Goal: Task Accomplishment & Management: Complete application form

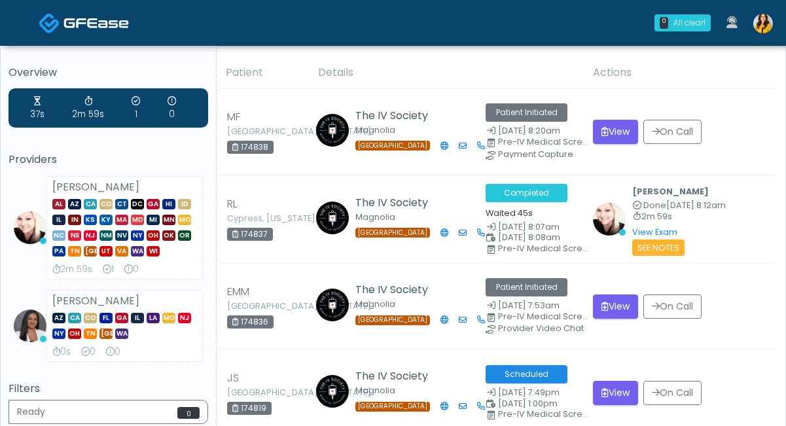
click at [514, 35] on div "0 All clear! All clear! [PERSON_NAME] AL AZ CA CO CT DC [GEOGRAPHIC_DATA] HI ID…" at bounding box center [471, 22] width 618 height 43
click at [759, 31] on img at bounding box center [763, 24] width 20 height 20
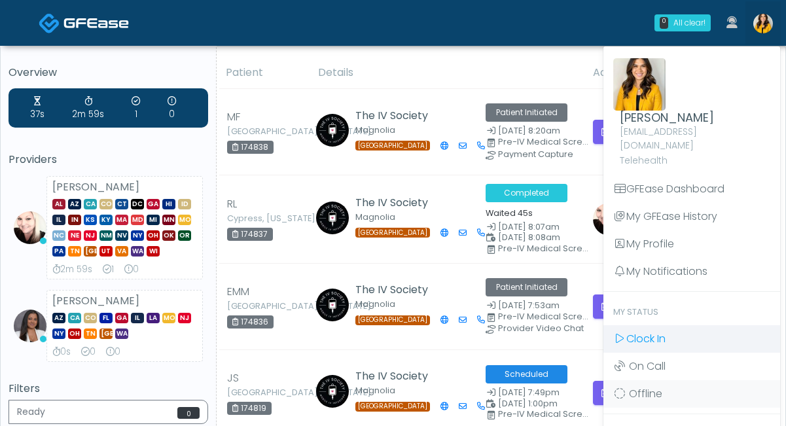
click at [619, 333] on icon at bounding box center [619, 338] width 13 height 10
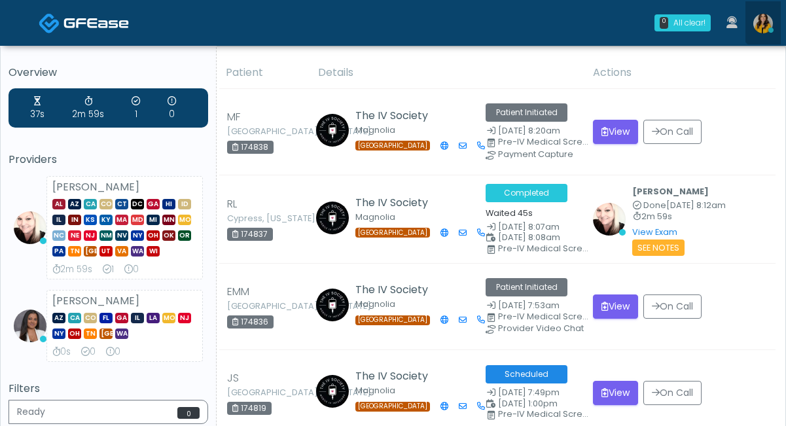
click at [771, 18] on link at bounding box center [762, 22] width 35 height 43
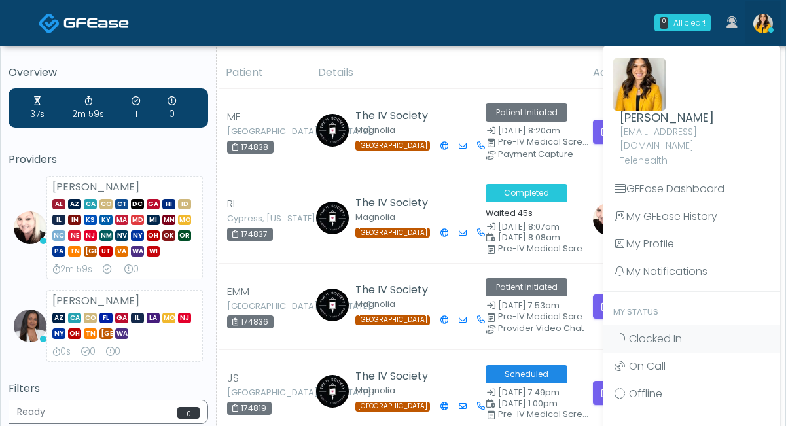
click at [426, 81] on th "Details" at bounding box center [447, 73] width 275 height 32
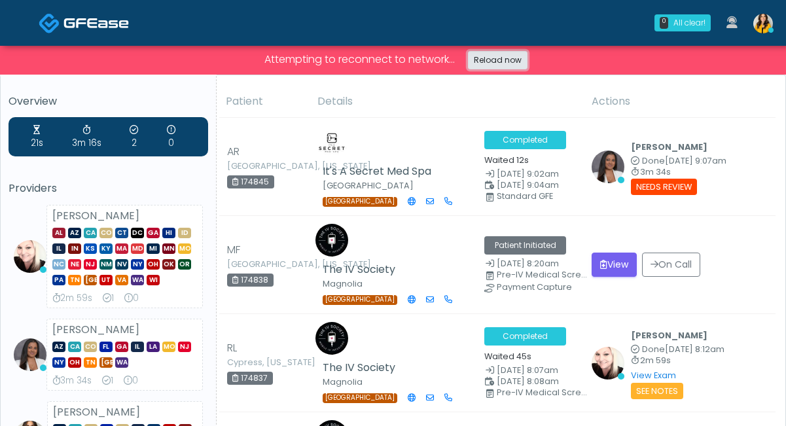
click at [493, 61] on link "Reload now" at bounding box center [498, 60] width 60 height 18
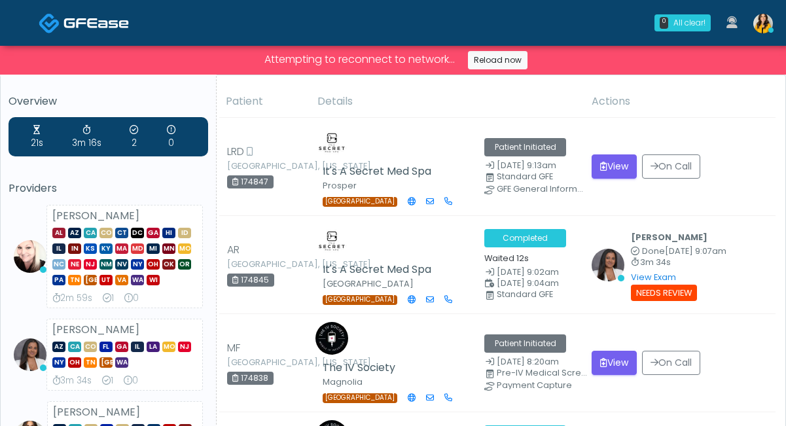
drag, startPoint x: 578, startPoint y: 34, endPoint x: 554, endPoint y: 34, distance: 23.6
click at [555, 34] on div "0 All clear! All clear! Cynthia Petersen AL AZ CA CO CT DC GA HI ID IL IN KS KY…" at bounding box center [471, 22] width 618 height 43
click link "Reload now"
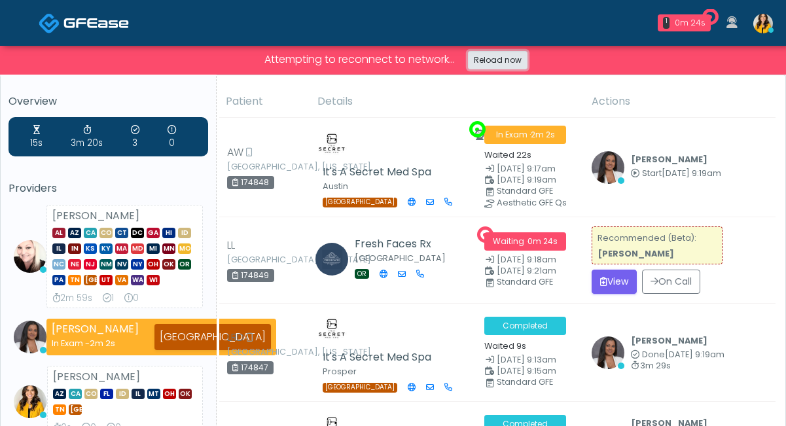
click at [482, 63] on link "Reload now" at bounding box center [498, 60] width 60 height 18
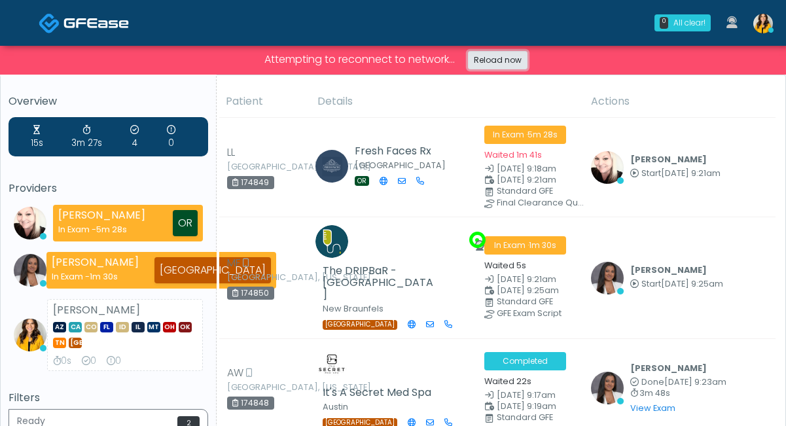
click at [479, 54] on link "Reload now" at bounding box center [498, 60] width 60 height 18
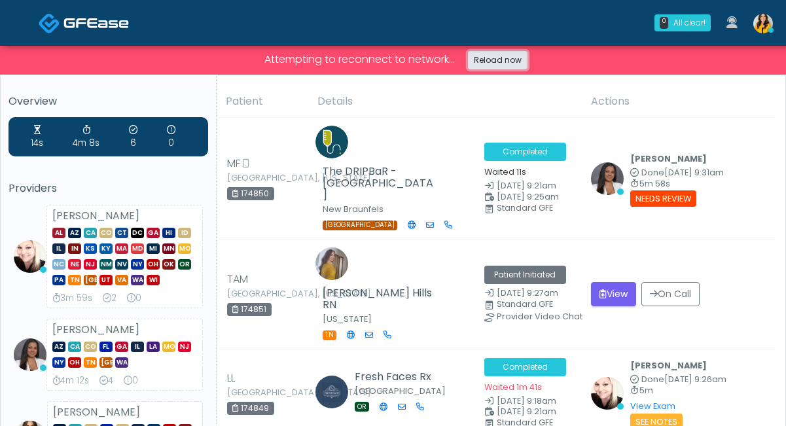
click at [503, 64] on link "Reload now" at bounding box center [498, 60] width 60 height 18
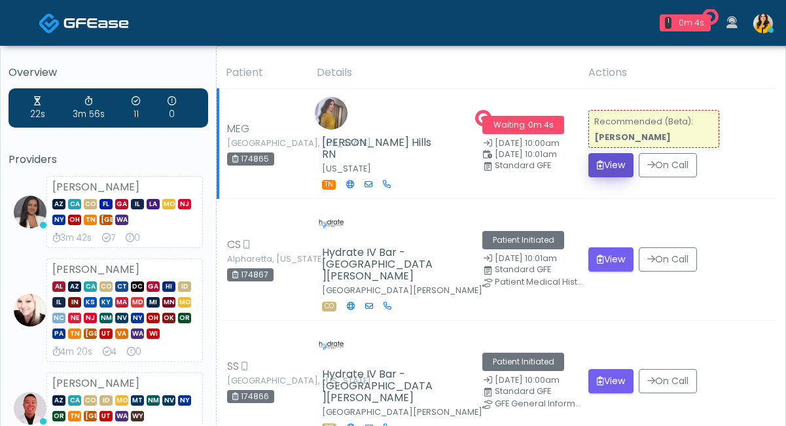
click at [607, 158] on button "View" at bounding box center [610, 165] width 45 height 24
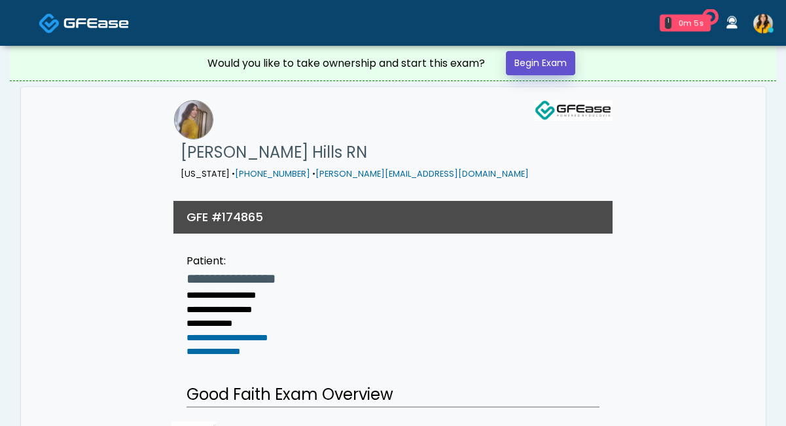
click at [520, 60] on link "Begin Exam" at bounding box center [540, 63] width 69 height 24
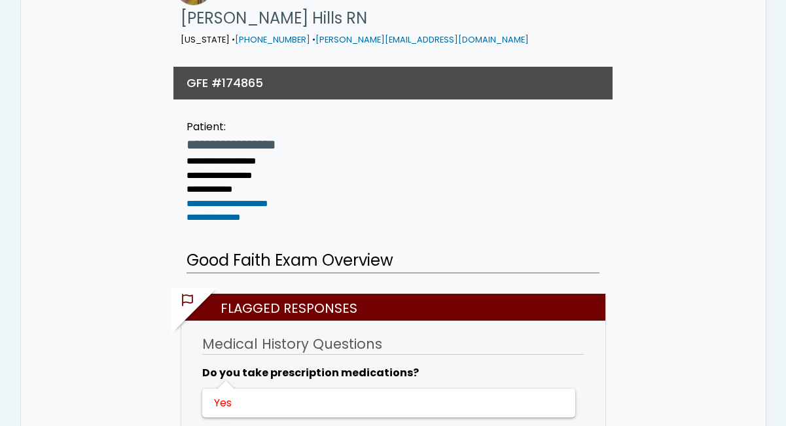
scroll to position [164, 0]
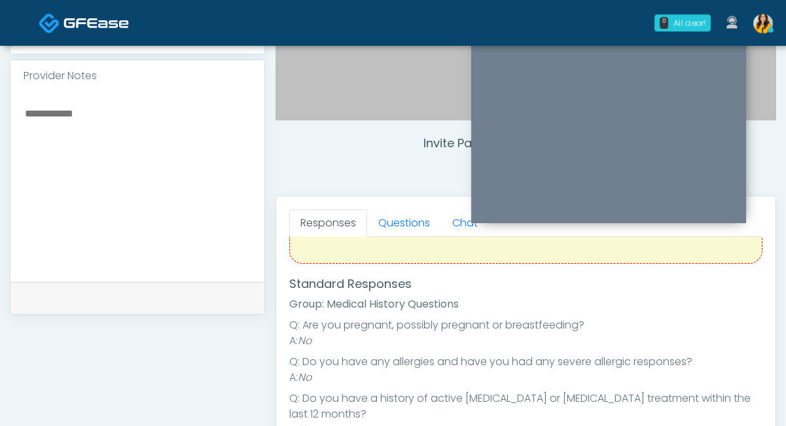
scroll to position [275, 0]
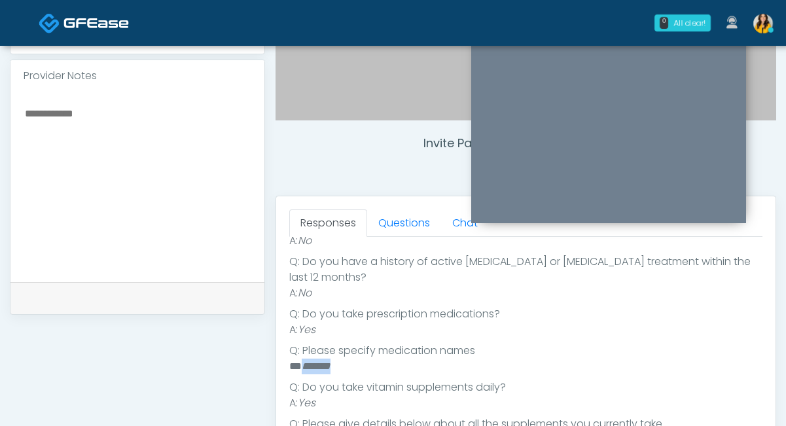
drag, startPoint x: 350, startPoint y: 352, endPoint x: 302, endPoint y: 353, distance: 48.4
click at [302, 359] on li "** *******" at bounding box center [525, 367] width 473 height 16
copy em "*******"
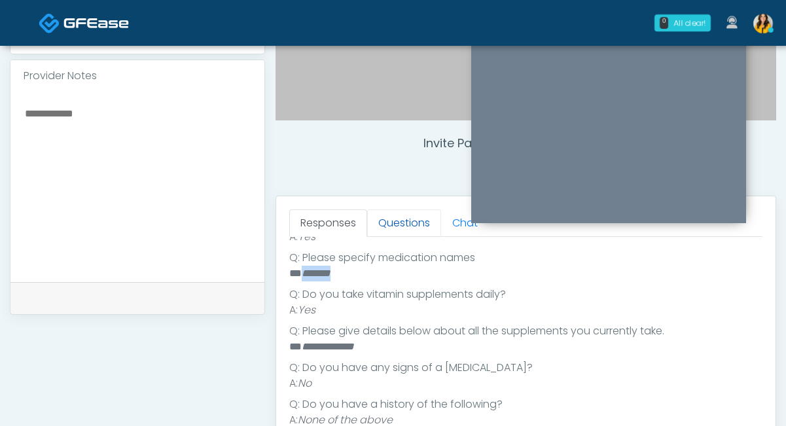
click at [399, 217] on link "Questions" at bounding box center [404, 222] width 74 height 27
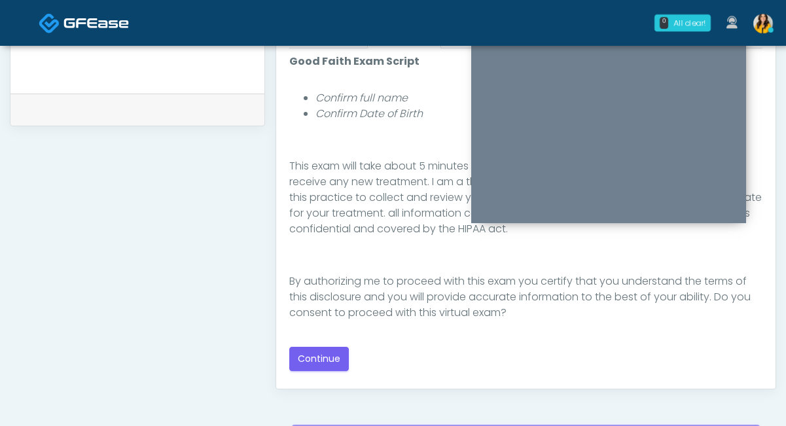
scroll to position [614, 0]
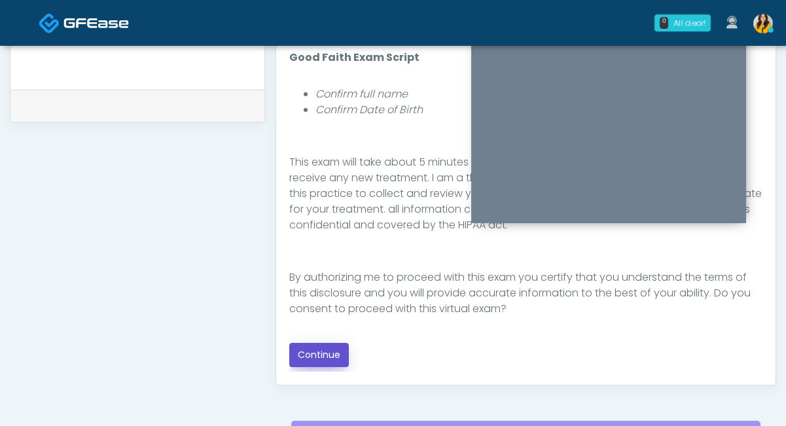
click at [316, 352] on button "Continue" at bounding box center [319, 355] width 60 height 24
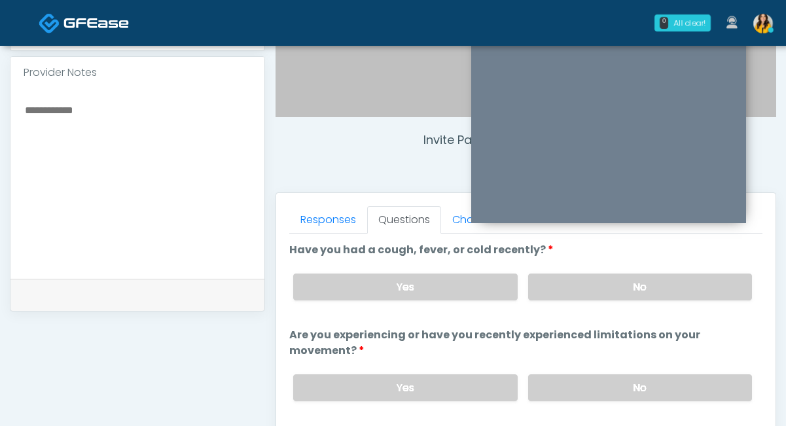
scroll to position [415, 0]
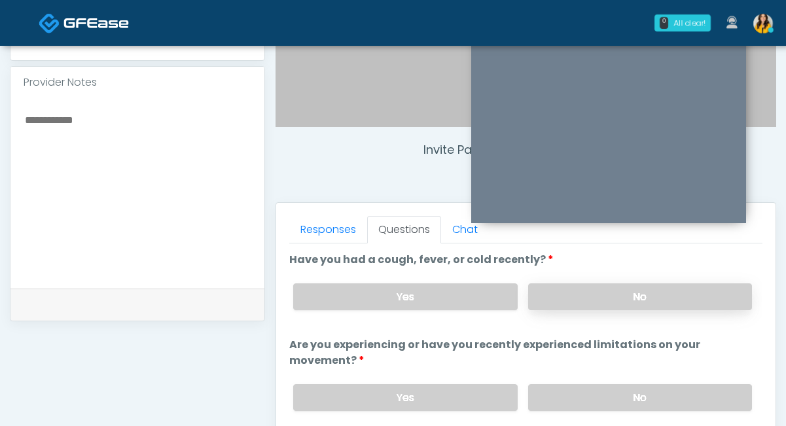
click at [552, 298] on label "No" at bounding box center [640, 296] width 224 height 27
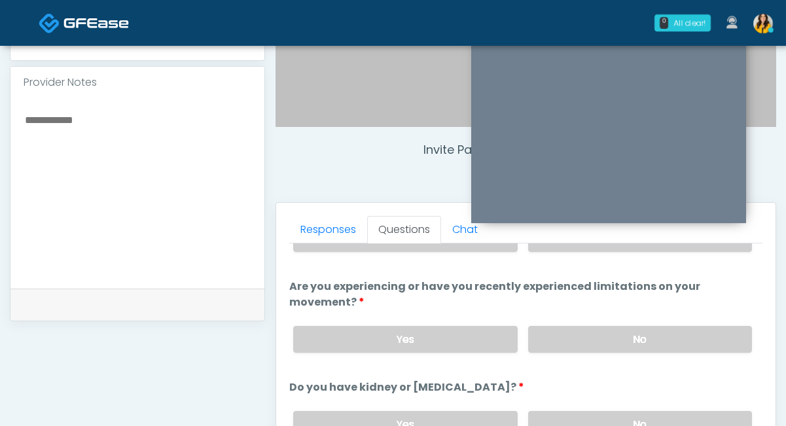
scroll to position [62, 0]
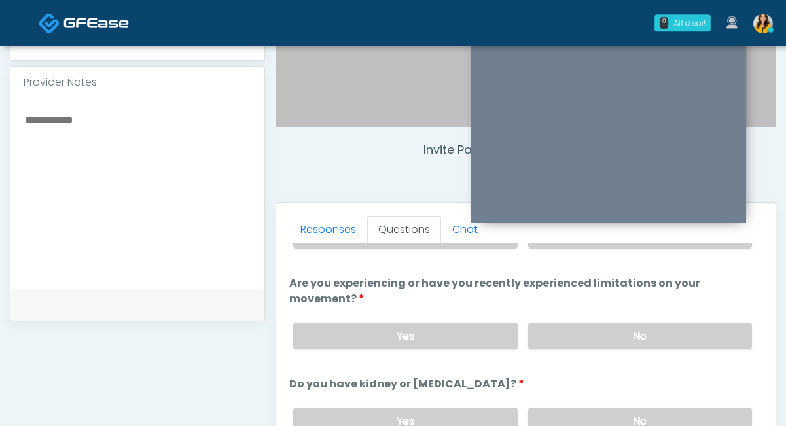
click at [556, 348] on div "Yes No" at bounding box center [523, 336] width 480 height 48
click at [551, 340] on label "No" at bounding box center [640, 336] width 224 height 27
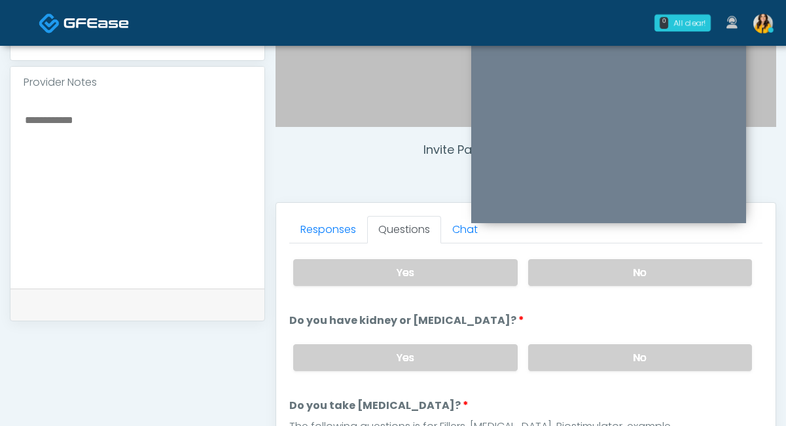
scroll to position [166, 0]
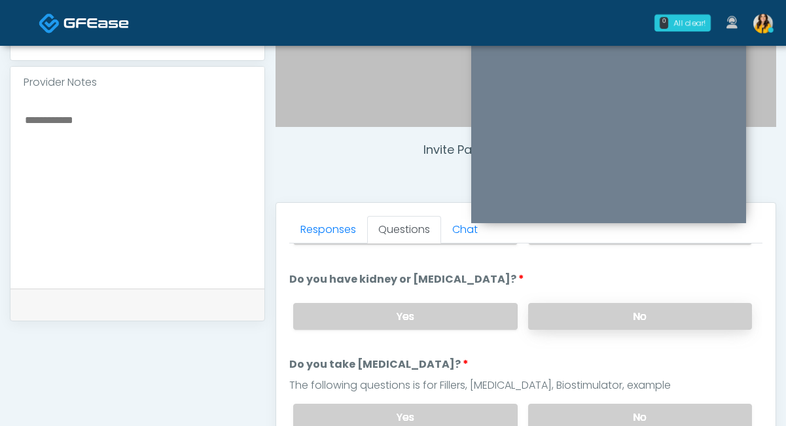
click at [545, 315] on label "No" at bounding box center [640, 316] width 224 height 27
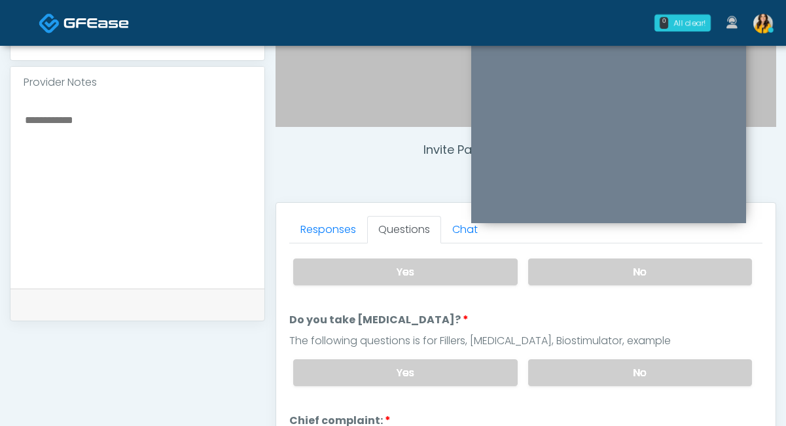
scroll to position [221, 0]
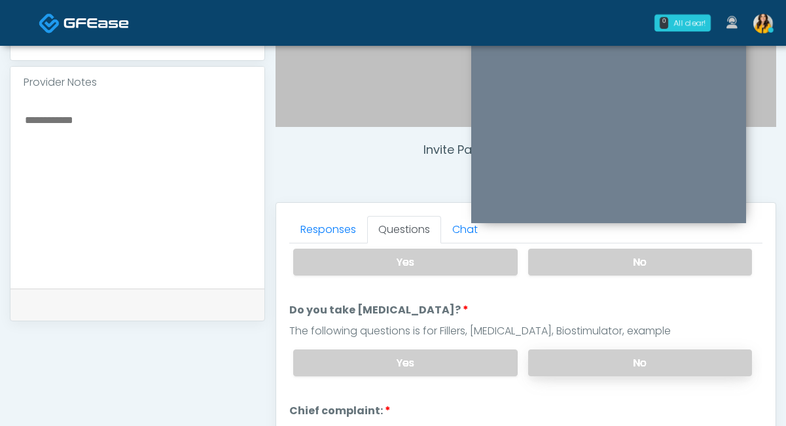
click at [540, 363] on label "No" at bounding box center [640, 362] width 224 height 27
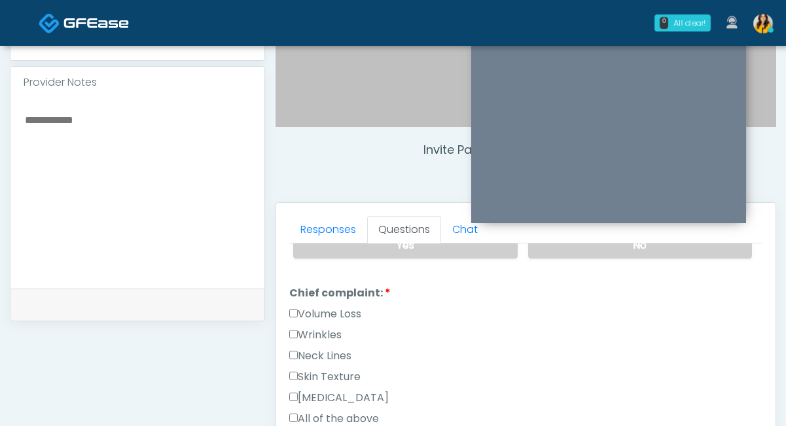
scroll to position [375, 0]
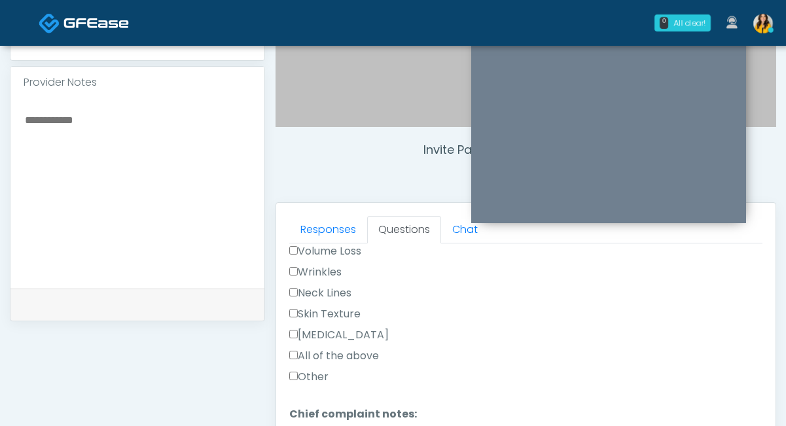
click at [298, 378] on label "Other" at bounding box center [308, 377] width 39 height 16
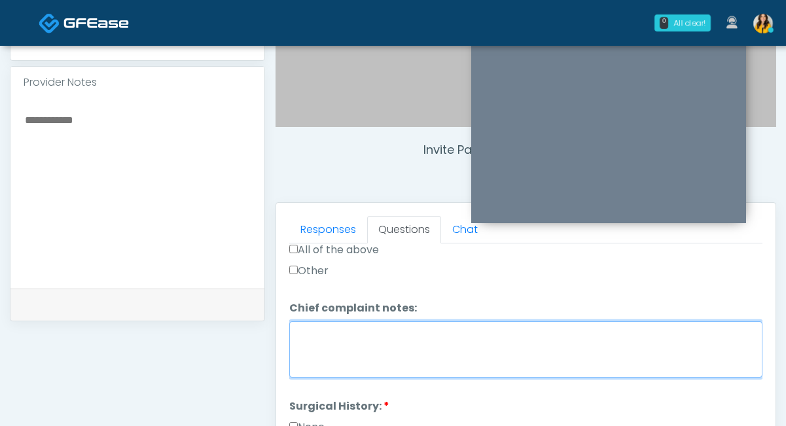
click at [317, 373] on textarea "Chief complaint notes:" at bounding box center [525, 349] width 473 height 56
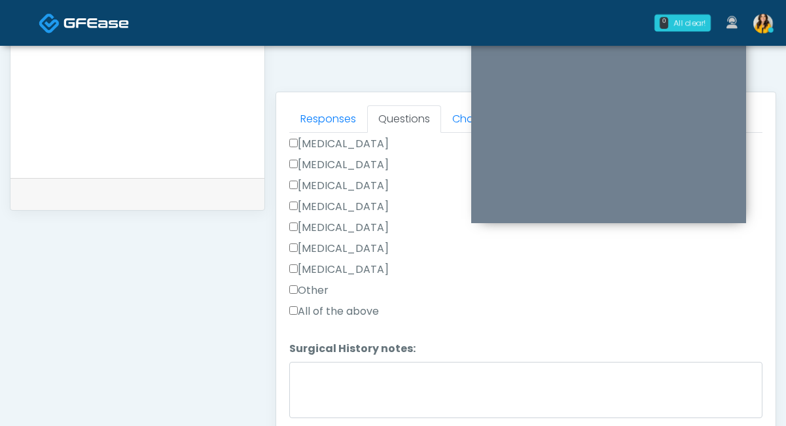
scroll to position [573, 0]
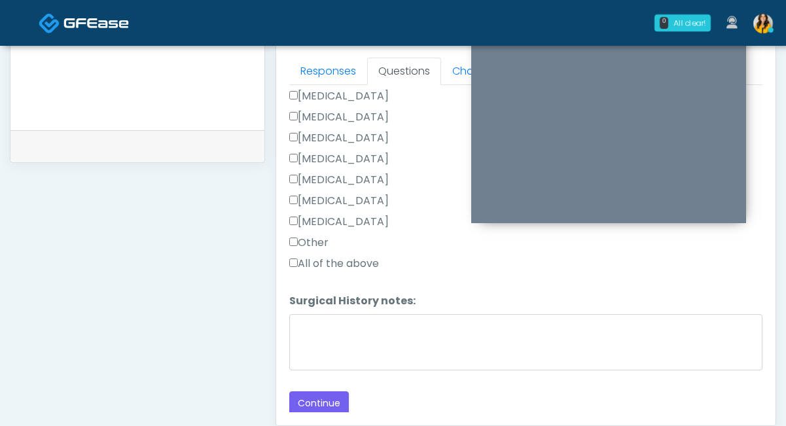
type textarea "***"
click at [320, 266] on label "All of the above" at bounding box center [334, 264] width 90 height 16
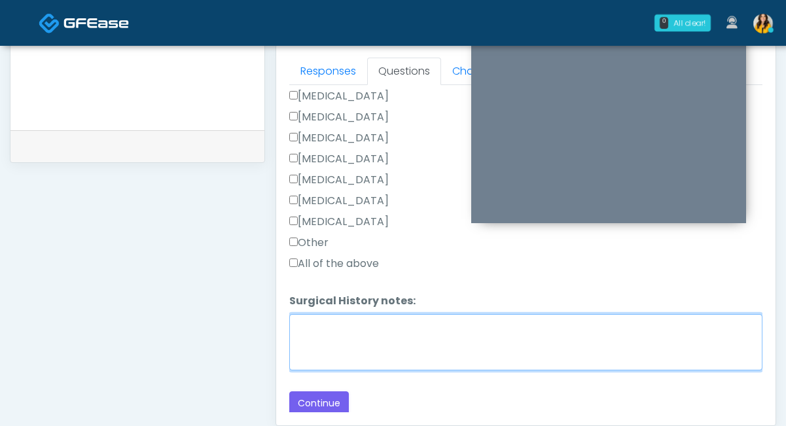
click at [320, 318] on textarea "Surgical History notes:" at bounding box center [525, 342] width 473 height 56
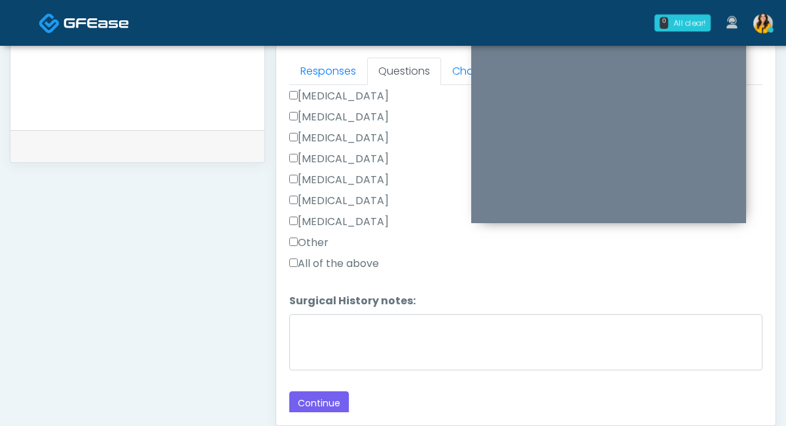
click at [311, 267] on label "All of the above" at bounding box center [334, 264] width 90 height 16
click at [311, 239] on label "Other" at bounding box center [308, 243] width 39 height 16
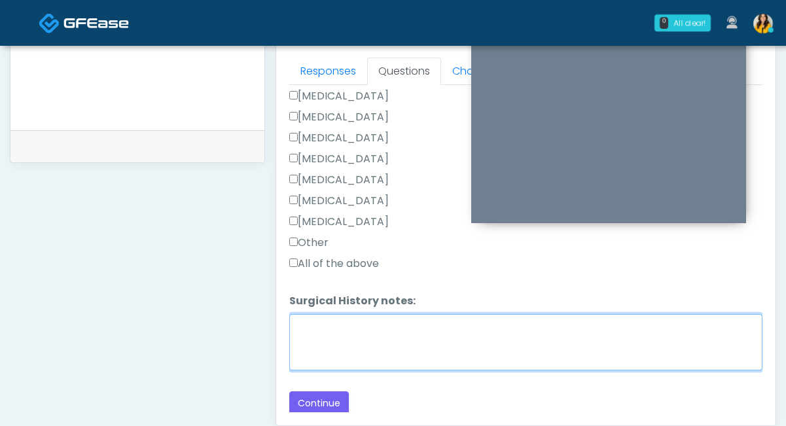
click at [329, 338] on textarea "Surgical History notes:" at bounding box center [525, 342] width 473 height 56
type textarea "**********"
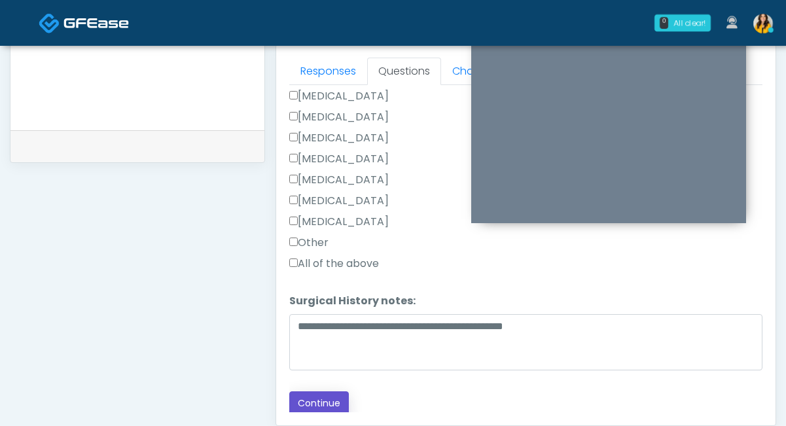
click at [302, 396] on button "Continue" at bounding box center [319, 403] width 60 height 24
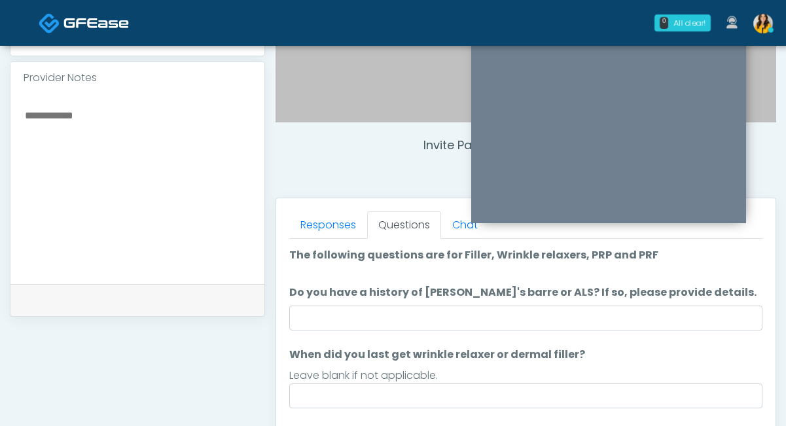
scroll to position [436, 0]
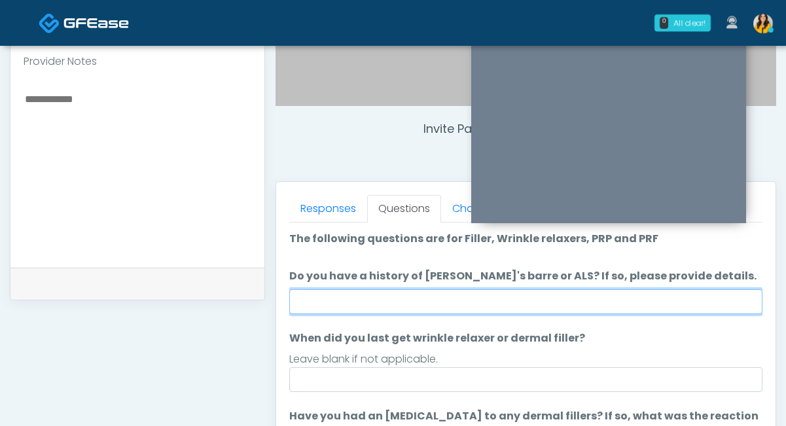
click at [329, 306] on input "Do you have a history of Guillain's barre or ALS? If so, please provide details." at bounding box center [525, 301] width 473 height 25
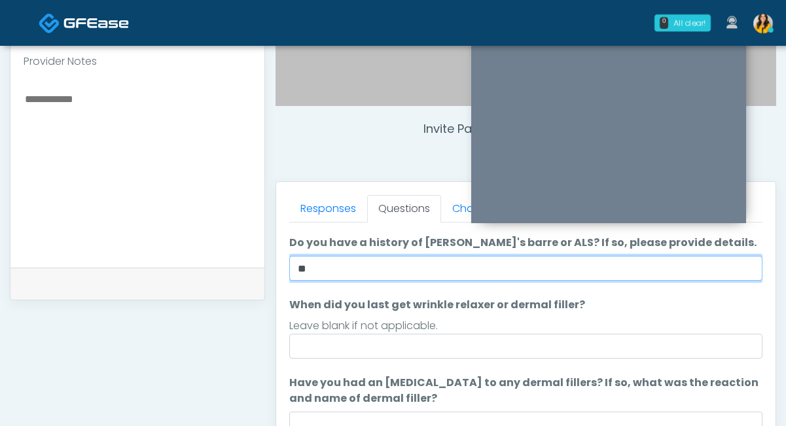
scroll to position [33, 0]
type input "**"
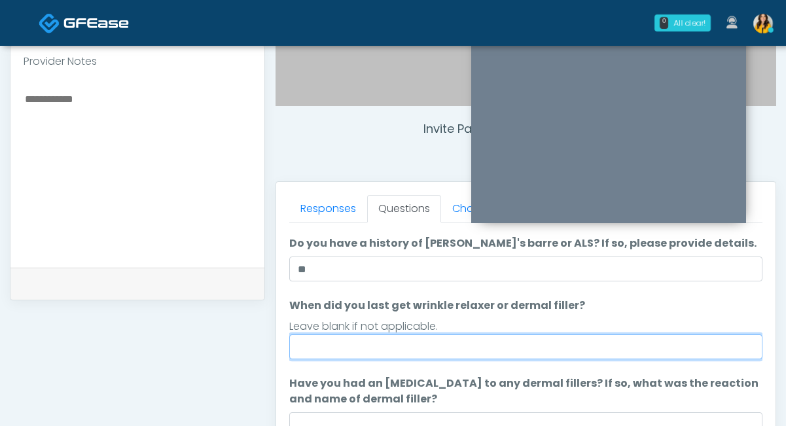
click at [331, 340] on input "When did you last get wrinkle relaxer or dermal filler?" at bounding box center [525, 346] width 473 height 25
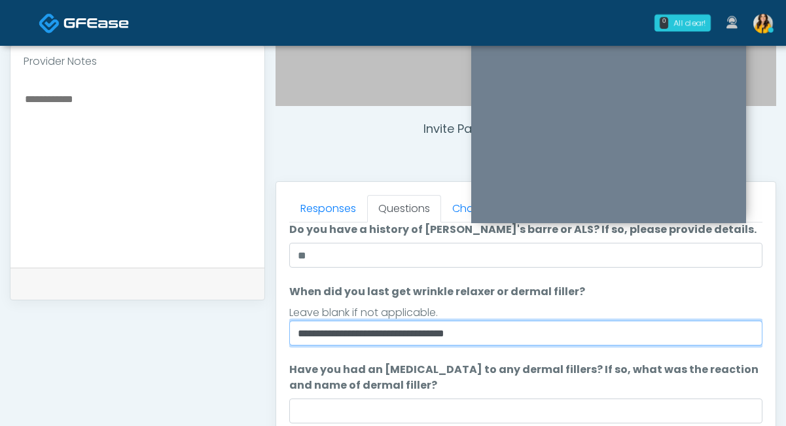
click at [433, 332] on input "**********" at bounding box center [525, 333] width 473 height 25
click at [511, 327] on input "**********" at bounding box center [525, 333] width 473 height 25
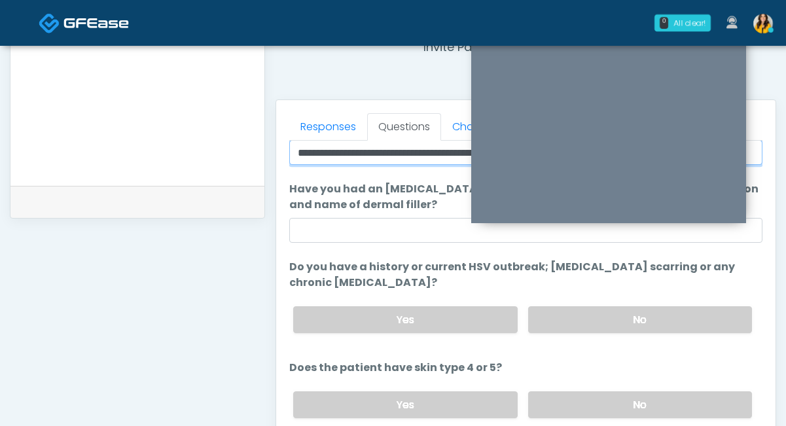
scroll to position [522, 0]
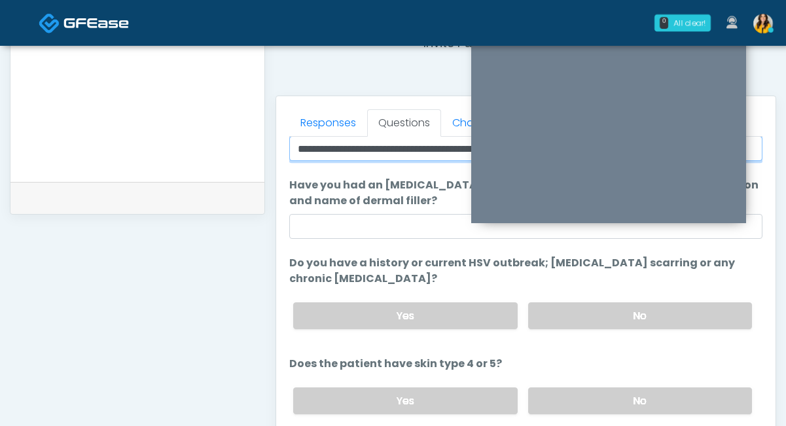
type input "**********"
click at [552, 331] on div "Yes No" at bounding box center [523, 316] width 480 height 48
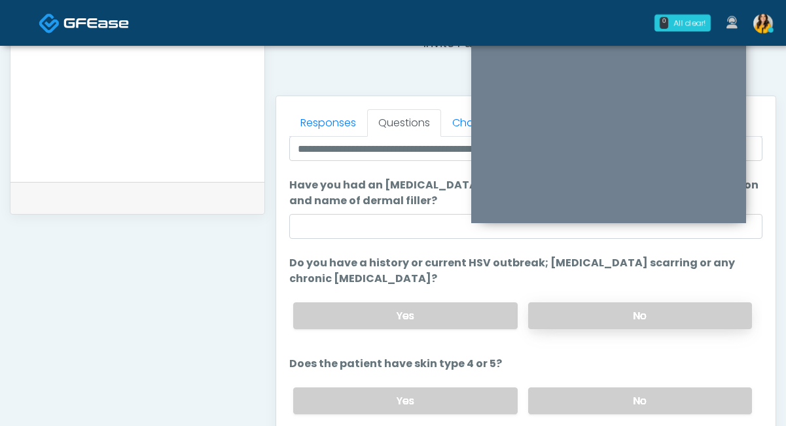
click at [546, 314] on label "No" at bounding box center [640, 315] width 224 height 27
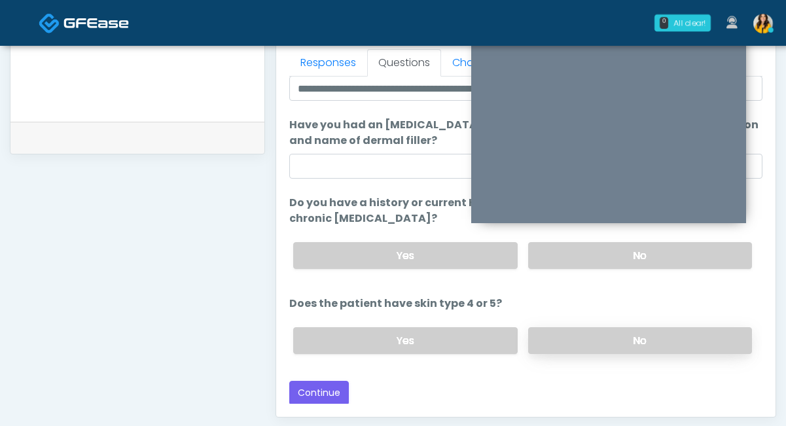
click at [556, 344] on label "No" at bounding box center [640, 340] width 224 height 27
click at [334, 387] on button "Continue" at bounding box center [319, 393] width 60 height 24
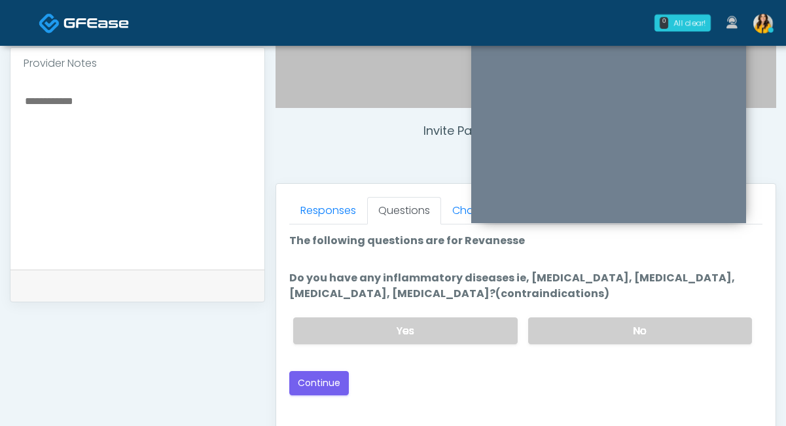
scroll to position [424, 0]
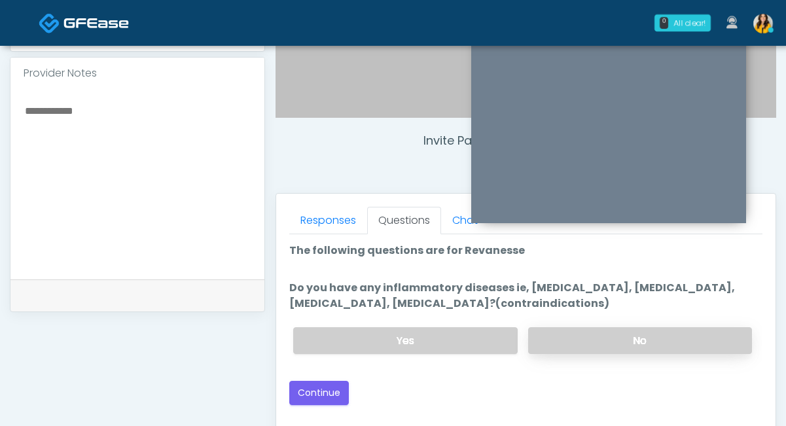
click at [573, 342] on label "No" at bounding box center [640, 340] width 224 height 27
click at [334, 387] on button "Continue" at bounding box center [319, 393] width 60 height 24
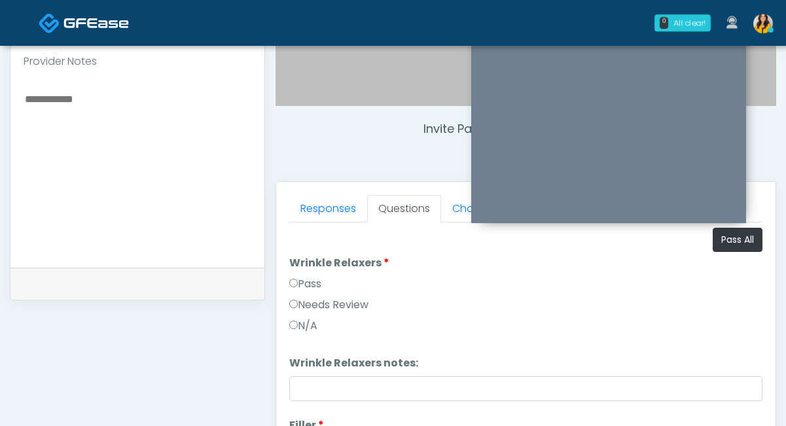
scroll to position [404, 0]
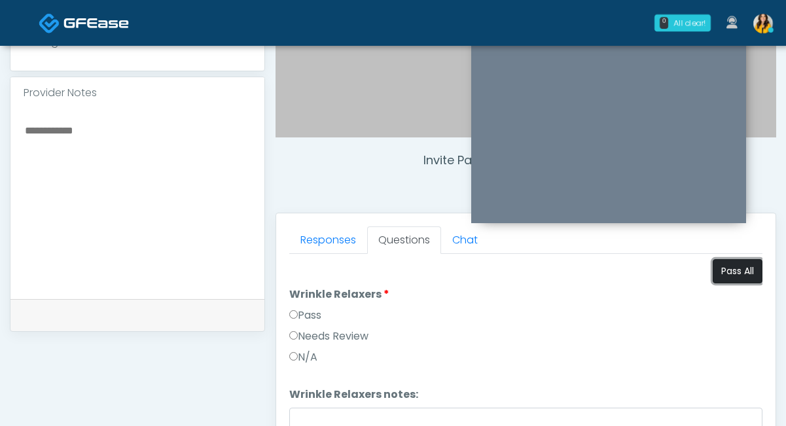
click at [730, 262] on button "Pass All" at bounding box center [738, 271] width 50 height 24
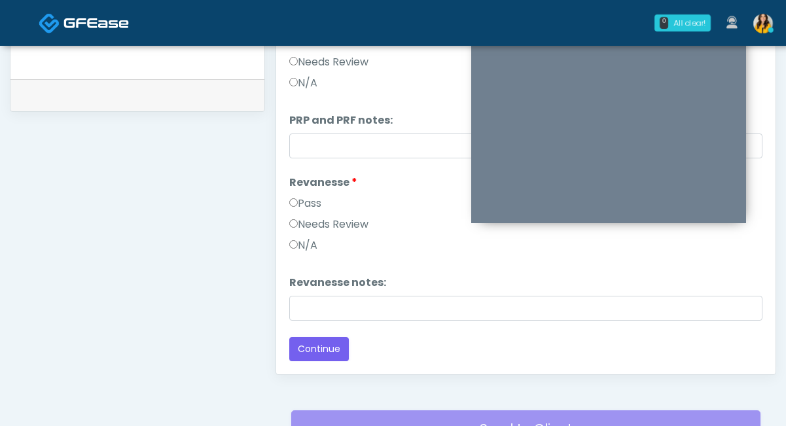
scroll to position [671, 0]
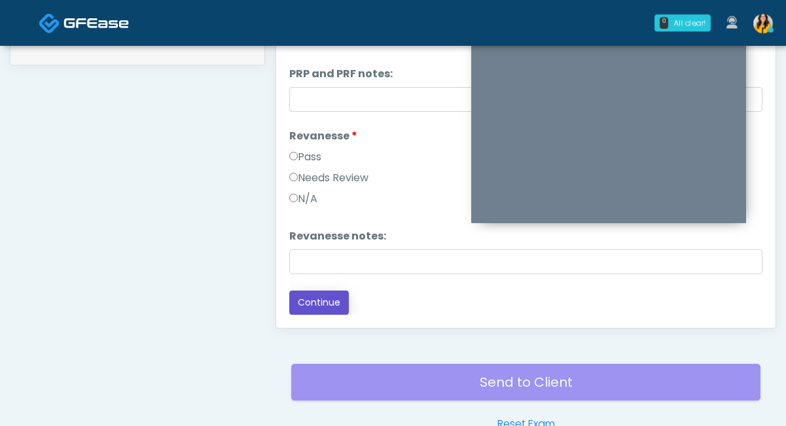
click at [302, 301] on button "Continue" at bounding box center [319, 303] width 60 height 24
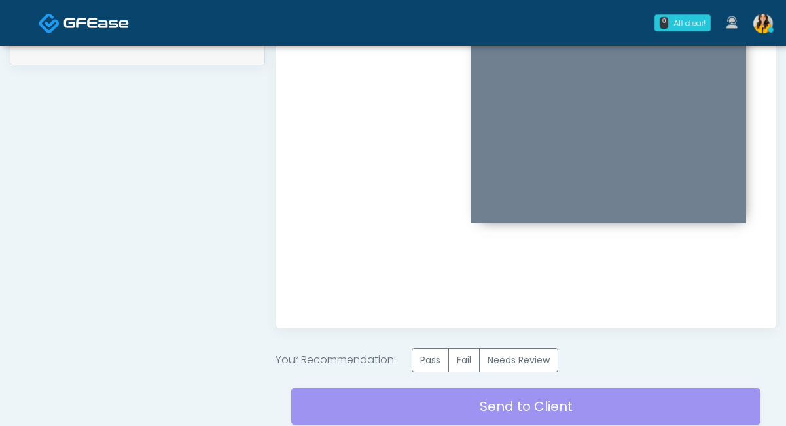
scroll to position [0, 0]
click at [436, 359] on label "Pass" at bounding box center [430, 360] width 37 height 24
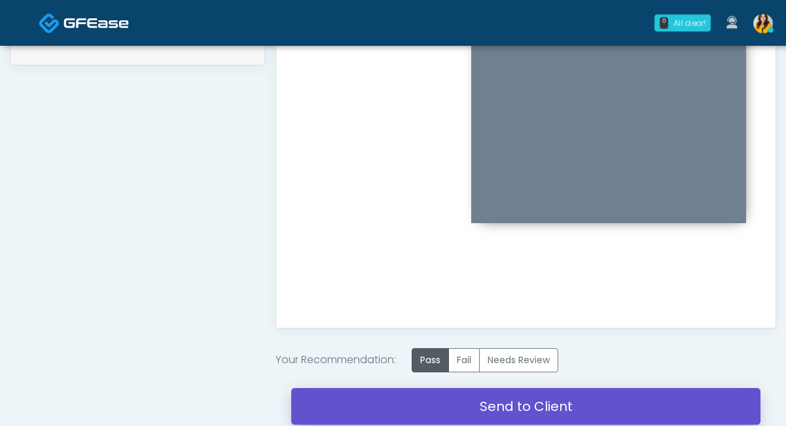
click at [505, 405] on link "Send to Client" at bounding box center [525, 406] width 469 height 37
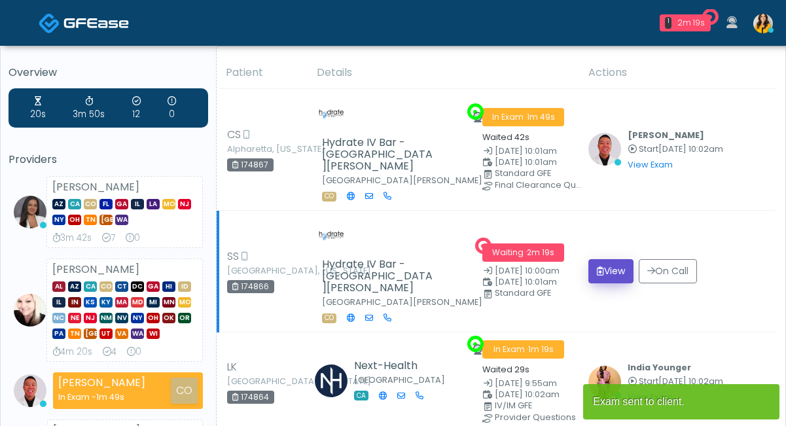
click at [614, 259] on button "View" at bounding box center [610, 271] width 45 height 24
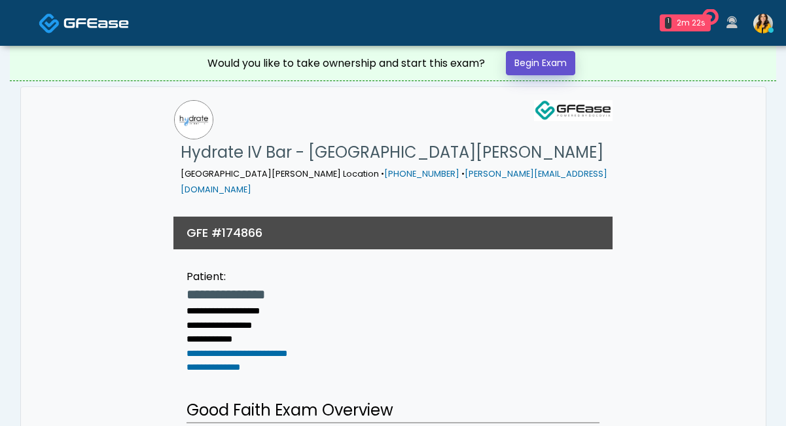
click at [545, 62] on link "Begin Exam" at bounding box center [540, 63] width 69 height 24
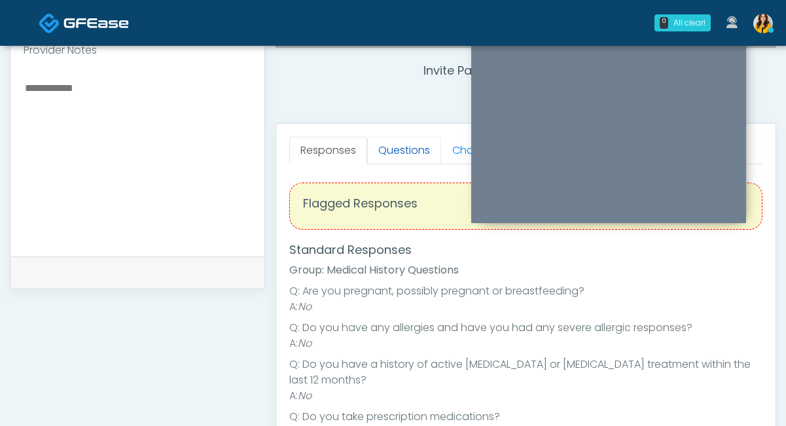
scroll to position [479, 0]
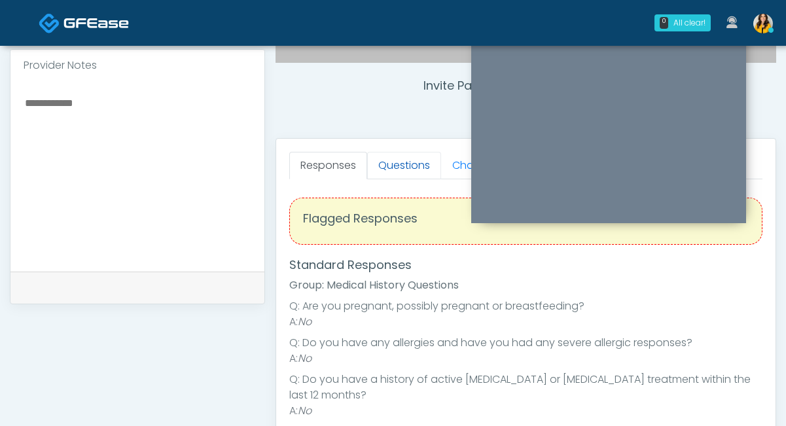
click at [404, 171] on link "Questions" at bounding box center [404, 165] width 74 height 27
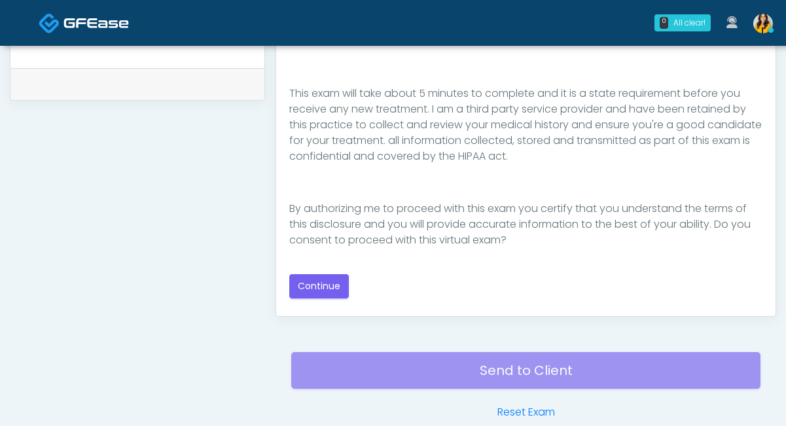
scroll to position [741, 0]
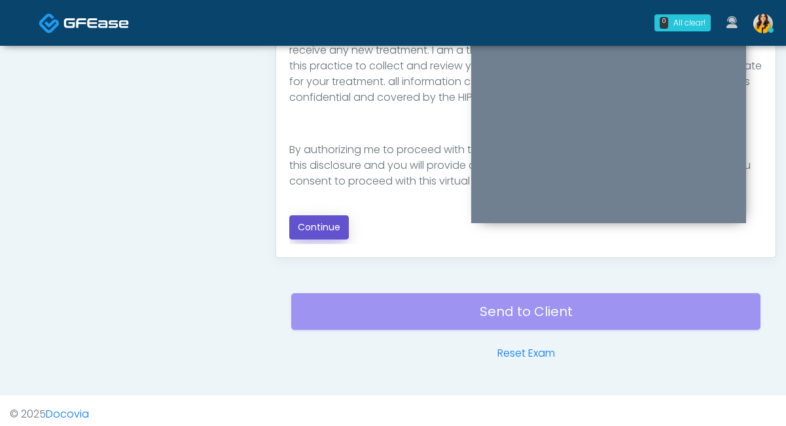
click at [293, 228] on button "Continue" at bounding box center [319, 227] width 60 height 24
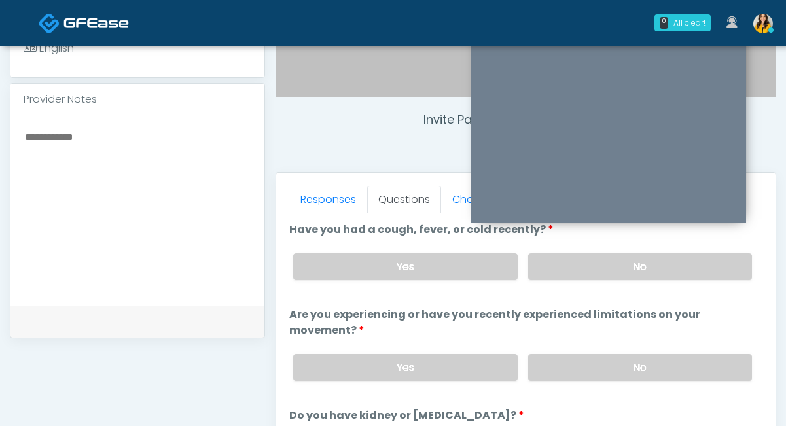
scroll to position [418, 0]
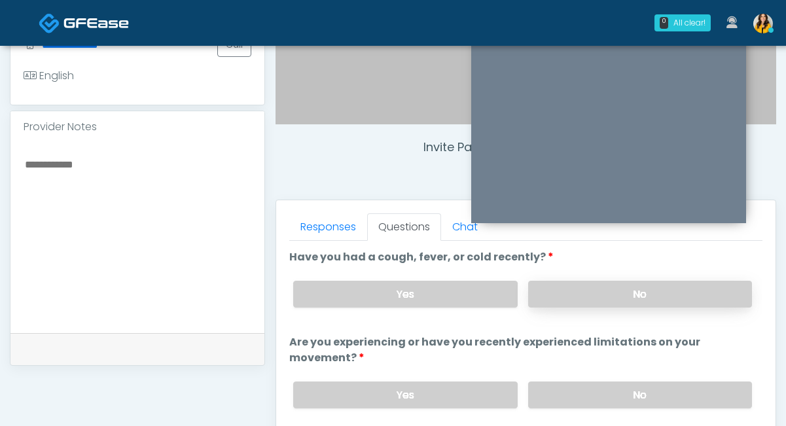
click at [561, 294] on label "No" at bounding box center [640, 294] width 224 height 27
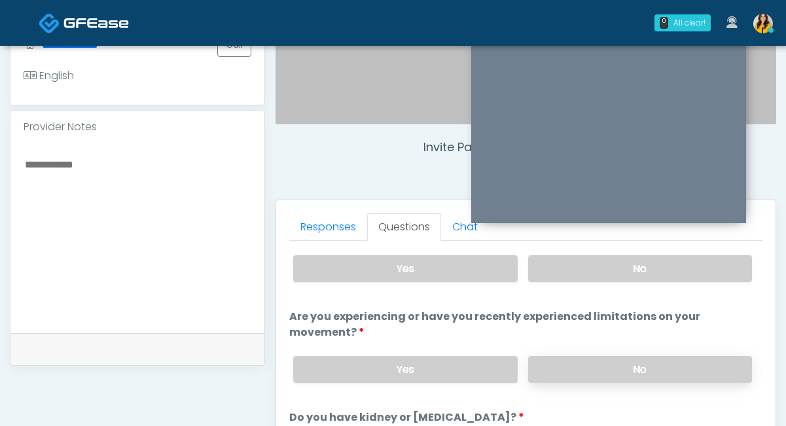
click at [538, 365] on label "No" at bounding box center [640, 369] width 224 height 27
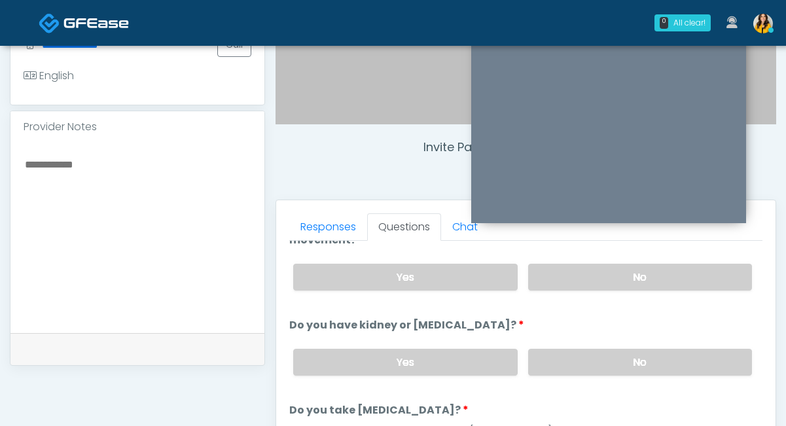
scroll to position [121, 0]
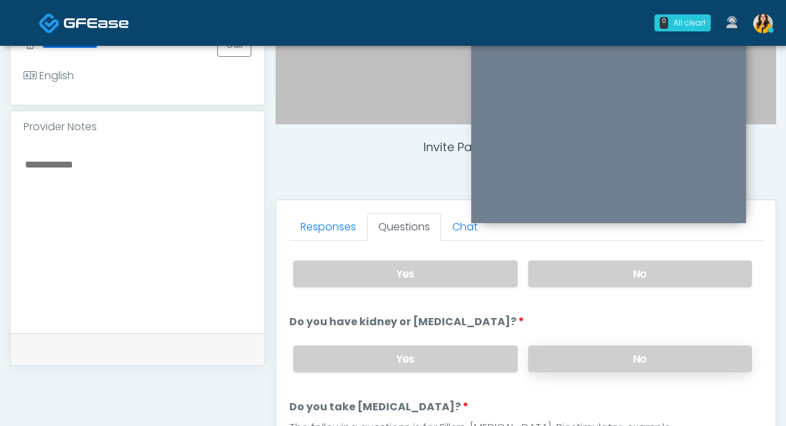
click at [558, 360] on label "No" at bounding box center [640, 359] width 224 height 27
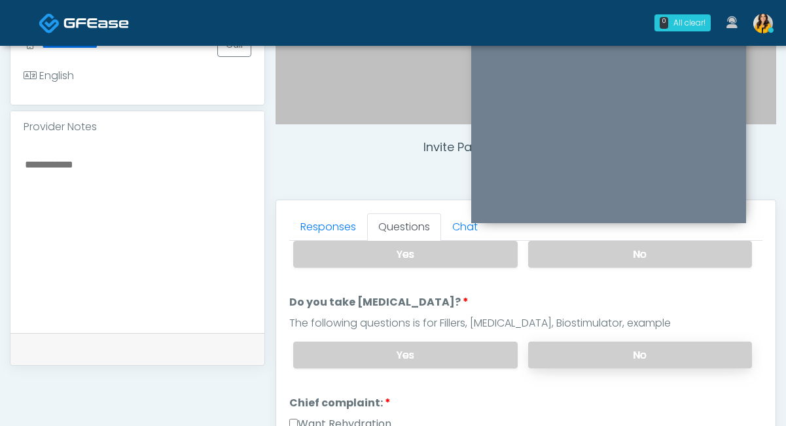
click at [558, 351] on label "No" at bounding box center [640, 355] width 224 height 27
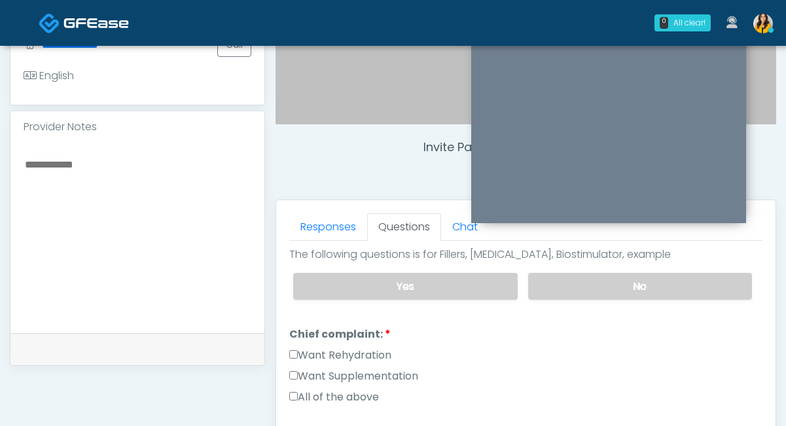
scroll to position [302, 0]
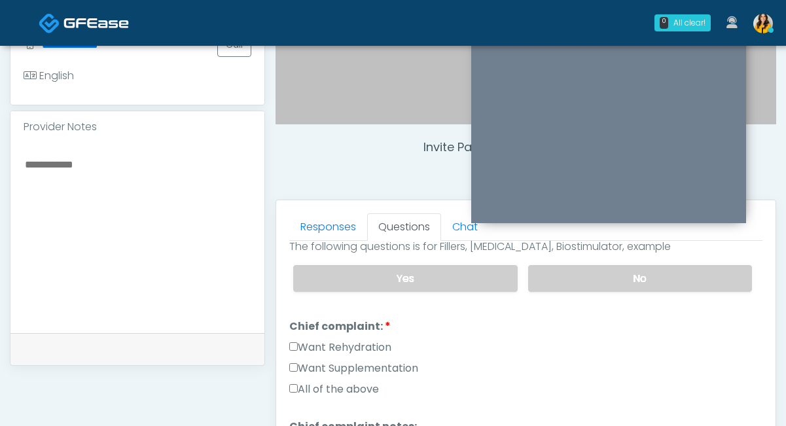
click at [342, 342] on label "Want Rehydration" at bounding box center [340, 348] width 102 height 16
click at [330, 389] on label "All of the above" at bounding box center [334, 390] width 90 height 16
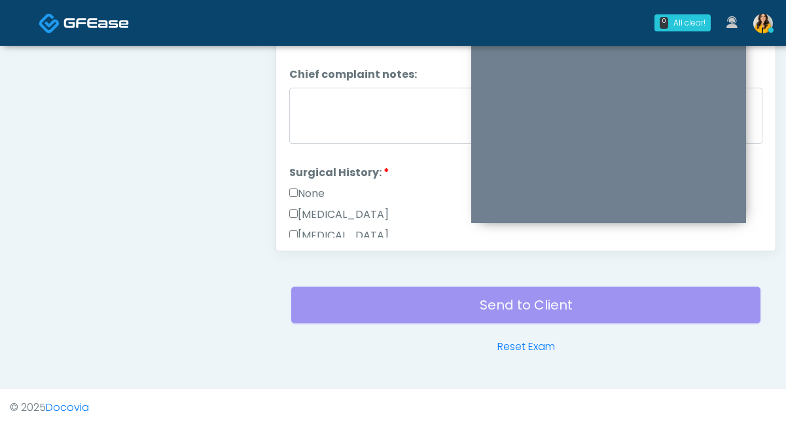
scroll to position [322, 0]
click at [317, 182] on li "Surgical History: Surgical History: None Cesarean Section Hysterectomy Bilatera…" at bounding box center [525, 324] width 473 height 314
click at [304, 188] on label "None" at bounding box center [306, 196] width 35 height 16
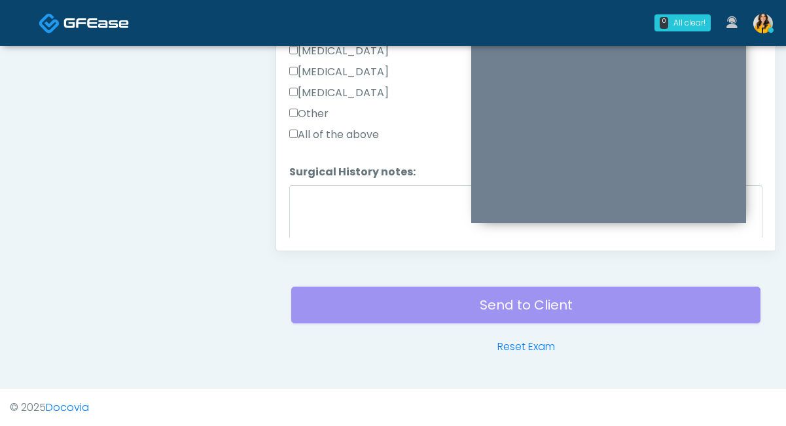
scroll to position [701, 0]
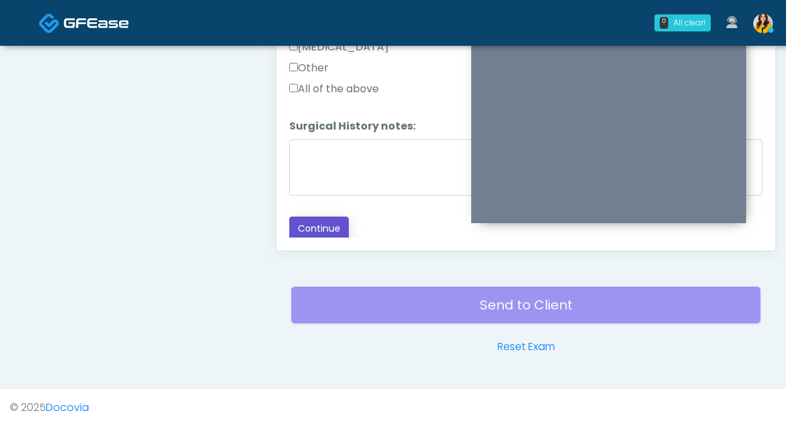
click at [312, 230] on button "Continue" at bounding box center [319, 229] width 60 height 24
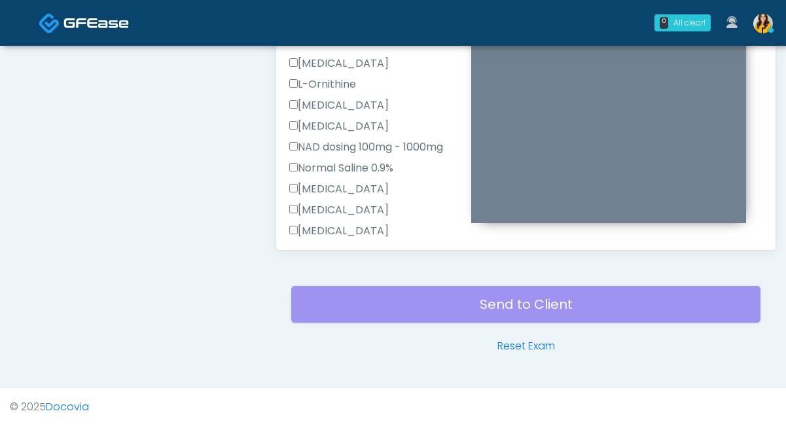
scroll to position [3, 0]
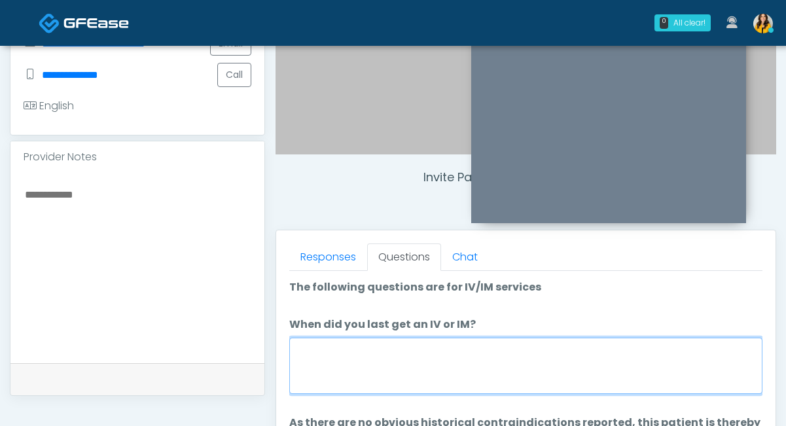
click at [346, 366] on textarea "When did you last get an IV or IM?" at bounding box center [525, 366] width 473 height 56
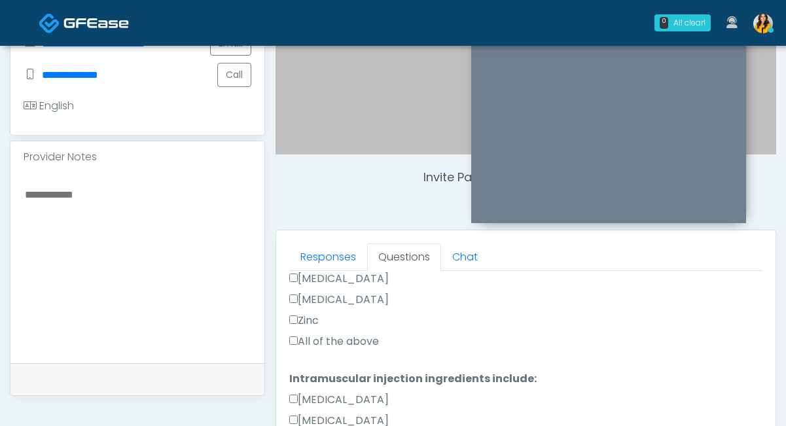
scroll to position [521, 0]
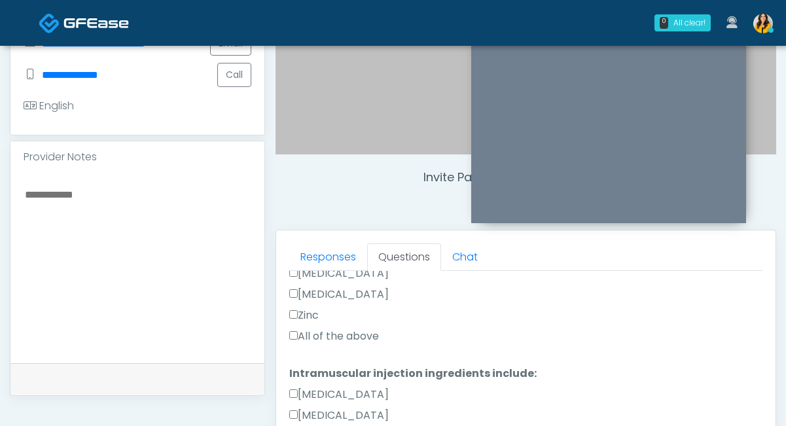
type textarea "********"
click at [306, 342] on label "All of the above" at bounding box center [334, 337] width 90 height 16
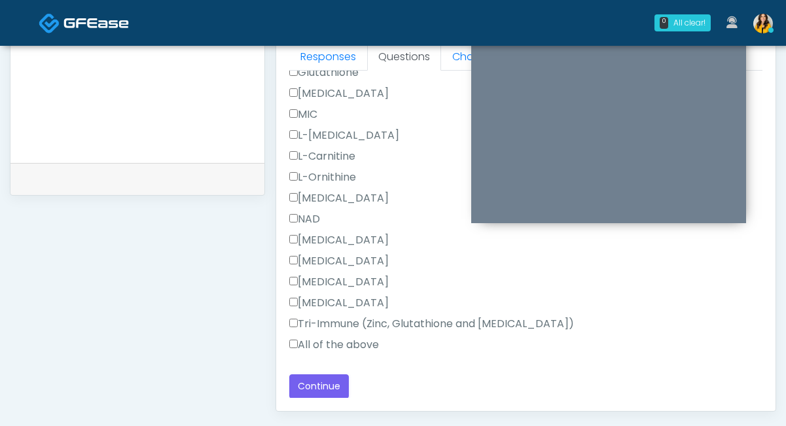
scroll to position [613, 0]
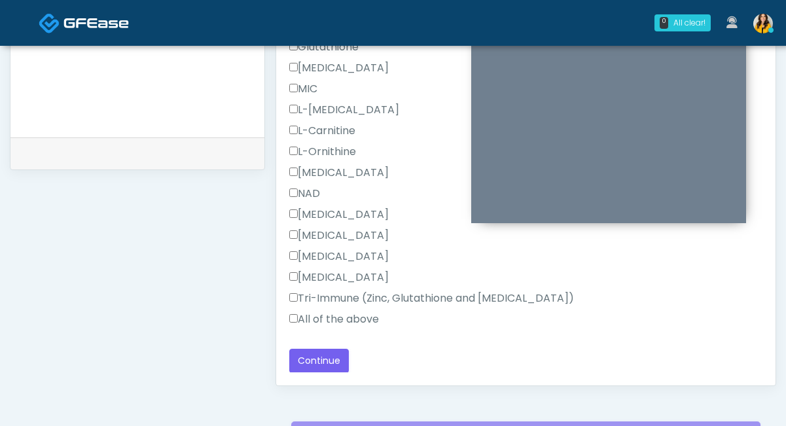
click at [304, 317] on label "All of the above" at bounding box center [334, 319] width 90 height 16
click at [326, 358] on button "Continue" at bounding box center [319, 361] width 60 height 24
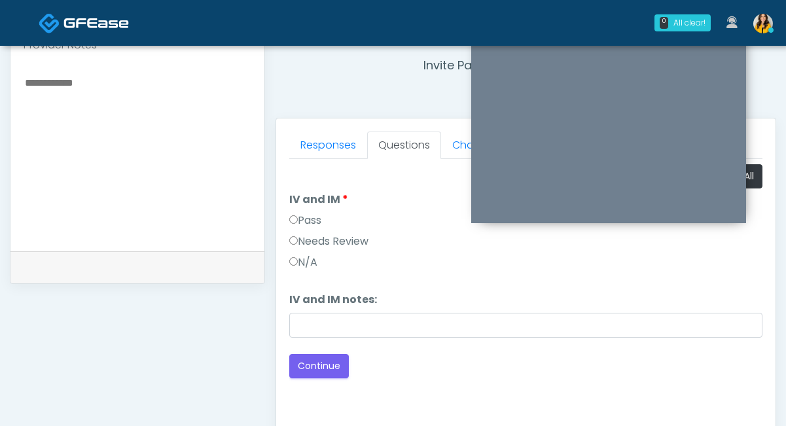
scroll to position [474, 0]
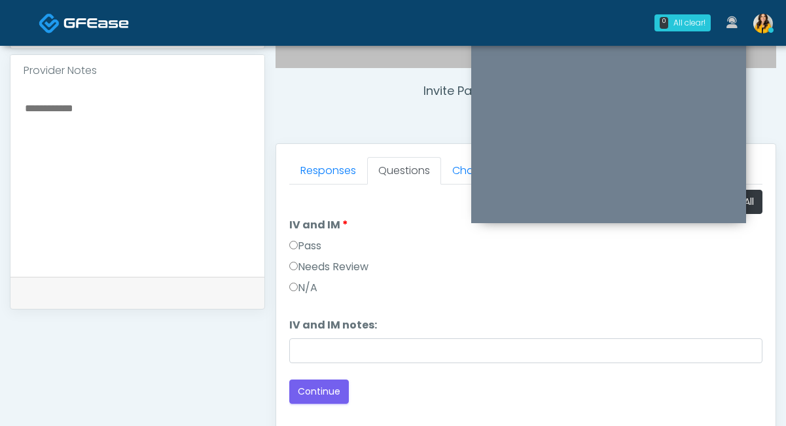
click at [311, 245] on label "Pass" at bounding box center [305, 246] width 32 height 16
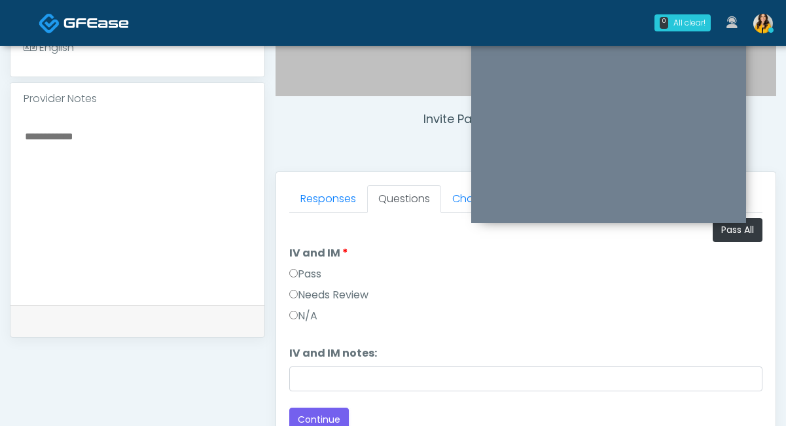
scroll to position [499, 0]
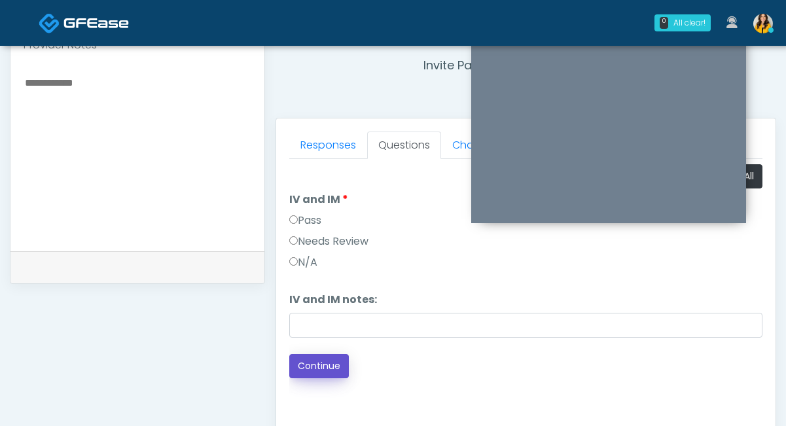
click at [327, 370] on button "Continue" at bounding box center [319, 366] width 60 height 24
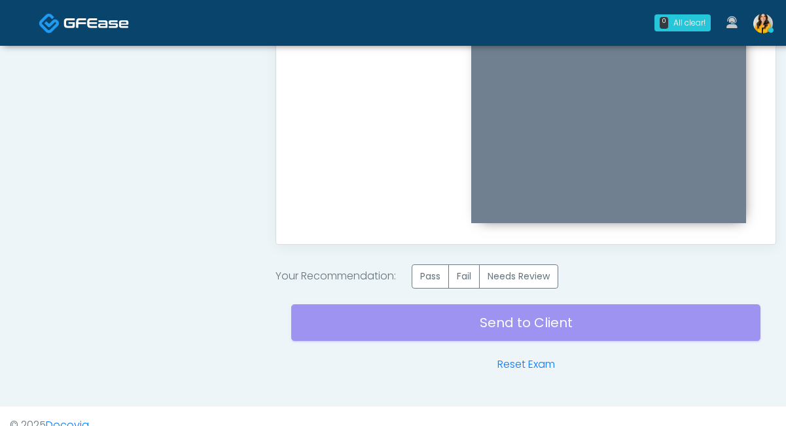
scroll to position [756, 0]
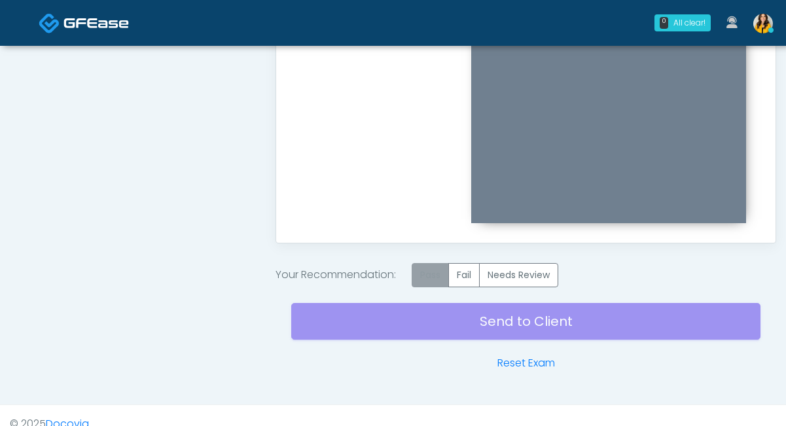
click at [421, 270] on label "Pass" at bounding box center [430, 275] width 37 height 24
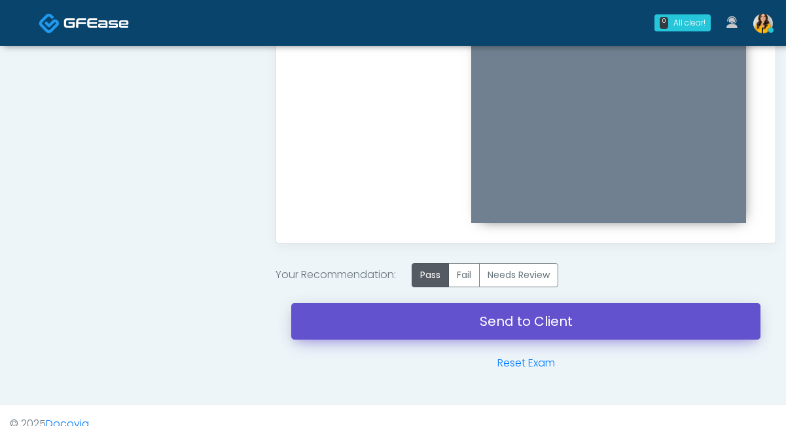
click at [473, 321] on link "Send to Client" at bounding box center [525, 321] width 469 height 37
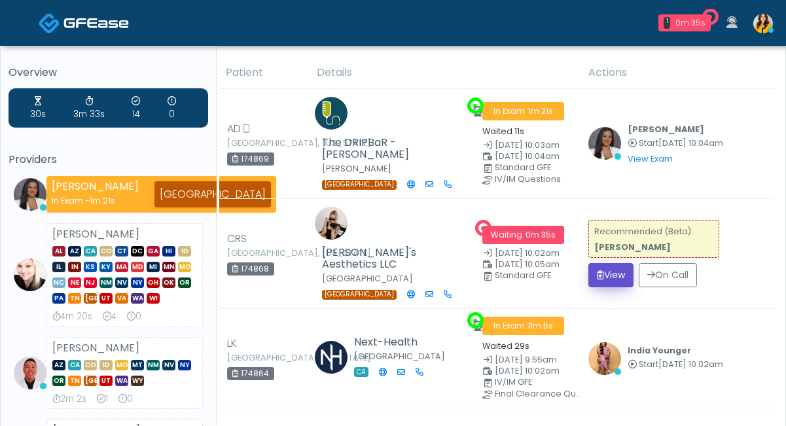
click at [601, 270] on icon "submit" at bounding box center [600, 274] width 7 height 9
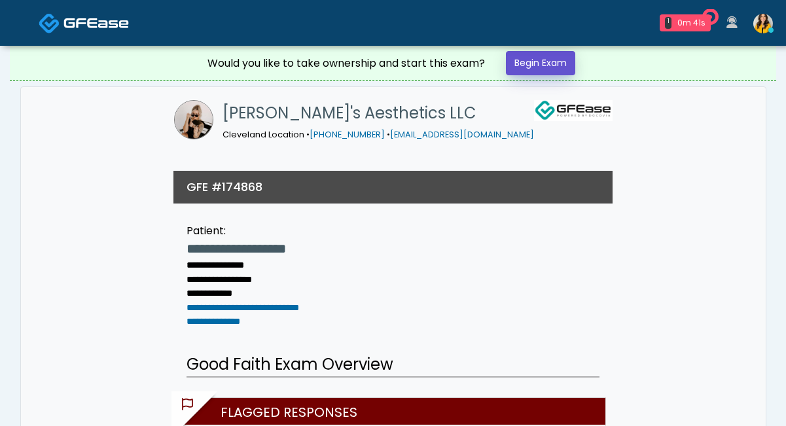
click at [541, 62] on link "Begin Exam" at bounding box center [540, 63] width 69 height 24
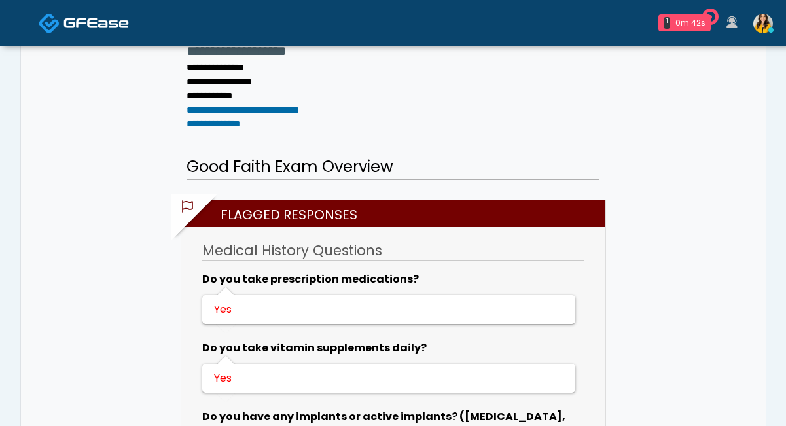
scroll to position [229, 0]
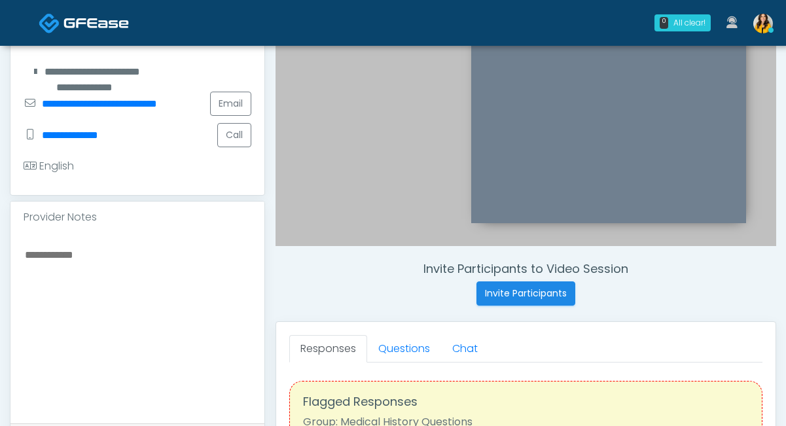
scroll to position [288, 0]
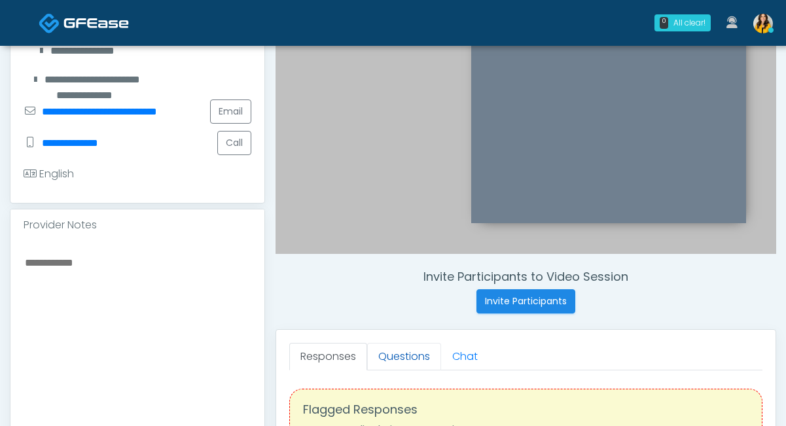
click at [394, 353] on link "Questions" at bounding box center [404, 356] width 74 height 27
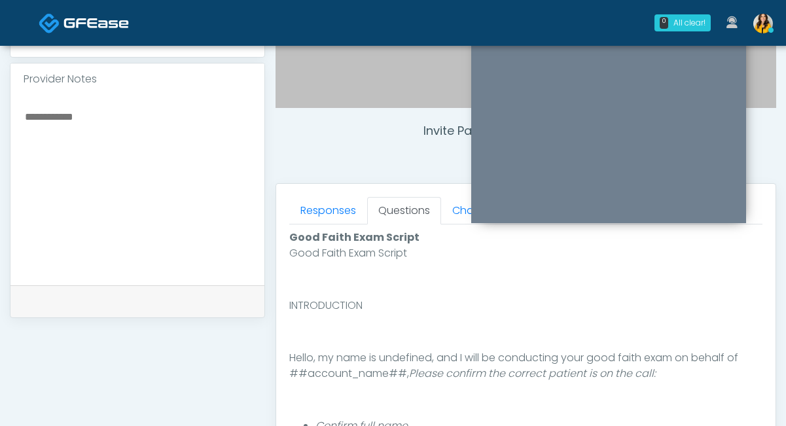
scroll to position [730, 0]
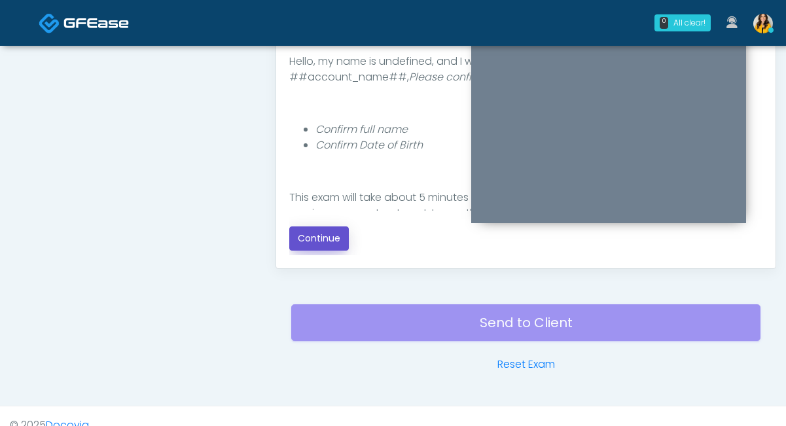
click at [323, 235] on button "Continue" at bounding box center [319, 238] width 60 height 24
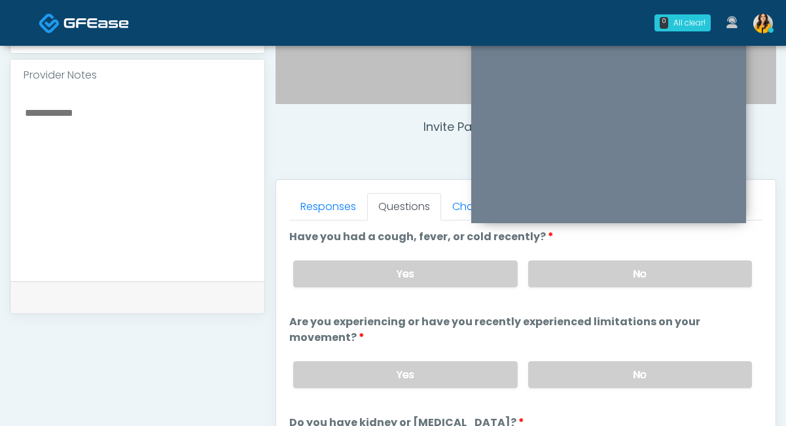
scroll to position [432, 0]
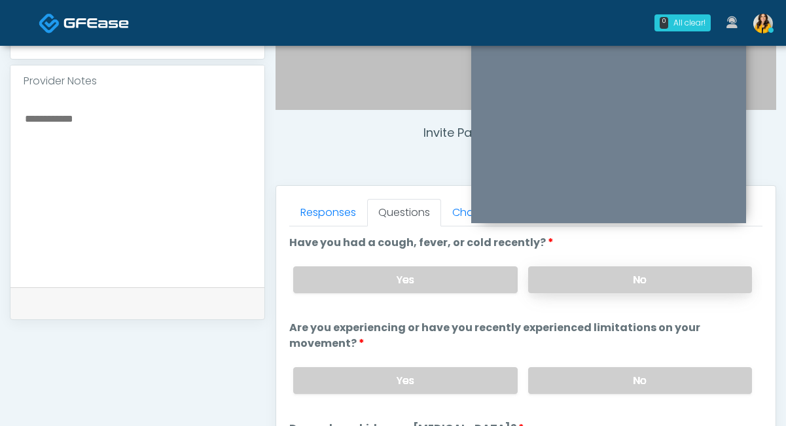
click at [550, 286] on label "No" at bounding box center [640, 279] width 224 height 27
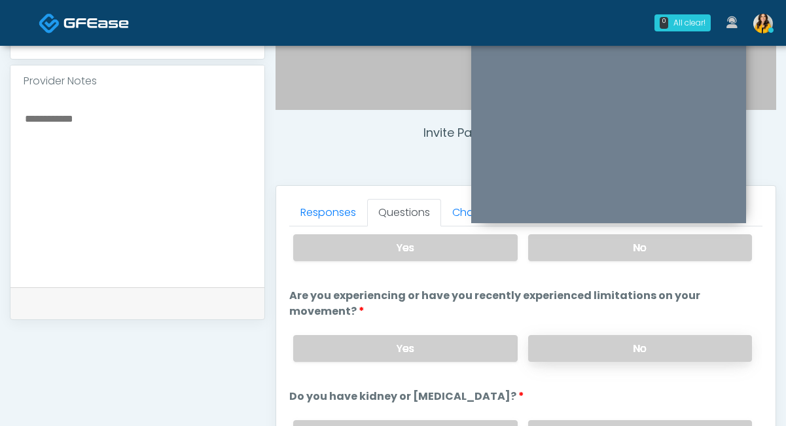
click at [571, 347] on label "No" at bounding box center [640, 348] width 224 height 27
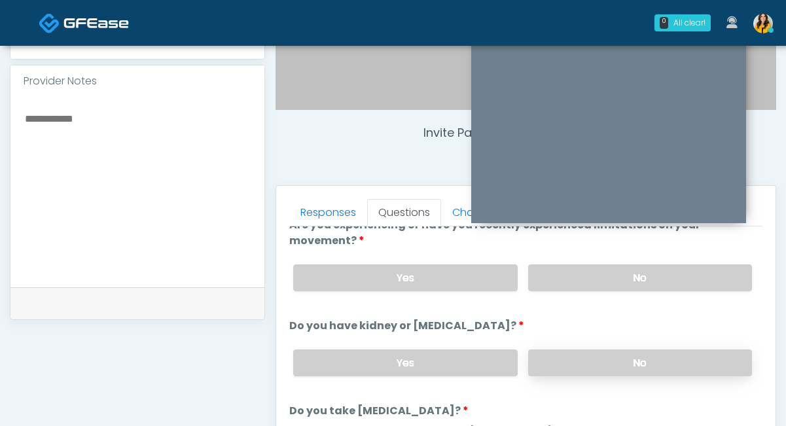
click at [560, 363] on label "No" at bounding box center [640, 362] width 224 height 27
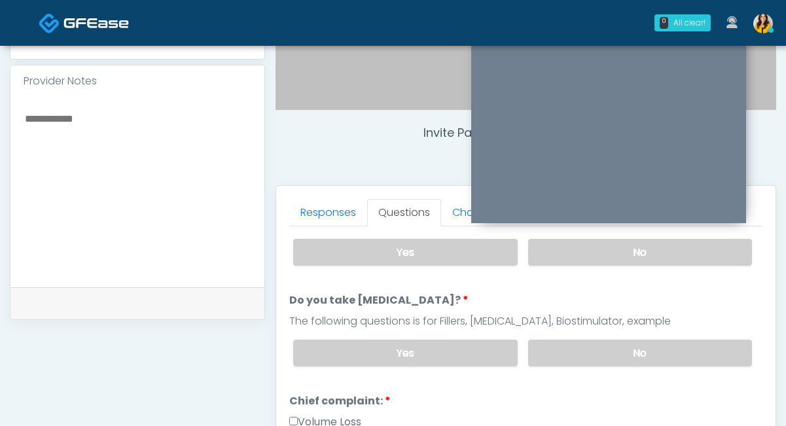
scroll to position [177, 0]
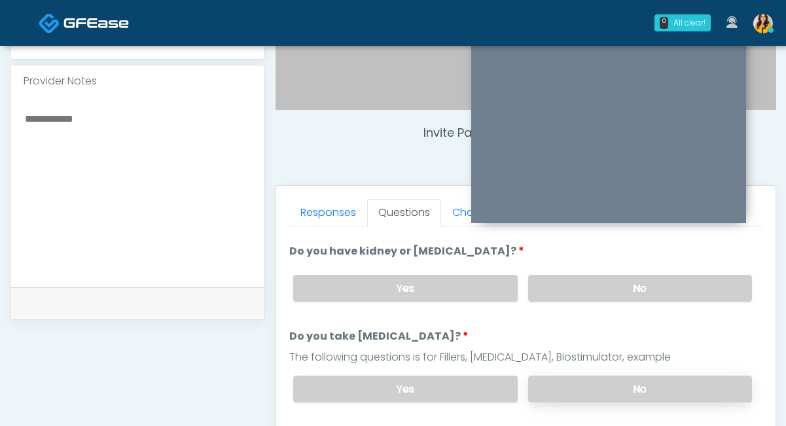
click at [534, 376] on label "No" at bounding box center [640, 389] width 224 height 27
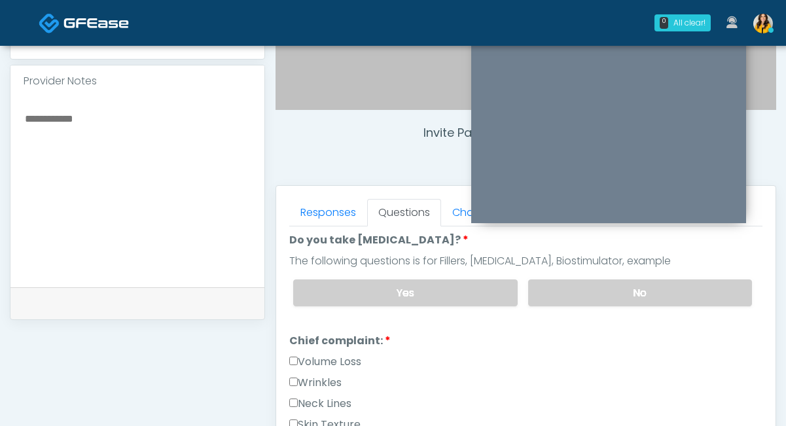
scroll to position [294, 0]
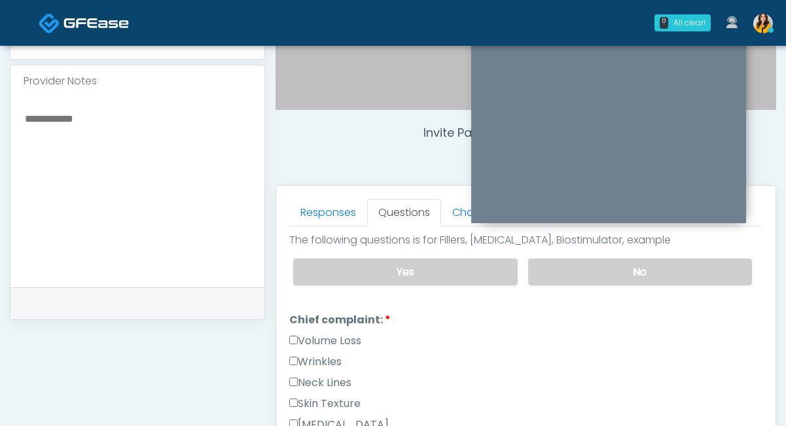
click at [337, 340] on label "Volume Loss" at bounding box center [325, 341] width 72 height 16
click at [311, 357] on label "Wrinkles" at bounding box center [315, 362] width 52 height 16
click at [316, 354] on label "Wrinkles" at bounding box center [315, 362] width 52 height 16
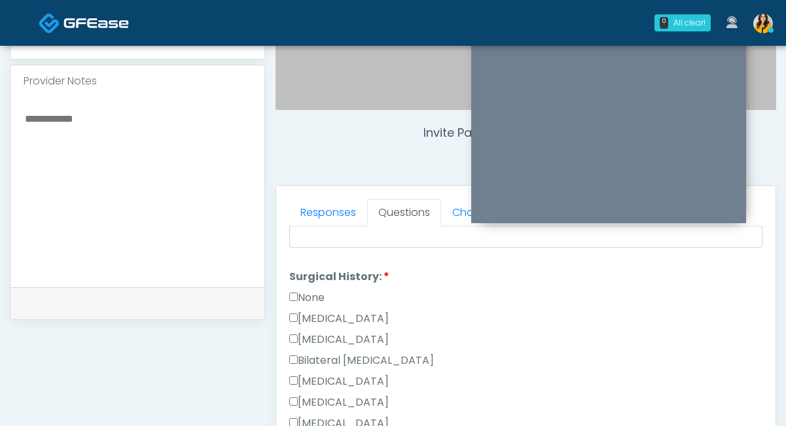
scroll to position [732, 0]
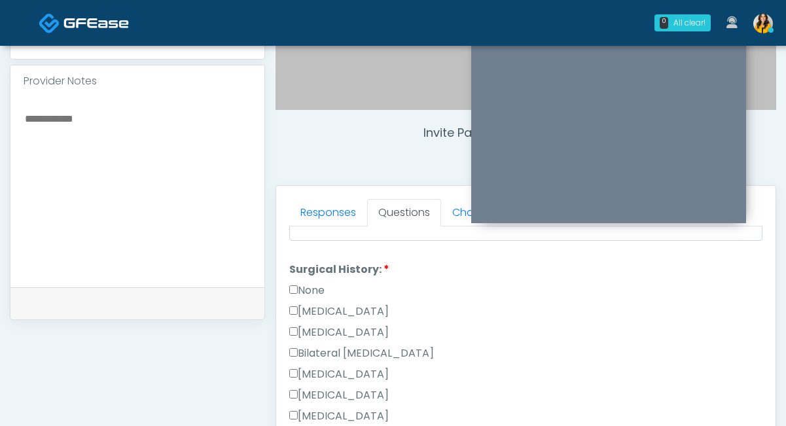
click at [362, 362] on div "Bilateral [MEDICAL_DATA]" at bounding box center [525, 356] width 473 height 21
click at [378, 372] on label "[MEDICAL_DATA]" at bounding box center [338, 374] width 99 height 16
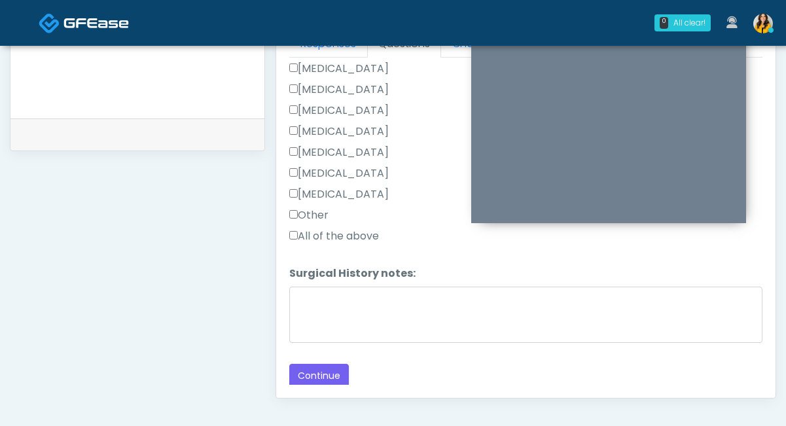
scroll to position [611, 0]
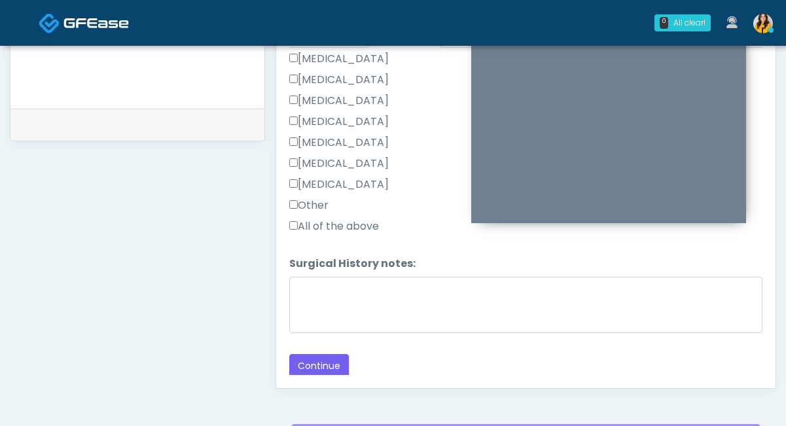
click at [336, 146] on label "[MEDICAL_DATA]" at bounding box center [338, 143] width 99 height 16
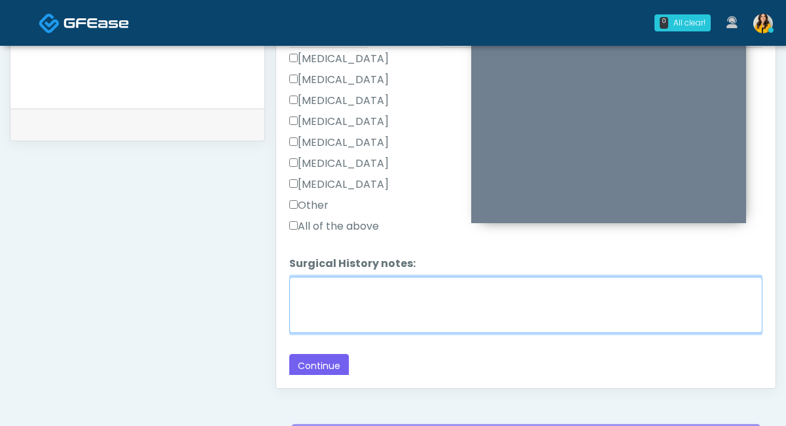
click at [355, 287] on textarea "Surgical History notes:" at bounding box center [525, 305] width 473 height 56
type textarea "**********"
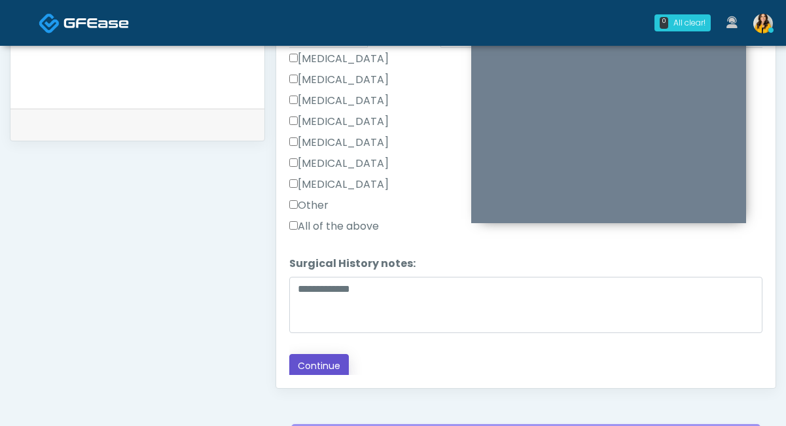
click at [321, 355] on button "Continue" at bounding box center [319, 366] width 60 height 24
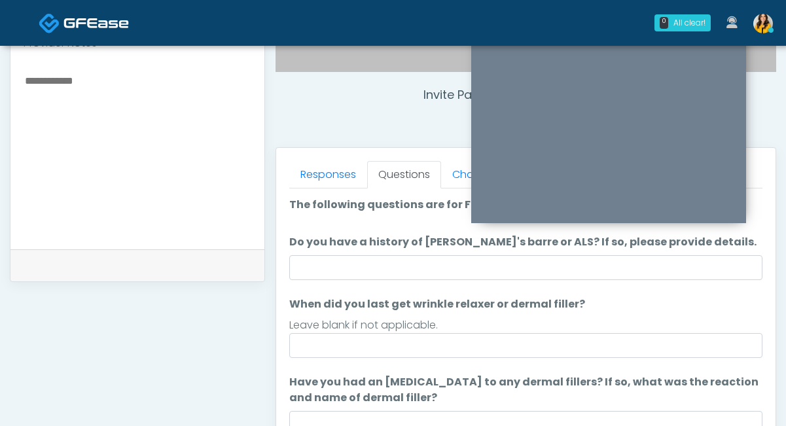
scroll to position [469, 0]
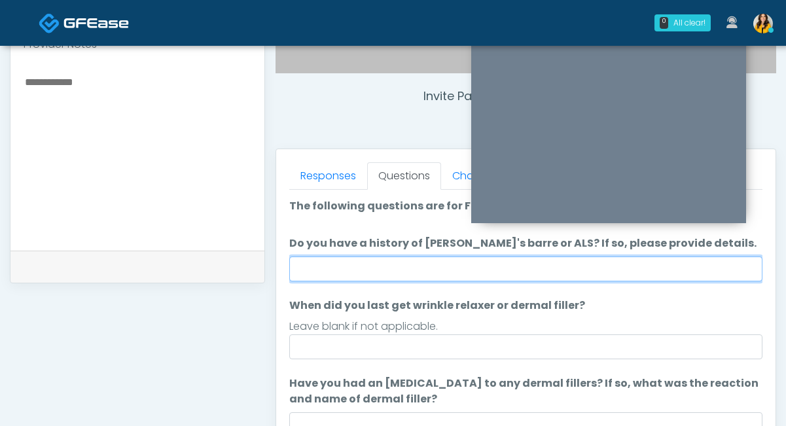
click at [337, 261] on input "Do you have a history of Guillain's barre or ALS? If so, please provide details." at bounding box center [525, 269] width 473 height 25
type input "**"
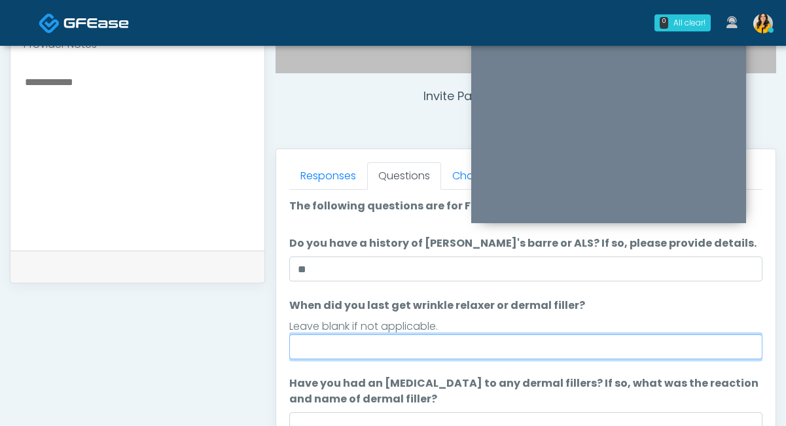
click at [331, 339] on input "When did you last get wrinkle relaxer or dermal filler?" at bounding box center [525, 346] width 473 height 25
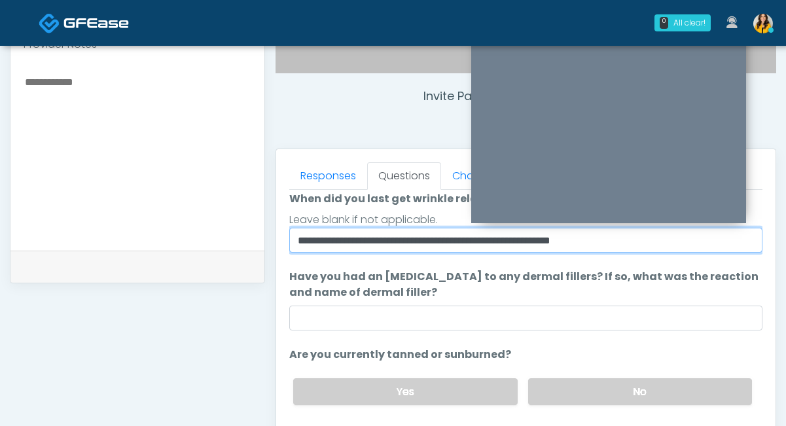
scroll to position [139, 0]
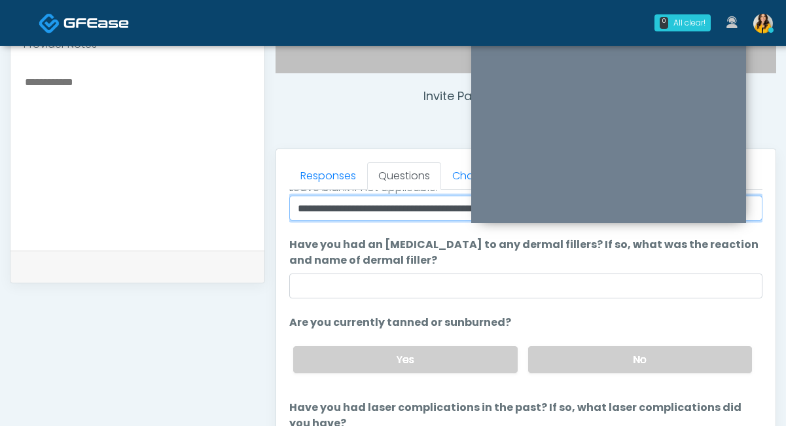
type input "**********"
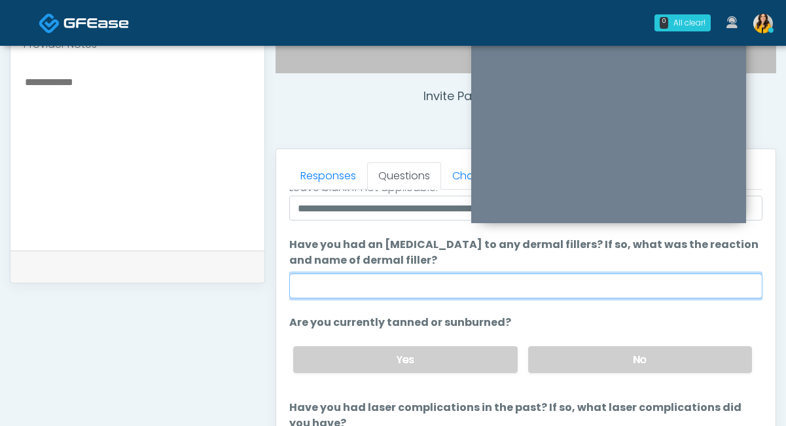
click at [340, 287] on input "Have you had an allergic response to any dermal fillers? If so, what was the re…" at bounding box center [525, 286] width 473 height 25
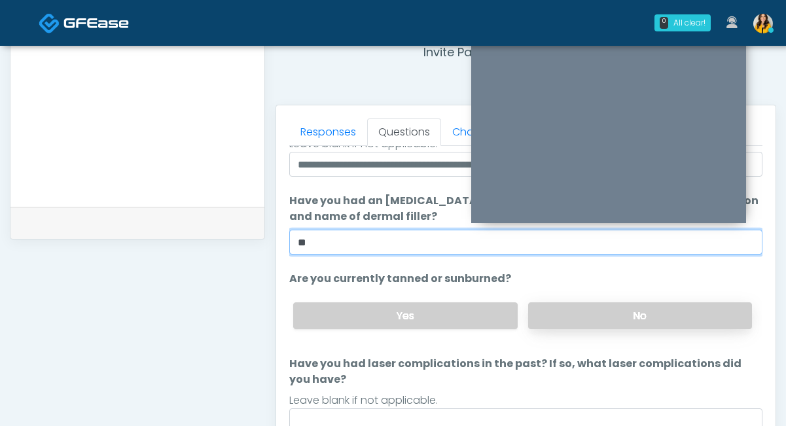
type input "**"
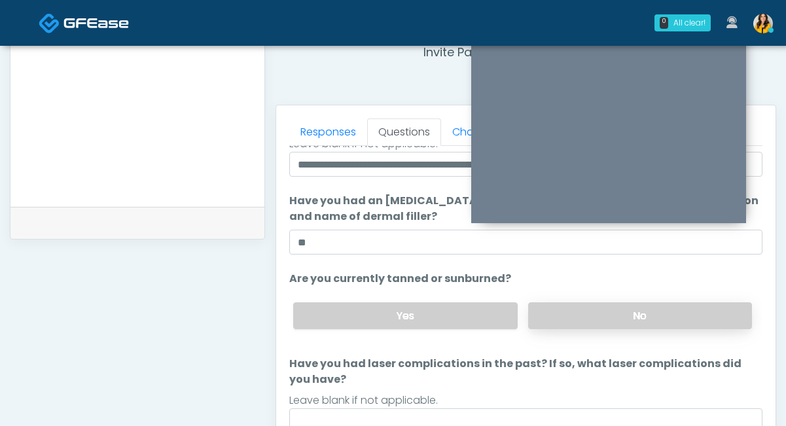
click at [552, 310] on label "No" at bounding box center [640, 315] width 224 height 27
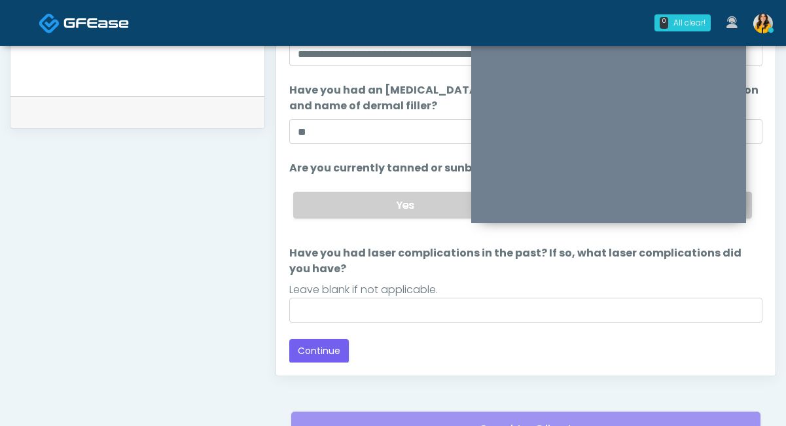
scroll to position [636, 0]
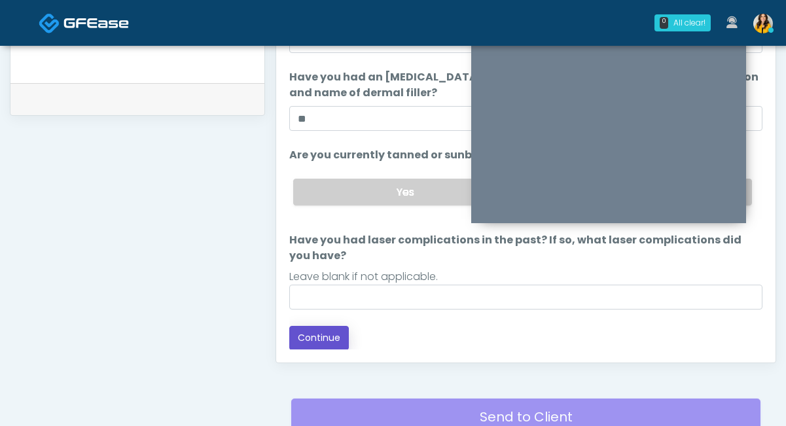
click at [306, 346] on button "Continue" at bounding box center [319, 338] width 60 height 24
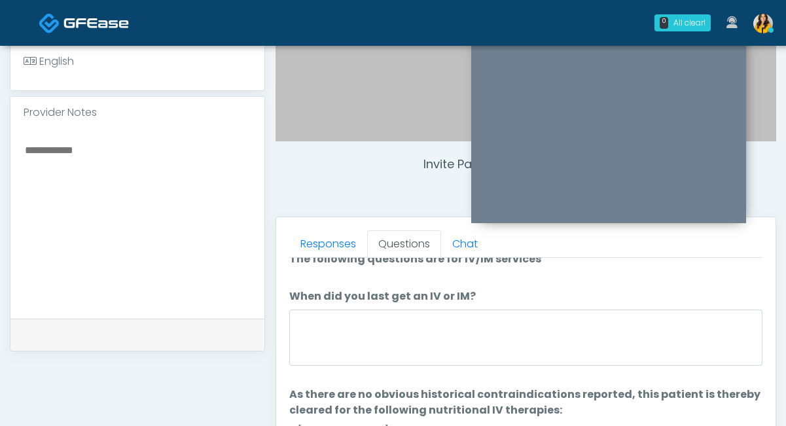
scroll to position [16, 0]
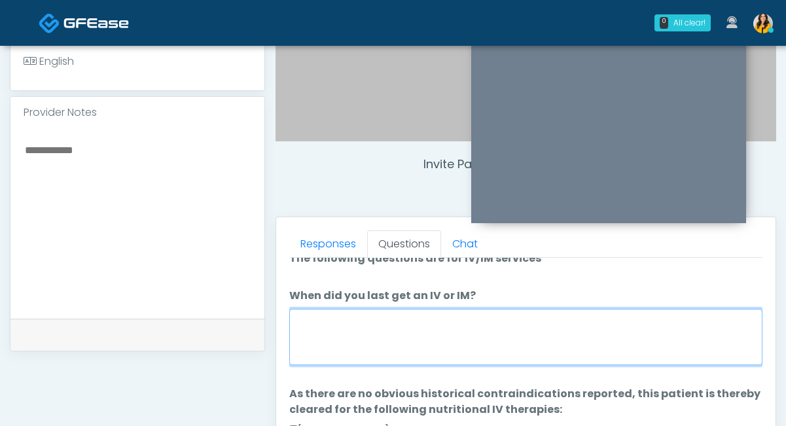
click at [340, 329] on textarea "When did you last get an IV or IM?" at bounding box center [525, 337] width 473 height 56
type textarea "*"
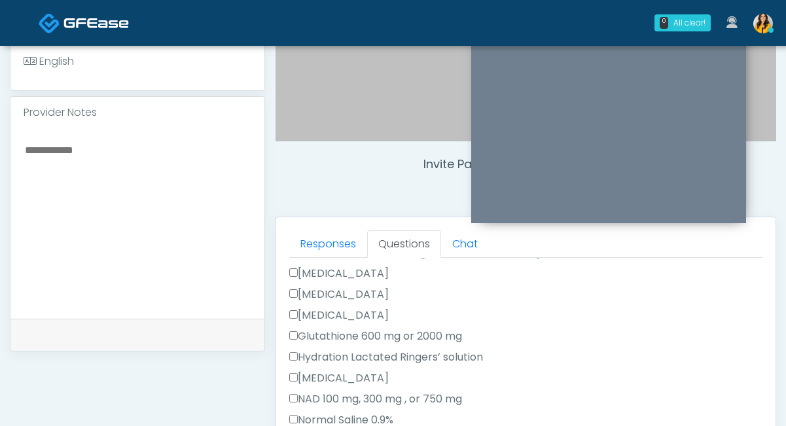
scroll to position [287, 0]
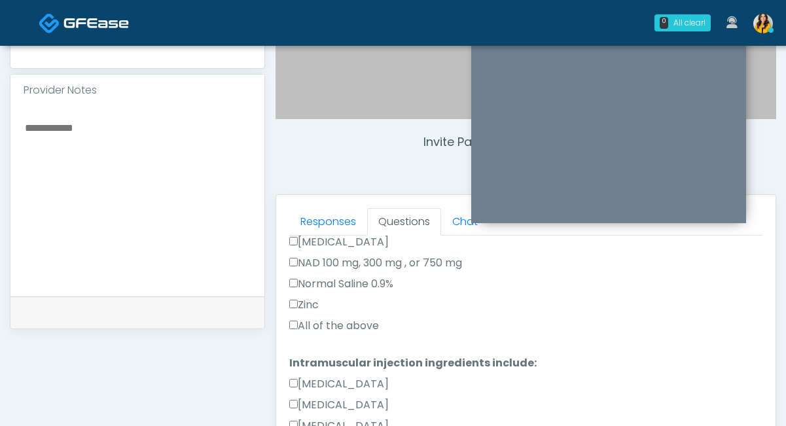
type textarea "**********"
click at [346, 331] on label "All of the above" at bounding box center [334, 326] width 90 height 16
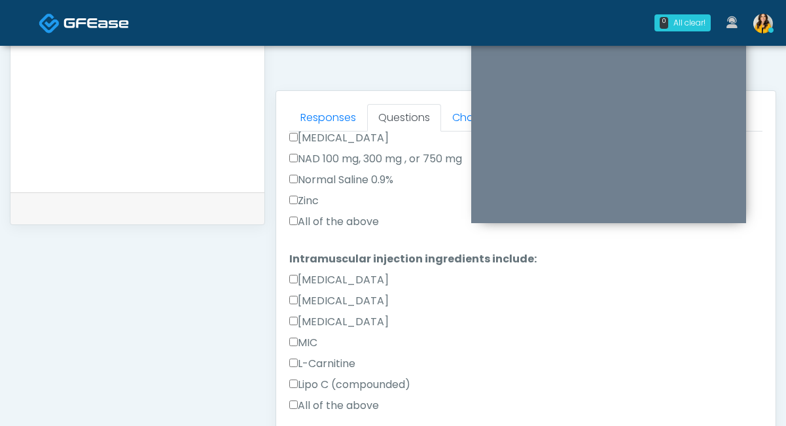
scroll to position [551, 0]
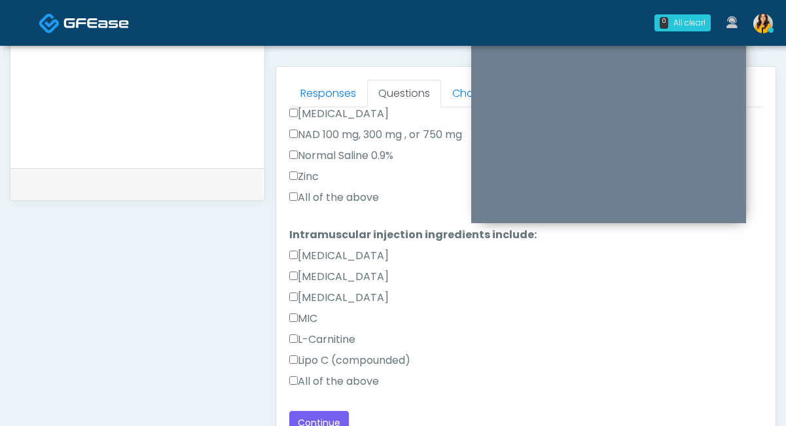
click at [313, 374] on label "All of the above" at bounding box center [334, 382] width 90 height 16
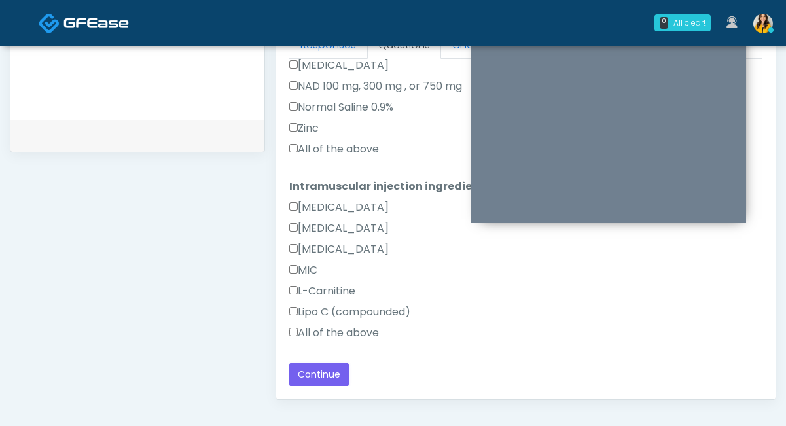
scroll to position [606, 0]
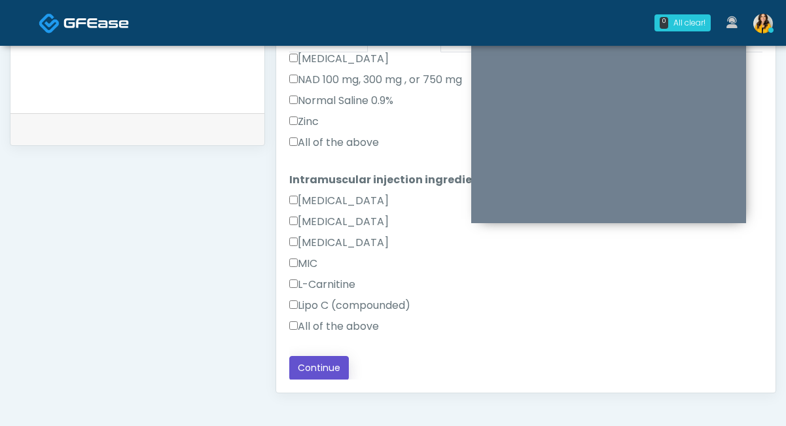
click at [309, 376] on button "Continue" at bounding box center [319, 368] width 60 height 24
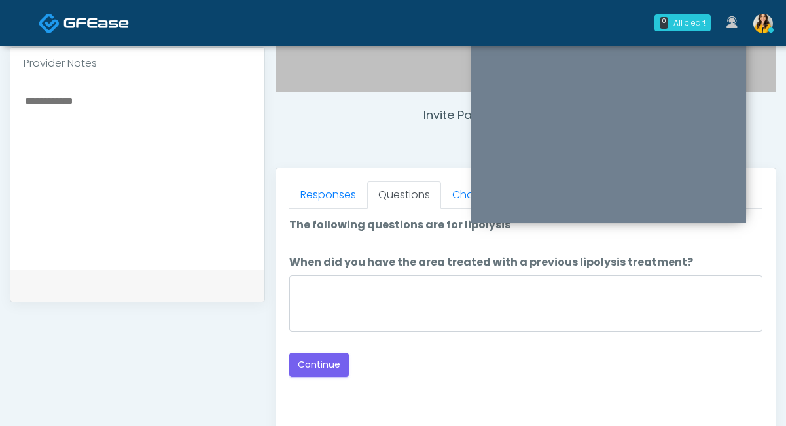
scroll to position [438, 0]
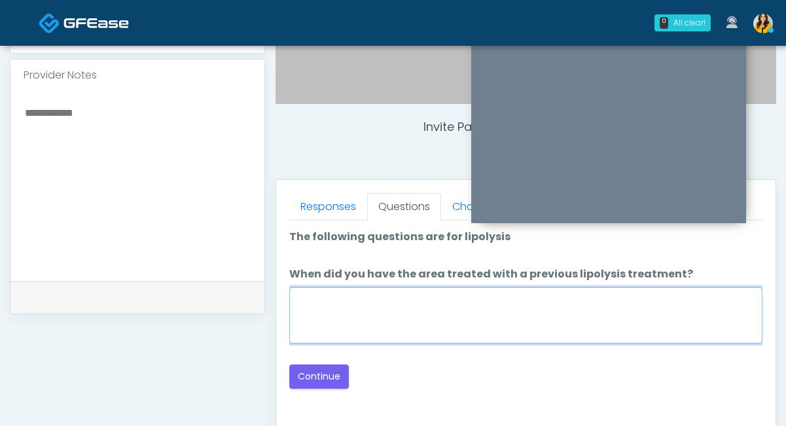
click at [388, 297] on textarea "When did you have the area treated with a previous lipolysis treatment?" at bounding box center [525, 315] width 473 height 56
type textarea "*****"
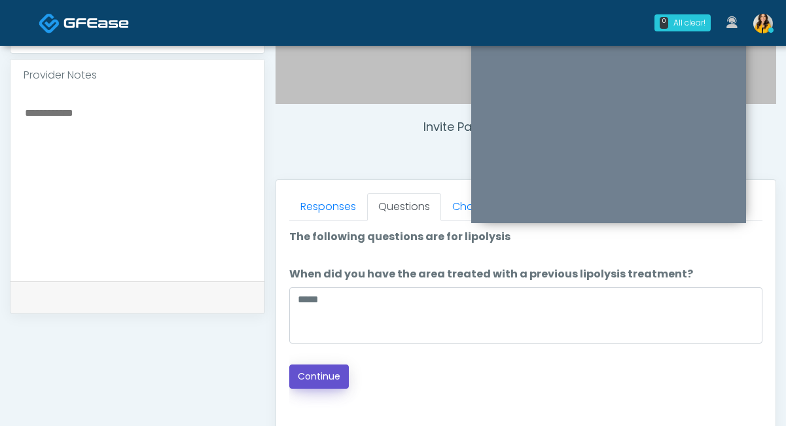
click at [331, 377] on button "Continue" at bounding box center [319, 376] width 60 height 24
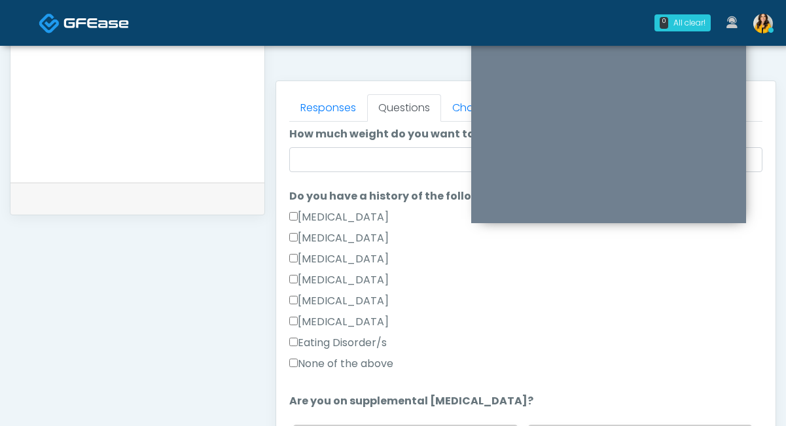
scroll to position [255, 0]
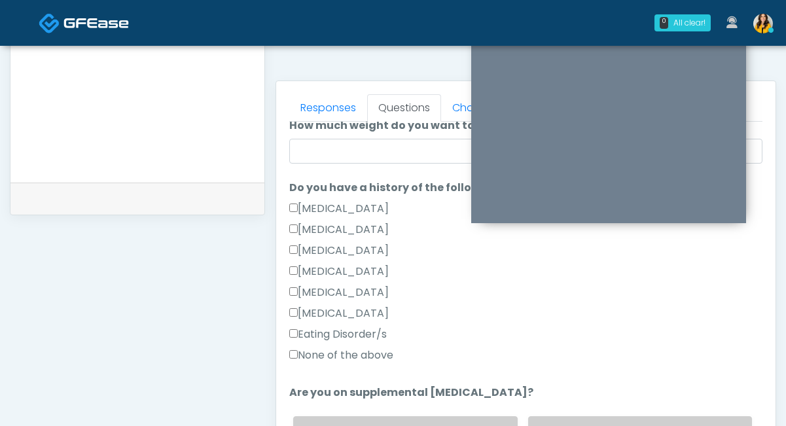
click at [369, 353] on label "None of the above" at bounding box center [341, 355] width 104 height 16
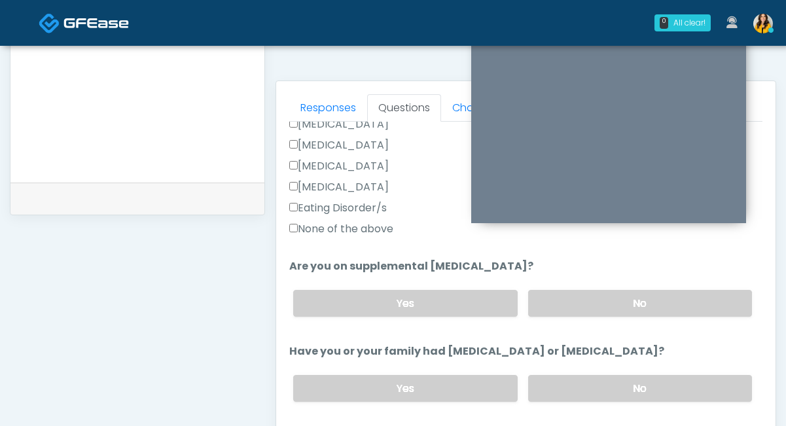
scroll to position [383, 0]
click at [550, 385] on label "No" at bounding box center [640, 387] width 224 height 27
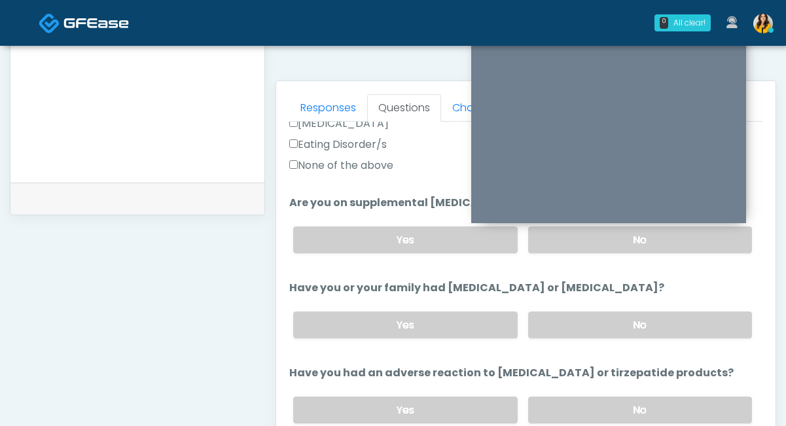
scroll to position [446, 0]
click at [551, 243] on label "No" at bounding box center [640, 238] width 224 height 27
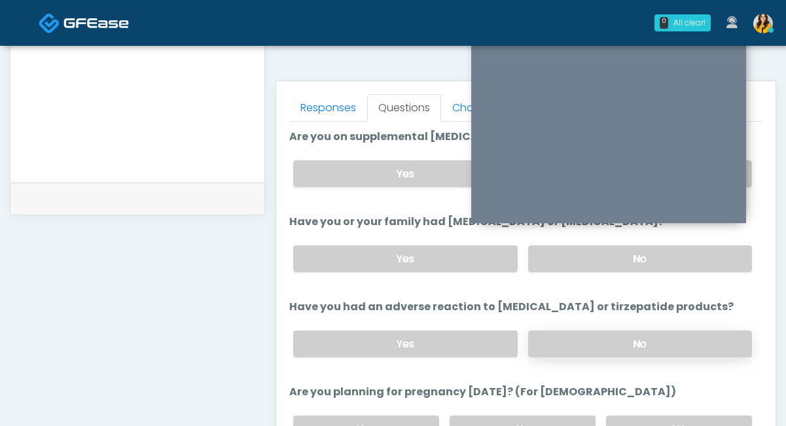
click at [553, 345] on label "No" at bounding box center [640, 343] width 224 height 27
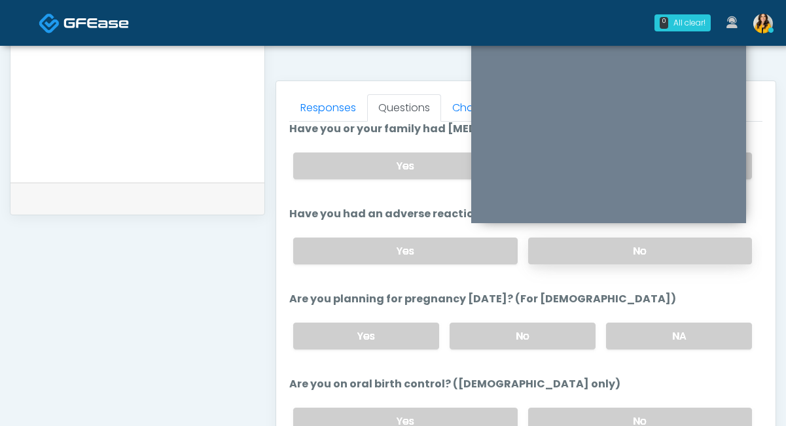
scroll to position [622, 0]
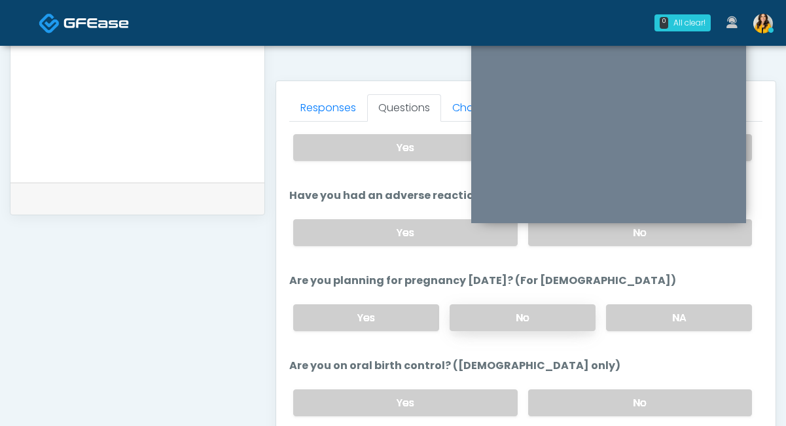
click at [560, 319] on label "No" at bounding box center [523, 317] width 146 height 27
click at [569, 408] on label "No" at bounding box center [640, 402] width 224 height 27
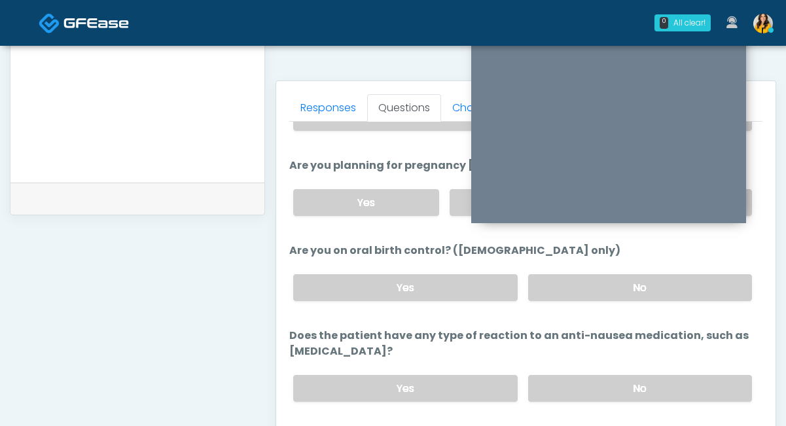
click at [561, 366] on div "Yes No" at bounding box center [523, 388] width 480 height 48
click at [558, 384] on label "No" at bounding box center [640, 388] width 224 height 27
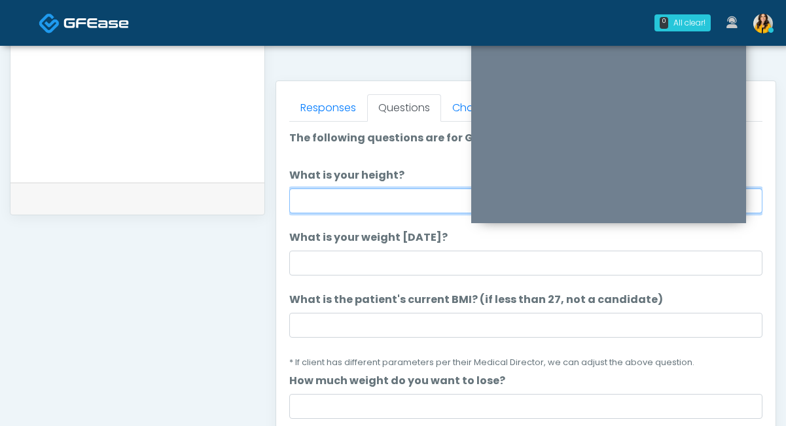
click at [353, 199] on input "What is your height?" at bounding box center [525, 200] width 473 height 25
type input "****"
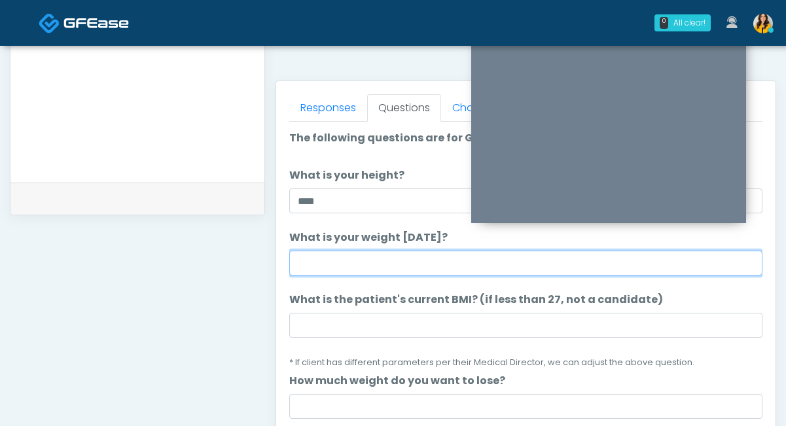
click at [346, 261] on input "What is your weight today?" at bounding box center [525, 263] width 473 height 25
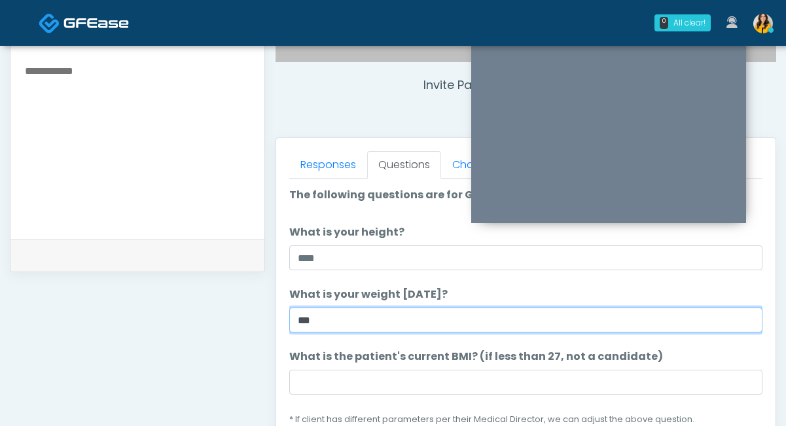
type input "***"
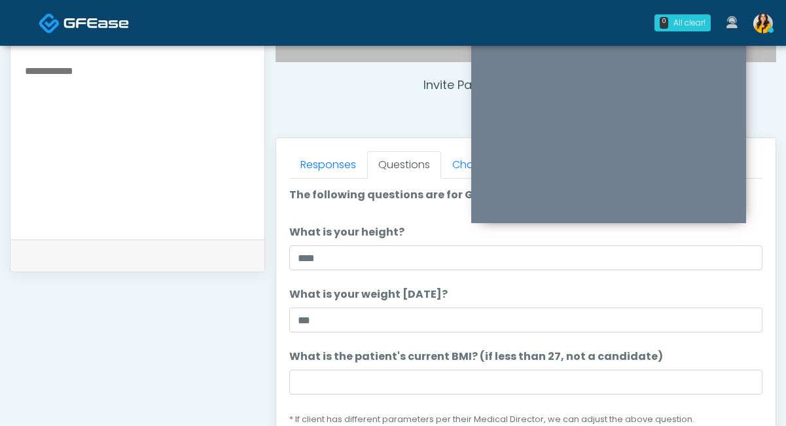
scroll to position [11, 0]
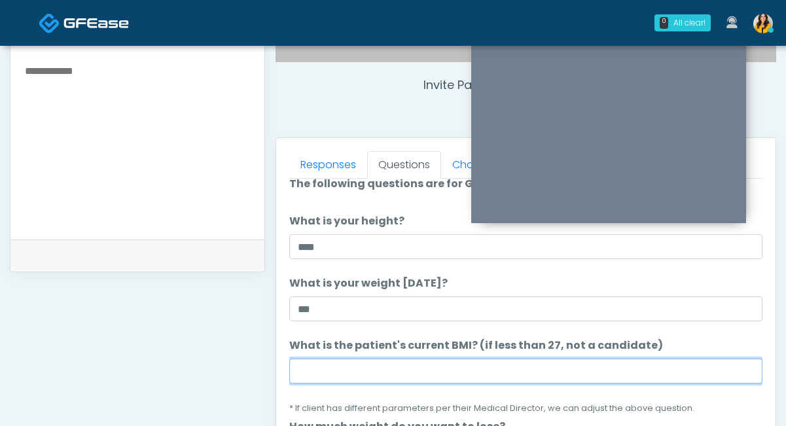
click at [416, 377] on input "What is the patient's current BMI? (if less than 27, not a candidate)" at bounding box center [525, 371] width 473 height 25
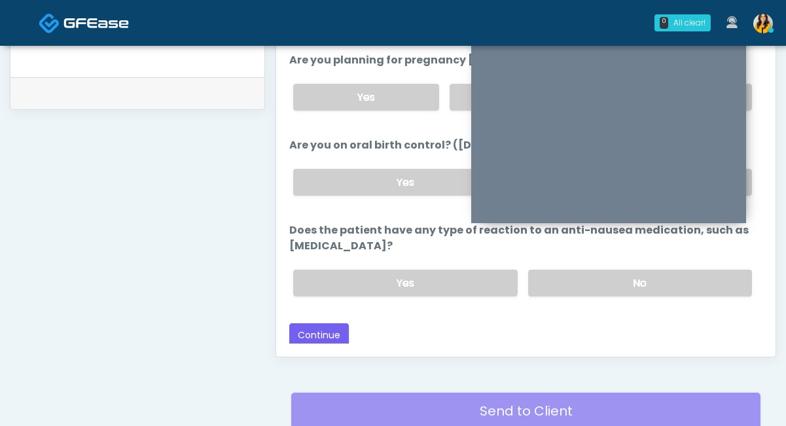
scroll to position [671, 0]
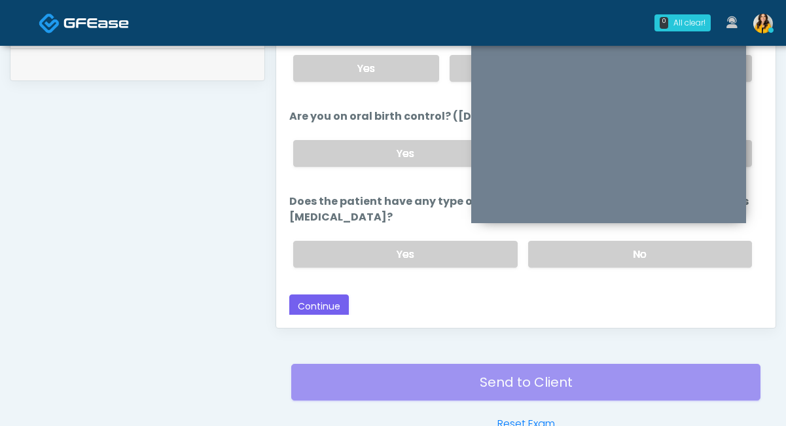
type input "****"
click at [330, 318] on div "Responses Questions Chat Good Faith Exam Script Good Faith Exam Script INTRODUC…" at bounding box center [525, 137] width 499 height 381
click at [319, 307] on button "Continue" at bounding box center [319, 306] width 60 height 24
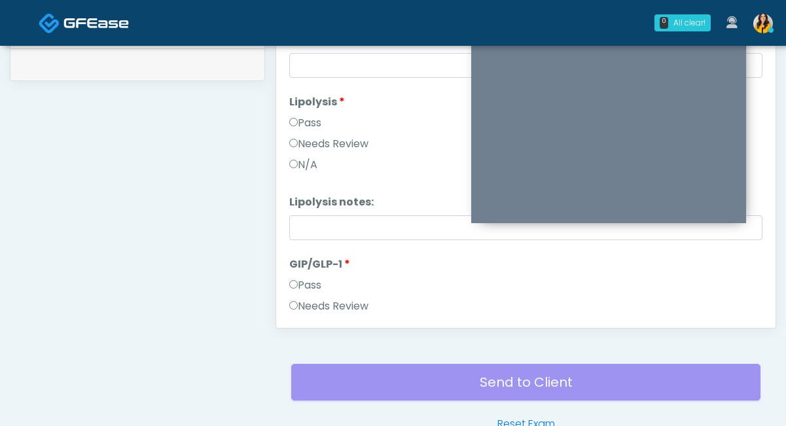
scroll to position [749, 0]
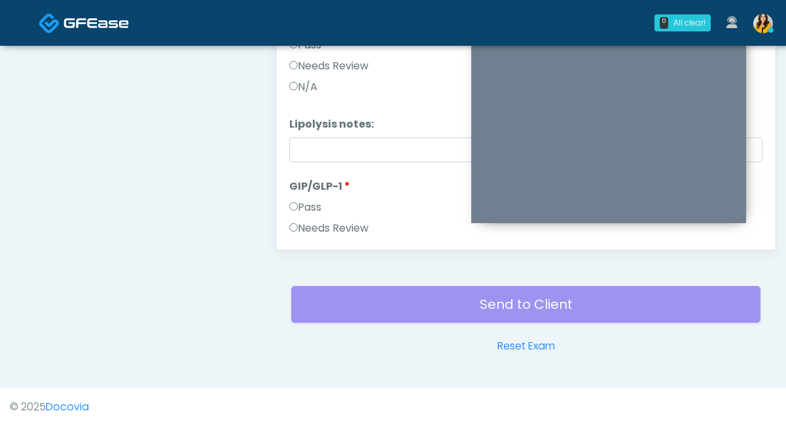
click at [321, 232] on label "Needs Review" at bounding box center [328, 229] width 79 height 16
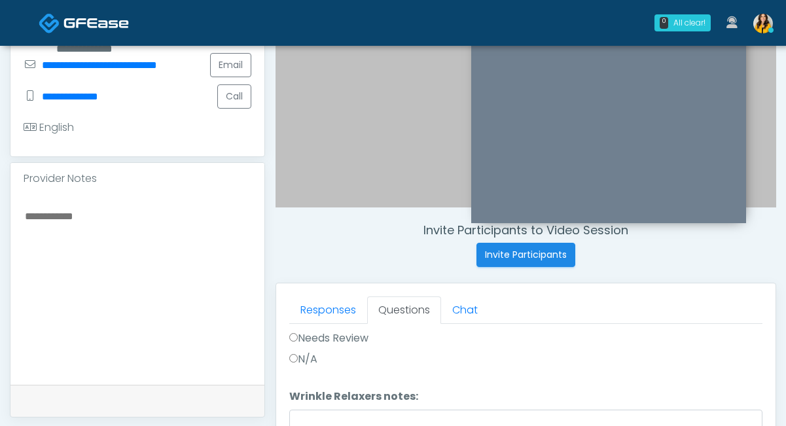
scroll to position [0, 0]
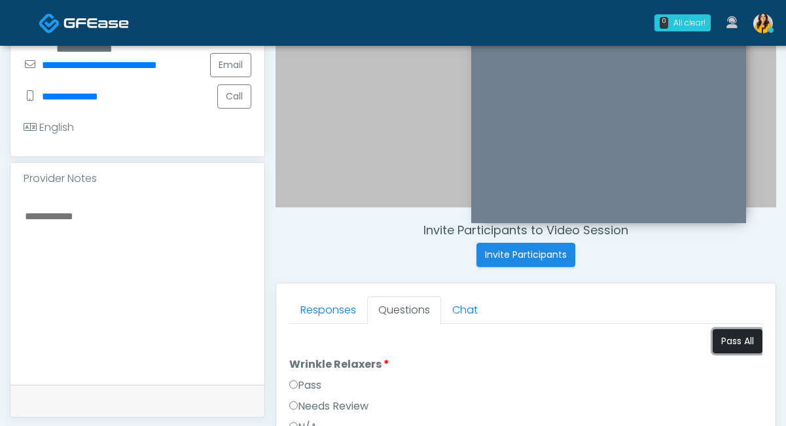
click at [736, 335] on button "Pass All" at bounding box center [738, 341] width 50 height 24
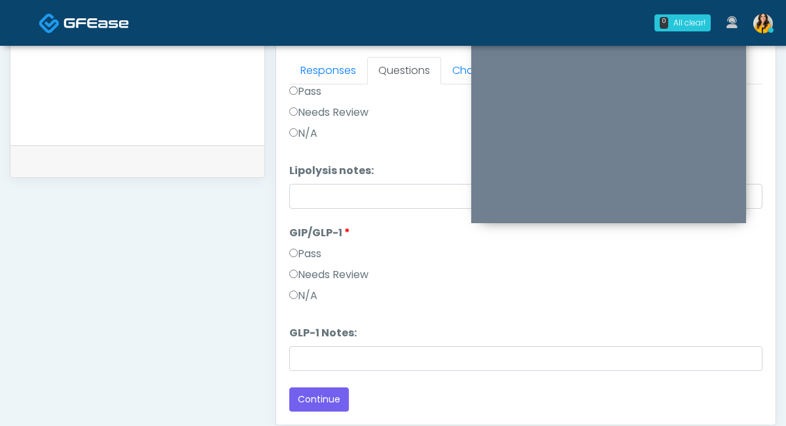
scroll to position [587, 0]
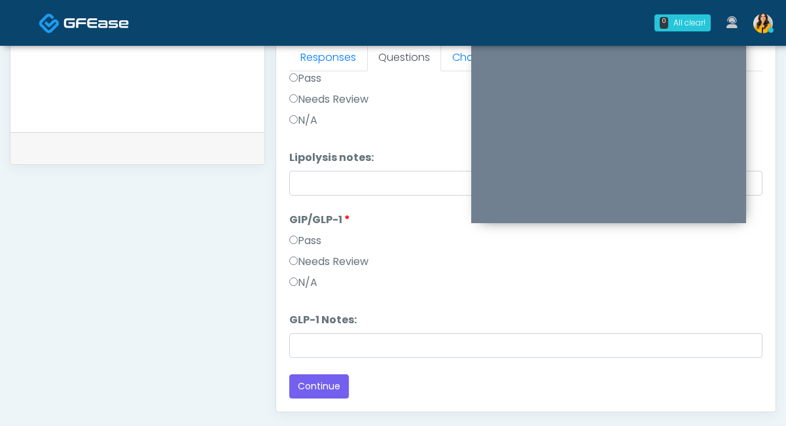
click at [342, 262] on label "Needs Review" at bounding box center [328, 262] width 79 height 16
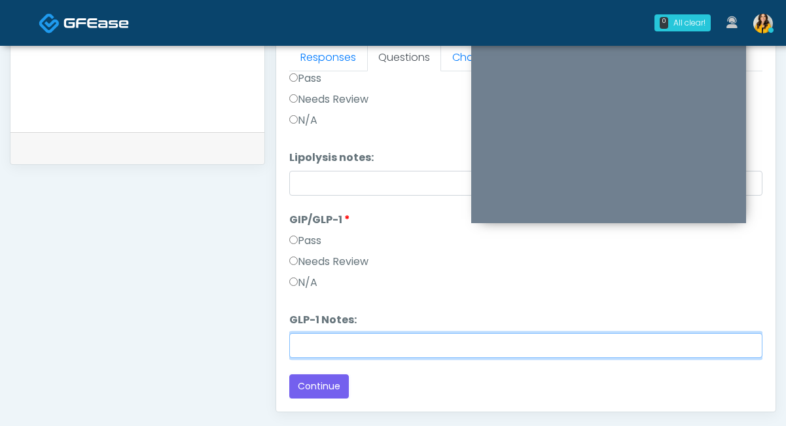
click at [332, 351] on input "GLP-1 Notes:" at bounding box center [525, 345] width 473 height 25
type input "*"
drag, startPoint x: 346, startPoint y: 346, endPoint x: 233, endPoint y: 345, distance: 112.6
click at [233, 345] on div "**********" at bounding box center [393, 17] width 766 height 998
drag, startPoint x: 551, startPoint y: 340, endPoint x: 229, endPoint y: 351, distance: 322.2
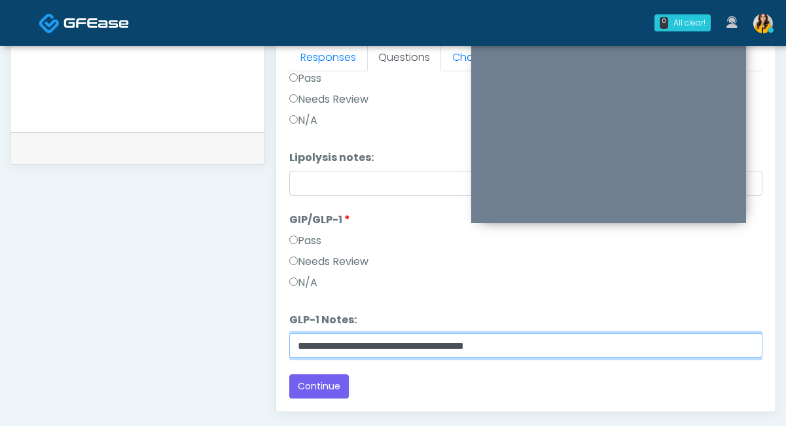
click at [229, 351] on div "**********" at bounding box center [393, 17] width 766 height 998
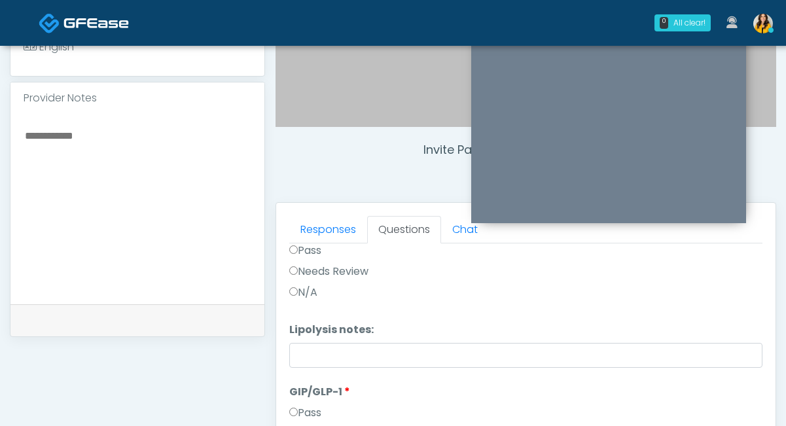
scroll to position [410, 0]
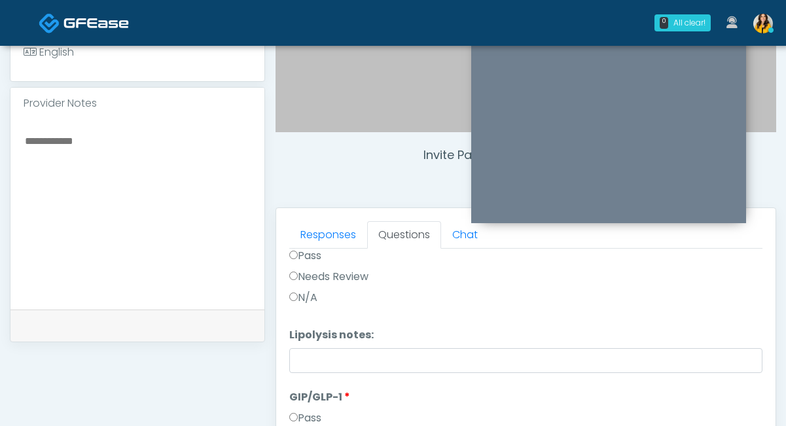
type input "**********"
click at [81, 178] on textarea at bounding box center [138, 212] width 228 height 160
paste textarea "**********"
click at [164, 144] on textarea "**********" at bounding box center [138, 212] width 228 height 160
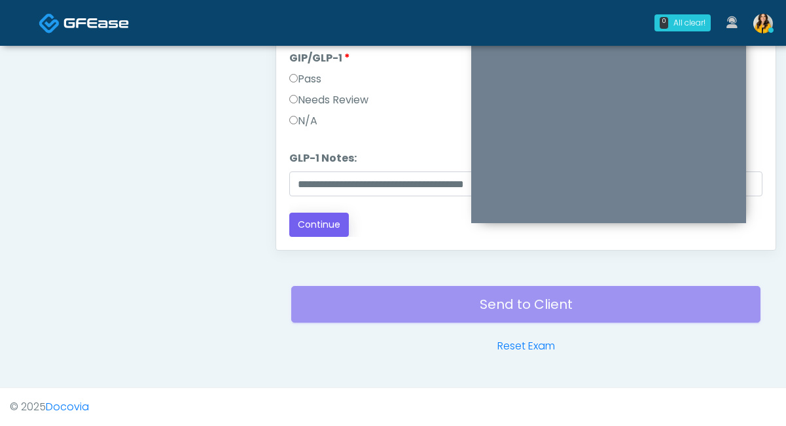
type textarea "**********"
click at [327, 230] on button "Continue" at bounding box center [319, 225] width 60 height 24
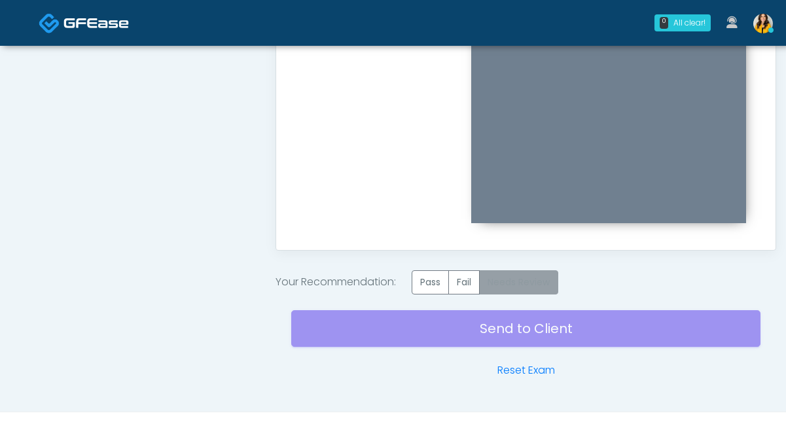
click at [533, 289] on label "Needs Review" at bounding box center [518, 282] width 79 height 24
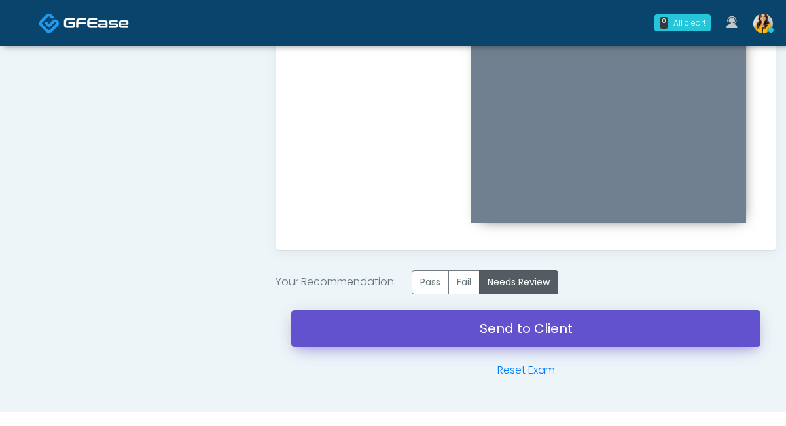
click at [539, 339] on link "Send to Client" at bounding box center [525, 328] width 469 height 37
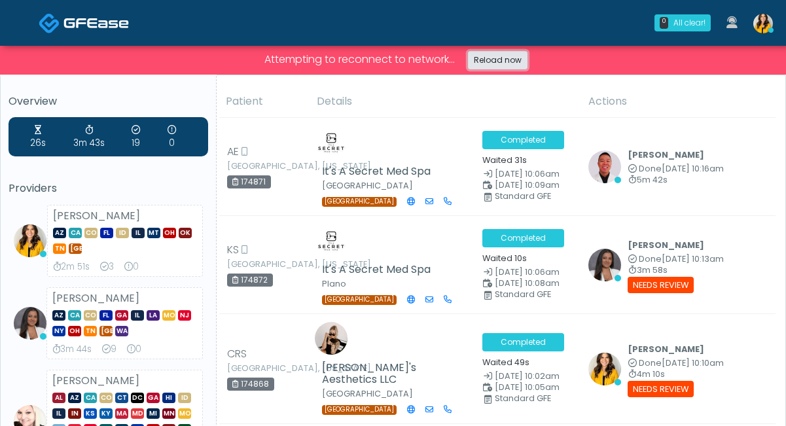
click at [498, 51] on link "Reload now" at bounding box center [498, 60] width 60 height 18
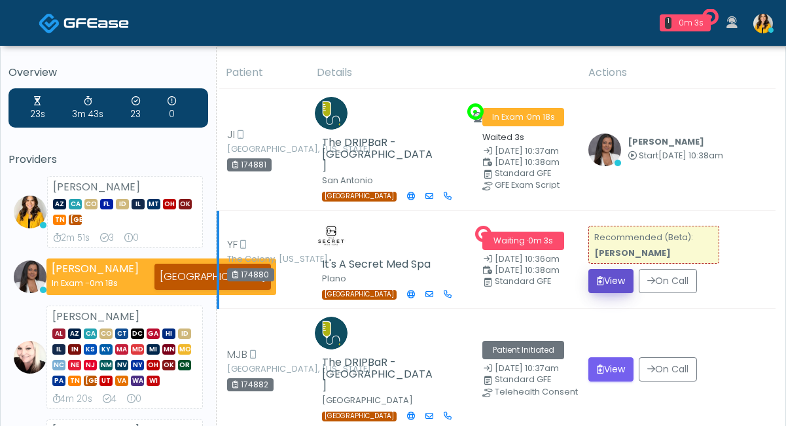
click at [601, 269] on button "View" at bounding box center [610, 281] width 45 height 24
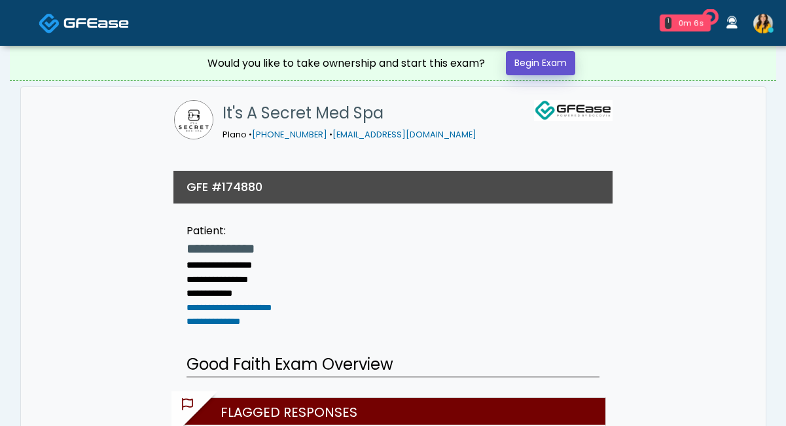
click at [545, 54] on link "Begin Exam" at bounding box center [540, 63] width 69 height 24
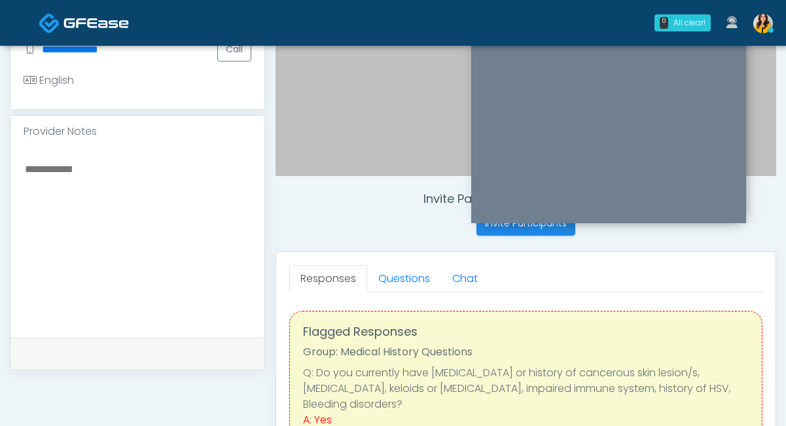
scroll to position [369, 0]
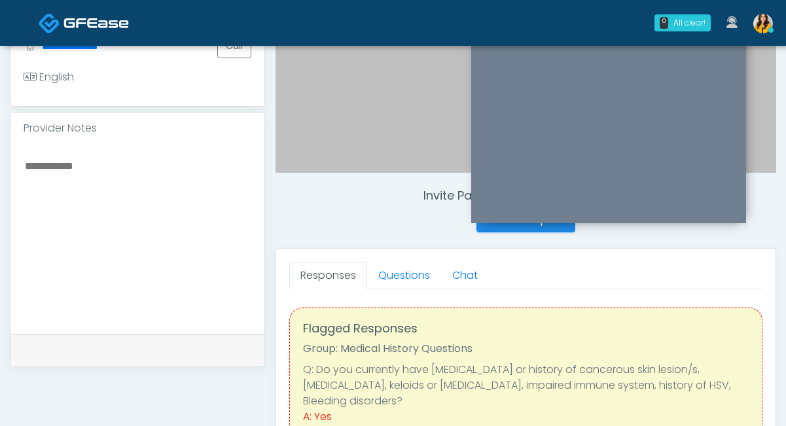
click at [397, 279] on link "Questions" at bounding box center [404, 275] width 74 height 27
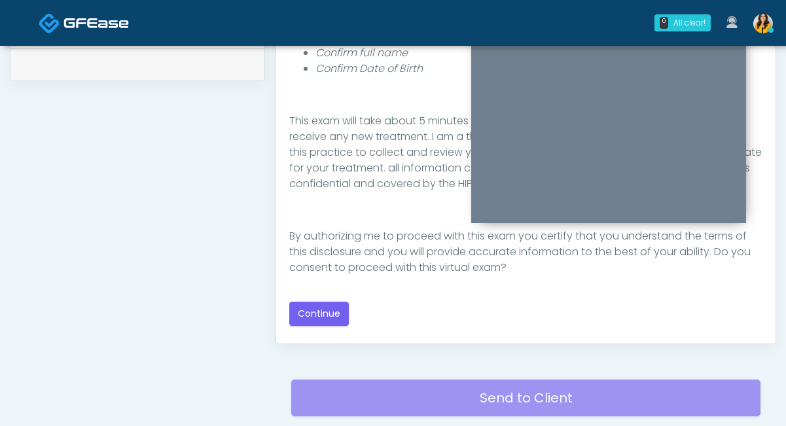
scroll to position [669, 0]
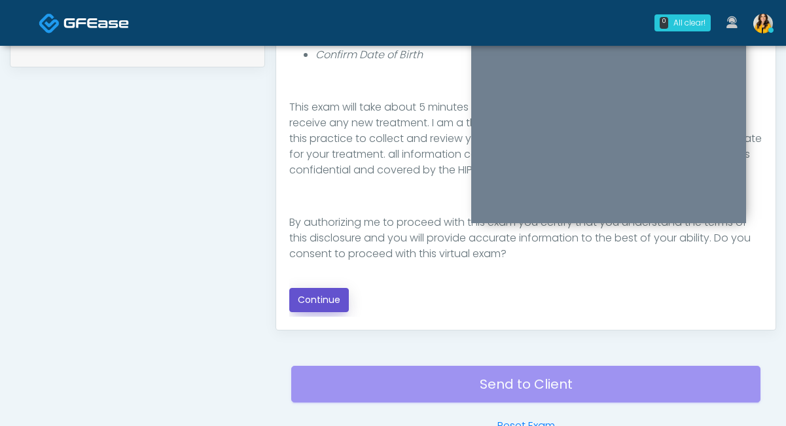
click at [314, 297] on button "Continue" at bounding box center [319, 300] width 60 height 24
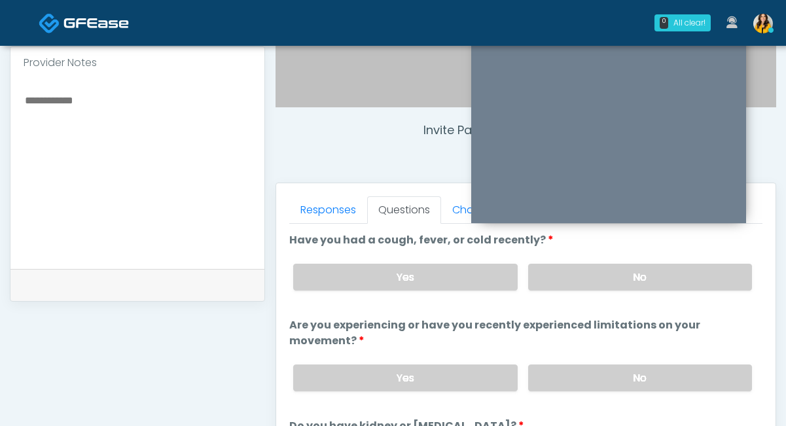
scroll to position [428, 0]
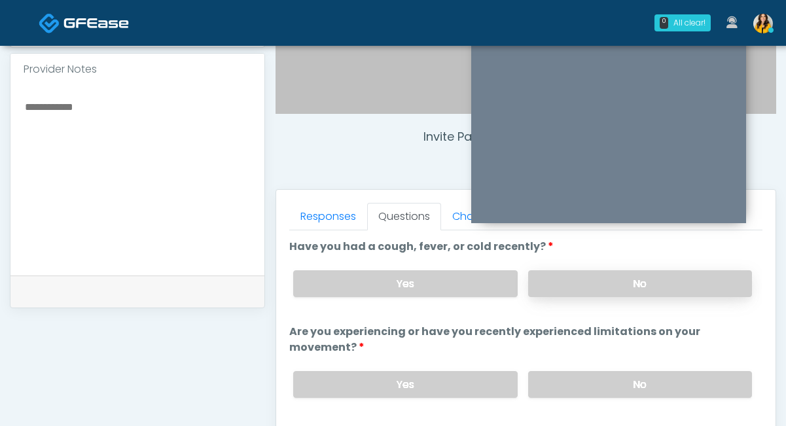
click at [552, 279] on label "No" at bounding box center [640, 283] width 224 height 27
click at [544, 372] on label "No" at bounding box center [640, 384] width 224 height 27
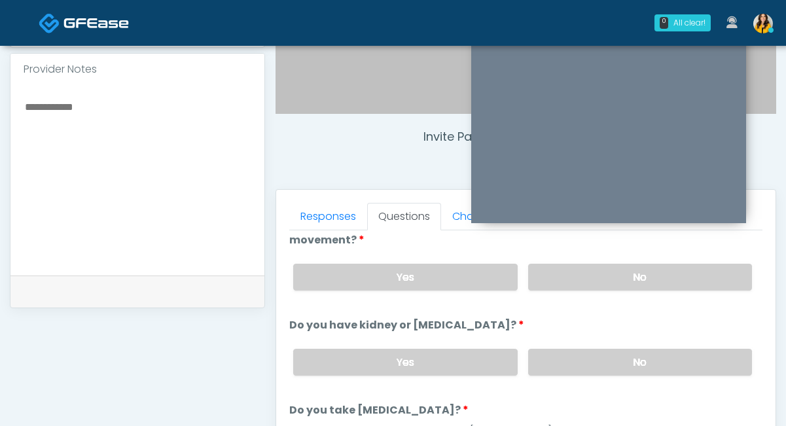
scroll to position [113, 0]
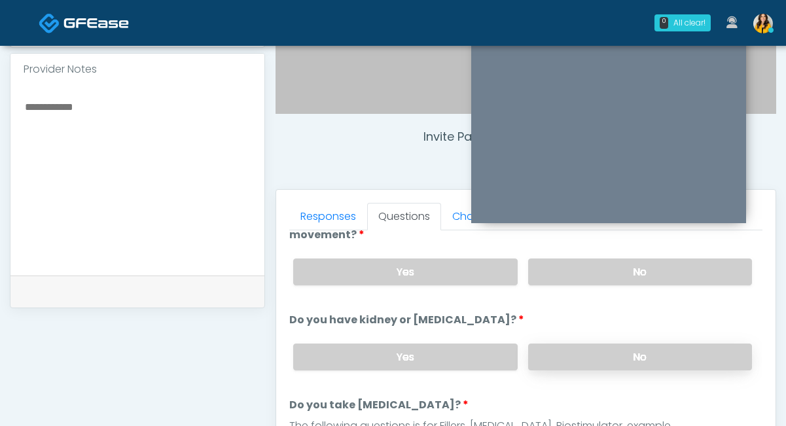
click at [558, 361] on label "No" at bounding box center [640, 357] width 224 height 27
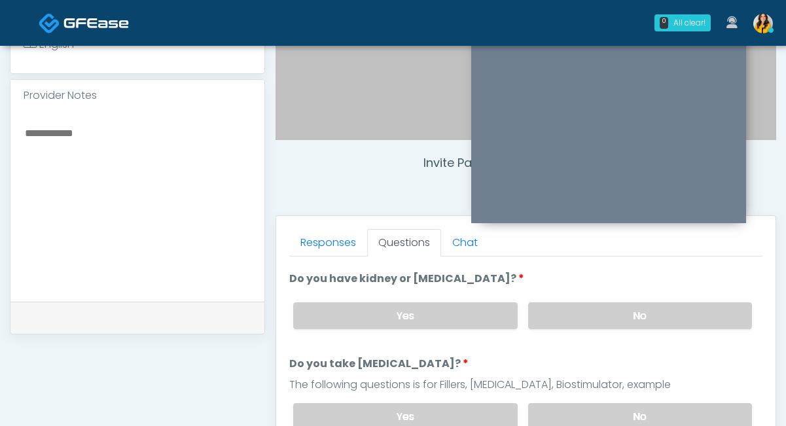
scroll to position [514, 0]
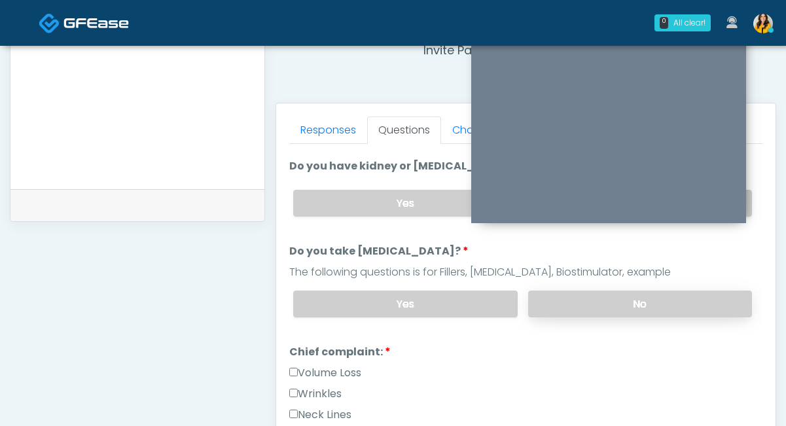
click at [550, 302] on label "No" at bounding box center [640, 304] width 224 height 27
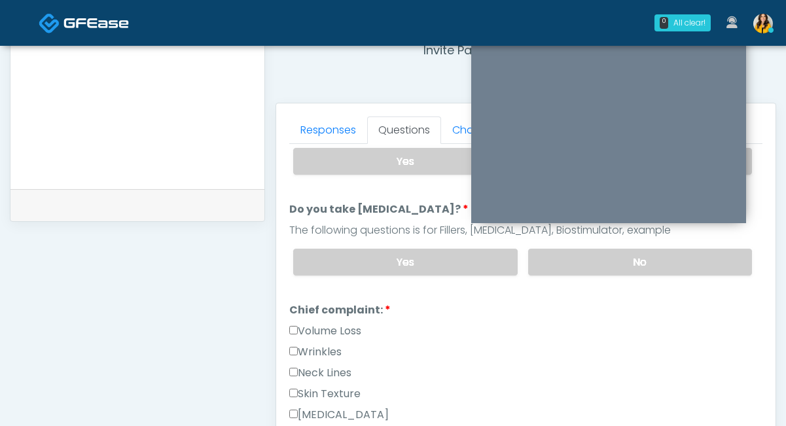
scroll to position [266, 0]
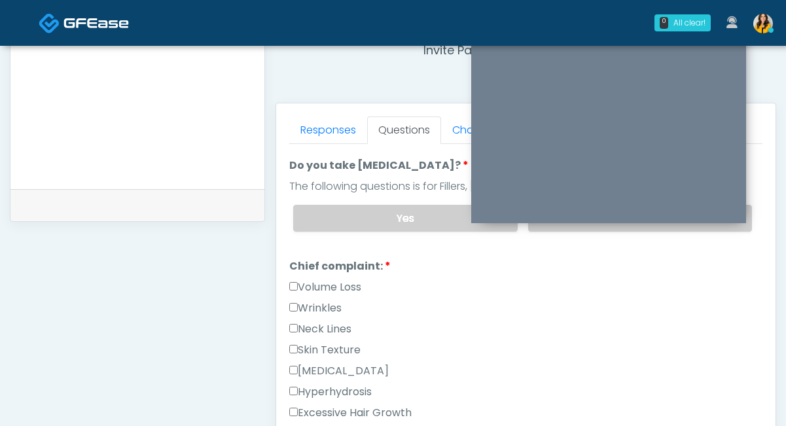
click at [326, 281] on label "Volume Loss" at bounding box center [325, 287] width 72 height 16
click at [334, 308] on label "Wrinkles" at bounding box center [315, 308] width 52 height 16
click at [321, 283] on label "Volume Loss" at bounding box center [325, 287] width 72 height 16
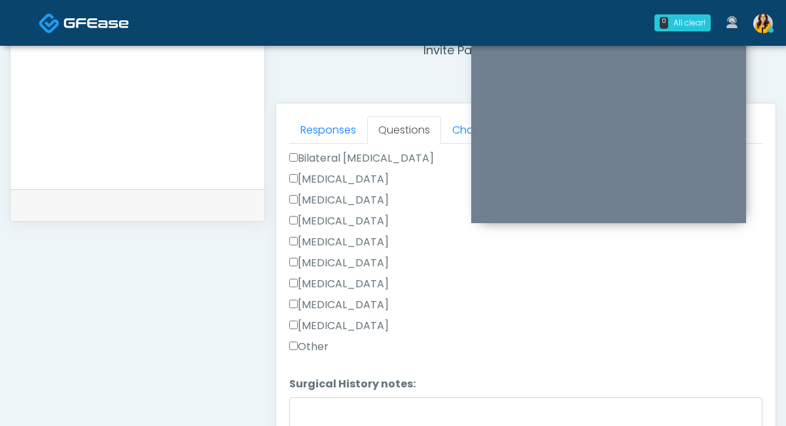
scroll to position [845, 0]
click at [315, 345] on label "Other" at bounding box center [308, 346] width 39 height 16
click at [311, 413] on textarea "Surgical History notes:" at bounding box center [525, 425] width 473 height 56
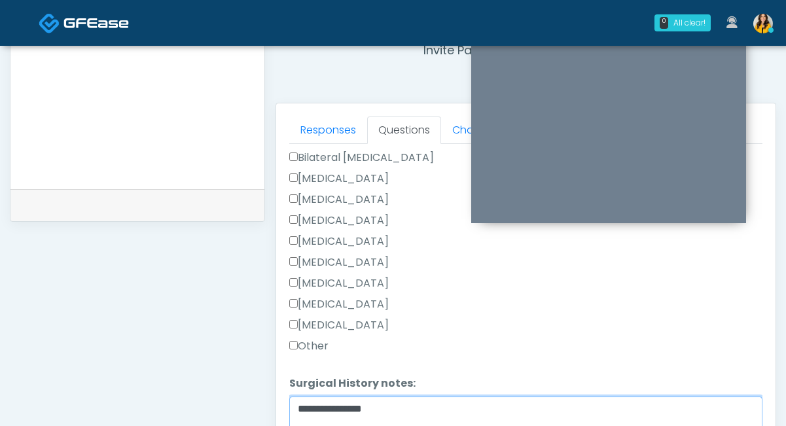
type textarea "**********"
click at [327, 226] on div "Rhinoplasty" at bounding box center [525, 223] width 473 height 21
click at [332, 215] on label "Rhinoplasty" at bounding box center [338, 221] width 99 height 16
click at [344, 199] on label "Liposuction" at bounding box center [338, 200] width 99 height 16
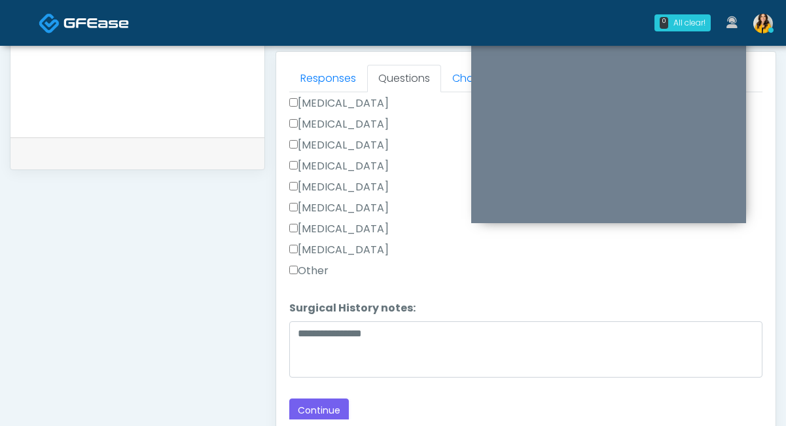
scroll to position [577, 0]
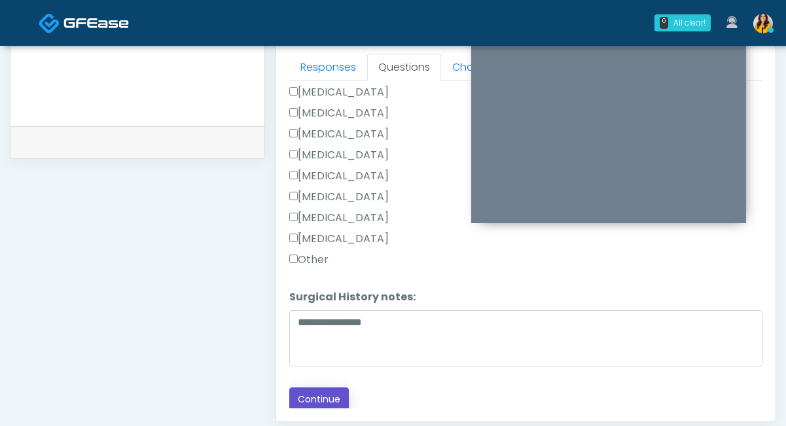
click at [323, 388] on button "Continue" at bounding box center [319, 399] width 60 height 24
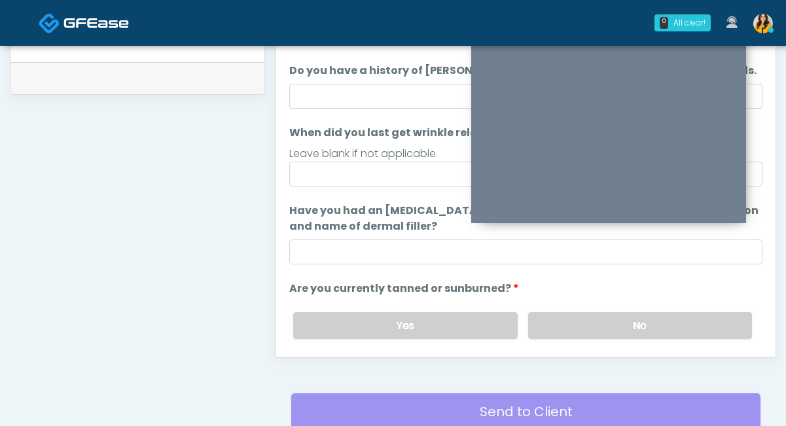
scroll to position [595, 0]
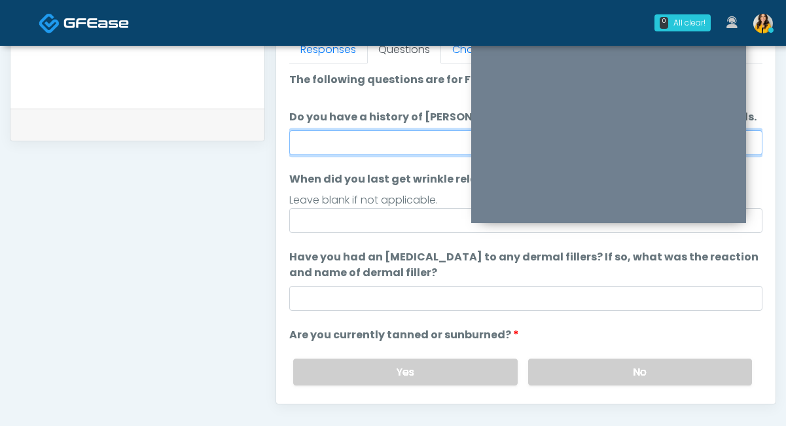
click at [329, 139] on input "Do you have a history of Guillain's barre or ALS? If so, please provide details." at bounding box center [525, 142] width 473 height 25
type input "**"
click at [260, 214] on div "**********" at bounding box center [137, 9] width 255 height 998
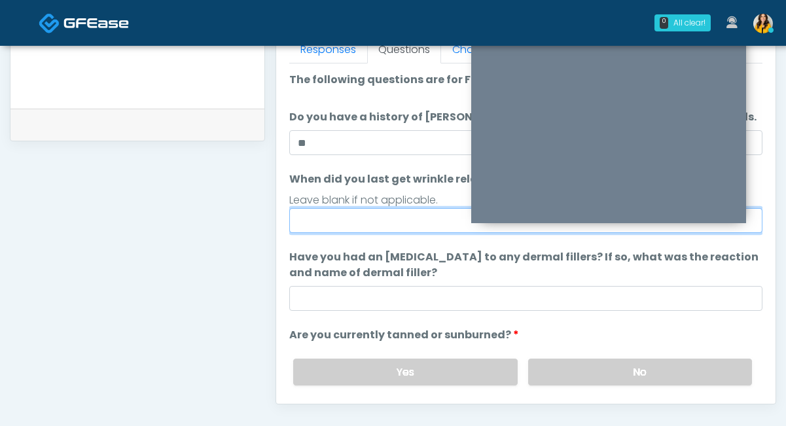
click at [313, 216] on input "When did you last get wrinkle relaxer or dermal filler?" at bounding box center [525, 220] width 473 height 25
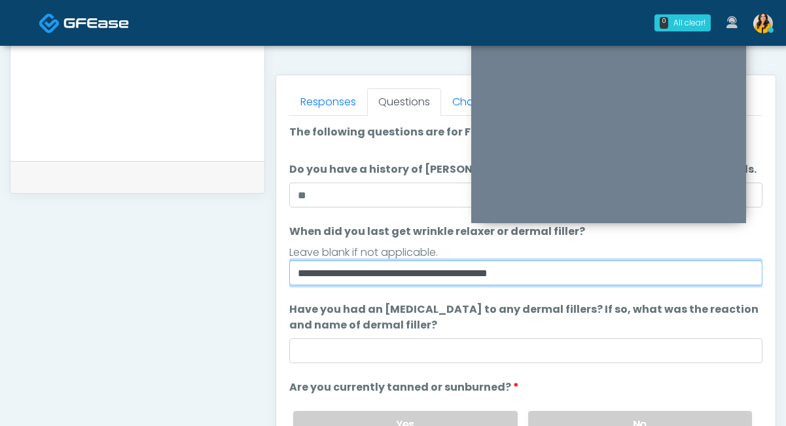
click at [546, 275] on input "**********" at bounding box center [525, 272] width 473 height 25
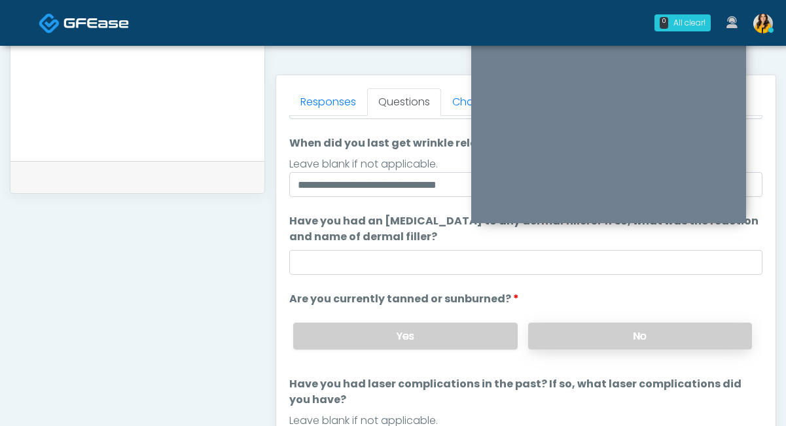
click at [558, 339] on label "No" at bounding box center [640, 336] width 224 height 27
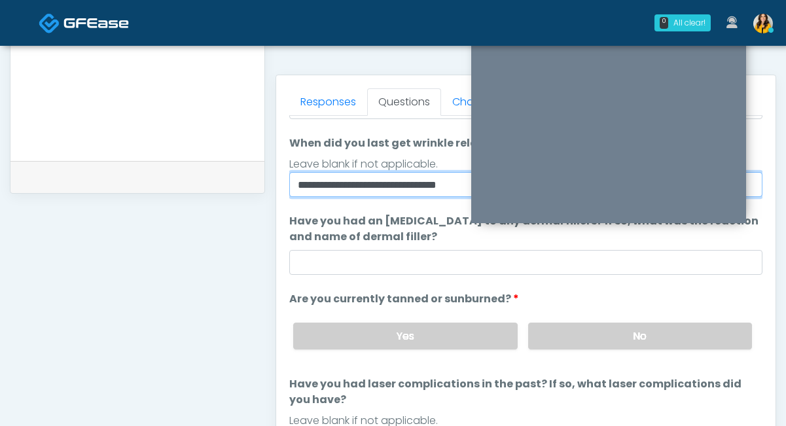
click at [327, 187] on input "**********" at bounding box center [525, 184] width 473 height 25
click at [393, 187] on input "**********" at bounding box center [525, 184] width 473 height 25
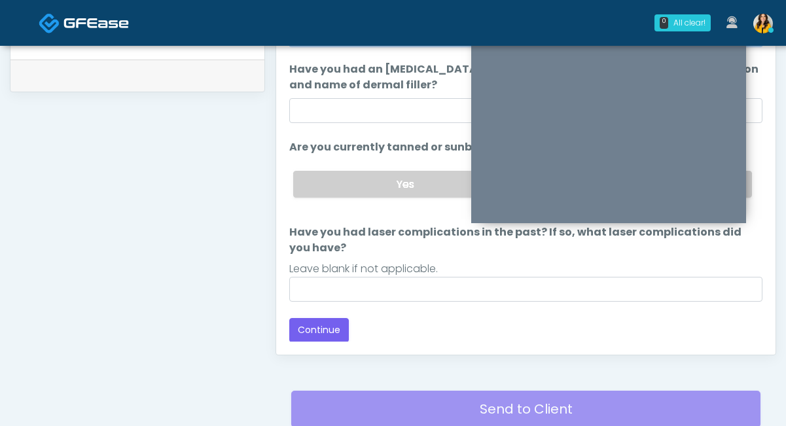
scroll to position [654, 0]
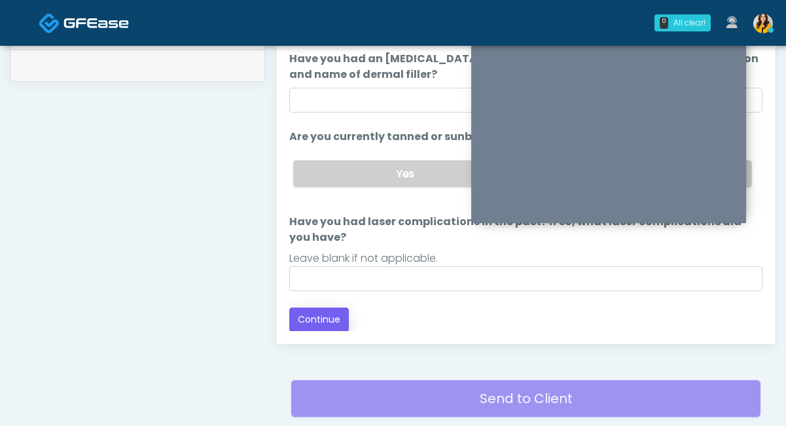
type input "**********"
click at [313, 321] on button "Continue" at bounding box center [319, 320] width 60 height 24
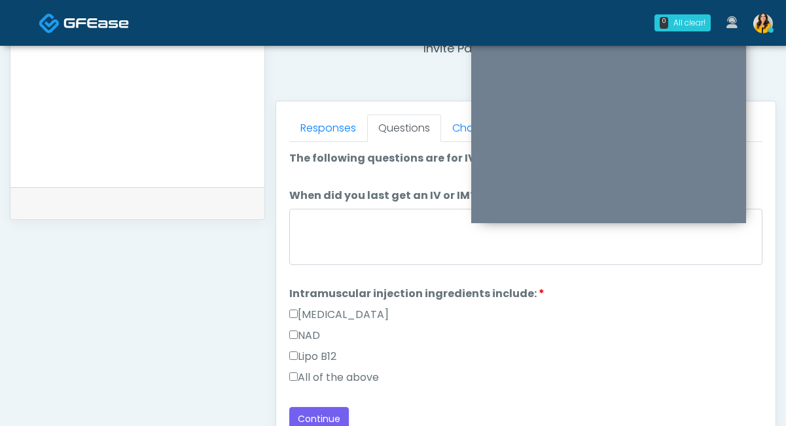
scroll to position [518, 0]
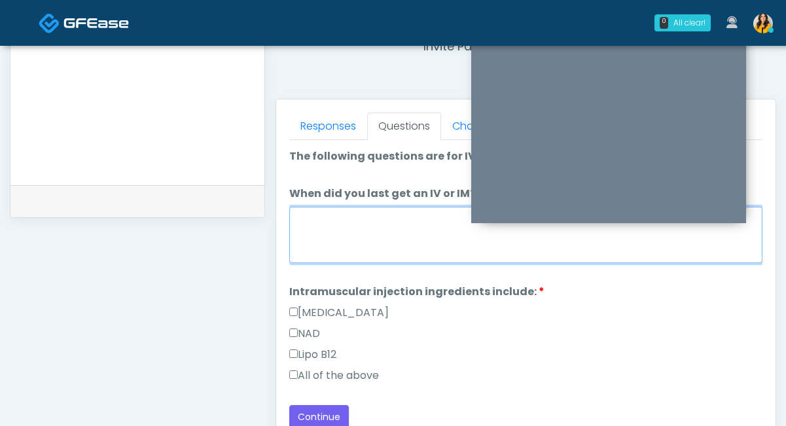
click at [379, 238] on textarea "When did you last get an IV or IM?" at bounding box center [525, 235] width 473 height 56
click at [355, 233] on textarea "When did you last get an IV or IM?" at bounding box center [525, 235] width 473 height 56
type textarea "*"
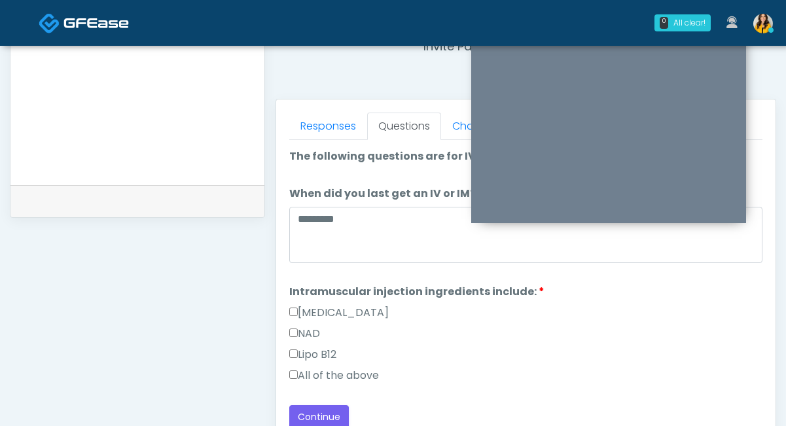
click at [321, 371] on label "All of the above" at bounding box center [334, 376] width 90 height 16
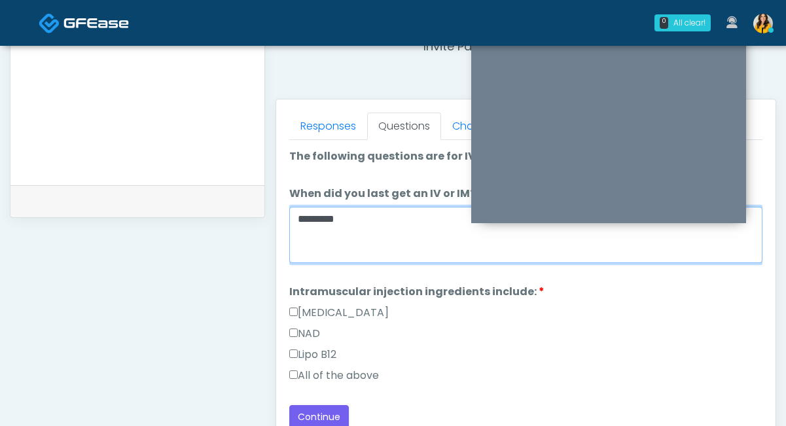
drag, startPoint x: 383, startPoint y: 230, endPoint x: 385, endPoint y: 214, distance: 16.6
click at [383, 230] on textarea "*********" at bounding box center [525, 235] width 473 height 56
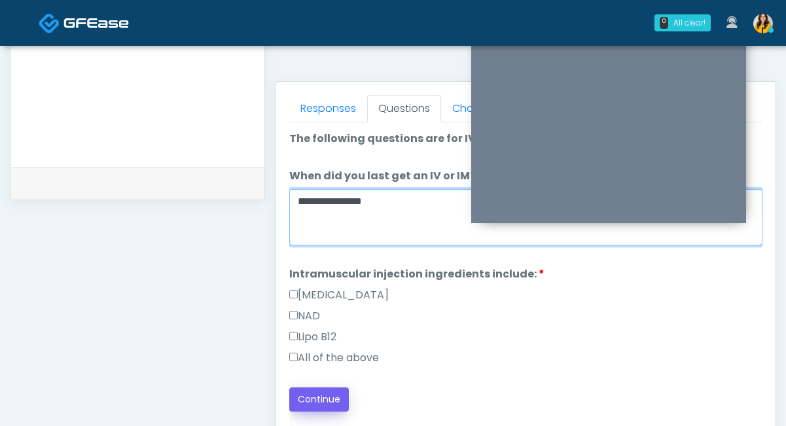
type textarea "**********"
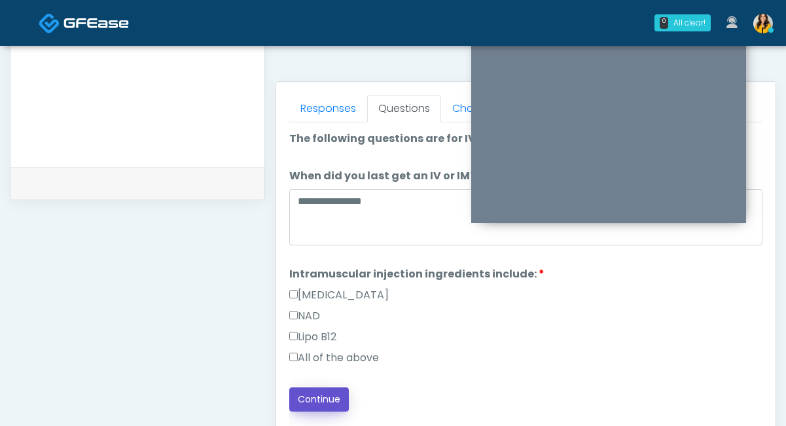
click at [324, 389] on button "Continue" at bounding box center [319, 399] width 60 height 24
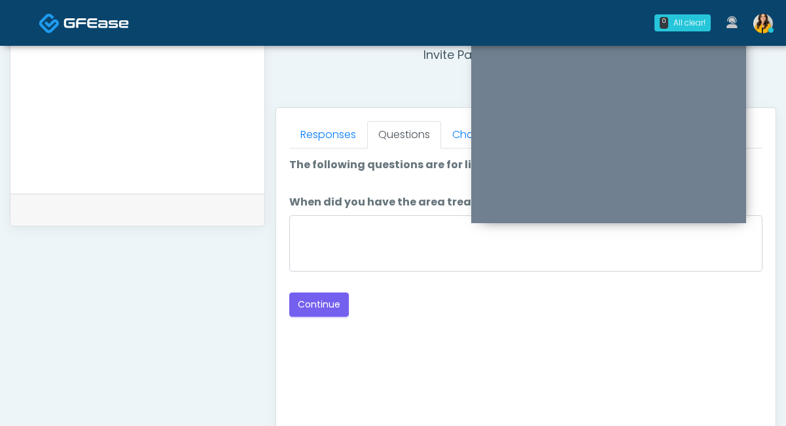
scroll to position [474, 0]
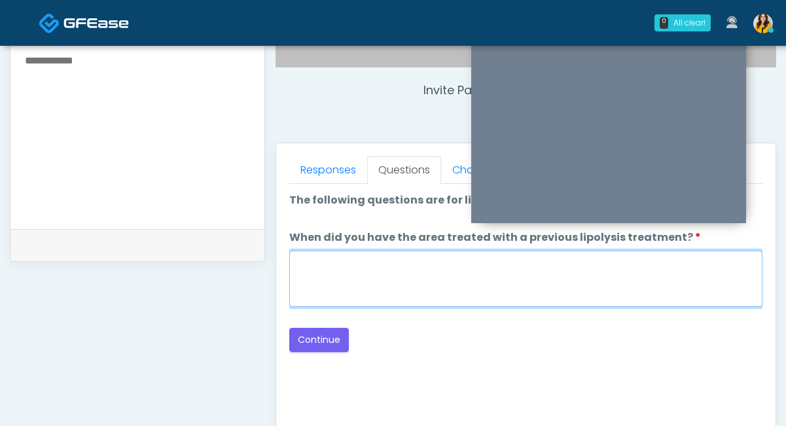
click at [377, 263] on textarea "When did you have the area treated with a previous lipolysis treatment?" at bounding box center [525, 279] width 473 height 56
type textarea "*****"
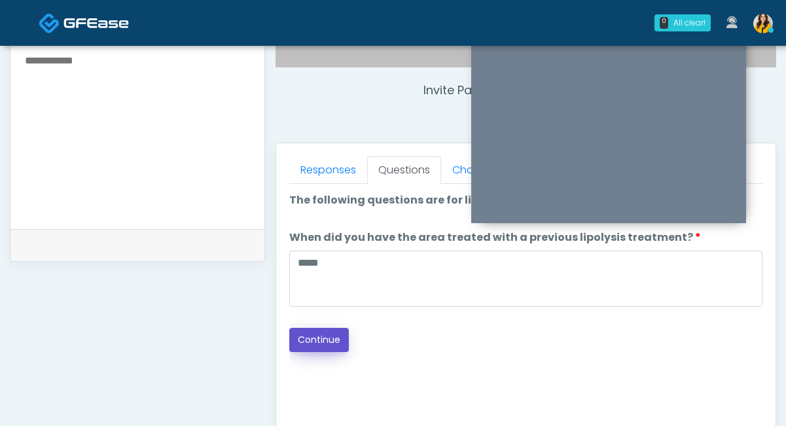
click at [315, 344] on button "Continue" at bounding box center [319, 340] width 60 height 24
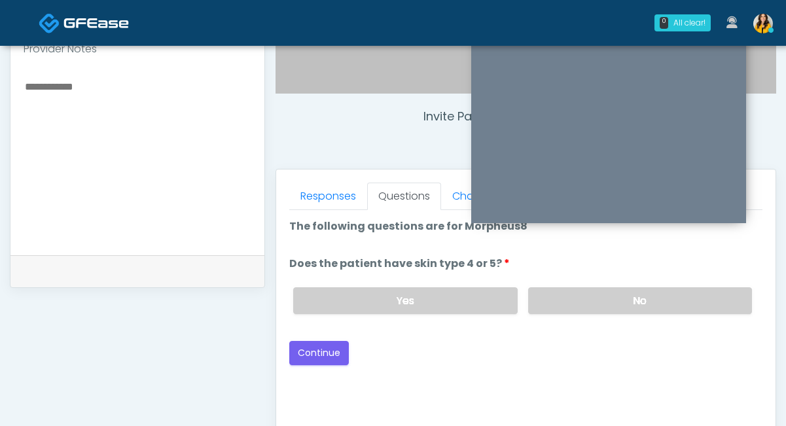
scroll to position [438, 0]
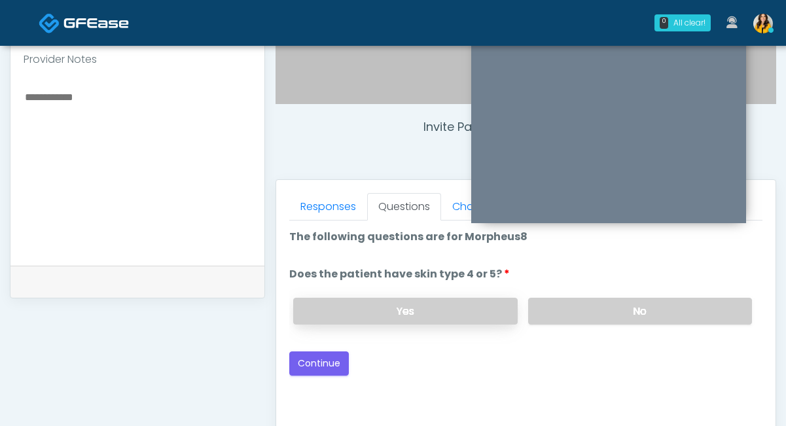
click at [455, 310] on label "Yes" at bounding box center [405, 311] width 224 height 27
click at [322, 363] on button "Continue" at bounding box center [319, 363] width 60 height 24
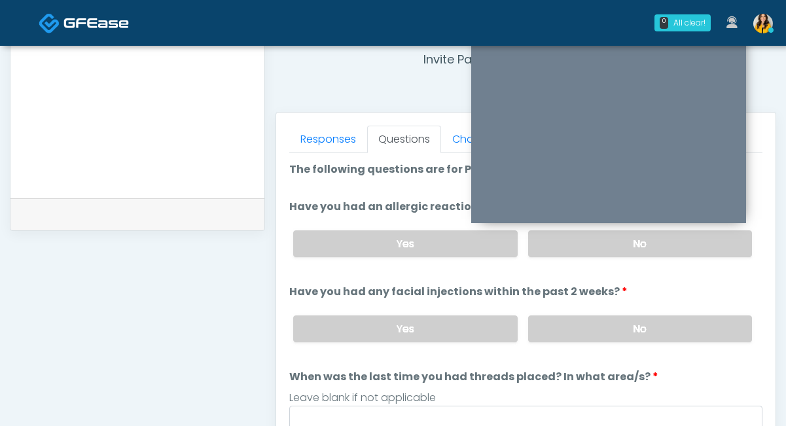
scroll to position [486, 0]
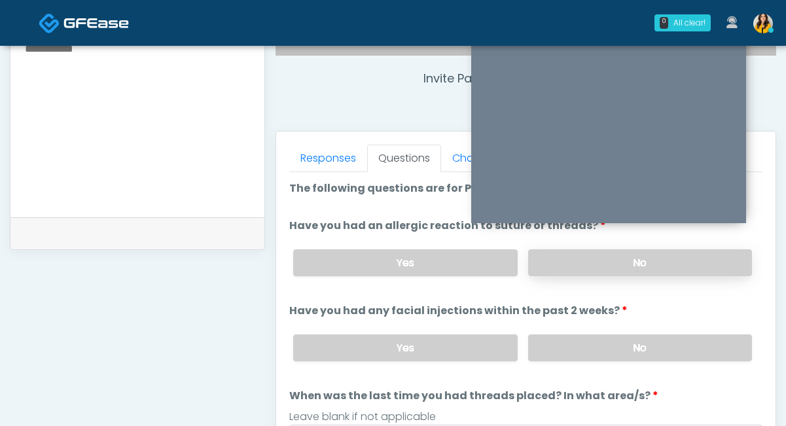
click at [561, 257] on label "No" at bounding box center [640, 262] width 224 height 27
click at [546, 340] on label "No" at bounding box center [640, 347] width 224 height 27
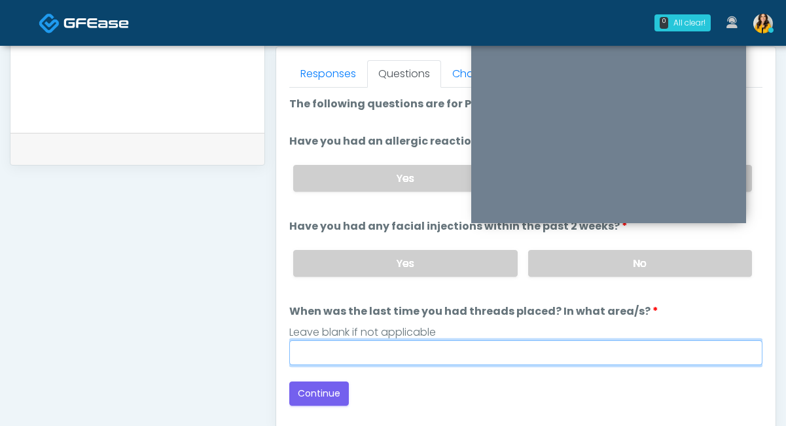
click at [393, 357] on input "When was the last time you had threads placed? In what area/s?" at bounding box center [525, 352] width 473 height 25
type input "*****"
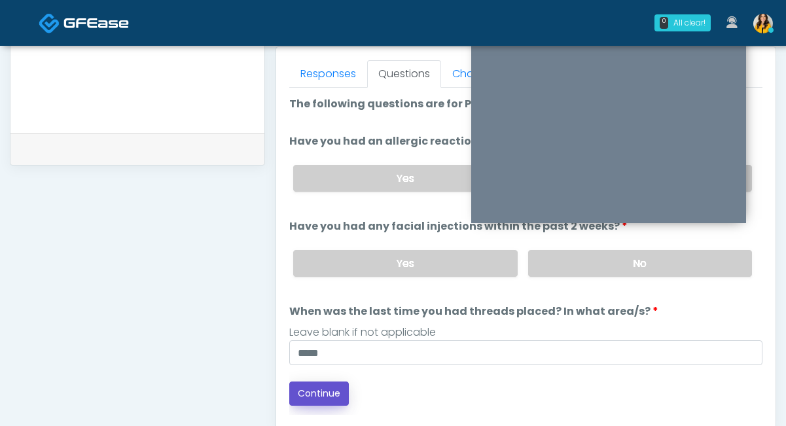
click at [325, 391] on button "Continue" at bounding box center [319, 394] width 60 height 24
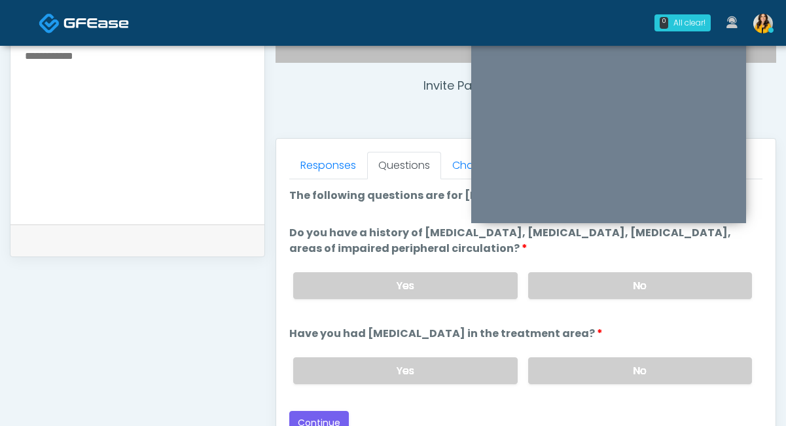
scroll to position [477, 0]
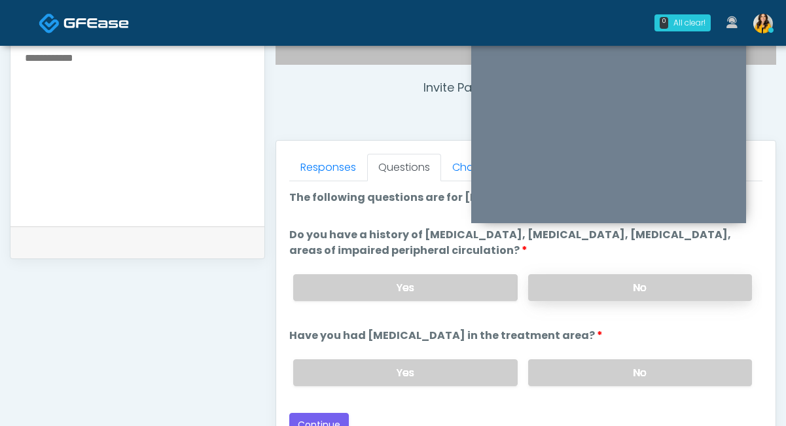
click at [563, 293] on label "No" at bounding box center [640, 287] width 224 height 27
click at [555, 374] on label "No" at bounding box center [640, 372] width 224 height 27
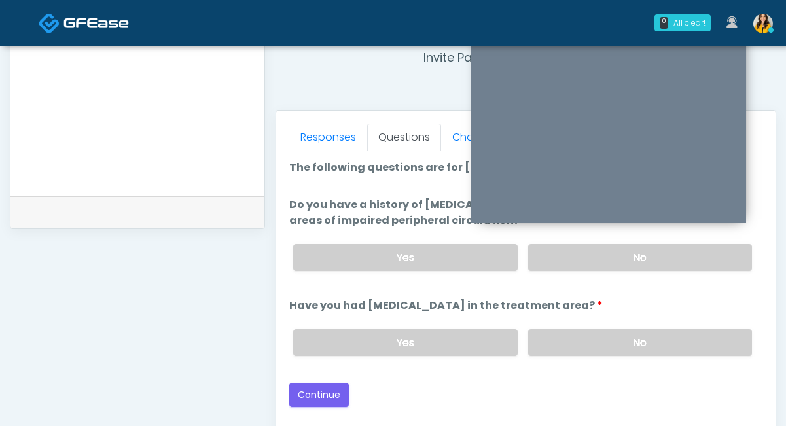
scroll to position [508, 0]
click at [307, 389] on button "Continue" at bounding box center [319, 394] width 60 height 24
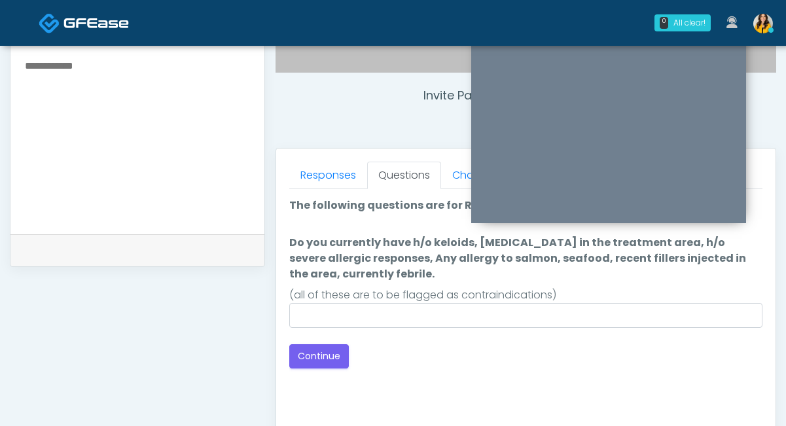
scroll to position [465, 0]
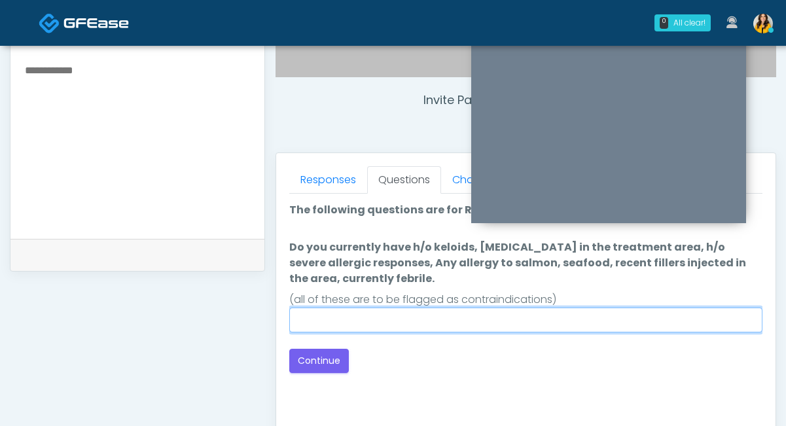
click at [360, 312] on input "Do you currently have h/o keloids, skin infection in the treatment area, h/o se…" at bounding box center [525, 320] width 473 height 25
type input "**********"
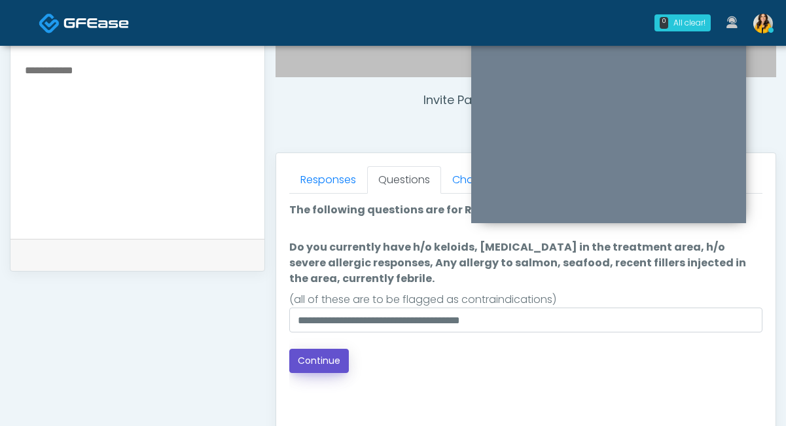
click at [323, 358] on button "Continue" at bounding box center [319, 361] width 60 height 24
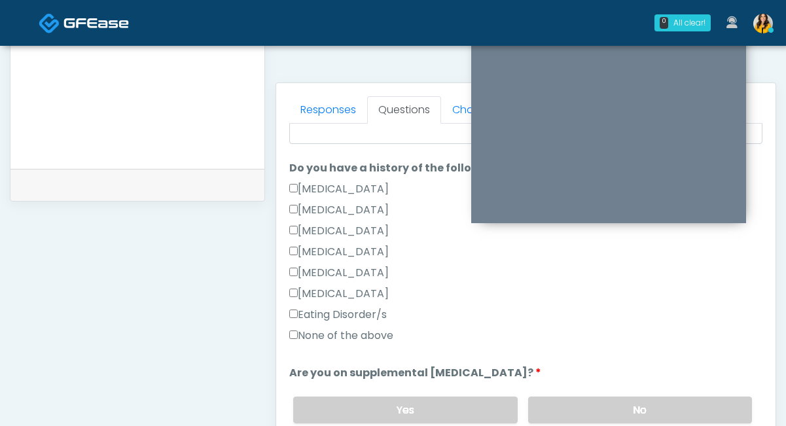
scroll to position [277, 0]
click at [378, 331] on label "None of the above" at bounding box center [341, 335] width 104 height 16
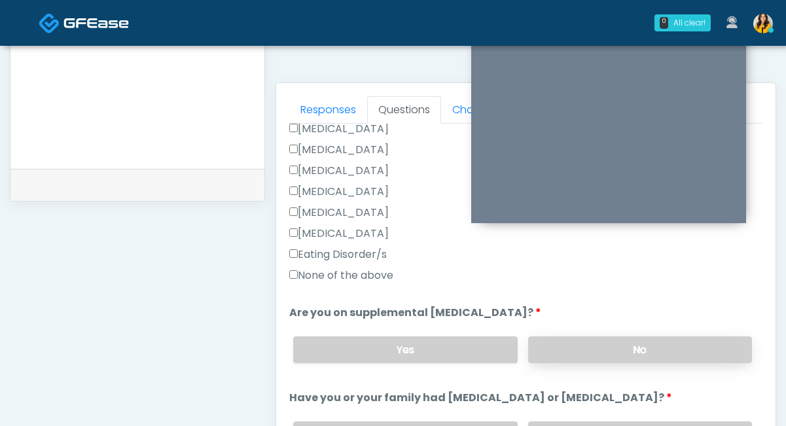
scroll to position [376, 0]
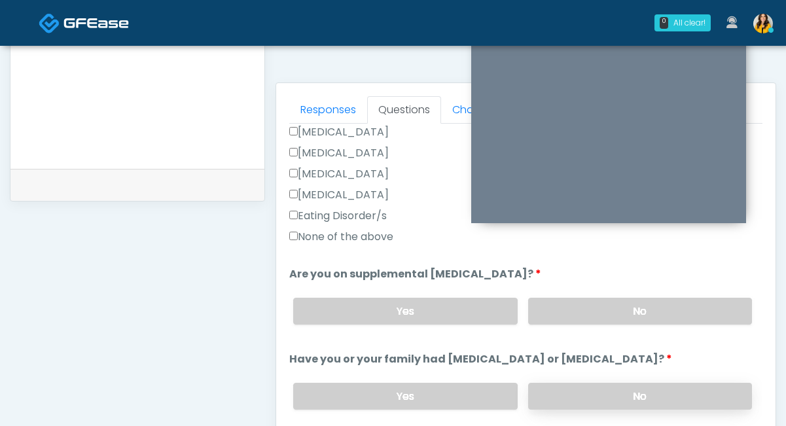
click at [550, 394] on label "No" at bounding box center [640, 396] width 224 height 27
click at [580, 313] on label "No" at bounding box center [640, 311] width 224 height 27
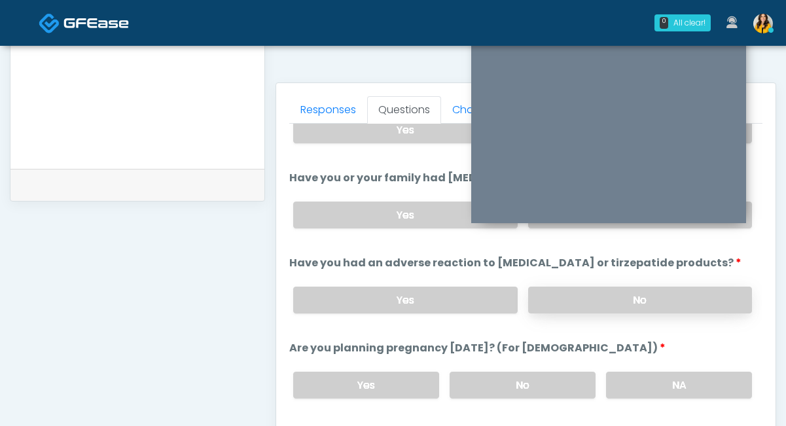
click at [563, 303] on label "No" at bounding box center [640, 300] width 224 height 27
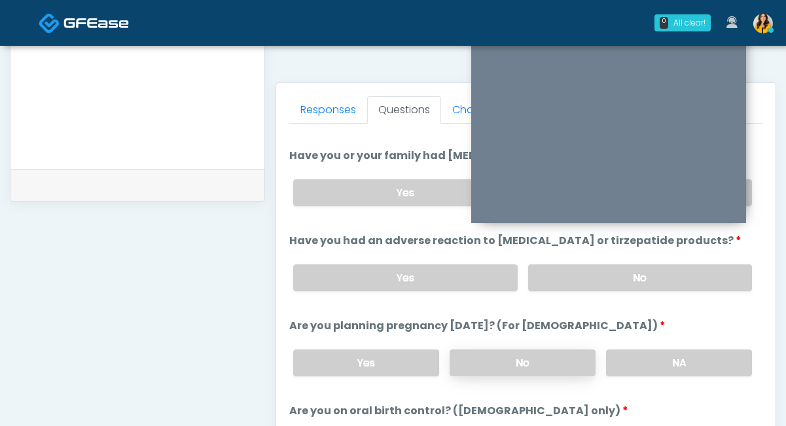
click at [523, 351] on label "No" at bounding box center [523, 362] width 146 height 27
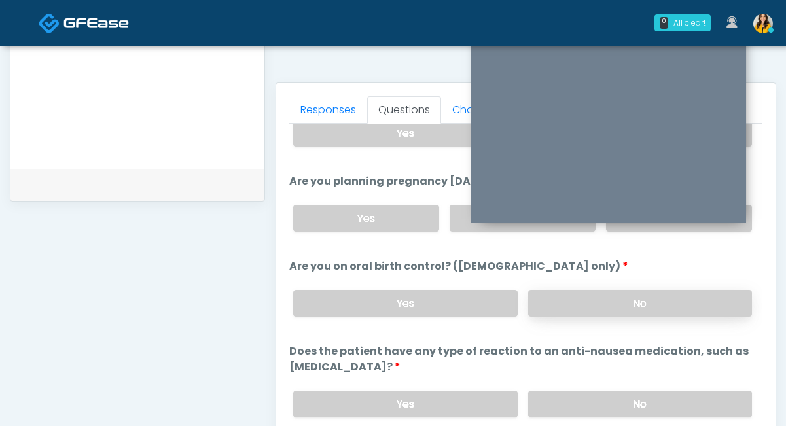
scroll to position [737, 0]
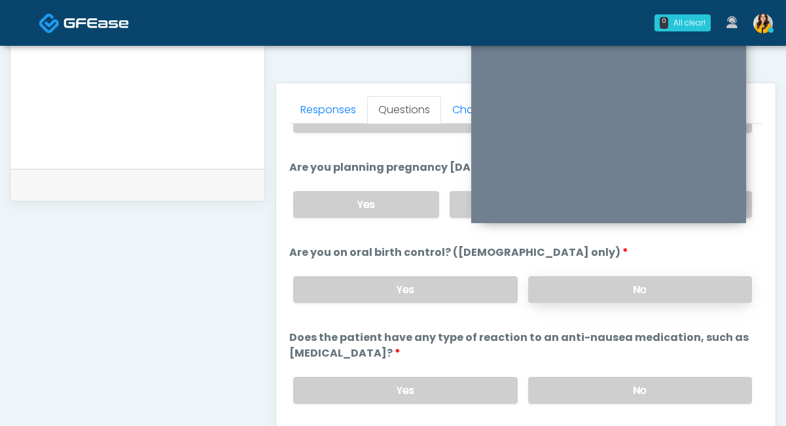
click at [569, 289] on label "No" at bounding box center [640, 289] width 224 height 27
click at [556, 391] on label "No" at bounding box center [640, 390] width 224 height 27
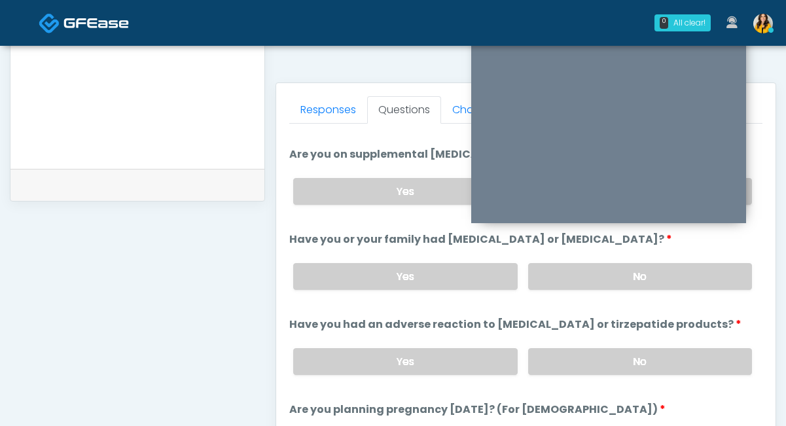
scroll to position [0, 0]
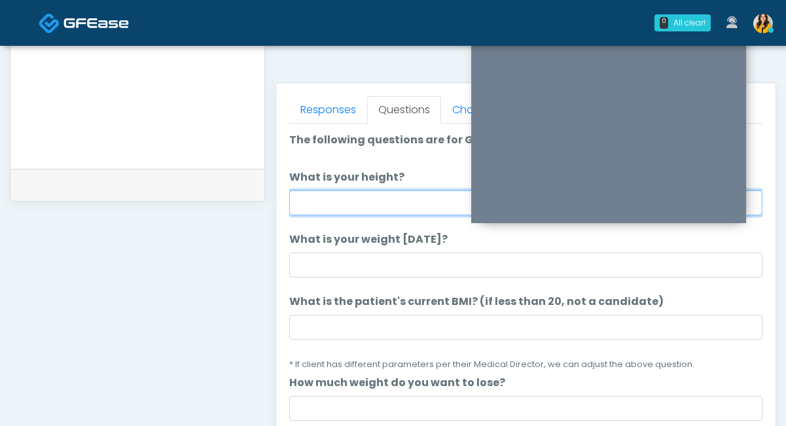
click at [375, 198] on input "What is your height?" at bounding box center [525, 202] width 473 height 25
type input "****"
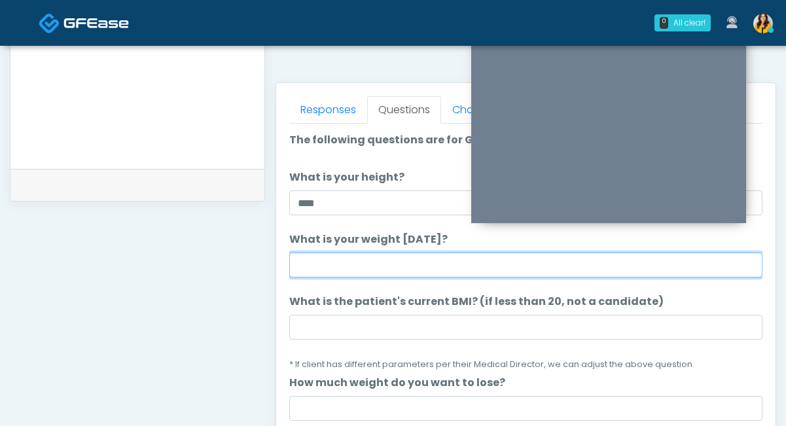
click at [332, 268] on input "What is your weight today?" at bounding box center [525, 265] width 473 height 25
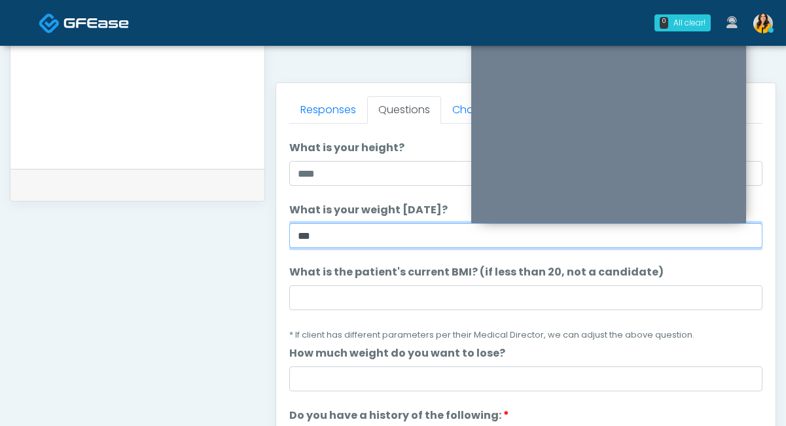
type input "***"
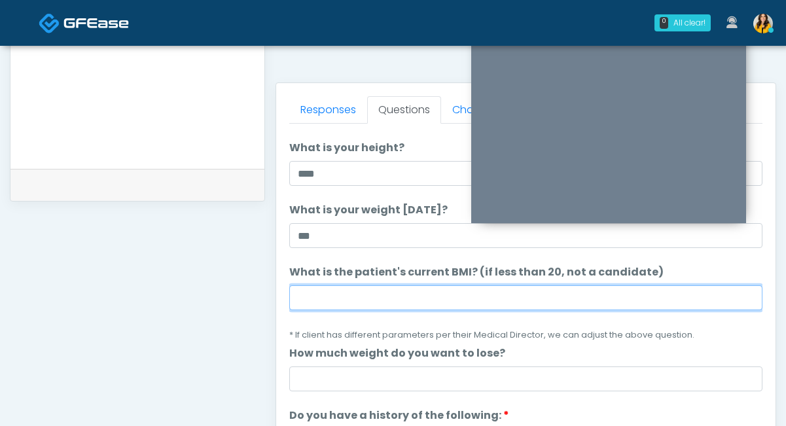
click at [325, 293] on input "What is the patient's current BMI? (if less than 20, not a candidate)" at bounding box center [525, 297] width 473 height 25
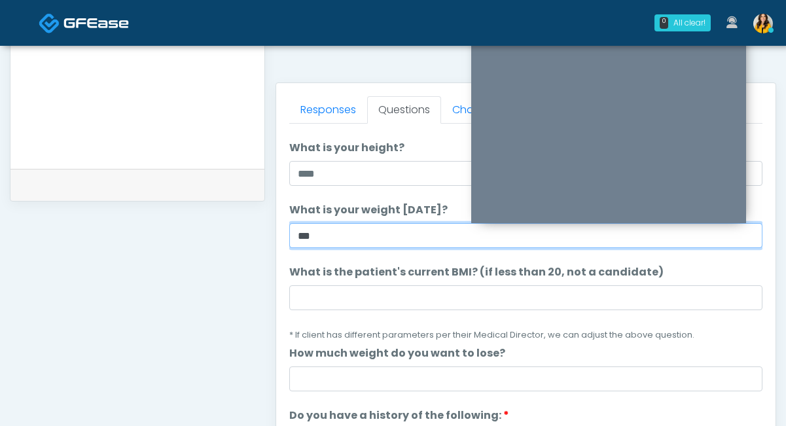
click at [482, 241] on input "***" at bounding box center [525, 235] width 473 height 25
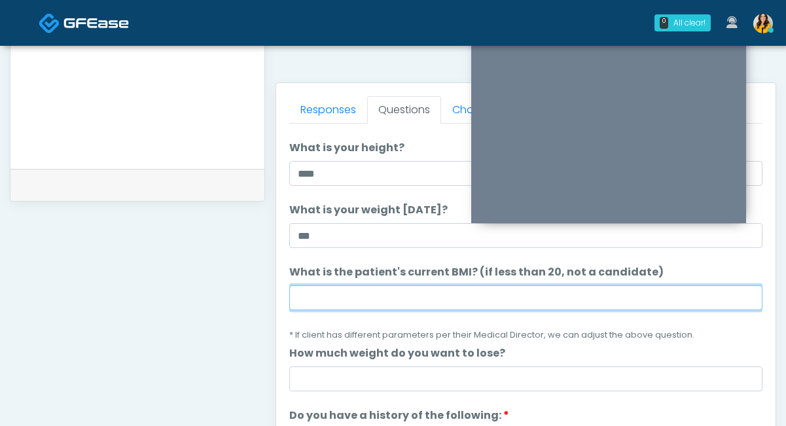
click at [349, 297] on input "What is the patient's current BMI? (if less than 20, not a candidate)" at bounding box center [525, 297] width 473 height 25
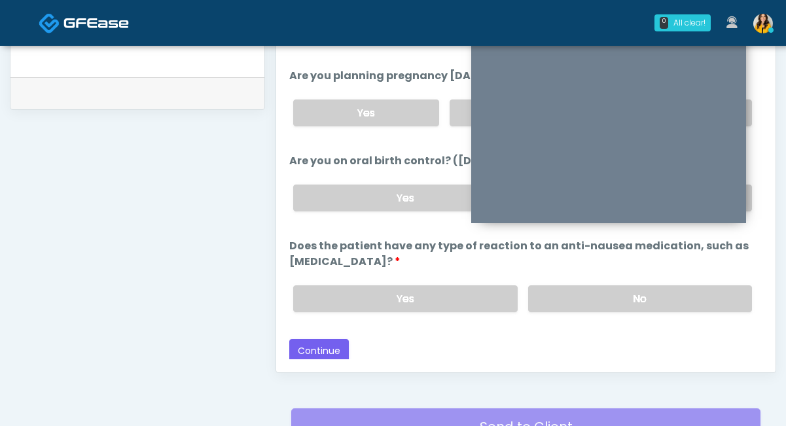
scroll to position [662, 0]
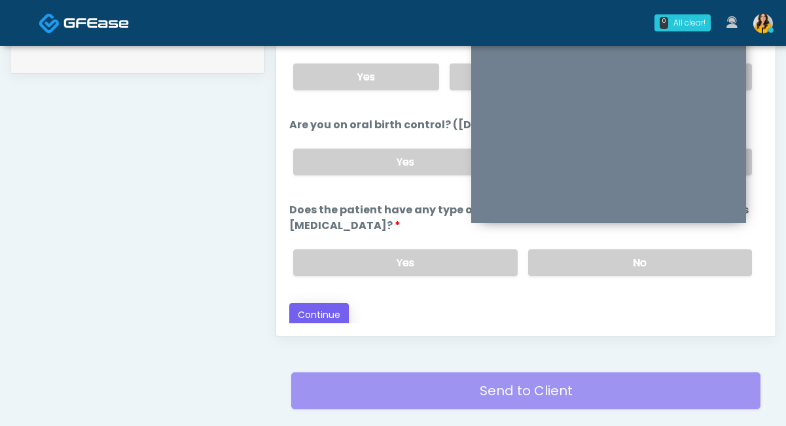
type input "****"
click at [338, 317] on button "Continue" at bounding box center [319, 315] width 60 height 24
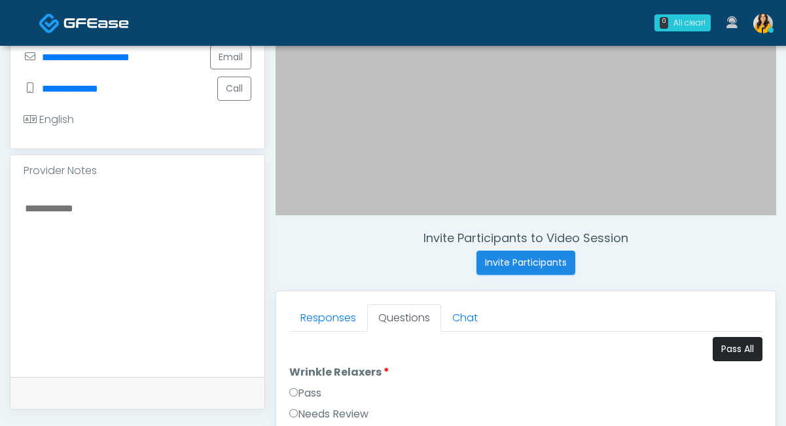
scroll to position [330, 0]
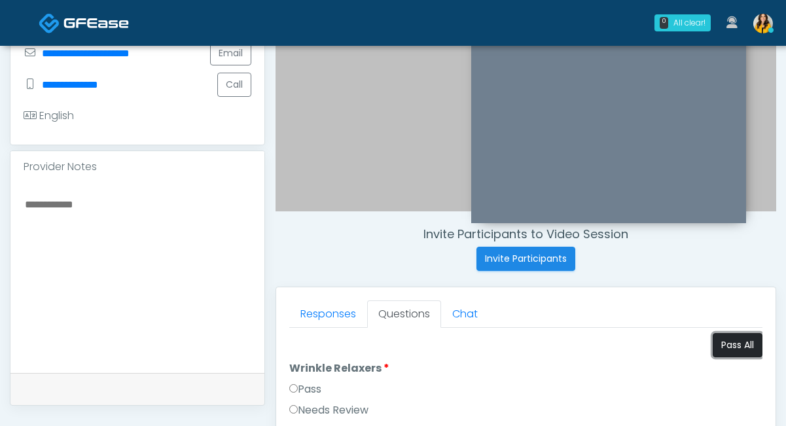
click at [727, 353] on button "Pass All" at bounding box center [738, 345] width 50 height 24
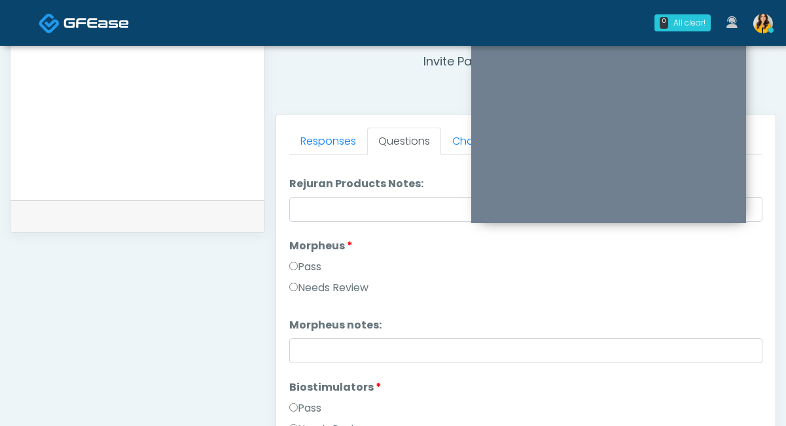
scroll to position [1102, 0]
click at [380, 290] on div "Needs Review" at bounding box center [525, 289] width 473 height 21
click at [357, 290] on label "Needs Review" at bounding box center [328, 287] width 79 height 16
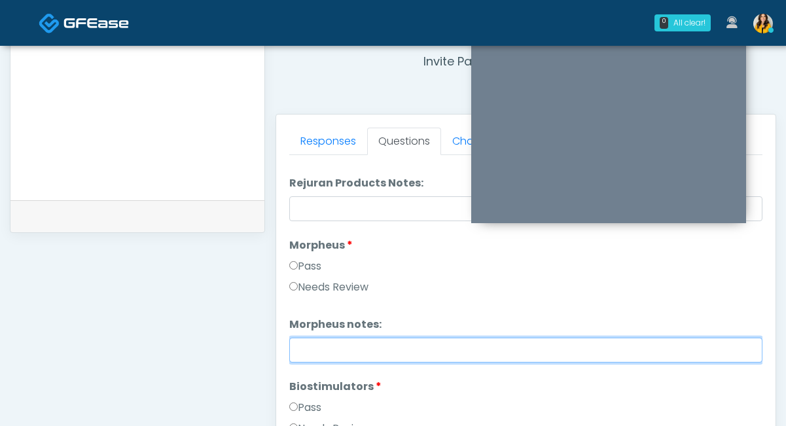
click at [343, 351] on input "Morpheus notes:" at bounding box center [525, 350] width 473 height 25
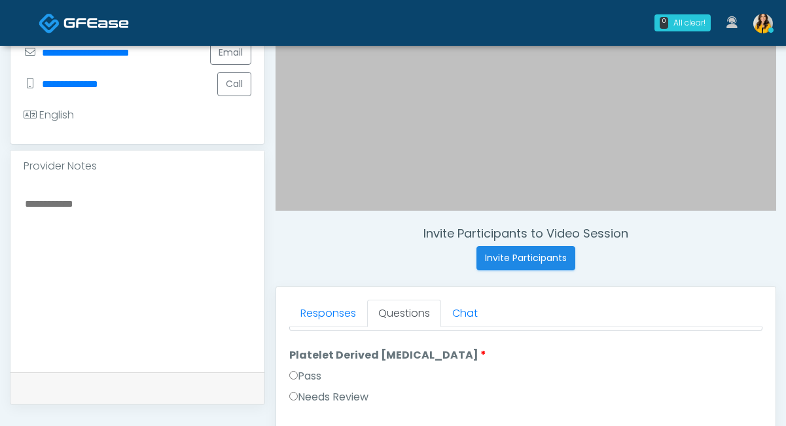
scroll to position [340, 0]
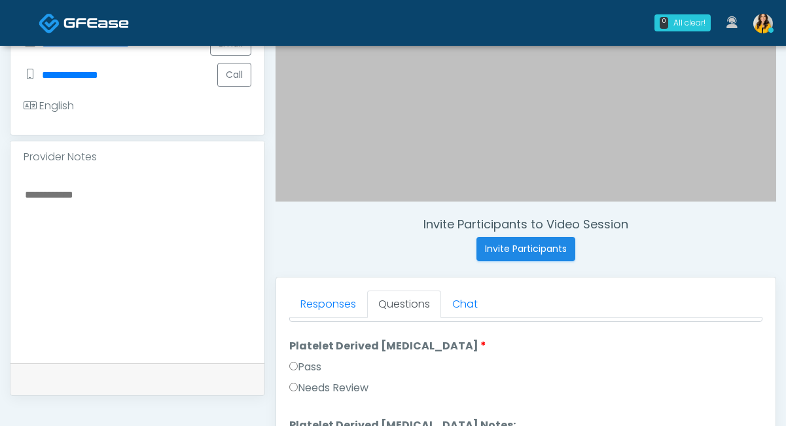
type input "**********"
click at [124, 222] on textarea at bounding box center [138, 266] width 228 height 160
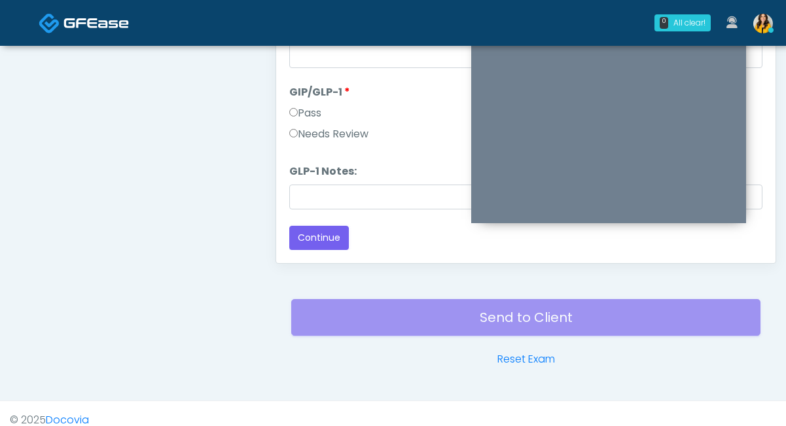
scroll to position [741, 0]
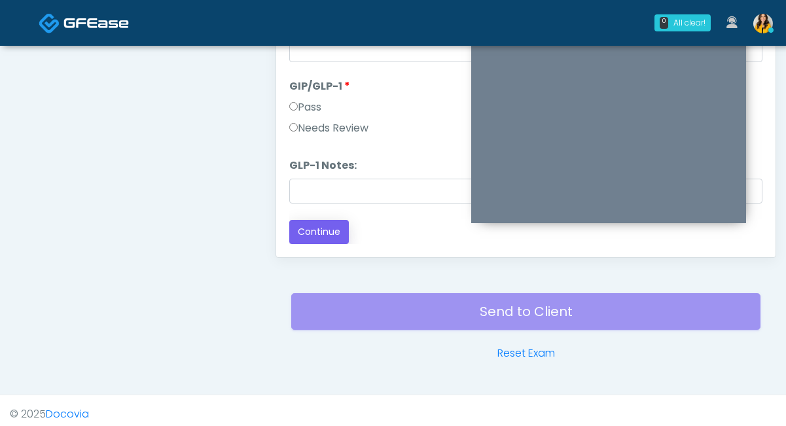
type textarea "**********"
click at [336, 234] on button "Continue" at bounding box center [319, 232] width 60 height 24
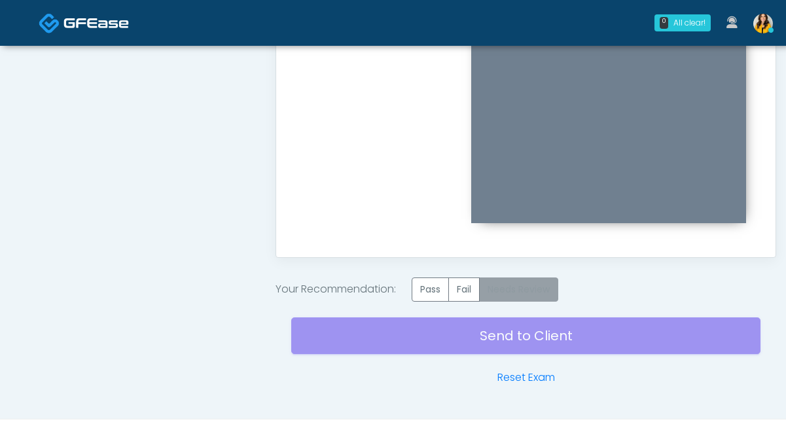
click at [533, 285] on label "Needs Review" at bounding box center [518, 289] width 79 height 24
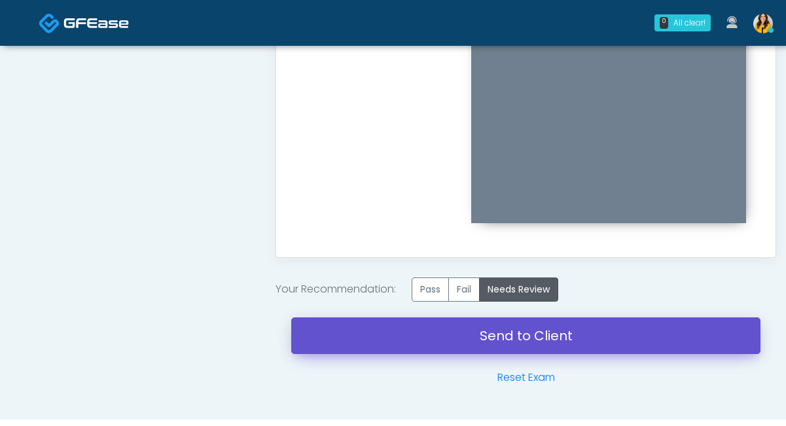
click at [514, 341] on link "Send to Client" at bounding box center [525, 335] width 469 height 37
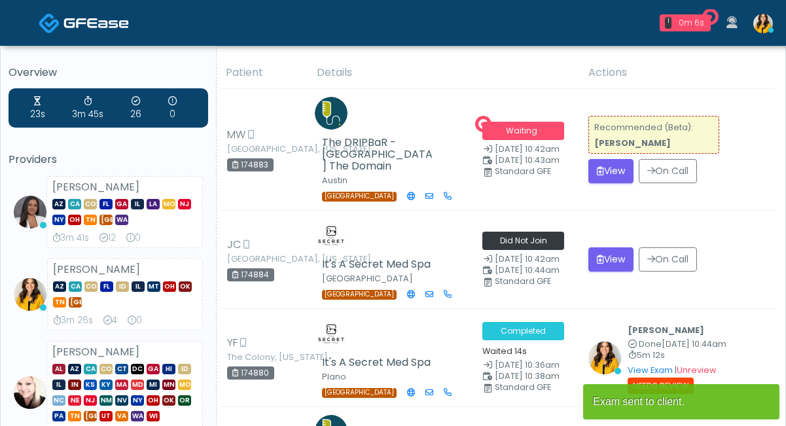
click at [611, 162] on button "View" at bounding box center [610, 171] width 45 height 24
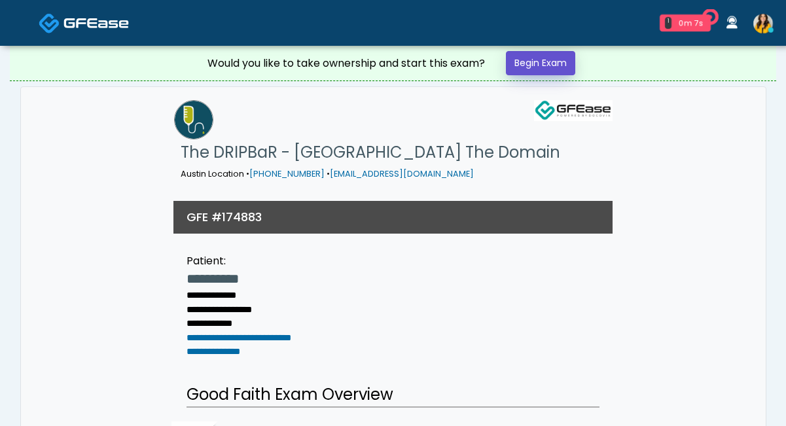
click at [529, 64] on link "Begin Exam" at bounding box center [540, 63] width 69 height 24
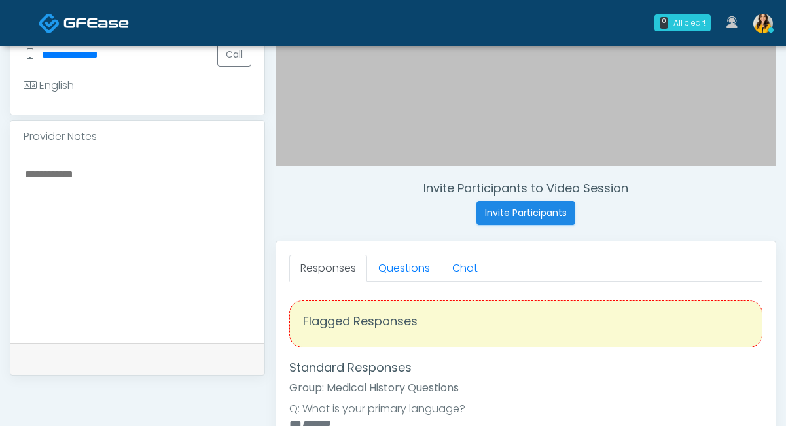
scroll to position [398, 0]
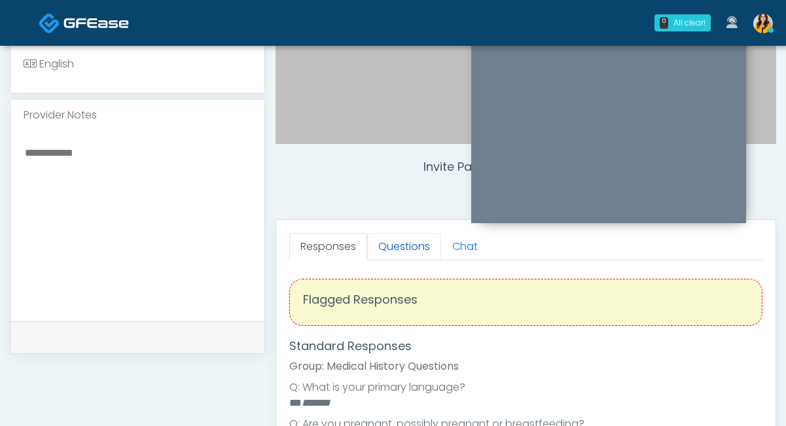
click at [408, 250] on link "Questions" at bounding box center [404, 246] width 74 height 27
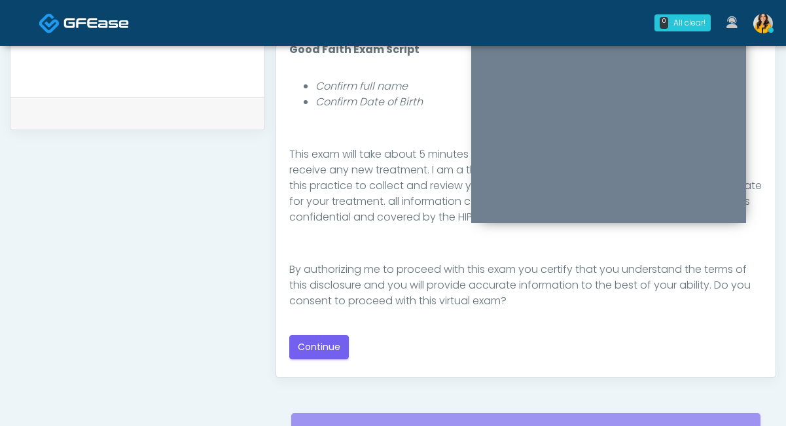
scroll to position [625, 0]
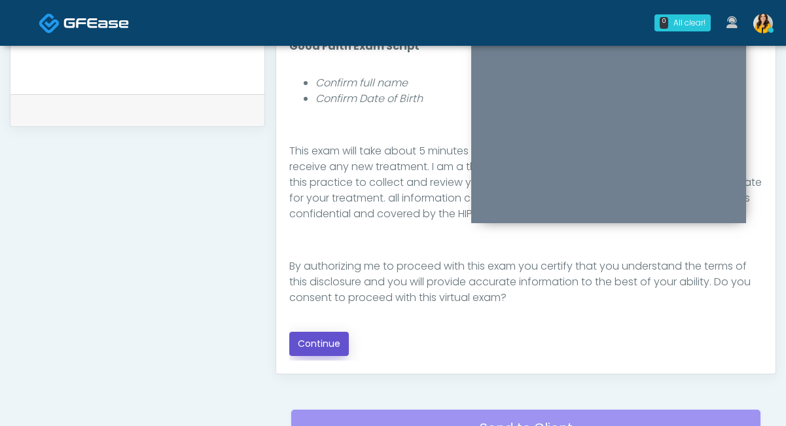
click at [308, 342] on button "Continue" at bounding box center [319, 344] width 60 height 24
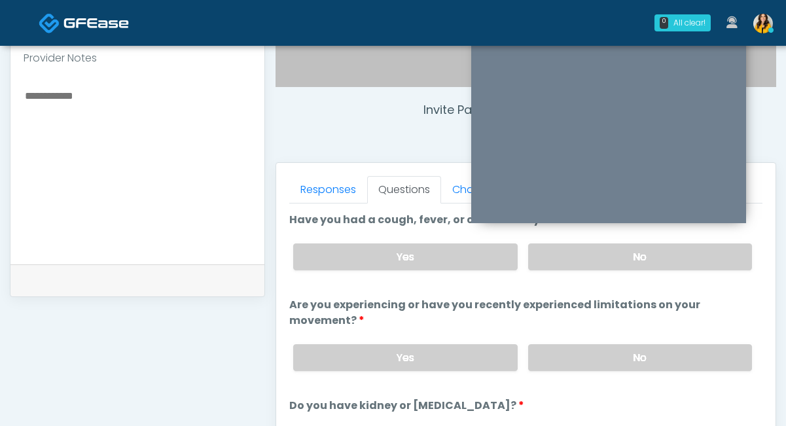
scroll to position [427, 0]
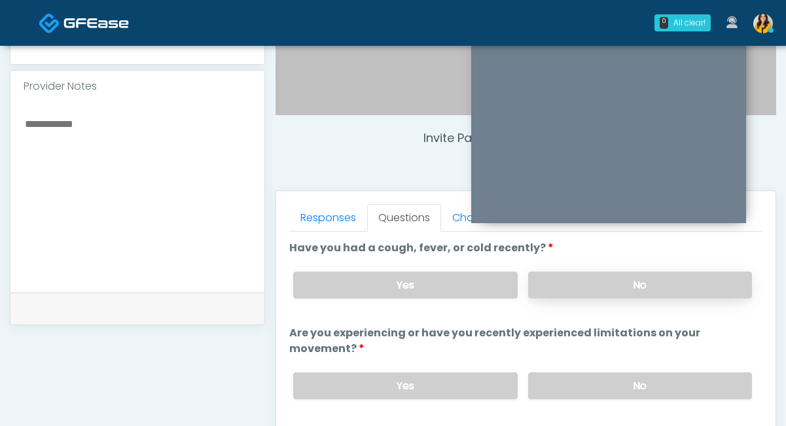
click at [559, 277] on label "No" at bounding box center [640, 285] width 224 height 27
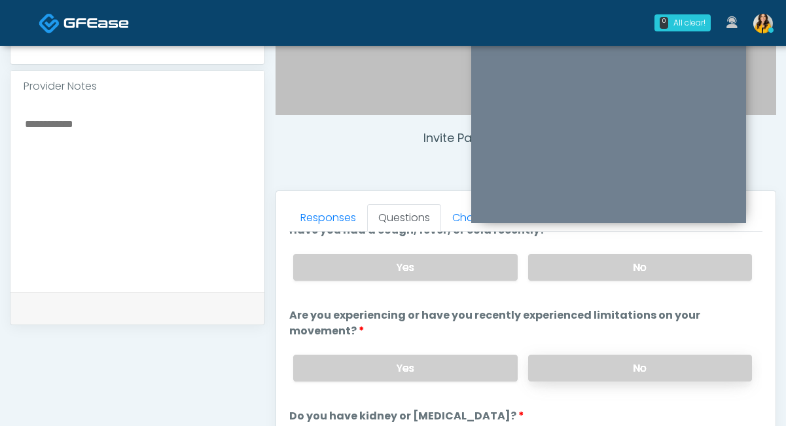
click at [558, 362] on label "No" at bounding box center [640, 368] width 224 height 27
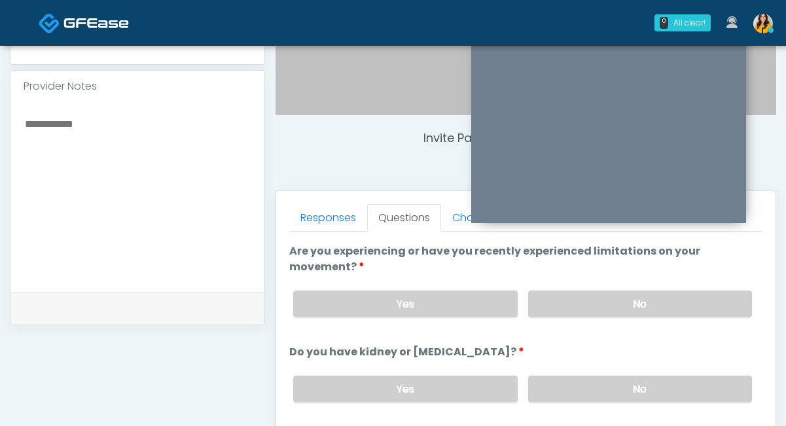
scroll to position [84, 0]
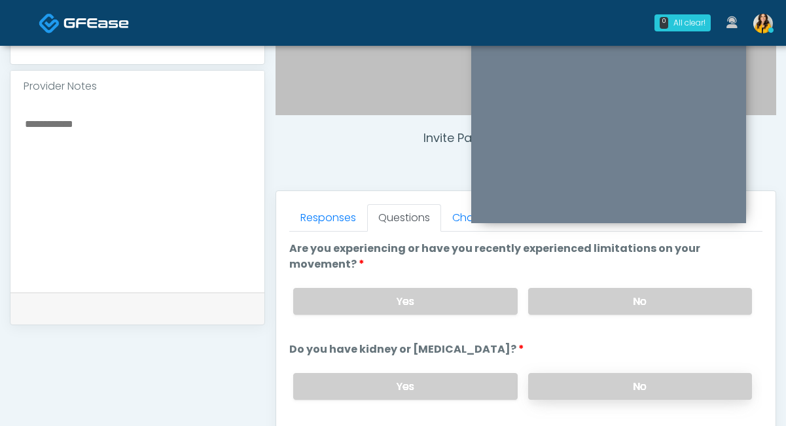
click at [554, 382] on label "No" at bounding box center [640, 386] width 224 height 27
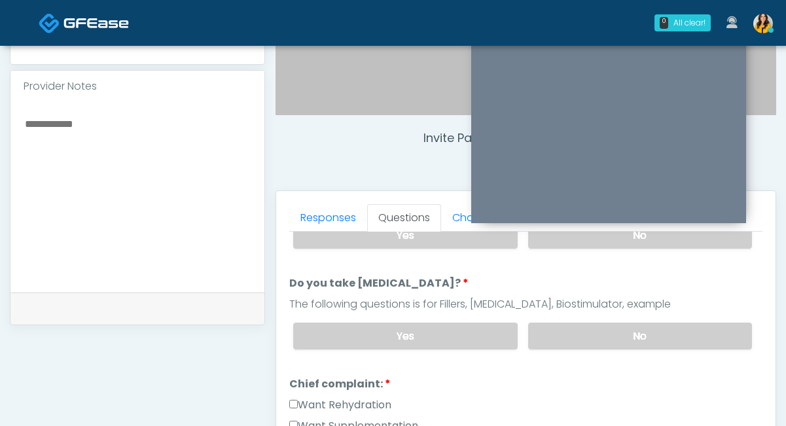
scroll to position [256, 0]
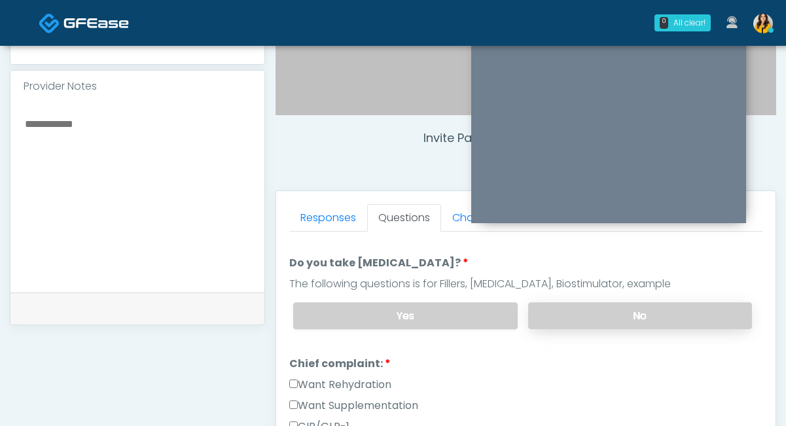
click at [559, 310] on label "No" at bounding box center [640, 315] width 224 height 27
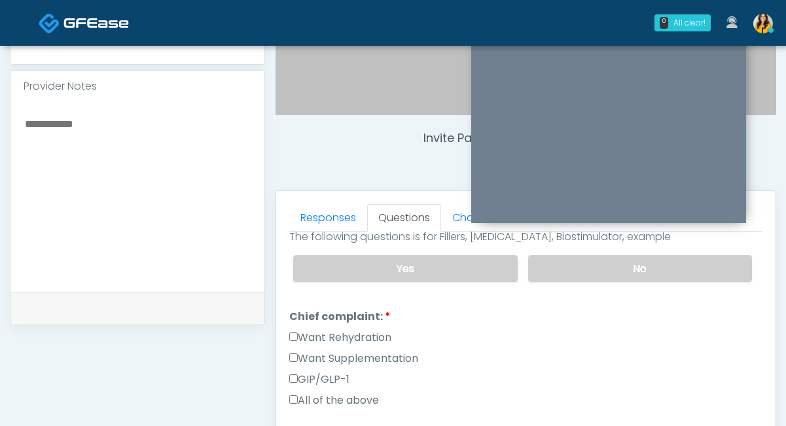
scroll to position [306, 0]
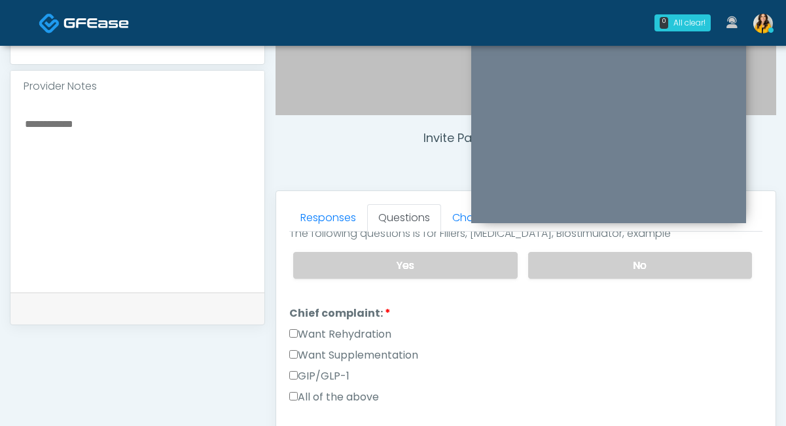
click at [330, 390] on label "All of the above" at bounding box center [334, 397] width 90 height 16
click at [306, 368] on label "GIP/GLP-1" at bounding box center [319, 376] width 60 height 16
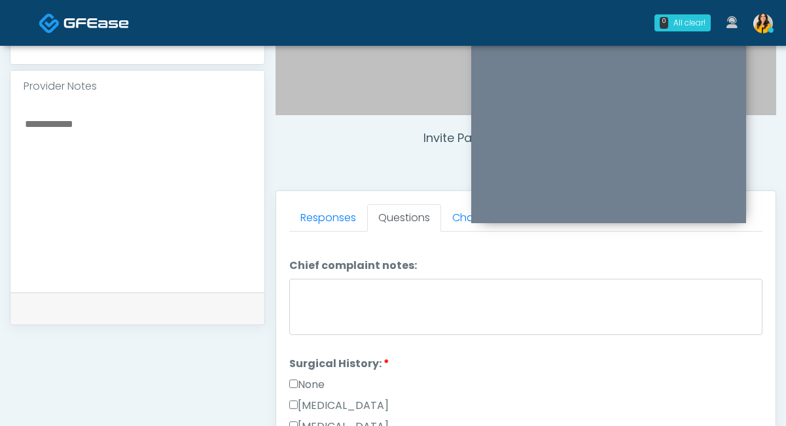
scroll to position [571, 0]
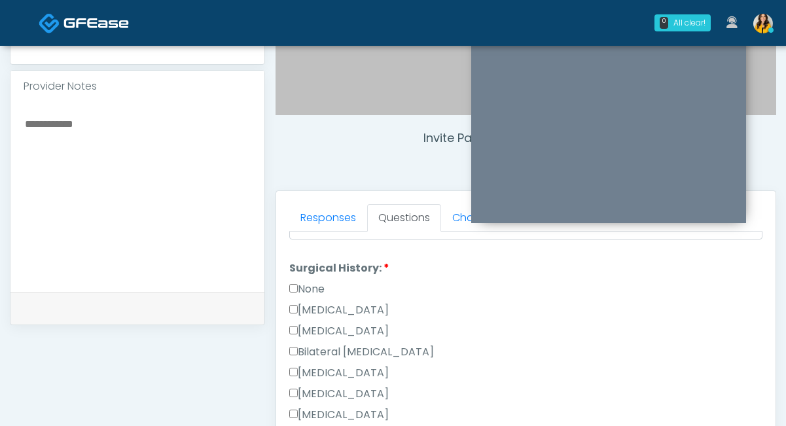
click at [306, 285] on label "None" at bounding box center [306, 289] width 35 height 16
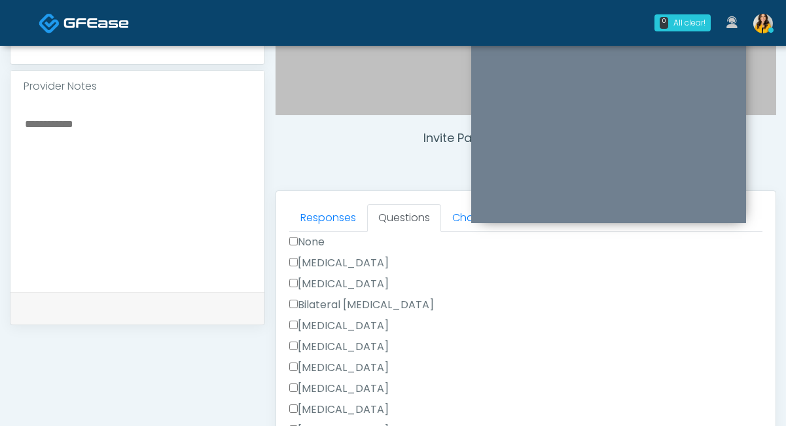
click at [315, 245] on label "None" at bounding box center [306, 242] width 35 height 16
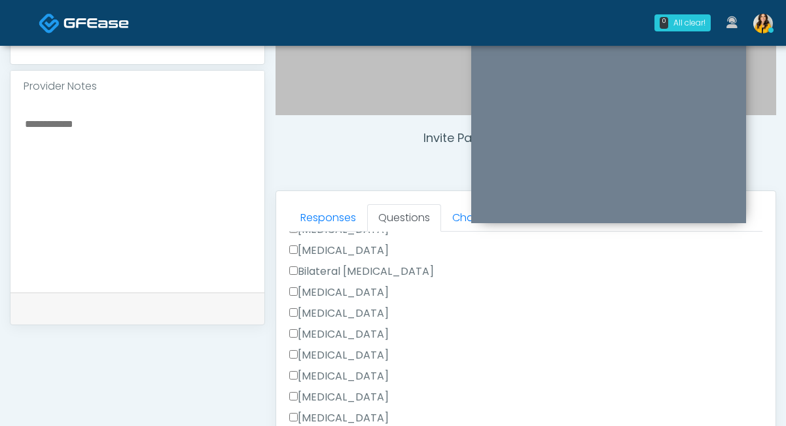
scroll to position [652, 0]
click at [328, 241] on label "Hysterectomy" at bounding box center [338, 249] width 99 height 16
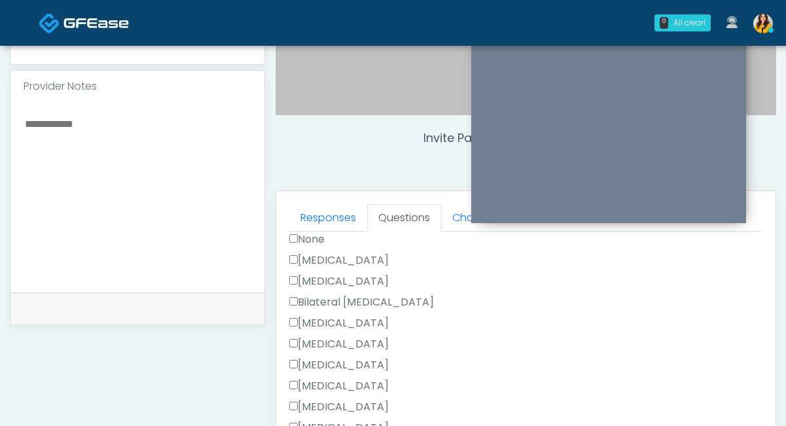
click at [323, 261] on label "Cesarean Section" at bounding box center [338, 261] width 99 height 16
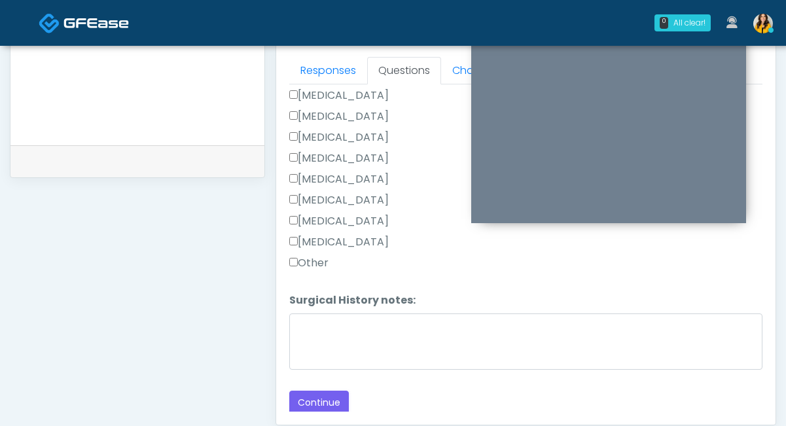
scroll to position [585, 0]
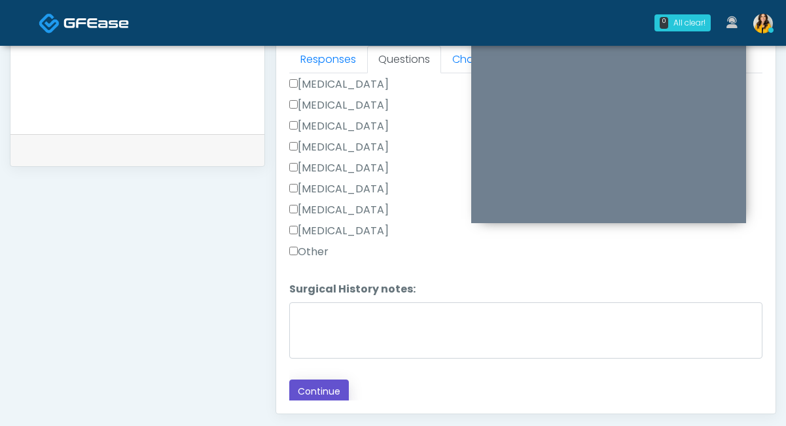
click at [317, 389] on button "Continue" at bounding box center [319, 392] width 60 height 24
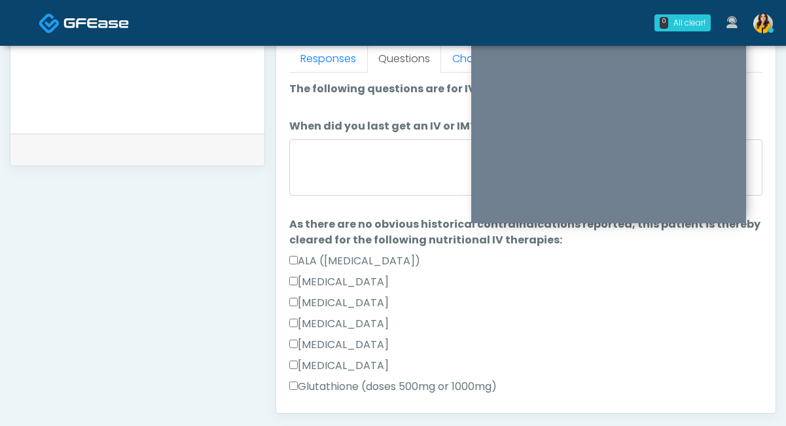
scroll to position [560, 0]
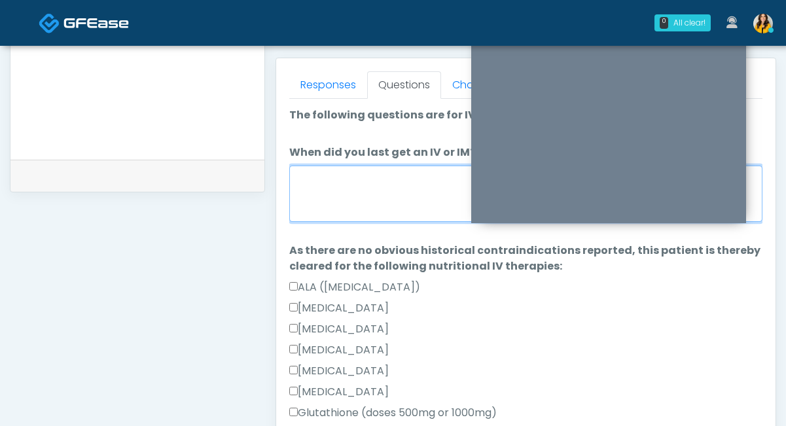
click at [381, 204] on textarea "When did you last get an IV or IM?" at bounding box center [525, 194] width 473 height 56
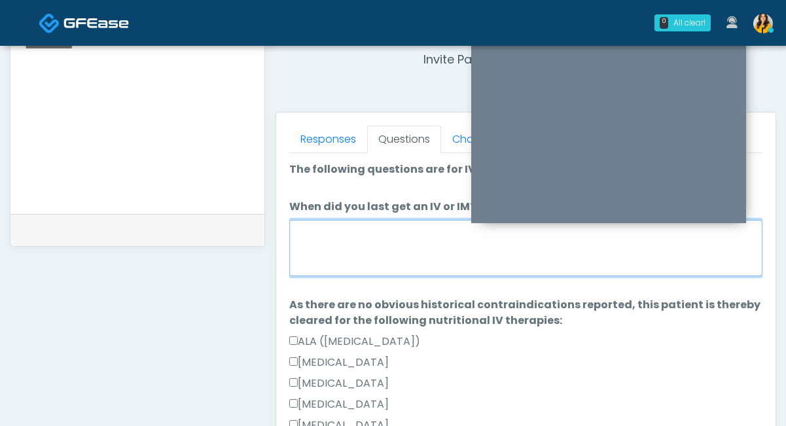
scroll to position [503, 0]
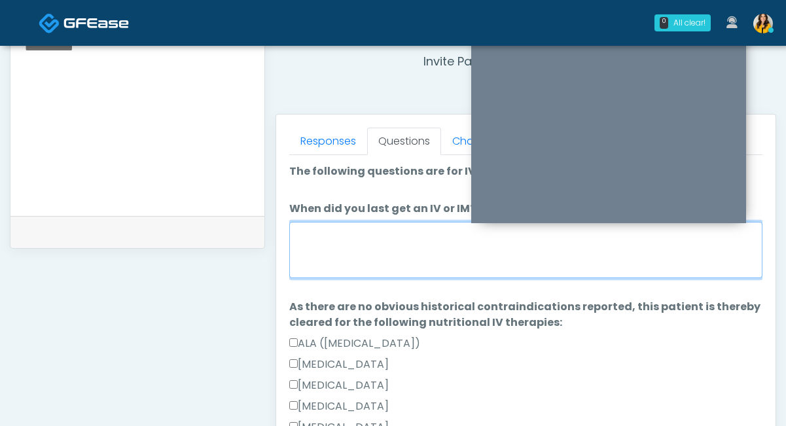
click at [346, 248] on textarea "When did you last get an IV or IM?" at bounding box center [525, 250] width 473 height 56
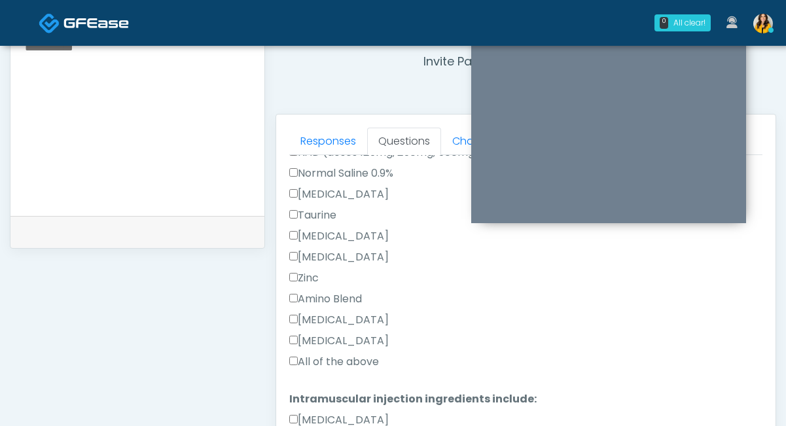
type textarea "*****"
click at [310, 357] on label "All of the above" at bounding box center [334, 362] width 90 height 16
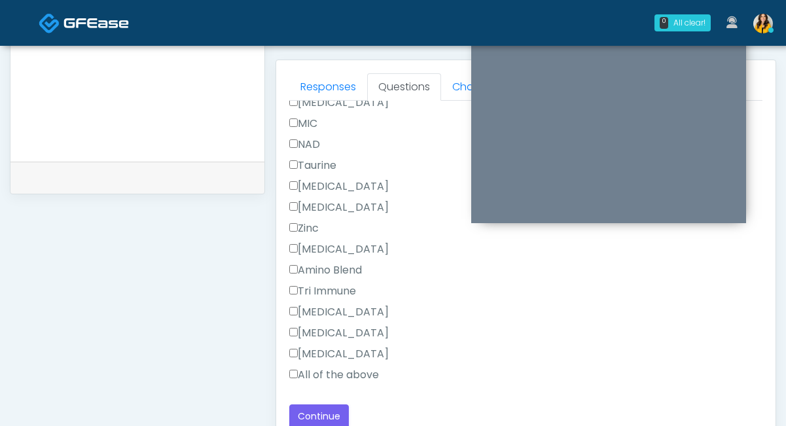
scroll to position [596, 0]
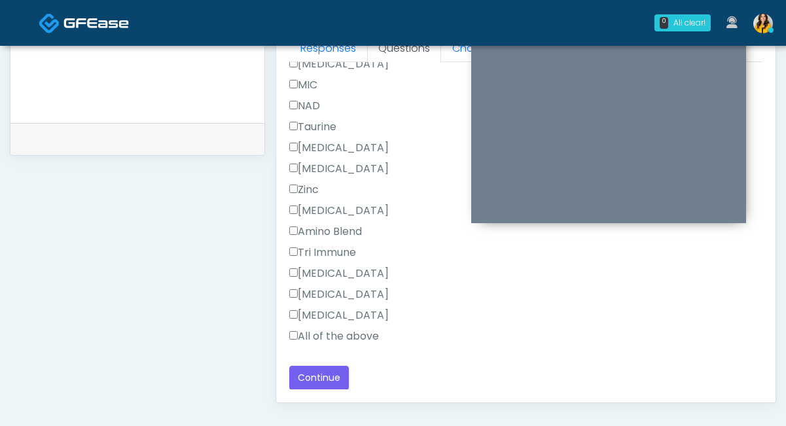
click at [286, 340] on div "Responses Questions Chat Good Faith Exam Script Good Faith Exam Script INTRODUC…" at bounding box center [525, 212] width 499 height 381
click at [307, 334] on label "All of the above" at bounding box center [334, 337] width 90 height 16
click at [340, 372] on button "Continue" at bounding box center [319, 378] width 60 height 24
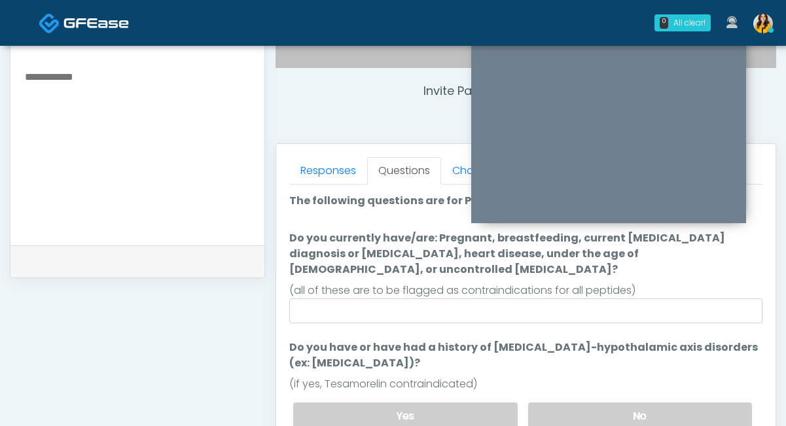
scroll to position [473, 0]
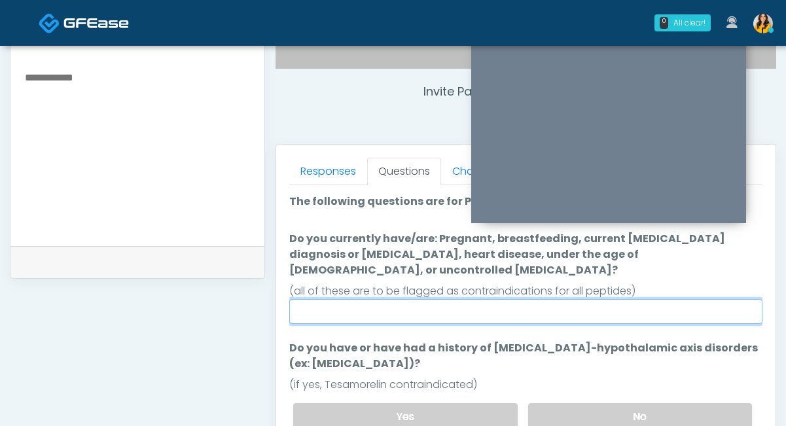
click at [374, 299] on input "Do you currently have/are: Pregnant, breastfeeding, current cancer diagnosis or…" at bounding box center [525, 311] width 473 height 25
type input "****"
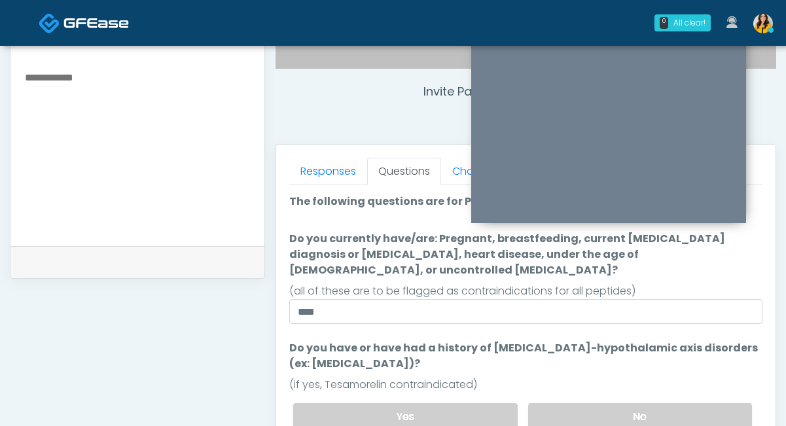
click at [582, 416] on div "Yes No" at bounding box center [523, 417] width 480 height 48
click at [558, 403] on label "No" at bounding box center [640, 416] width 224 height 27
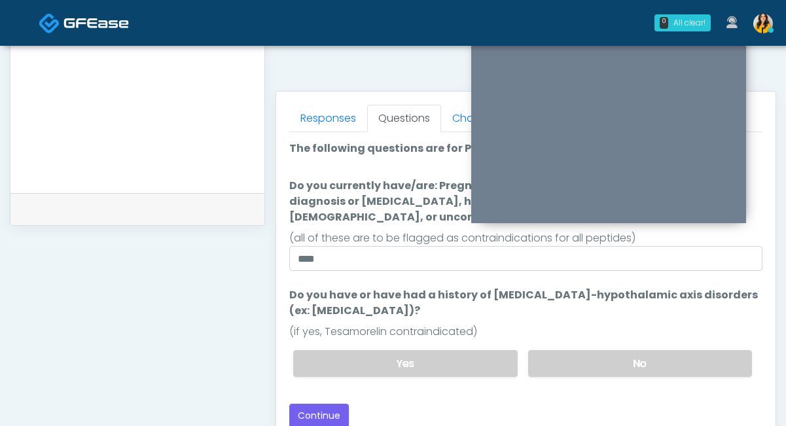
scroll to position [529, 0]
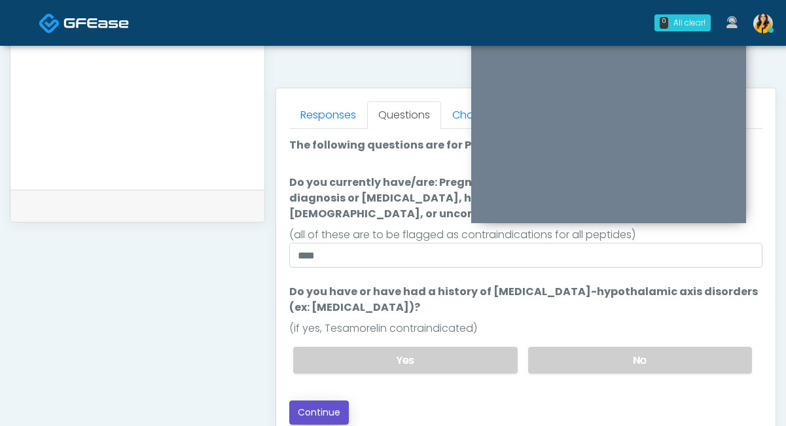
click at [324, 400] on button "Continue" at bounding box center [319, 412] width 60 height 24
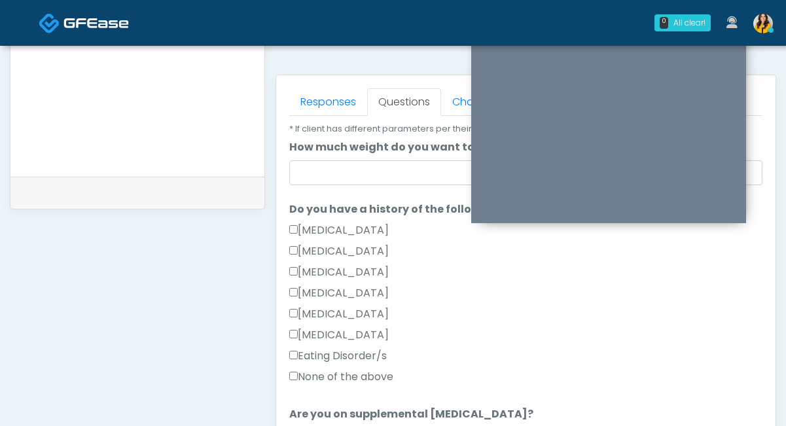
scroll to position [240, 0]
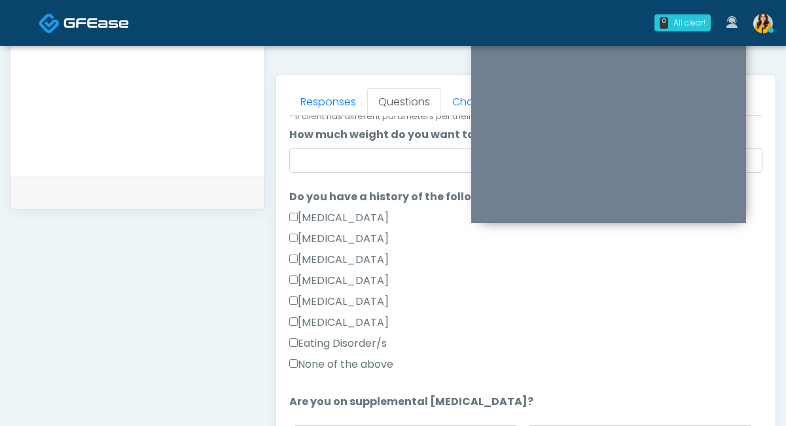
click at [367, 367] on label "None of the above" at bounding box center [341, 365] width 104 height 16
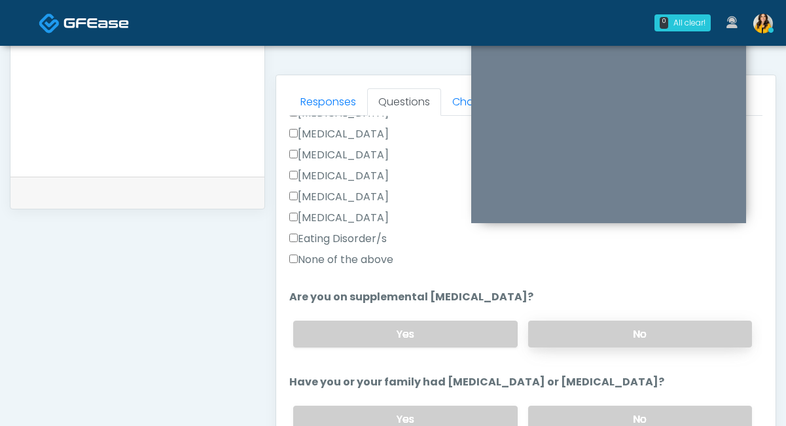
click at [549, 330] on label "No" at bounding box center [640, 334] width 224 height 27
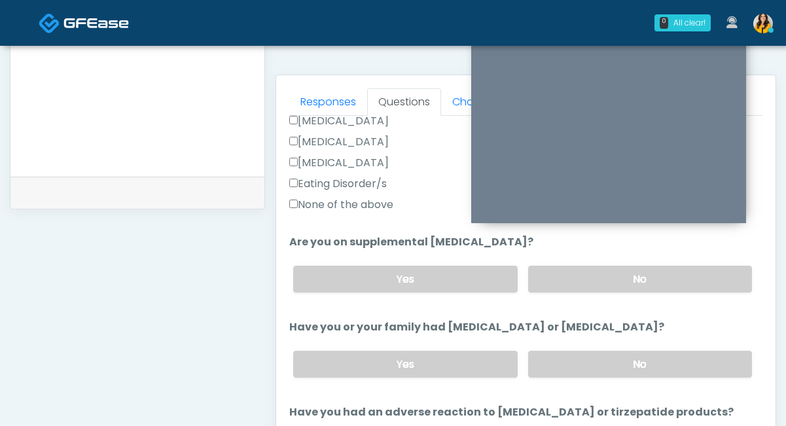
scroll to position [415, 0]
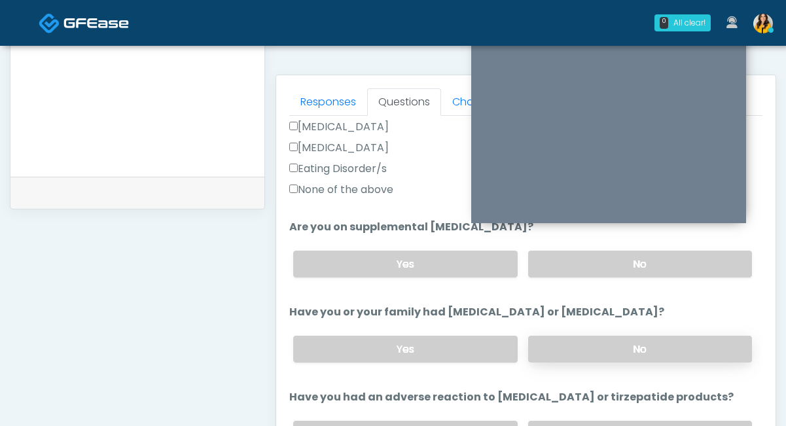
click at [546, 343] on label "No" at bounding box center [640, 349] width 224 height 27
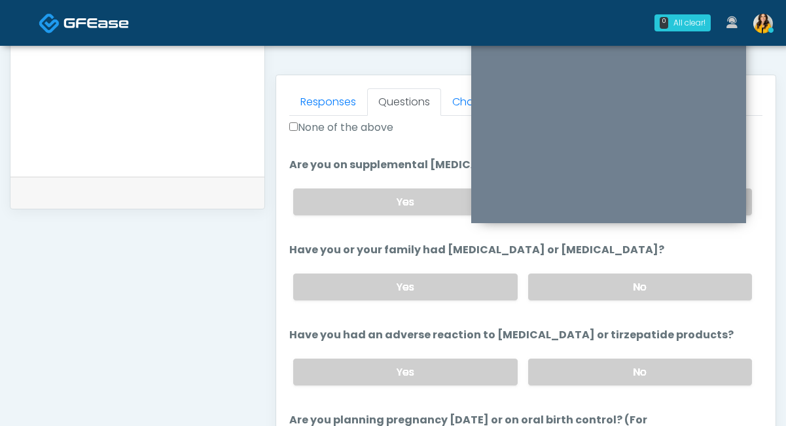
scroll to position [499, 0]
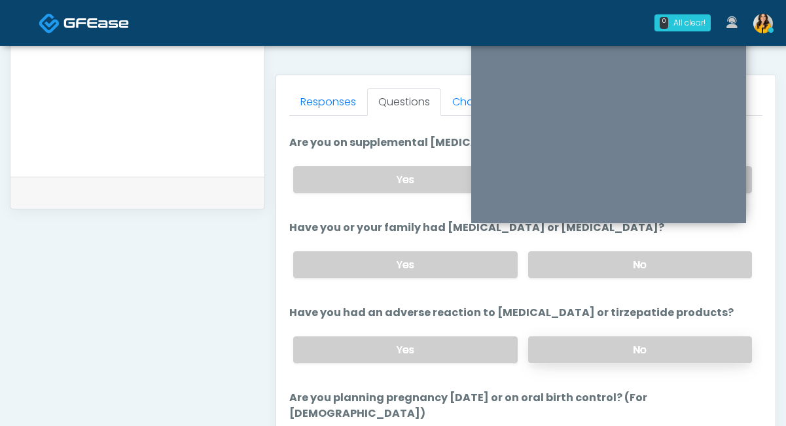
click at [539, 343] on label "No" at bounding box center [640, 349] width 224 height 27
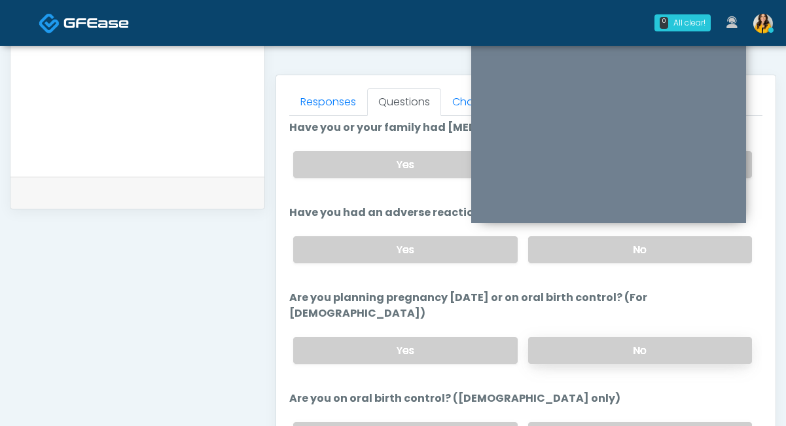
click at [547, 337] on label "No" at bounding box center [640, 350] width 224 height 27
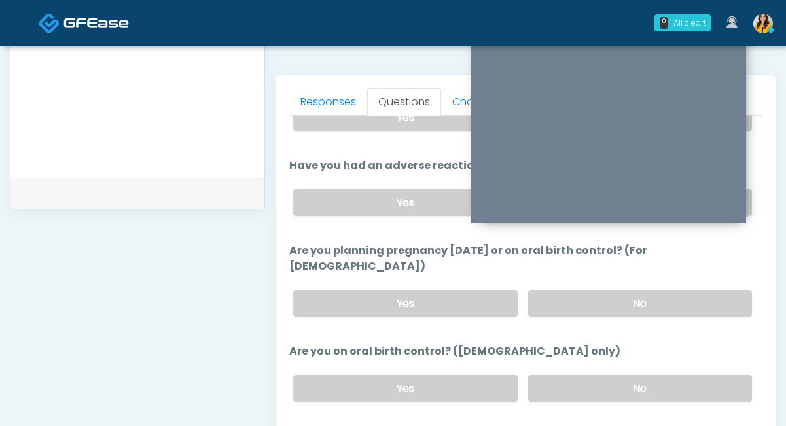
click at [550, 364] on div "Yes No" at bounding box center [523, 388] width 480 height 48
click at [549, 375] on label "No" at bounding box center [640, 388] width 224 height 27
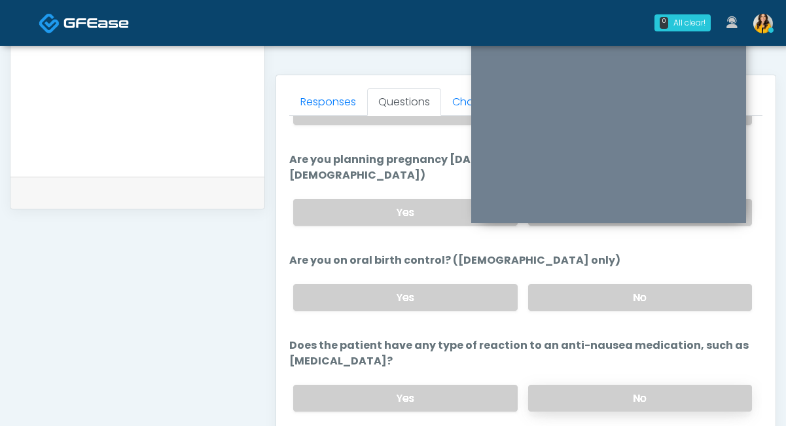
click at [563, 385] on label "No" at bounding box center [640, 398] width 224 height 27
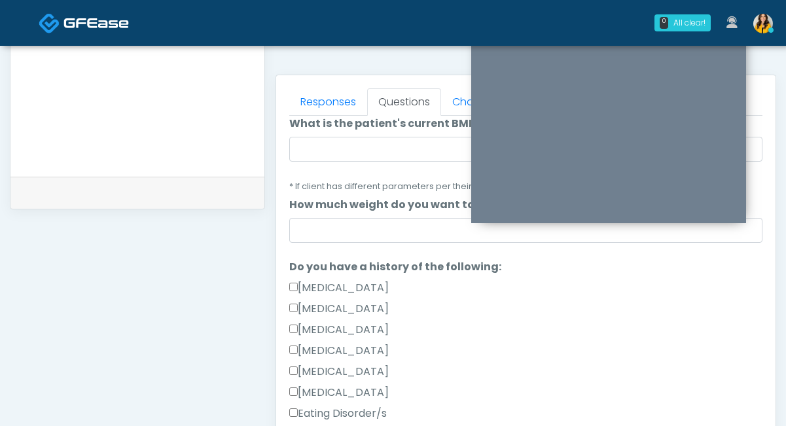
scroll to position [0, 0]
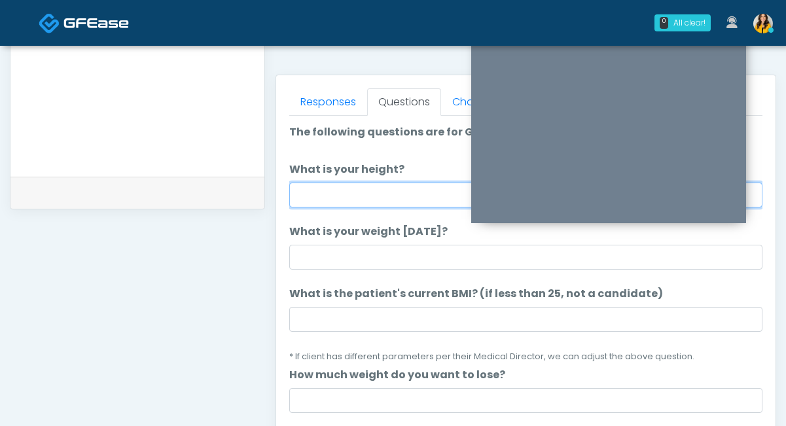
click at [366, 194] on input "What is your height?" at bounding box center [525, 195] width 473 height 25
type input "****"
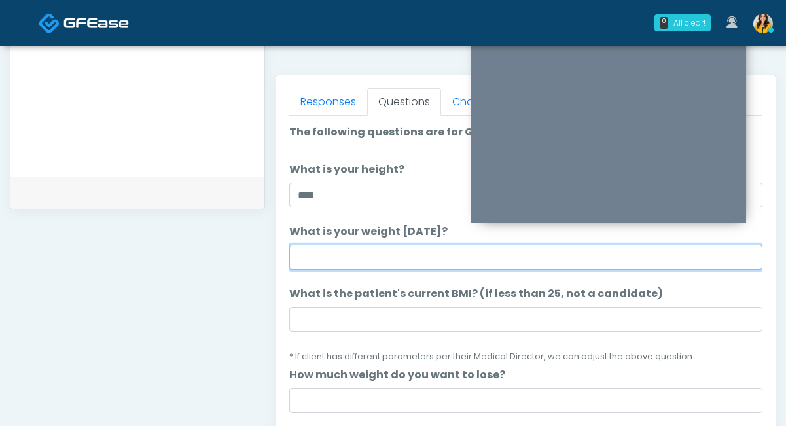
click at [407, 268] on input "What is your weight [DATE]?" at bounding box center [525, 257] width 473 height 25
type input "***"
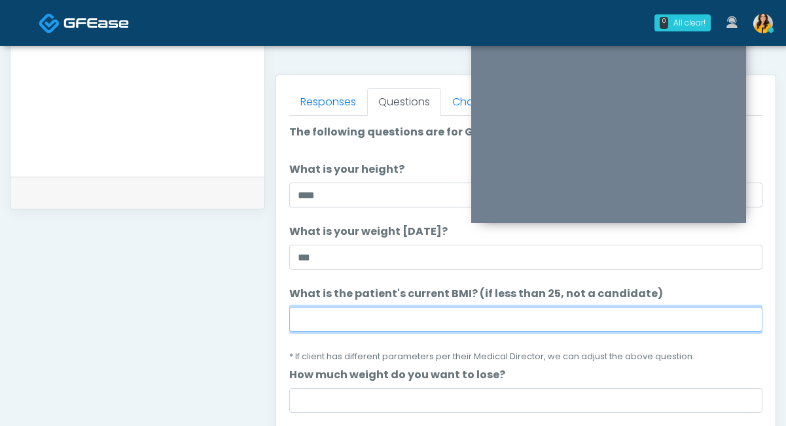
click at [312, 317] on input "What is the patient's current BMI? (if less than 25, not a candidate)" at bounding box center [525, 319] width 473 height 25
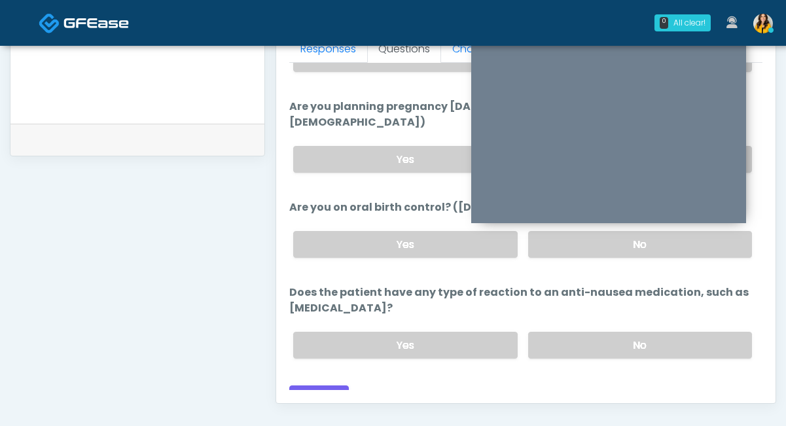
scroll to position [600, 0]
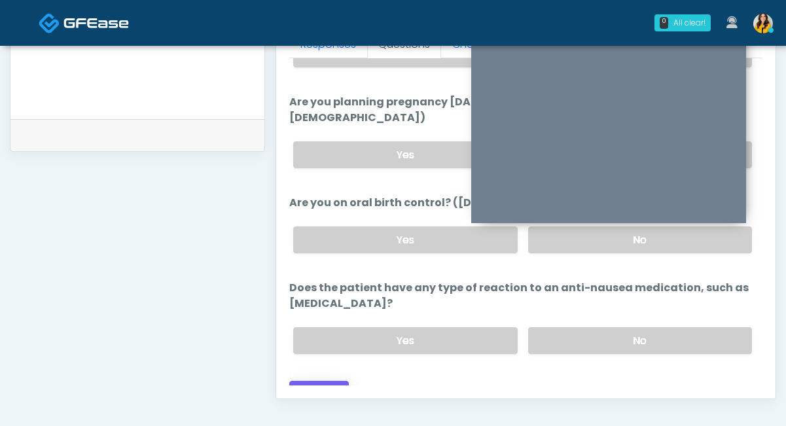
type input "****"
click at [323, 381] on button "Continue" at bounding box center [319, 393] width 60 height 24
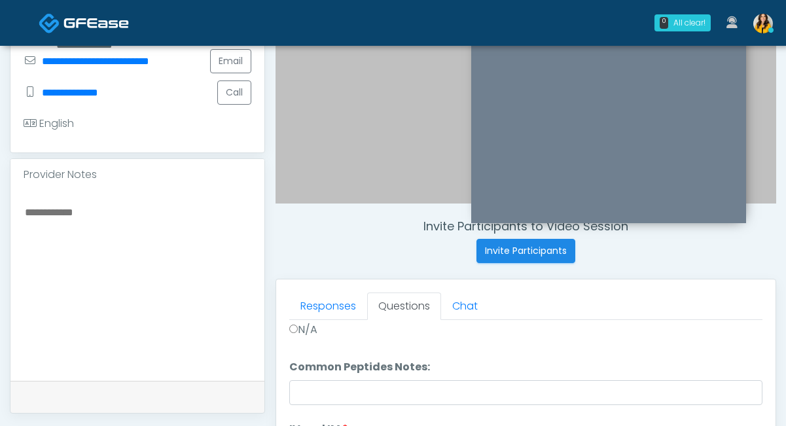
scroll to position [0, 0]
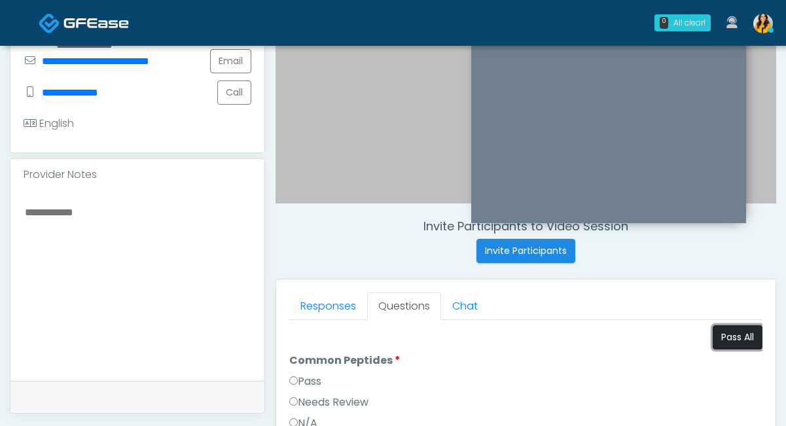
click at [733, 342] on button "Pass All" at bounding box center [738, 337] width 50 height 24
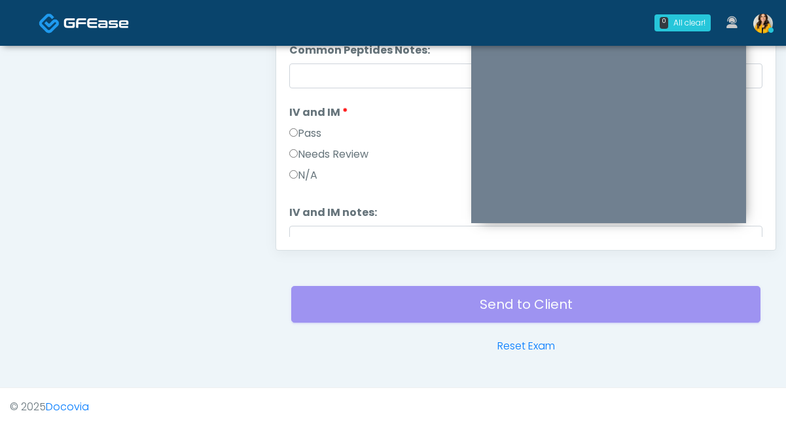
scroll to position [217, 0]
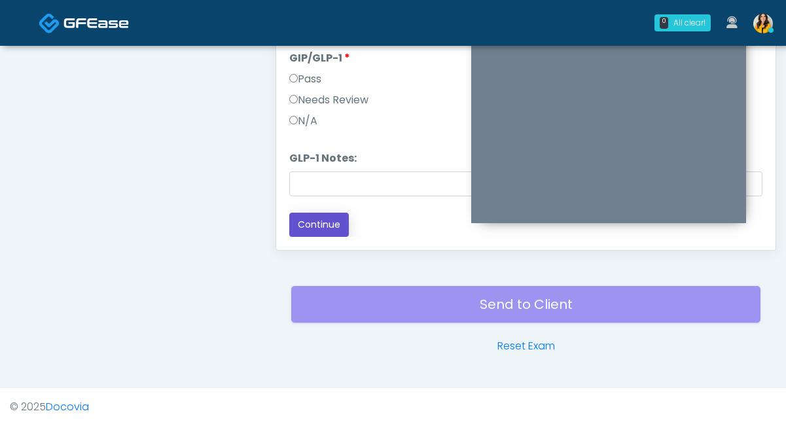
click at [315, 222] on button "Continue" at bounding box center [319, 225] width 60 height 24
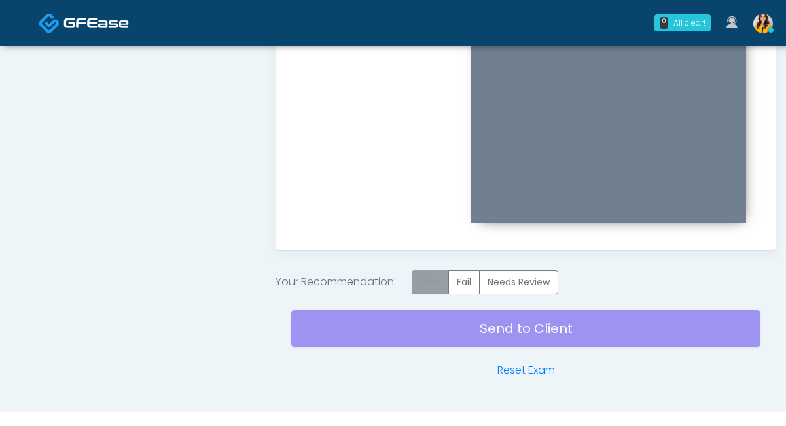
click at [425, 275] on label "Pass" at bounding box center [430, 282] width 37 height 24
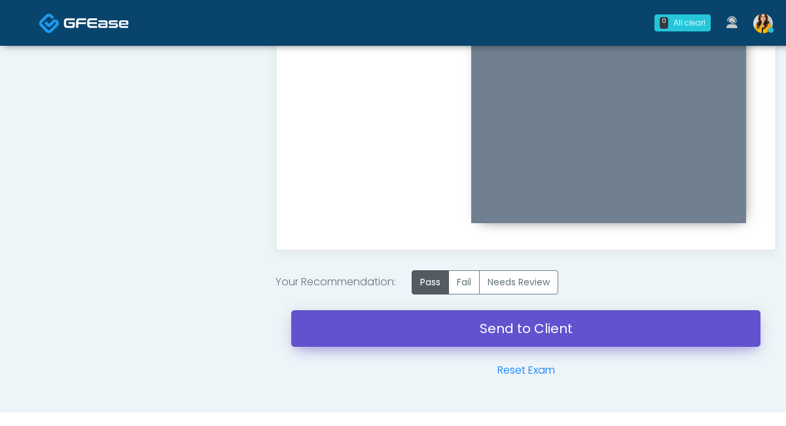
click at [537, 337] on link "Send to Client" at bounding box center [525, 328] width 469 height 37
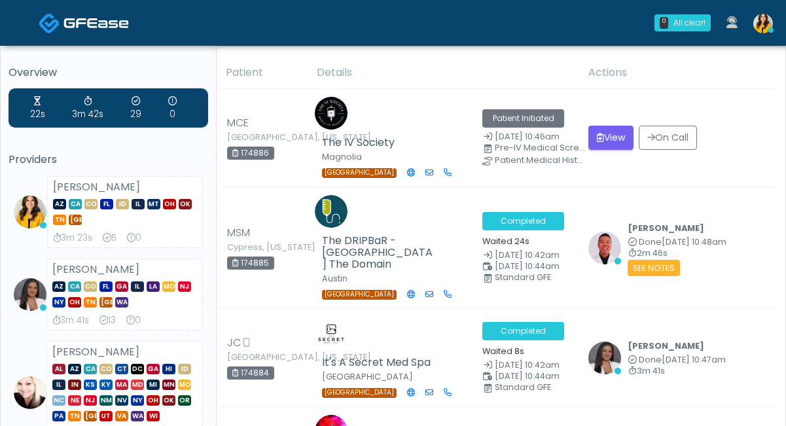
drag, startPoint x: 503, startPoint y: 75, endPoint x: 455, endPoint y: 83, distance: 48.5
click at [455, 83] on th "Details" at bounding box center [445, 73] width 272 height 32
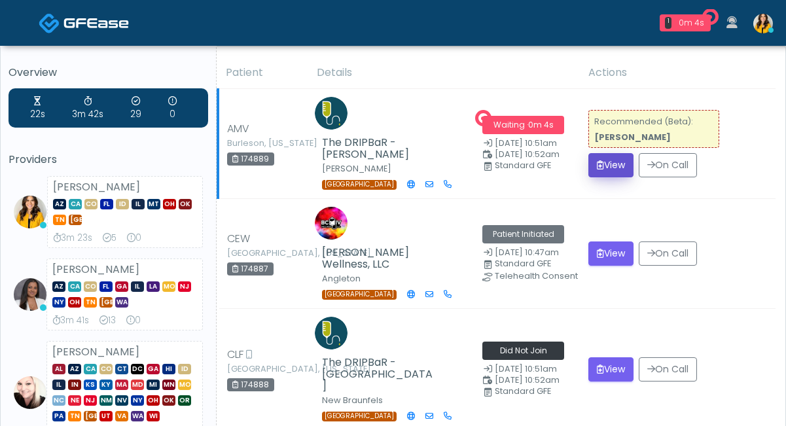
click at [600, 168] on icon "submit" at bounding box center [600, 164] width 7 height 9
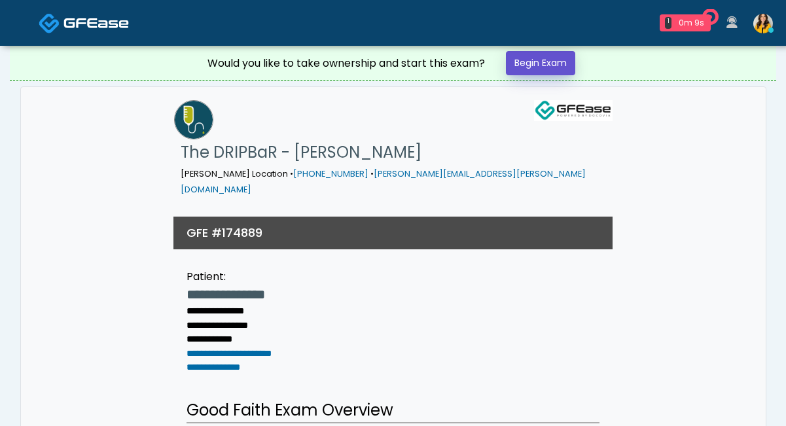
click at [538, 64] on link "Begin Exam" at bounding box center [540, 63] width 69 height 24
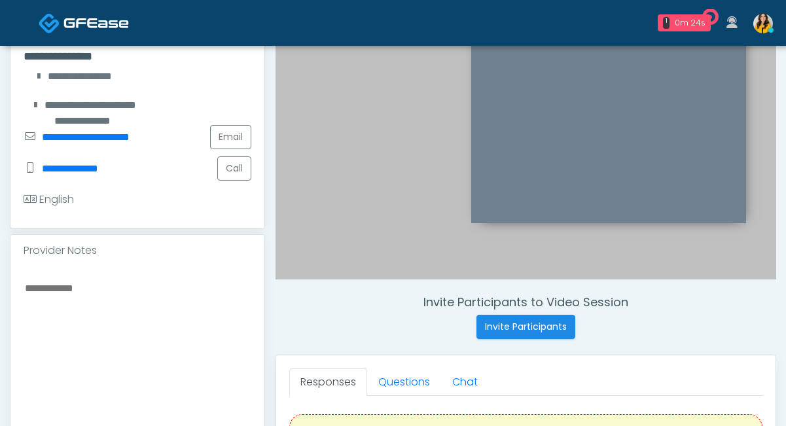
scroll to position [337, 0]
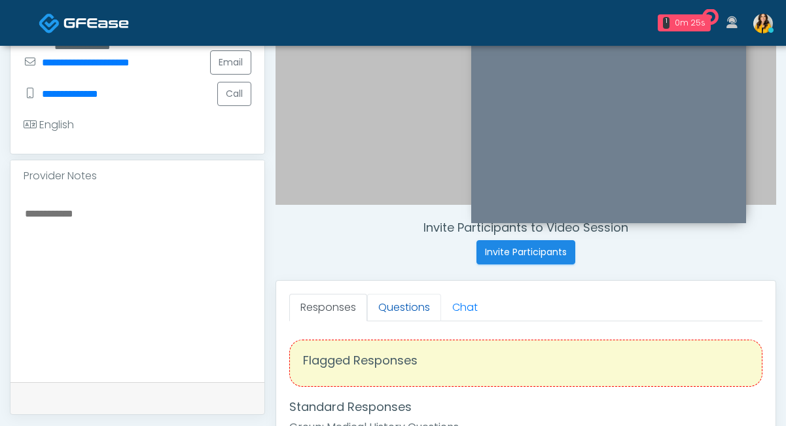
click at [382, 300] on link "Questions" at bounding box center [404, 307] width 74 height 27
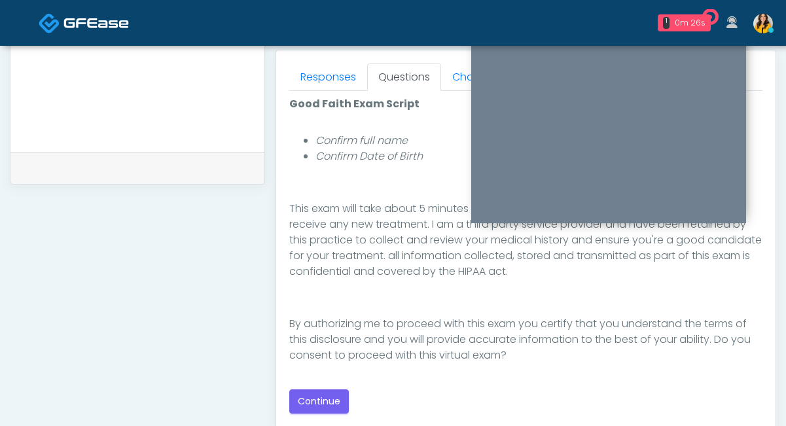
scroll to position [573, 0]
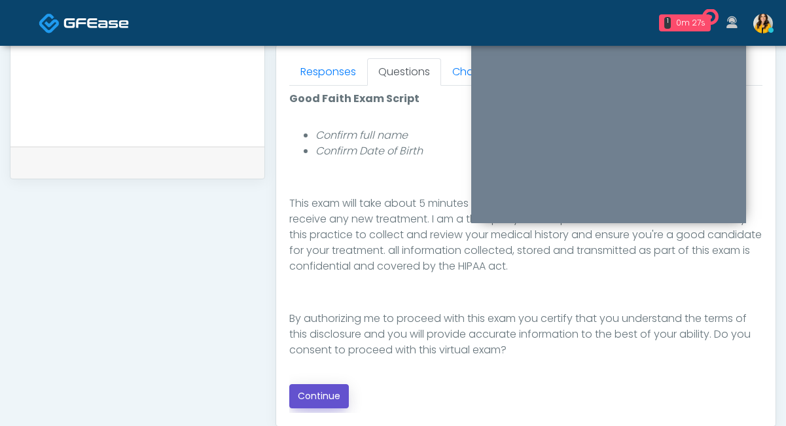
click at [319, 396] on button "Continue" at bounding box center [319, 396] width 60 height 24
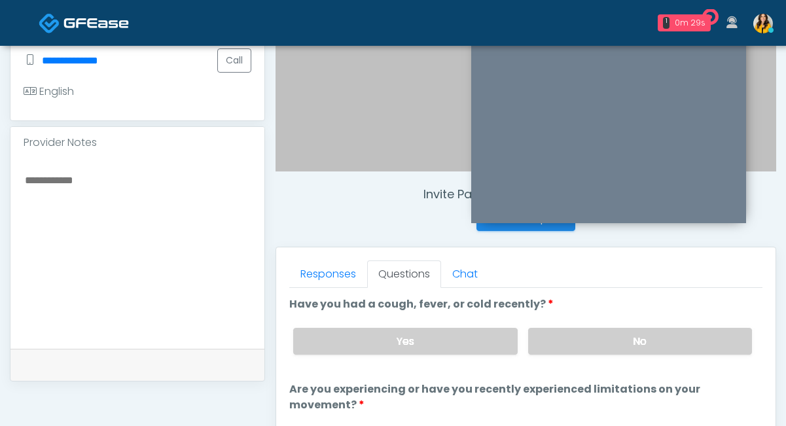
scroll to position [345, 0]
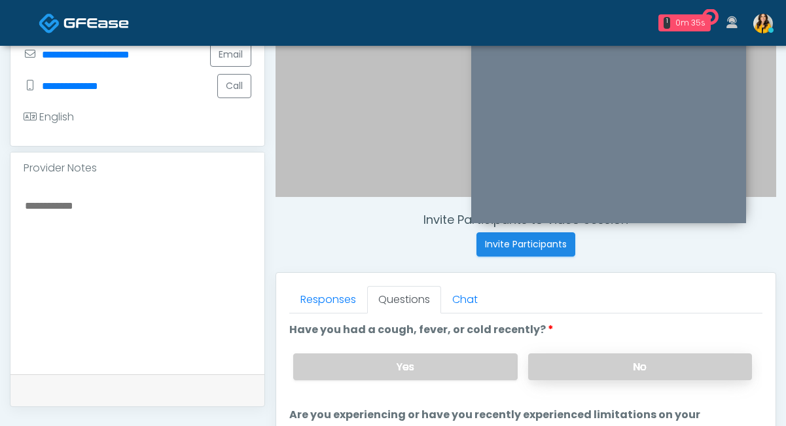
click at [558, 358] on label "No" at bounding box center [640, 366] width 224 height 27
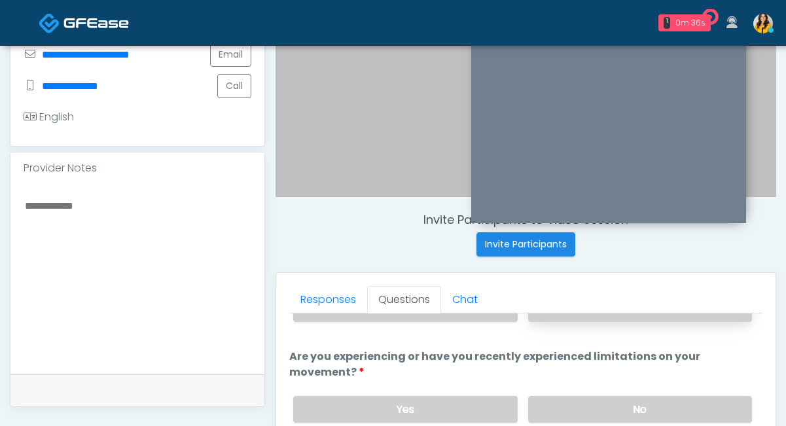
scroll to position [75, 0]
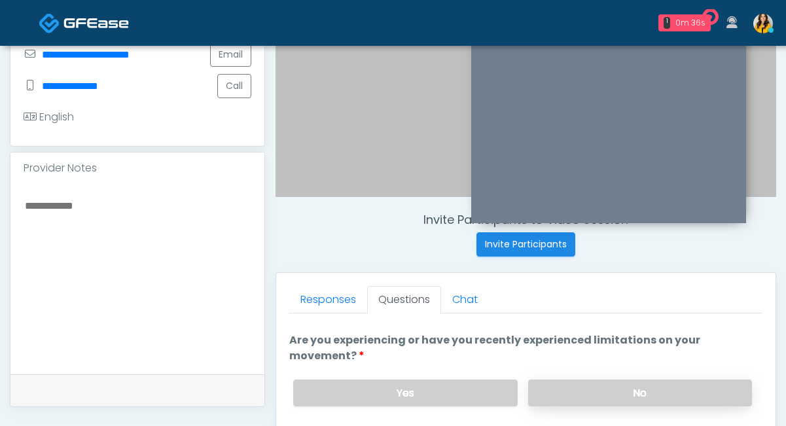
click at [544, 385] on label "No" at bounding box center [640, 393] width 224 height 27
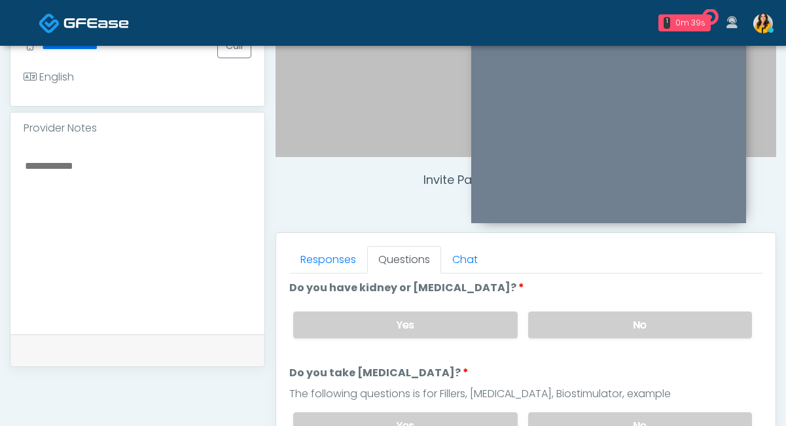
scroll to position [398, 0]
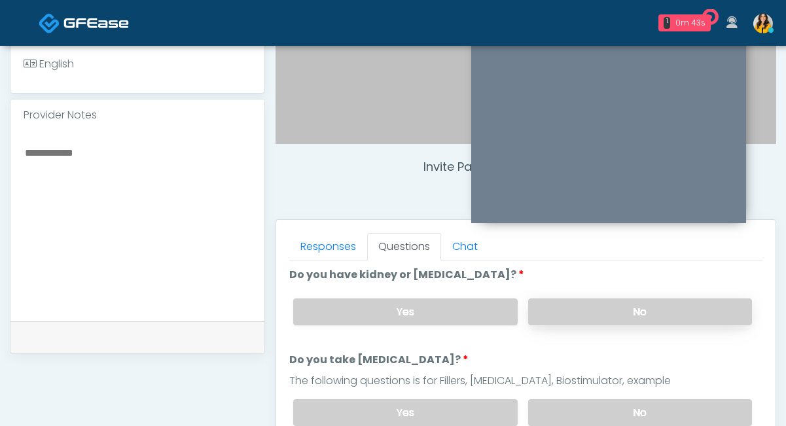
click at [563, 321] on label "No" at bounding box center [640, 311] width 224 height 27
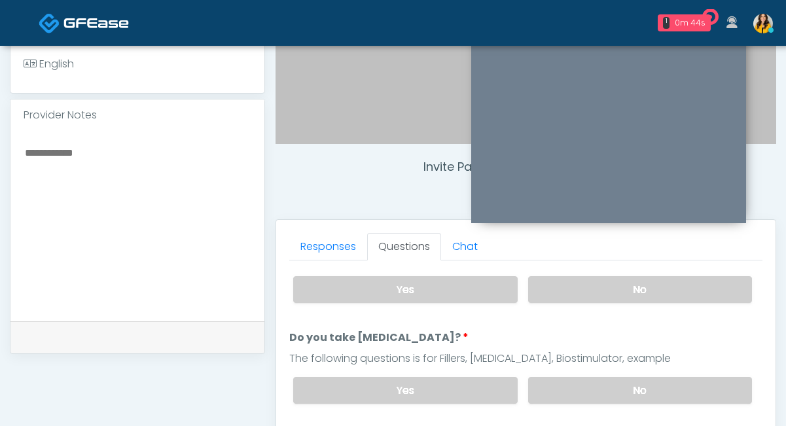
scroll to position [260, 0]
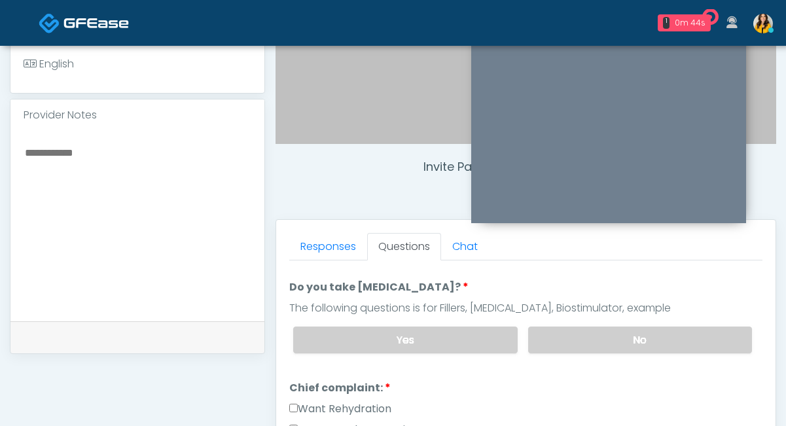
click at [557, 351] on div "Yes No" at bounding box center [523, 340] width 480 height 48
click at [561, 339] on label "No" at bounding box center [640, 340] width 224 height 27
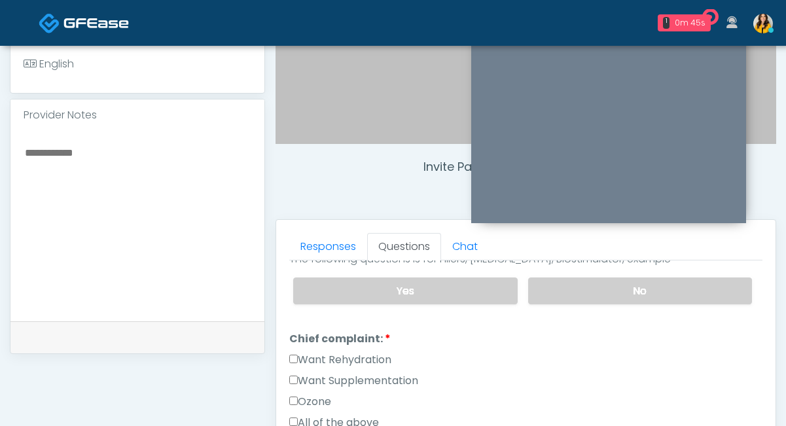
scroll to position [316, 0]
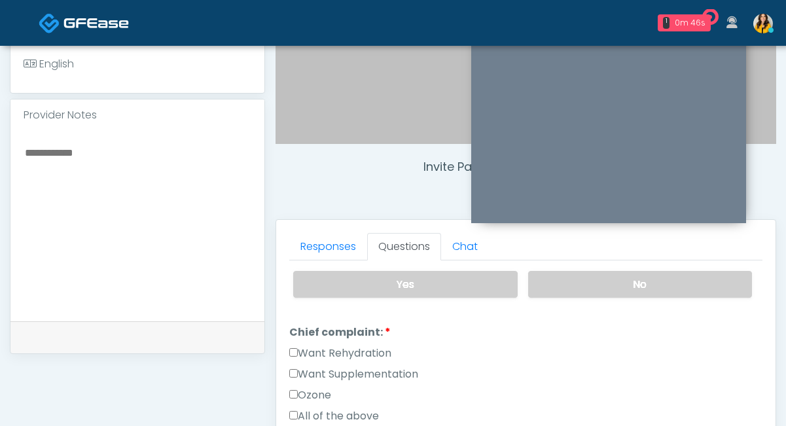
click at [360, 351] on label "Want Rehydration" at bounding box center [340, 354] width 102 height 16
click at [355, 373] on label "Want Supplementation" at bounding box center [353, 374] width 129 height 16
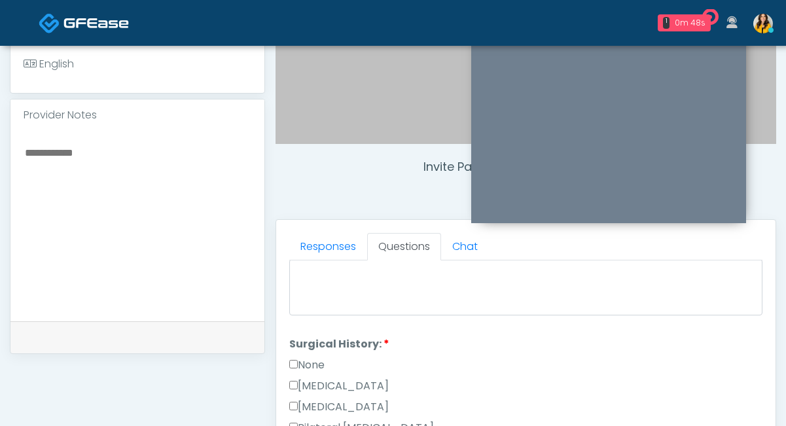
scroll to position [542, 0]
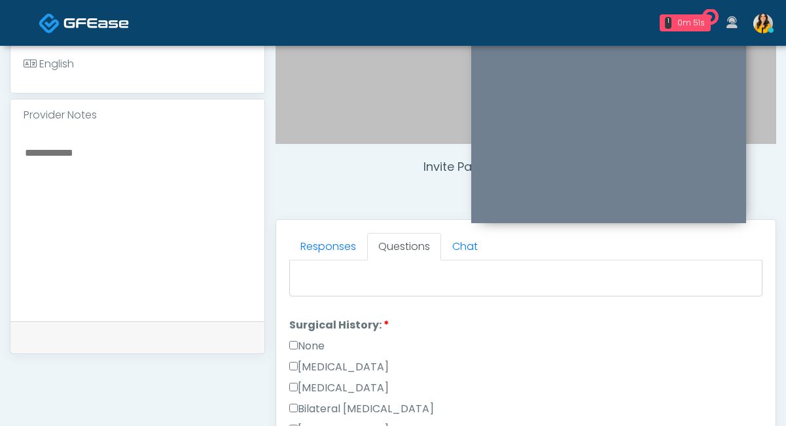
click at [305, 340] on label "None" at bounding box center [306, 346] width 35 height 16
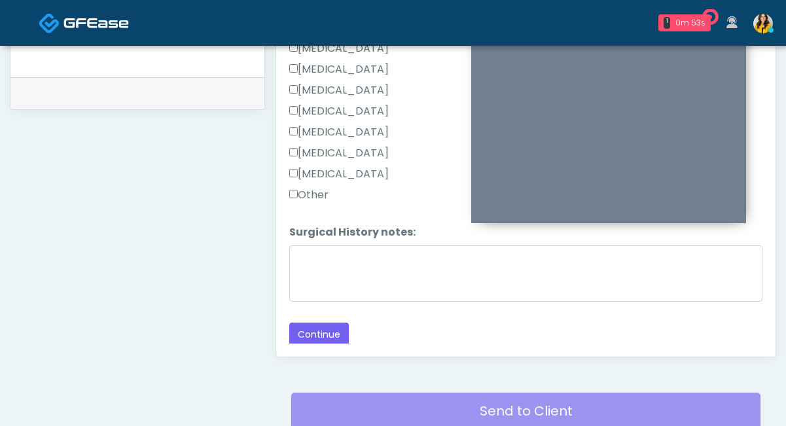
scroll to position [654, 0]
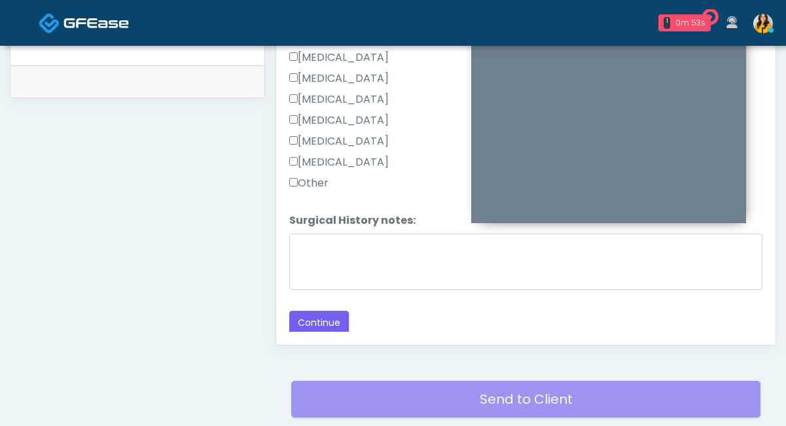
click at [309, 337] on div "Responses Questions Chat Good Faith Exam Script Good Faith Exam Script INTRODUC…" at bounding box center [525, 154] width 499 height 381
click at [306, 328] on button "Continue" at bounding box center [319, 323] width 60 height 24
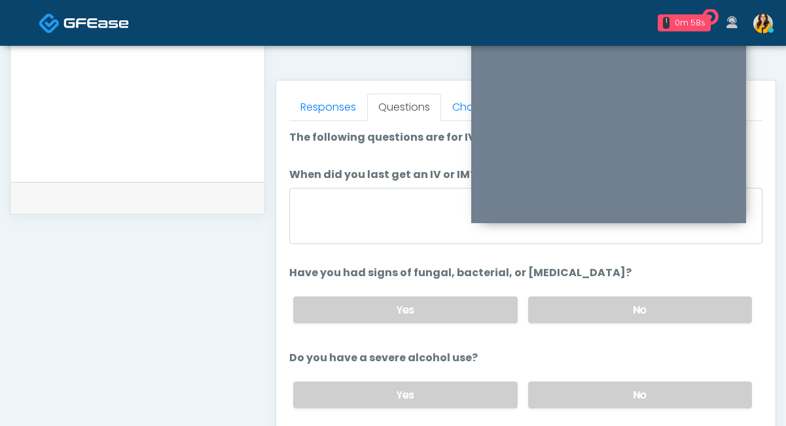
scroll to position [519, 0]
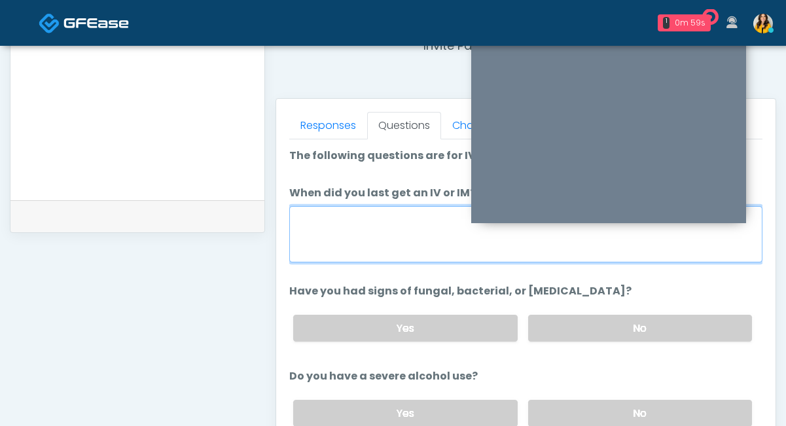
click at [357, 231] on textarea "When did you last get an IV or IM?" at bounding box center [525, 234] width 473 height 56
type textarea "**********"
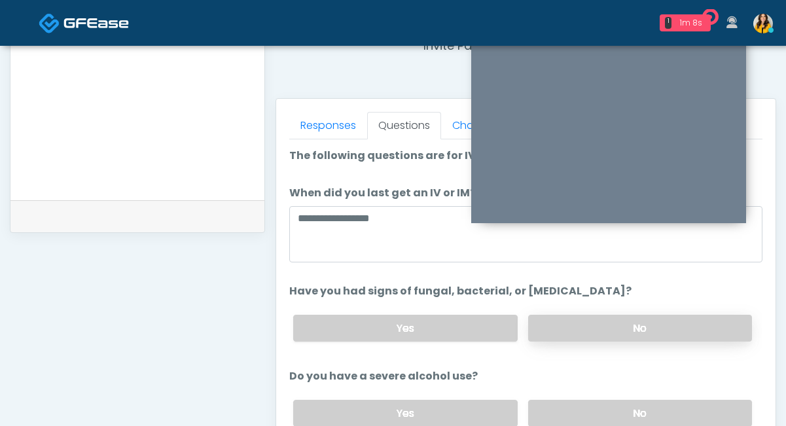
click at [553, 334] on label "No" at bounding box center [640, 328] width 224 height 27
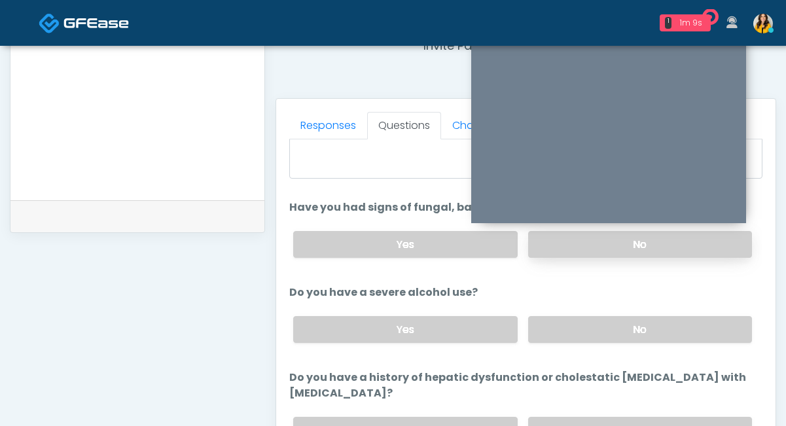
click at [553, 334] on label "No" at bounding box center [640, 329] width 224 height 27
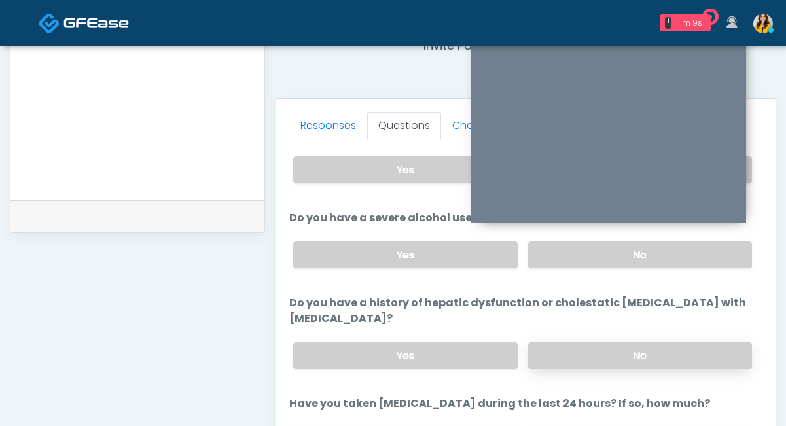
click at [554, 342] on label "No" at bounding box center [640, 355] width 224 height 27
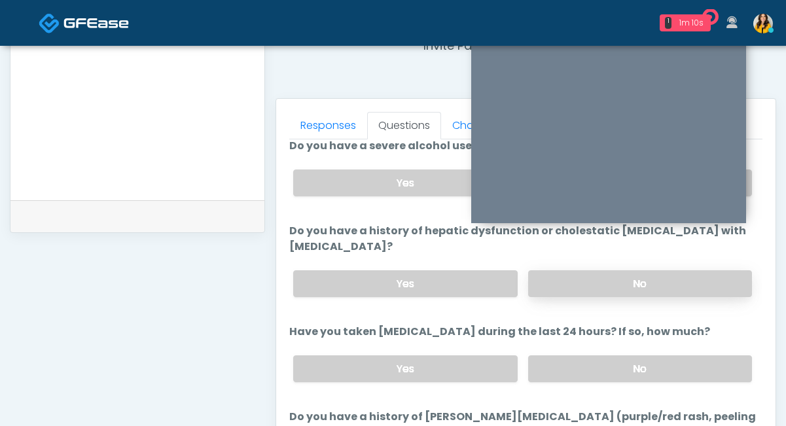
scroll to position [232, 0]
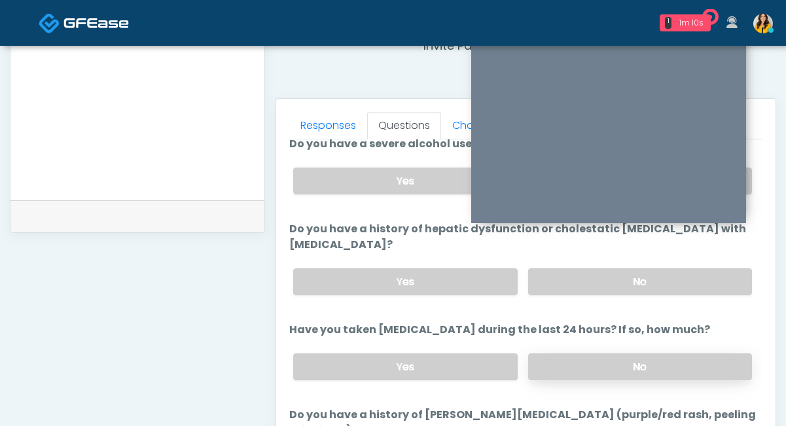
click at [546, 353] on label "No" at bounding box center [640, 366] width 224 height 27
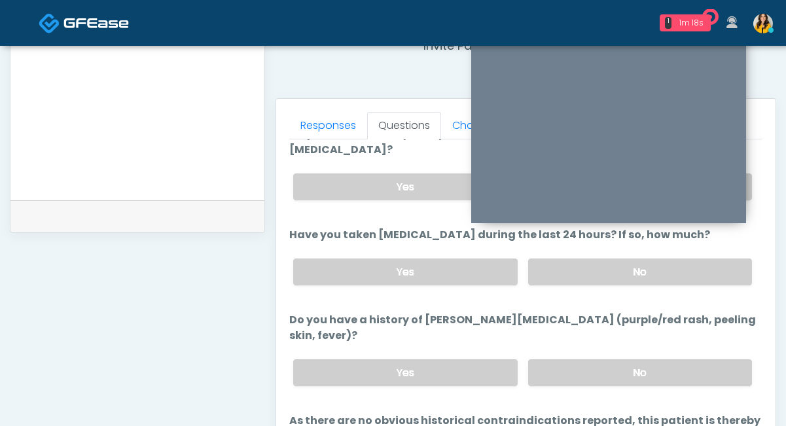
scroll to position [328, 0]
click at [559, 364] on label "No" at bounding box center [640, 372] width 224 height 27
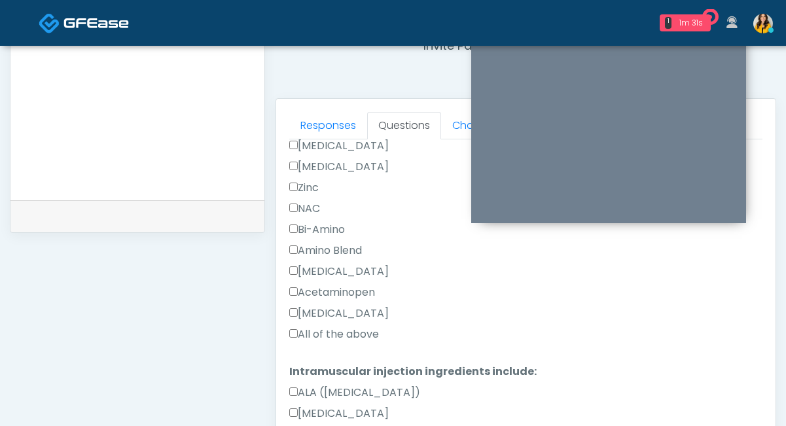
click at [328, 327] on label "All of the above" at bounding box center [334, 335] width 90 height 16
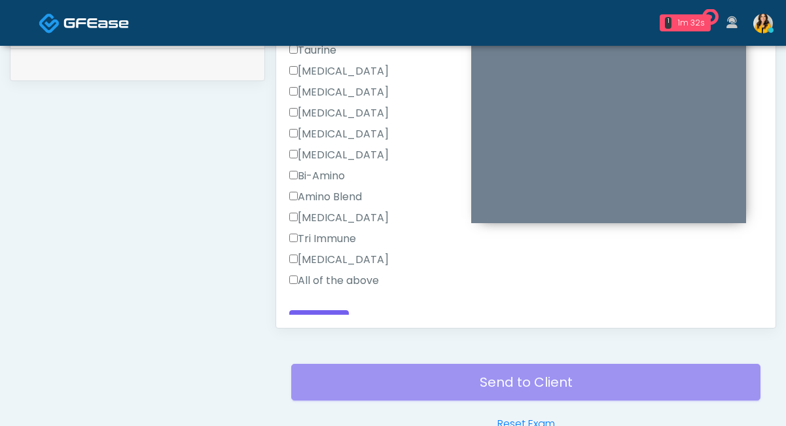
scroll to position [707, 0]
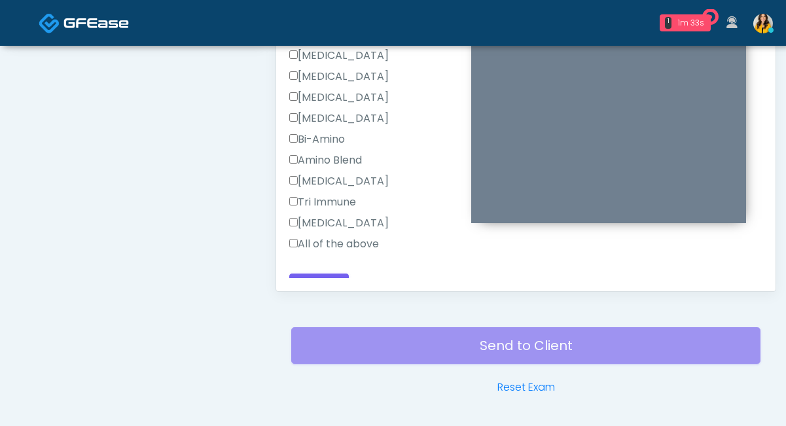
click at [293, 236] on div "All of the above" at bounding box center [525, 246] width 473 height 21
click at [308, 236] on label "All of the above" at bounding box center [334, 244] width 90 height 16
click at [317, 274] on button "Continue" at bounding box center [319, 286] width 60 height 24
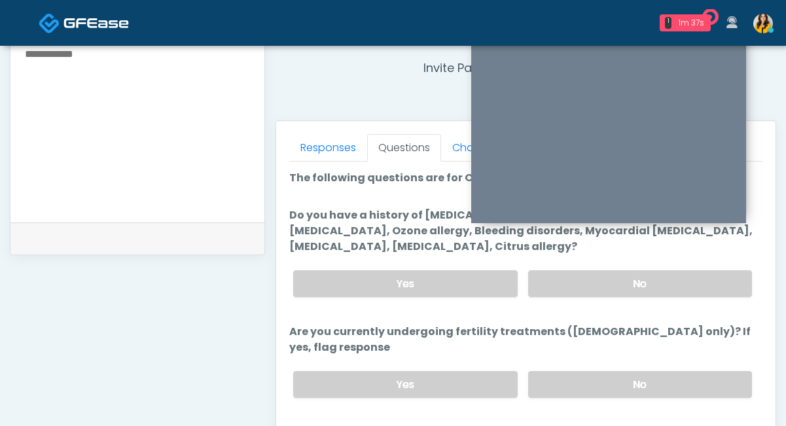
scroll to position [475, 0]
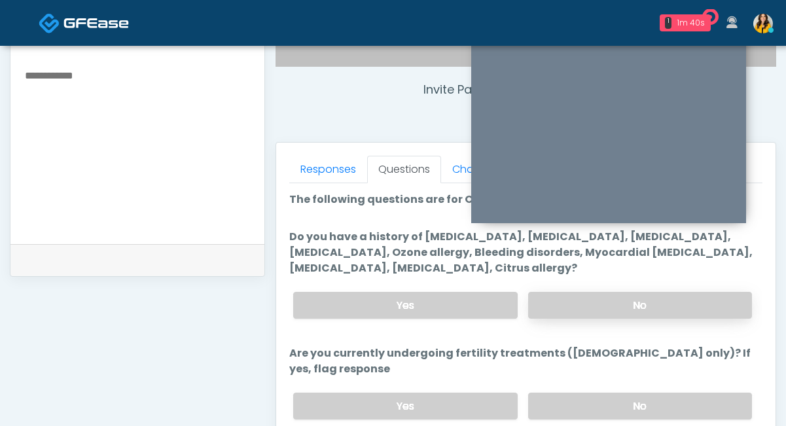
click at [574, 306] on label "No" at bounding box center [640, 305] width 224 height 27
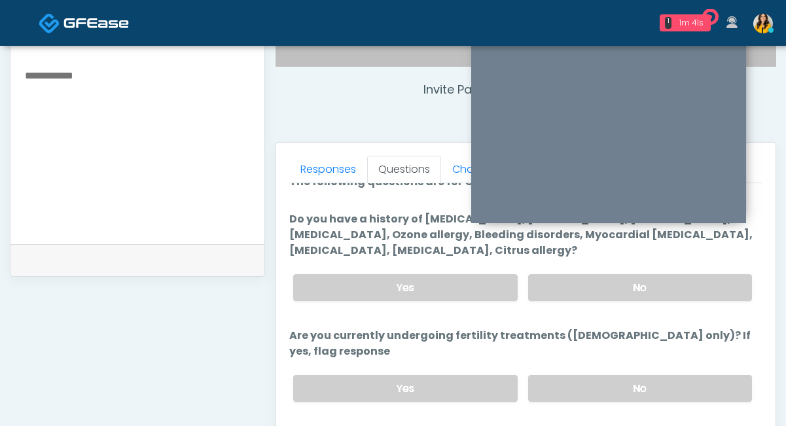
scroll to position [44, 0]
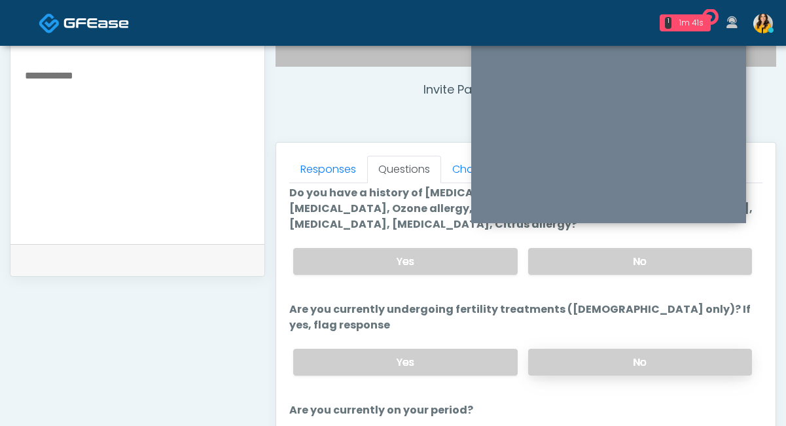
click at [553, 349] on label "No" at bounding box center [640, 362] width 224 height 27
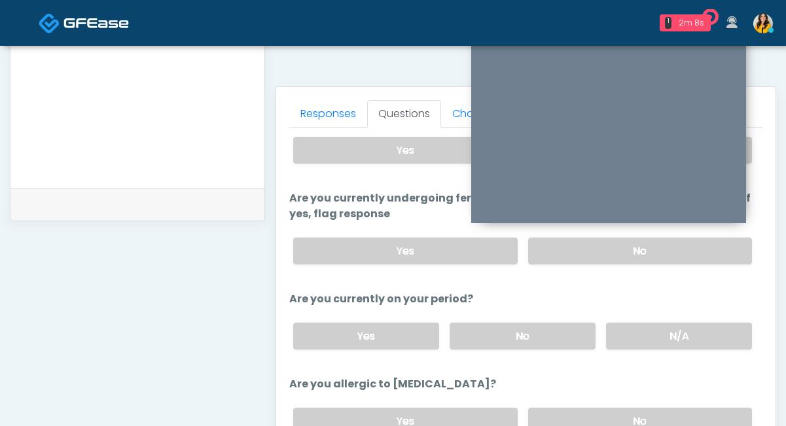
scroll to position [540, 0]
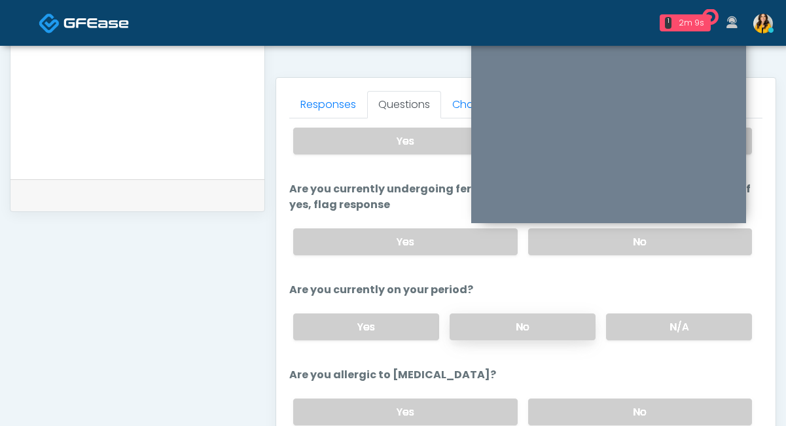
click at [496, 321] on label "No" at bounding box center [523, 326] width 146 height 27
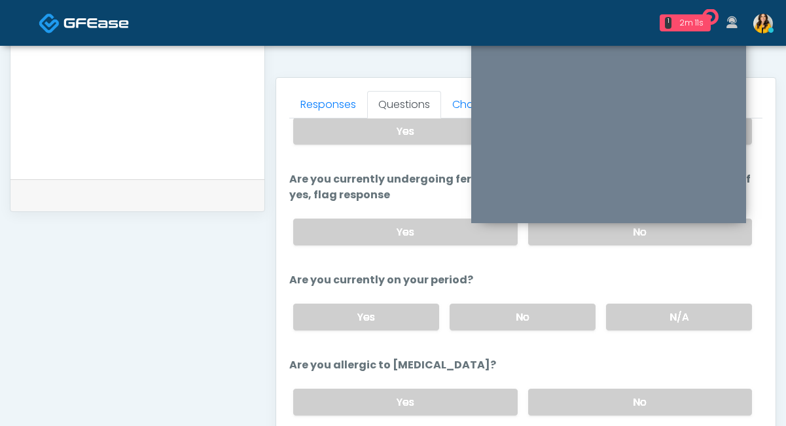
scroll to position [112, 0]
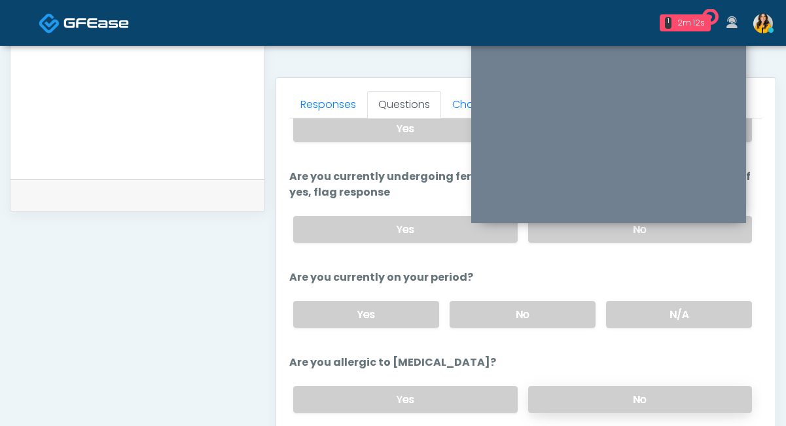
click at [553, 386] on label "No" at bounding box center [640, 399] width 224 height 27
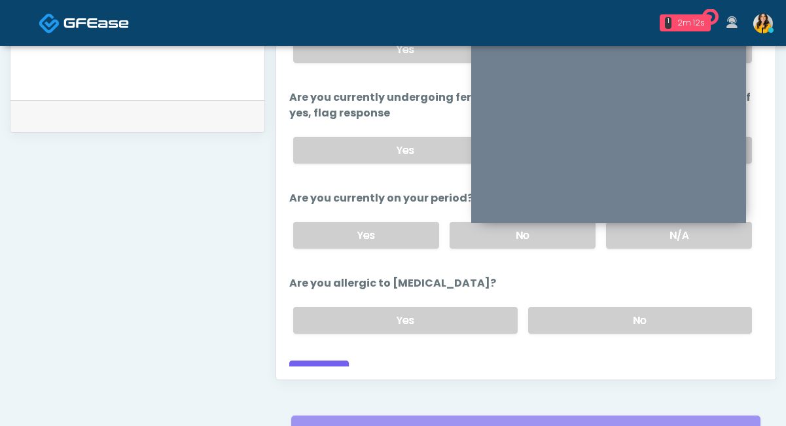
scroll to position [630, 0]
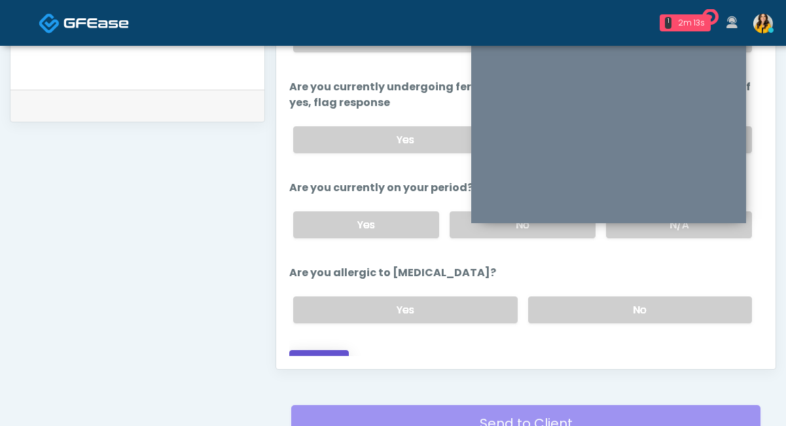
click at [335, 350] on button "Continue" at bounding box center [319, 362] width 60 height 24
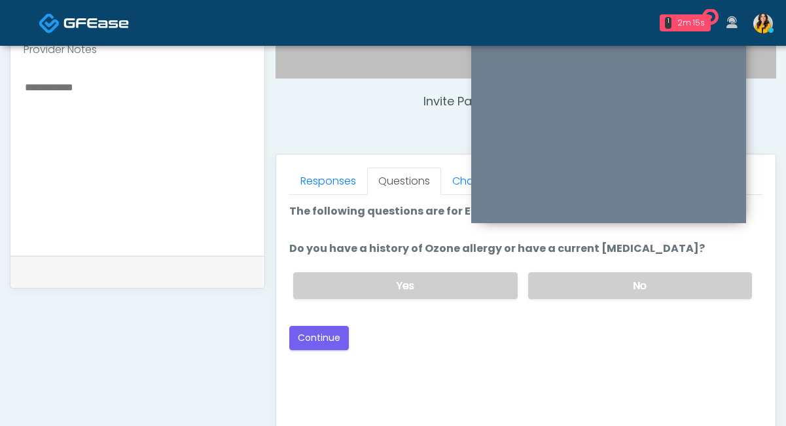
scroll to position [440, 0]
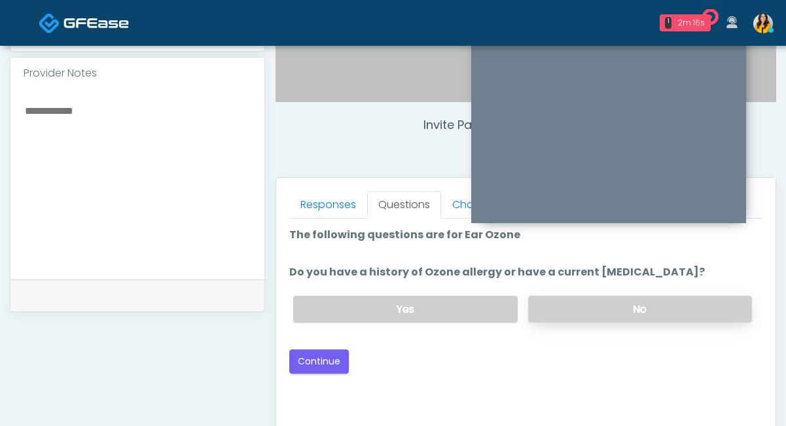
click at [549, 312] on label "No" at bounding box center [640, 309] width 224 height 27
click at [336, 356] on button "Continue" at bounding box center [319, 361] width 60 height 24
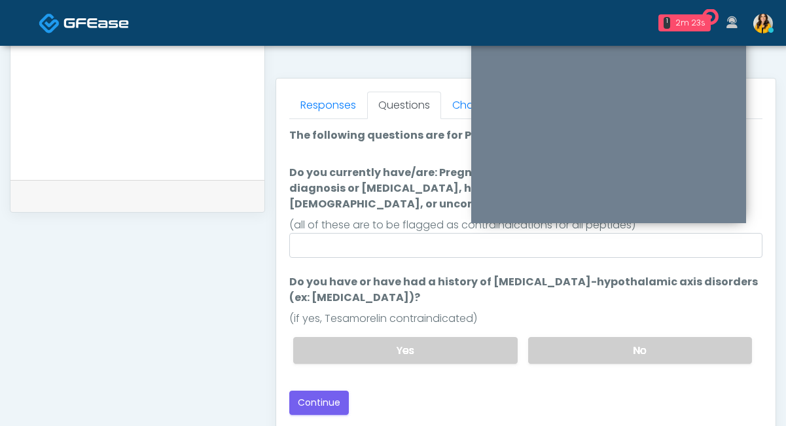
scroll to position [461, 0]
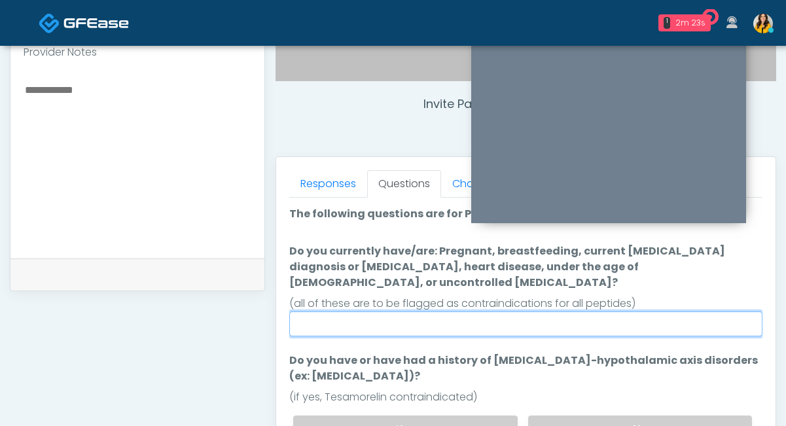
click at [351, 313] on input "Do you currently have/are: Pregnant, breastfeeding, current cancer diagnosis or…" at bounding box center [525, 323] width 473 height 25
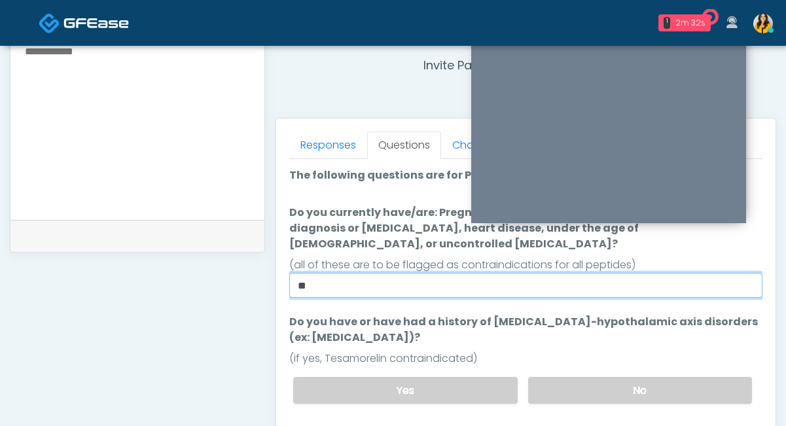
scroll to position [493, 0]
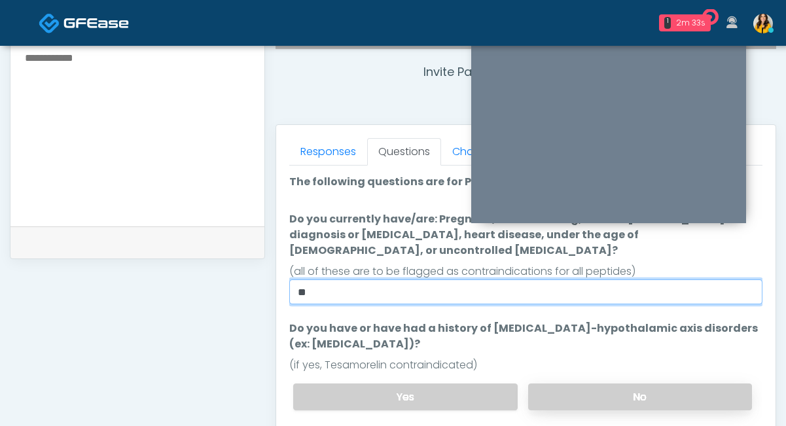
type input "**"
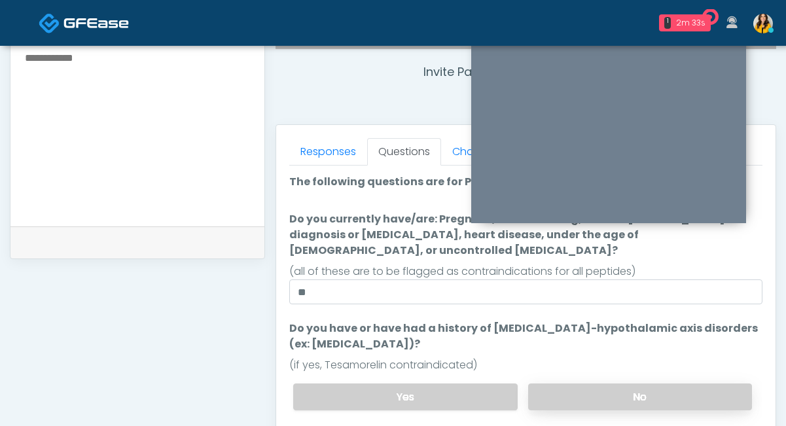
click at [556, 383] on label "No" at bounding box center [640, 396] width 224 height 27
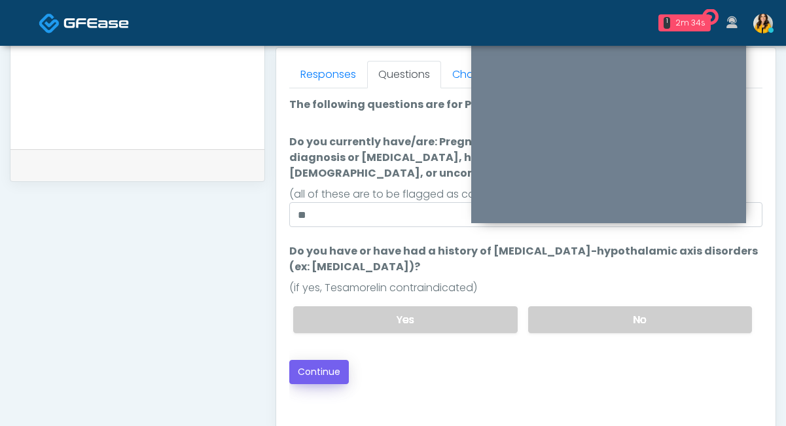
scroll to position [580, 0]
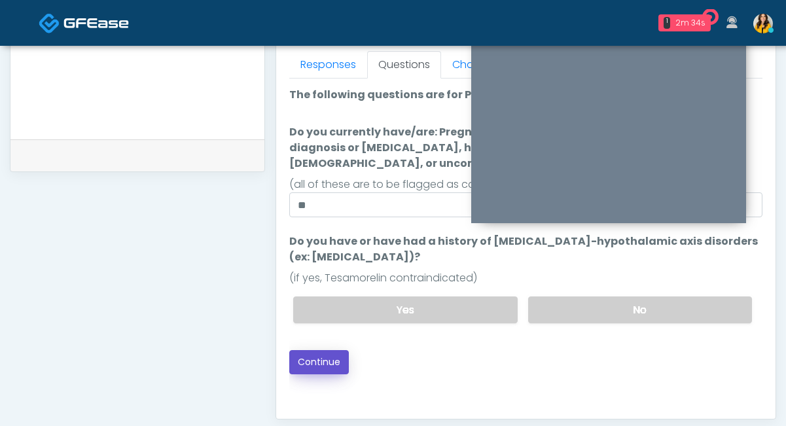
click at [307, 351] on button "Continue" at bounding box center [319, 362] width 60 height 24
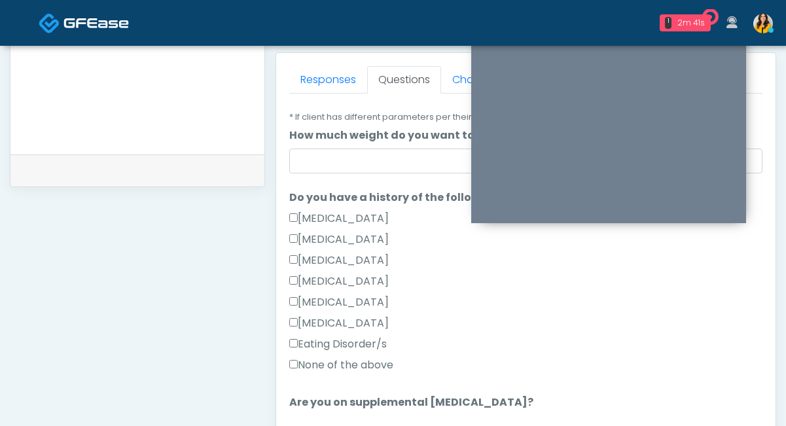
scroll to position [235, 0]
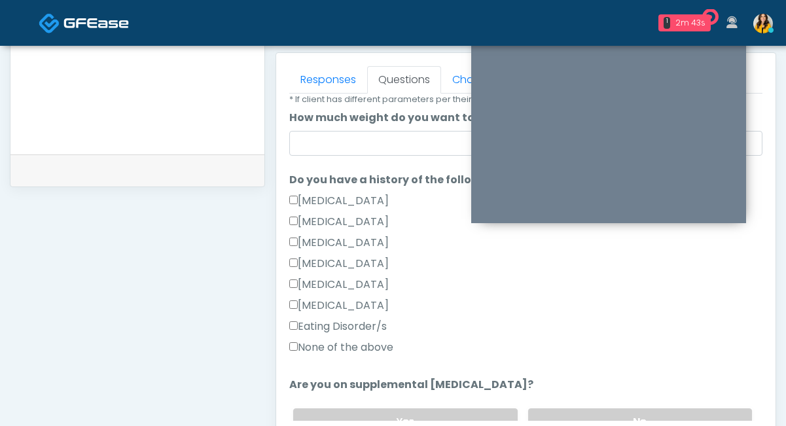
click at [376, 349] on label "None of the above" at bounding box center [341, 348] width 104 height 16
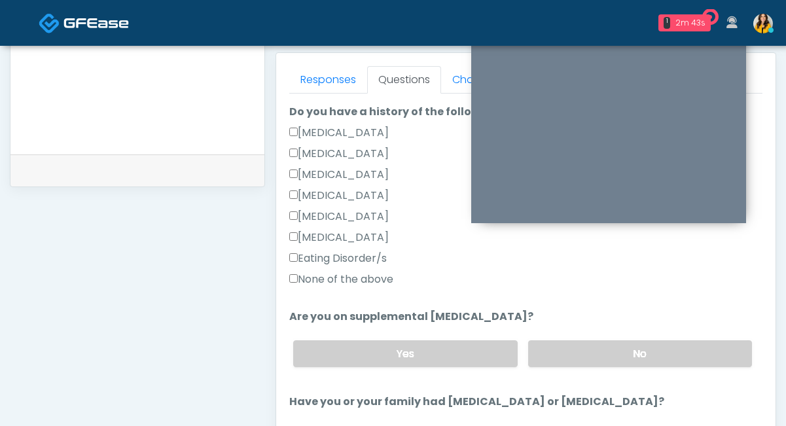
scroll to position [317, 0]
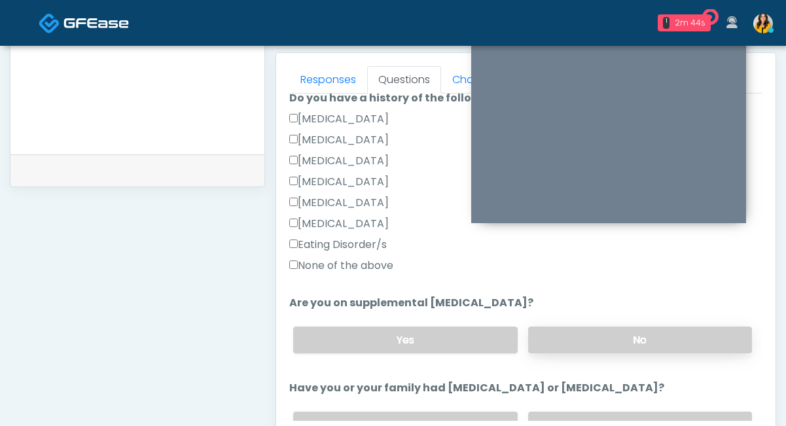
click at [566, 344] on label "No" at bounding box center [640, 340] width 224 height 27
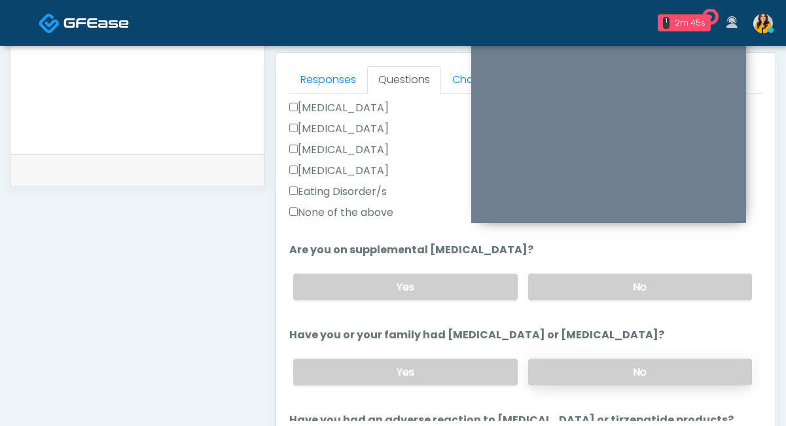
click at [547, 364] on label "No" at bounding box center [640, 372] width 224 height 27
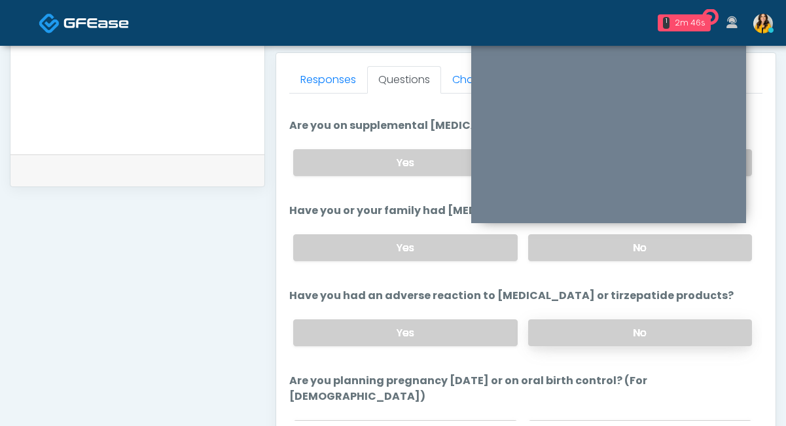
click at [566, 340] on label "No" at bounding box center [640, 332] width 224 height 27
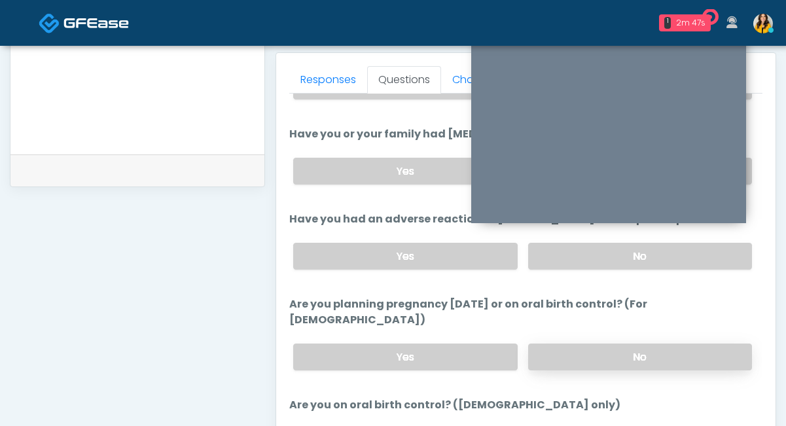
click at [542, 351] on label "No" at bounding box center [640, 357] width 224 height 27
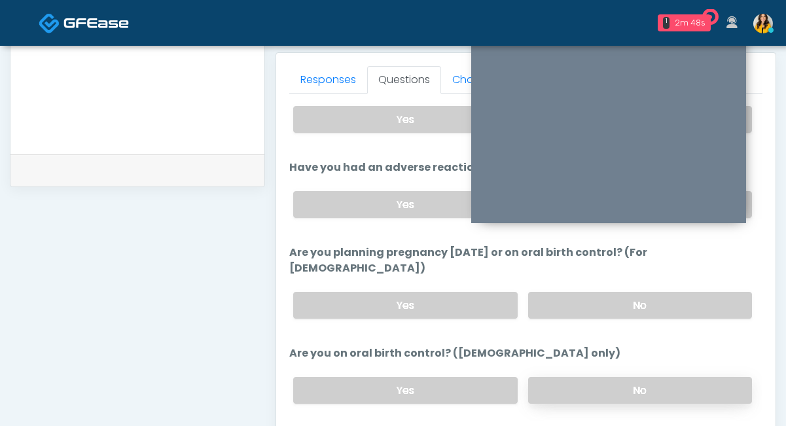
click at [538, 377] on label "No" at bounding box center [640, 390] width 224 height 27
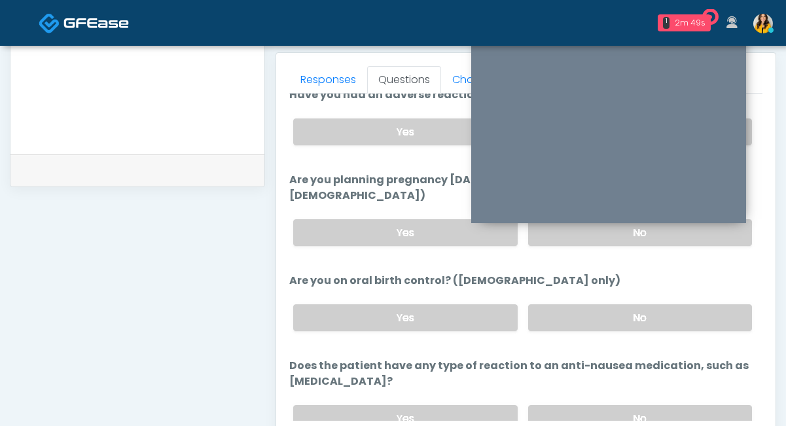
scroll to position [732, 0]
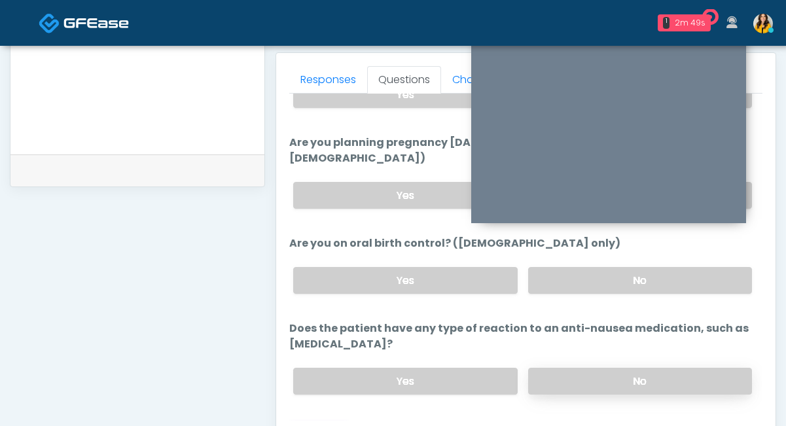
click at [539, 368] on label "No" at bounding box center [640, 381] width 224 height 27
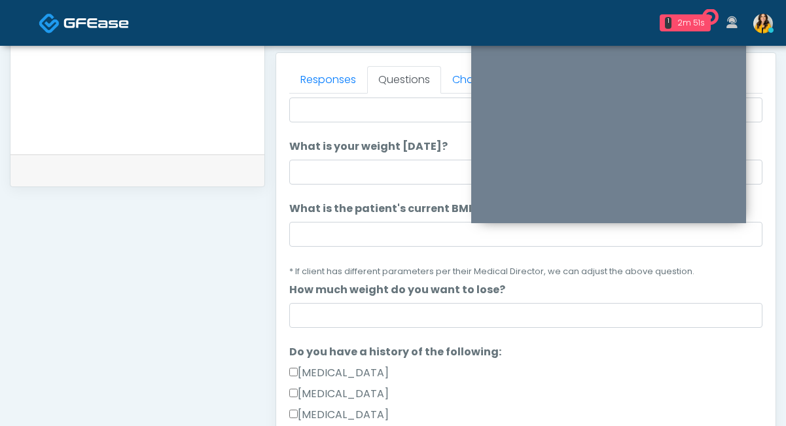
scroll to position [0, 0]
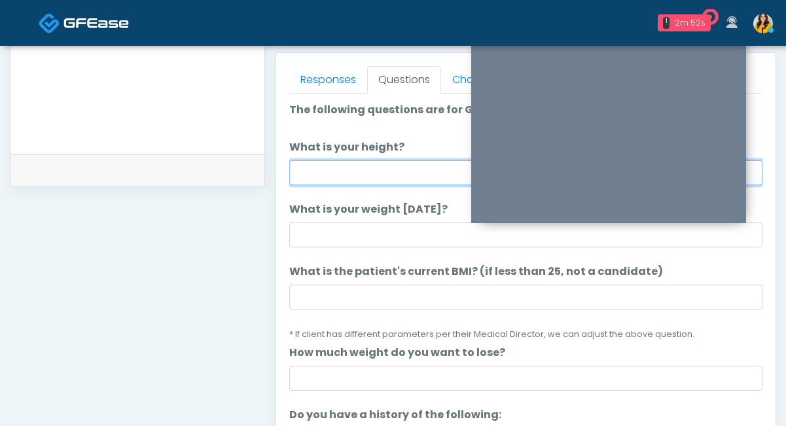
click at [392, 183] on input "What is your height?" at bounding box center [525, 172] width 473 height 25
type input "****"
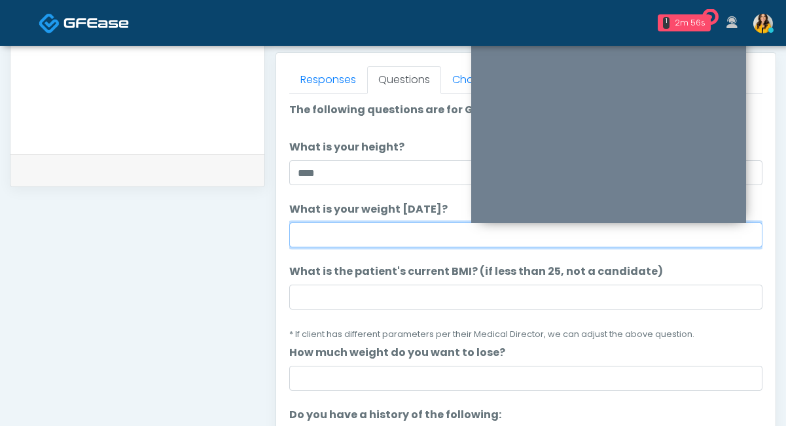
click at [370, 230] on input "What is your weight today?" at bounding box center [525, 234] width 473 height 25
type input "***"
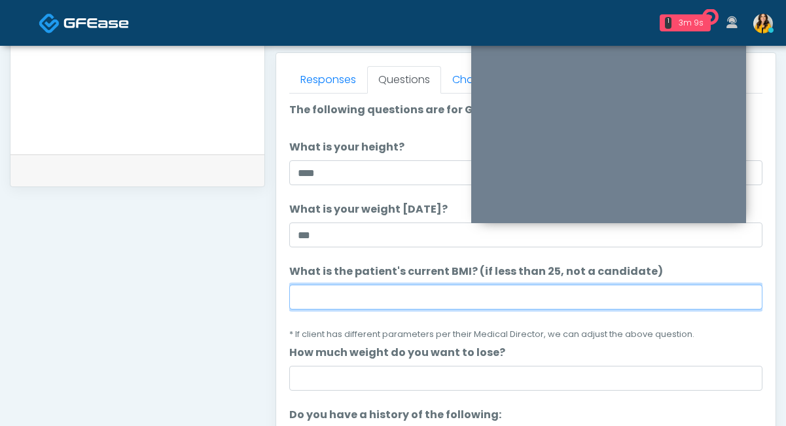
click at [402, 294] on input "What is the patient's current BMI? (if less than 25, not a candidate)" at bounding box center [525, 297] width 473 height 25
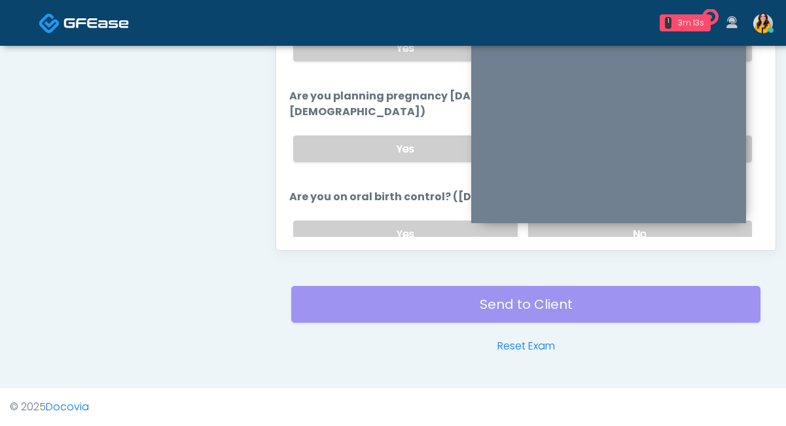
scroll to position [737, 0]
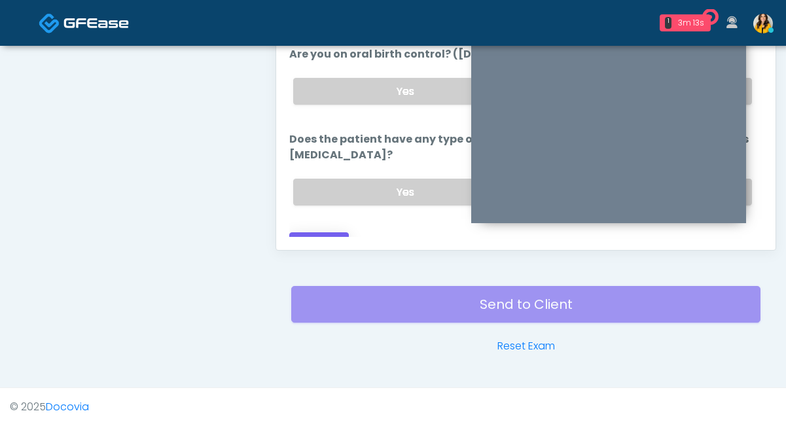
type input "****"
click at [327, 232] on button "Continue" at bounding box center [319, 244] width 60 height 24
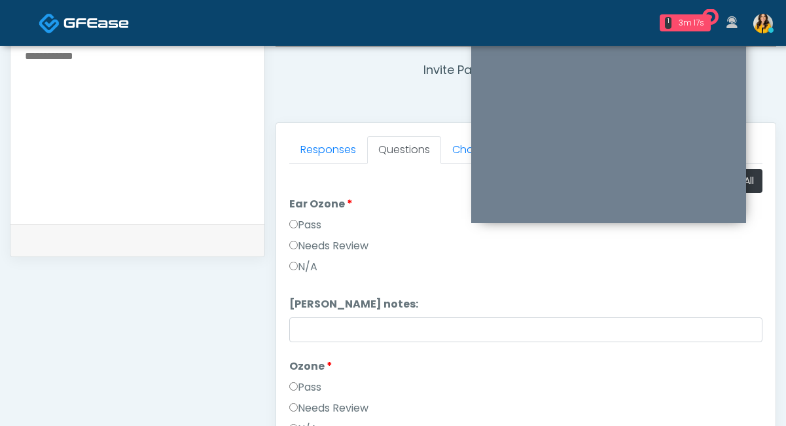
scroll to position [434, 0]
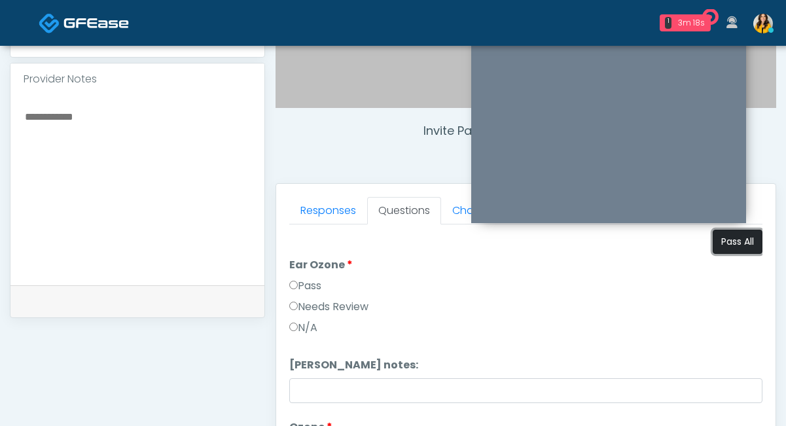
click at [737, 252] on button "Pass All" at bounding box center [738, 242] width 50 height 24
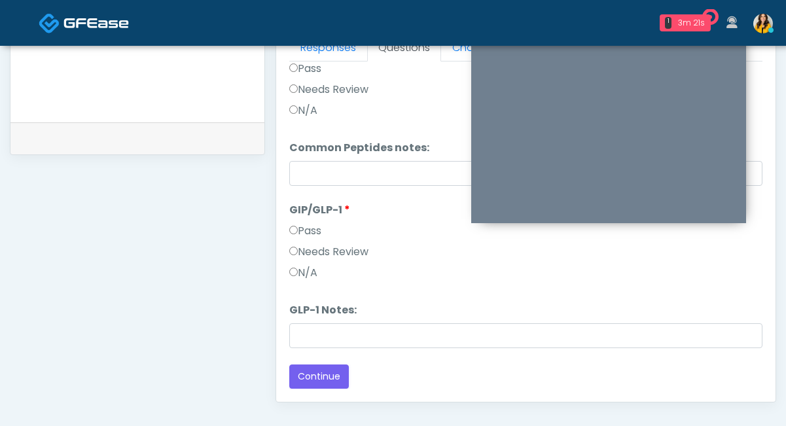
scroll to position [601, 0]
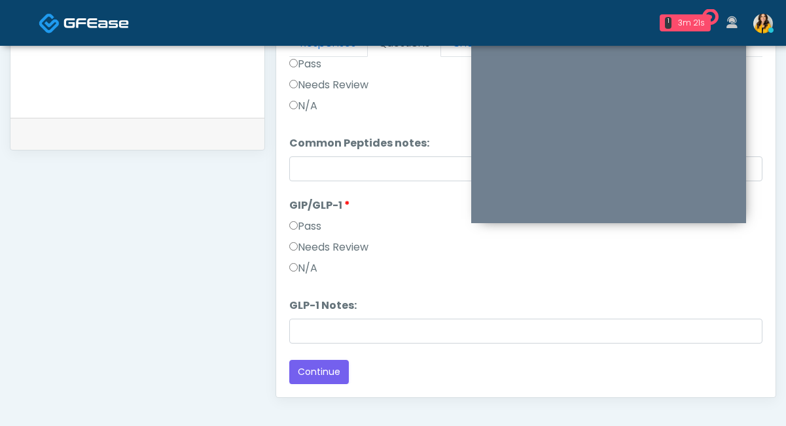
click at [317, 248] on label "Needs Review" at bounding box center [328, 248] width 79 height 16
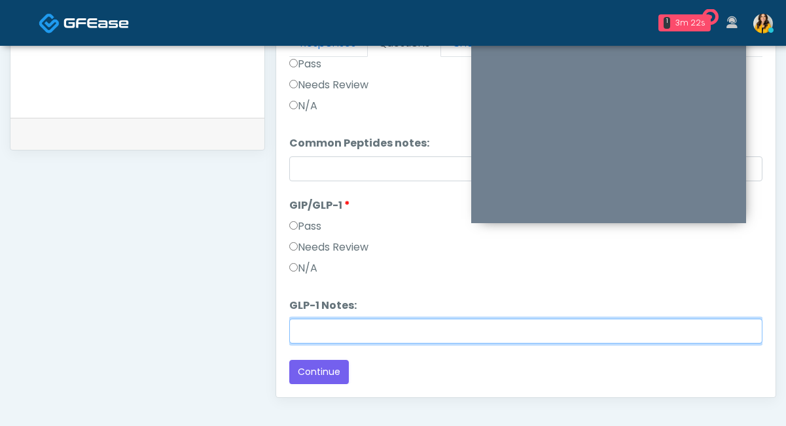
click at [321, 334] on input "GLP-1 Notes:" at bounding box center [525, 331] width 473 height 25
drag, startPoint x: 514, startPoint y: 330, endPoint x: 303, endPoint y: 322, distance: 211.5
click at [303, 322] on input "**********" at bounding box center [525, 331] width 473 height 25
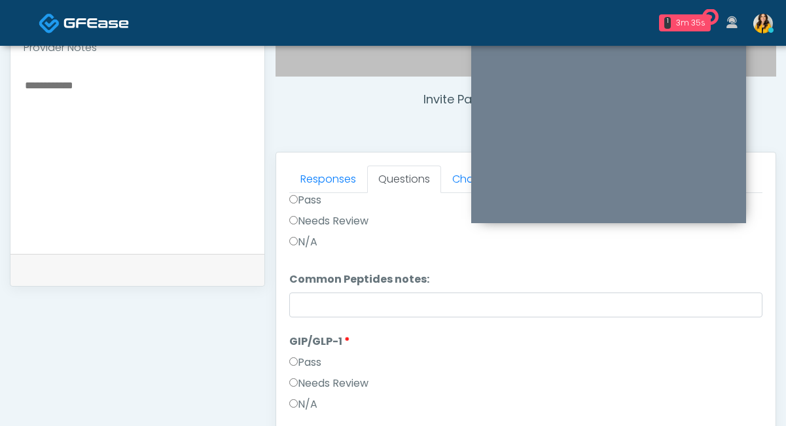
type input "**********"
click at [173, 195] on textarea at bounding box center [138, 157] width 228 height 160
paste textarea "**********"
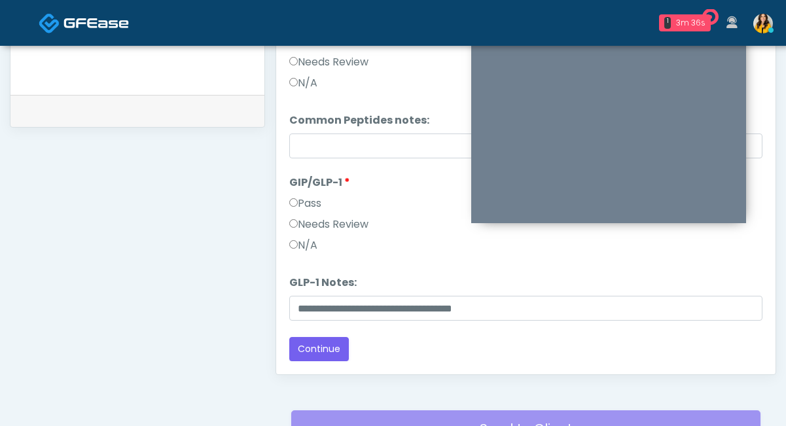
scroll to position [649, 0]
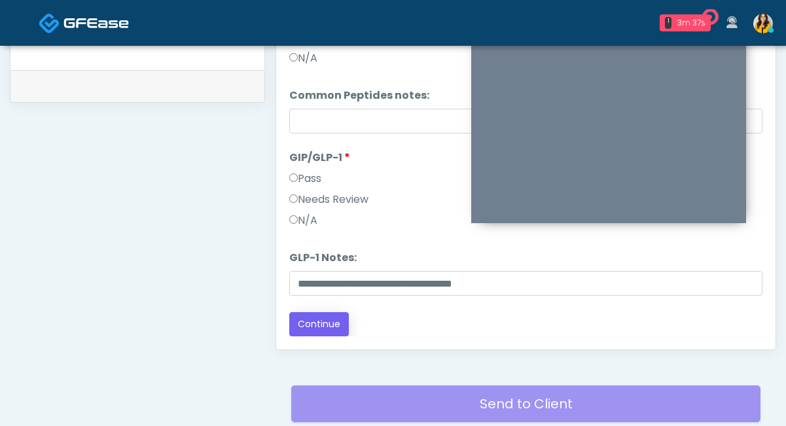
type textarea "**********"
click at [328, 319] on button "Continue" at bounding box center [319, 324] width 60 height 24
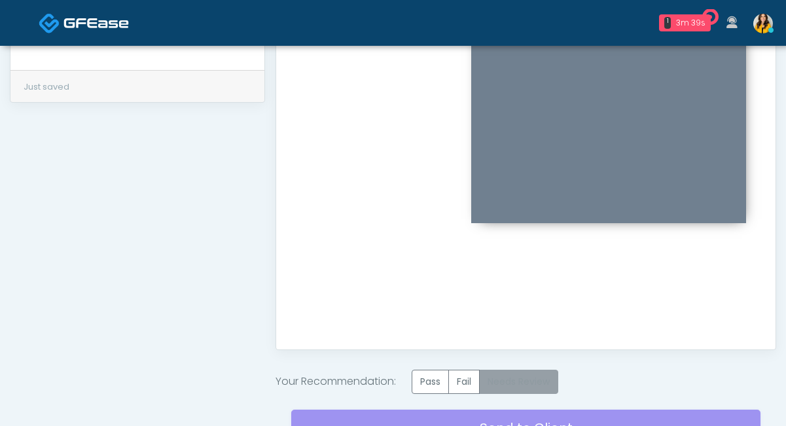
click at [505, 383] on label "Needs Review" at bounding box center [518, 382] width 79 height 24
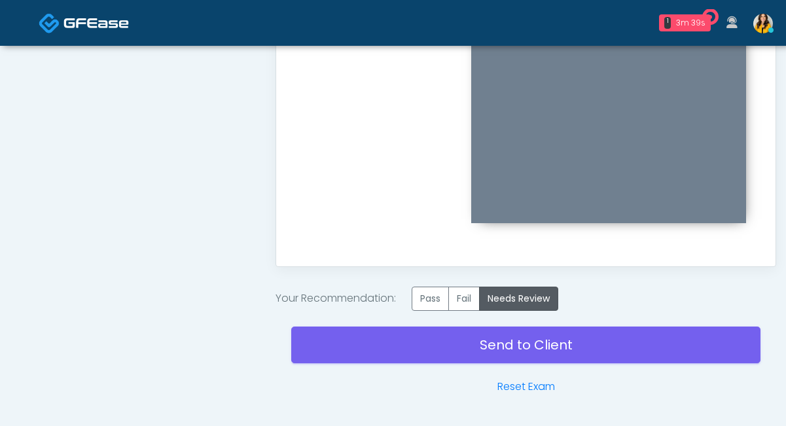
scroll to position [745, 0]
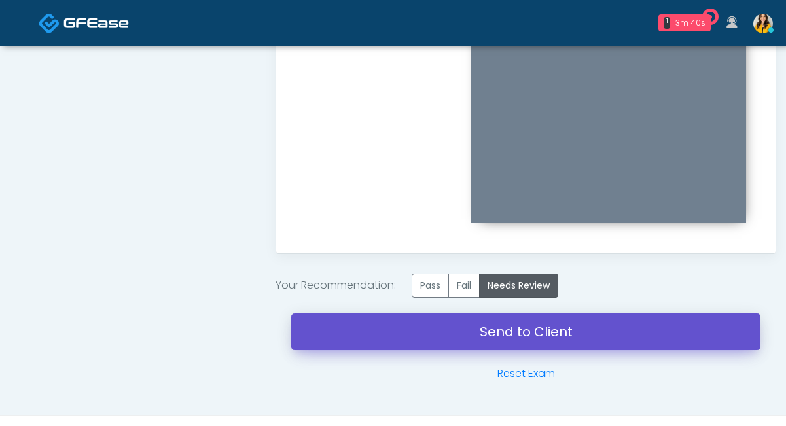
click at [453, 323] on link "Send to Client" at bounding box center [525, 331] width 469 height 37
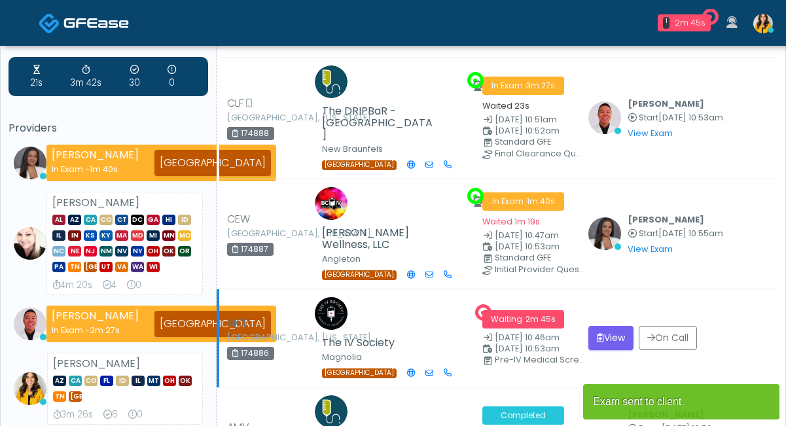
scroll to position [33, 0]
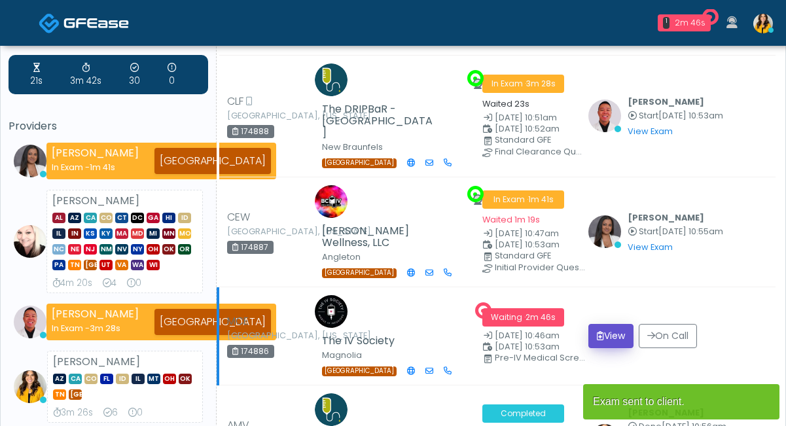
click at [604, 324] on button "View" at bounding box center [610, 336] width 45 height 24
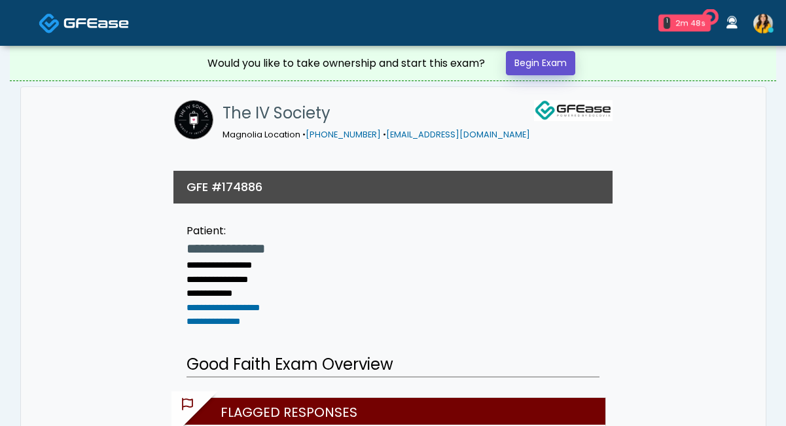
click at [534, 62] on link "Begin Exam" at bounding box center [540, 63] width 69 height 24
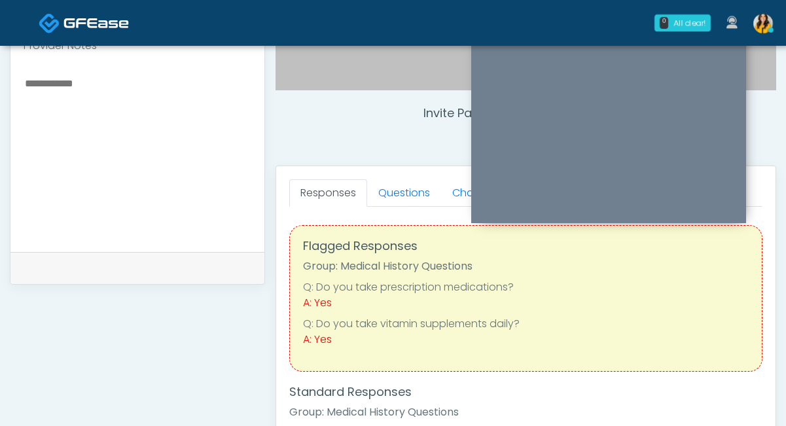
scroll to position [376, 0]
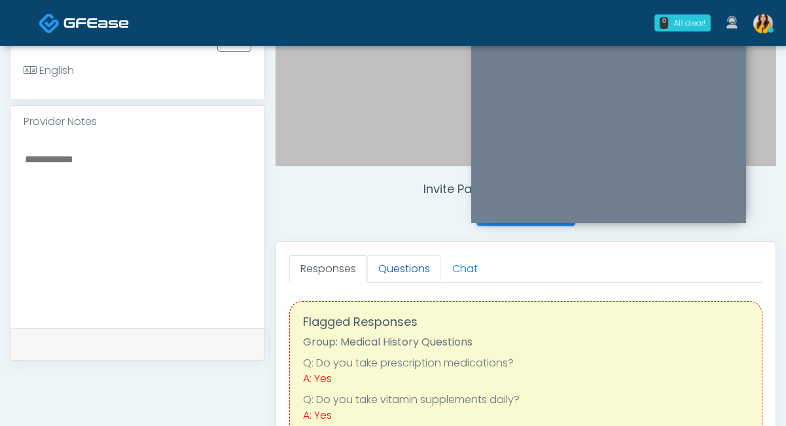
click at [400, 268] on link "Questions" at bounding box center [404, 268] width 74 height 27
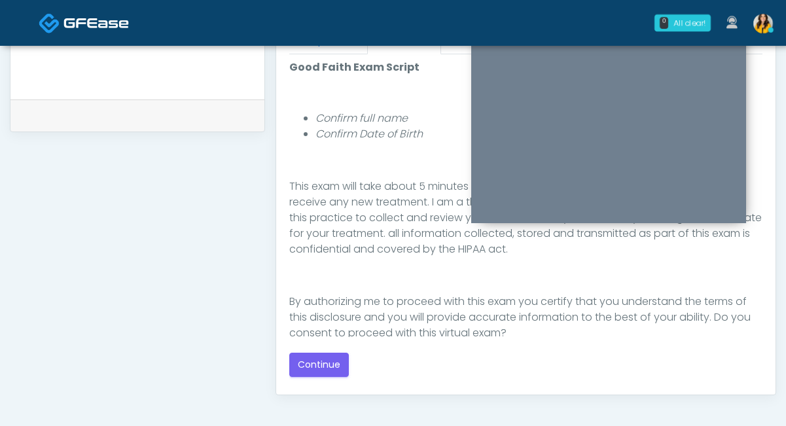
scroll to position [138, 0]
click at [321, 370] on button "Continue" at bounding box center [319, 365] width 60 height 24
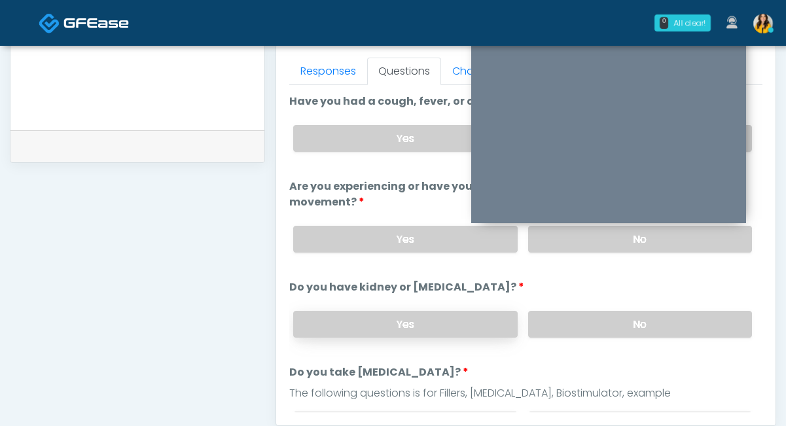
scroll to position [505, 0]
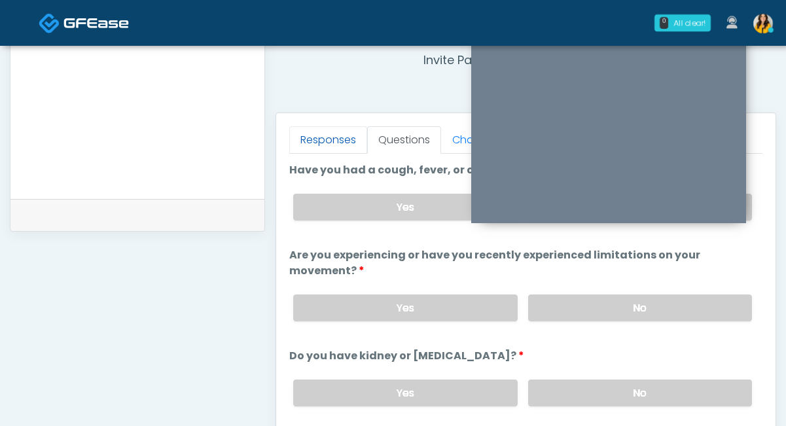
click at [341, 143] on link "Responses" at bounding box center [328, 139] width 78 height 27
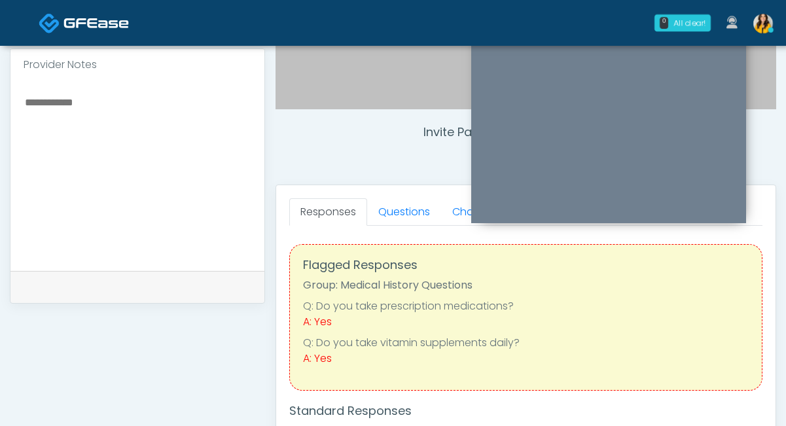
scroll to position [421, 0]
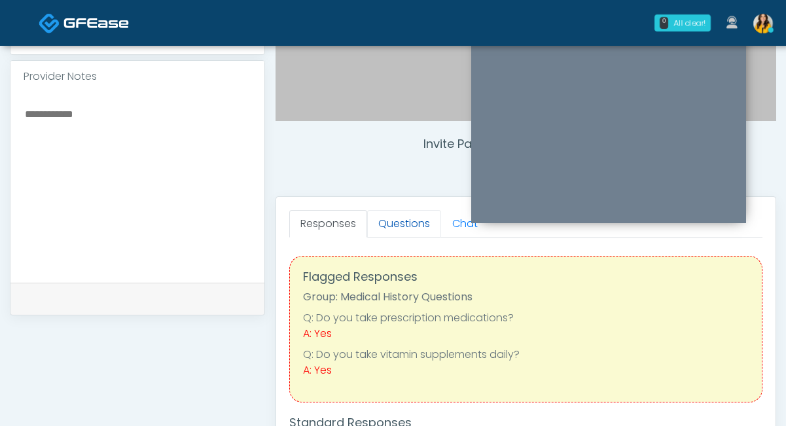
click at [395, 232] on link "Questions" at bounding box center [404, 223] width 74 height 27
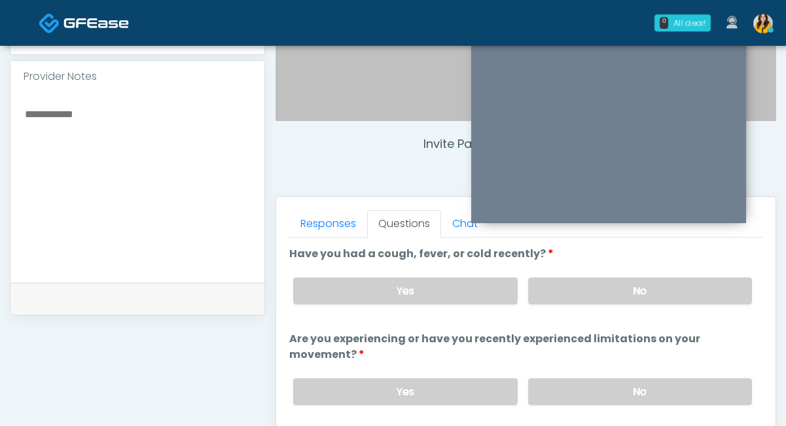
scroll to position [0, 0]
click at [564, 289] on label "No" at bounding box center [640, 290] width 224 height 27
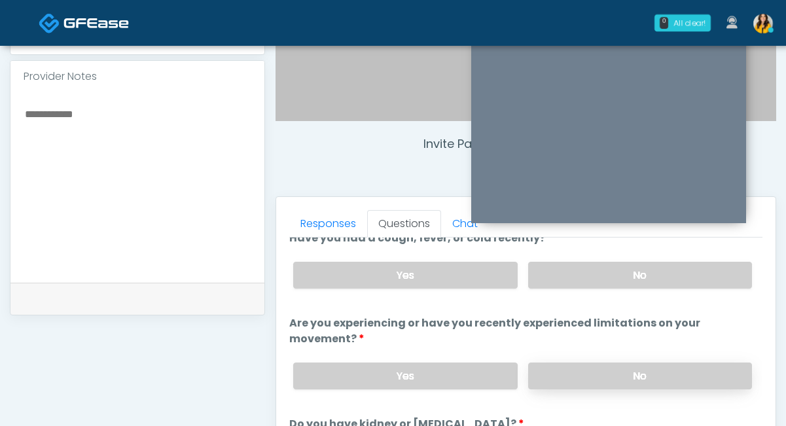
click at [560, 372] on label "No" at bounding box center [640, 376] width 224 height 27
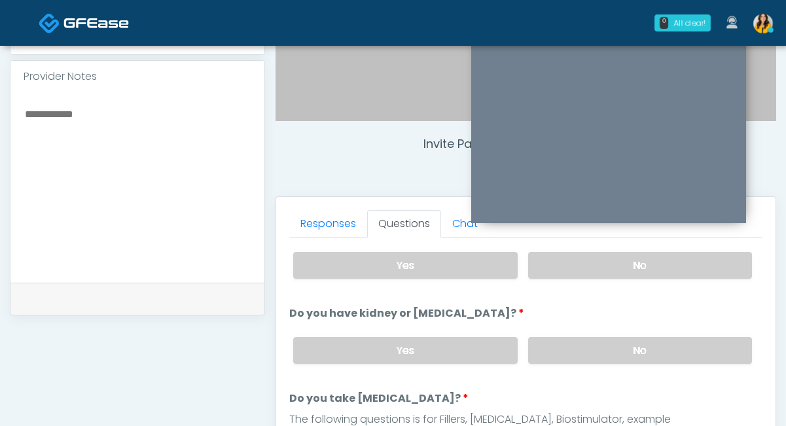
scroll to position [139, 0]
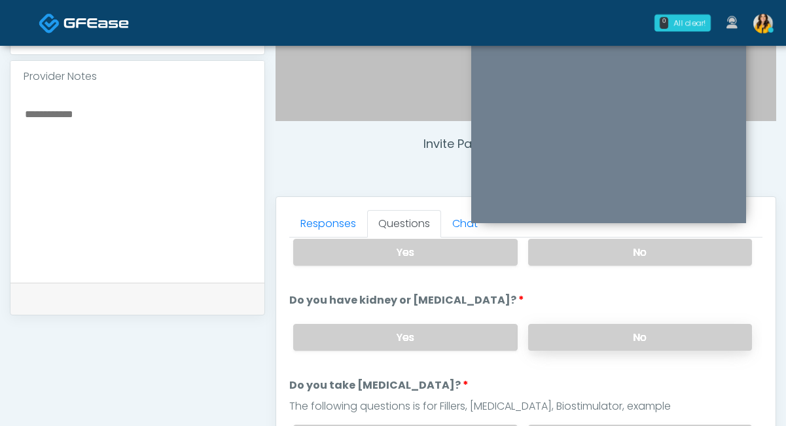
click at [556, 332] on label "No" at bounding box center [640, 337] width 224 height 27
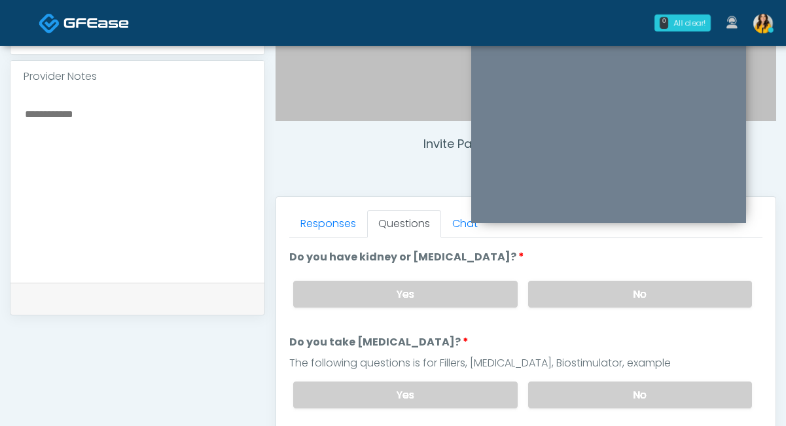
scroll to position [196, 0]
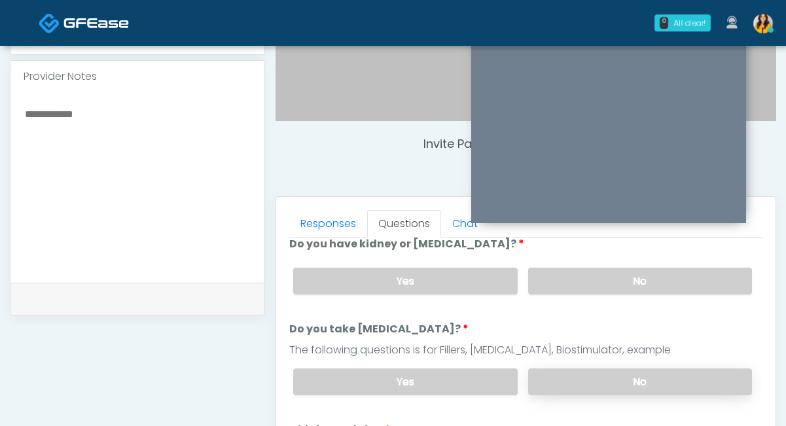
click at [551, 374] on label "No" at bounding box center [640, 381] width 224 height 27
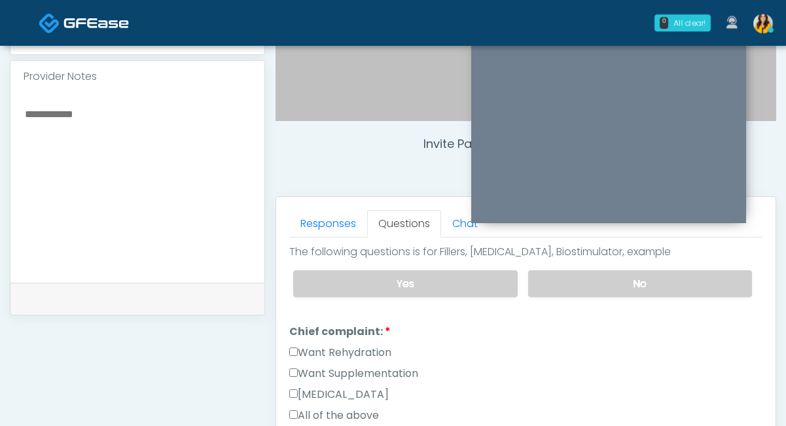
scroll to position [295, 0]
click at [377, 349] on label "Want Rehydration" at bounding box center [340, 352] width 102 height 16
click at [385, 378] on div "Want Supplementation" at bounding box center [525, 374] width 473 height 21
click at [385, 366] on label "Want Supplementation" at bounding box center [353, 372] width 129 height 16
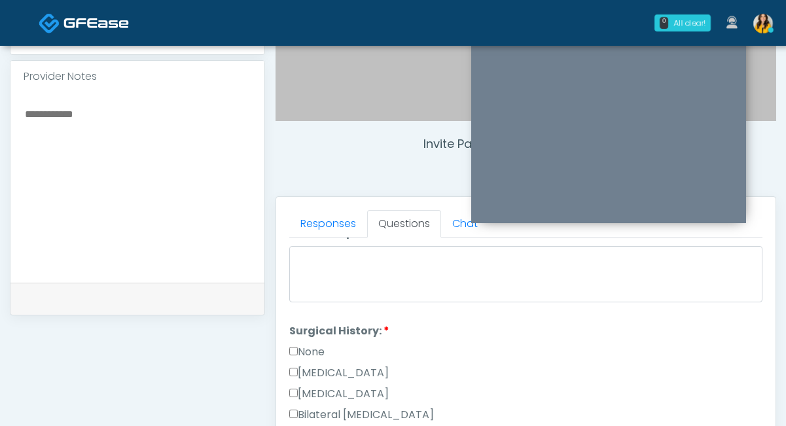
scroll to position [580, 0]
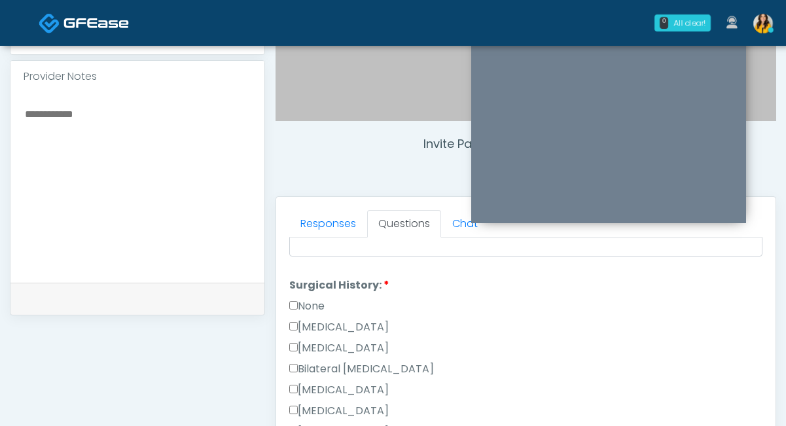
click at [316, 300] on label "None" at bounding box center [306, 306] width 35 height 16
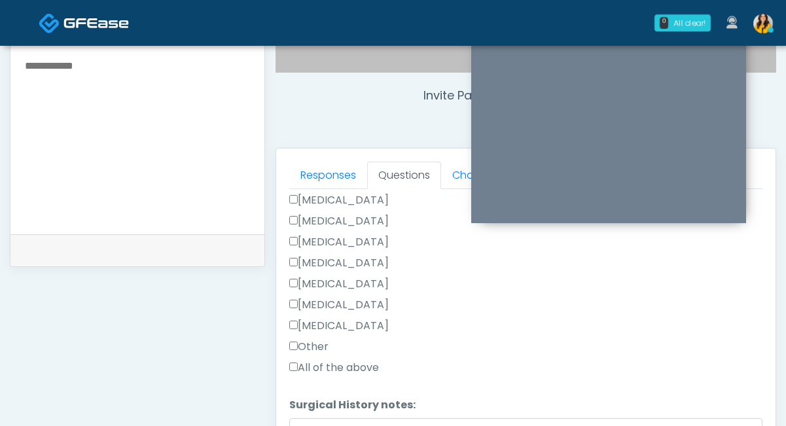
scroll to position [565, 0]
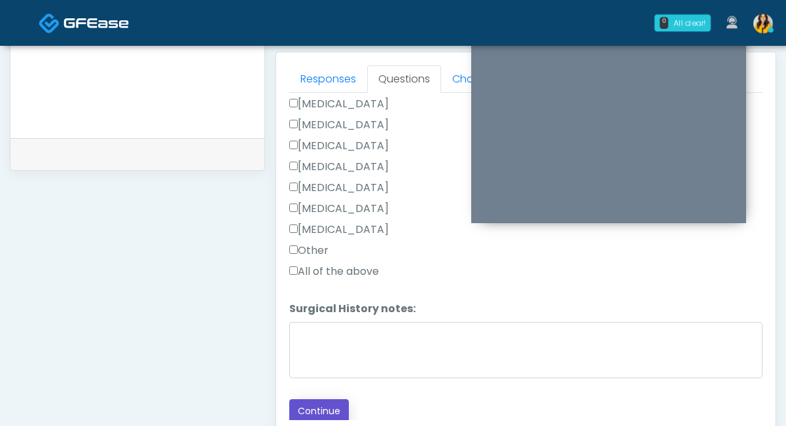
click at [311, 408] on button "Continue" at bounding box center [319, 411] width 60 height 24
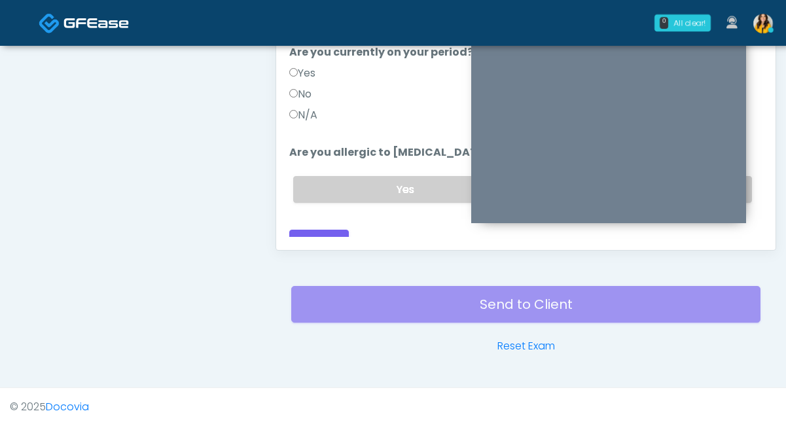
scroll to position [0, 0]
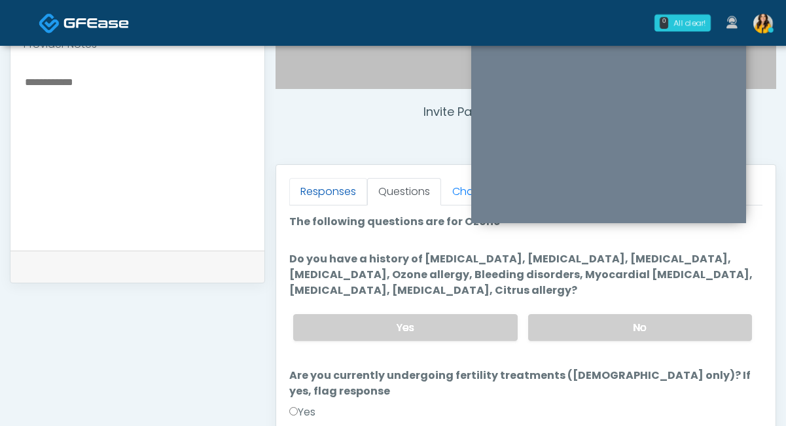
click at [340, 194] on link "Responses" at bounding box center [328, 191] width 78 height 27
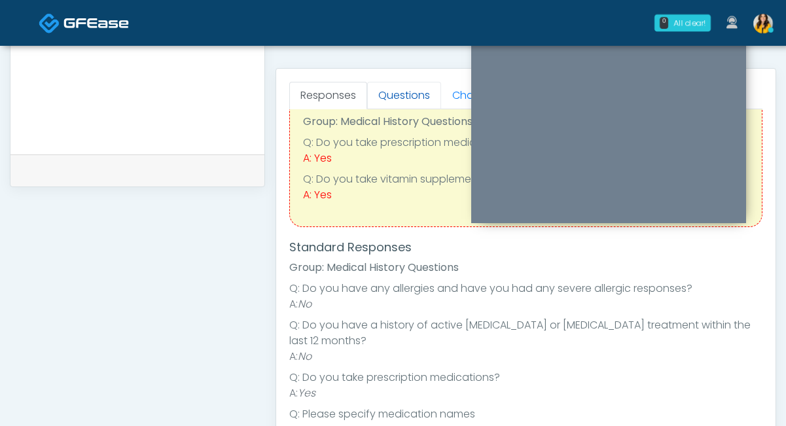
scroll to position [29, 0]
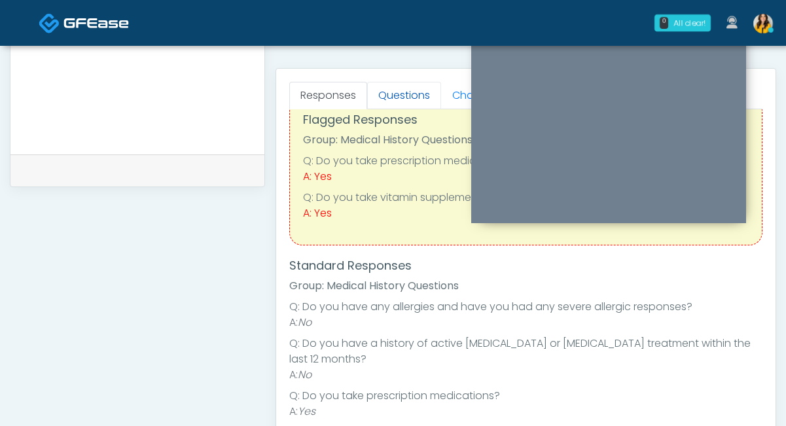
click at [396, 98] on link "Questions" at bounding box center [404, 95] width 74 height 27
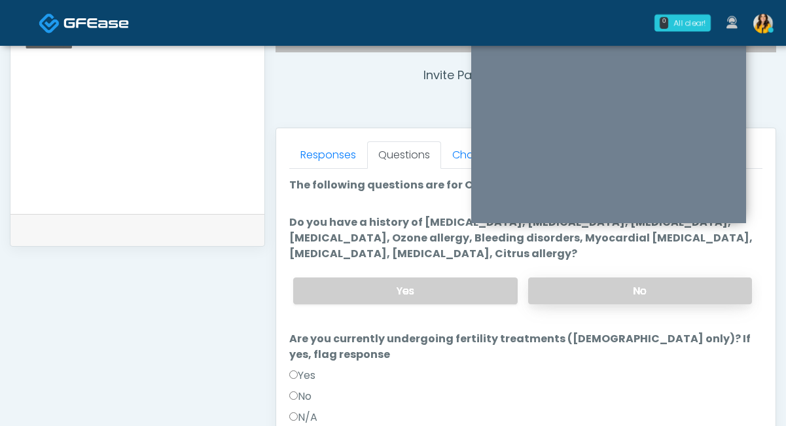
scroll to position [482, 0]
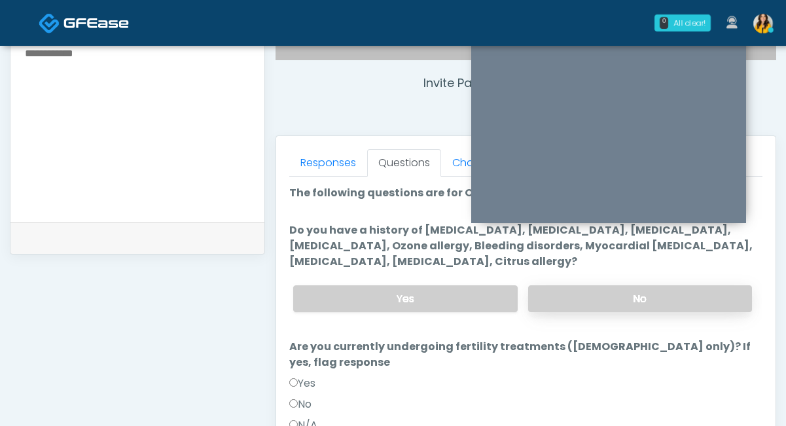
click at [552, 291] on label "No" at bounding box center [640, 298] width 224 height 27
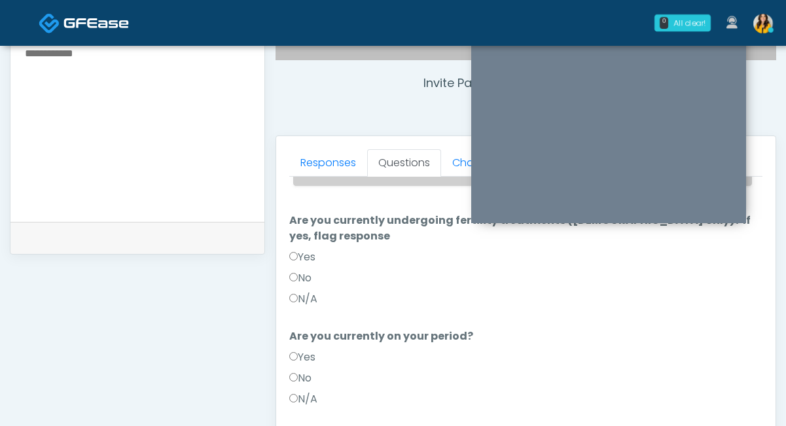
scroll to position [135, 0]
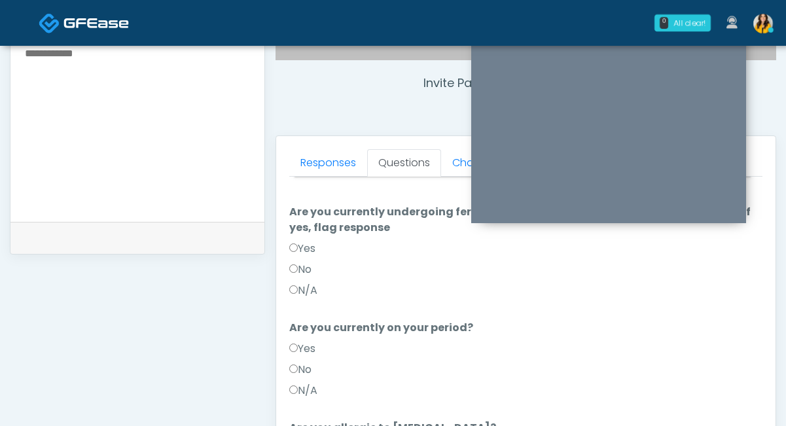
click at [307, 262] on label "No" at bounding box center [300, 270] width 22 height 16
click at [295, 362] on label "No" at bounding box center [300, 370] width 22 height 16
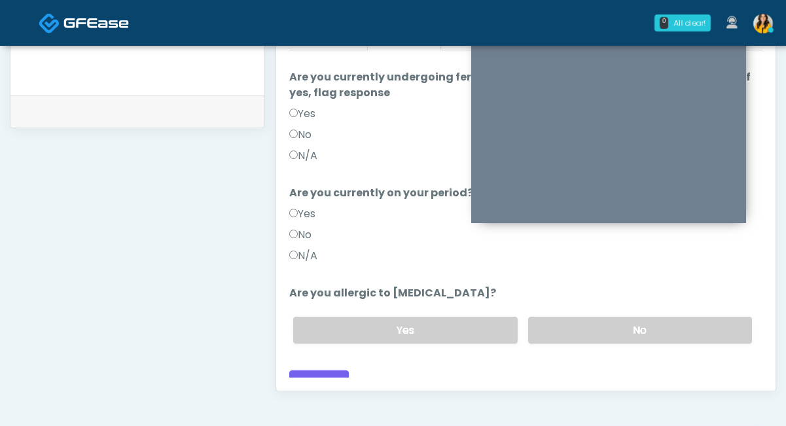
click at [631, 343] on div "Loading... Connecting to your agent... Please wait while we prepare your person…" at bounding box center [525, 155] width 473 height 479
click at [597, 319] on label "No" at bounding box center [640, 330] width 224 height 27
click at [333, 370] on button "Continue" at bounding box center [319, 382] width 60 height 24
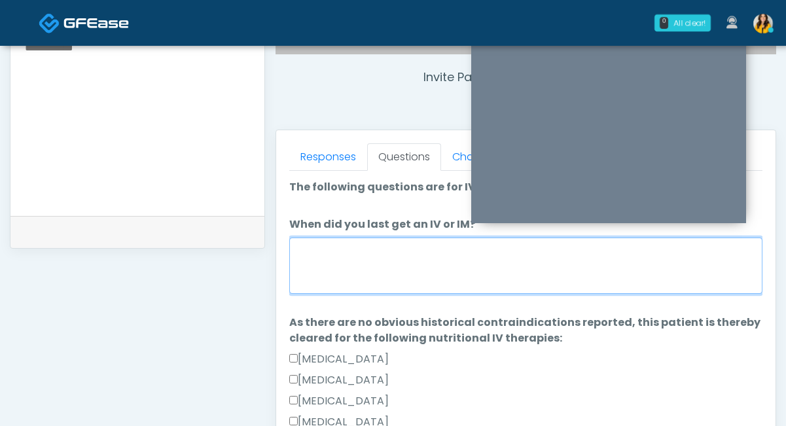
click at [351, 255] on textarea "When did you last get an IV or IM?" at bounding box center [525, 266] width 473 height 56
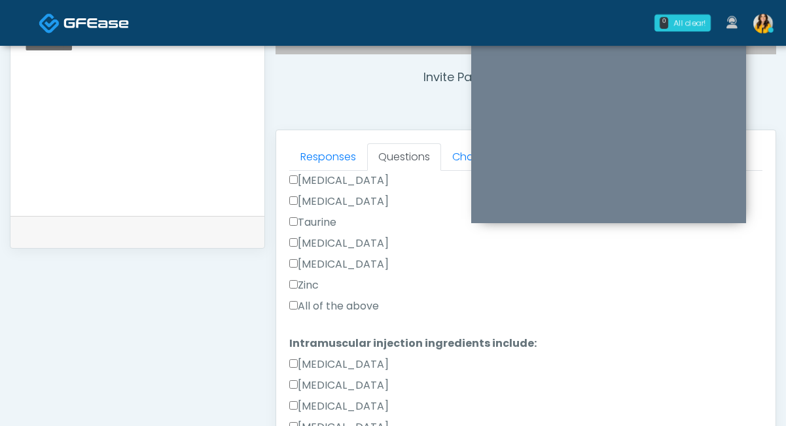
scroll to position [505, 0]
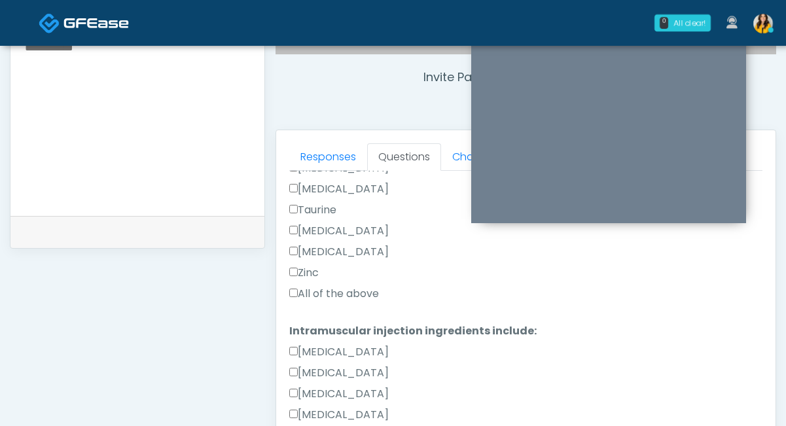
type textarea "*****"
click at [305, 287] on label "All of the above" at bounding box center [334, 294] width 90 height 16
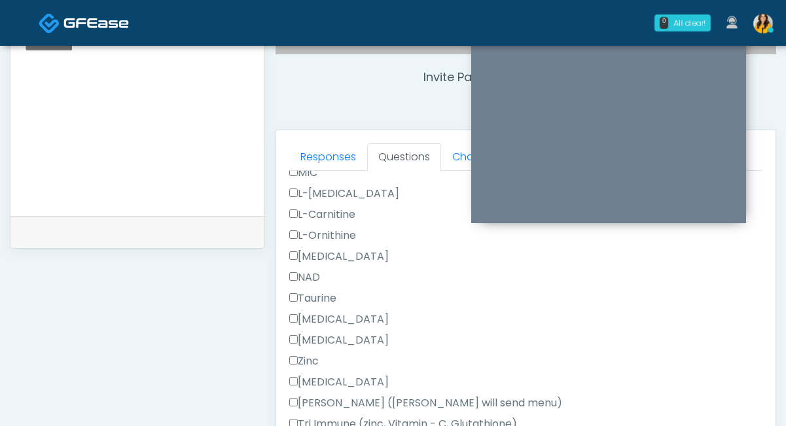
scroll to position [586, 0]
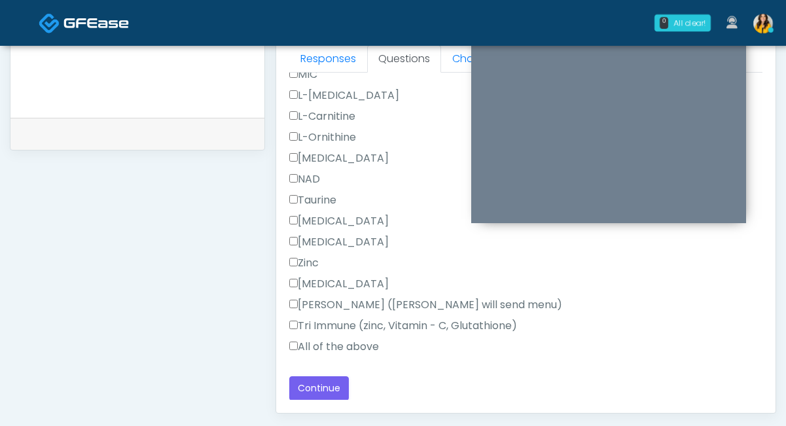
click at [319, 346] on label "All of the above" at bounding box center [334, 347] width 90 height 16
click at [332, 391] on button "Continue" at bounding box center [319, 388] width 60 height 24
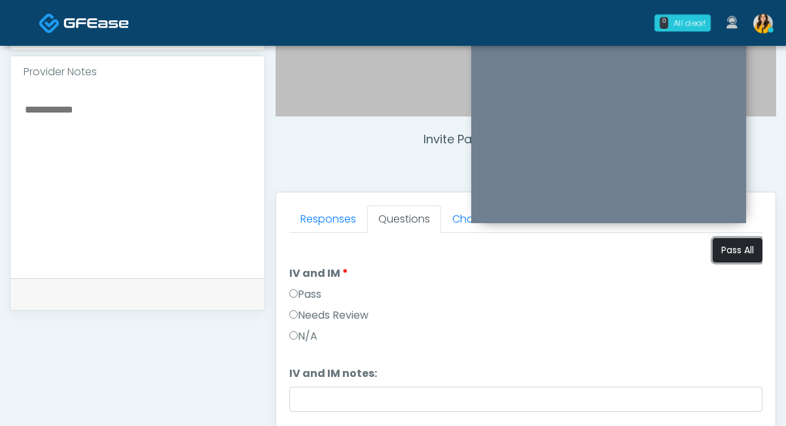
click at [741, 254] on button "Pass All" at bounding box center [738, 250] width 50 height 24
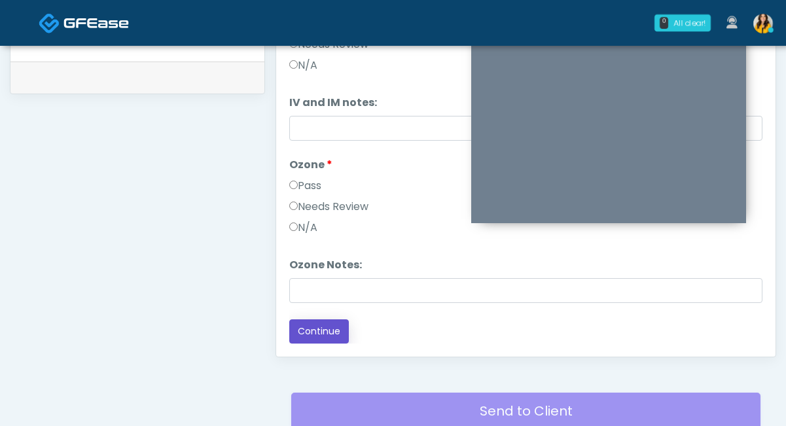
click at [304, 336] on button "Continue" at bounding box center [319, 331] width 60 height 24
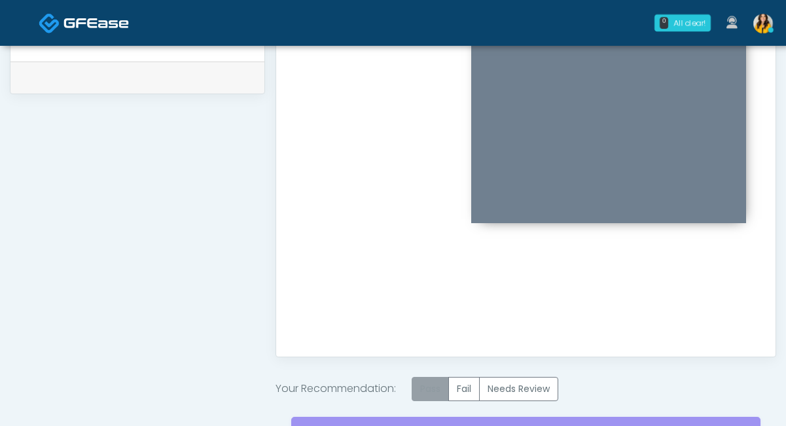
click at [420, 382] on label "Pass" at bounding box center [430, 389] width 37 height 24
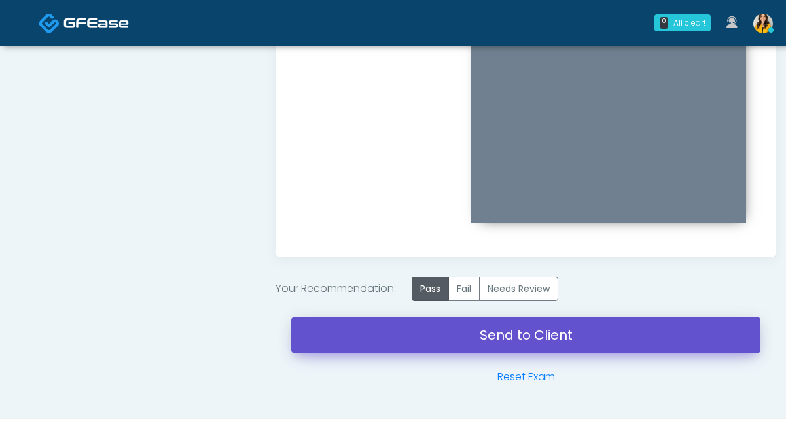
click at [431, 347] on link "Send to Client" at bounding box center [525, 335] width 469 height 37
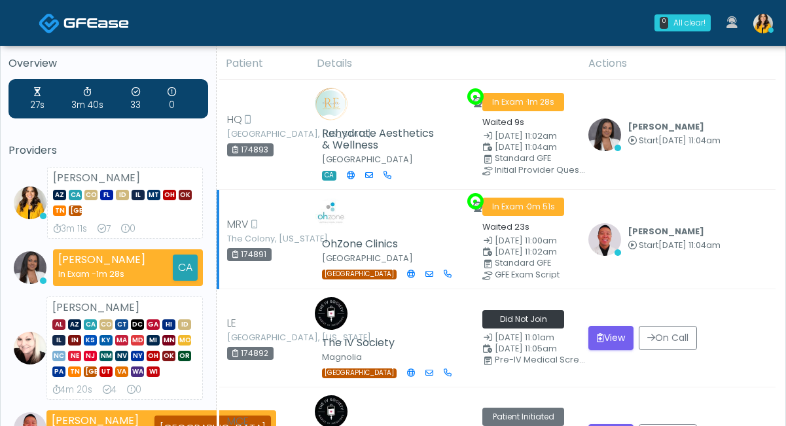
scroll to position [5, 0]
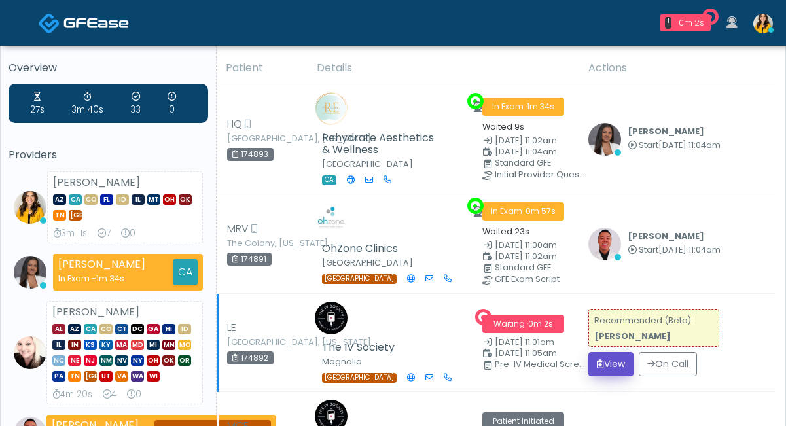
click at [607, 361] on button "View" at bounding box center [610, 364] width 45 height 24
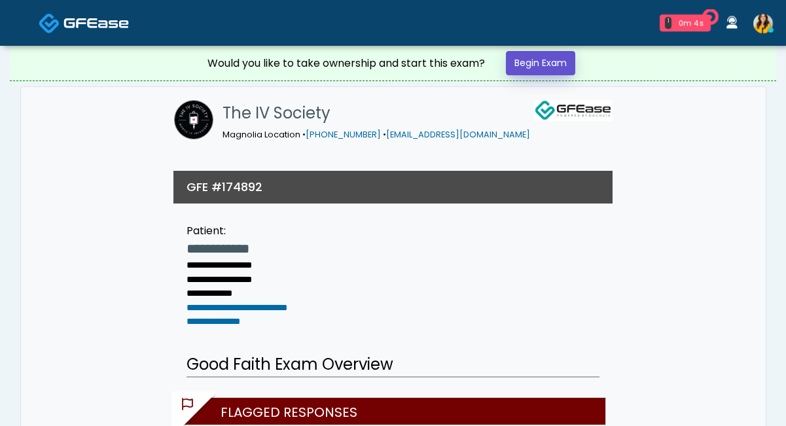
click at [552, 68] on link "Begin Exam" at bounding box center [540, 63] width 69 height 24
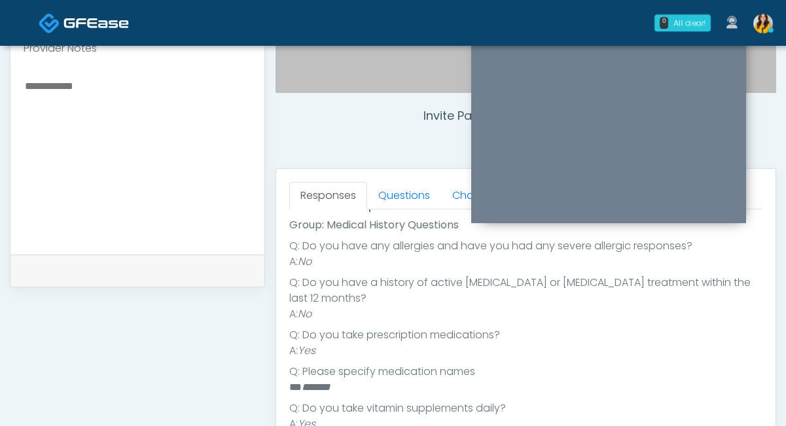
scroll to position [458, 0]
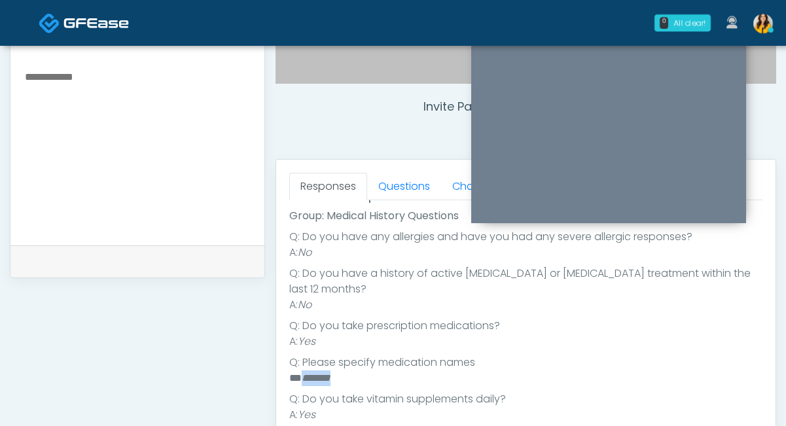
drag, startPoint x: 351, startPoint y: 363, endPoint x: 303, endPoint y: 361, distance: 47.8
click at [303, 370] on li "** *******" at bounding box center [525, 378] width 473 height 16
copy em "*******"
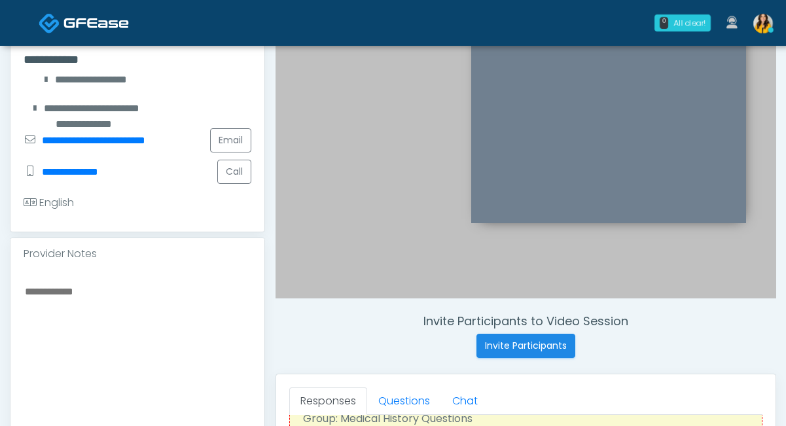
scroll to position [370, 0]
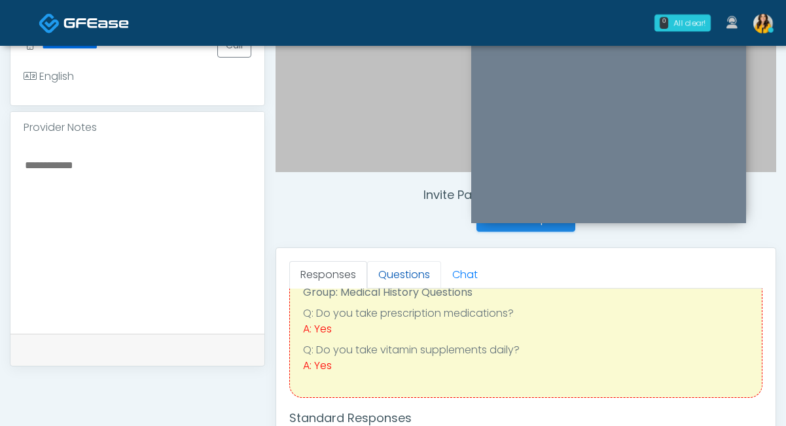
click at [413, 276] on link "Questions" at bounding box center [404, 274] width 74 height 27
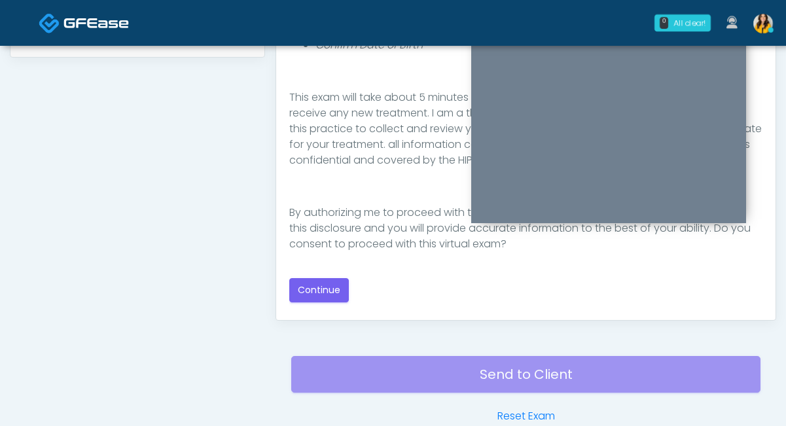
scroll to position [721, 0]
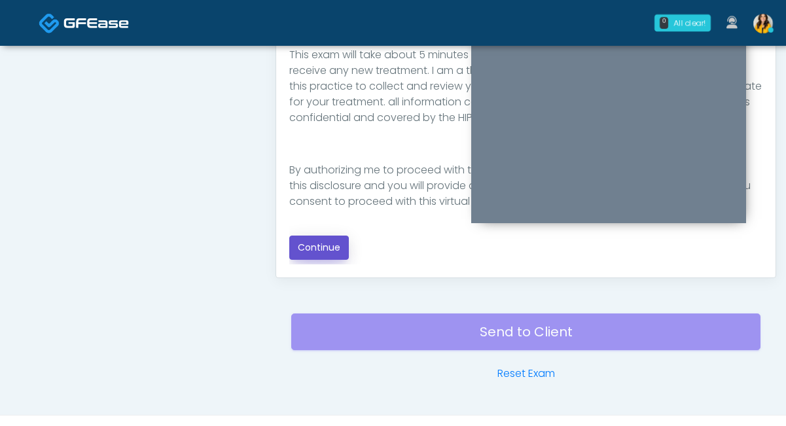
click at [317, 255] on button "Continue" at bounding box center [319, 248] width 60 height 24
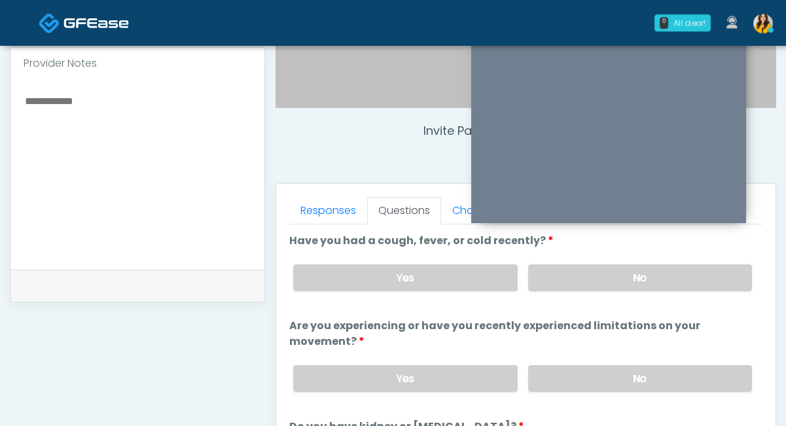
scroll to position [429, 0]
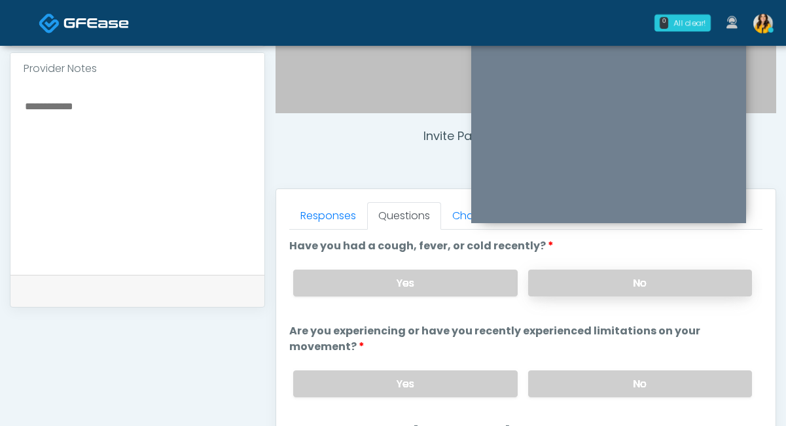
click at [573, 279] on label "No" at bounding box center [640, 283] width 224 height 27
click at [434, 281] on label "Yes" at bounding box center [405, 283] width 224 height 27
click at [123, 157] on textarea at bounding box center [138, 178] width 228 height 160
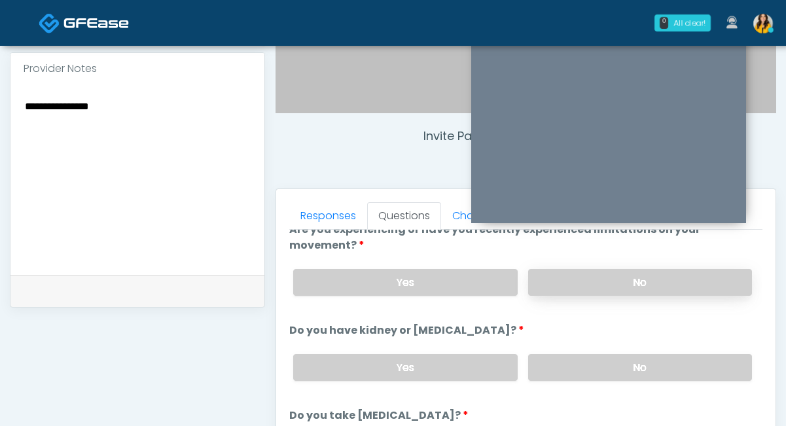
type textarea "**********"
click at [537, 280] on label "No" at bounding box center [640, 282] width 224 height 27
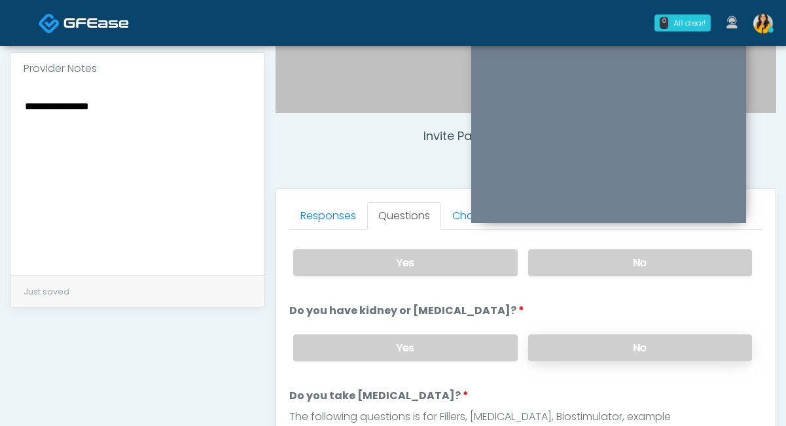
click at [543, 346] on label "No" at bounding box center [640, 347] width 224 height 27
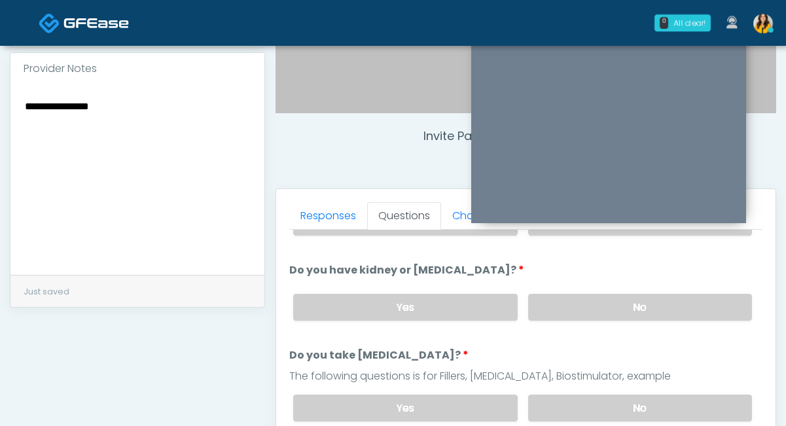
scroll to position [173, 0]
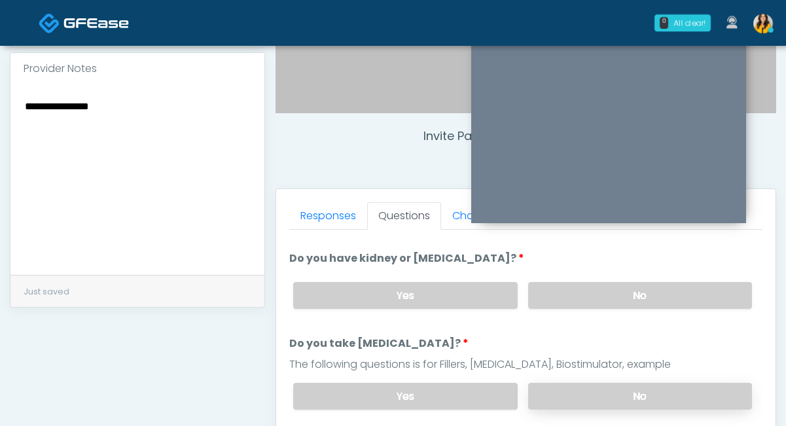
click at [557, 385] on label "No" at bounding box center [640, 396] width 224 height 27
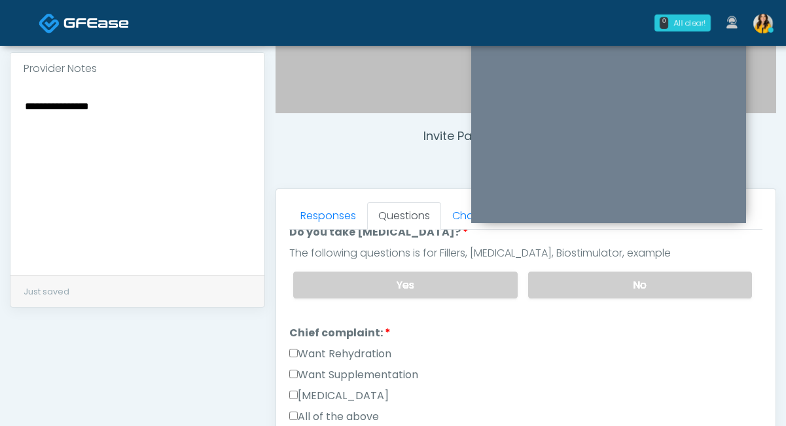
scroll to position [304, 0]
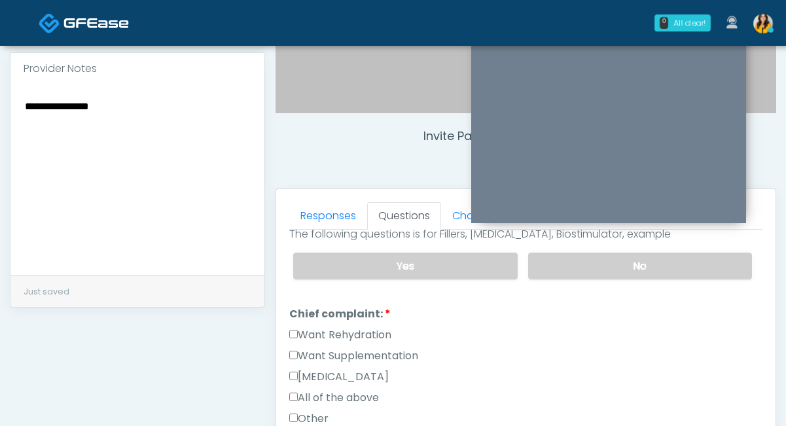
click at [357, 330] on label "Want Rehydration" at bounding box center [340, 335] width 102 height 16
click at [366, 348] on label "Want Supplementation" at bounding box center [353, 356] width 129 height 16
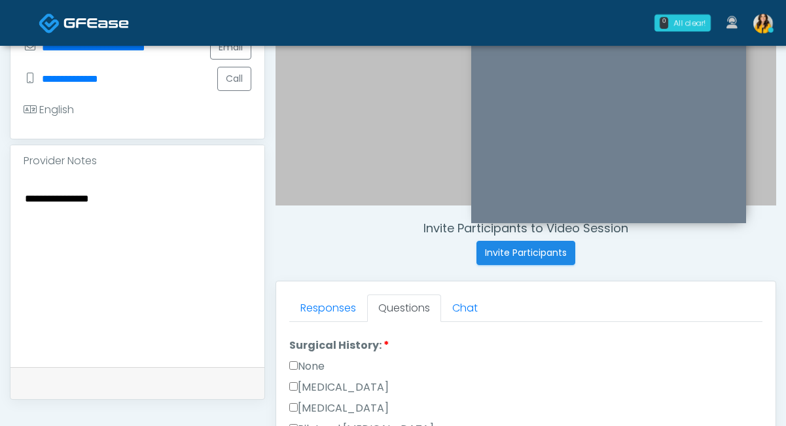
scroll to position [622, 0]
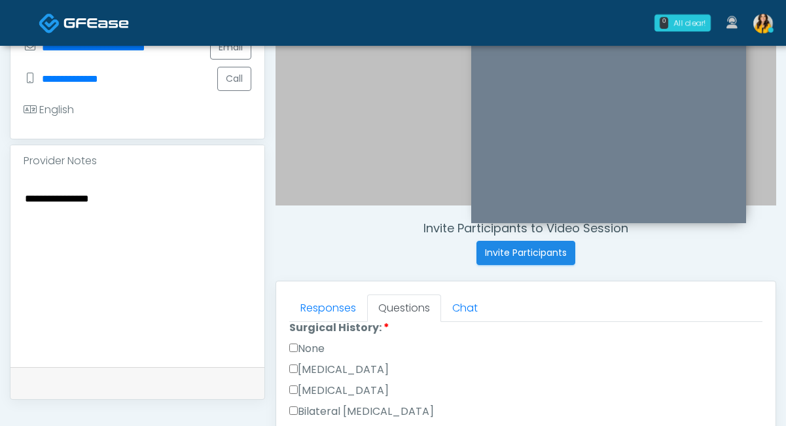
click at [309, 350] on label "None" at bounding box center [306, 349] width 35 height 16
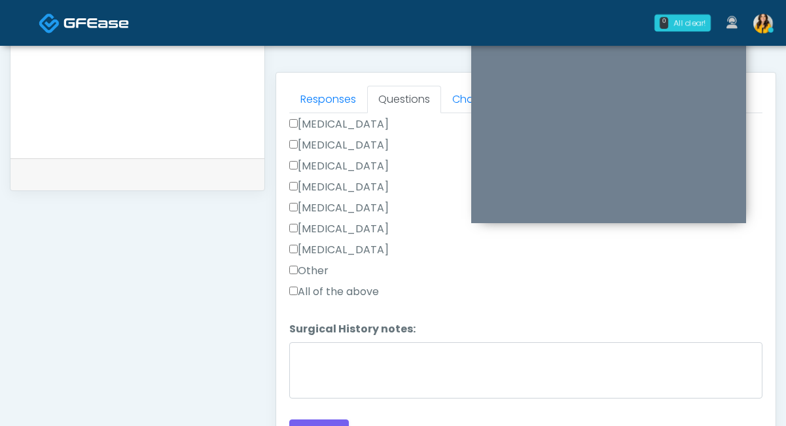
scroll to position [558, 0]
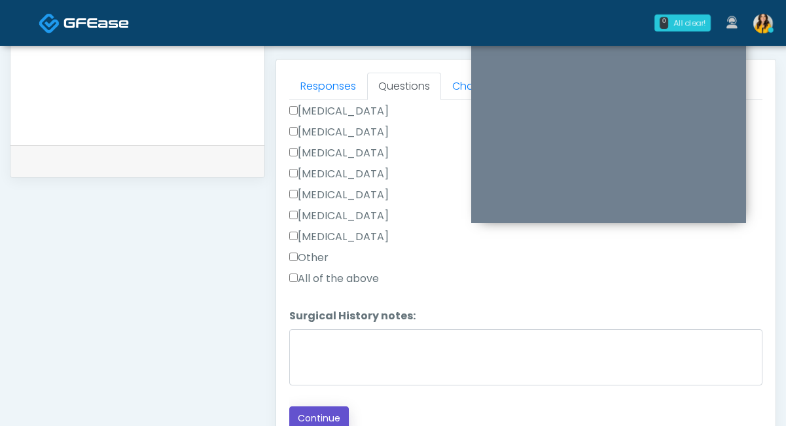
click at [305, 410] on button "Continue" at bounding box center [319, 418] width 60 height 24
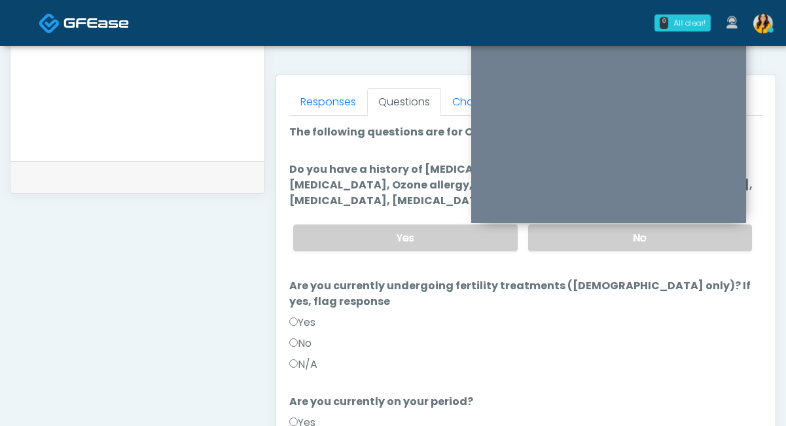
scroll to position [529, 0]
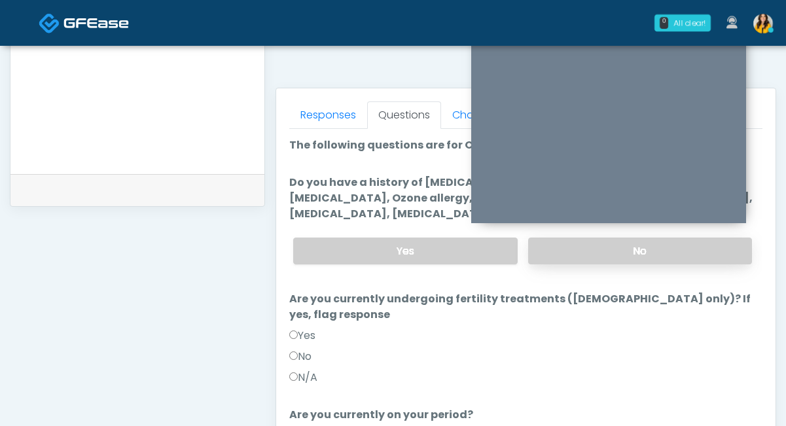
click at [538, 245] on label "No" at bounding box center [640, 251] width 224 height 27
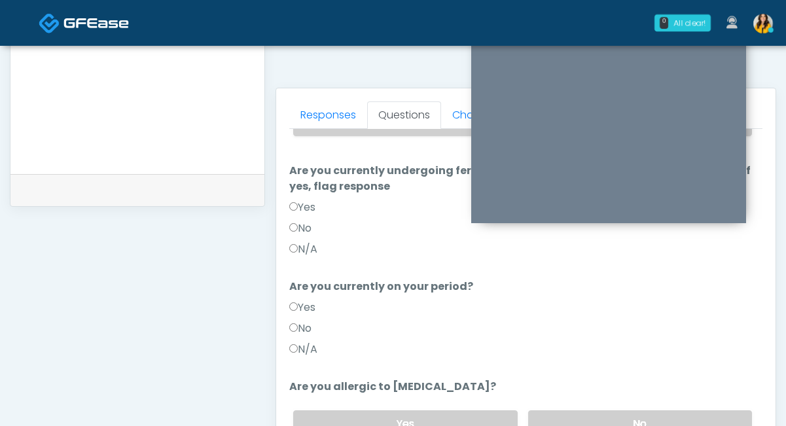
scroll to position [132, 0]
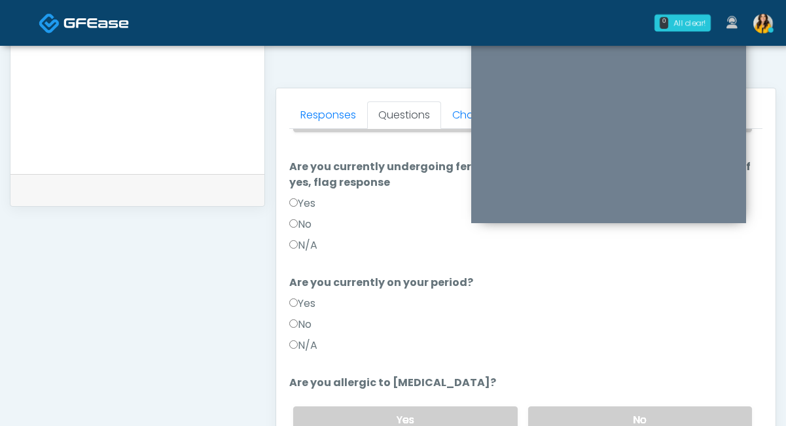
click at [588, 396] on div "Yes No" at bounding box center [523, 420] width 480 height 48
click at [561, 406] on label "No" at bounding box center [640, 419] width 224 height 27
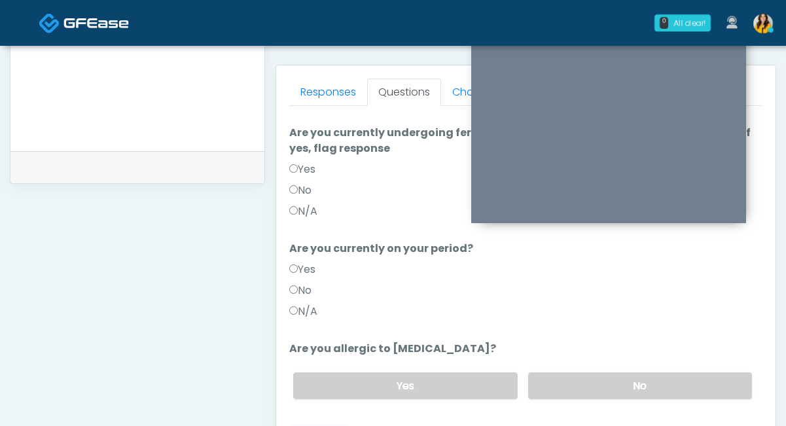
scroll to position [558, 0]
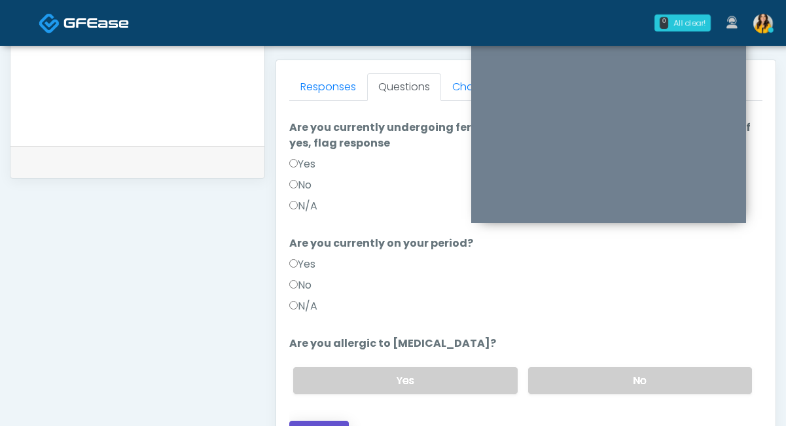
click at [312, 421] on button "Continue" at bounding box center [319, 433] width 60 height 24
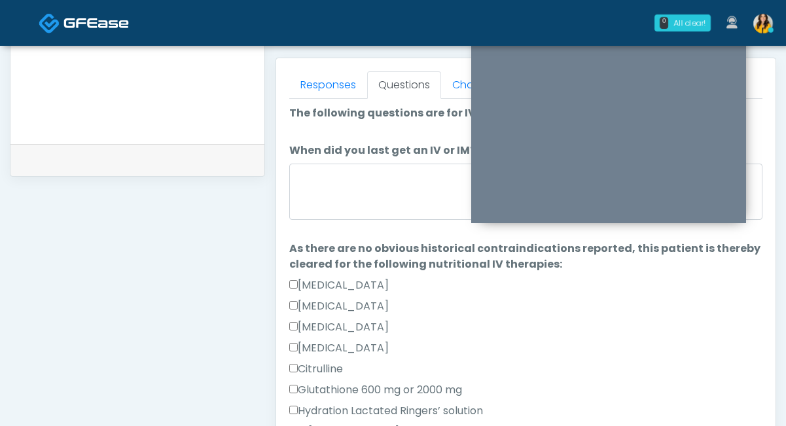
scroll to position [0, 0]
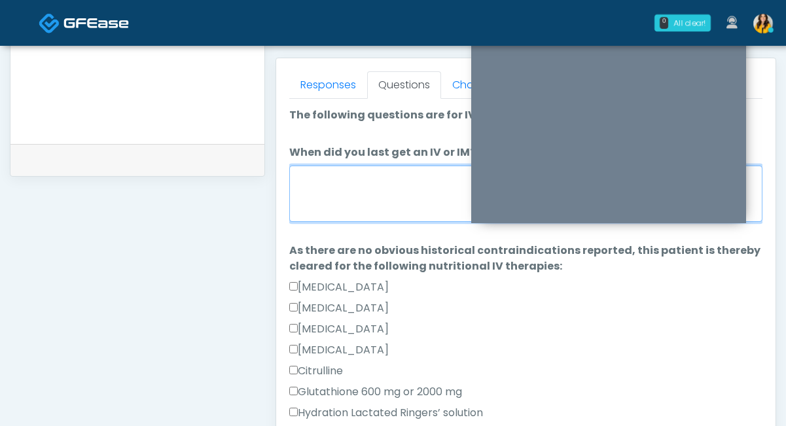
click at [346, 198] on textarea "When did you last get an IV or IM?" at bounding box center [525, 194] width 473 height 56
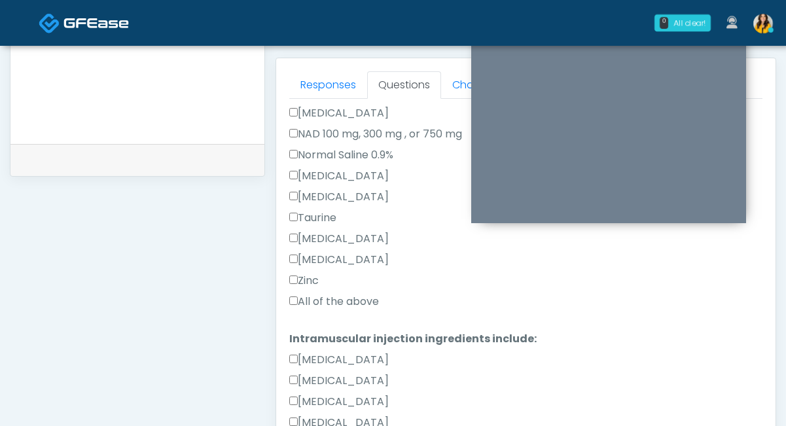
type textarea "**********"
click at [323, 307] on label "All of the above" at bounding box center [334, 302] width 90 height 16
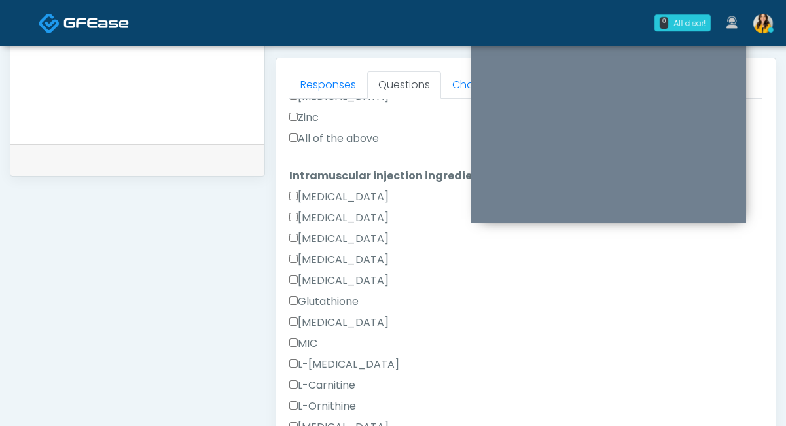
scroll to position [831, 0]
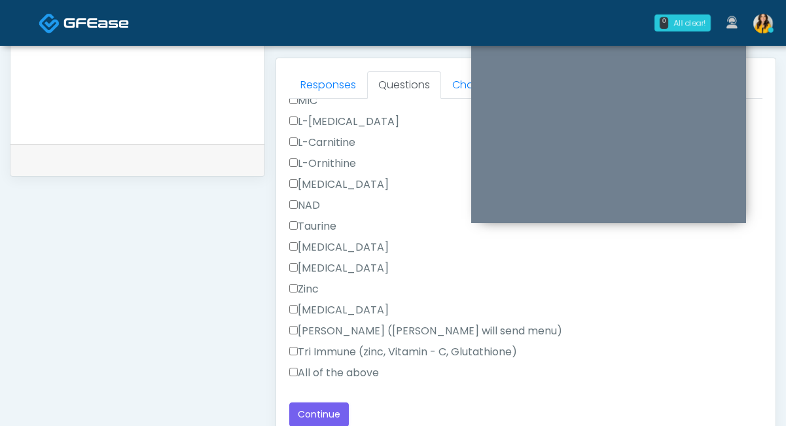
click at [310, 372] on label "All of the above" at bounding box center [334, 373] width 90 height 16
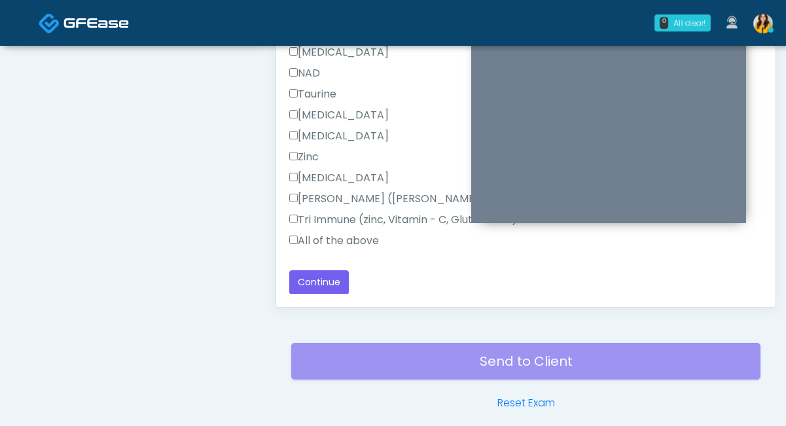
scroll to position [0, 0]
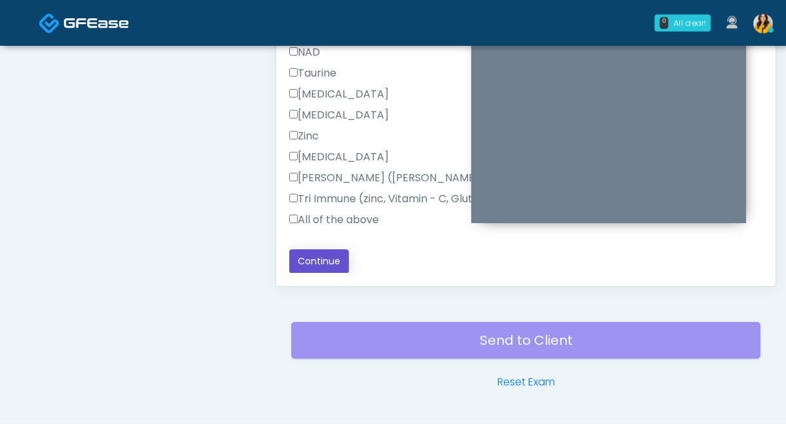
click at [322, 265] on button "Continue" at bounding box center [319, 261] width 60 height 24
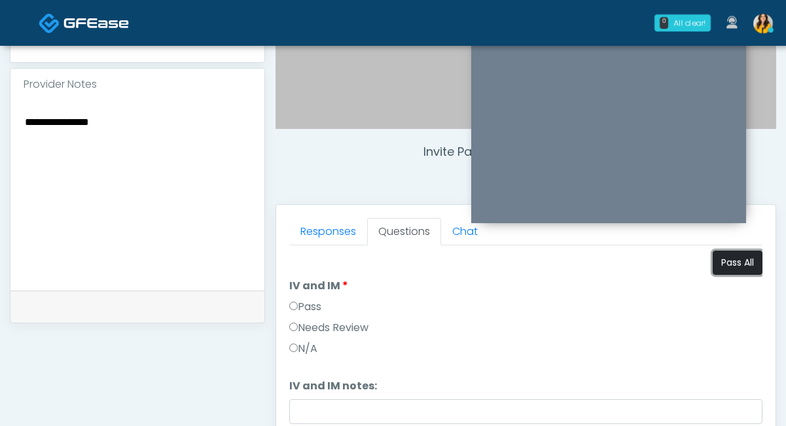
click at [742, 268] on button "Pass All" at bounding box center [738, 263] width 50 height 24
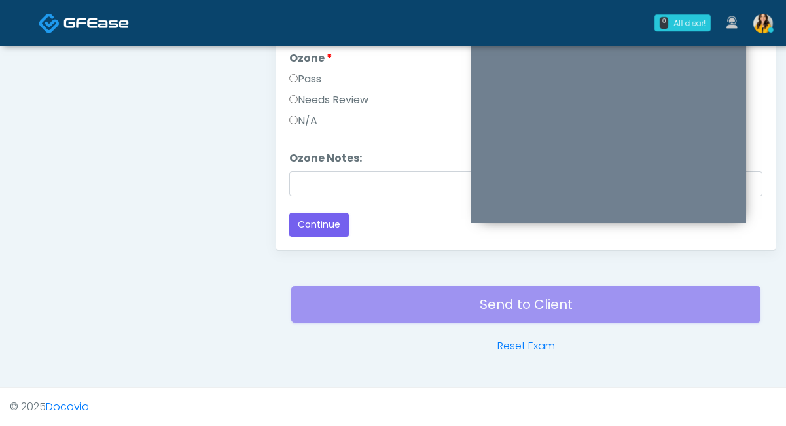
click at [320, 210] on div "Loading... Connecting to your agent... Please wait while we prepare your person…" at bounding box center [525, 49] width 473 height 376
click at [321, 229] on button "Continue" at bounding box center [319, 225] width 60 height 24
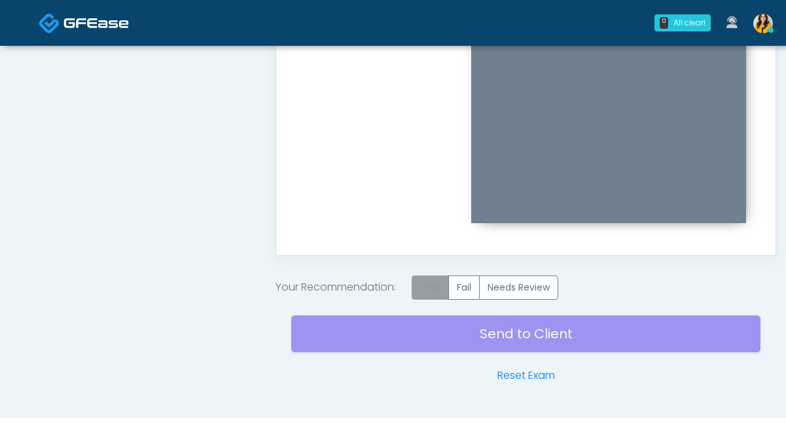
click at [428, 296] on label "Pass" at bounding box center [430, 287] width 37 height 24
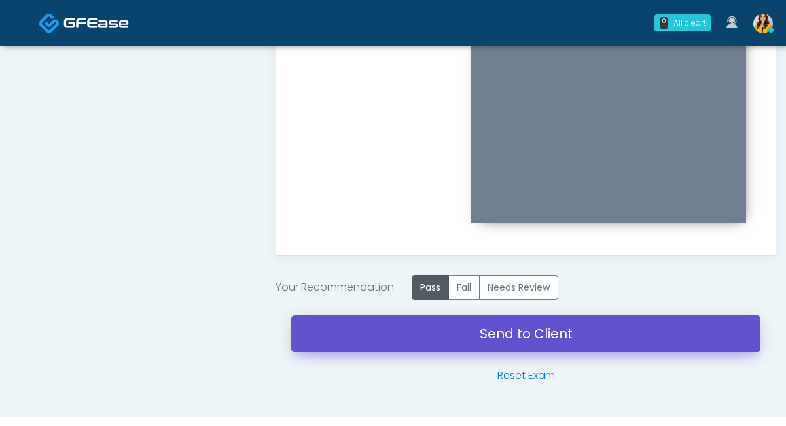
click at [538, 334] on link "Send to Client" at bounding box center [525, 333] width 469 height 37
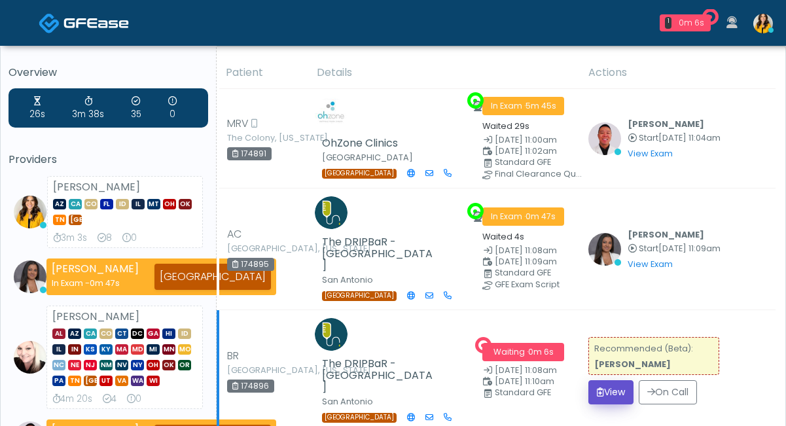
click at [601, 380] on button "View" at bounding box center [610, 392] width 45 height 24
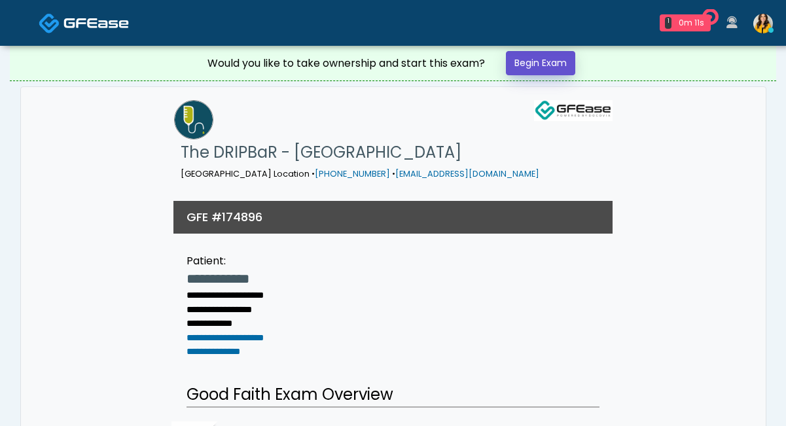
click at [533, 63] on link "Begin Exam" at bounding box center [540, 63] width 69 height 24
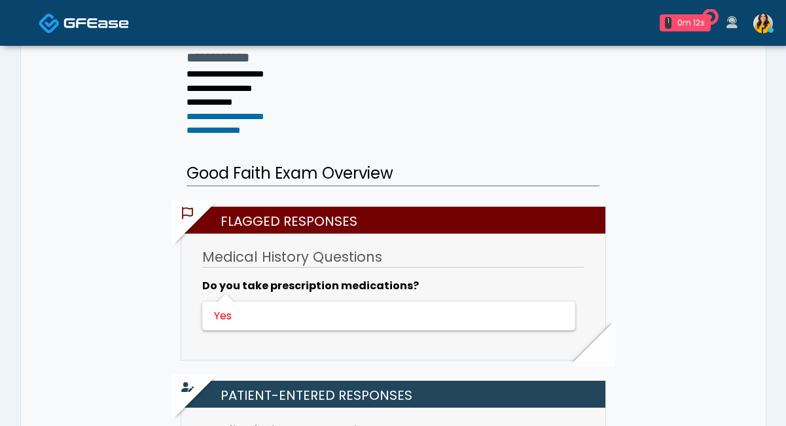
scroll to position [305, 0]
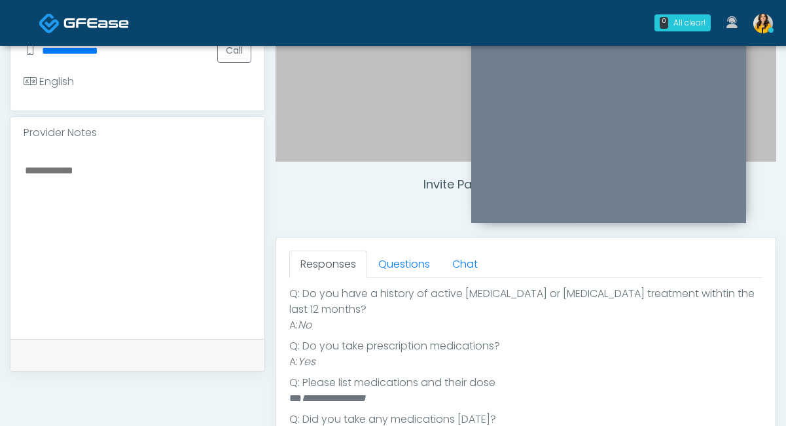
scroll to position [439, 0]
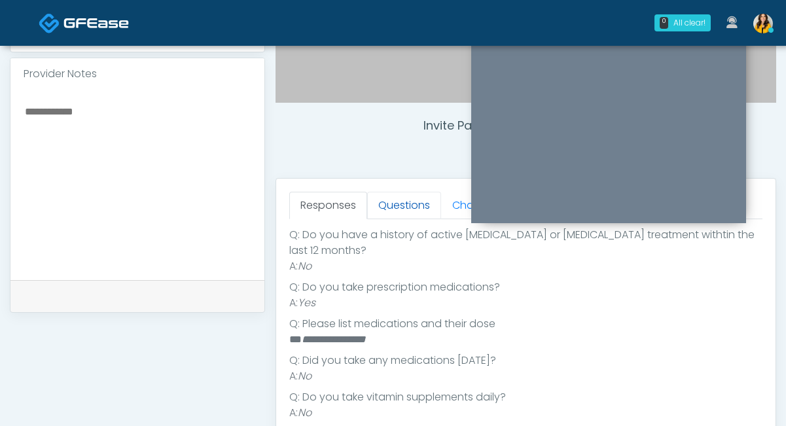
click at [391, 206] on link "Questions" at bounding box center [404, 205] width 74 height 27
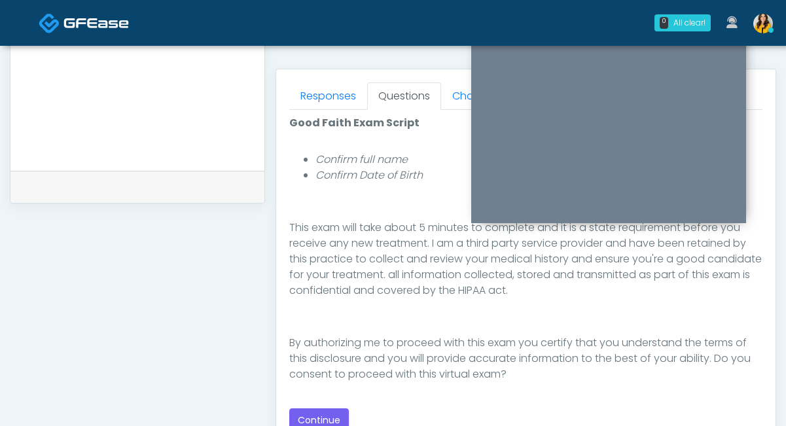
scroll to position [572, 0]
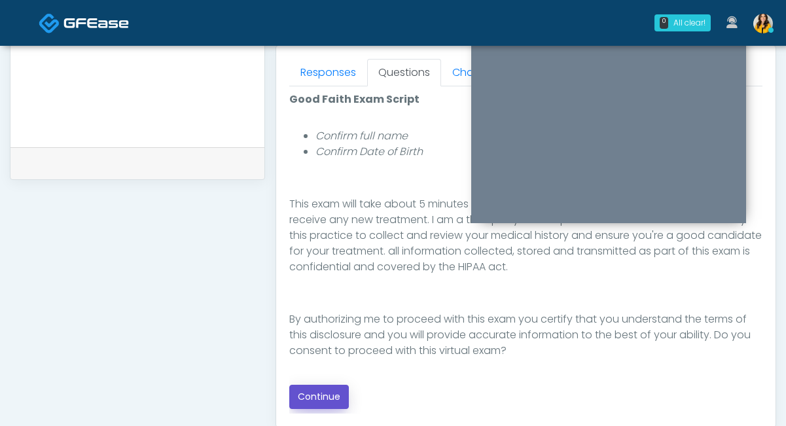
click at [308, 393] on button "Continue" at bounding box center [319, 397] width 60 height 24
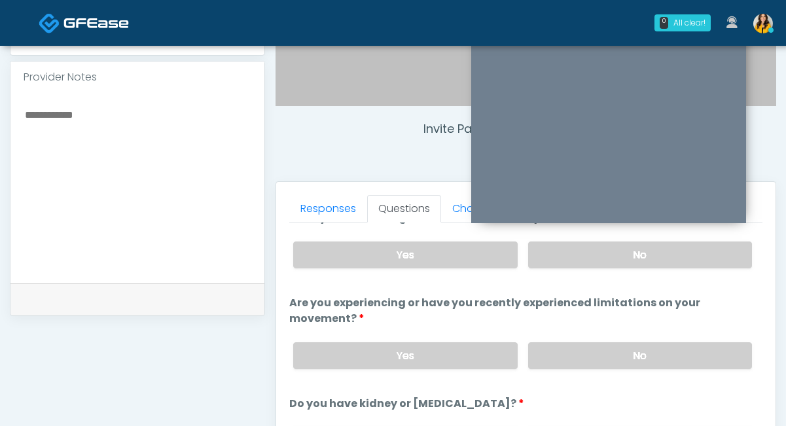
scroll to position [0, 0]
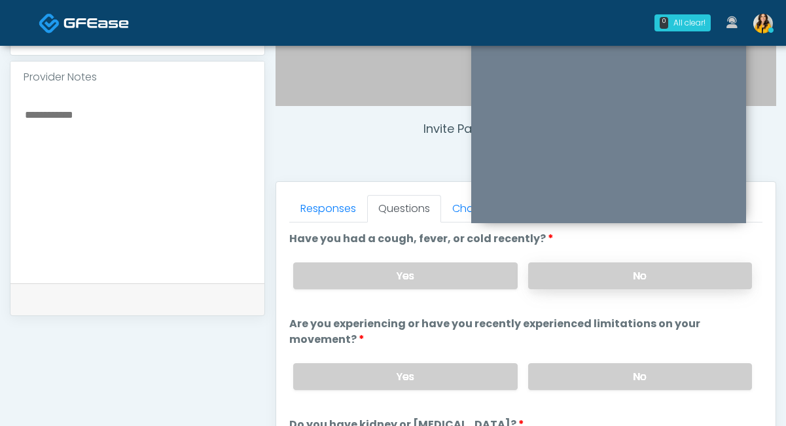
click at [570, 278] on label "No" at bounding box center [640, 275] width 224 height 27
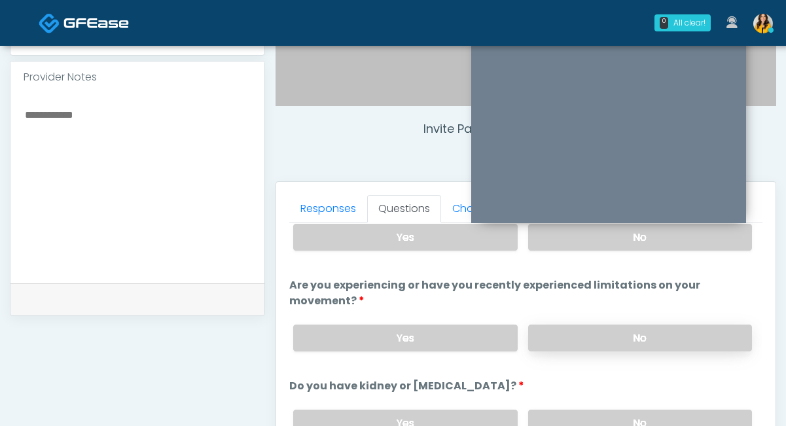
click at [586, 329] on label "No" at bounding box center [640, 338] width 224 height 27
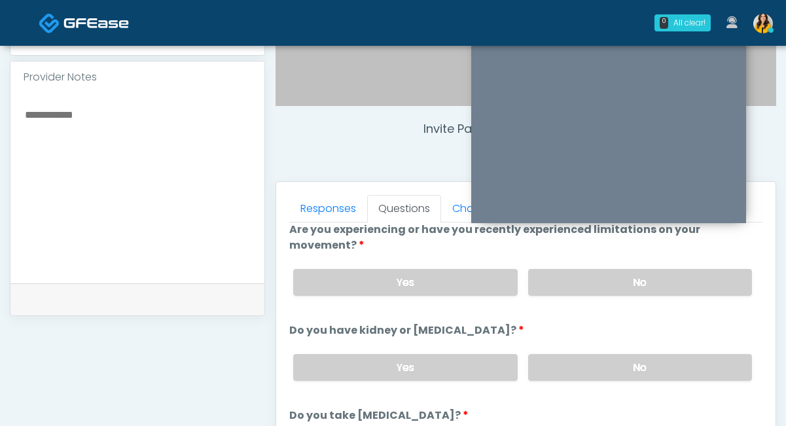
scroll to position [96, 0]
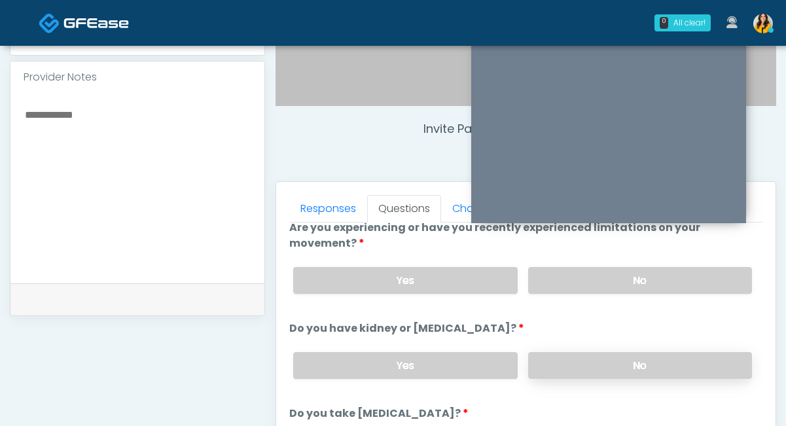
click at [567, 364] on label "No" at bounding box center [640, 365] width 224 height 27
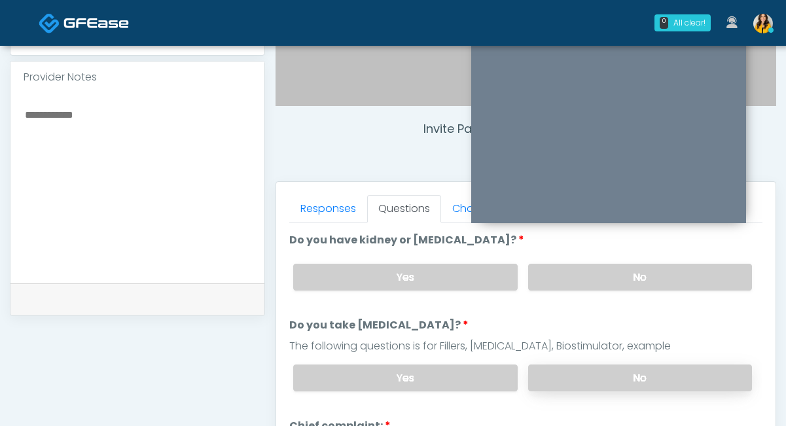
click at [542, 378] on label "No" at bounding box center [640, 377] width 224 height 27
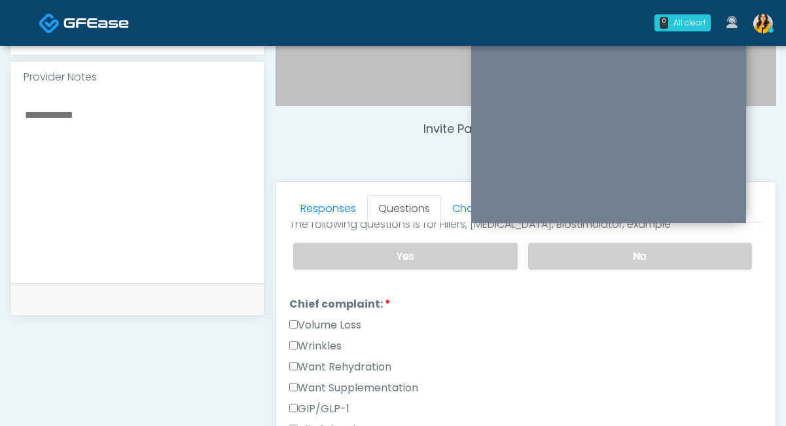
scroll to position [322, 0]
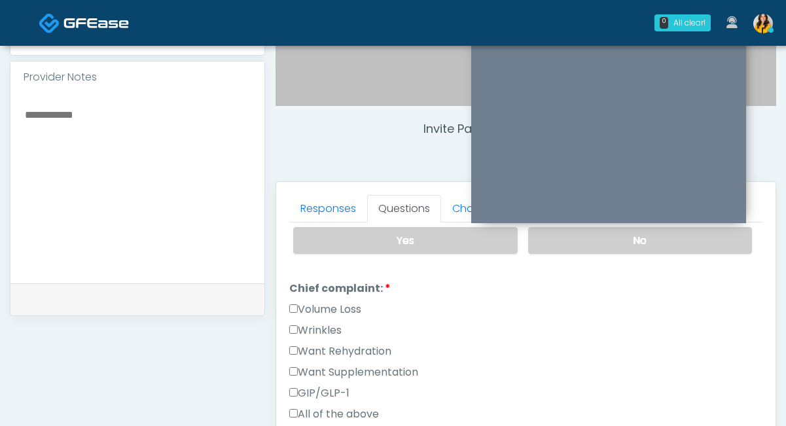
click at [372, 348] on label "Want Rehydration" at bounding box center [340, 352] width 102 height 16
click at [376, 367] on label "Want Supplementation" at bounding box center [353, 372] width 129 height 16
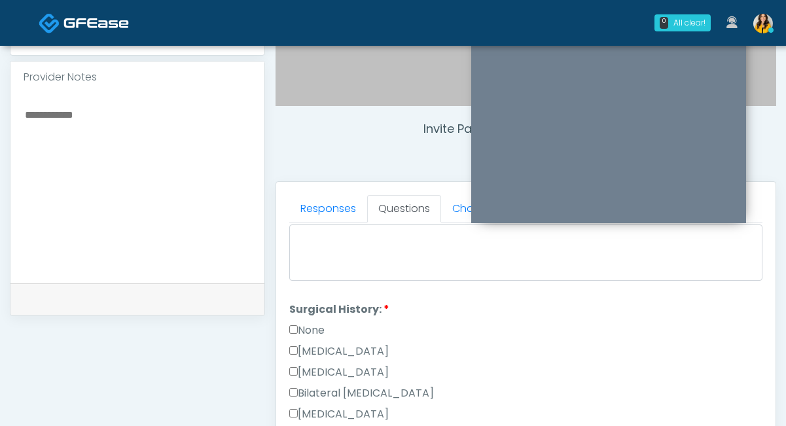
scroll to position [565, 0]
click at [318, 325] on label "None" at bounding box center [306, 328] width 35 height 16
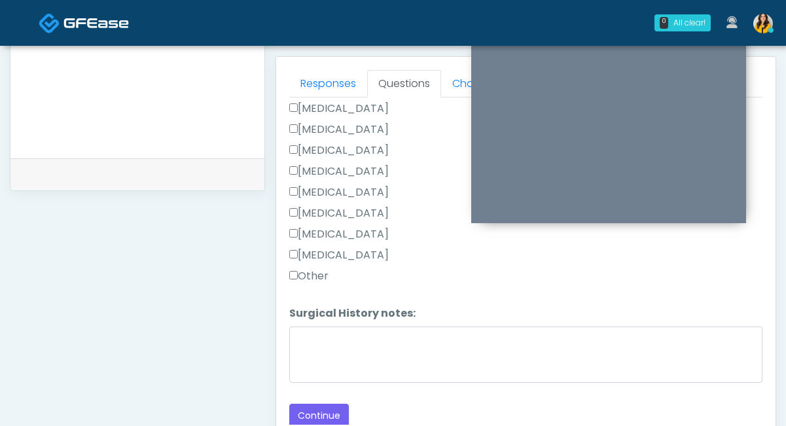
scroll to position [573, 0]
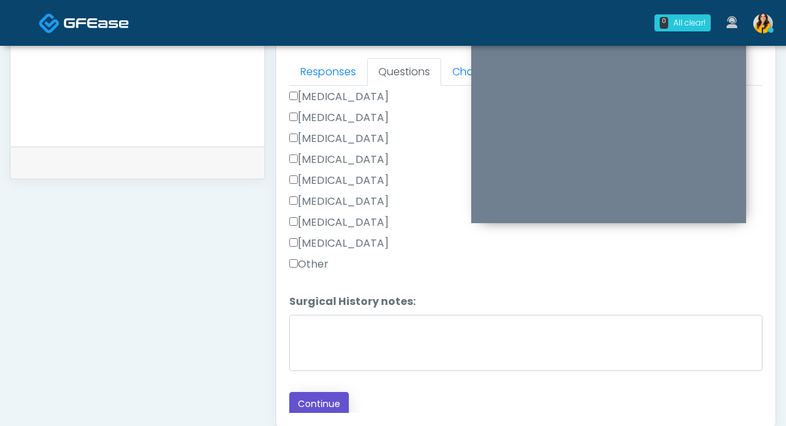
click at [326, 405] on button "Continue" at bounding box center [319, 404] width 60 height 24
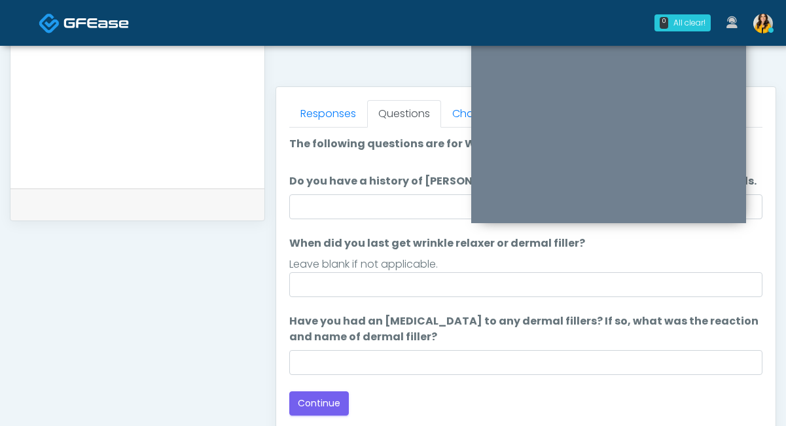
scroll to position [519, 0]
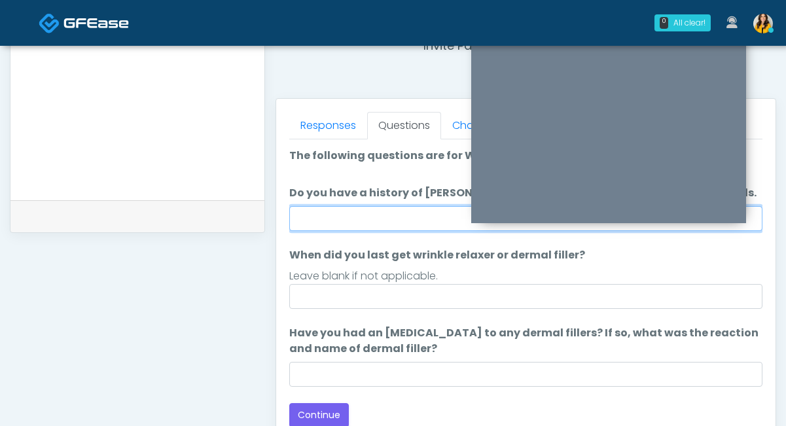
click at [373, 208] on input "Do you have a history of Guillain's barre or ALS? If so, please provide details." at bounding box center [525, 218] width 473 height 25
type input "**"
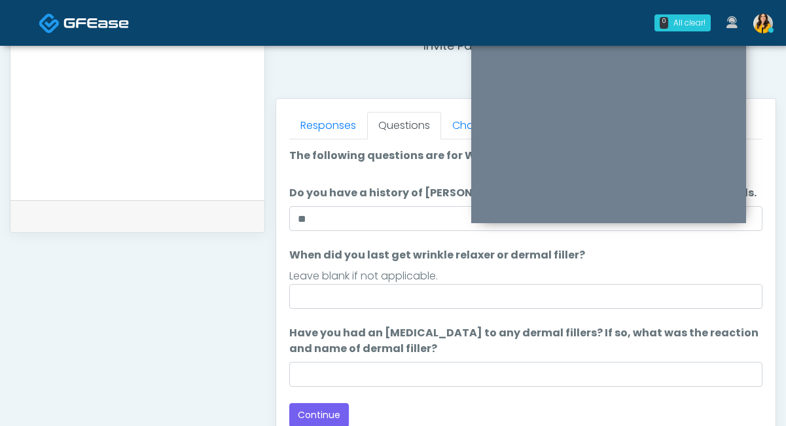
click at [357, 183] on ol "The following questions are for Wrinkle relaxers The following questions are fo…" at bounding box center [525, 267] width 473 height 239
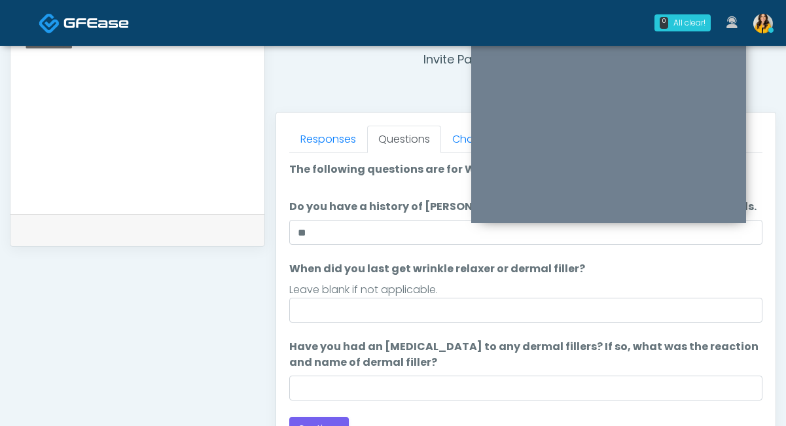
scroll to position [502, 0]
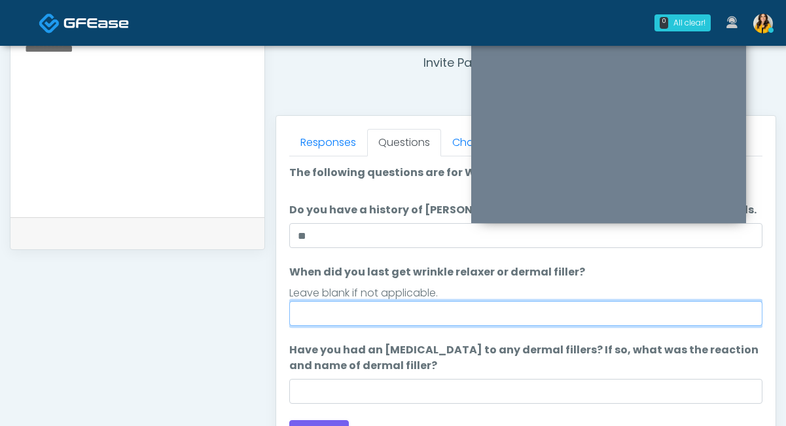
click at [401, 315] on input "When did you last get wrinkle relaxer or dermal filler?" at bounding box center [525, 313] width 473 height 25
type input "*"
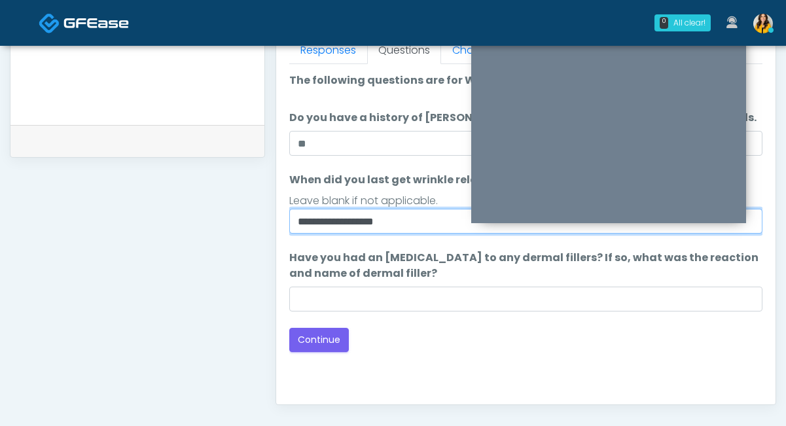
scroll to position [599, 0]
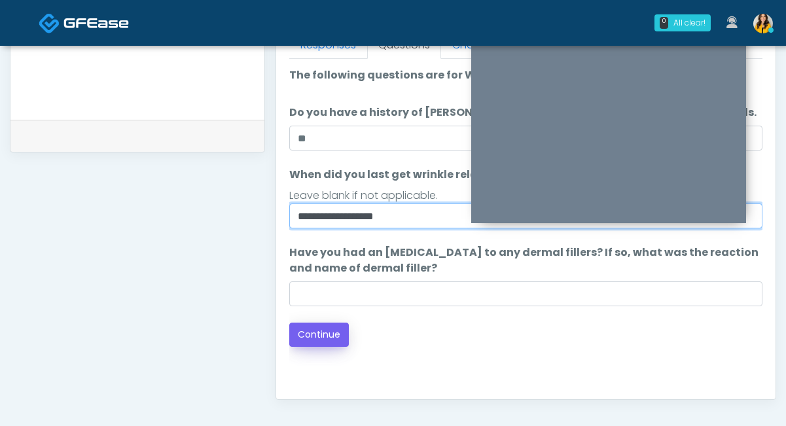
type input "**********"
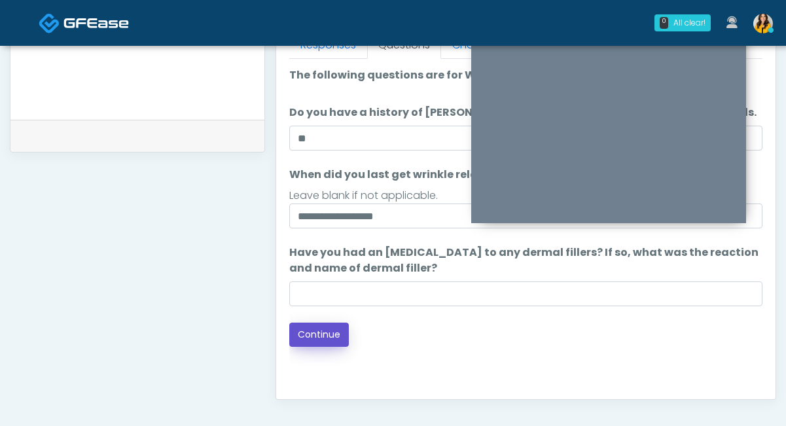
click at [327, 340] on button "Continue" at bounding box center [319, 335] width 60 height 24
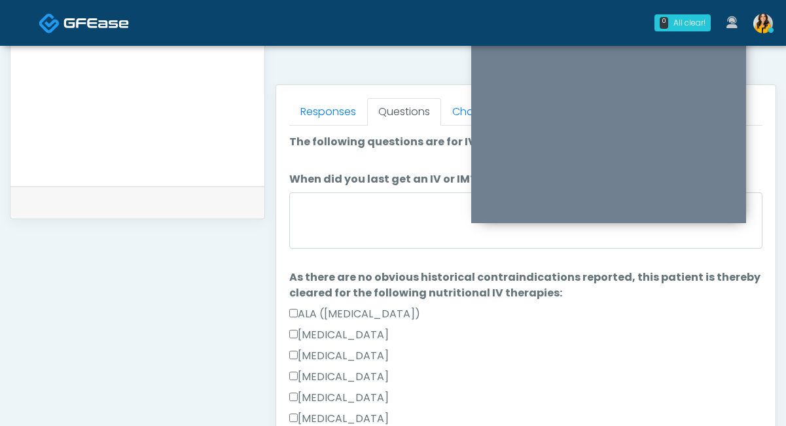
scroll to position [530, 0]
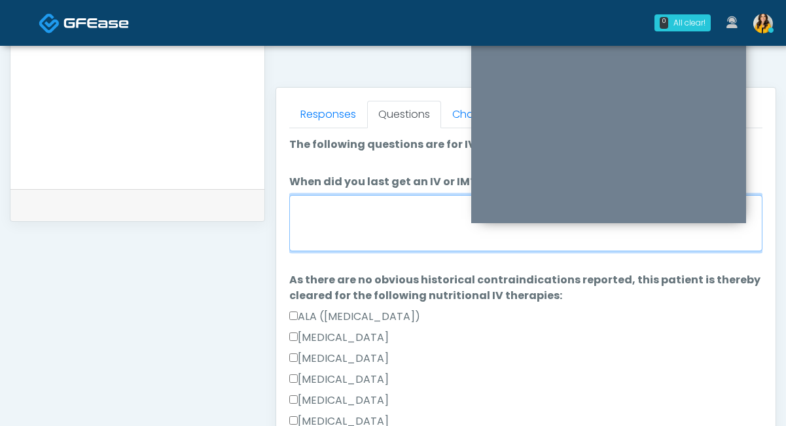
click at [383, 223] on textarea "When did you last get an IV or IM?" at bounding box center [525, 223] width 473 height 56
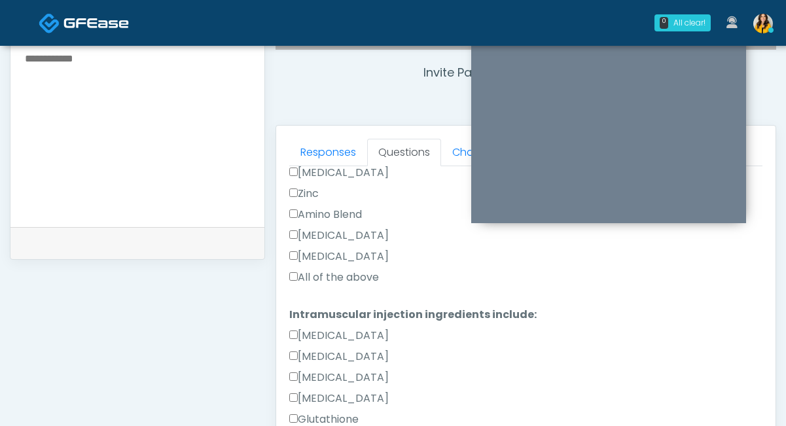
scroll to position [601, 0]
type textarea "**********"
click at [330, 272] on label "All of the above" at bounding box center [334, 277] width 90 height 16
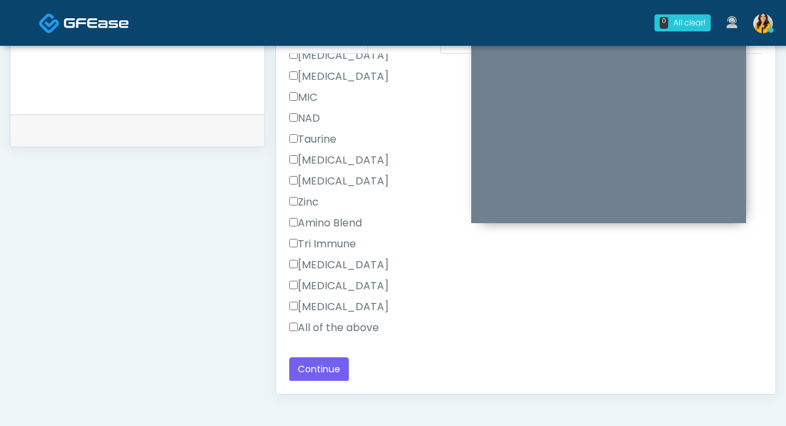
scroll to position [649, 0]
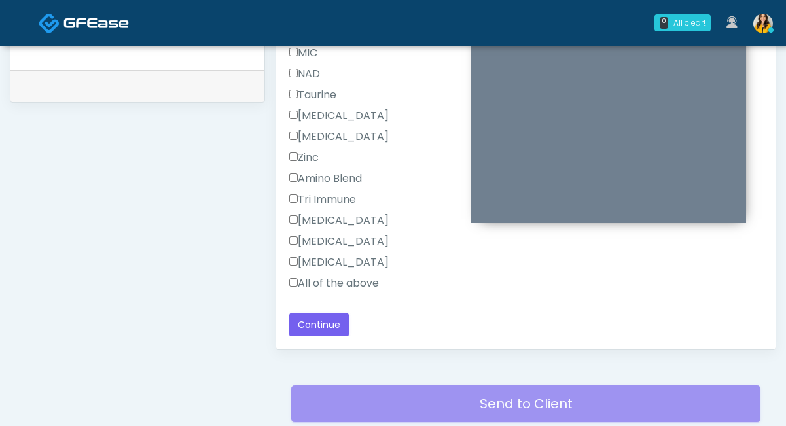
click at [339, 290] on label "All of the above" at bounding box center [334, 283] width 90 height 16
click at [318, 325] on button "Continue" at bounding box center [319, 325] width 60 height 24
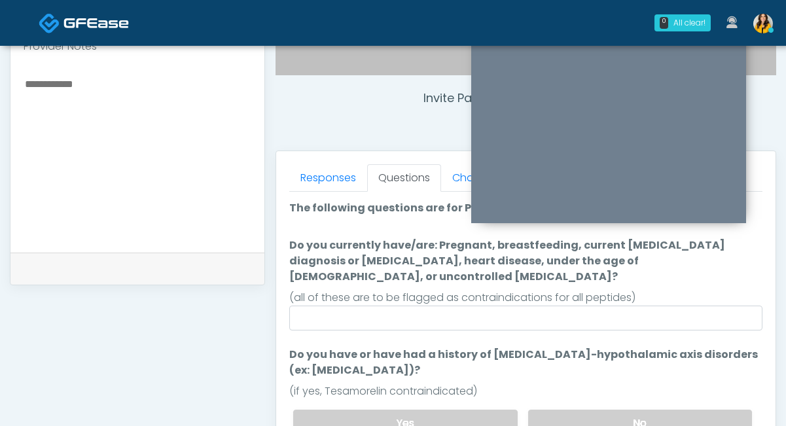
scroll to position [460, 0]
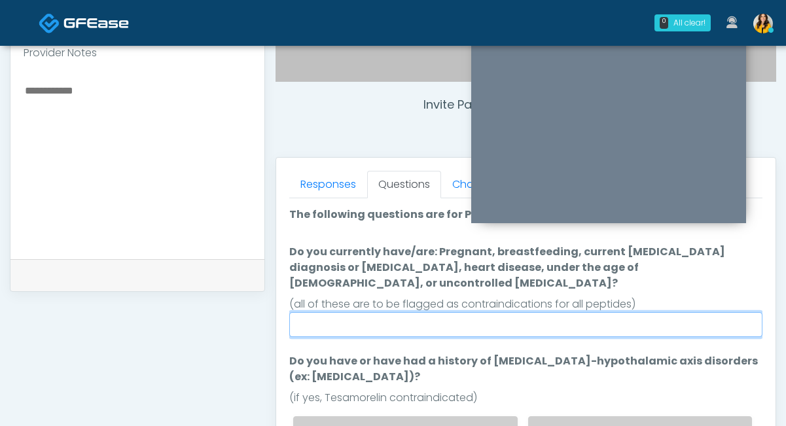
click at [419, 315] on input "Do you currently have/are: Pregnant, breastfeeding, current cancer diagnosis or…" at bounding box center [525, 324] width 473 height 25
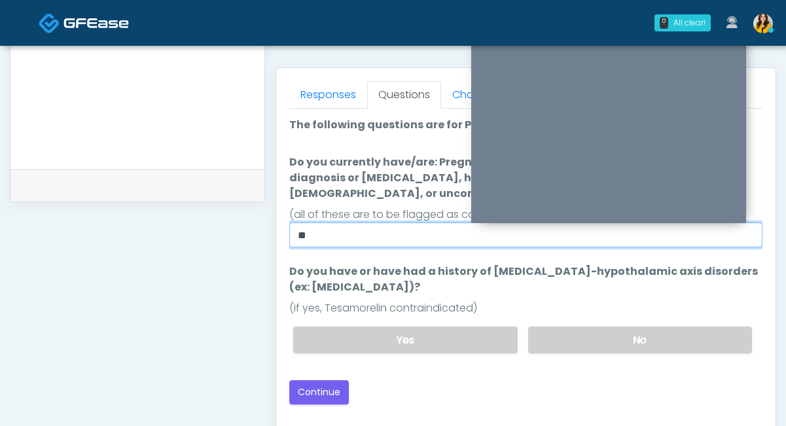
scroll to position [551, 0]
type input "**"
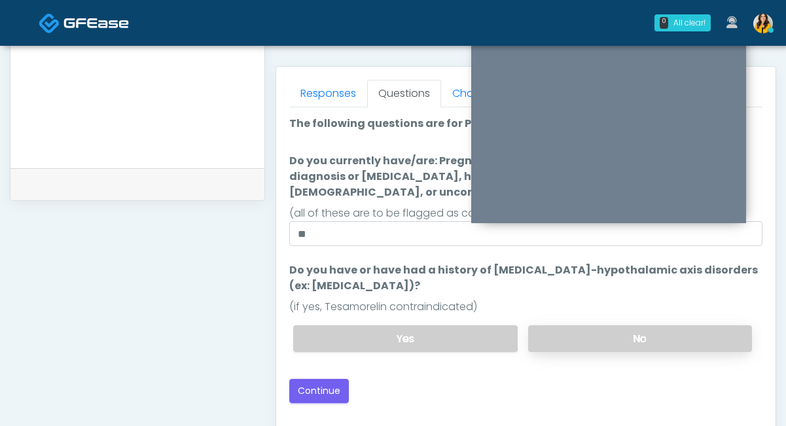
click at [555, 325] on label "No" at bounding box center [640, 338] width 224 height 27
click at [323, 379] on button "Continue" at bounding box center [319, 391] width 60 height 24
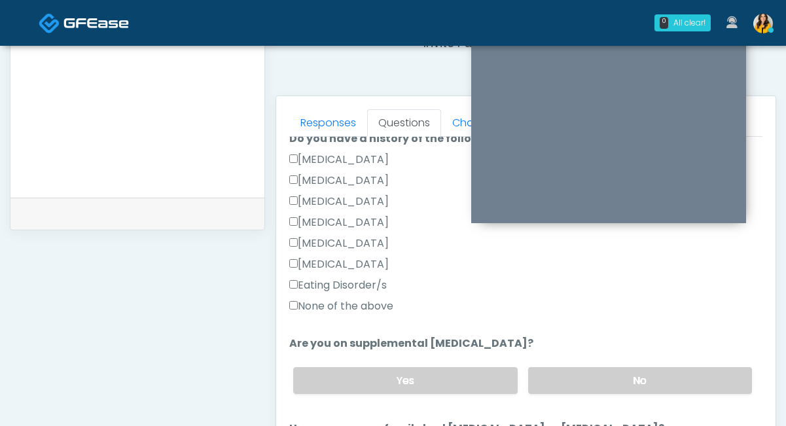
scroll to position [320, 0]
click at [379, 304] on label "None of the above" at bounding box center [341, 306] width 104 height 16
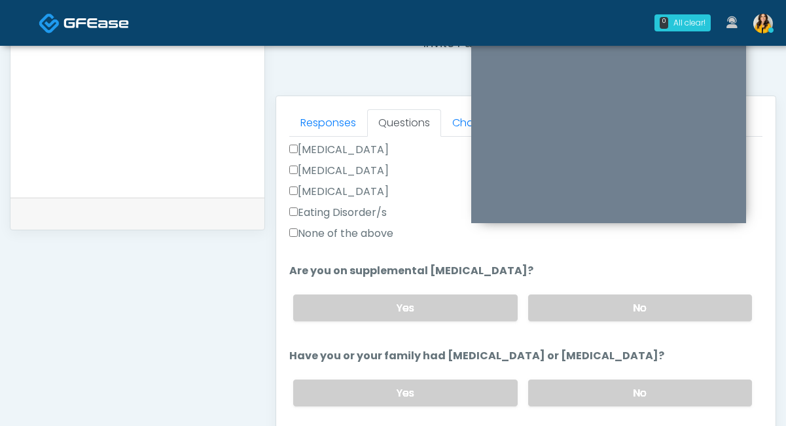
scroll to position [402, 0]
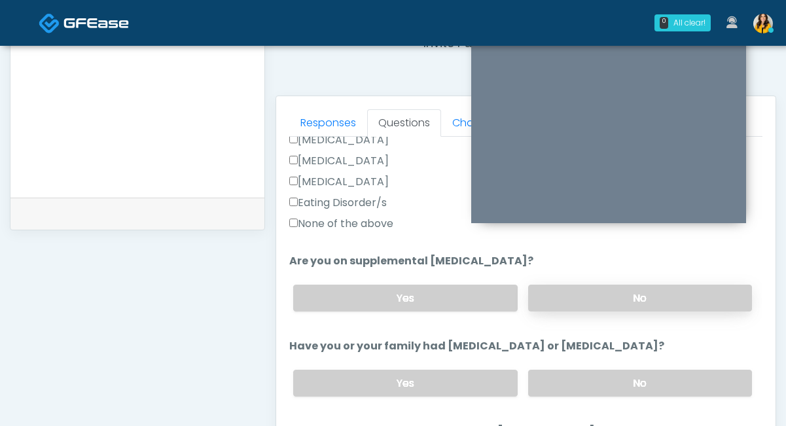
click at [554, 304] on label "No" at bounding box center [640, 298] width 224 height 27
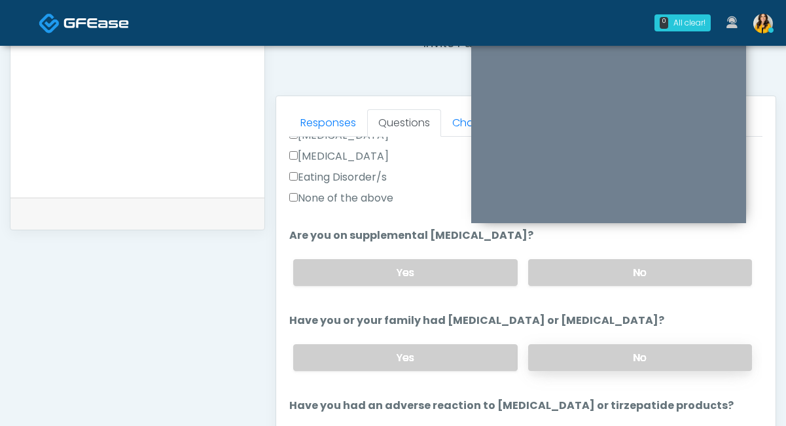
click at [546, 351] on label "No" at bounding box center [640, 357] width 224 height 27
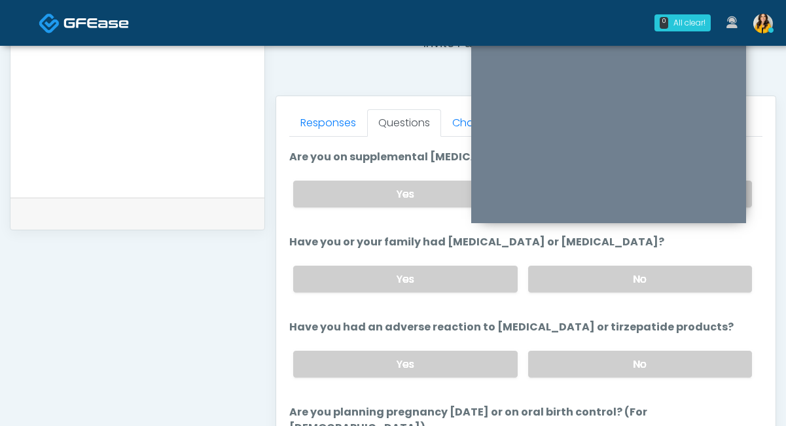
scroll to position [509, 0]
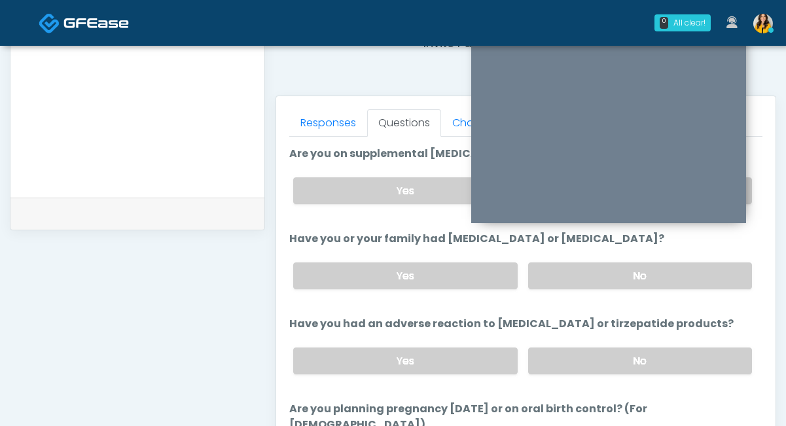
click at [553, 343] on div "Yes No" at bounding box center [523, 361] width 480 height 48
click at [548, 356] on label "No" at bounding box center [640, 360] width 224 height 27
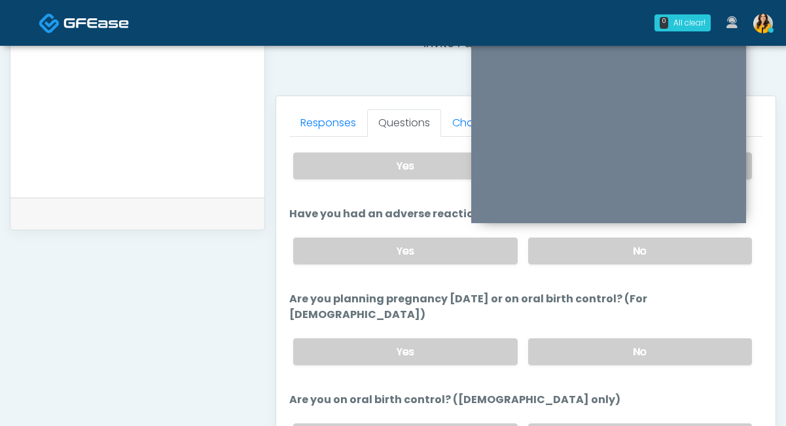
click at [578, 347] on div "Yes No" at bounding box center [523, 352] width 480 height 48
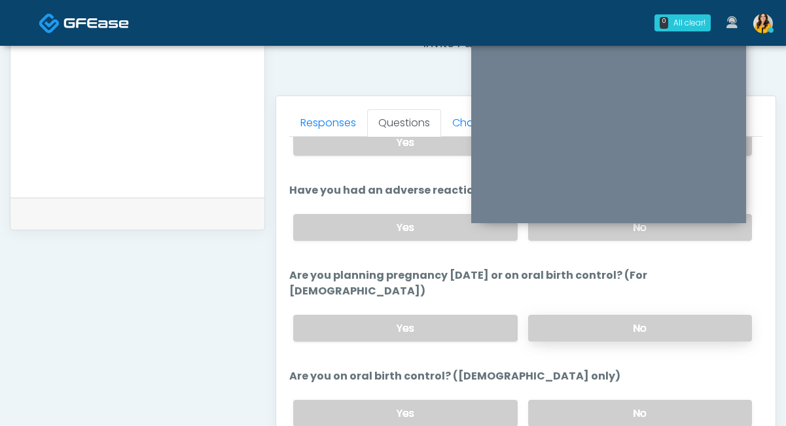
scroll to position [656, 0]
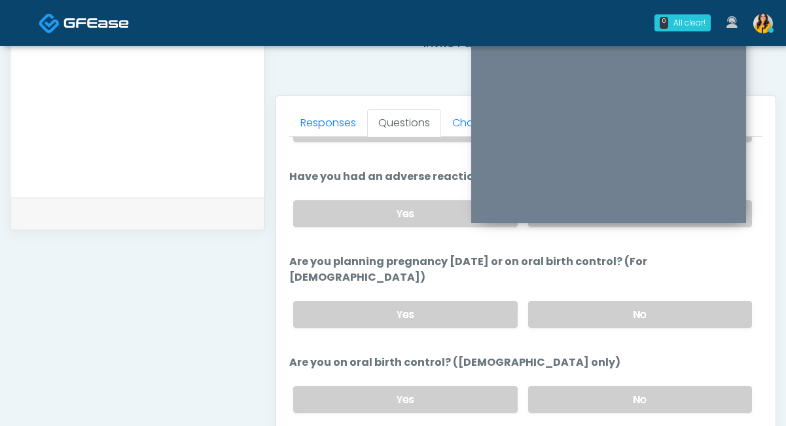
click at [569, 323] on ol "The following questions are for GIP/GLP-1 service The following questions are f…" at bounding box center [525, 6] width 473 height 1035
click at [556, 301] on label "No" at bounding box center [640, 314] width 224 height 27
click at [548, 386] on label "No" at bounding box center [640, 399] width 224 height 27
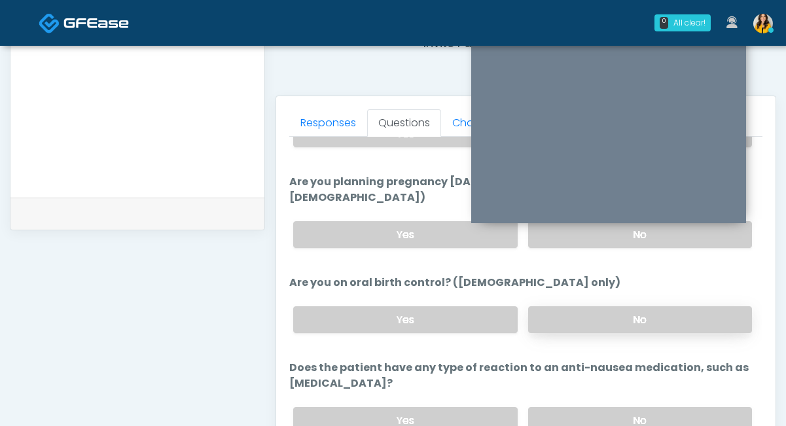
scroll to position [737, 0]
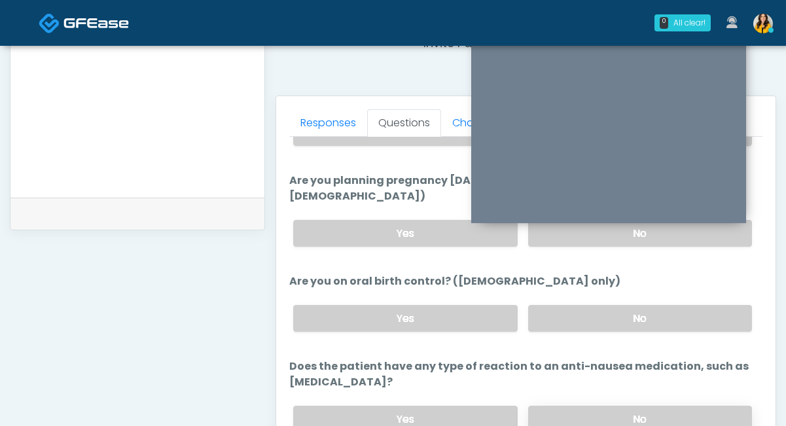
click at [549, 406] on label "No" at bounding box center [640, 419] width 224 height 27
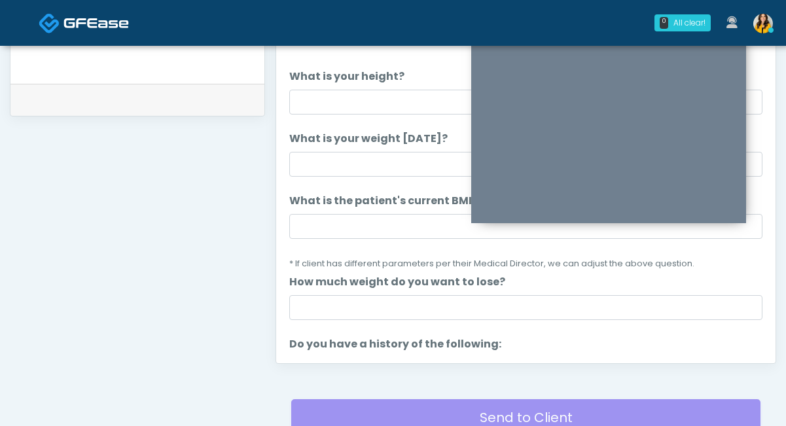
scroll to position [489, 0]
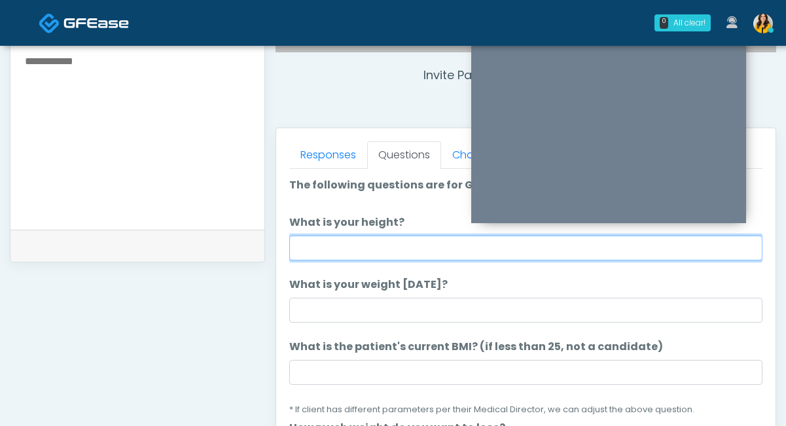
click at [402, 252] on input "What is your height?" at bounding box center [525, 248] width 473 height 25
type input "****"
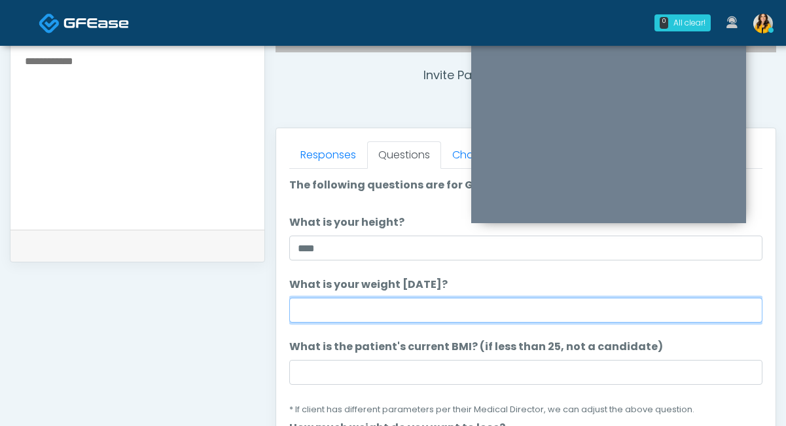
click at [391, 304] on input "What is your weight today?" at bounding box center [525, 310] width 473 height 25
type input "***"
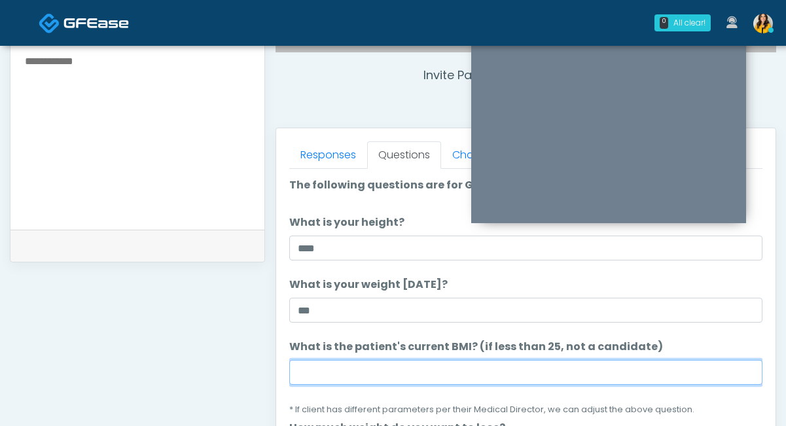
click at [340, 374] on input "What is the patient's current BMI? (if less than 25, not a candidate)" at bounding box center [525, 372] width 473 height 25
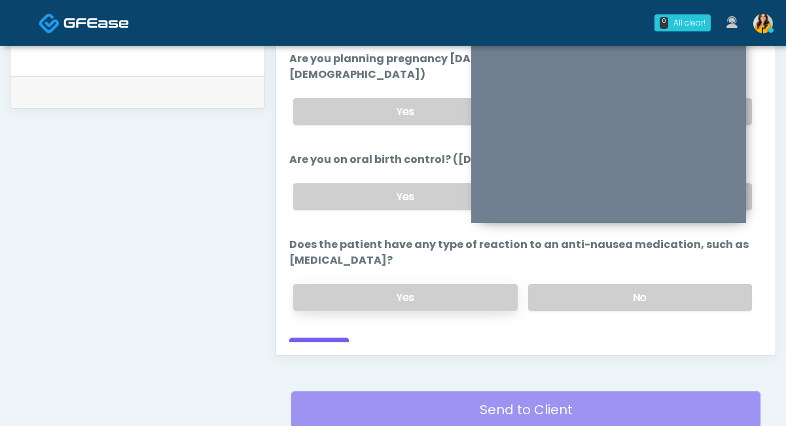
scroll to position [662, 0]
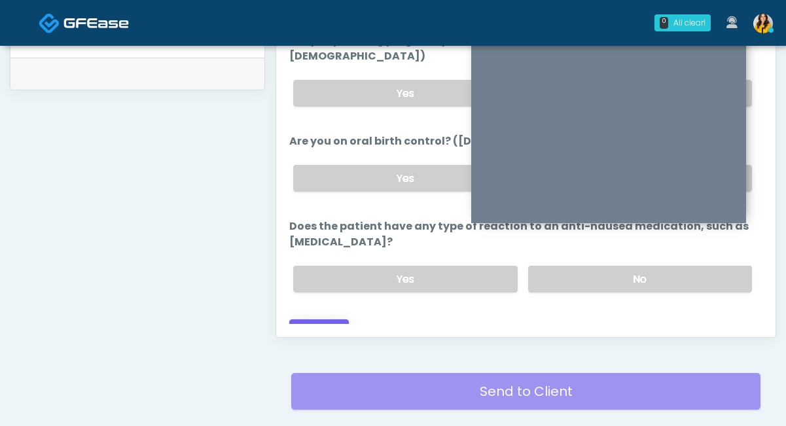
type input "****"
click at [321, 319] on button "Continue" at bounding box center [319, 331] width 60 height 24
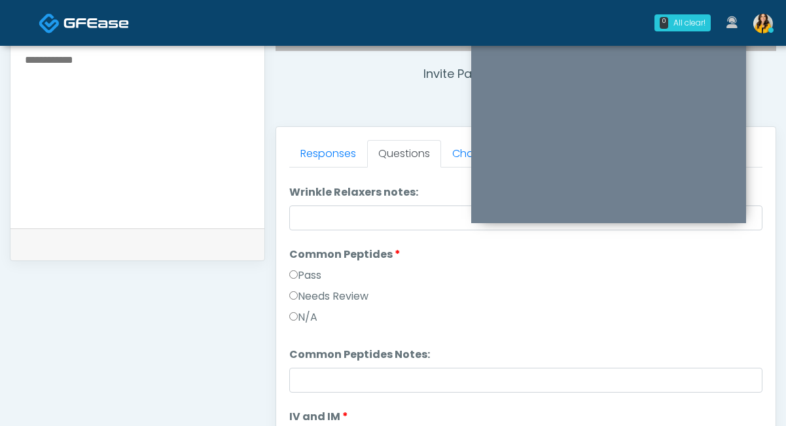
scroll to position [0, 0]
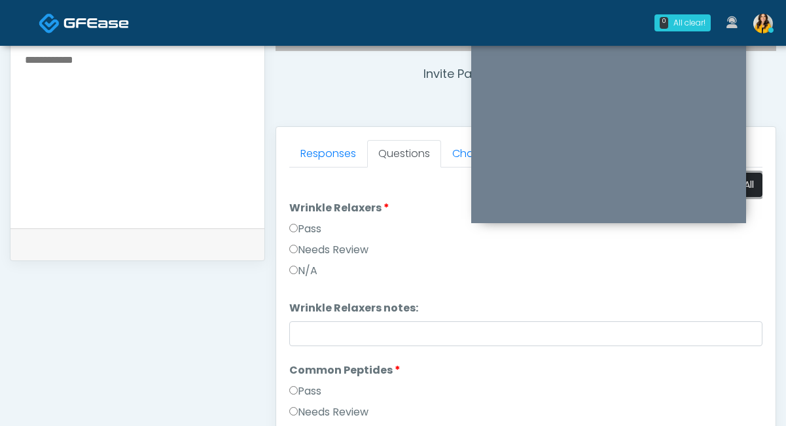
click at [749, 181] on button "Pass All" at bounding box center [738, 185] width 50 height 24
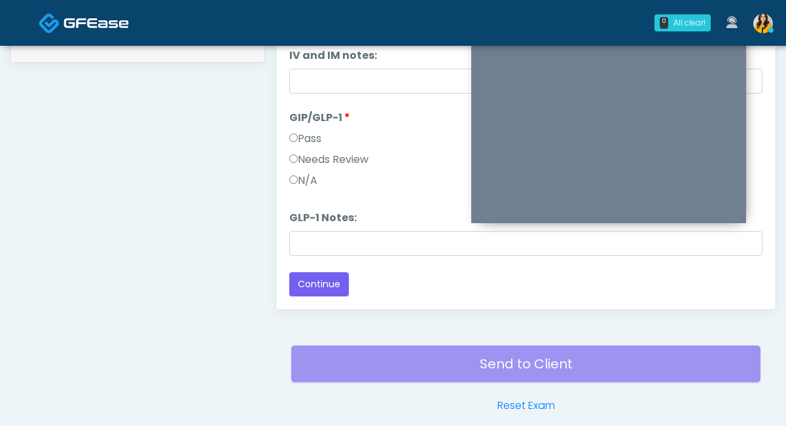
scroll to position [690, 0]
click at [326, 287] on button "Continue" at bounding box center [319, 284] width 60 height 24
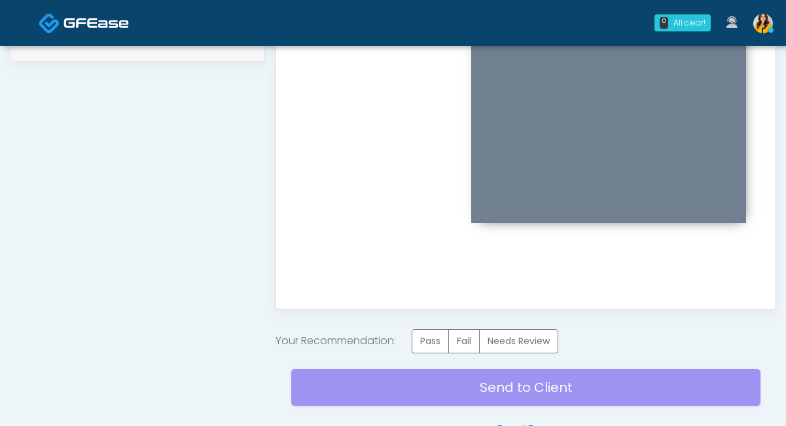
scroll to position [0, 0]
click at [433, 334] on label "Pass" at bounding box center [430, 341] width 37 height 24
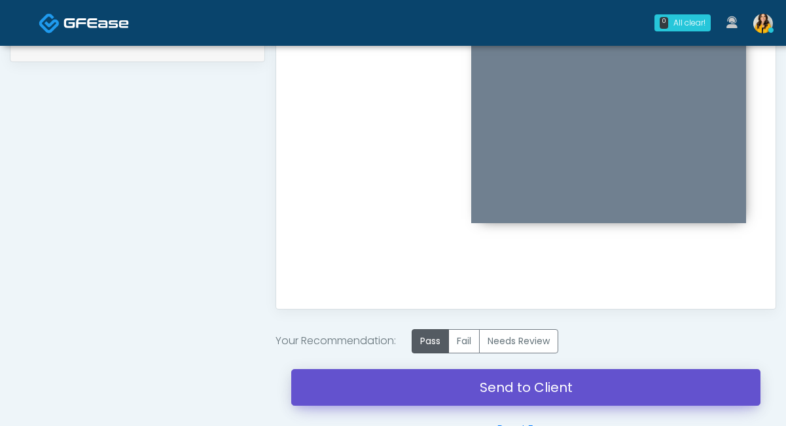
click at [529, 390] on link "Send to Client" at bounding box center [525, 387] width 469 height 37
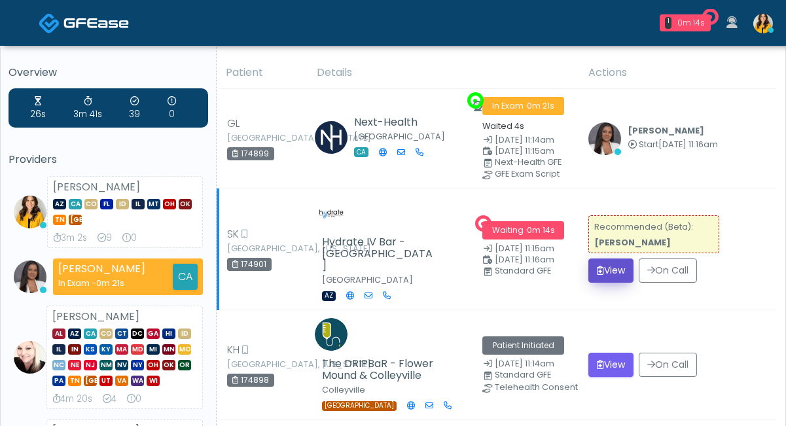
click at [613, 259] on button "View" at bounding box center [610, 270] width 45 height 24
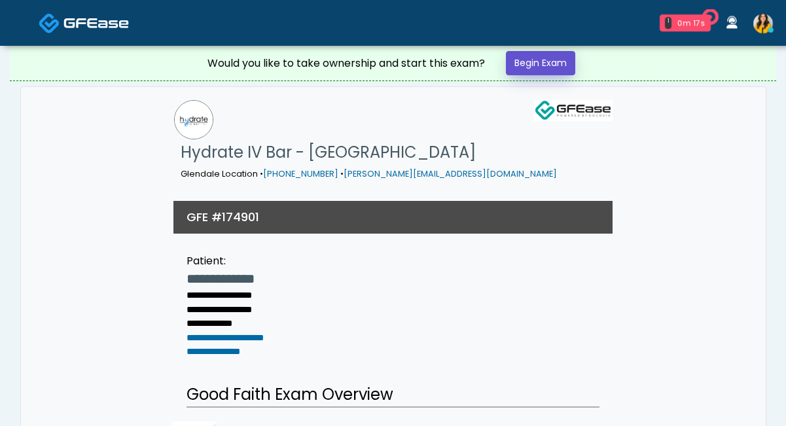
click at [552, 63] on link "Begin Exam" at bounding box center [540, 63] width 69 height 24
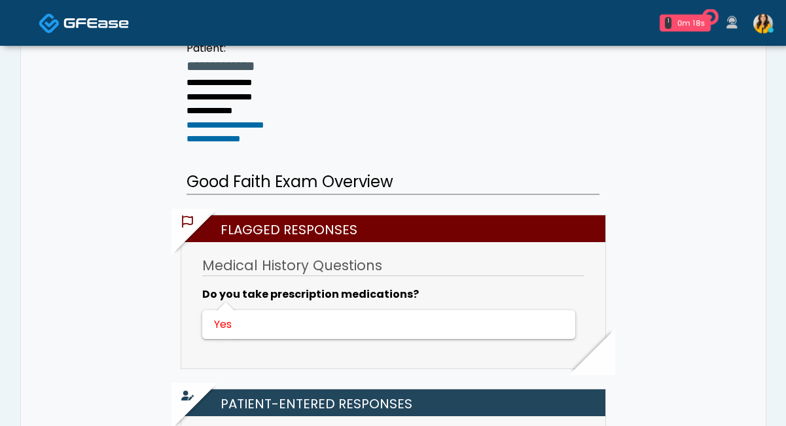
scroll to position [213, 0]
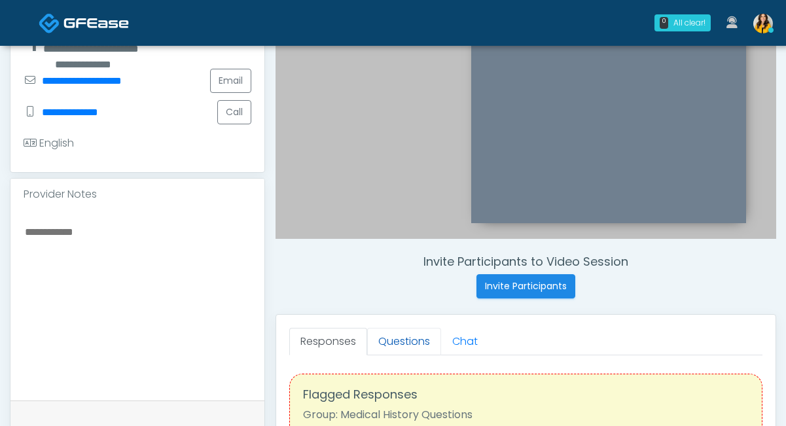
scroll to position [407, 0]
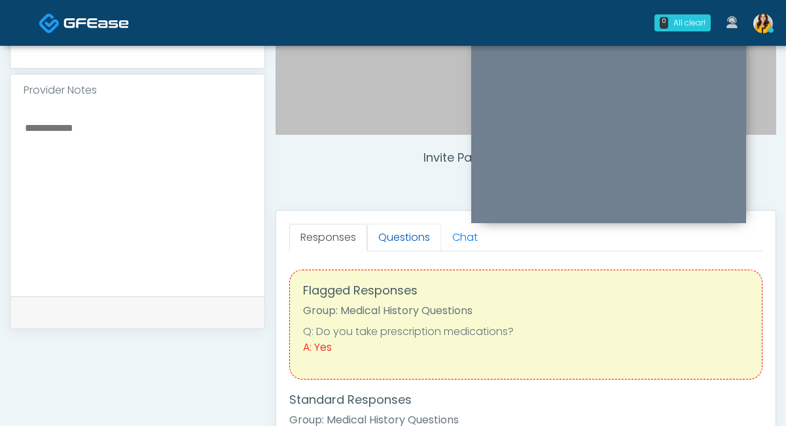
click at [395, 236] on link "Questions" at bounding box center [404, 237] width 74 height 27
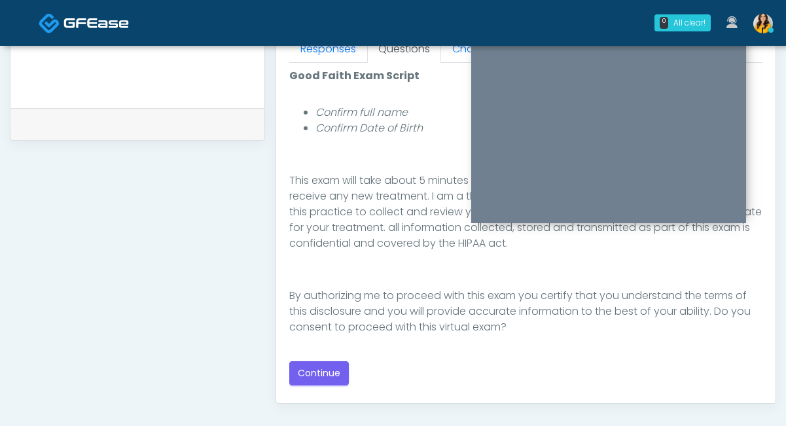
scroll to position [626, 0]
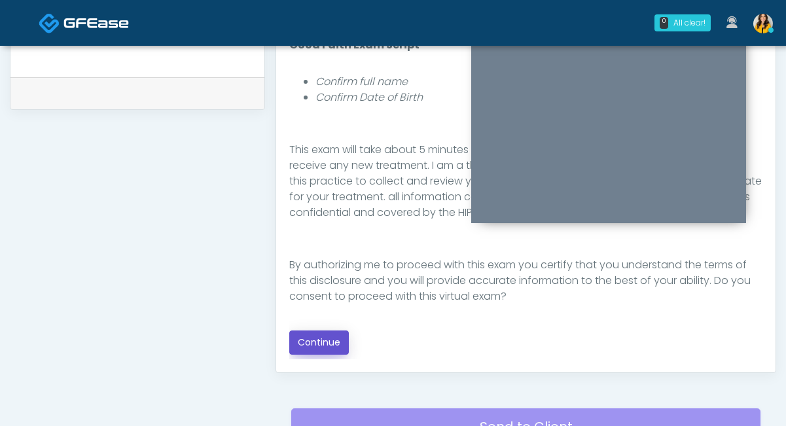
click at [329, 340] on button "Continue" at bounding box center [319, 342] width 60 height 24
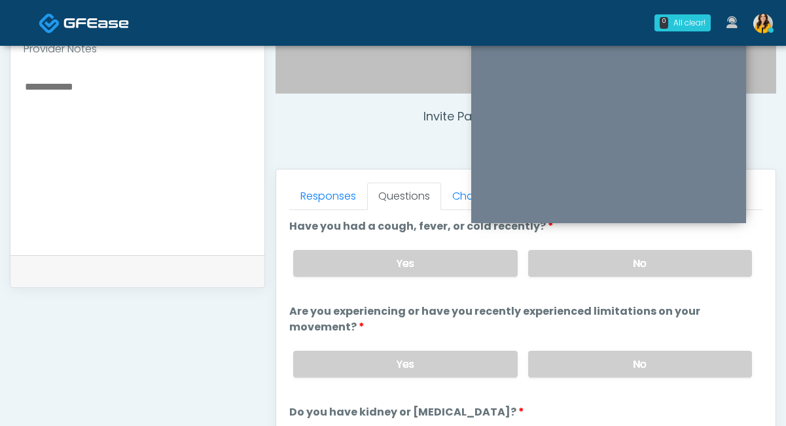
scroll to position [408, 0]
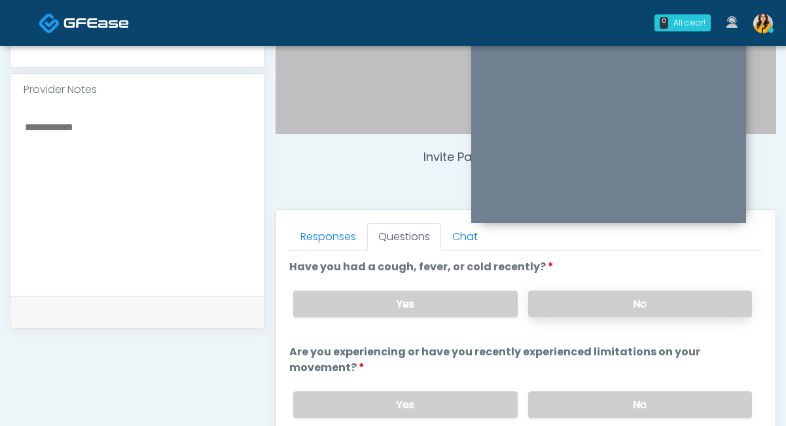
click at [546, 295] on label "No" at bounding box center [640, 304] width 224 height 27
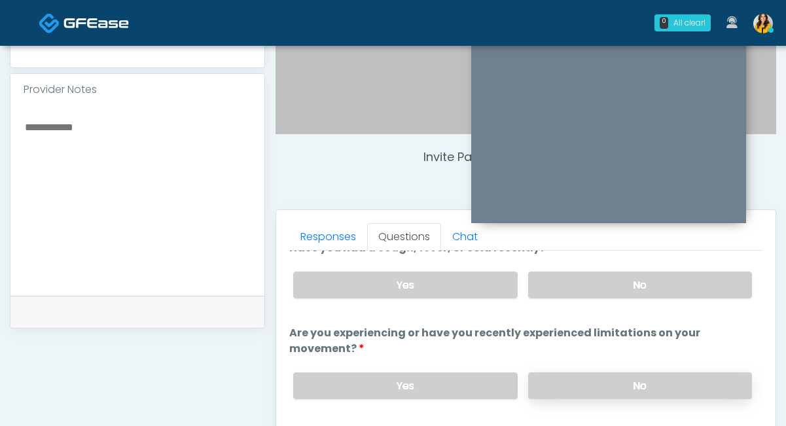
click at [551, 374] on label "No" at bounding box center [640, 385] width 224 height 27
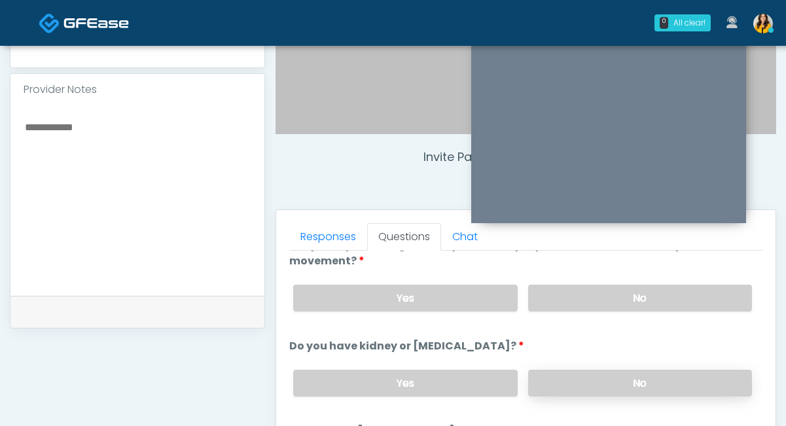
click at [531, 379] on label "No" at bounding box center [640, 383] width 224 height 27
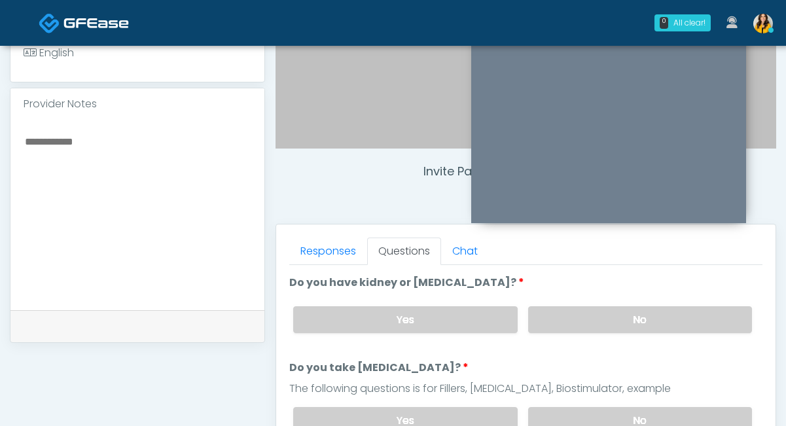
scroll to position [232, 0]
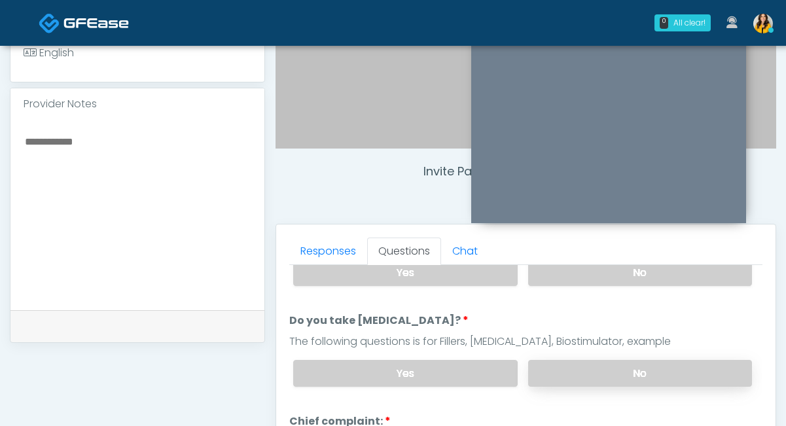
click at [558, 370] on label "No" at bounding box center [640, 373] width 224 height 27
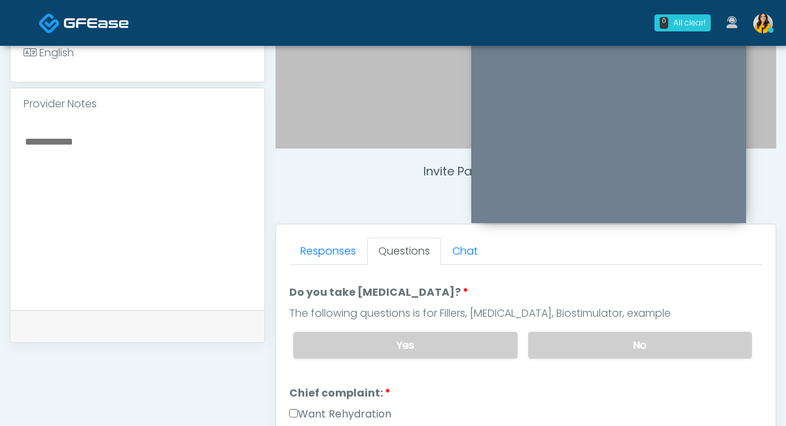
scroll to position [329, 0]
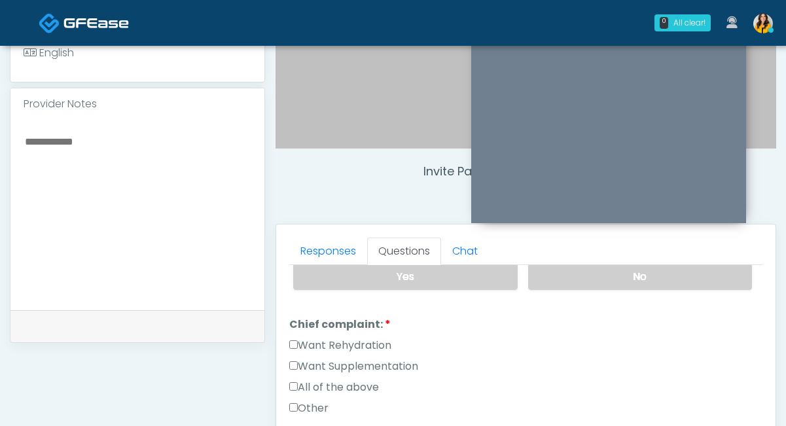
click at [368, 382] on label "All of the above" at bounding box center [334, 388] width 90 height 16
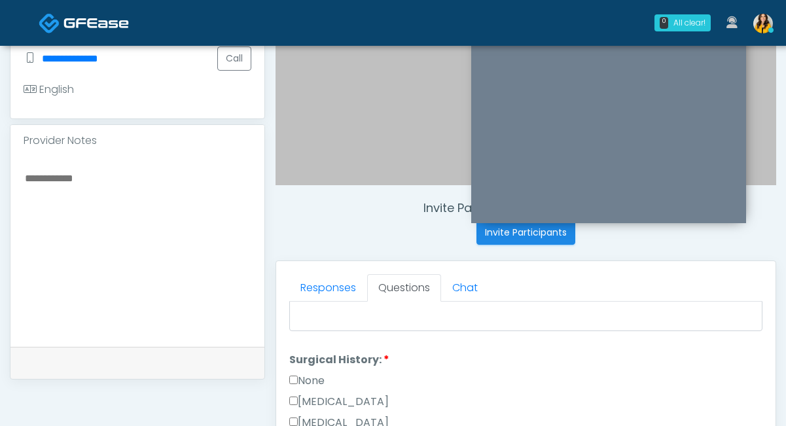
scroll to position [392, 0]
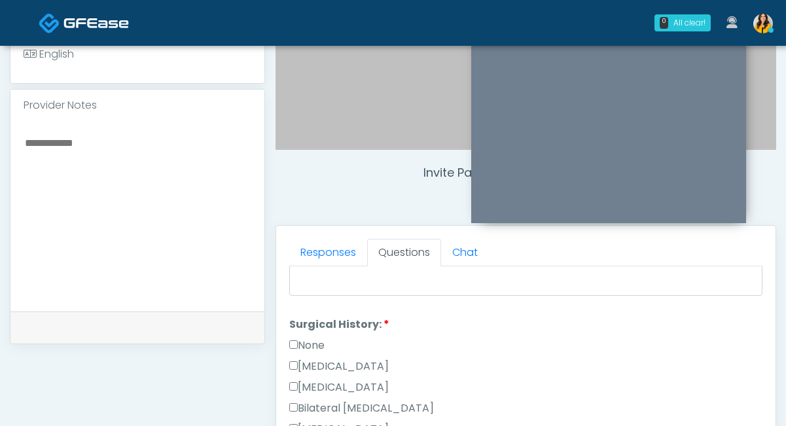
click at [315, 344] on label "None" at bounding box center [306, 346] width 35 height 16
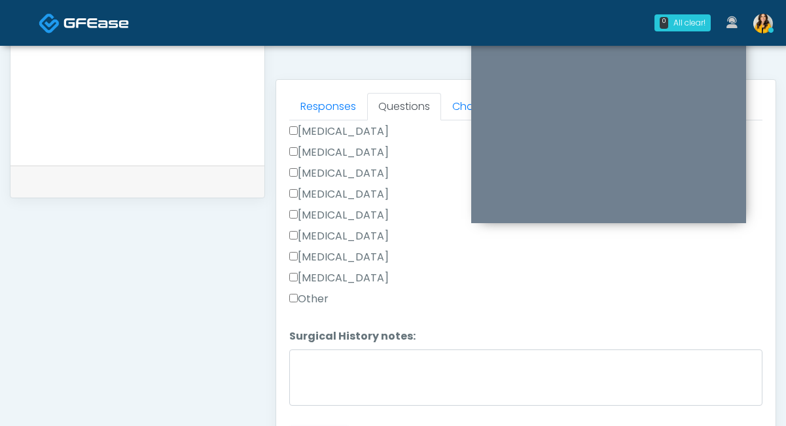
scroll to position [570, 0]
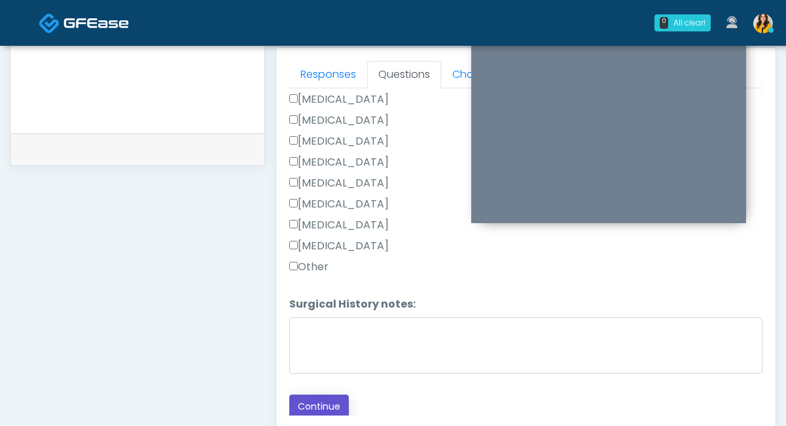
click at [325, 399] on button "Continue" at bounding box center [319, 407] width 60 height 24
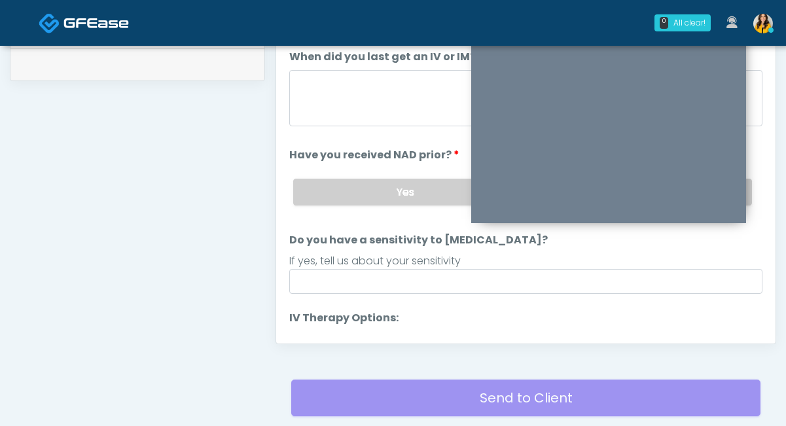
scroll to position [594, 0]
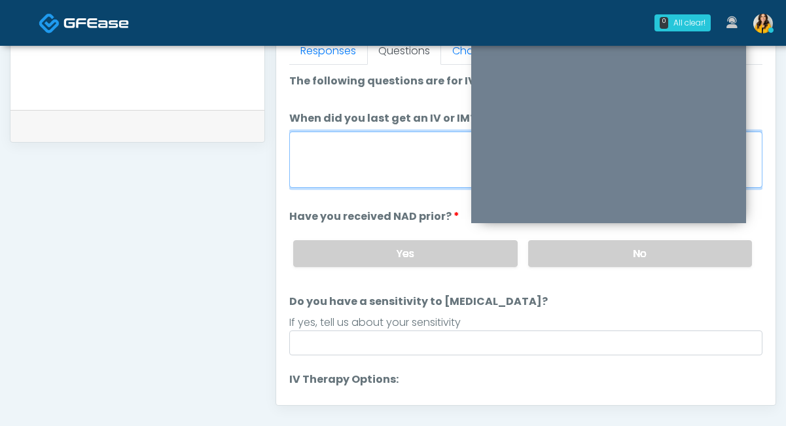
click at [366, 173] on textarea "When did you last get an IV or IM?" at bounding box center [525, 160] width 473 height 56
type textarea "**********"
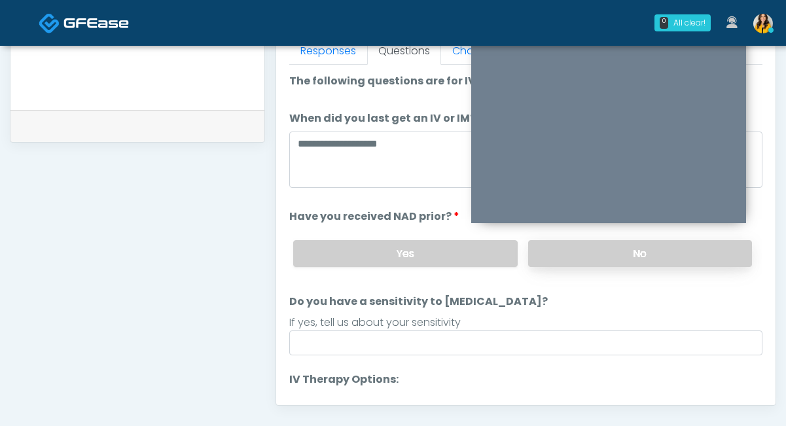
click at [550, 254] on label "No" at bounding box center [640, 253] width 224 height 27
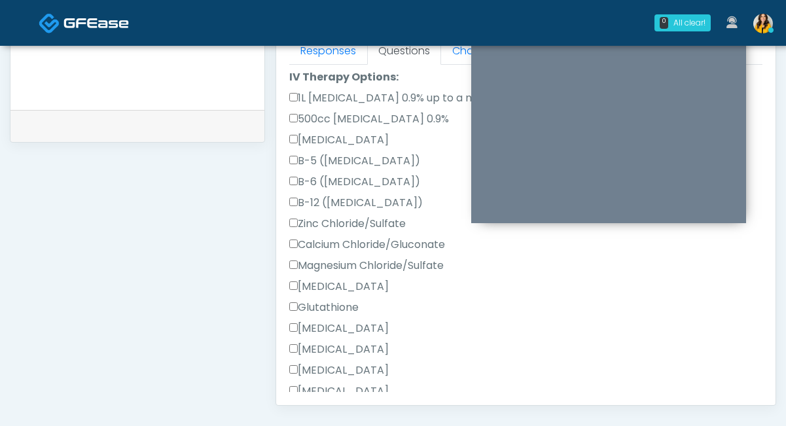
scroll to position [397, 0]
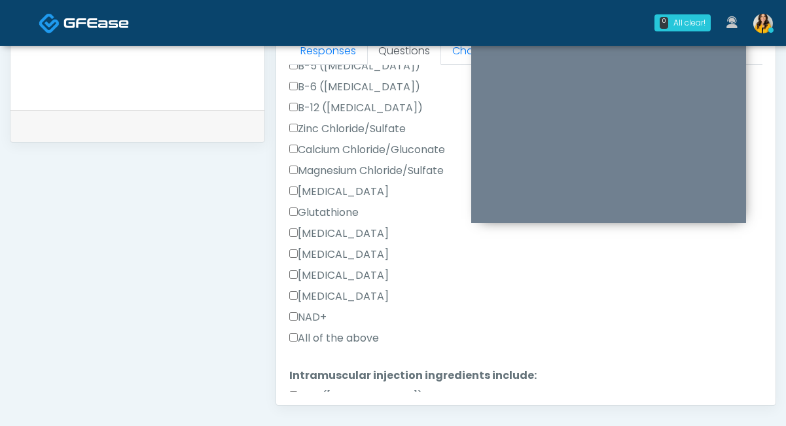
click at [352, 334] on label "All of the above" at bounding box center [334, 338] width 90 height 16
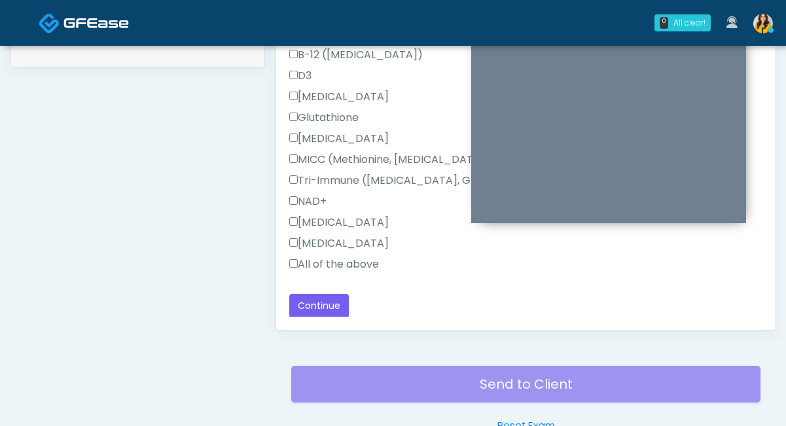
scroll to position [675, 0]
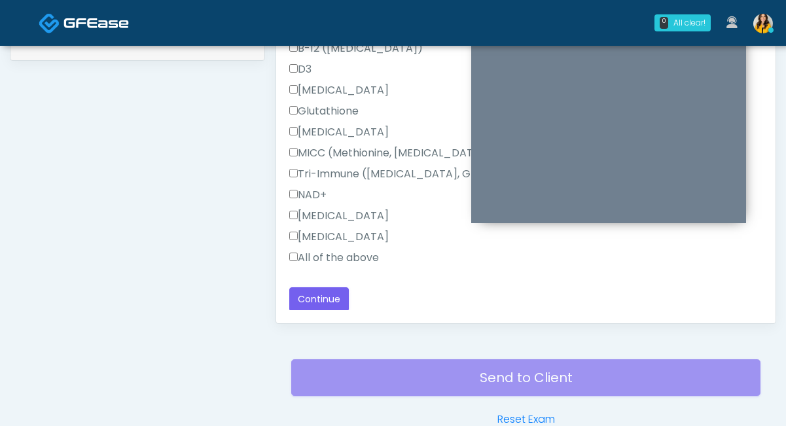
click at [326, 259] on label "All of the above" at bounding box center [334, 258] width 90 height 16
click at [329, 293] on button "Continue" at bounding box center [319, 299] width 60 height 24
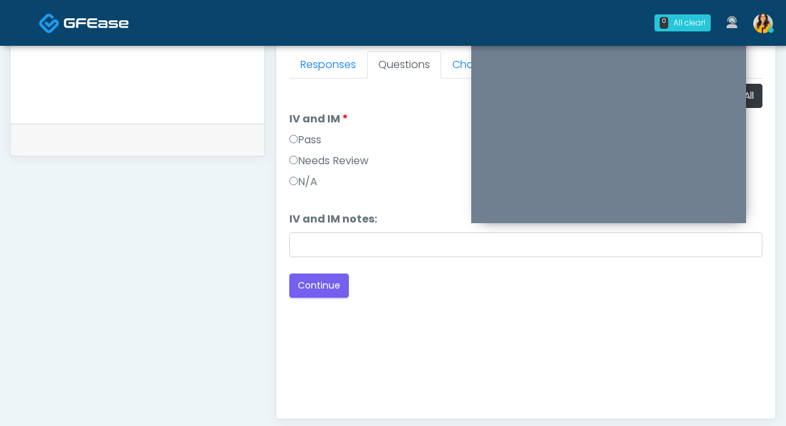
scroll to position [539, 0]
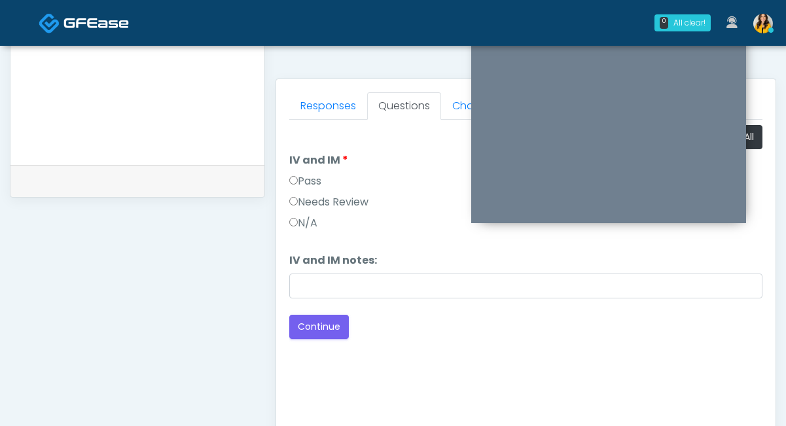
click at [313, 181] on label "Pass" at bounding box center [305, 181] width 32 height 16
click at [327, 331] on button "Continue" at bounding box center [319, 327] width 60 height 24
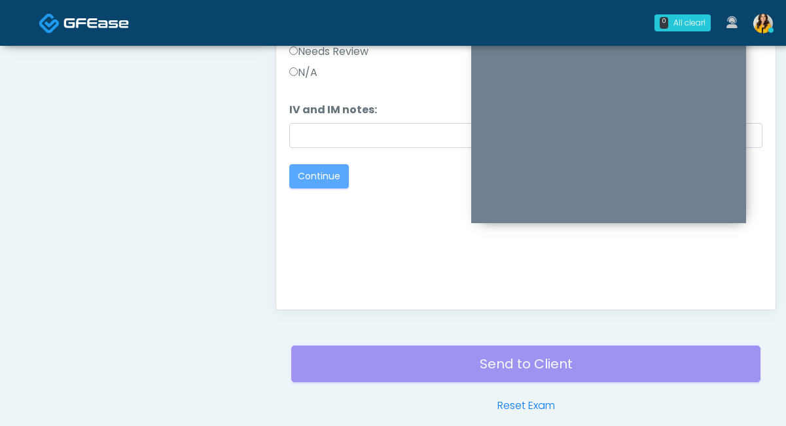
scroll to position [705, 0]
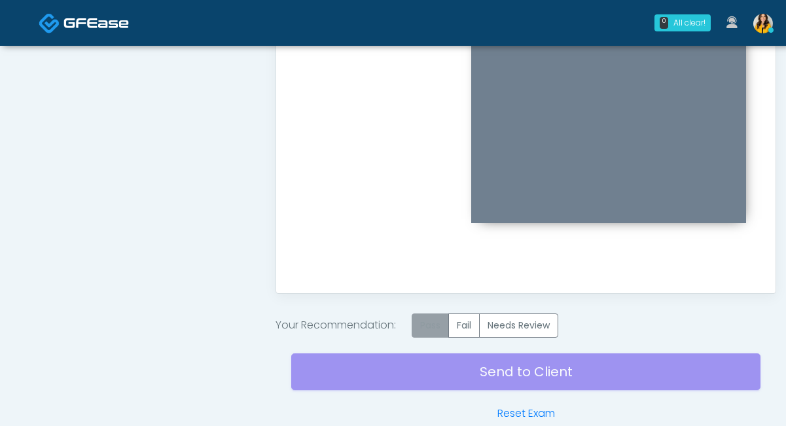
click at [418, 318] on label "Pass" at bounding box center [430, 325] width 37 height 24
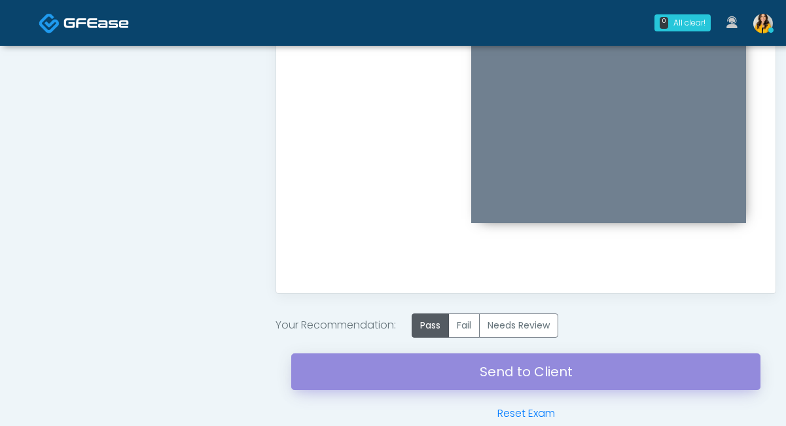
click at [491, 365] on link "Send to Client" at bounding box center [525, 371] width 469 height 37
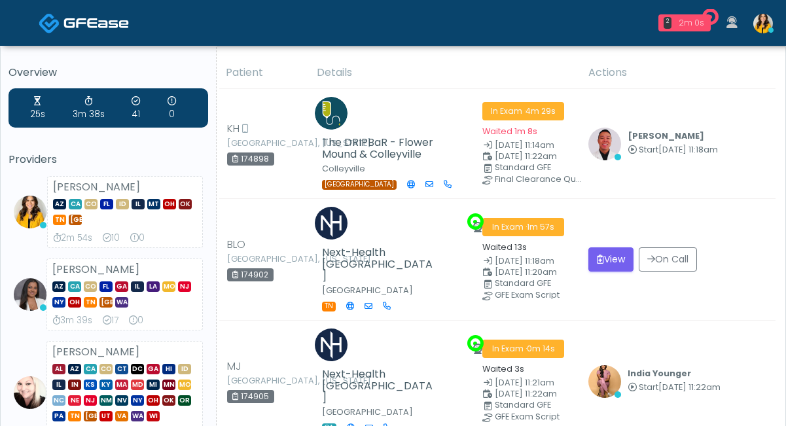
click at [689, 27] on div "2m 0s" at bounding box center [691, 23] width 29 height 12
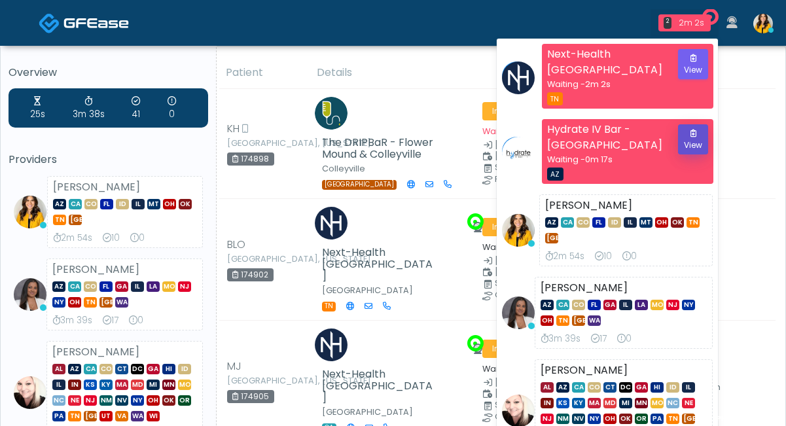
click at [694, 143] on button "View" at bounding box center [693, 139] width 30 height 30
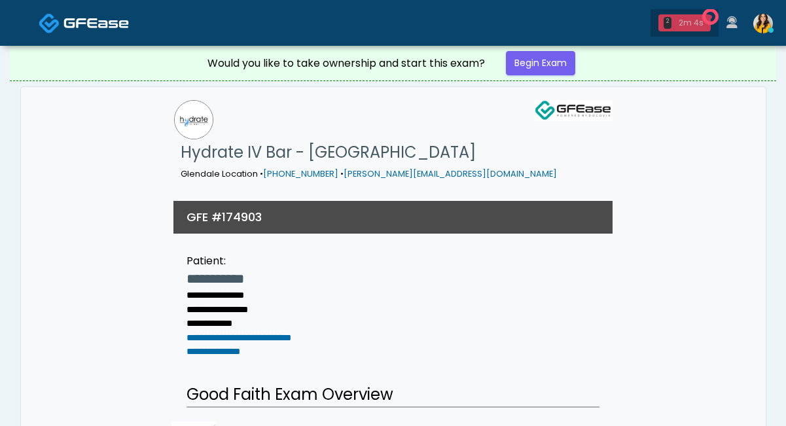
click at [694, 20] on div "2m 4s" at bounding box center [691, 23] width 29 height 12
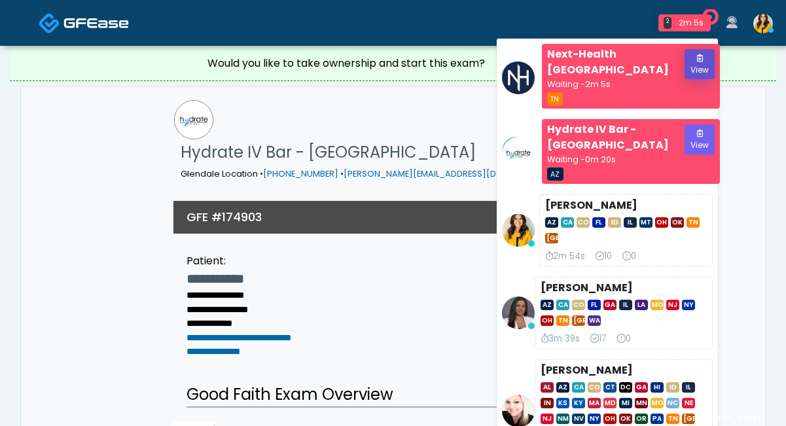
click at [684, 71] on button "View" at bounding box center [699, 64] width 30 height 30
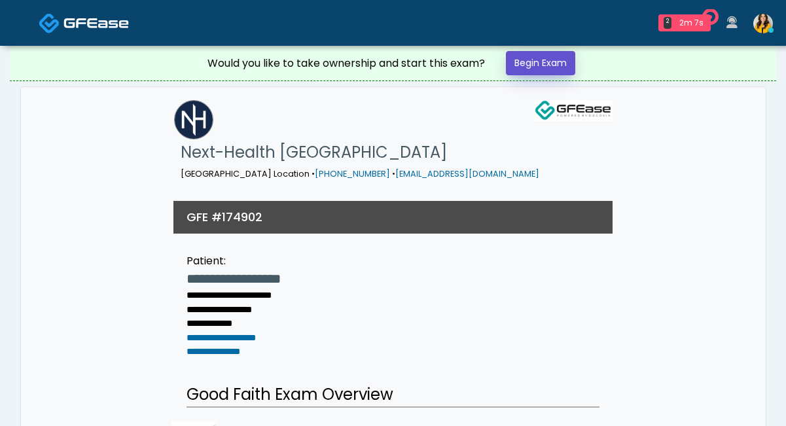
click at [559, 65] on link "Begin Exam" at bounding box center [540, 63] width 69 height 24
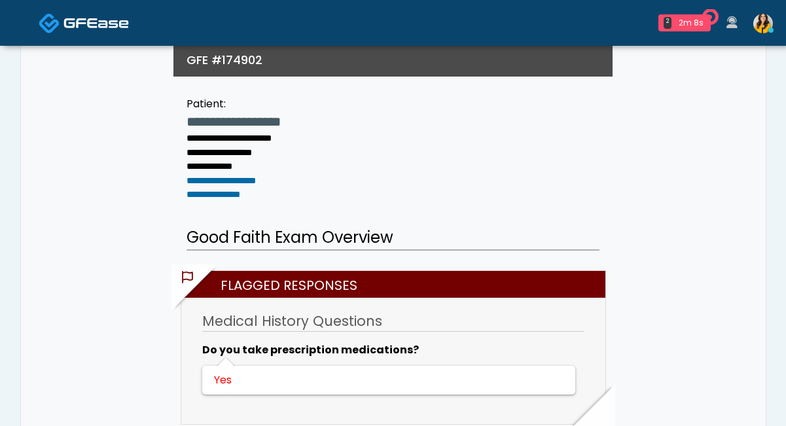
scroll to position [158, 0]
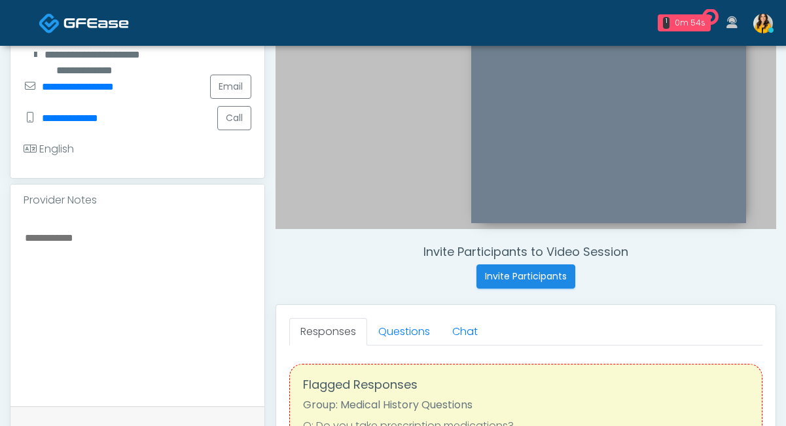
scroll to position [327, 0]
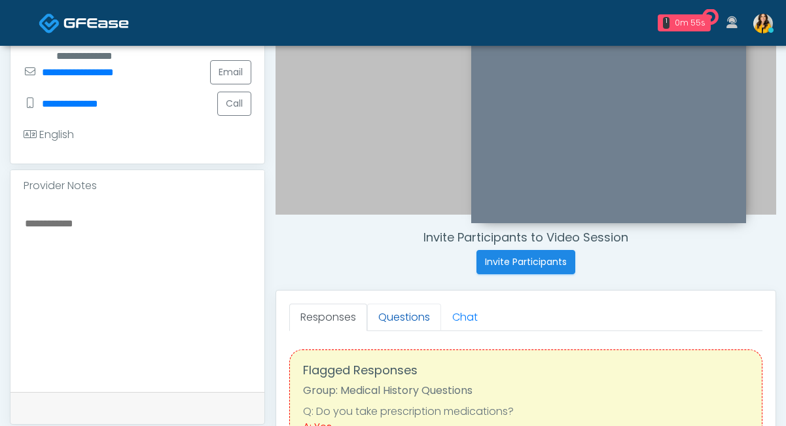
click at [397, 315] on link "Questions" at bounding box center [404, 317] width 74 height 27
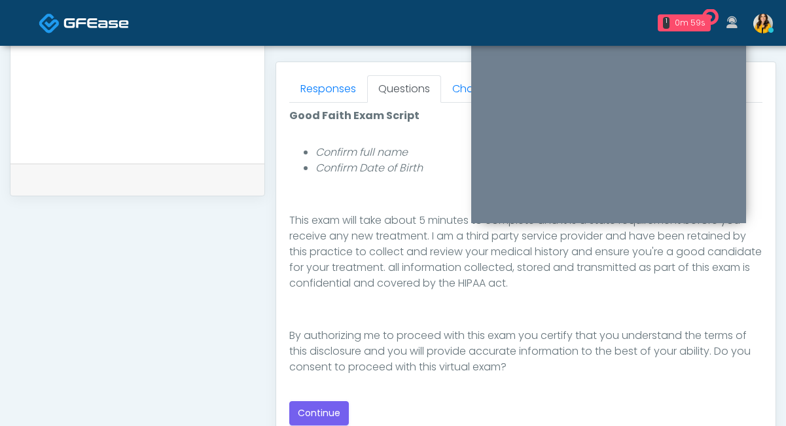
scroll to position [578, 0]
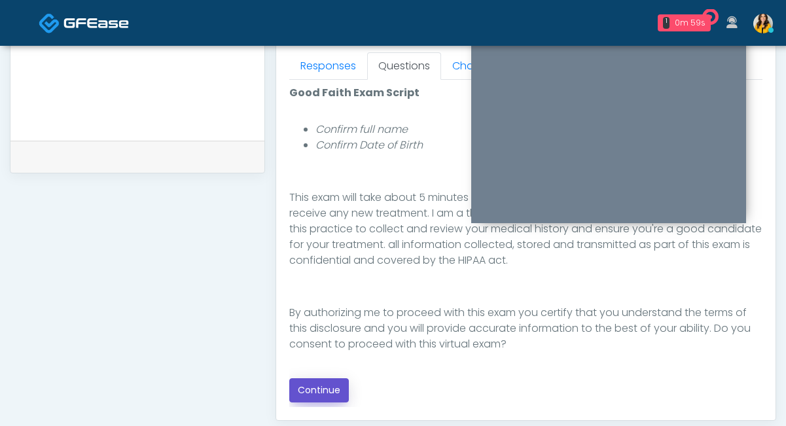
click at [324, 389] on button "Continue" at bounding box center [319, 390] width 60 height 24
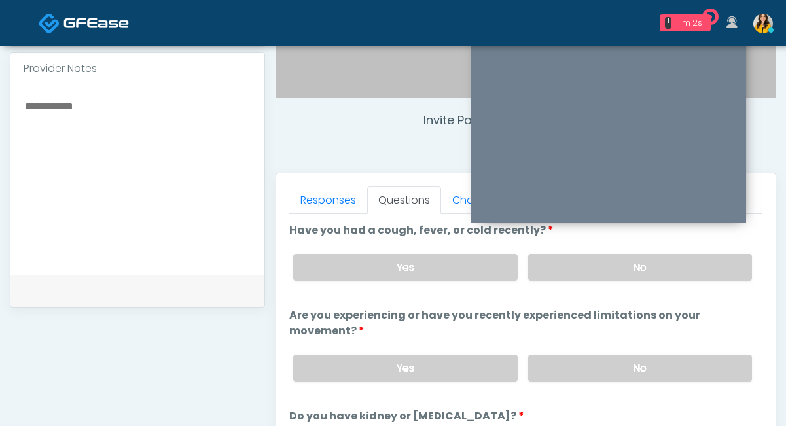
scroll to position [445, 0]
click at [546, 268] on label "No" at bounding box center [640, 266] width 224 height 27
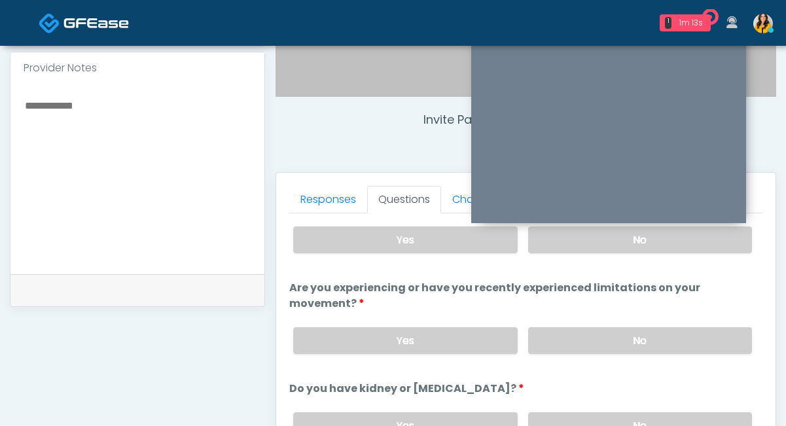
scroll to position [28, 0]
click at [556, 350] on label "No" at bounding box center [640, 339] width 224 height 27
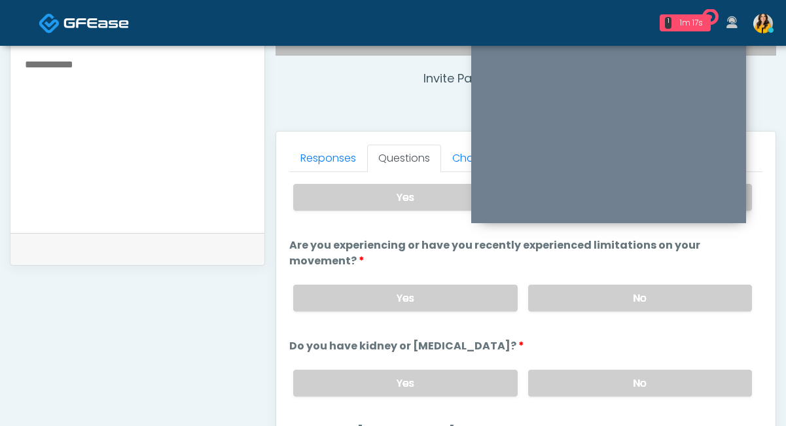
scroll to position [56, 0]
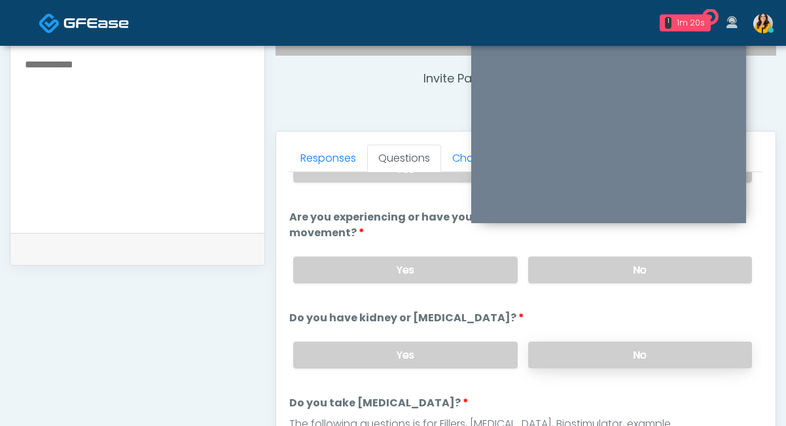
click at [535, 349] on label "No" at bounding box center [640, 355] width 224 height 27
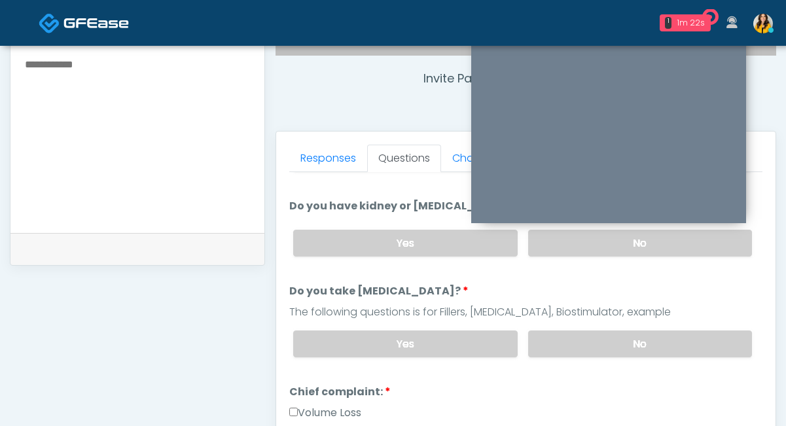
scroll to position [175, 0]
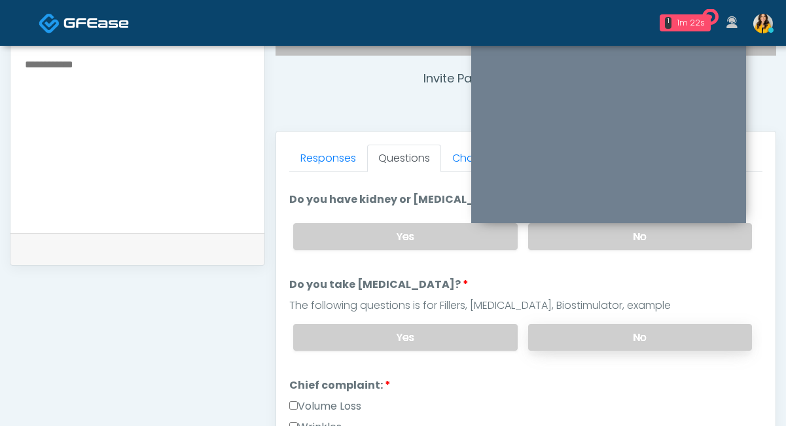
click at [548, 345] on label "No" at bounding box center [640, 337] width 224 height 27
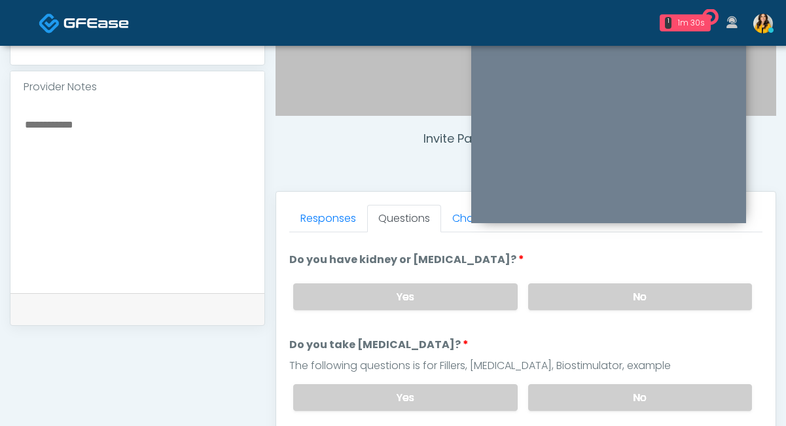
scroll to position [421, 0]
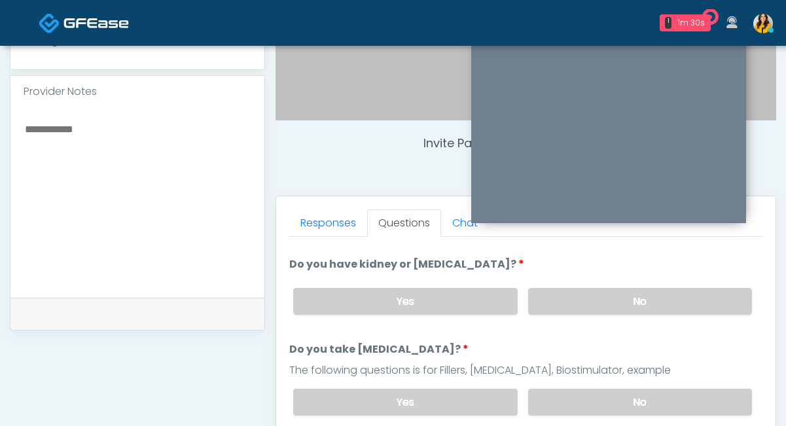
click at [152, 151] on textarea at bounding box center [138, 200] width 228 height 160
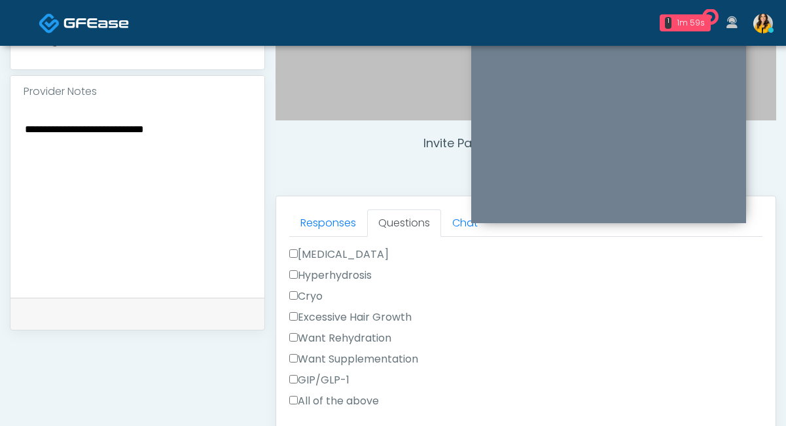
scroll to position [476, 0]
type textarea "**********"
click at [346, 332] on label "Want Rehydration" at bounding box center [340, 338] width 102 height 16
click at [352, 360] on label "Want Supplementation" at bounding box center [353, 359] width 129 height 16
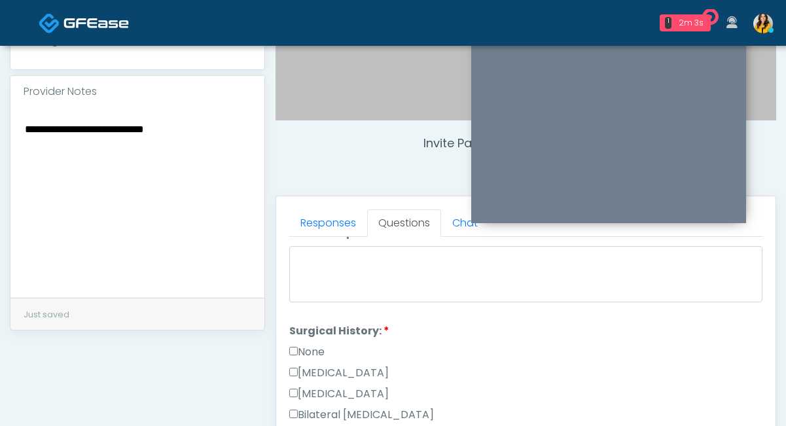
scroll to position [680, 0]
click at [315, 349] on label "None" at bounding box center [306, 353] width 35 height 16
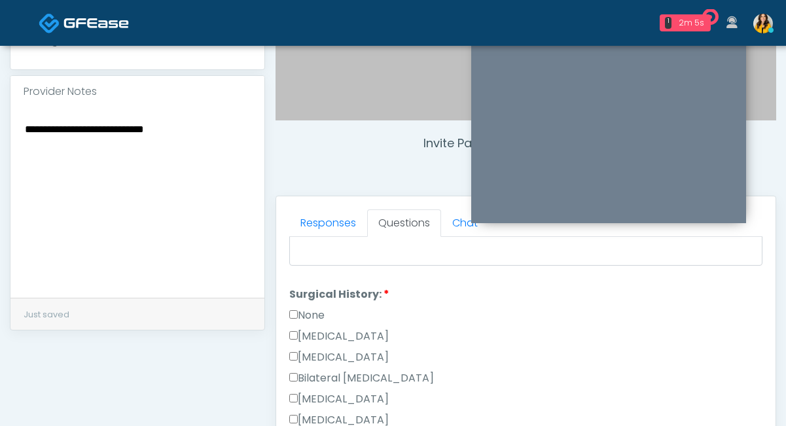
scroll to position [720, 0]
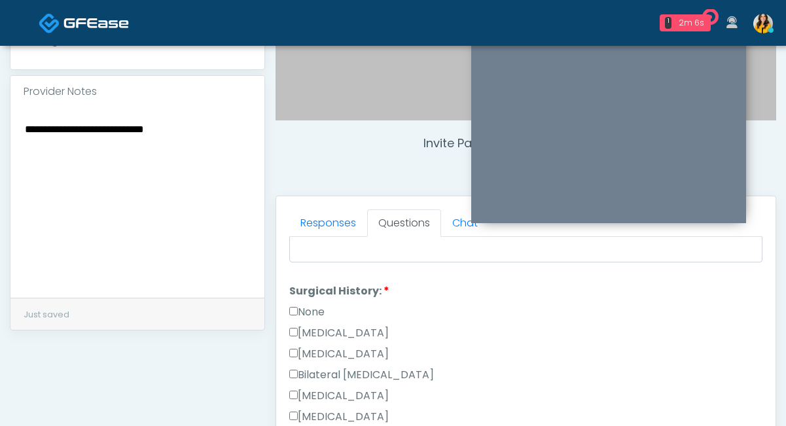
click at [303, 308] on label "None" at bounding box center [306, 312] width 35 height 16
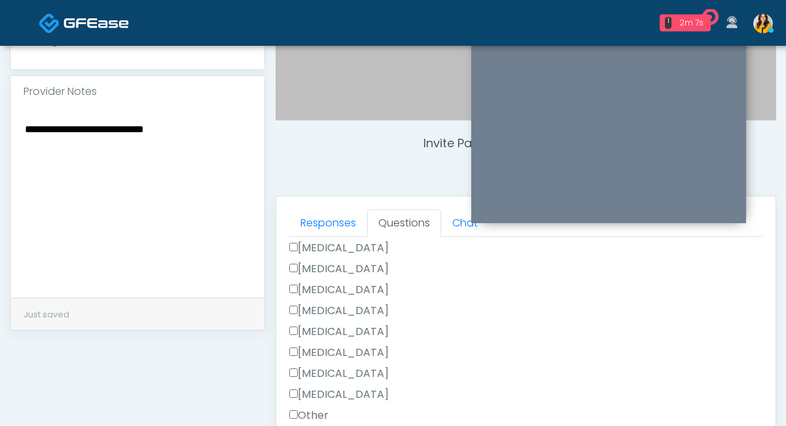
scroll to position [482, 0]
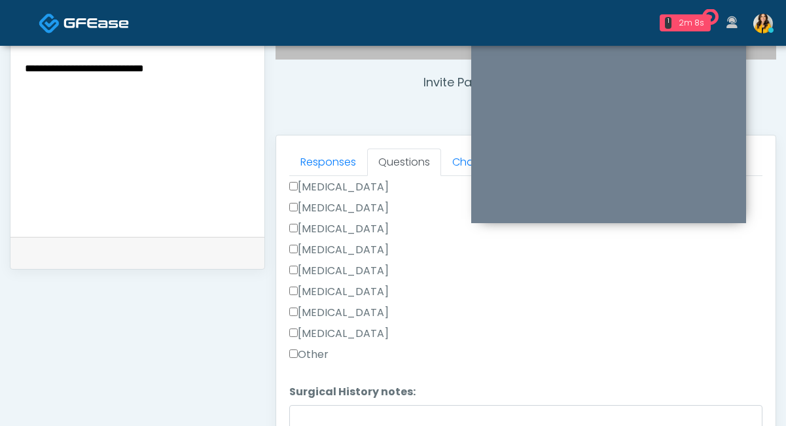
click at [313, 353] on label "Other" at bounding box center [308, 355] width 39 height 16
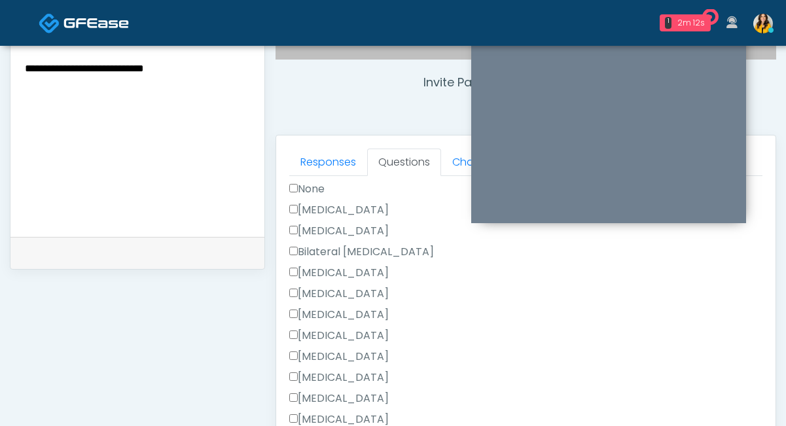
scroll to position [781, 0]
click at [306, 191] on label "None" at bounding box center [306, 191] width 35 height 16
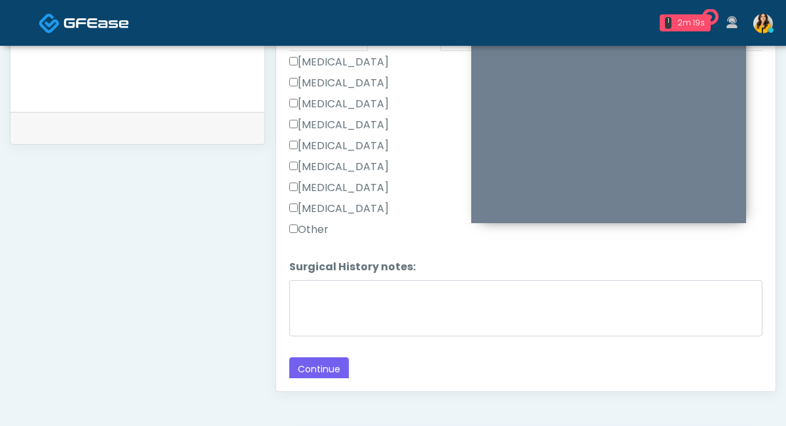
scroll to position [622, 0]
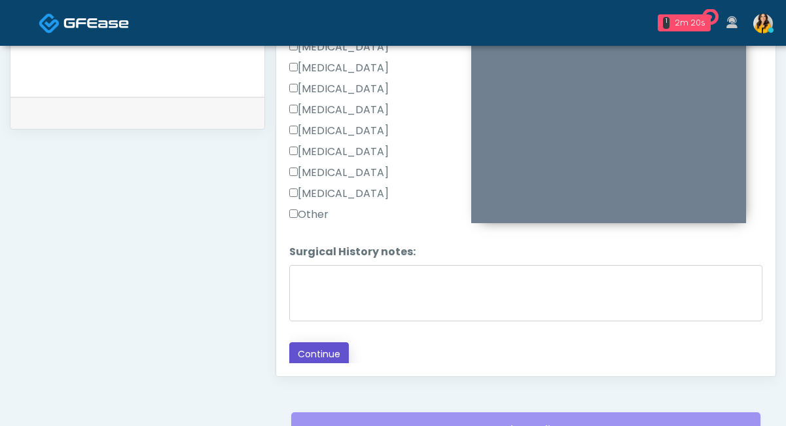
click at [343, 359] on button "Continue" at bounding box center [319, 354] width 60 height 24
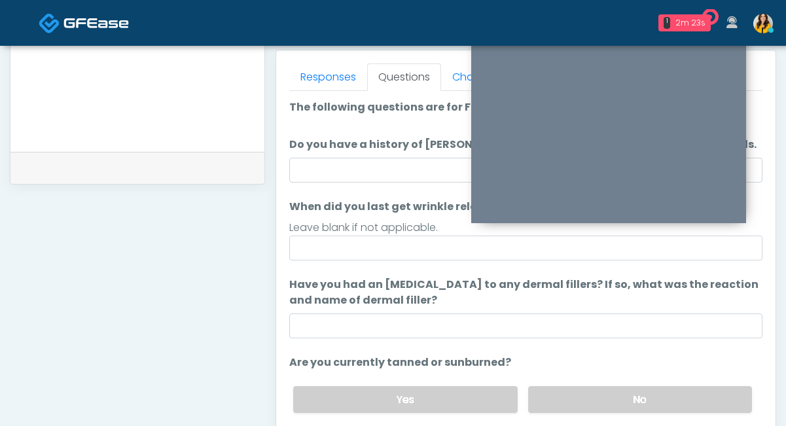
scroll to position [530, 0]
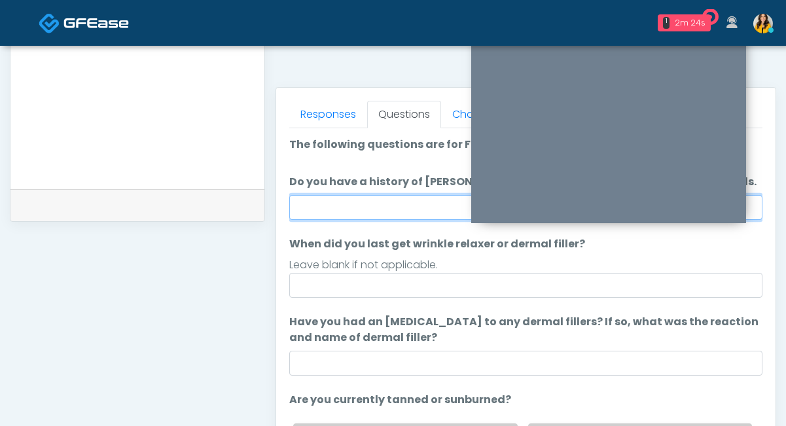
click at [349, 202] on input "Do you have a history of Guillain's barre or ALS? If so, please provide details." at bounding box center [525, 207] width 473 height 25
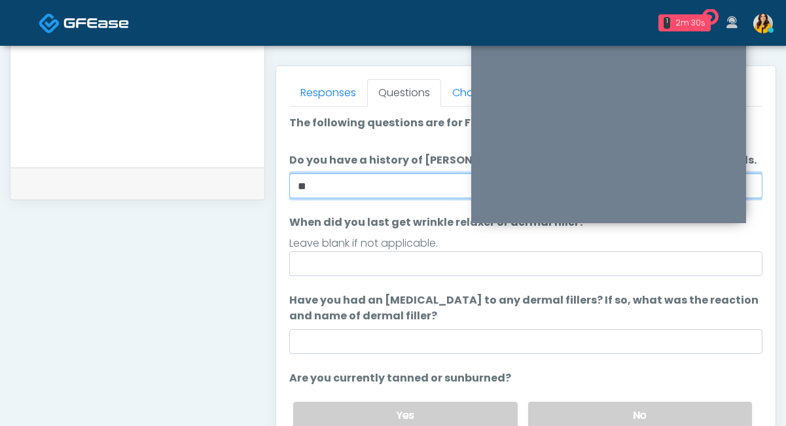
type input "**"
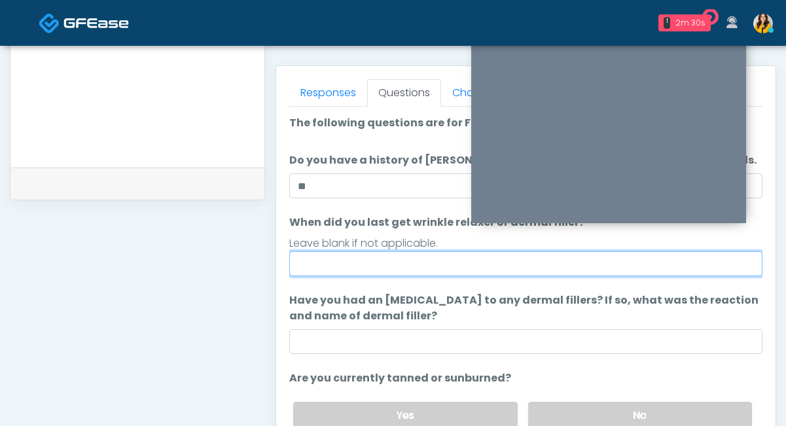
click at [316, 274] on input "When did you last get wrinkle relaxer or dermal filler?" at bounding box center [525, 263] width 473 height 25
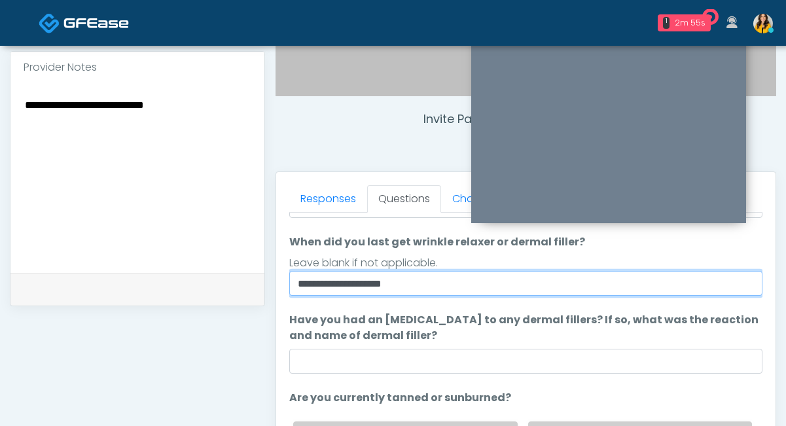
scroll to position [87, 0]
drag, startPoint x: 315, startPoint y: 281, endPoint x: 270, endPoint y: 282, distance: 45.8
click at [269, 281] on div "Invite Participants to Video Session Invite Participants Responses Questions Ch…" at bounding box center [520, 158] width 511 height 998
click at [421, 291] on input "**********" at bounding box center [525, 282] width 473 height 25
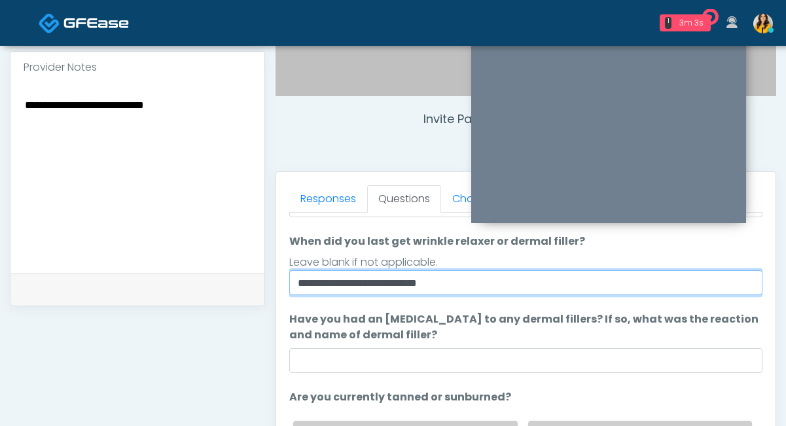
click at [421, 291] on input "**********" at bounding box center [525, 282] width 473 height 25
click at [463, 278] on input "**********" at bounding box center [525, 282] width 473 height 25
drag, startPoint x: 452, startPoint y: 282, endPoint x: 374, endPoint y: 285, distance: 77.9
click at [374, 285] on input "**********" at bounding box center [525, 282] width 473 height 25
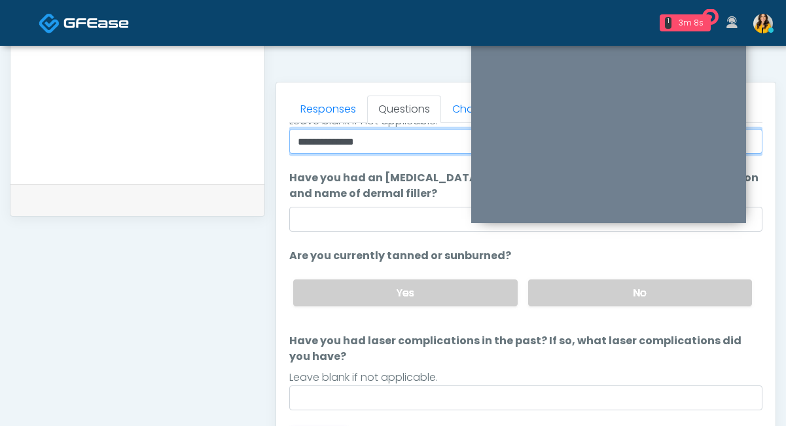
scroll to position [557, 0]
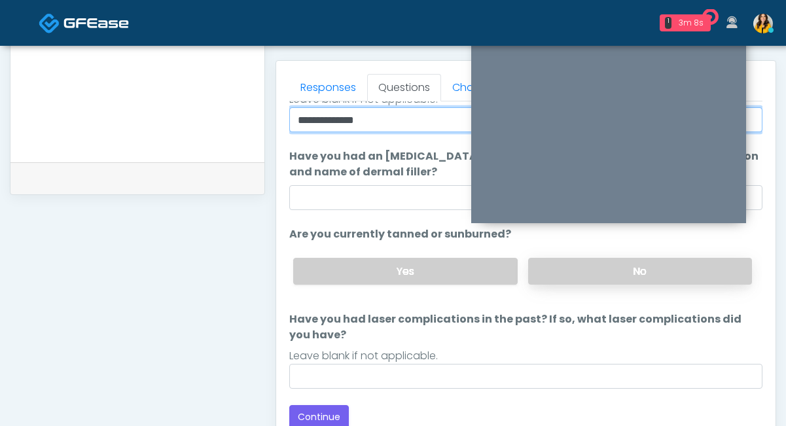
type input "**********"
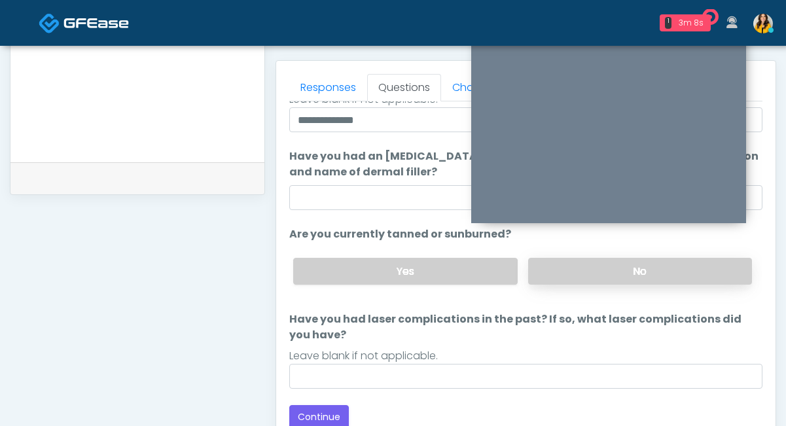
click at [579, 281] on label "No" at bounding box center [640, 271] width 224 height 27
click at [327, 411] on button "Continue" at bounding box center [319, 417] width 60 height 24
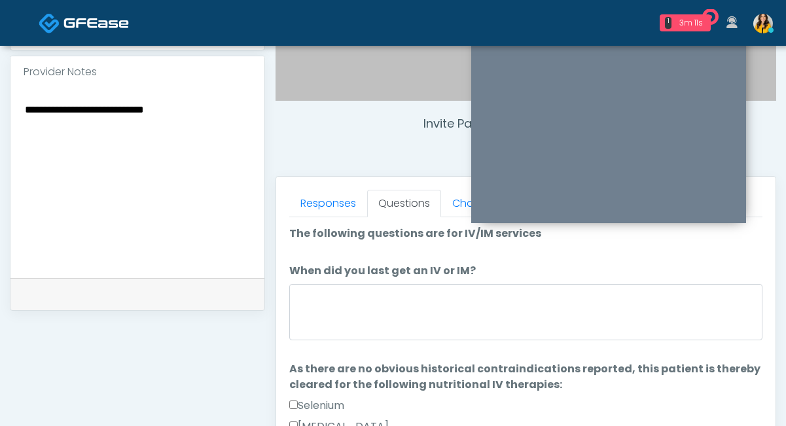
scroll to position [438, 0]
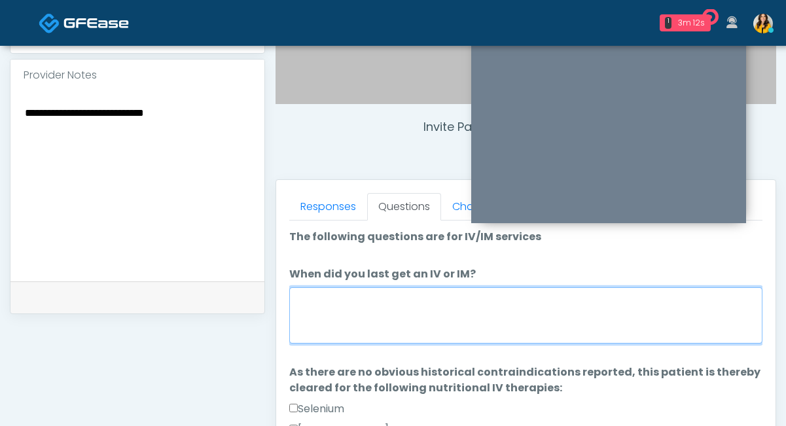
click at [363, 318] on textarea "When did you last get an IV or IM?" at bounding box center [525, 315] width 473 height 56
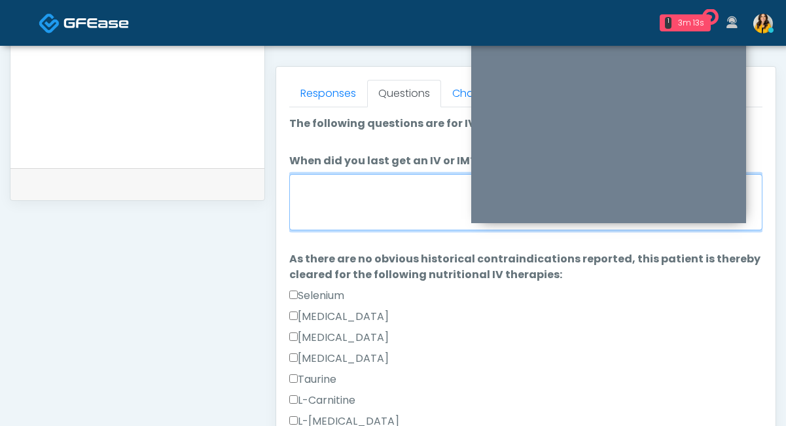
scroll to position [567, 0]
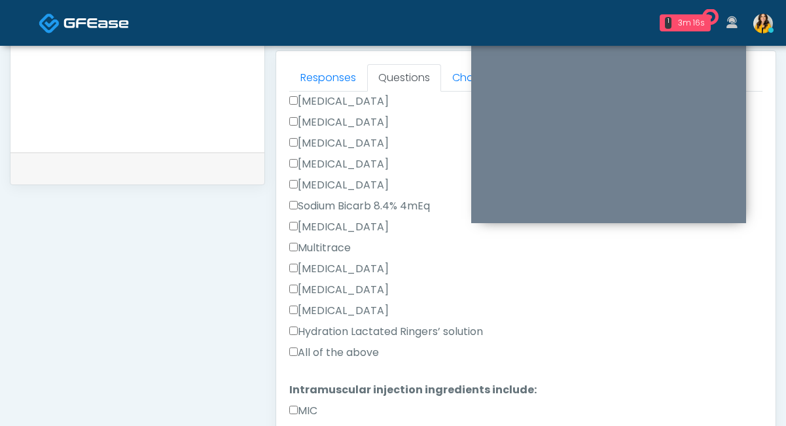
click at [321, 353] on label "All of the above" at bounding box center [334, 353] width 90 height 16
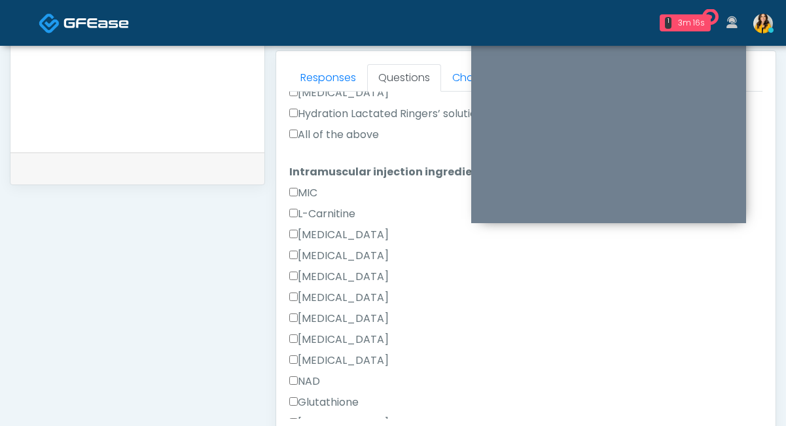
scroll to position [726, 0]
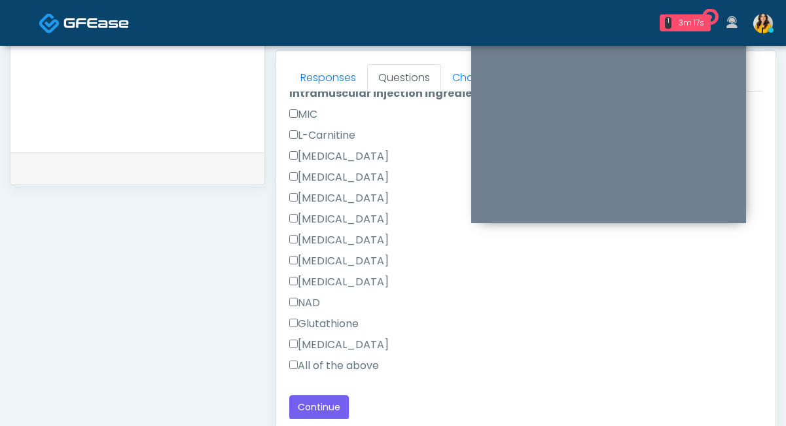
click at [308, 366] on label "All of the above" at bounding box center [334, 366] width 90 height 16
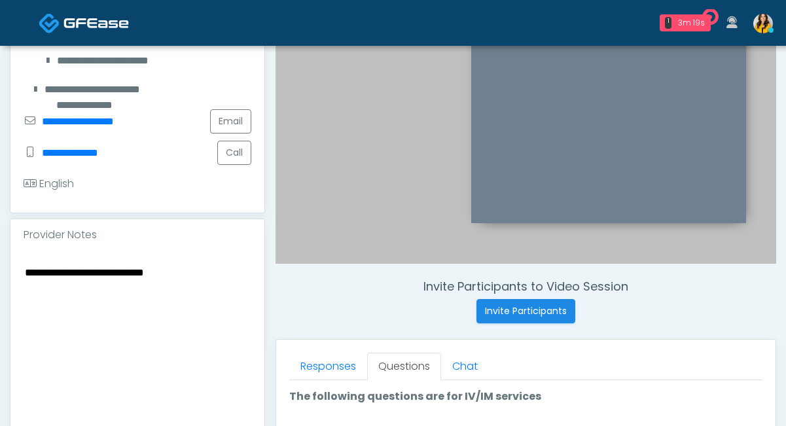
scroll to position [387, 0]
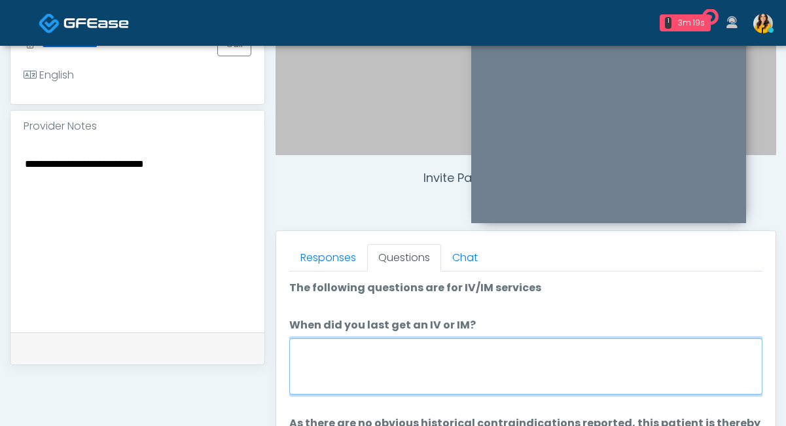
click at [321, 359] on textarea "When did you last get an IV or IM?" at bounding box center [525, 366] width 473 height 56
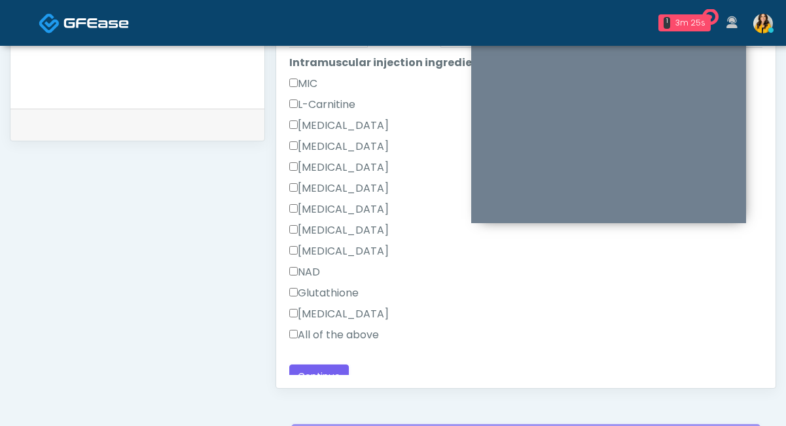
scroll to position [726, 0]
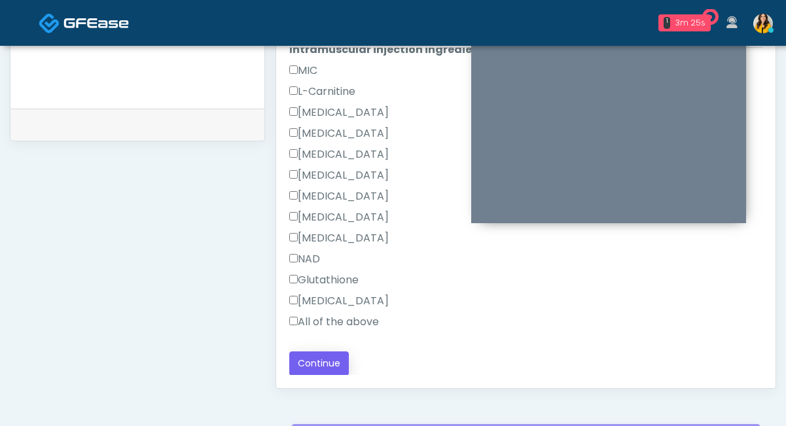
type textarea "**********"
click at [325, 357] on button "Continue" at bounding box center [319, 363] width 60 height 24
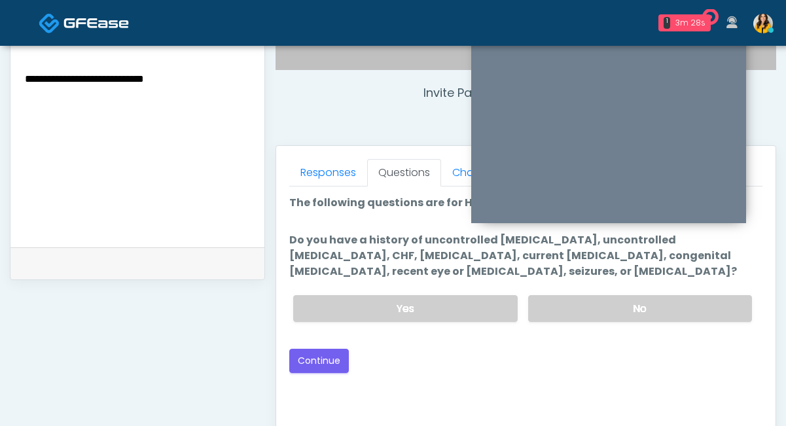
scroll to position [470, 0]
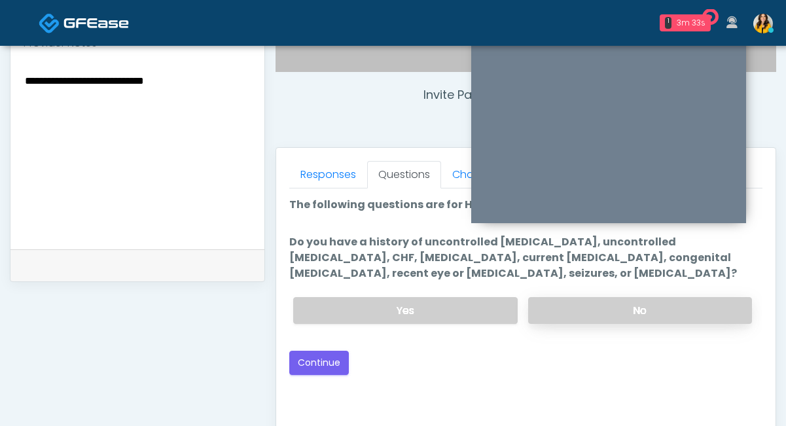
click at [572, 311] on label "No" at bounding box center [640, 310] width 224 height 27
click at [313, 367] on button "Continue" at bounding box center [319, 363] width 60 height 24
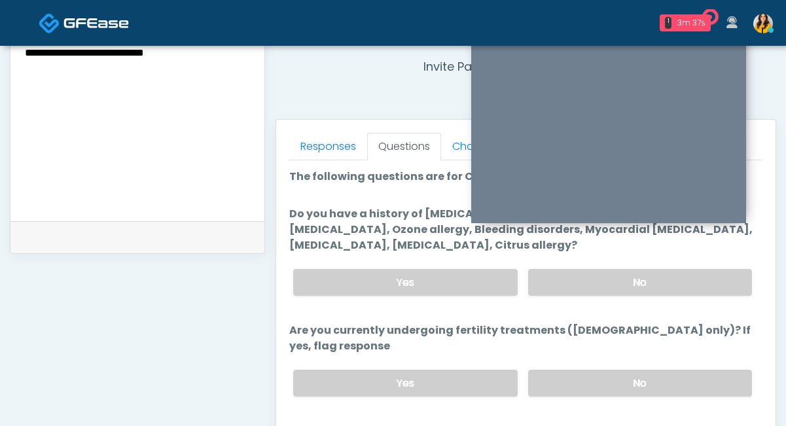
scroll to position [495, 0]
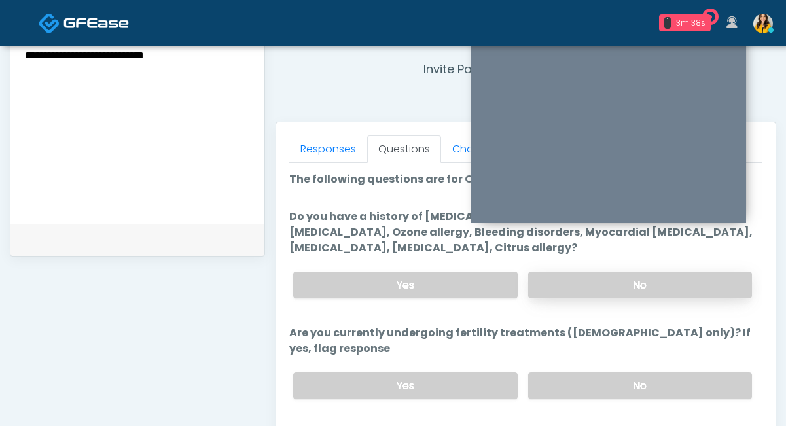
click at [558, 285] on label "No" at bounding box center [640, 285] width 224 height 27
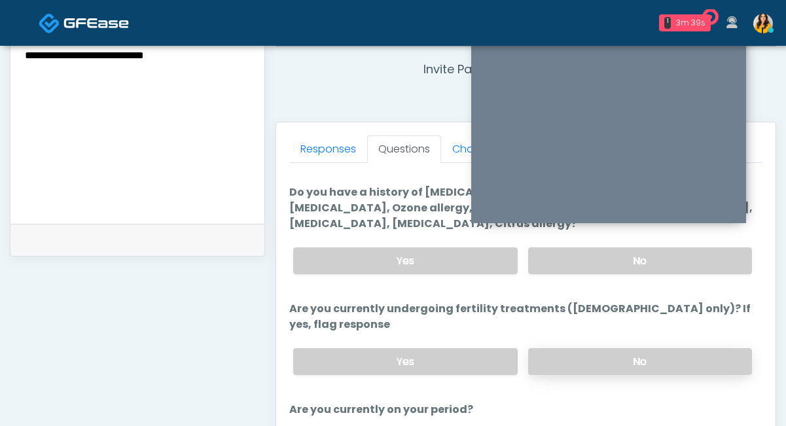
click at [558, 348] on label "No" at bounding box center [640, 361] width 224 height 27
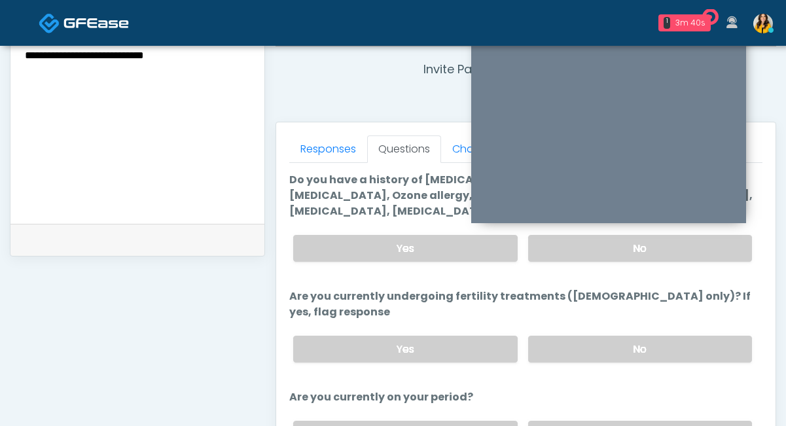
scroll to position [76, 0]
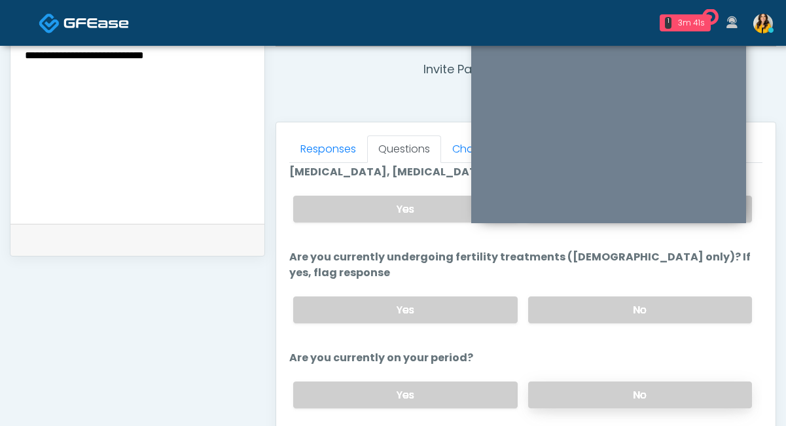
click at [559, 386] on label "No" at bounding box center [640, 395] width 224 height 27
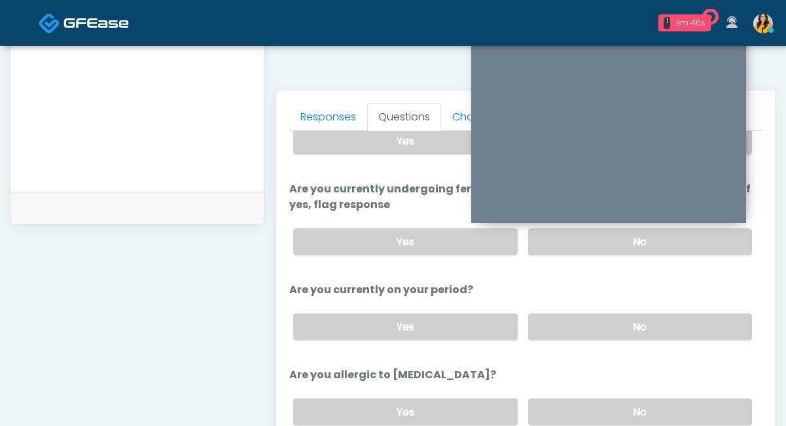
scroll to position [551, 0]
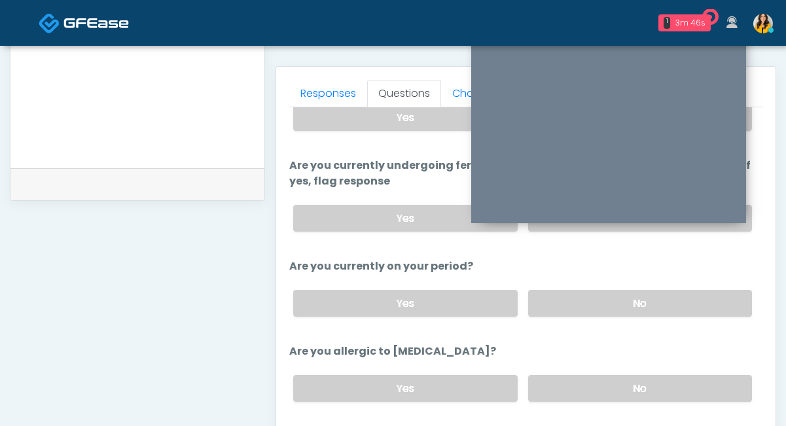
click at [551, 364] on div "Yes No" at bounding box center [523, 388] width 480 height 48
click at [546, 376] on label "No" at bounding box center [640, 388] width 224 height 27
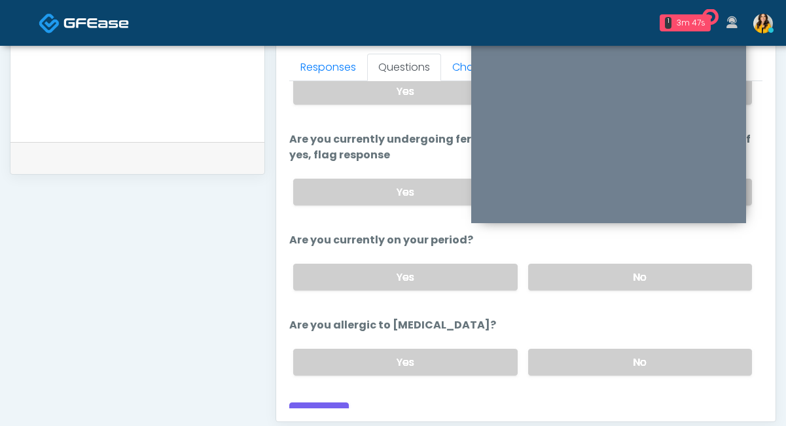
scroll to position [578, 0]
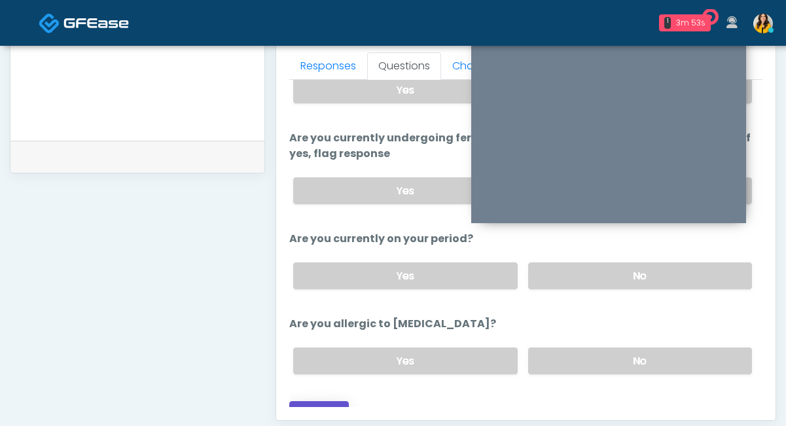
click at [339, 401] on button "Continue" at bounding box center [319, 413] width 60 height 24
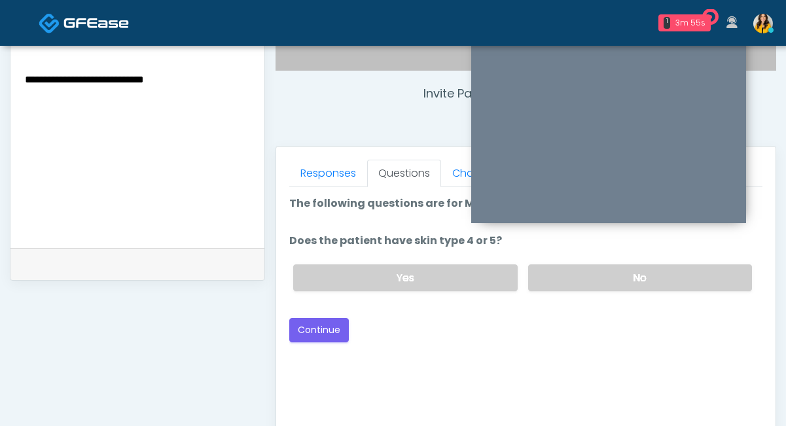
scroll to position [471, 0]
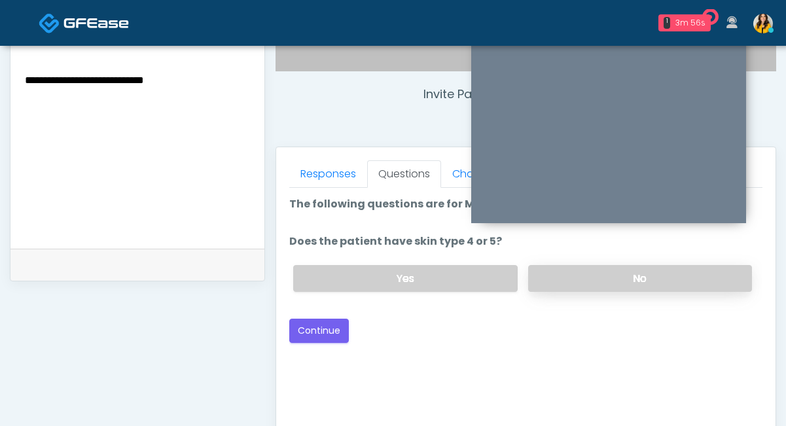
click at [554, 273] on label "No" at bounding box center [640, 278] width 224 height 27
click at [318, 327] on button "Continue" at bounding box center [319, 331] width 60 height 24
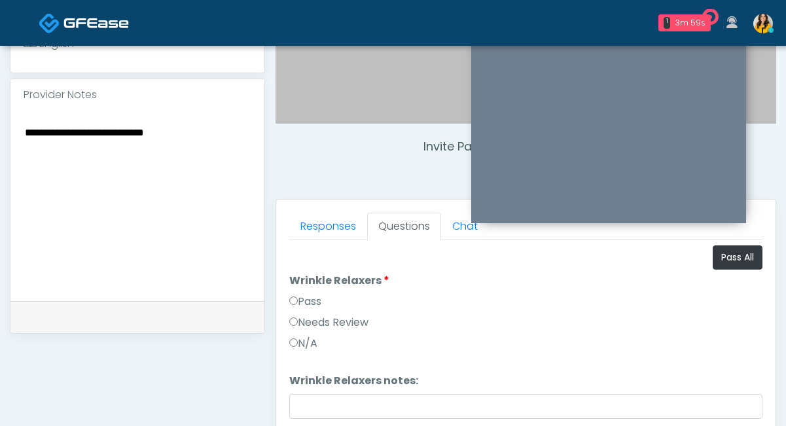
scroll to position [415, 0]
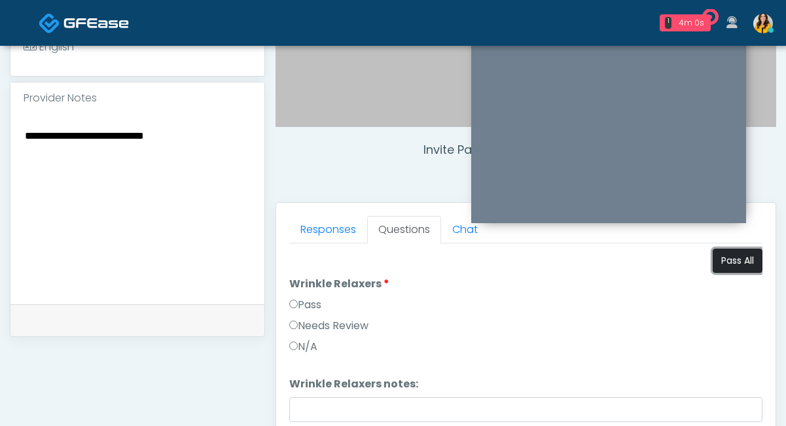
click at [748, 262] on button "Pass All" at bounding box center [738, 261] width 50 height 24
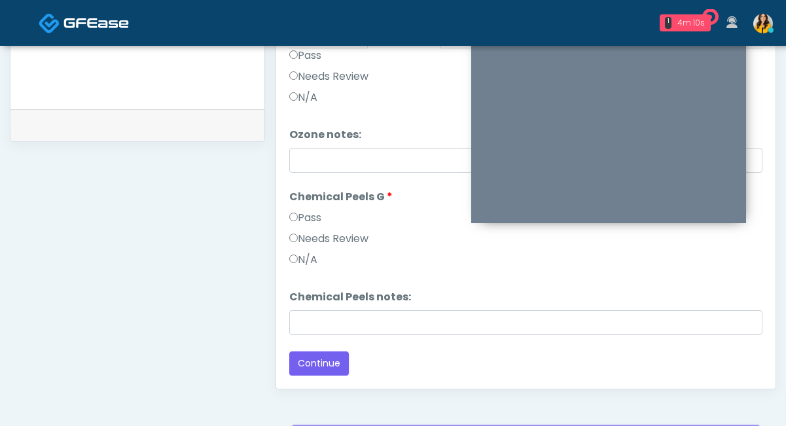
scroll to position [673, 0]
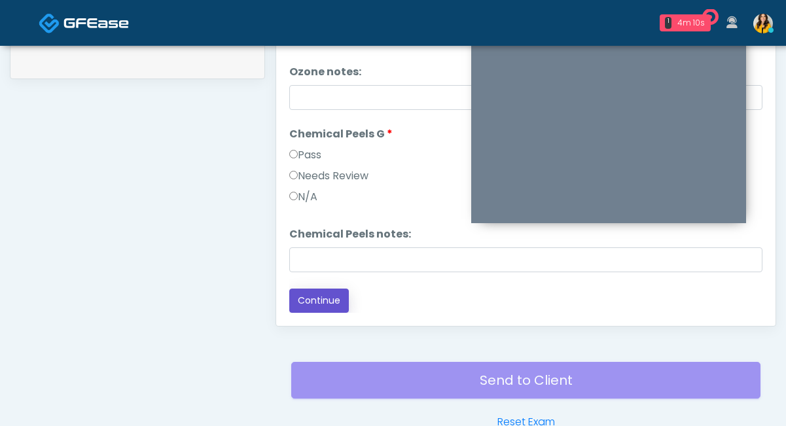
click at [309, 298] on button "Continue" at bounding box center [319, 301] width 60 height 24
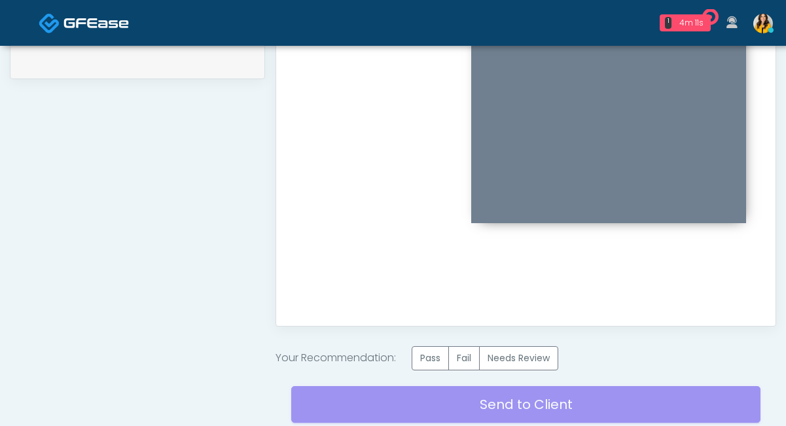
scroll to position [0, 0]
click at [431, 359] on label "Pass" at bounding box center [430, 358] width 37 height 24
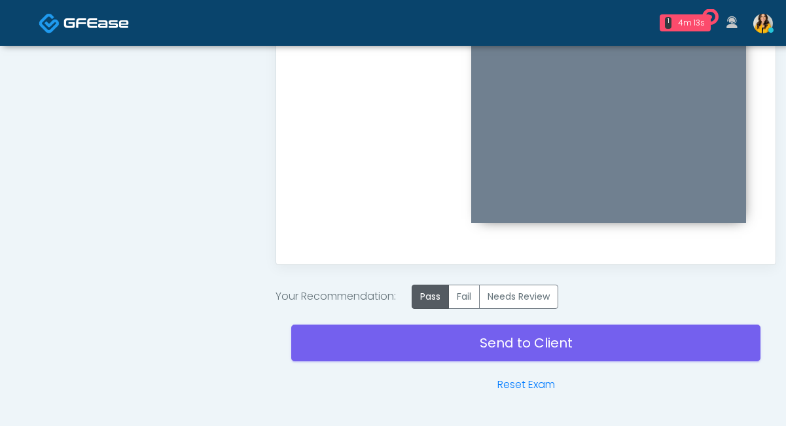
scroll to position [744, 0]
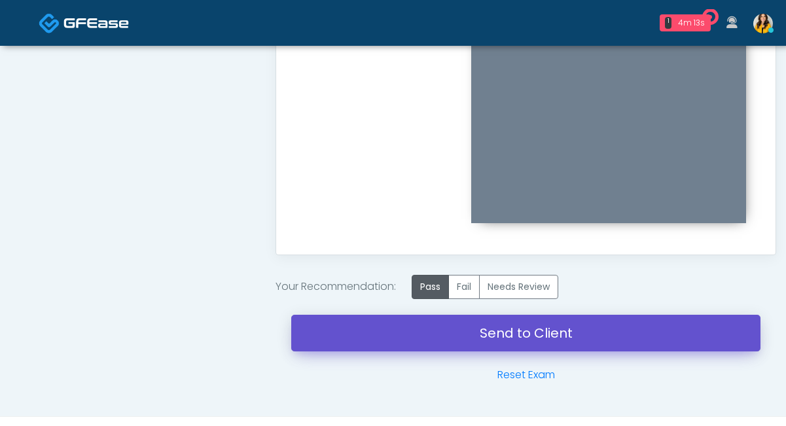
click at [423, 348] on link "Send to Client" at bounding box center [525, 333] width 469 height 37
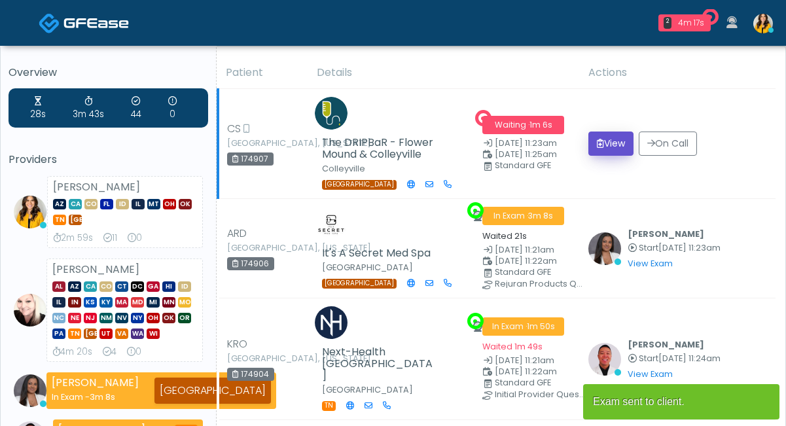
click at [606, 145] on button "View" at bounding box center [610, 144] width 45 height 24
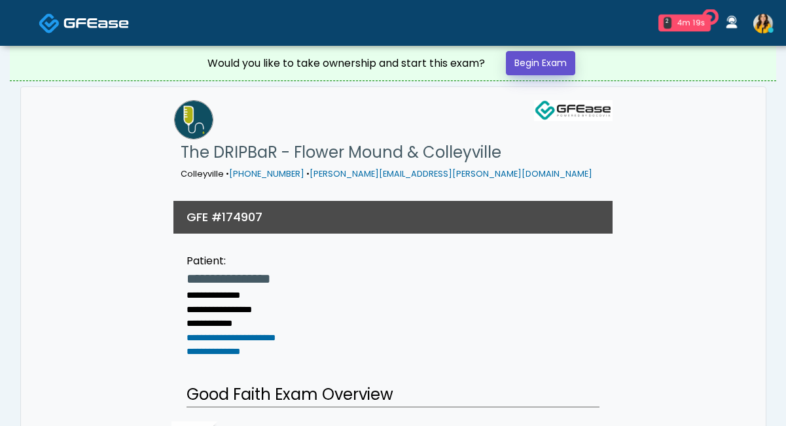
click at [547, 62] on link "Begin Exam" at bounding box center [540, 63] width 69 height 24
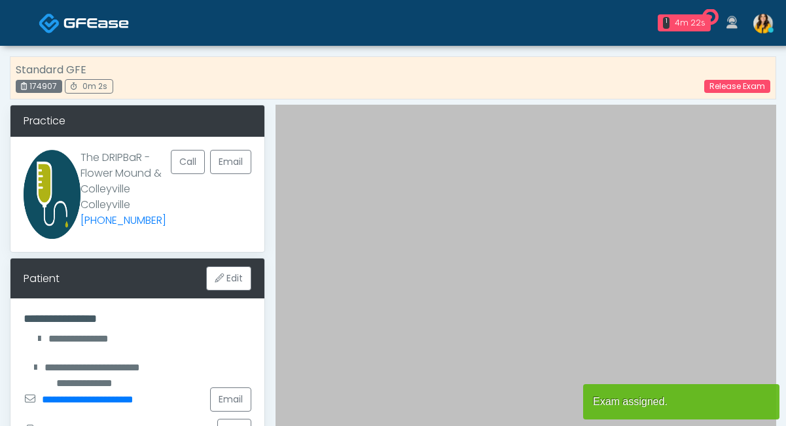
scroll to position [49, 0]
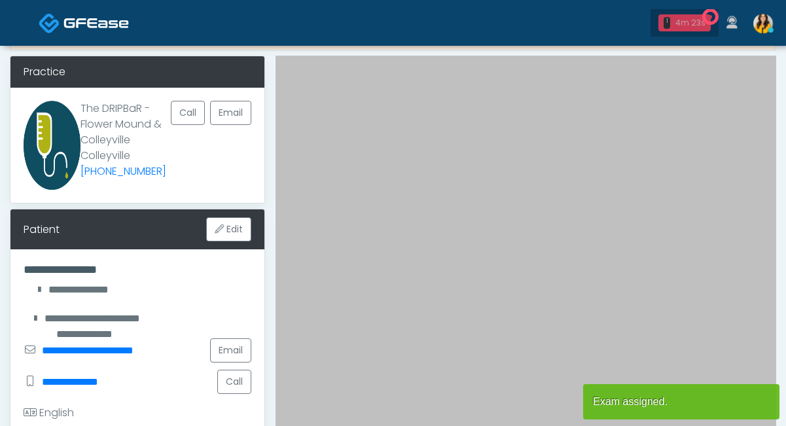
click at [692, 22] on div "4m 23s" at bounding box center [690, 23] width 30 height 12
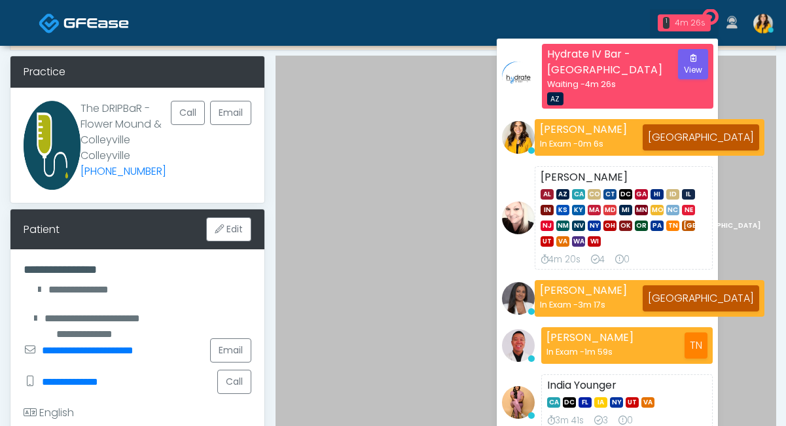
click at [688, 23] on div "4m 26s" at bounding box center [690, 23] width 31 height 12
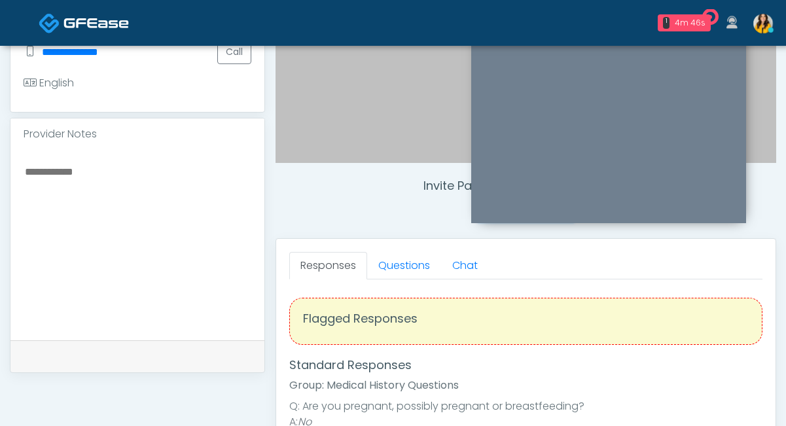
scroll to position [380, 0]
click at [394, 271] on link "Questions" at bounding box center [404, 264] width 74 height 27
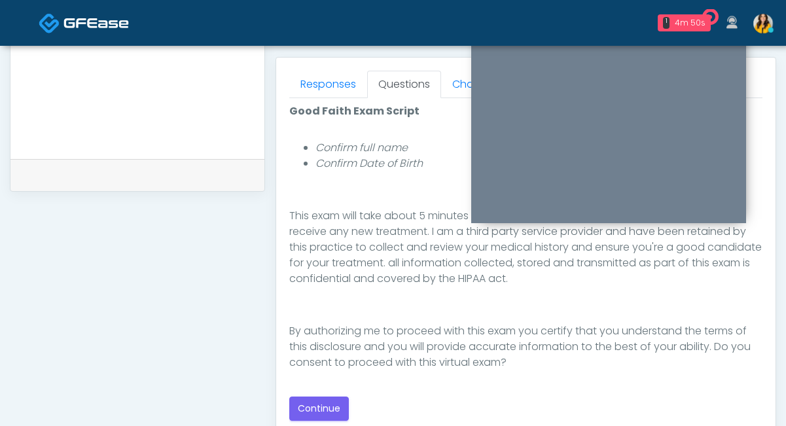
scroll to position [565, 0]
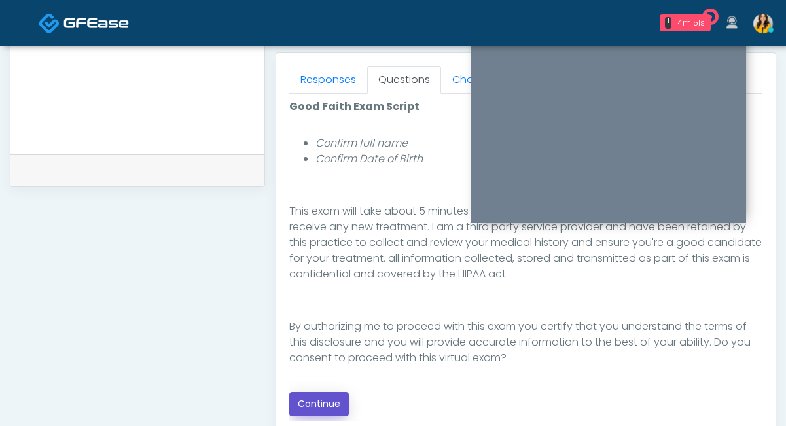
click at [325, 404] on button "Continue" at bounding box center [319, 404] width 60 height 24
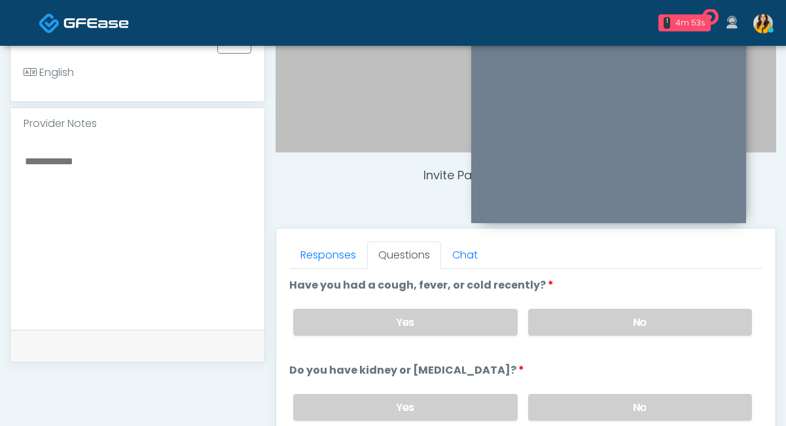
scroll to position [397, 0]
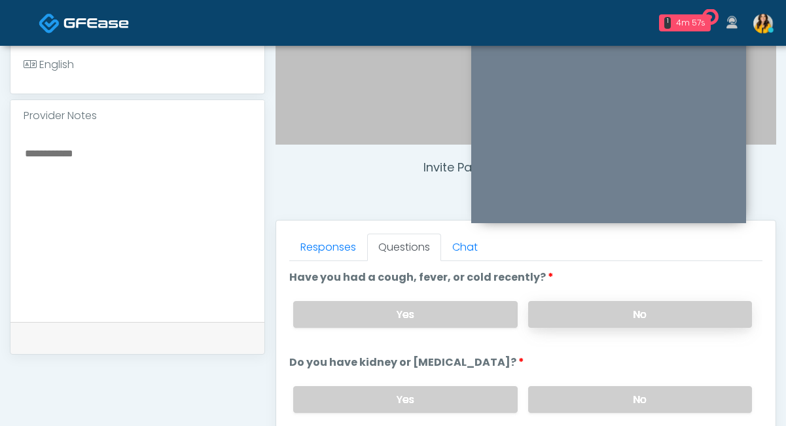
click at [548, 312] on label "No" at bounding box center [640, 314] width 224 height 27
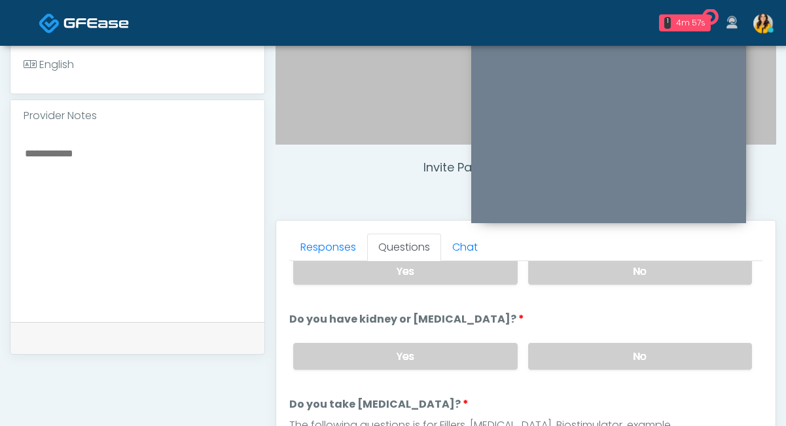
scroll to position [49, 0]
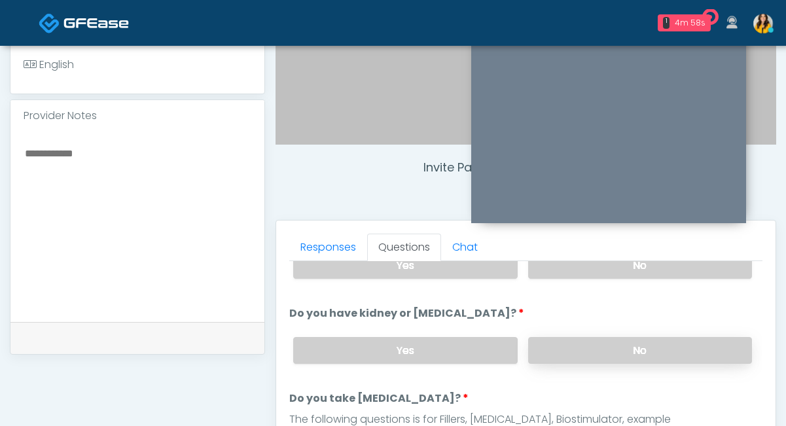
click at [539, 347] on label "No" at bounding box center [640, 350] width 224 height 27
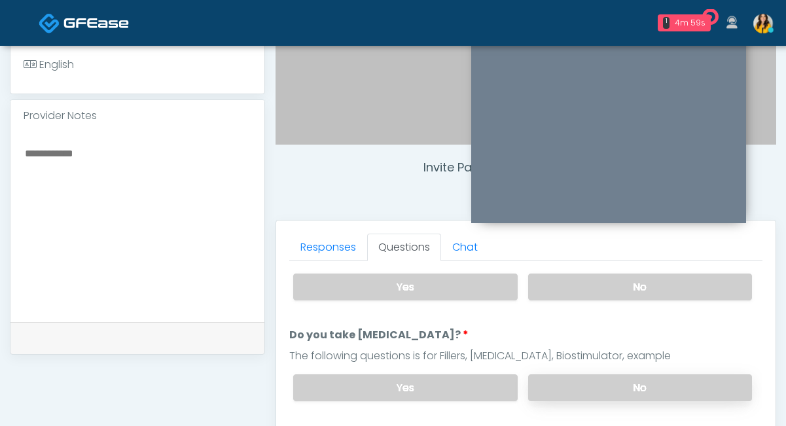
click at [576, 383] on label "No" at bounding box center [640, 387] width 224 height 27
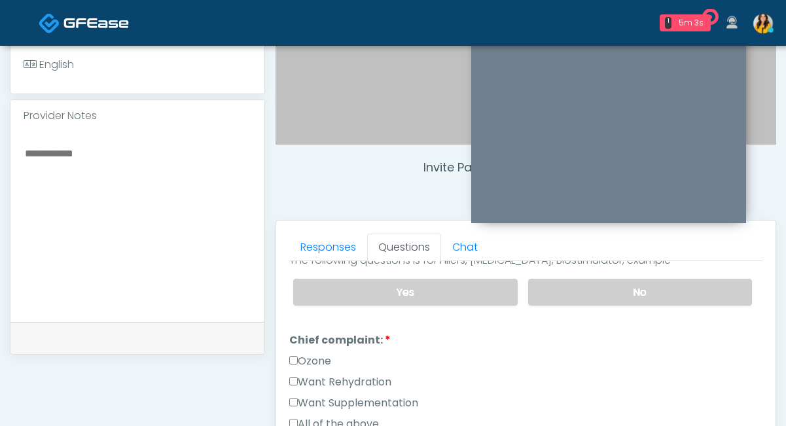
scroll to position [242, 0]
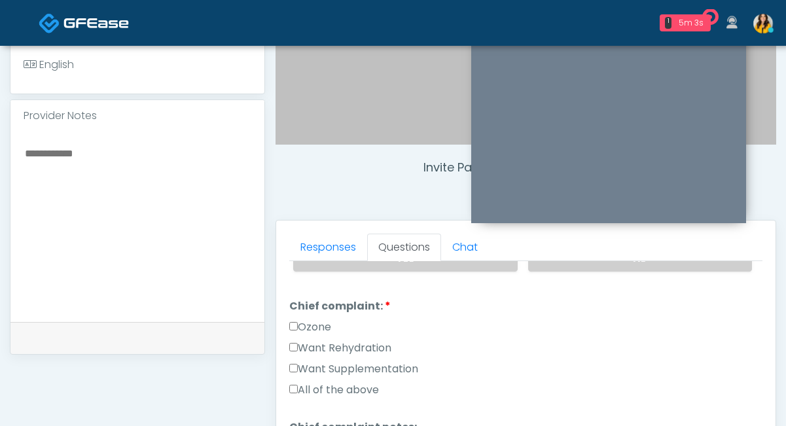
click at [365, 347] on label "Want Rehydration" at bounding box center [340, 348] width 102 height 16
click at [367, 368] on label "Want Supplementation" at bounding box center [353, 369] width 129 height 16
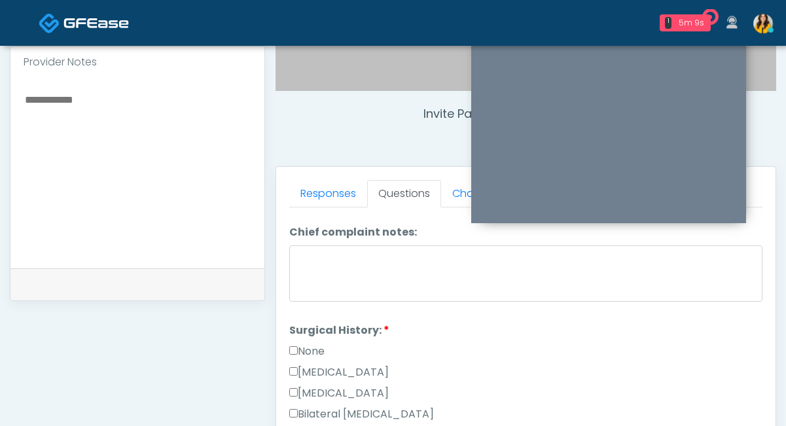
scroll to position [393, 0]
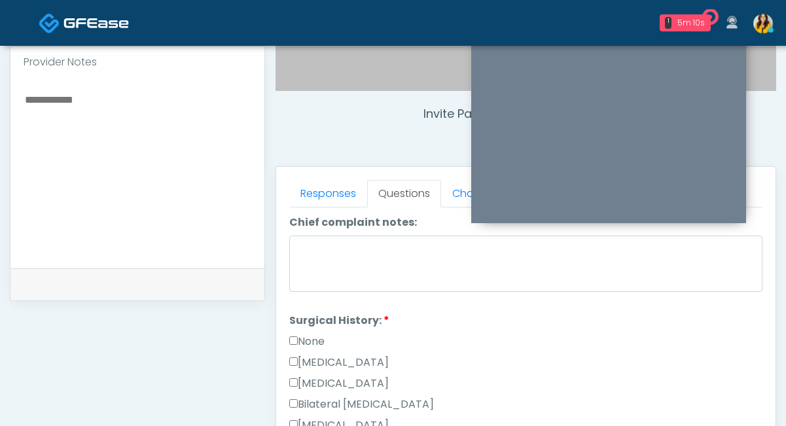
click at [311, 338] on label "None" at bounding box center [306, 342] width 35 height 16
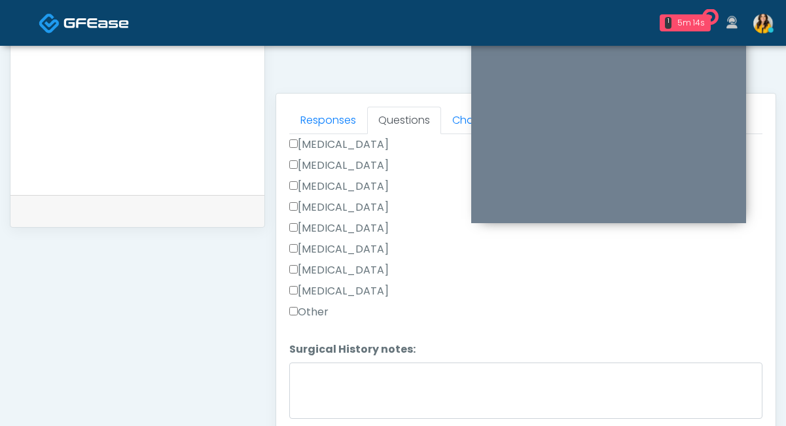
scroll to position [527, 0]
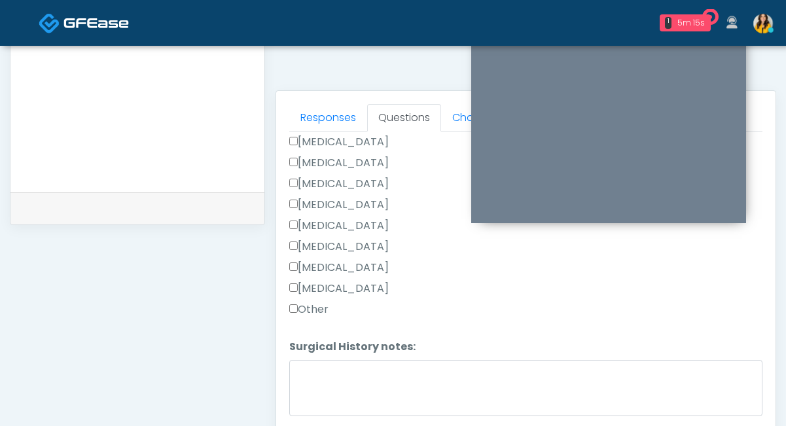
click at [350, 247] on label "Cholecystectomy" at bounding box center [338, 247] width 99 height 16
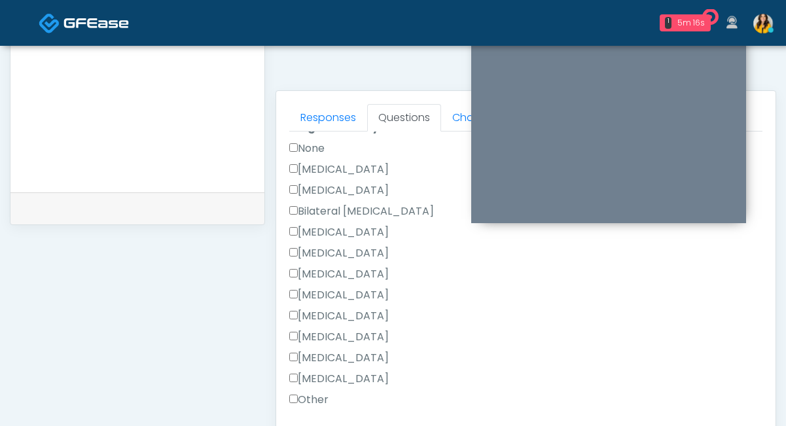
click at [317, 147] on label "None" at bounding box center [306, 149] width 35 height 16
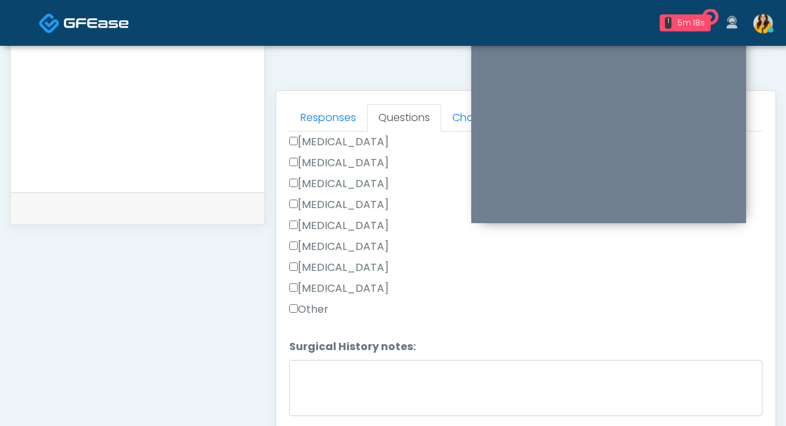
scroll to position [624, 0]
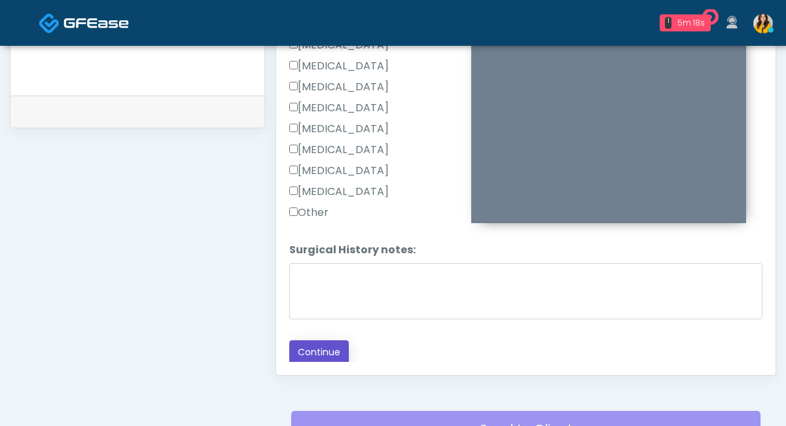
click at [312, 353] on button "Continue" at bounding box center [319, 352] width 60 height 24
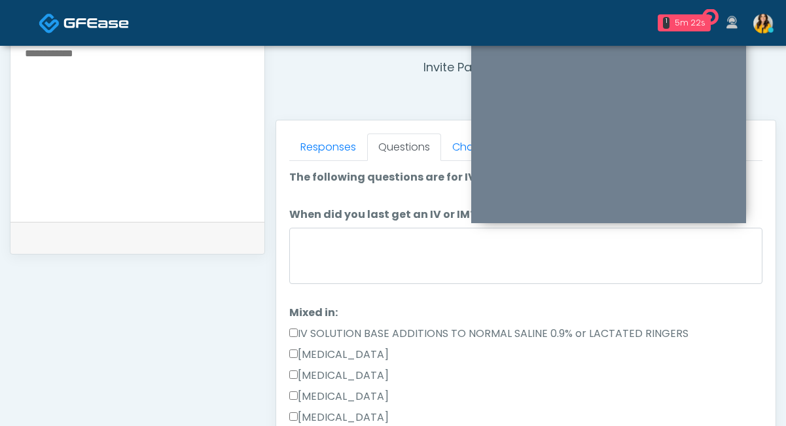
scroll to position [493, 0]
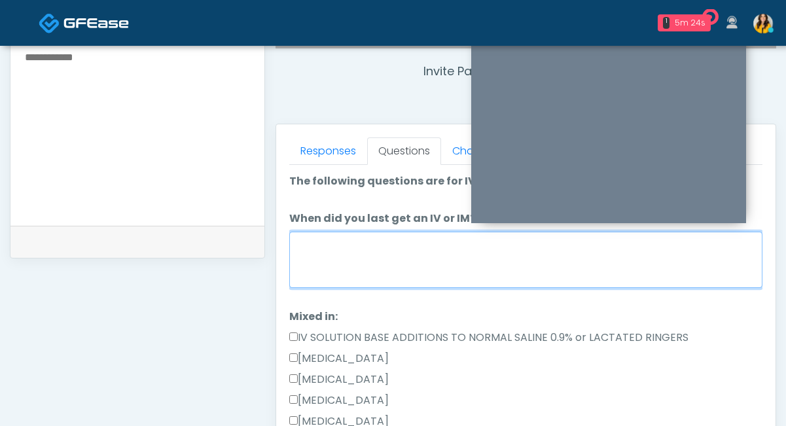
click at [352, 269] on textarea "When did you last get an IV or IM?" at bounding box center [525, 260] width 473 height 56
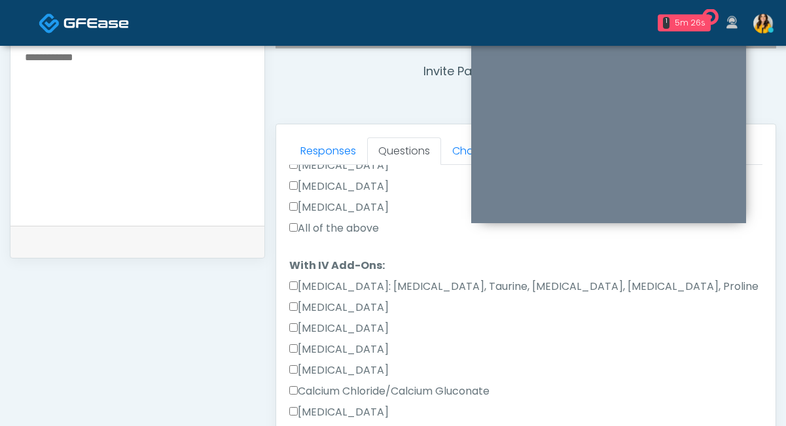
scroll to position [289, 0]
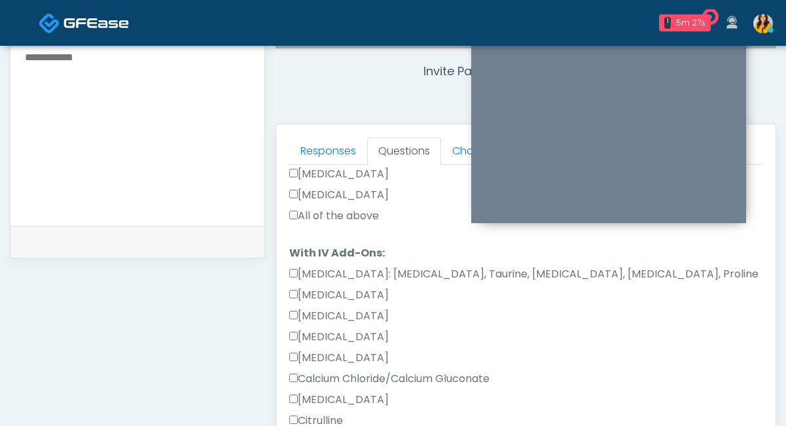
type textarea "*****"
click at [329, 218] on label "All of the above" at bounding box center [334, 216] width 90 height 16
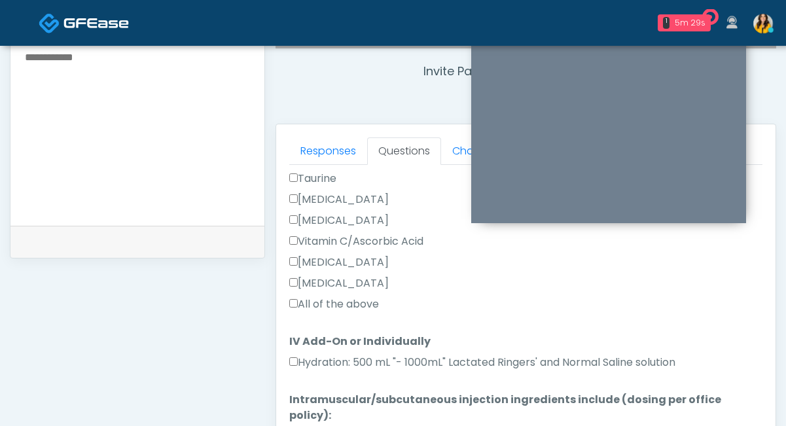
click at [331, 298] on label "All of the above" at bounding box center [334, 304] width 90 height 16
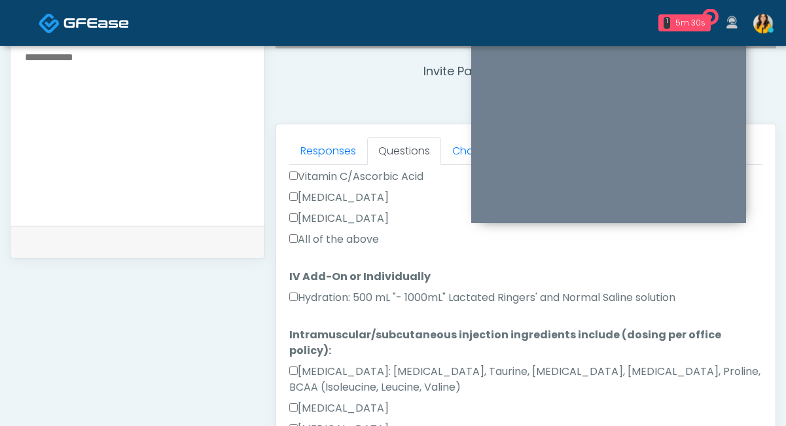
click at [366, 298] on label "Hydration: 500 mL "- 1000mL" Lactated Ringers' and Normal Saline solution" at bounding box center [482, 298] width 386 height 16
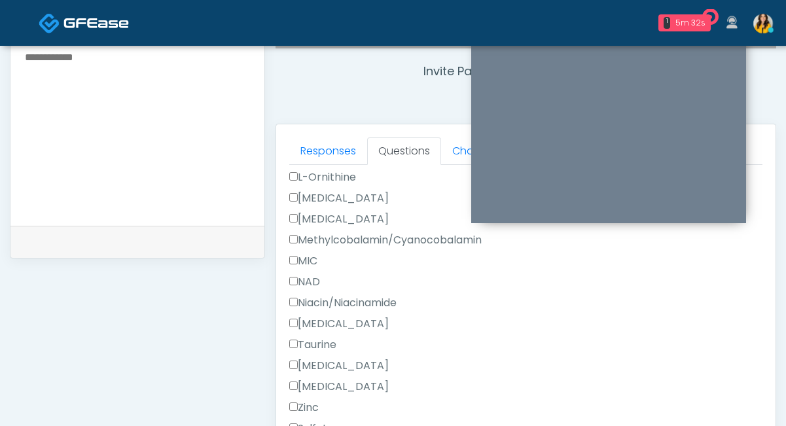
scroll to position [622, 0]
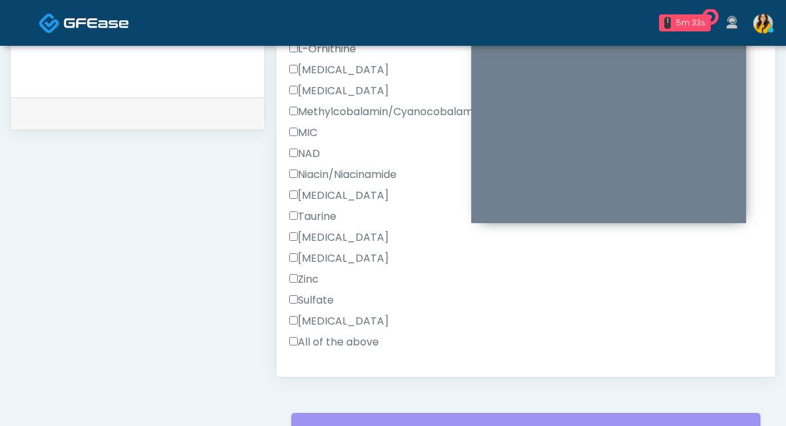
click at [320, 334] on label "All of the above" at bounding box center [334, 342] width 90 height 16
click at [321, 372] on button "Continue" at bounding box center [319, 384] width 60 height 24
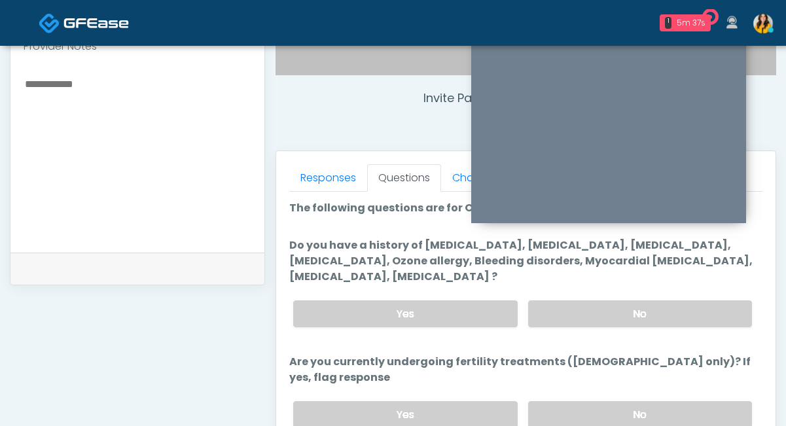
scroll to position [458, 0]
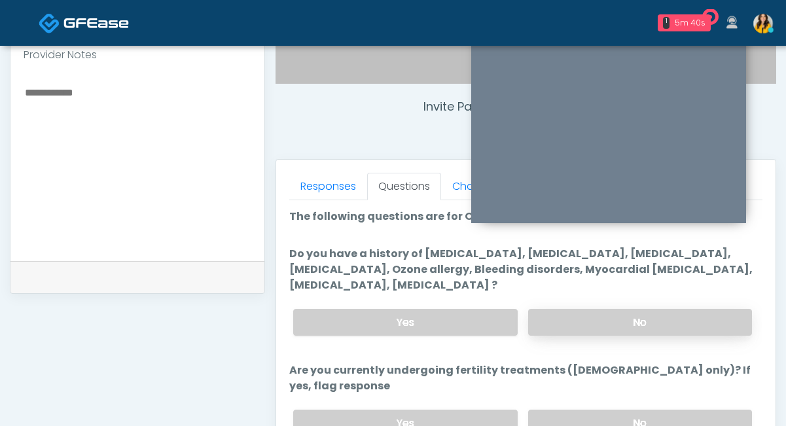
click at [571, 324] on label "No" at bounding box center [640, 322] width 224 height 27
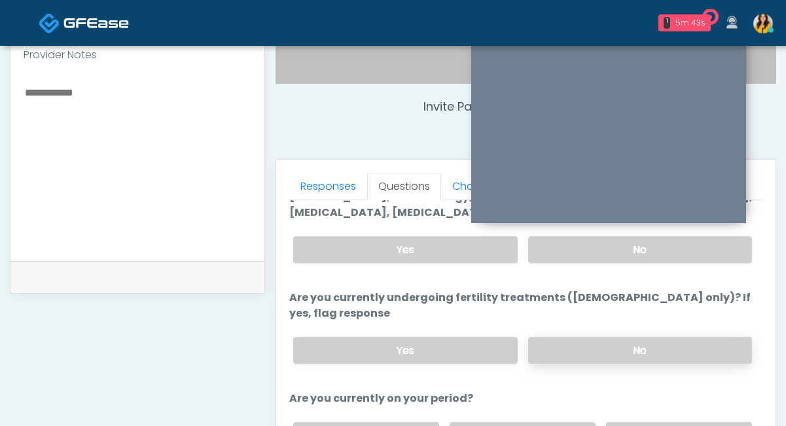
click at [568, 337] on label "No" at bounding box center [640, 350] width 224 height 27
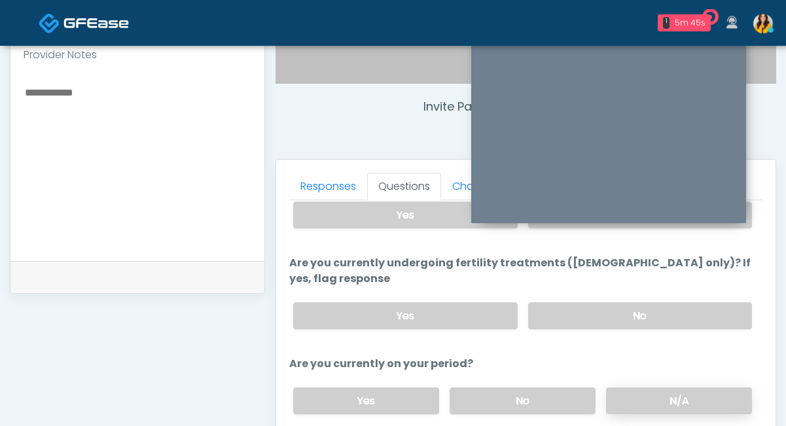
click at [643, 387] on label "N/A" at bounding box center [679, 400] width 146 height 27
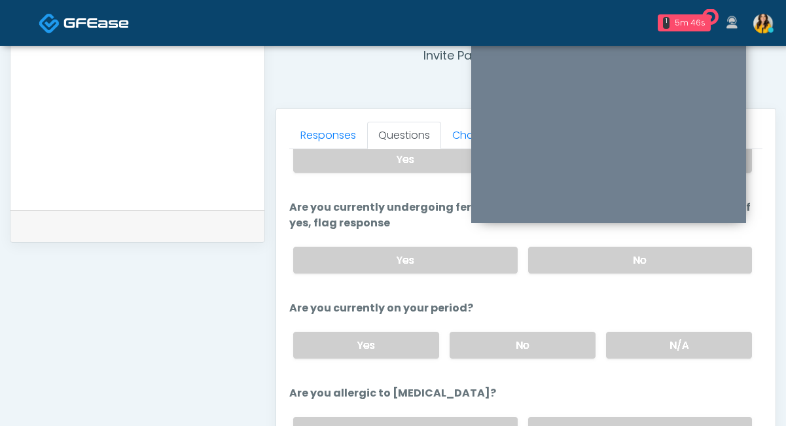
scroll to position [529, 0]
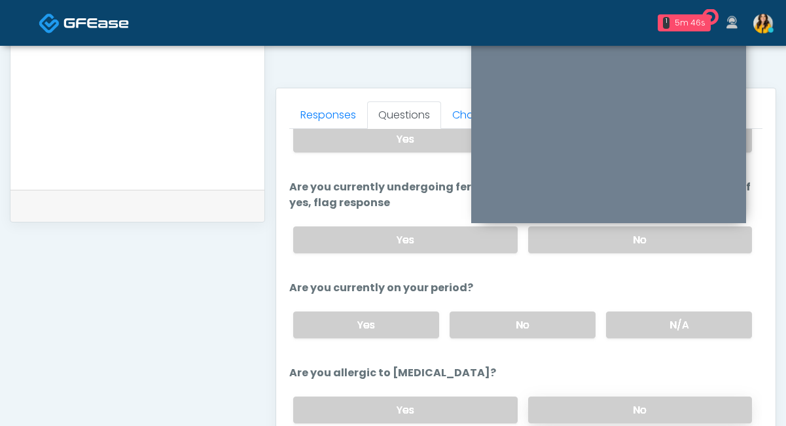
click at [595, 397] on label "No" at bounding box center [640, 410] width 224 height 27
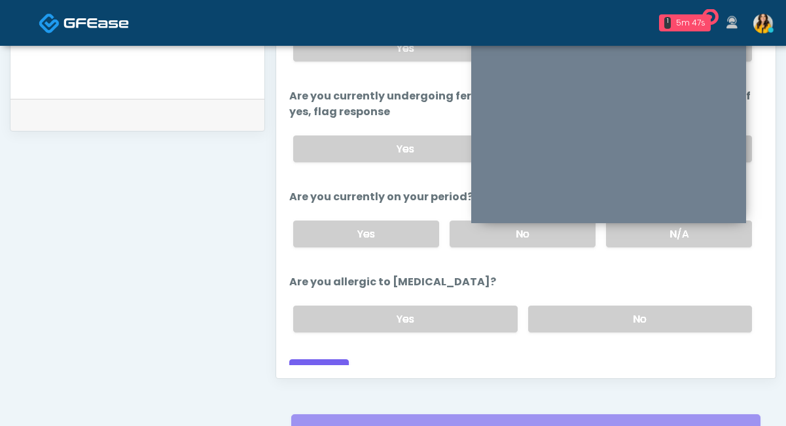
scroll to position [632, 0]
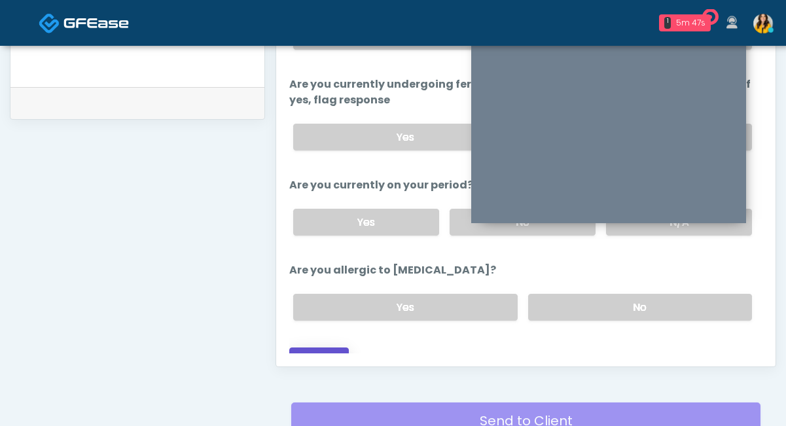
click at [323, 347] on button "Continue" at bounding box center [319, 359] width 60 height 24
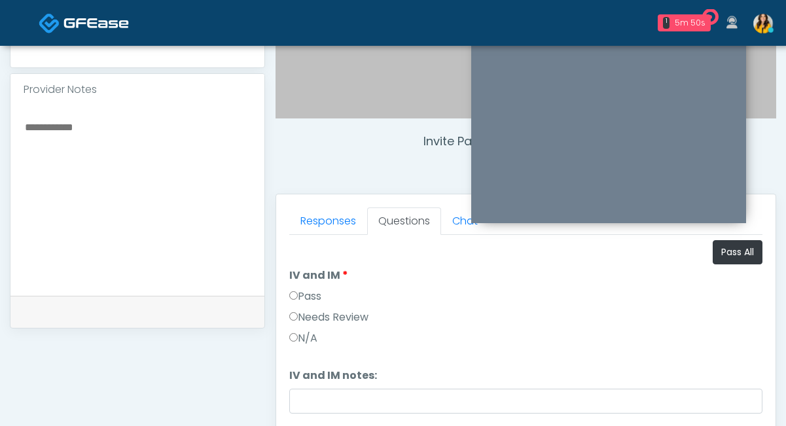
scroll to position [424, 0]
click at [739, 255] on button "Pass All" at bounding box center [738, 252] width 50 height 24
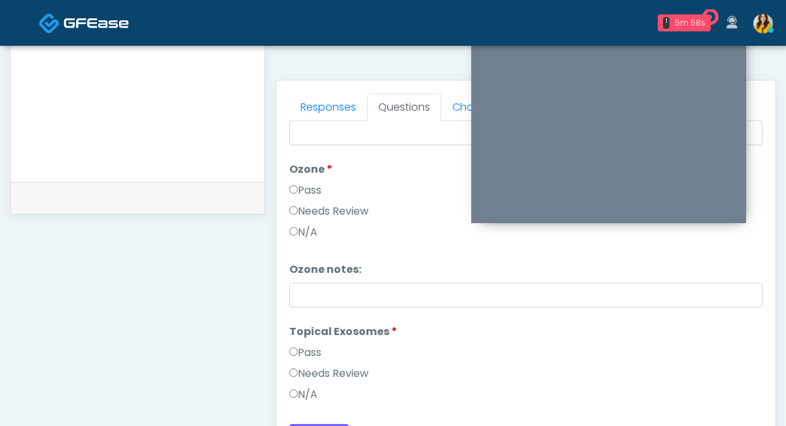
scroll to position [749, 0]
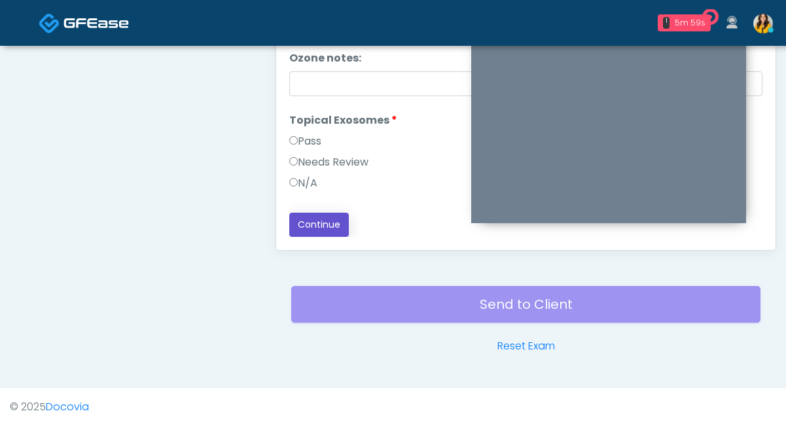
click at [332, 225] on button "Continue" at bounding box center [319, 225] width 60 height 24
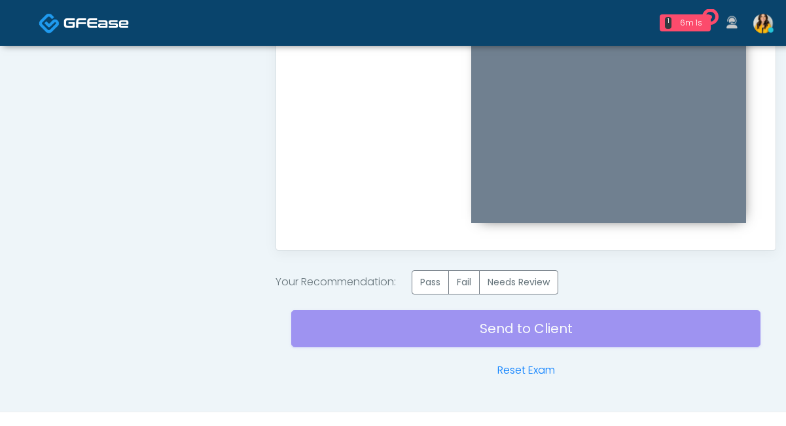
scroll to position [0, 0]
click at [440, 276] on label "Pass" at bounding box center [430, 282] width 37 height 24
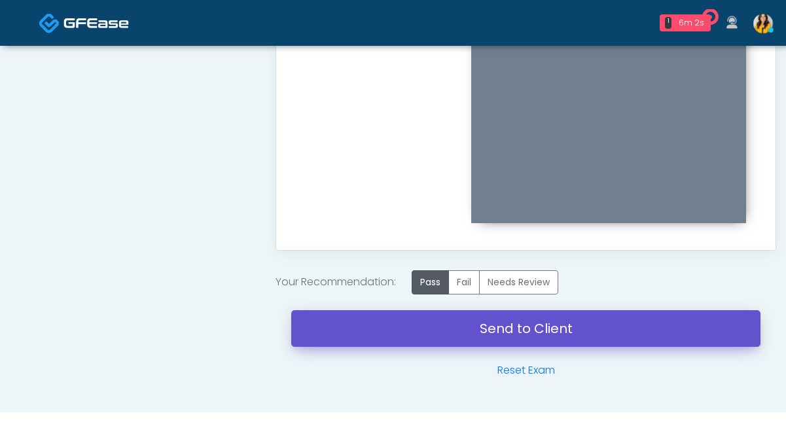
click at [488, 332] on link "Send to Client" at bounding box center [525, 328] width 469 height 37
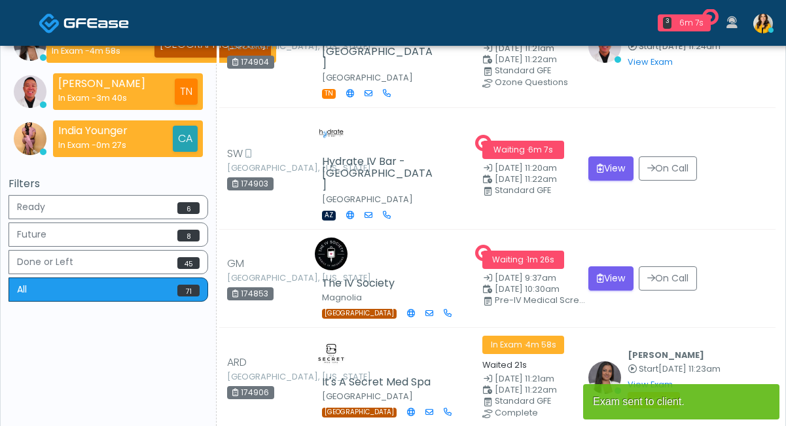
scroll to position [353, 0]
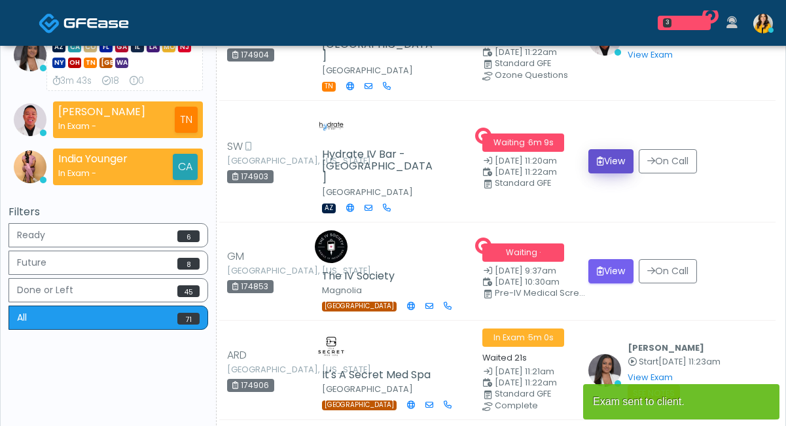
click at [605, 149] on button "View" at bounding box center [610, 161] width 45 height 24
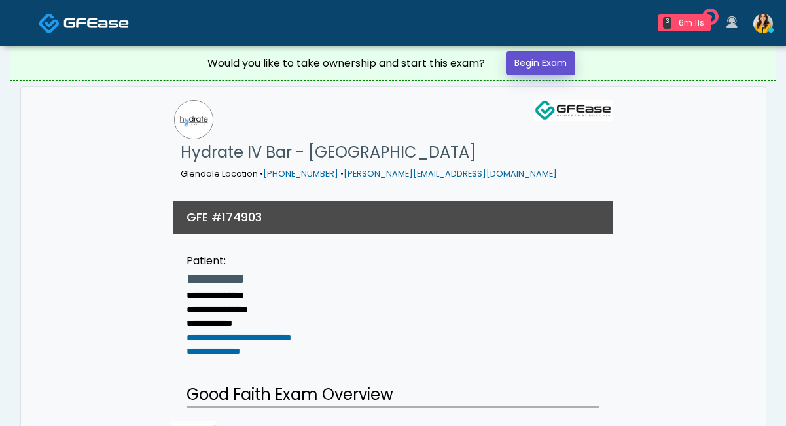
click at [530, 64] on link "Begin Exam" at bounding box center [540, 63] width 69 height 24
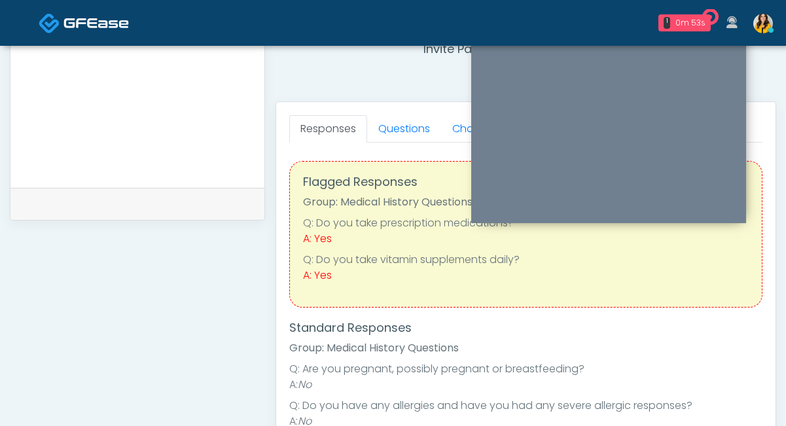
scroll to position [516, 0]
click at [406, 135] on link "Questions" at bounding box center [404, 128] width 74 height 27
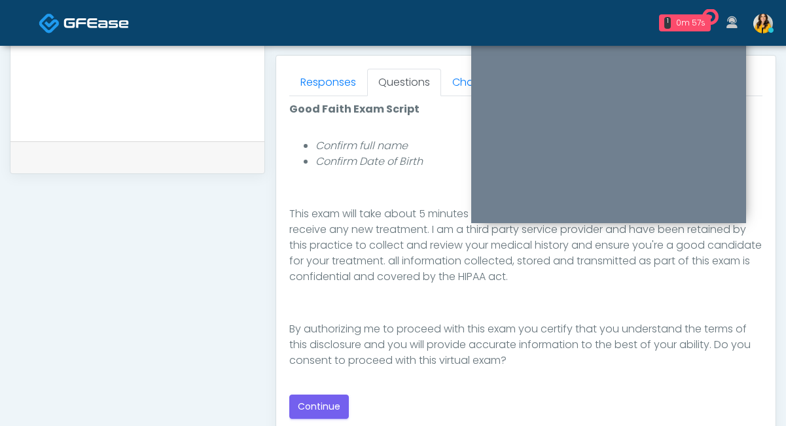
scroll to position [569, 0]
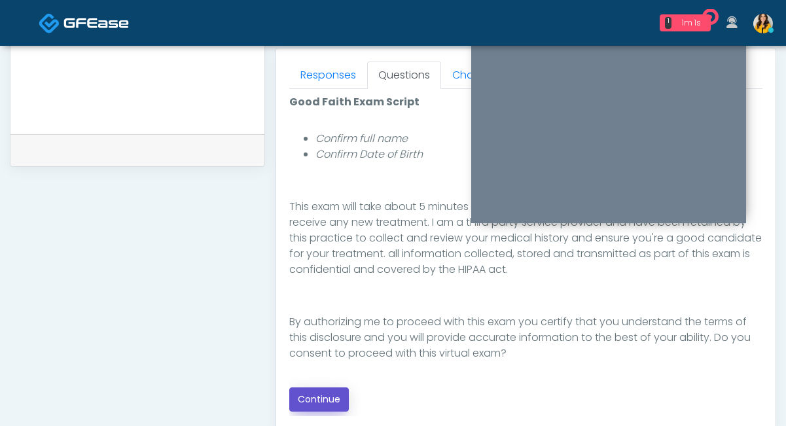
click at [332, 389] on button "Continue" at bounding box center [319, 399] width 60 height 24
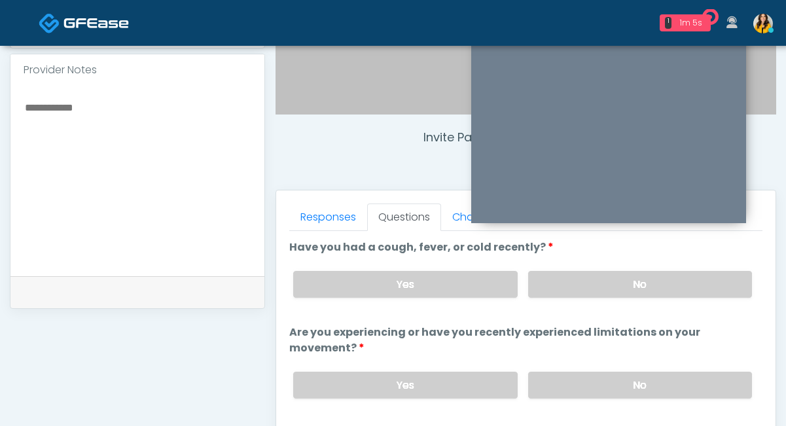
scroll to position [425, 0]
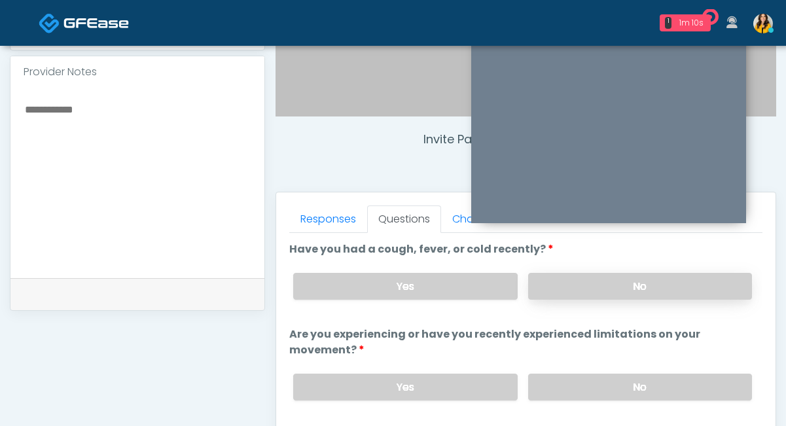
click at [556, 286] on label "No" at bounding box center [640, 286] width 224 height 27
click at [549, 383] on label "No" at bounding box center [640, 387] width 224 height 27
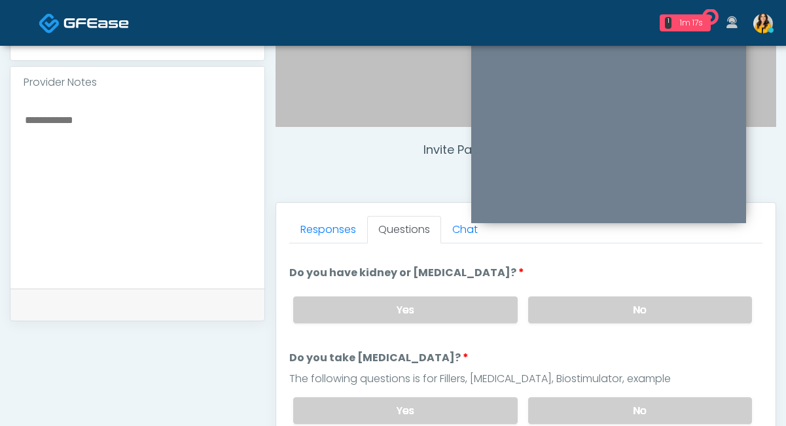
scroll to position [175, 0]
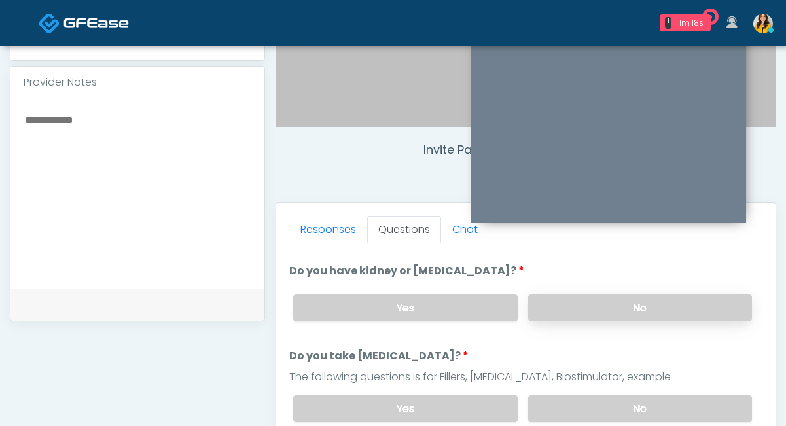
click at [587, 317] on label "No" at bounding box center [640, 307] width 224 height 27
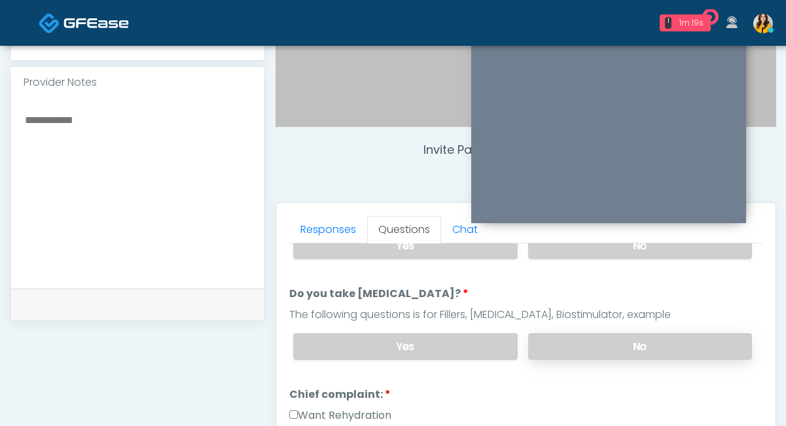
click at [558, 338] on label "No" at bounding box center [640, 346] width 224 height 27
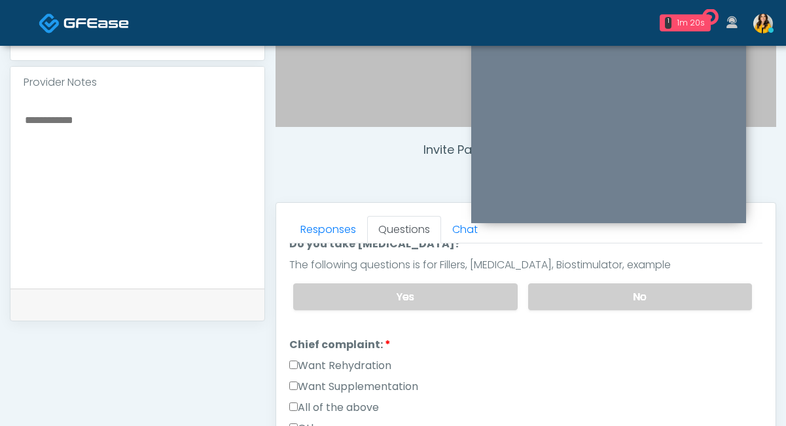
scroll to position [316, 0]
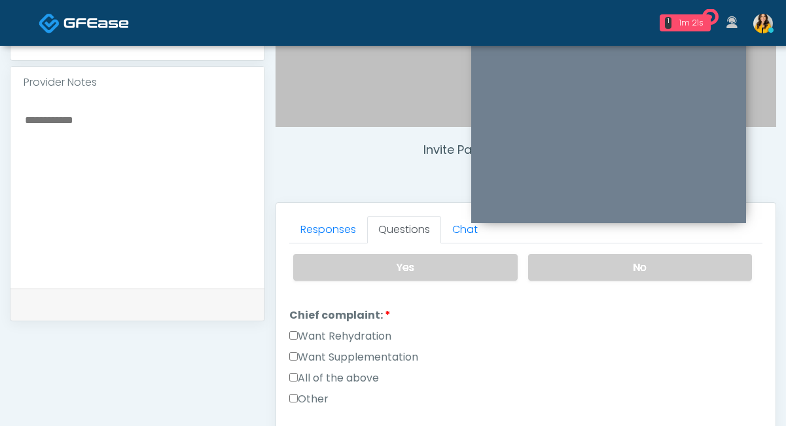
click at [359, 373] on label "All of the above" at bounding box center [334, 378] width 90 height 16
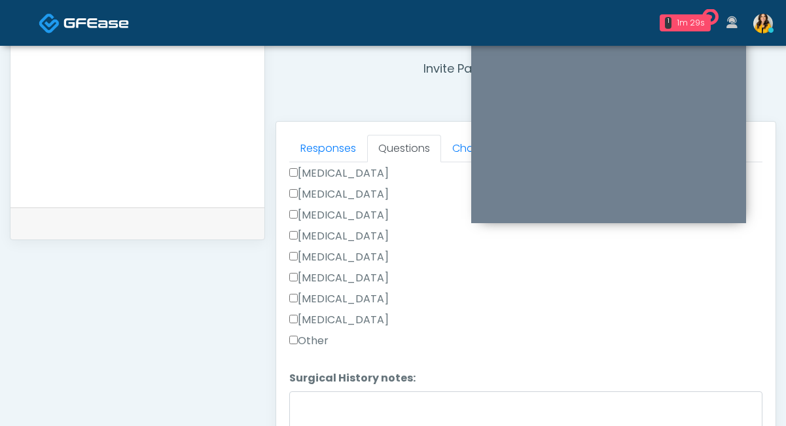
scroll to position [507, 0]
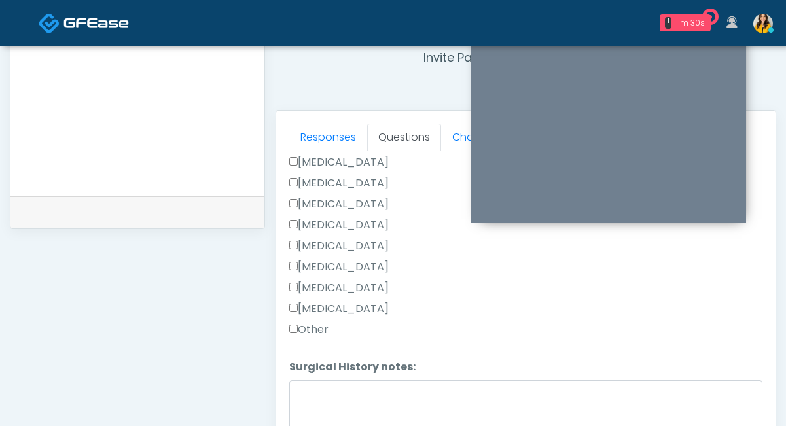
click at [312, 332] on label "Other" at bounding box center [308, 330] width 39 height 16
click at [317, 398] on textarea "Surgical History notes:" at bounding box center [525, 408] width 473 height 56
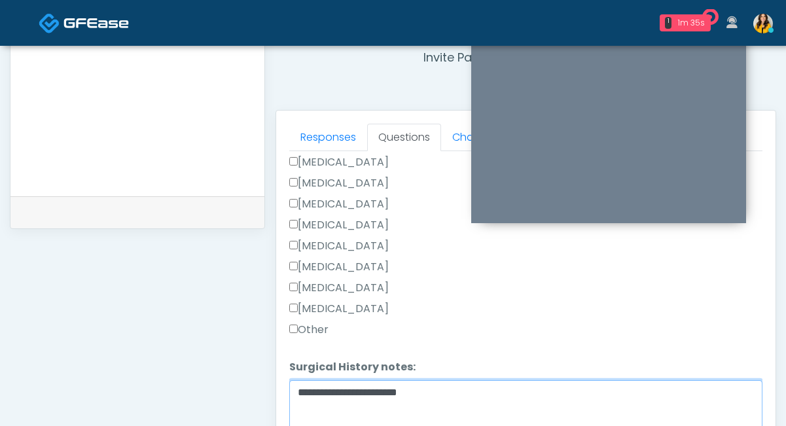
click at [337, 393] on textarea "**********" at bounding box center [525, 408] width 473 height 56
click at [453, 391] on textarea "**********" at bounding box center [525, 408] width 473 height 56
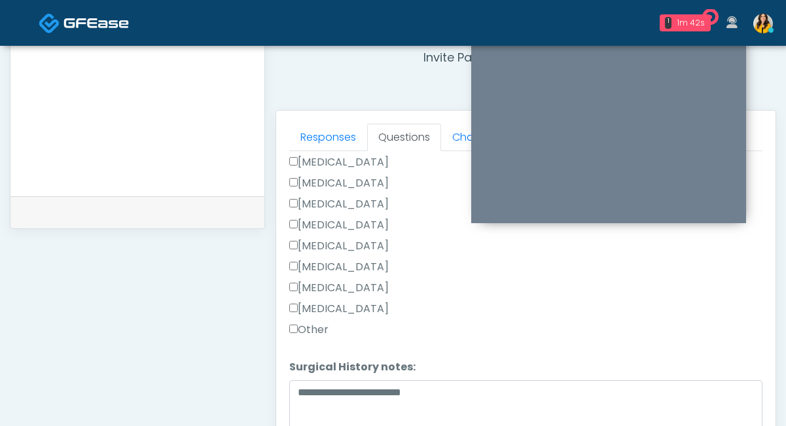
click at [342, 260] on label "[MEDICAL_DATA]" at bounding box center [338, 267] width 99 height 16
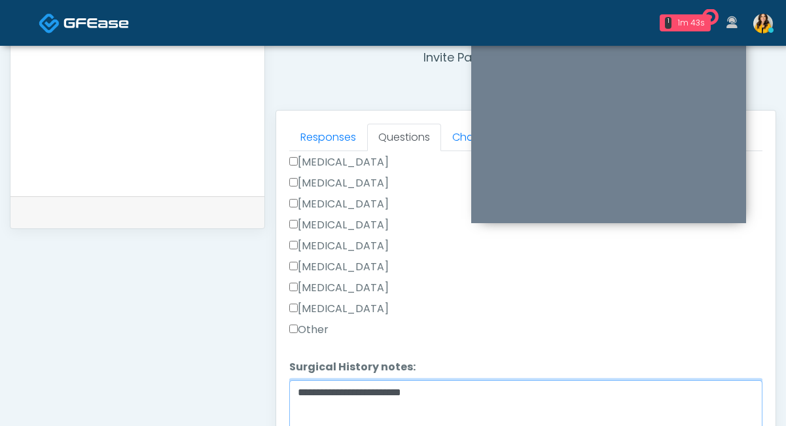
click at [452, 397] on textarea "**********" at bounding box center [525, 408] width 473 height 56
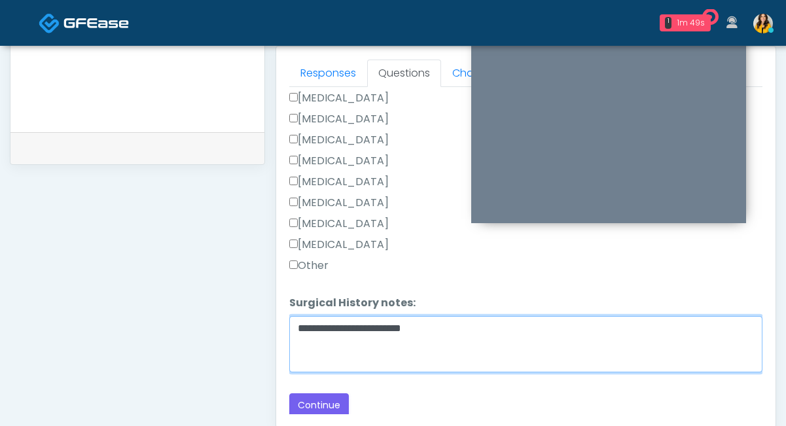
scroll to position [599, 0]
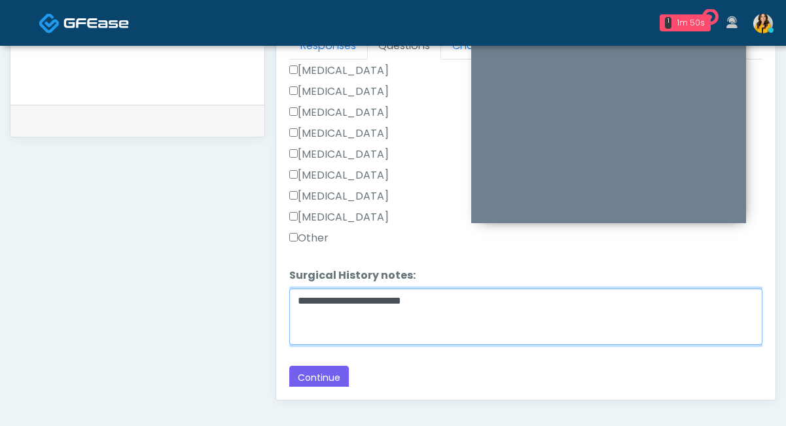
drag, startPoint x: 319, startPoint y: 302, endPoint x: 281, endPoint y: 302, distance: 38.0
click at [281, 302] on div "Responses Questions Chat Good Faith Exam Script Good Faith Exam Script INTRODUC…" at bounding box center [525, 209] width 499 height 381
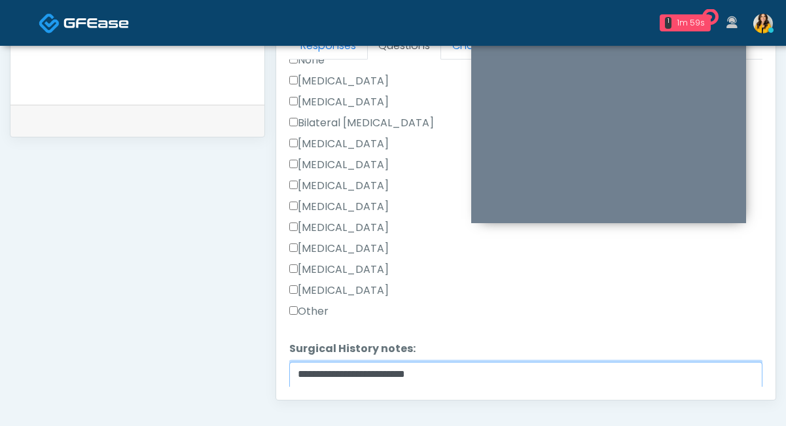
scroll to position [626, 0]
type textarea "**********"
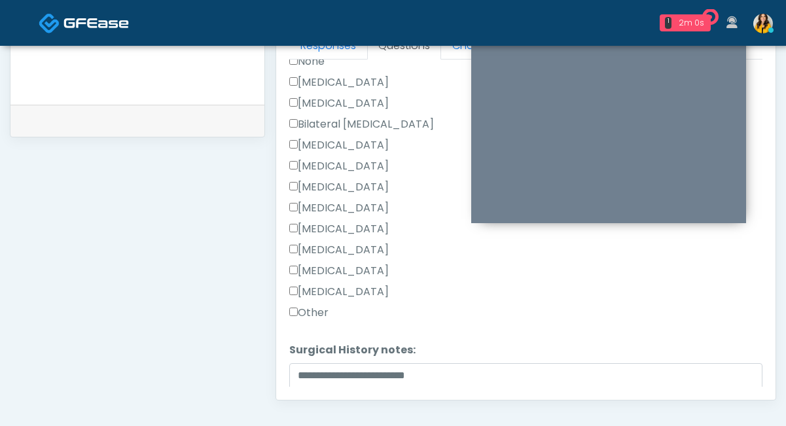
click at [336, 103] on label "[MEDICAL_DATA]" at bounding box center [338, 104] width 99 height 16
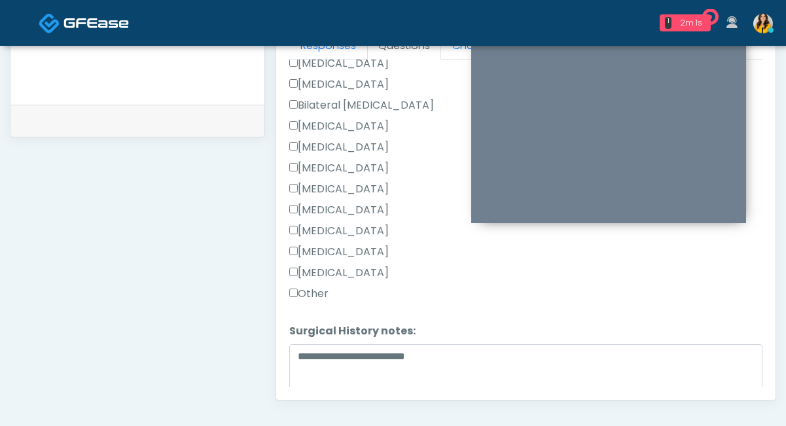
scroll to position [701, 0]
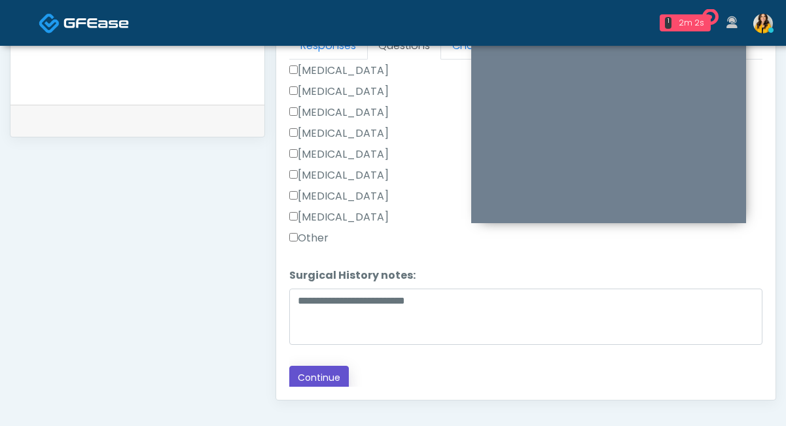
click at [321, 372] on button "Continue" at bounding box center [319, 378] width 60 height 24
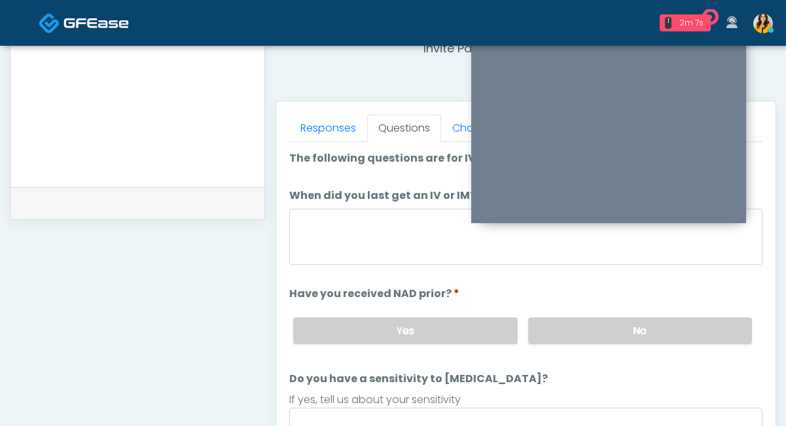
scroll to position [512, 0]
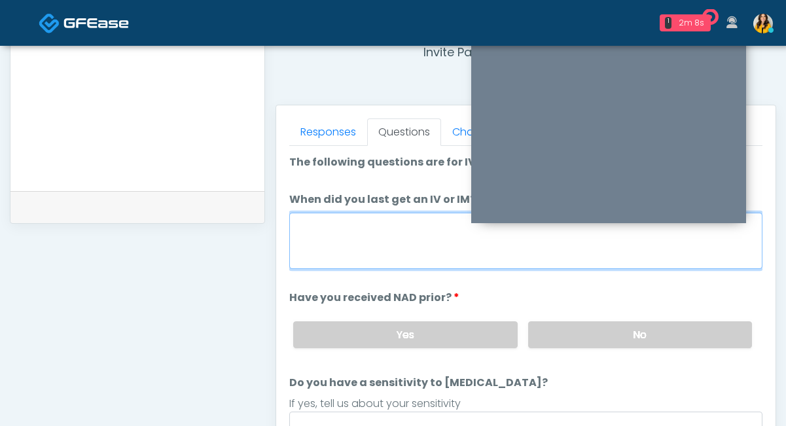
click at [363, 247] on textarea "When did you last get an IV or IM?" at bounding box center [525, 241] width 473 height 56
drag, startPoint x: 418, startPoint y: 223, endPoint x: 272, endPoint y: 218, distance: 146.7
click at [272, 218] on div "Invite Participants to Video Session Invite Participants Responses Questions Ch…" at bounding box center [520, 91] width 511 height 998
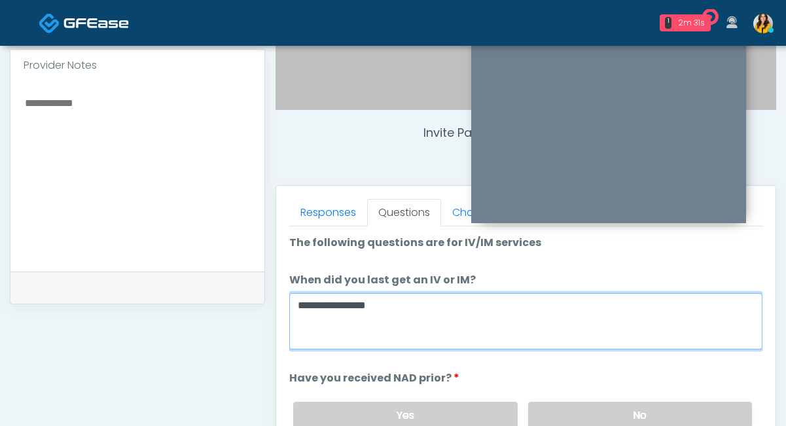
scroll to position [493, 0]
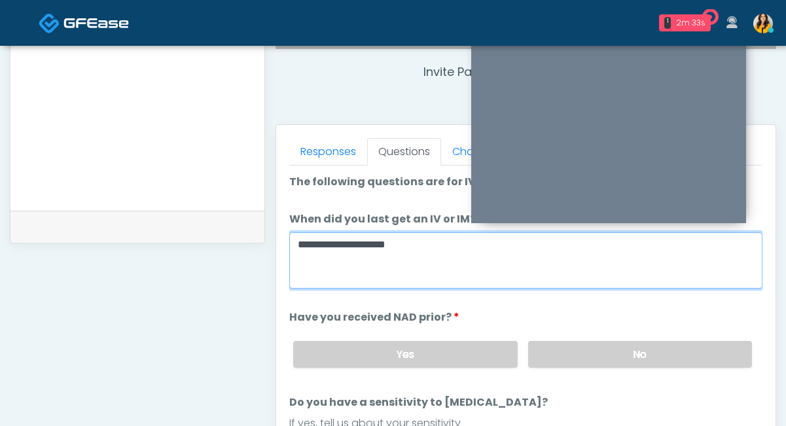
type textarea "**********"
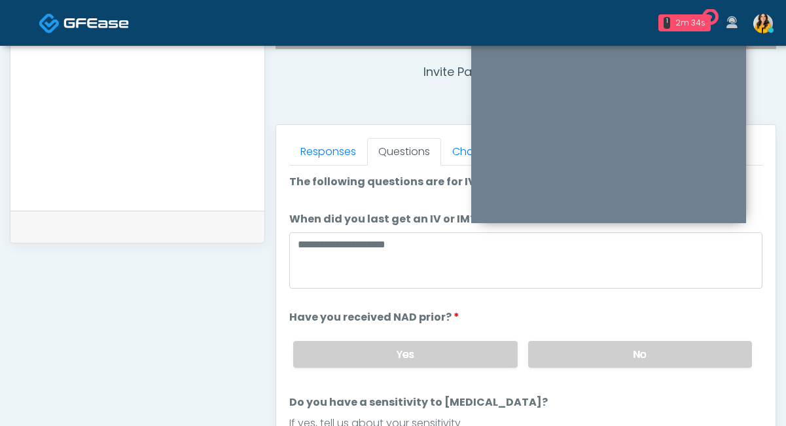
click at [565, 368] on div "Yes No" at bounding box center [523, 354] width 480 height 48
click at [555, 363] on label "No" at bounding box center [640, 354] width 224 height 27
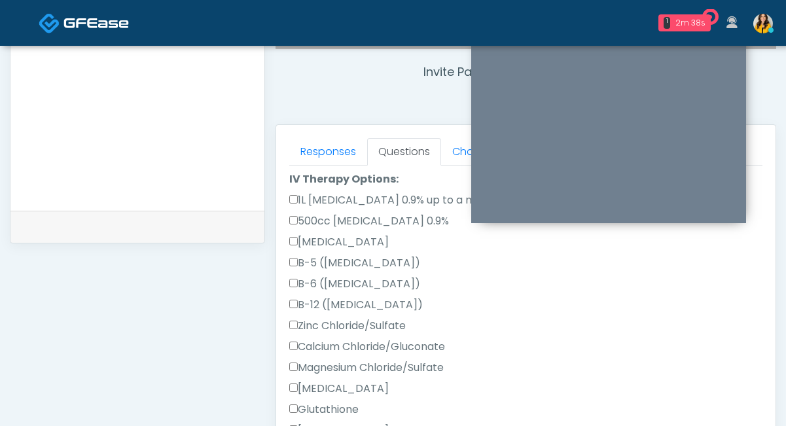
scroll to position [300, 0]
click at [382, 204] on label "1L Sodium Chloride 0.9% up to a maximum of 2L" at bounding box center [415, 201] width 253 height 16
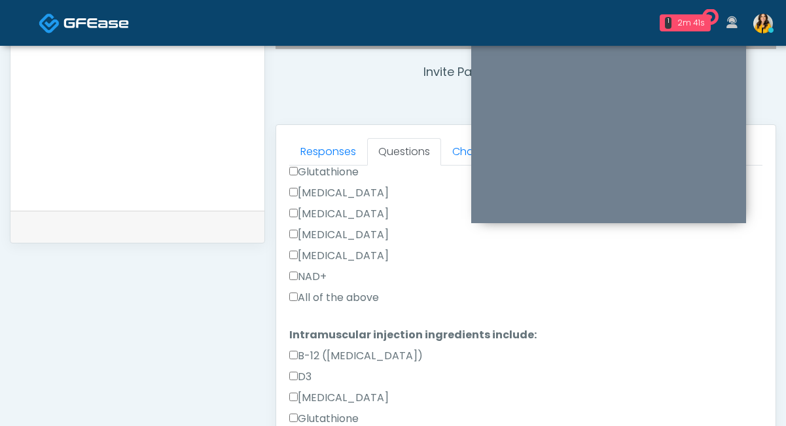
click at [330, 297] on label "All of the above" at bounding box center [334, 298] width 90 height 16
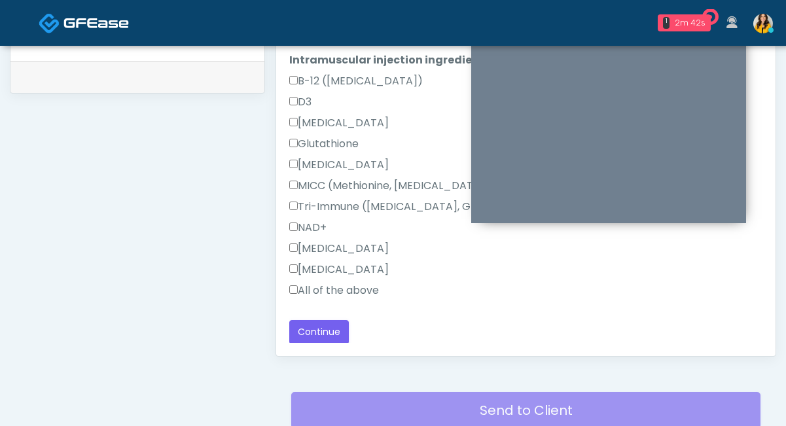
scroll to position [645, 0]
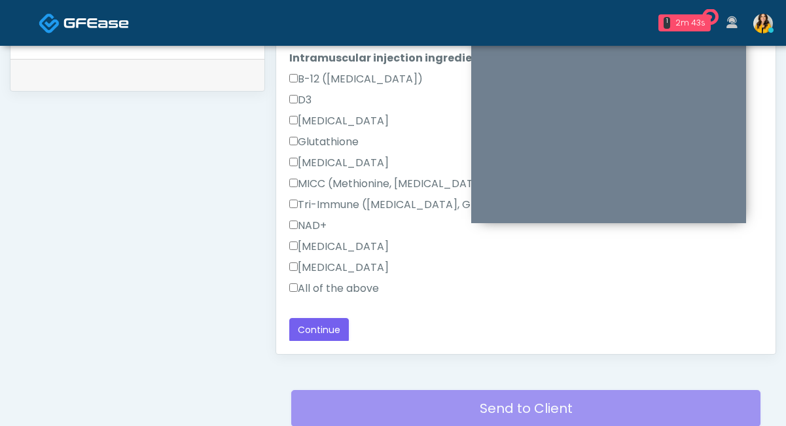
click at [350, 283] on label "All of the above" at bounding box center [334, 289] width 90 height 16
click at [327, 323] on button "Continue" at bounding box center [319, 330] width 60 height 24
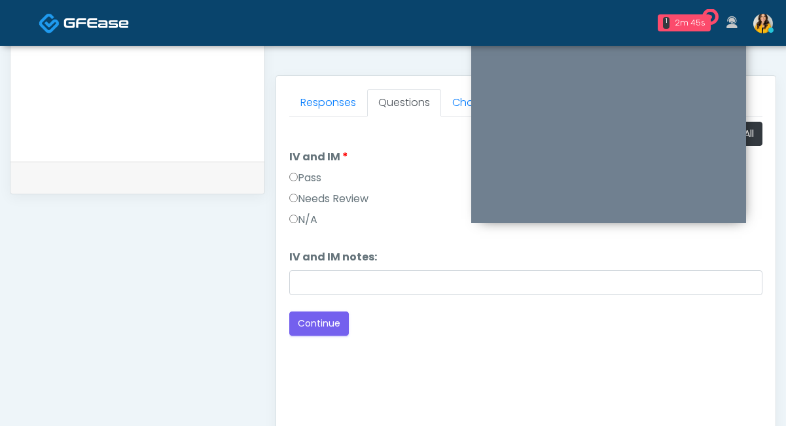
scroll to position [539, 0]
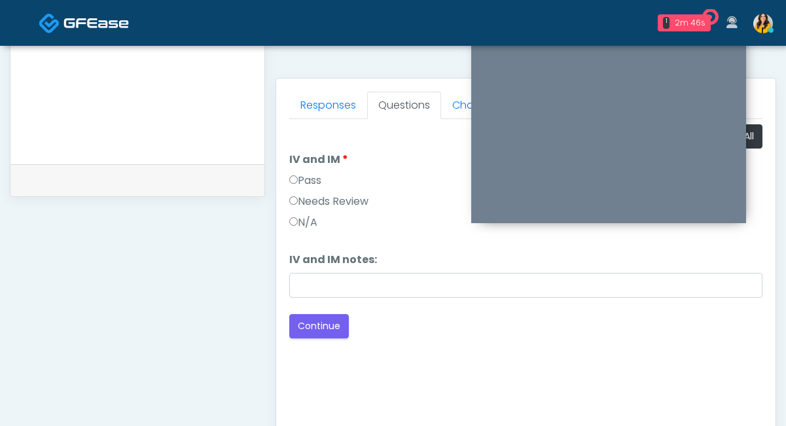
click at [306, 181] on label "Pass" at bounding box center [305, 181] width 32 height 16
click at [338, 317] on button "Continue" at bounding box center [319, 326] width 60 height 24
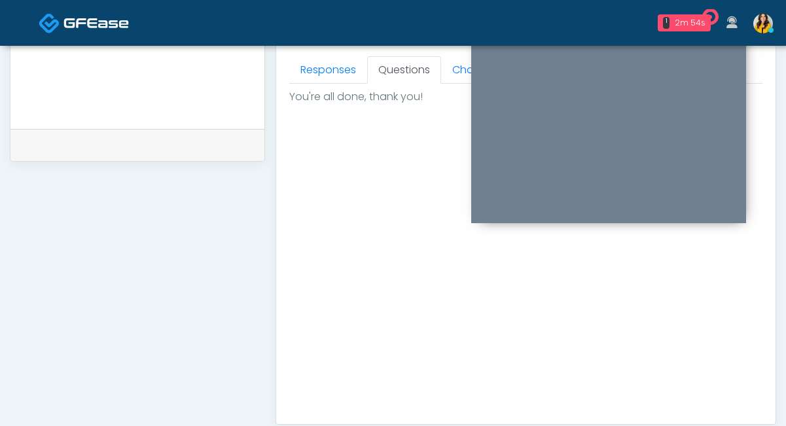
scroll to position [773, 0]
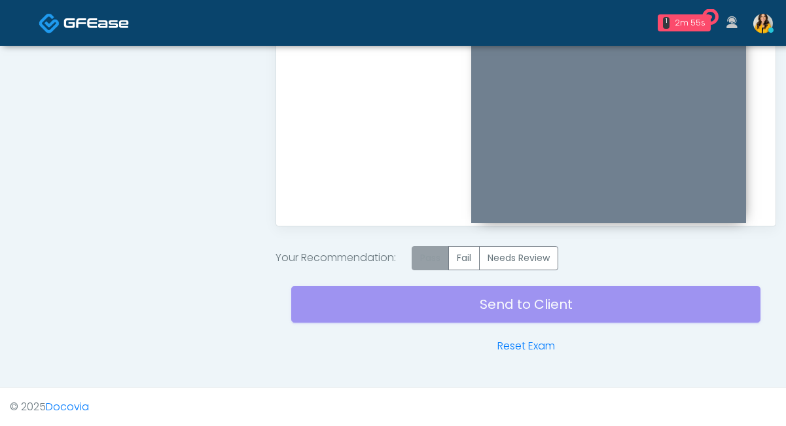
click at [431, 246] on label "Pass" at bounding box center [430, 258] width 37 height 24
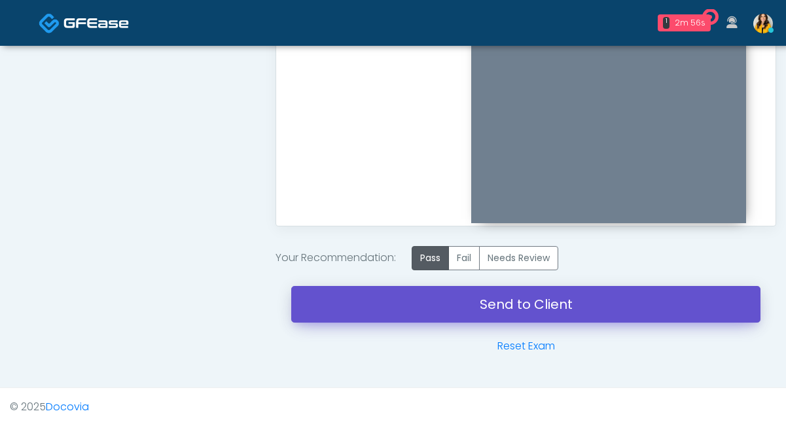
click at [462, 311] on link "Send to Client" at bounding box center [525, 304] width 469 height 37
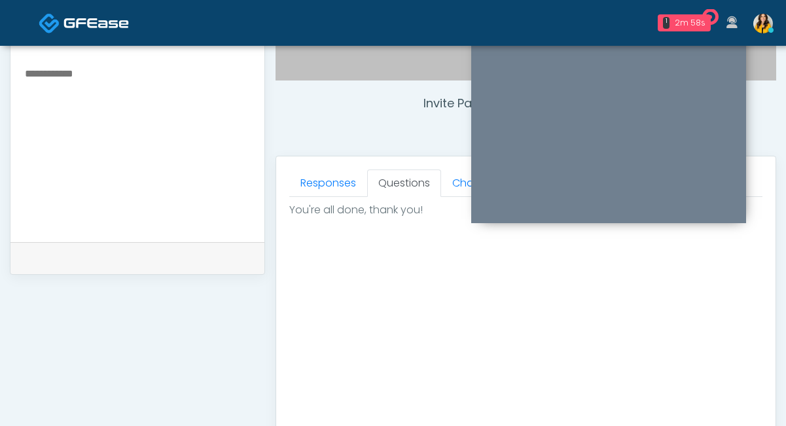
scroll to position [378, 0]
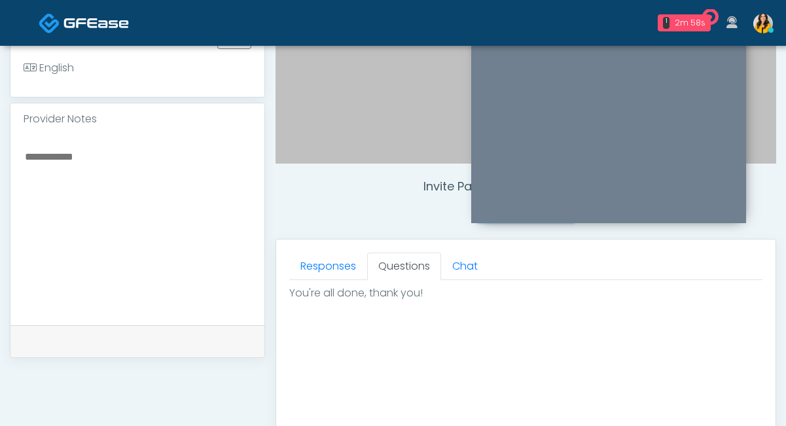
click at [135, 216] on textarea at bounding box center [138, 228] width 228 height 160
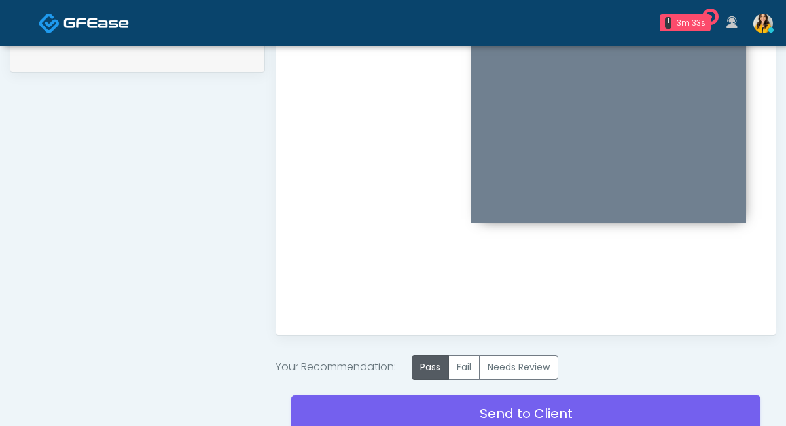
scroll to position [773, 0]
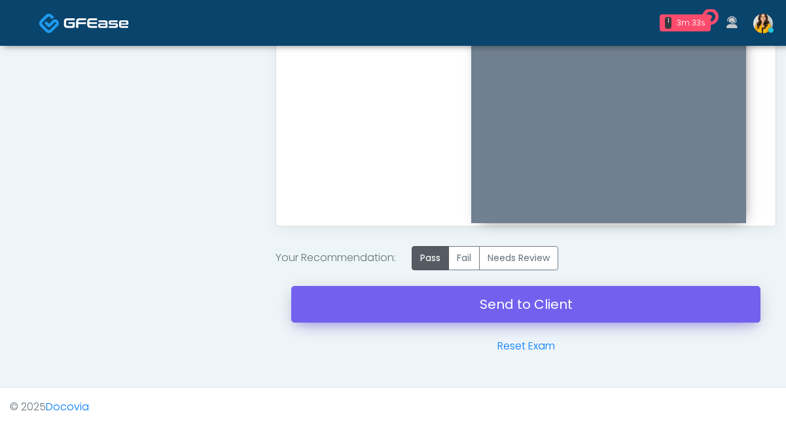
type textarea "**********"
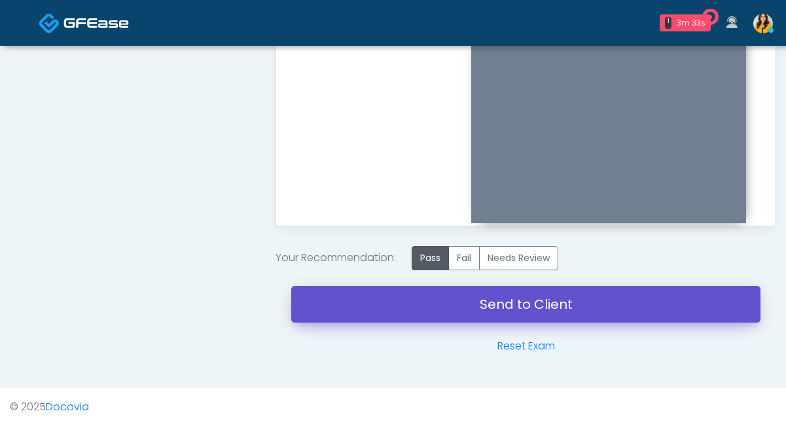
click at [470, 306] on link "Send to Client" at bounding box center [525, 304] width 469 height 37
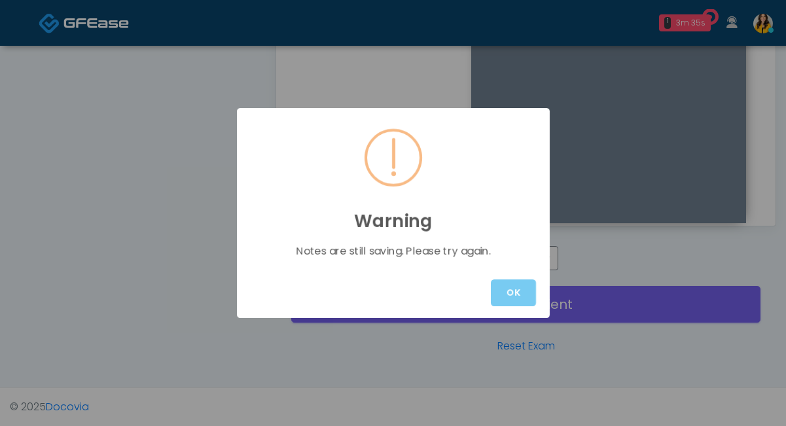
click at [500, 287] on button "OK" at bounding box center [513, 292] width 45 height 27
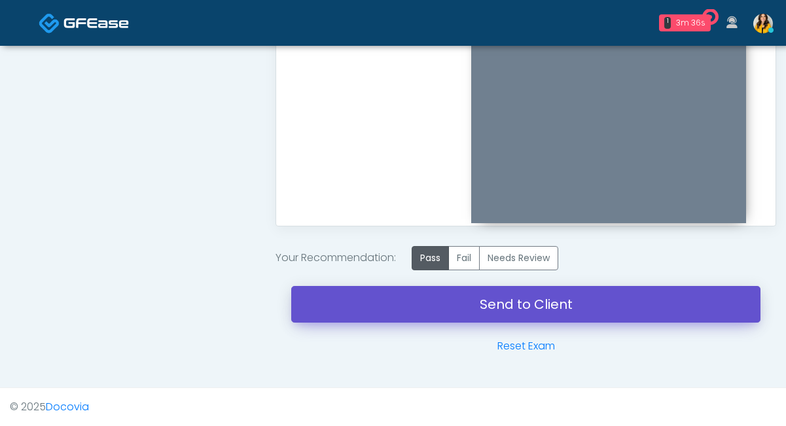
click at [531, 309] on link "Send to Client" at bounding box center [525, 304] width 469 height 37
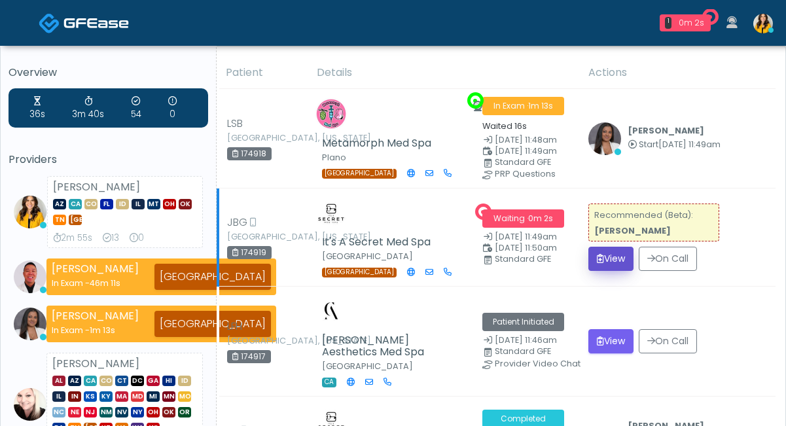
click at [599, 254] on icon "submit" at bounding box center [600, 258] width 7 height 9
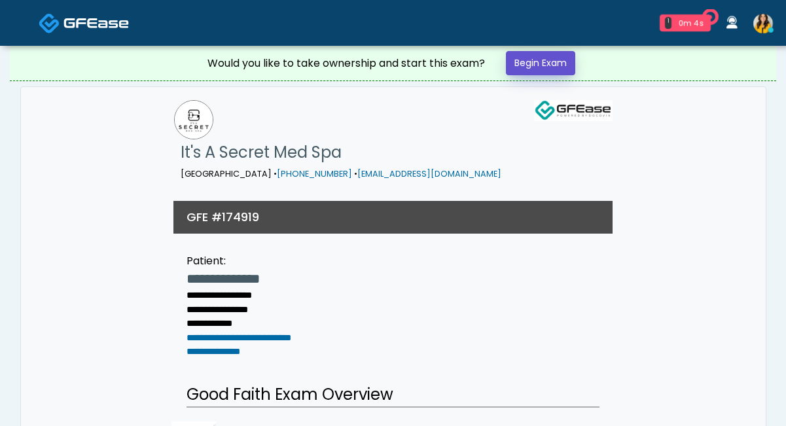
click at [542, 73] on link "Begin Exam" at bounding box center [540, 63] width 69 height 24
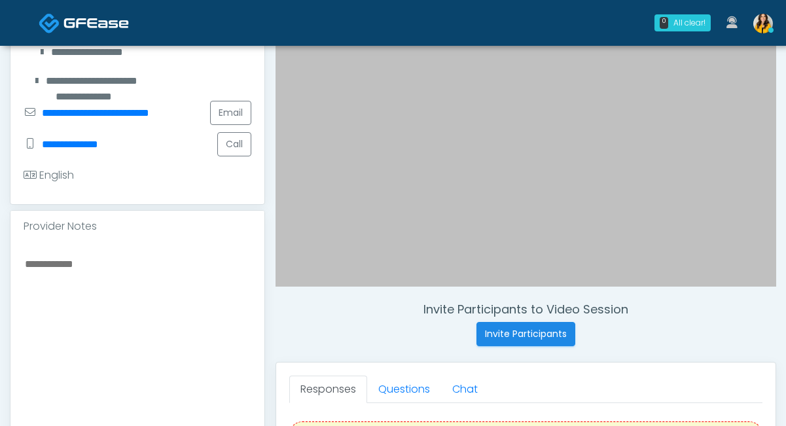
scroll to position [298, 0]
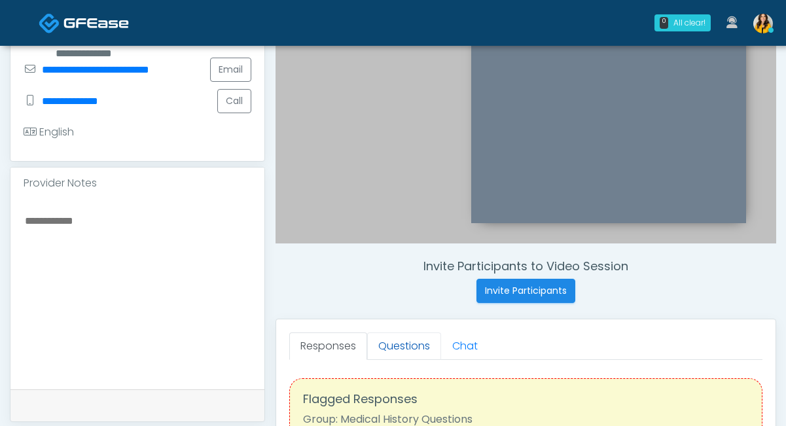
click at [400, 350] on link "Questions" at bounding box center [404, 345] width 74 height 27
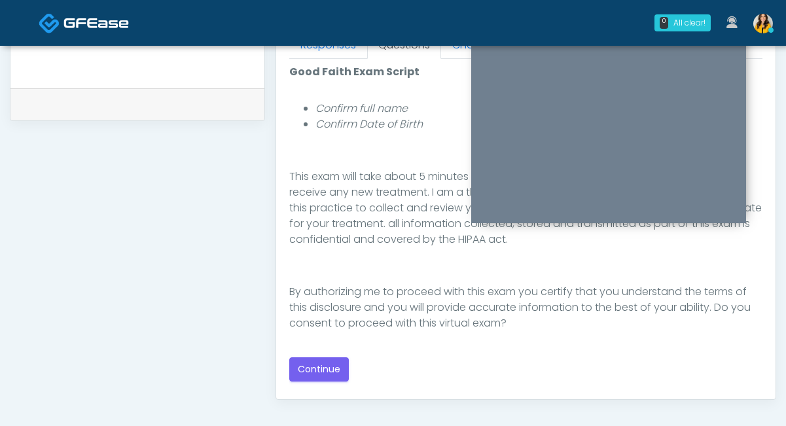
scroll to position [669, 0]
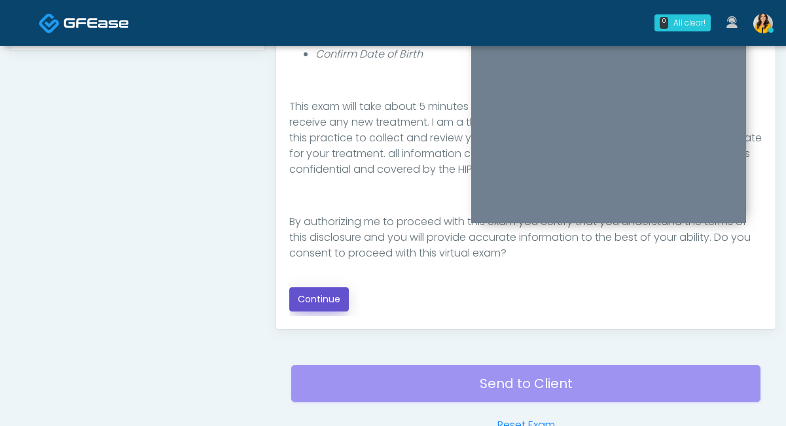
click at [325, 301] on button "Continue" at bounding box center [319, 299] width 60 height 24
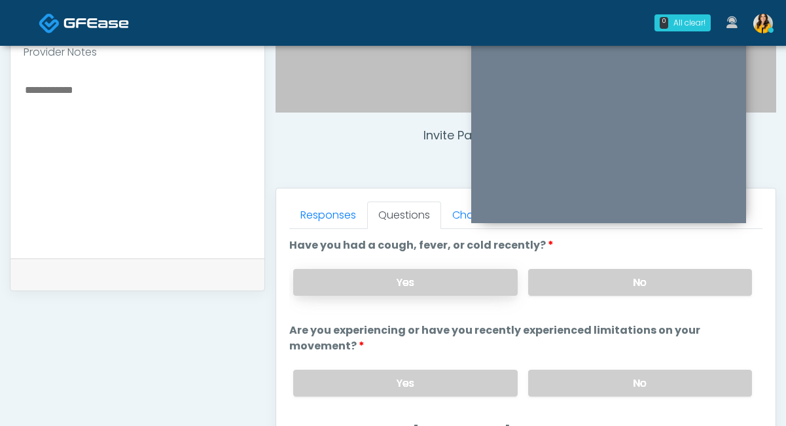
scroll to position [425, 0]
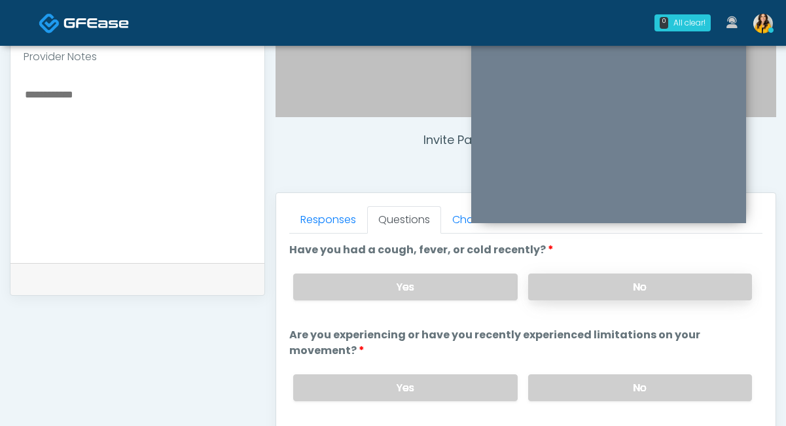
click at [568, 285] on label "No" at bounding box center [640, 287] width 224 height 27
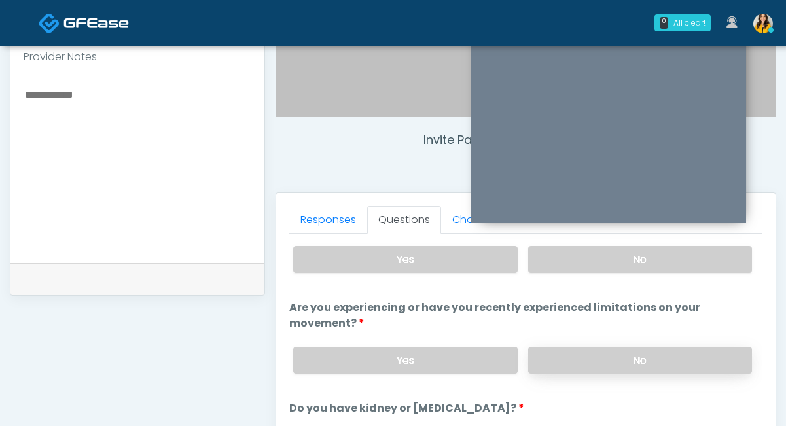
click at [542, 364] on label "No" at bounding box center [640, 360] width 224 height 27
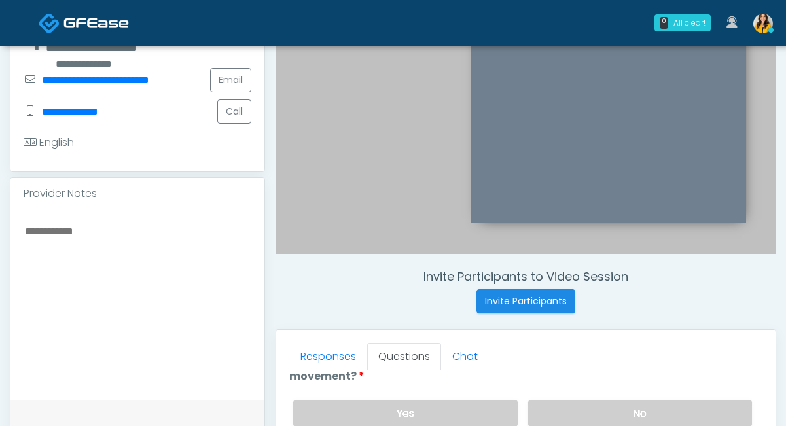
scroll to position [476, 0]
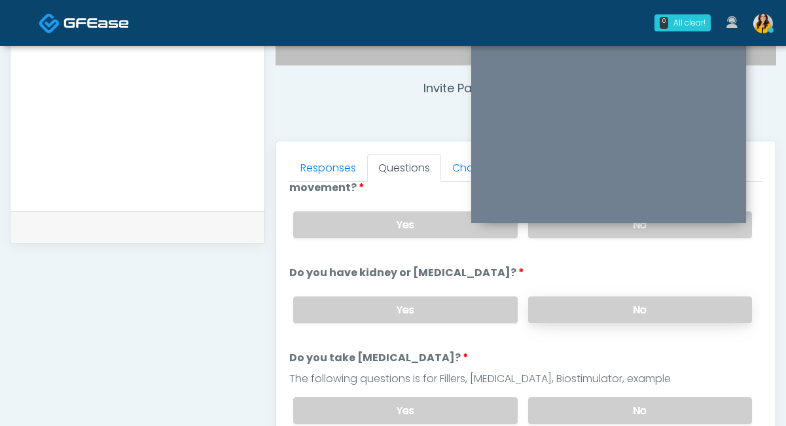
click at [569, 311] on label "No" at bounding box center [640, 309] width 224 height 27
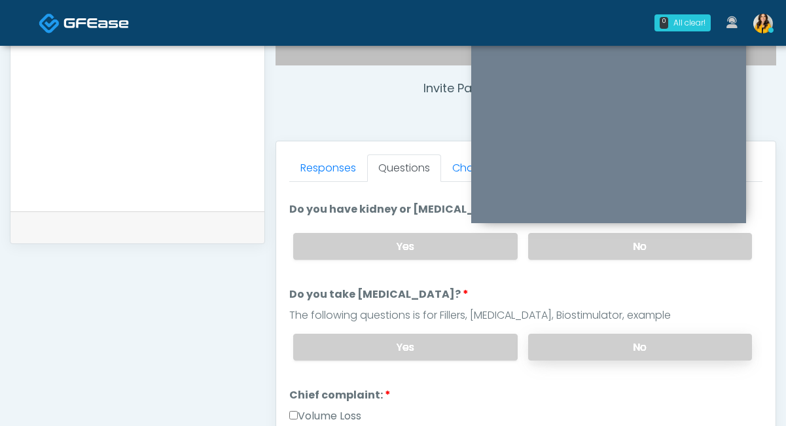
click at [554, 353] on label "No" at bounding box center [640, 347] width 224 height 27
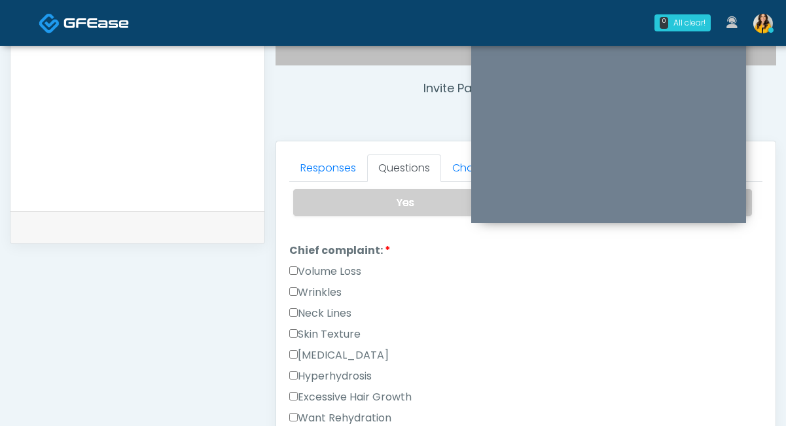
scroll to position [361, 0]
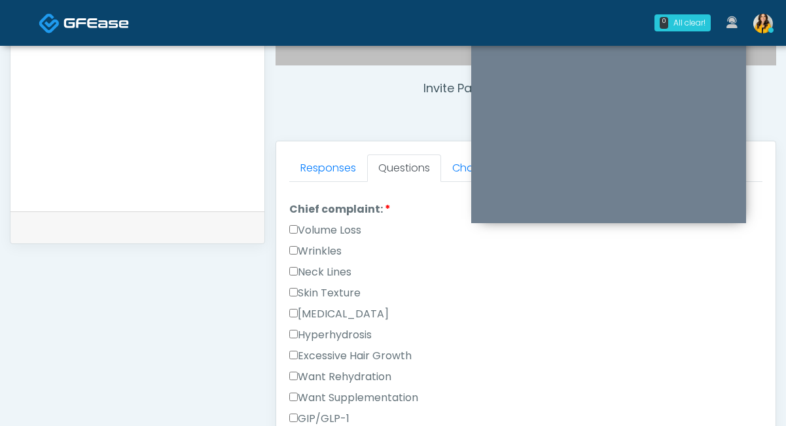
click at [330, 249] on label "Wrinkles" at bounding box center [315, 251] width 52 height 16
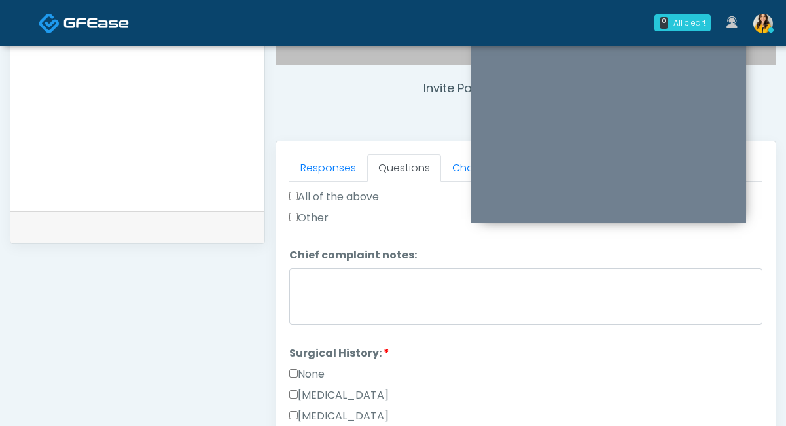
scroll to position [665, 0]
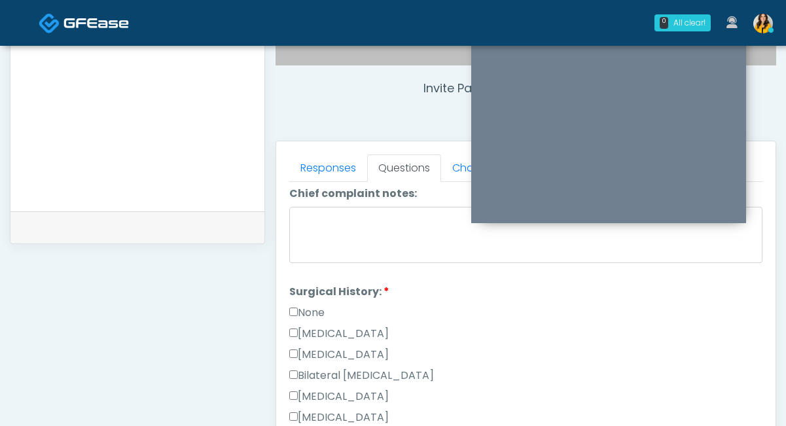
click at [318, 310] on label "None" at bounding box center [306, 313] width 35 height 16
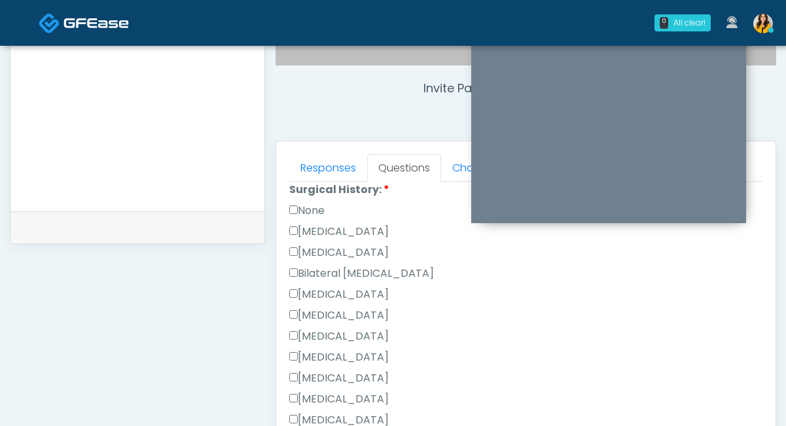
scroll to position [760, 0]
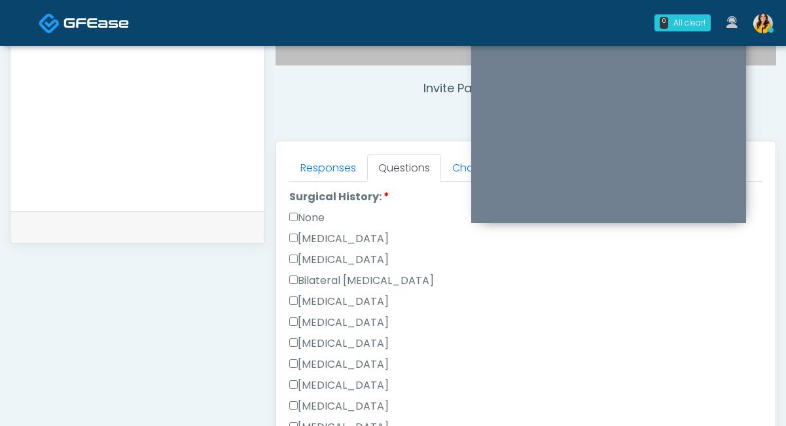
click at [318, 215] on label "None" at bounding box center [306, 218] width 35 height 16
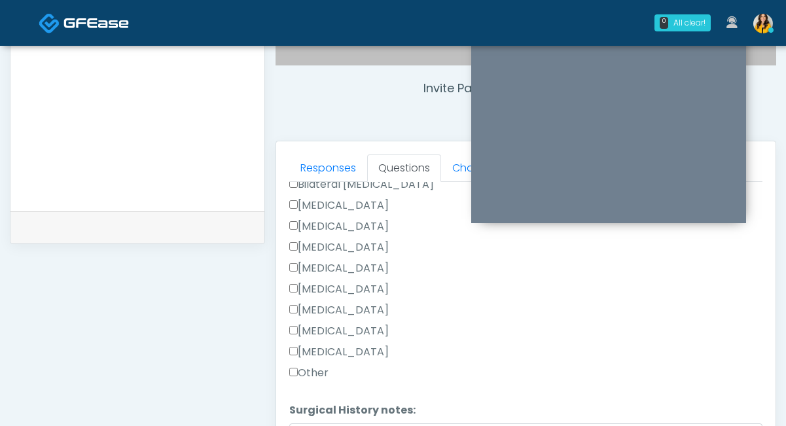
scroll to position [868, 0]
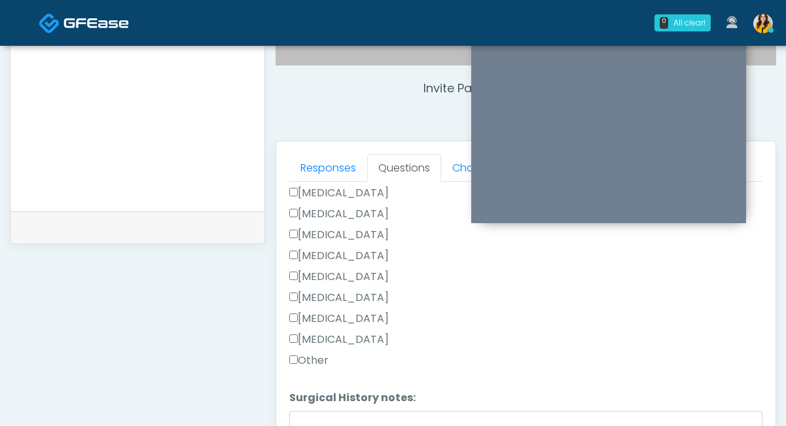
click at [327, 207] on label "[MEDICAL_DATA]" at bounding box center [338, 214] width 99 height 16
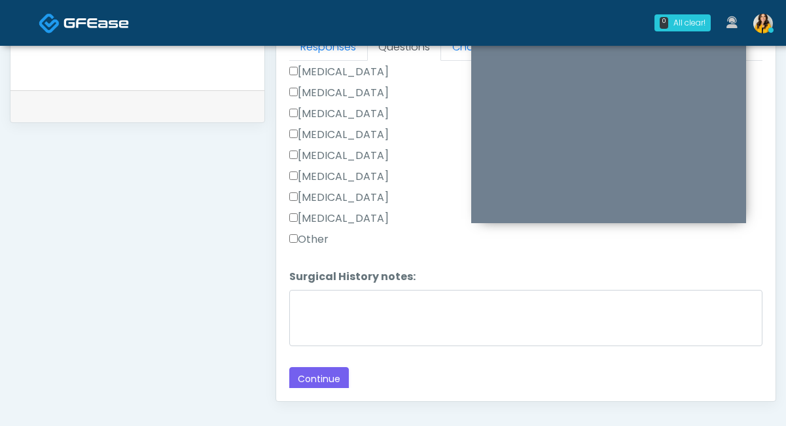
scroll to position [599, 0]
click at [328, 370] on button "Continue" at bounding box center [319, 378] width 60 height 24
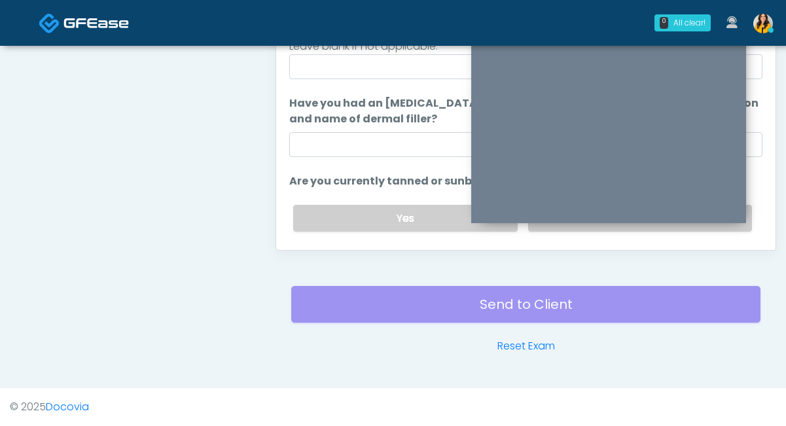
scroll to position [637, 0]
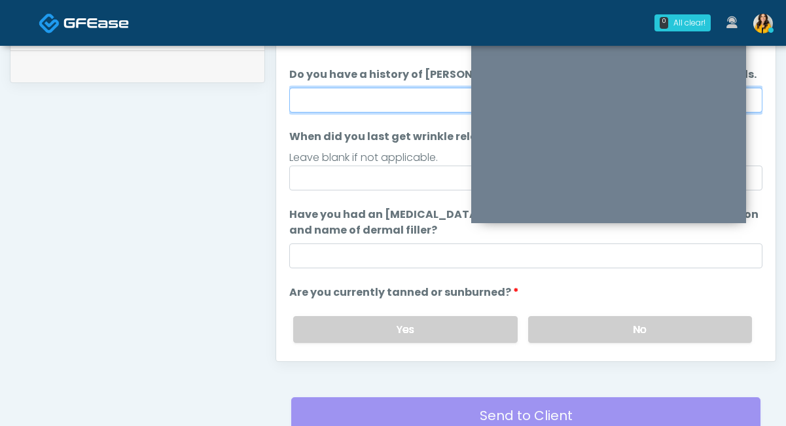
click at [354, 112] on input "Do you have a history of Guillain's barre or ALS? If so, please provide details." at bounding box center [525, 100] width 473 height 25
type input "**"
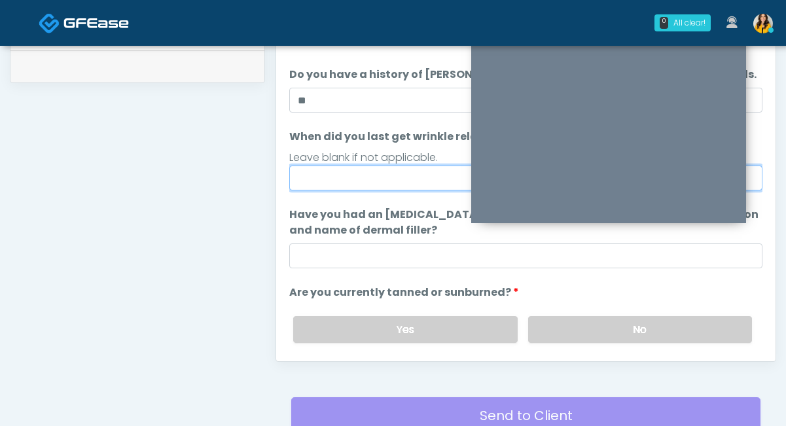
click at [315, 187] on input "When did you last get wrinkle relaxer or dermal filler?" at bounding box center [525, 178] width 473 height 25
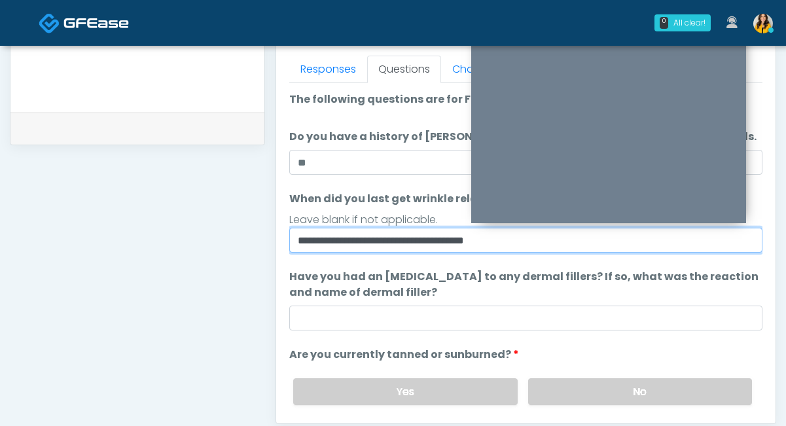
scroll to position [558, 0]
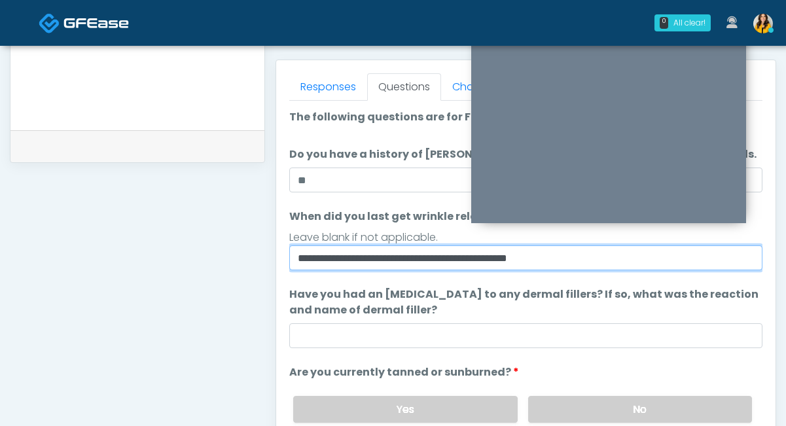
click at [522, 260] on input "**********" at bounding box center [525, 257] width 473 height 25
click at [590, 257] on input "**********" at bounding box center [525, 257] width 473 height 25
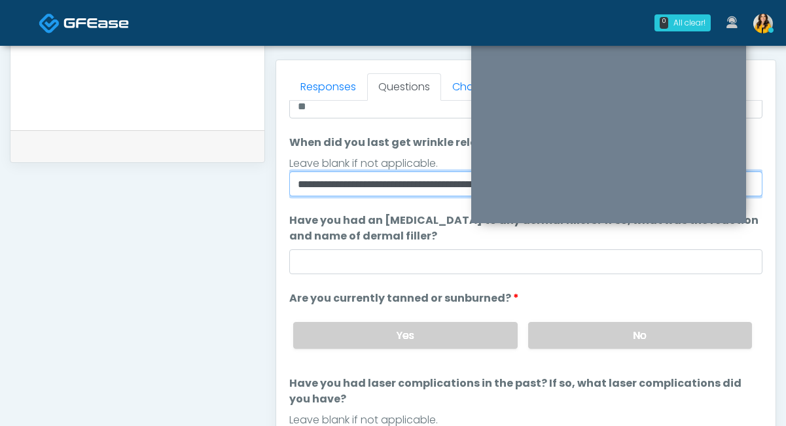
scroll to position [75, 0]
type input "**********"
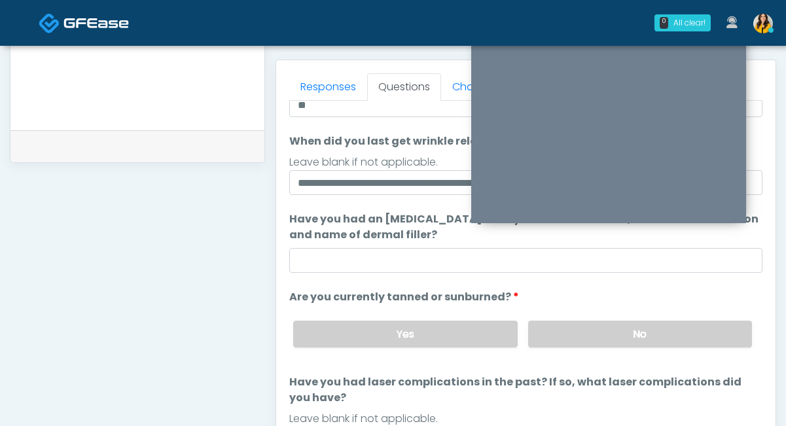
click at [547, 349] on div "Yes No" at bounding box center [523, 334] width 480 height 48
click at [551, 325] on label "No" at bounding box center [640, 334] width 224 height 27
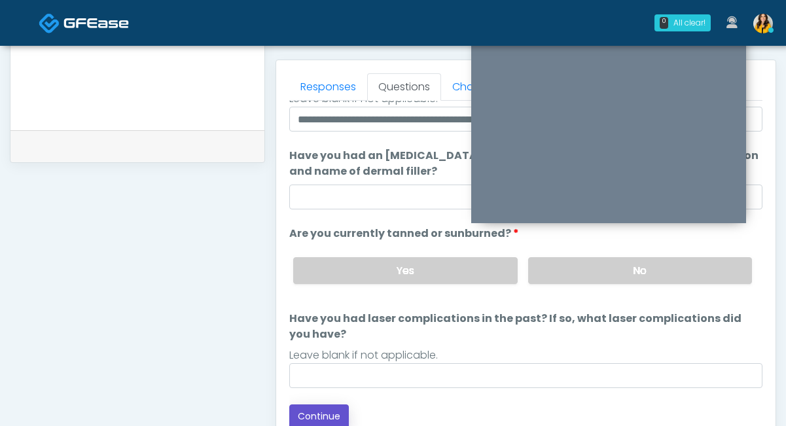
click at [335, 410] on button "Continue" at bounding box center [319, 416] width 60 height 24
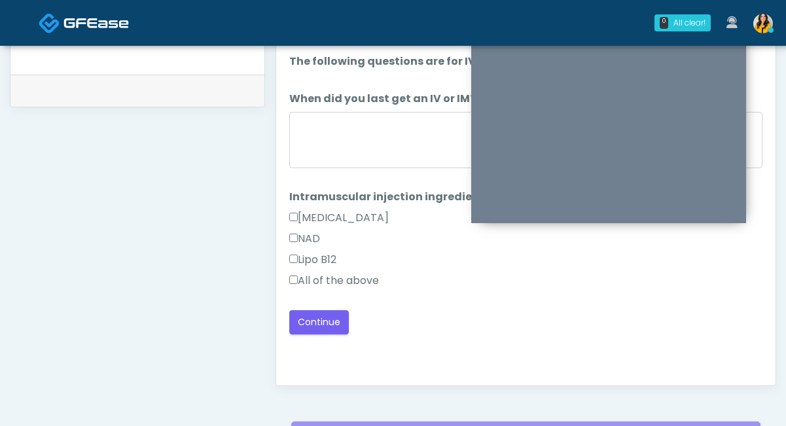
scroll to position [571, 0]
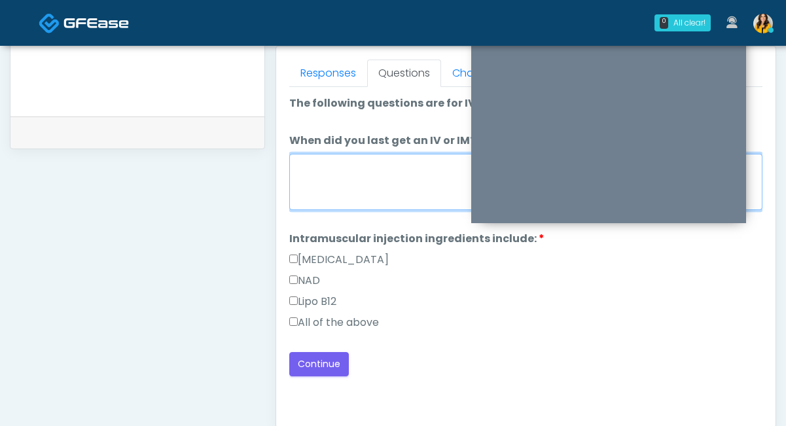
click at [368, 194] on textarea "When did you last get an IV or IM?" at bounding box center [525, 182] width 473 height 56
click at [339, 325] on label "All of the above" at bounding box center [334, 323] width 90 height 16
click at [333, 168] on textarea "When did you last get an IV or IM?" at bounding box center [525, 182] width 473 height 56
type textarea "*****"
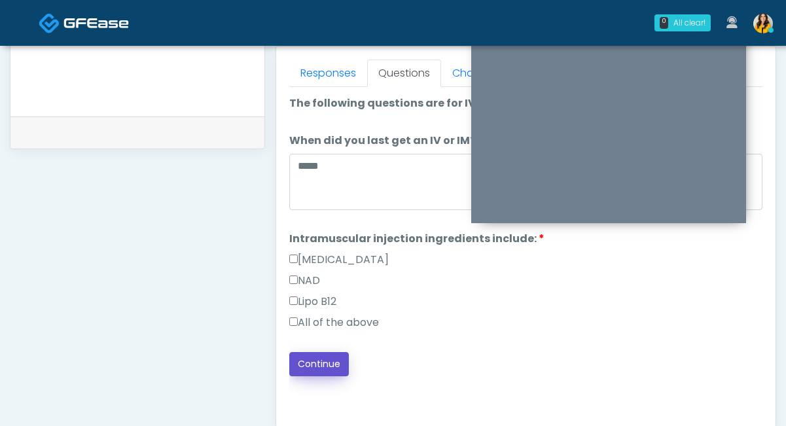
click at [332, 359] on button "Continue" at bounding box center [319, 364] width 60 height 24
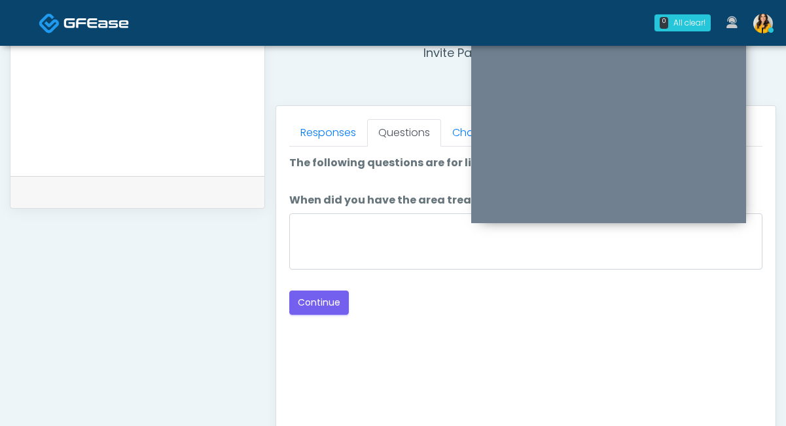
scroll to position [508, 0]
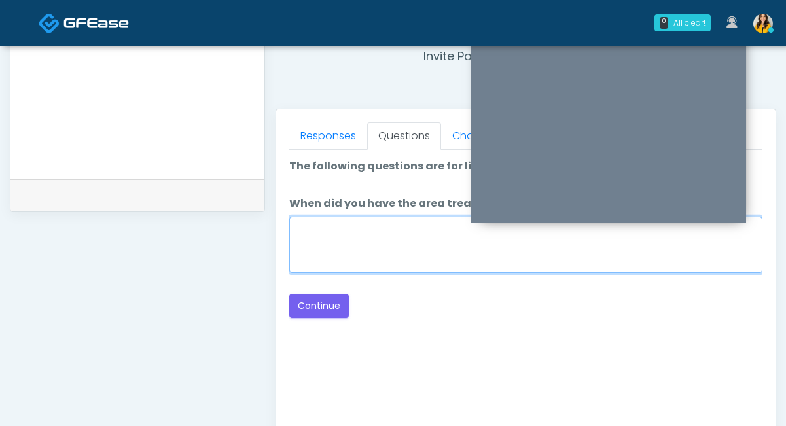
click at [391, 255] on textarea "When did you have the area treated with a previous lipolysis treatment?" at bounding box center [525, 245] width 473 height 56
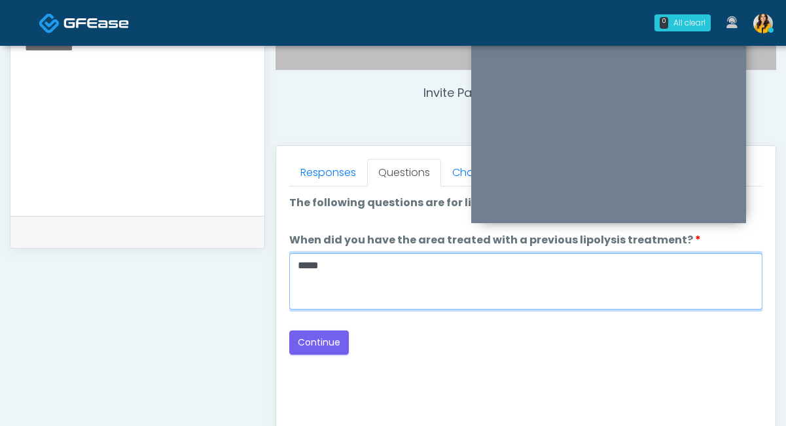
scroll to position [480, 0]
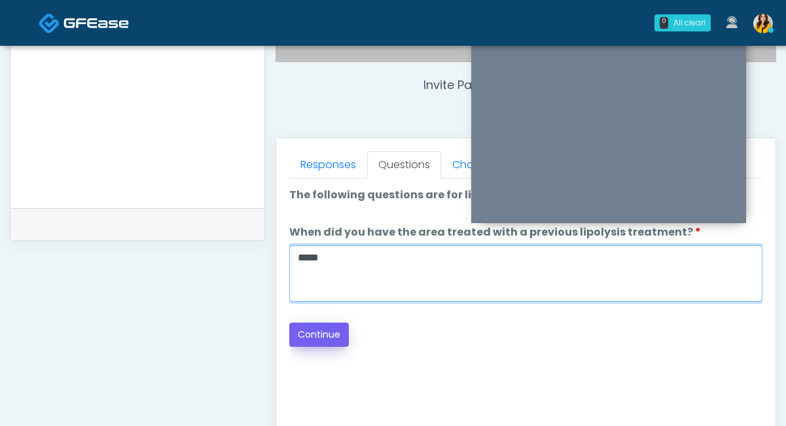
type textarea "*****"
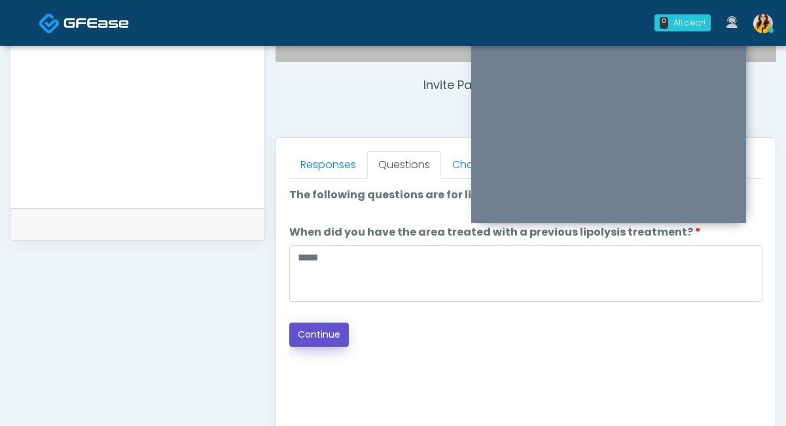
click at [335, 332] on button "Continue" at bounding box center [319, 335] width 60 height 24
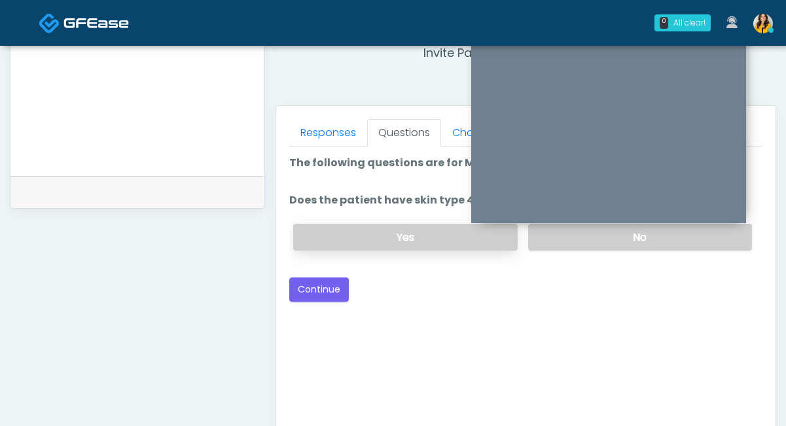
scroll to position [505, 0]
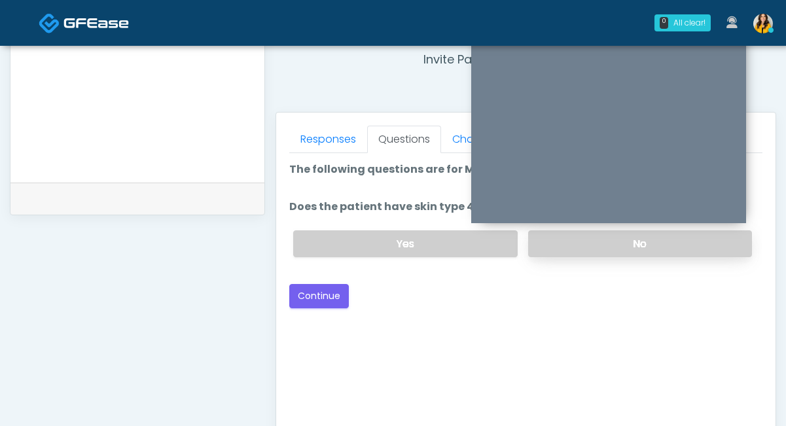
click at [581, 254] on label "No" at bounding box center [640, 243] width 224 height 27
click at [336, 296] on button "Continue" at bounding box center [319, 296] width 60 height 24
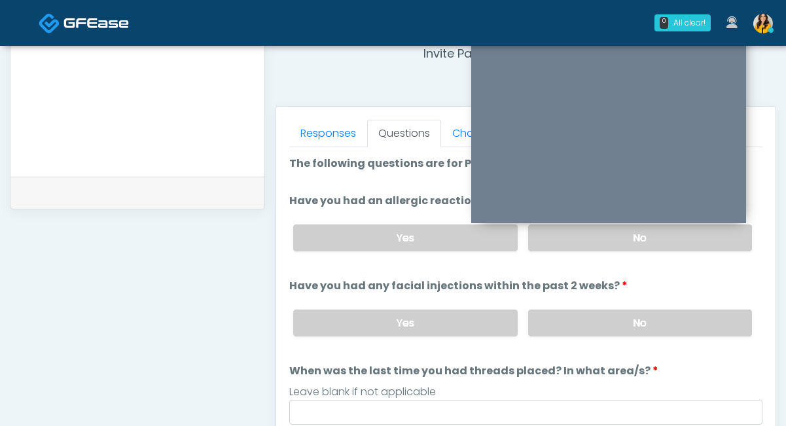
scroll to position [501, 0]
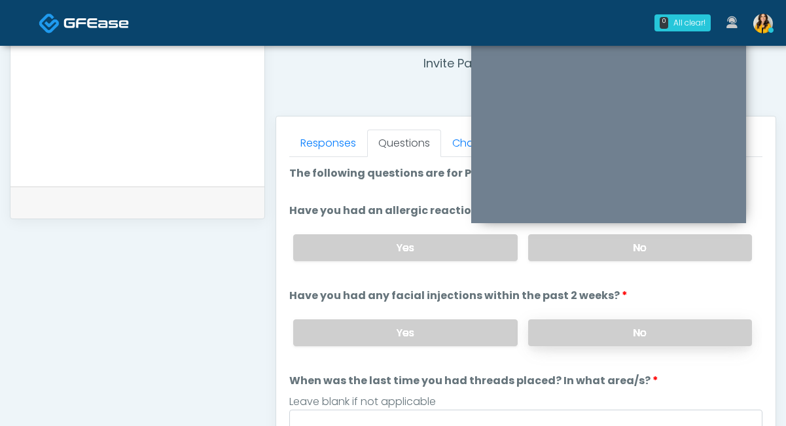
click at [600, 328] on label "No" at bounding box center [640, 332] width 224 height 27
click at [582, 256] on label "No" at bounding box center [640, 247] width 224 height 27
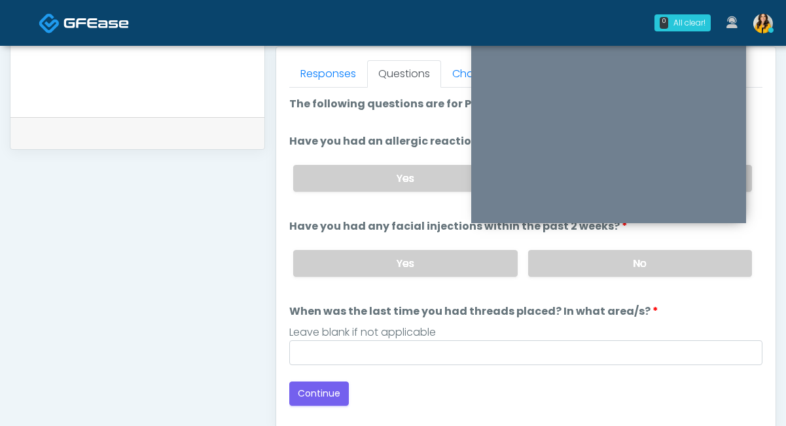
scroll to position [578, 0]
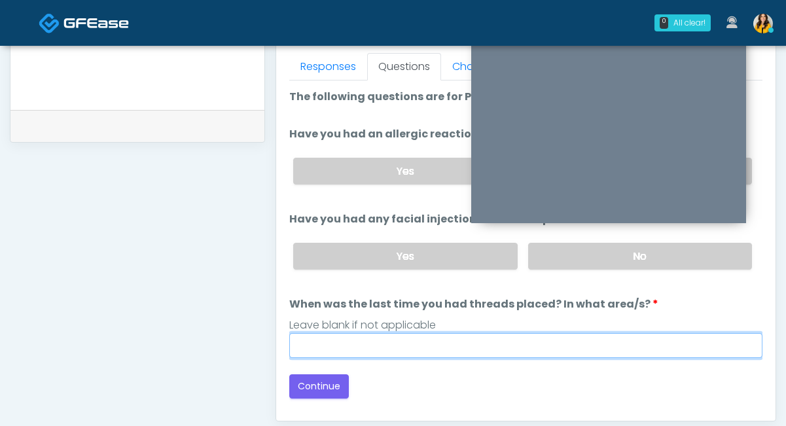
click at [444, 349] on input "When was the last time you had threads placed? In what area/s?" at bounding box center [525, 345] width 473 height 25
type input "*****"
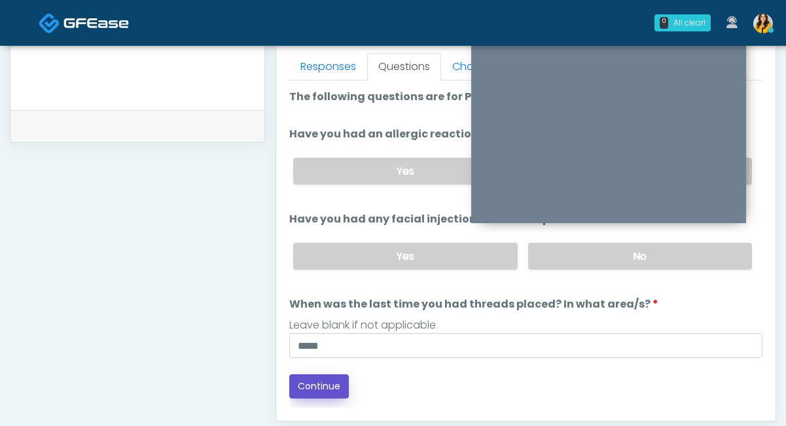
click at [324, 380] on button "Continue" at bounding box center [319, 386] width 60 height 24
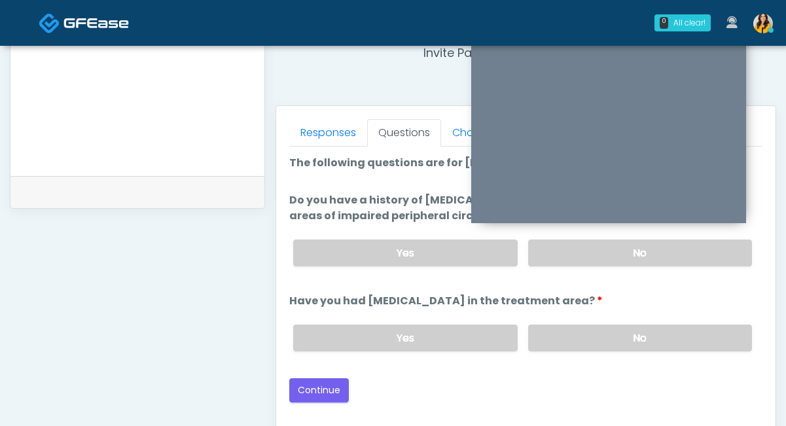
scroll to position [504, 0]
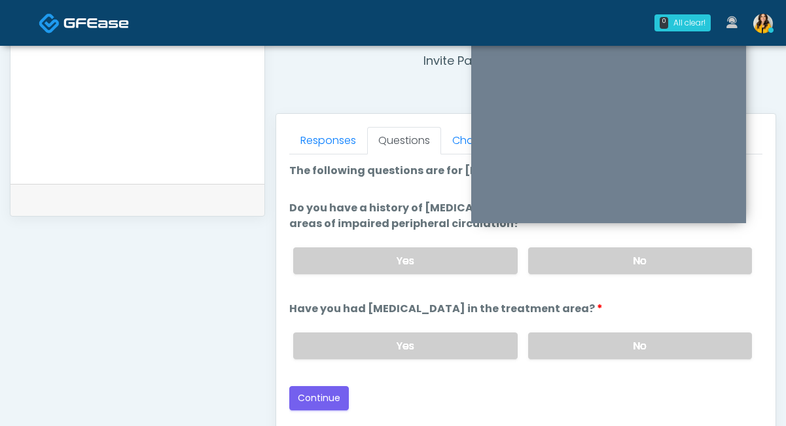
click at [518, 249] on div "Yes No" at bounding box center [523, 261] width 480 height 48
click at [534, 251] on label "No" at bounding box center [640, 260] width 224 height 27
click at [557, 342] on label "No" at bounding box center [640, 345] width 224 height 27
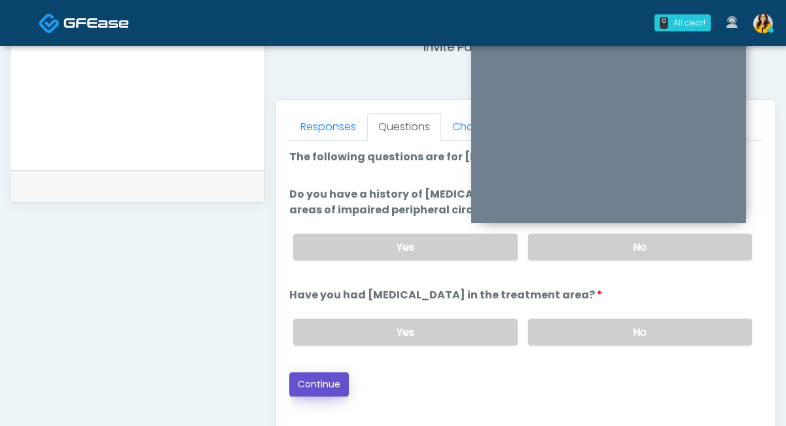
click at [343, 383] on button "Continue" at bounding box center [319, 384] width 60 height 24
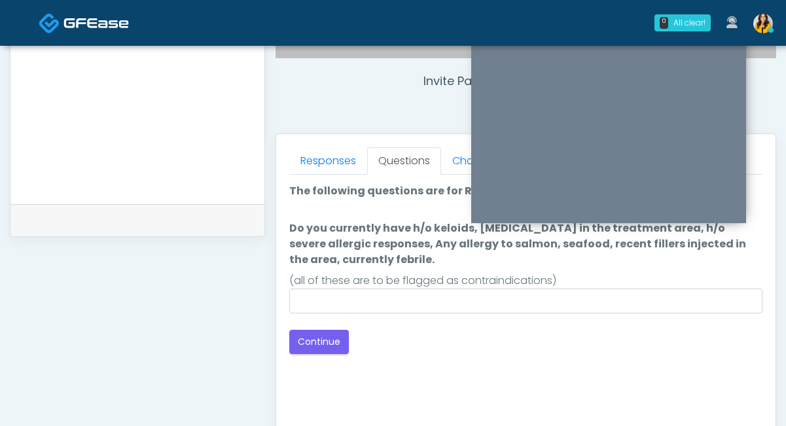
scroll to position [466, 0]
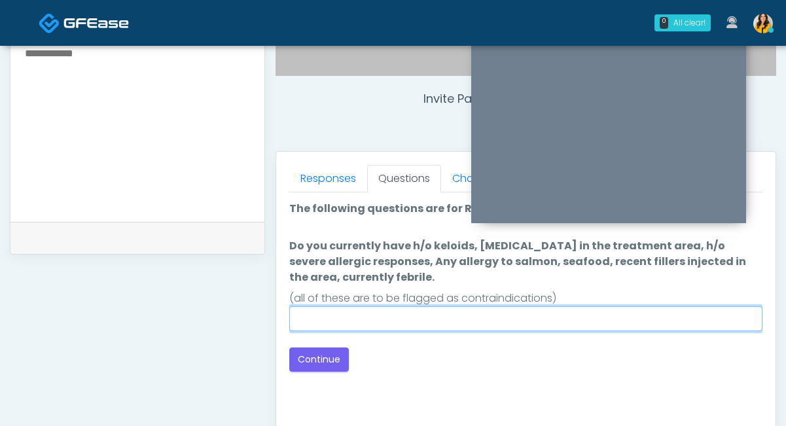
click at [382, 318] on input "Do you currently have h/o keloids, [MEDICAL_DATA] in the treatment area, h/o se…" at bounding box center [525, 318] width 473 height 25
type input "**********"
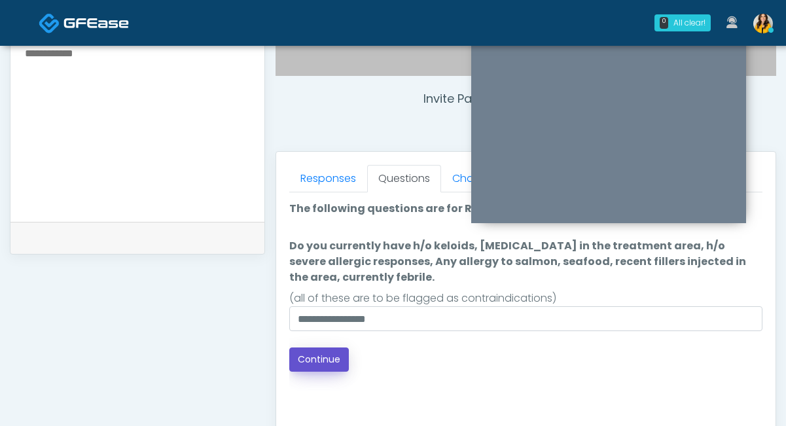
click at [335, 362] on button "Continue" at bounding box center [319, 359] width 60 height 24
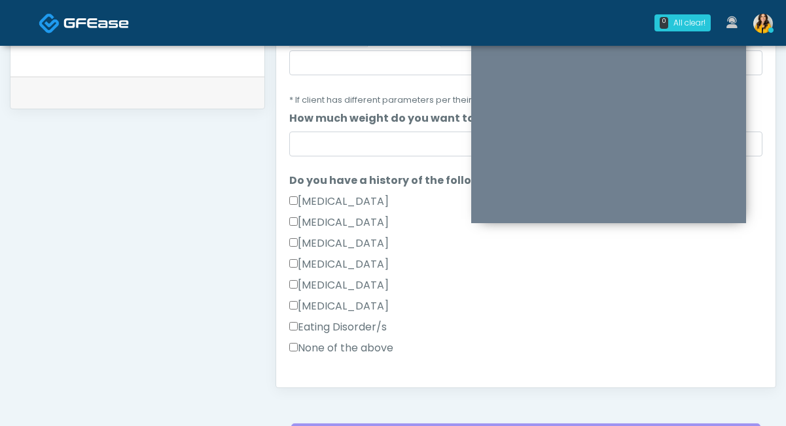
scroll to position [185, 0]
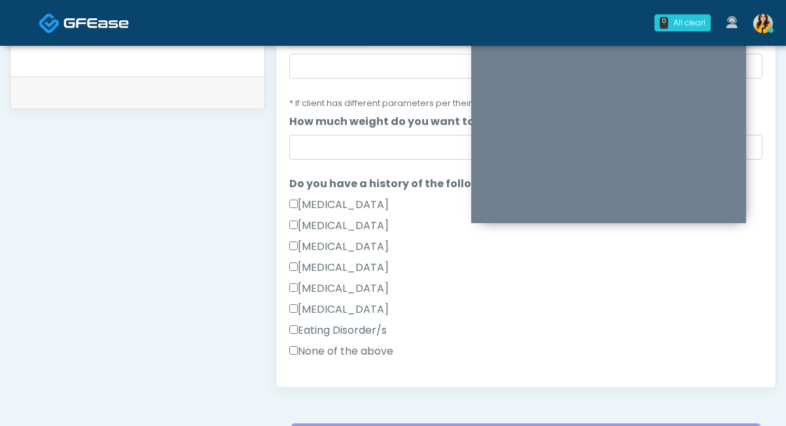
click at [340, 355] on label "None of the above" at bounding box center [341, 352] width 104 height 16
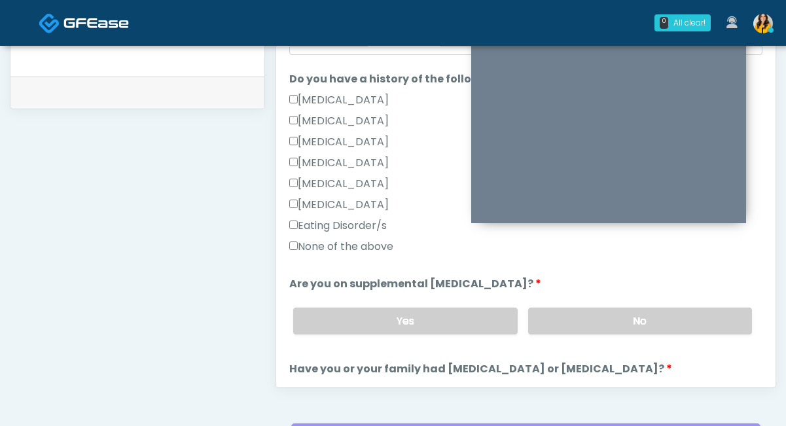
scroll to position [302, 0]
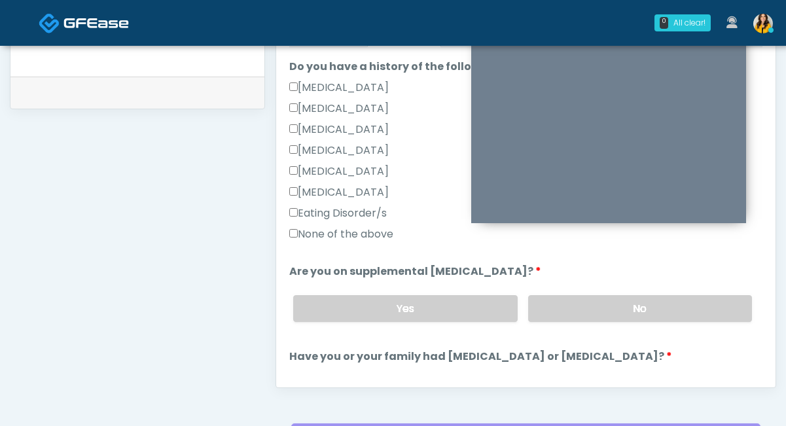
click at [558, 290] on div "Yes No" at bounding box center [523, 309] width 480 height 48
click at [561, 323] on div "Yes No" at bounding box center [523, 309] width 480 height 48
click at [552, 311] on label "No" at bounding box center [640, 308] width 224 height 27
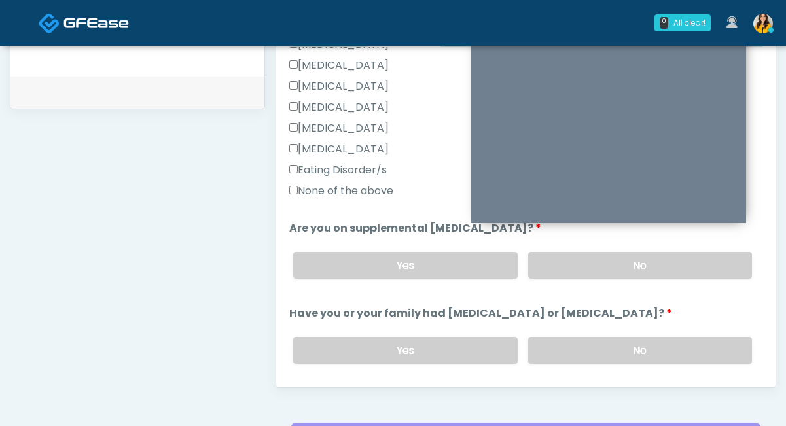
scroll to position [364, 0]
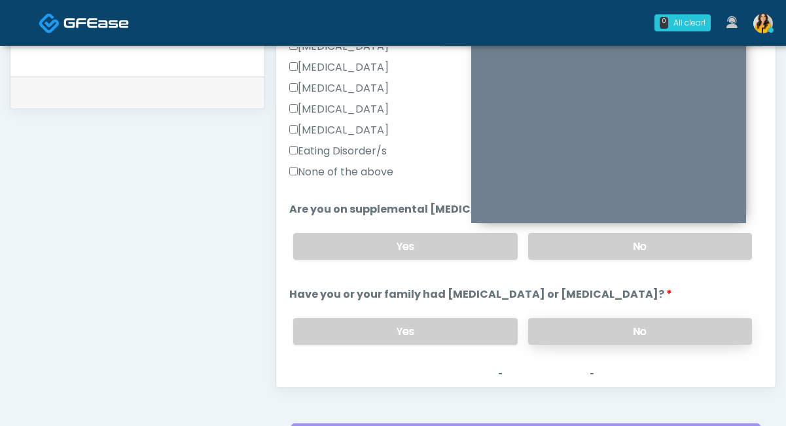
click at [550, 328] on label "No" at bounding box center [640, 331] width 224 height 27
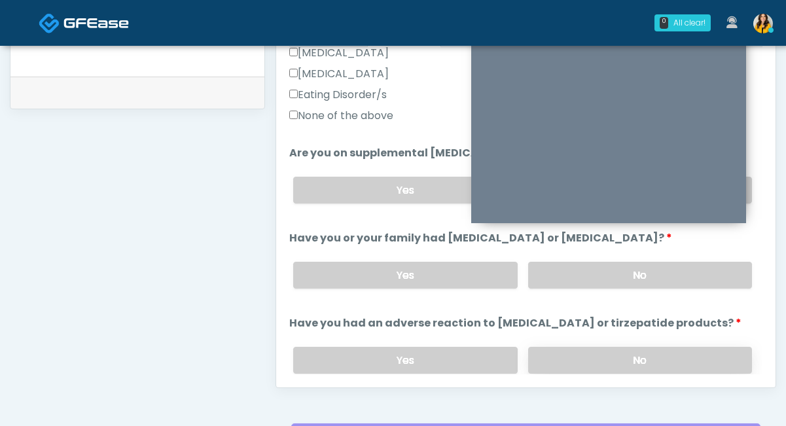
click at [550, 351] on label "No" at bounding box center [640, 360] width 224 height 27
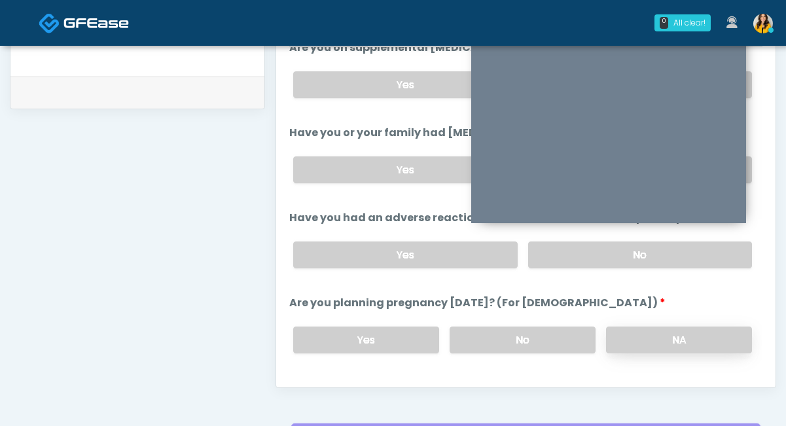
click at [620, 329] on label "NA" at bounding box center [679, 340] width 146 height 27
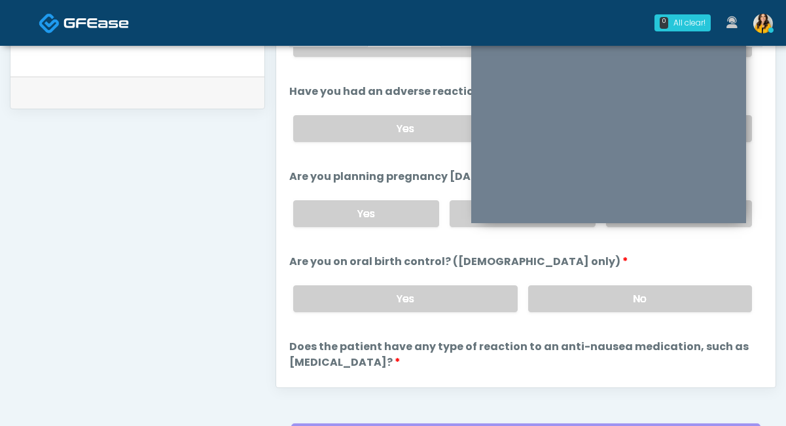
click at [598, 317] on div "Yes No" at bounding box center [523, 299] width 480 height 48
click at [578, 300] on label "No" at bounding box center [640, 298] width 224 height 27
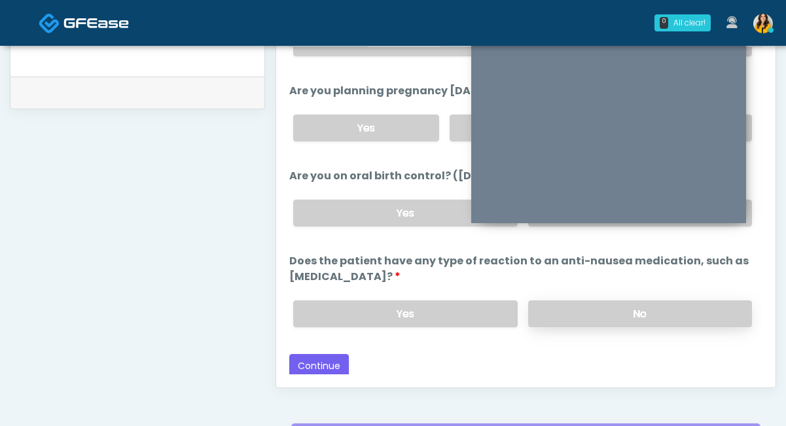
click at [568, 300] on label "No" at bounding box center [640, 313] width 224 height 27
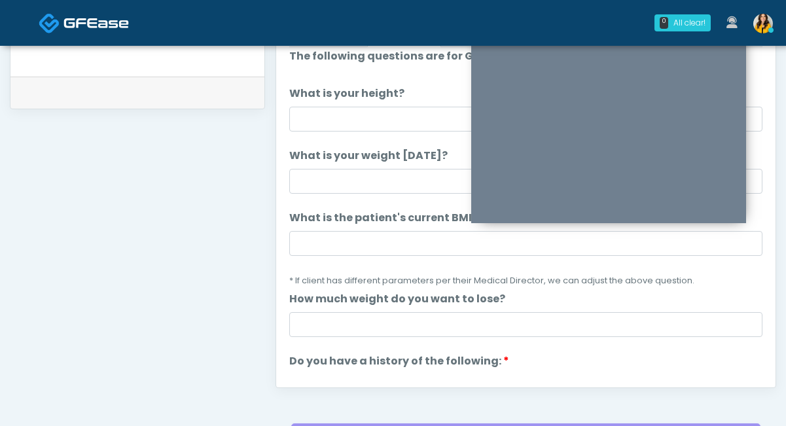
scroll to position [0, 0]
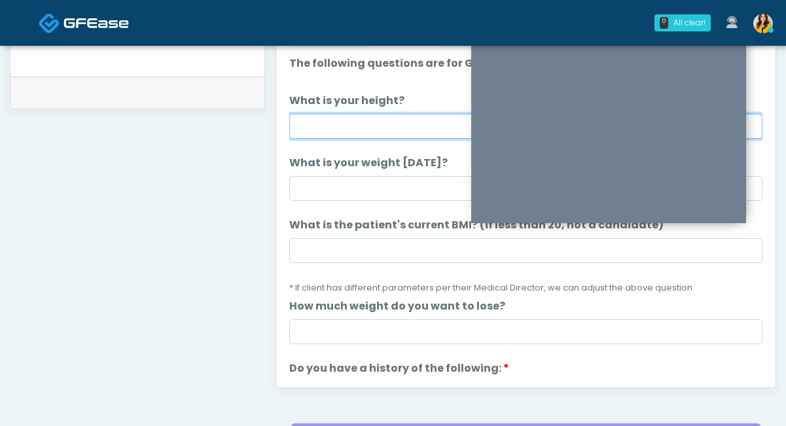
click at [386, 124] on input "What is your height?" at bounding box center [525, 126] width 473 height 25
type input "*****"
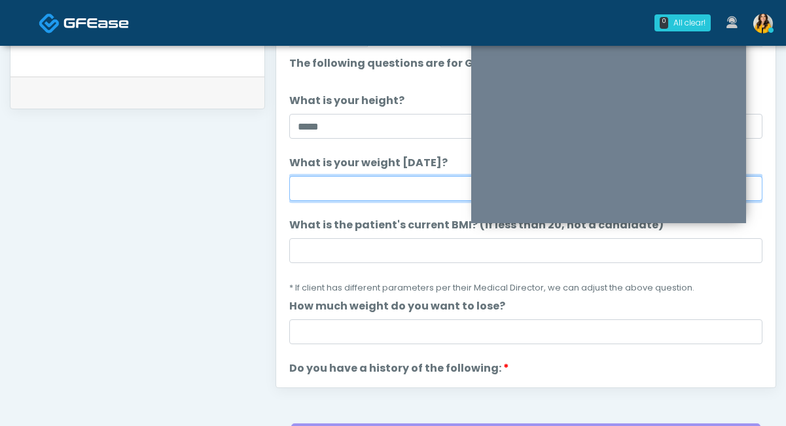
click at [355, 190] on input "What is your weight [DATE]?" at bounding box center [525, 188] width 473 height 25
type input "***"
click at [356, 263] on li "What is the patient's current BMI? (if less than 20, not a candidate) What is t…" at bounding box center [525, 256] width 473 height 78
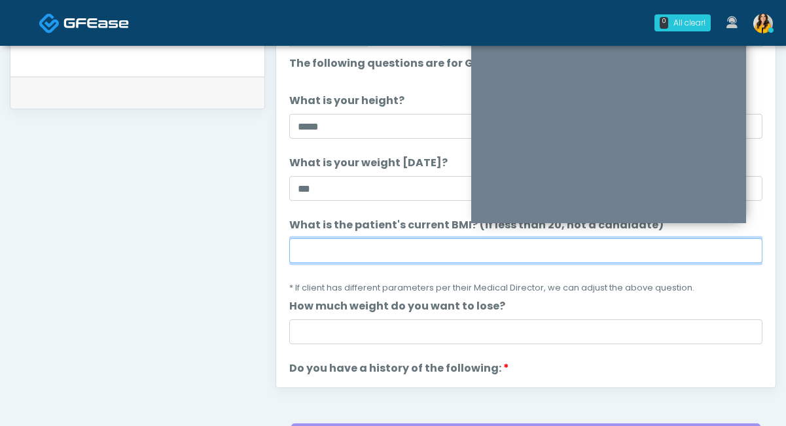
click at [329, 255] on input "What is the patient's current BMI? (if less than 20, not a candidate)" at bounding box center [525, 250] width 473 height 25
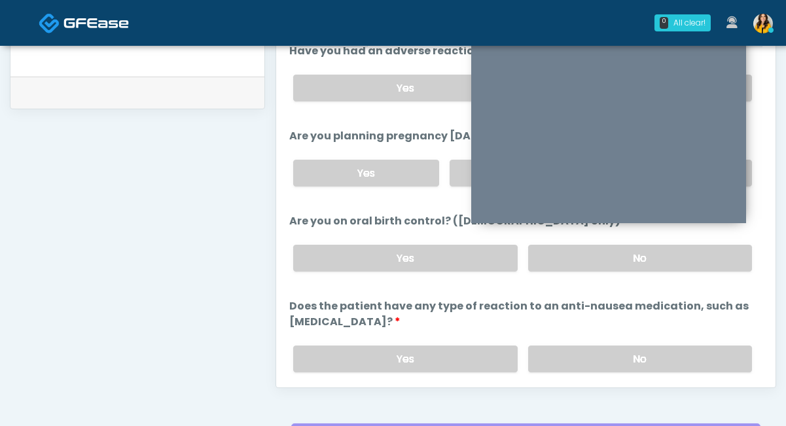
scroll to position [737, 0]
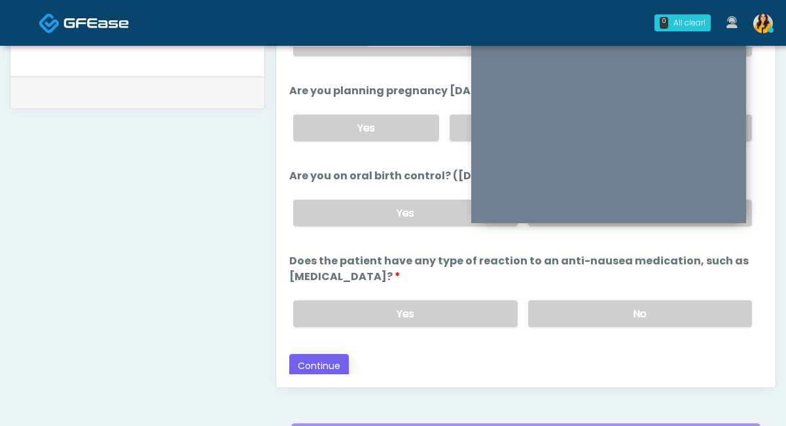
type input "****"
click at [329, 363] on button "Continue" at bounding box center [319, 366] width 60 height 24
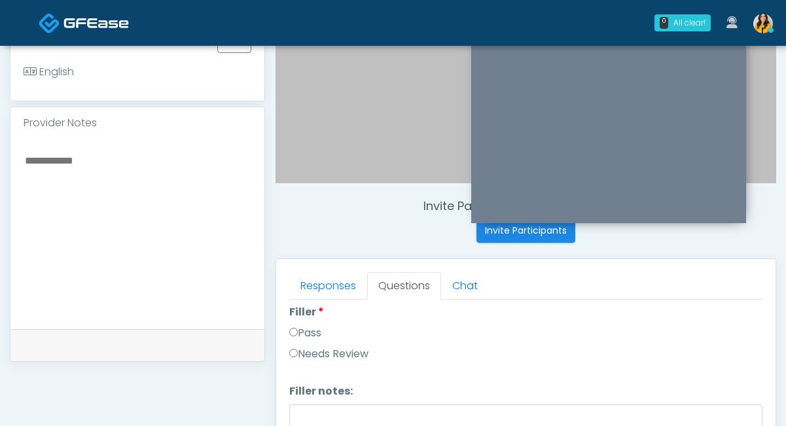
scroll to position [0, 0]
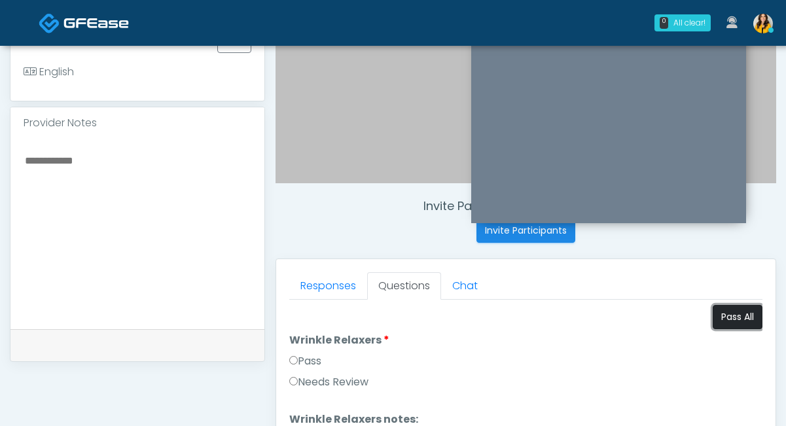
click at [747, 315] on button "Pass All" at bounding box center [738, 317] width 50 height 24
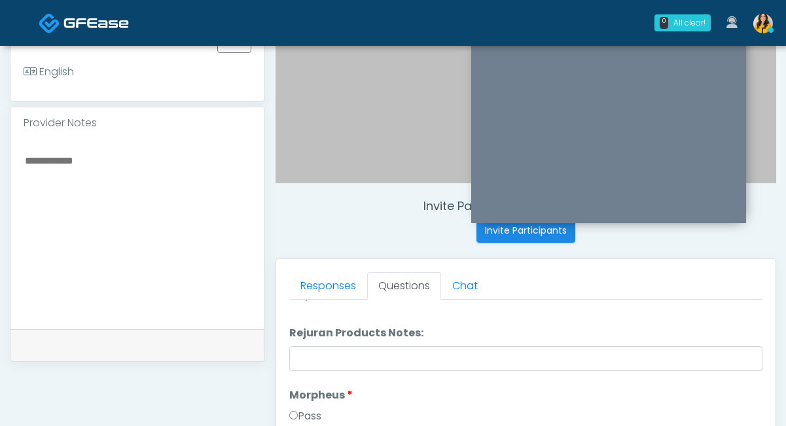
scroll to position [1004, 0]
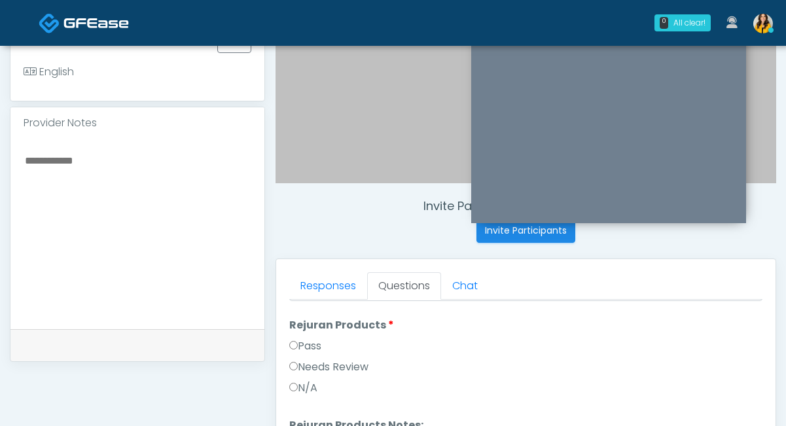
drag, startPoint x: 380, startPoint y: 325, endPoint x: 291, endPoint y: 327, distance: 89.7
click at [291, 327] on label "Rejuran Products" at bounding box center [341, 325] width 105 height 16
copy label "Rejuran Products"
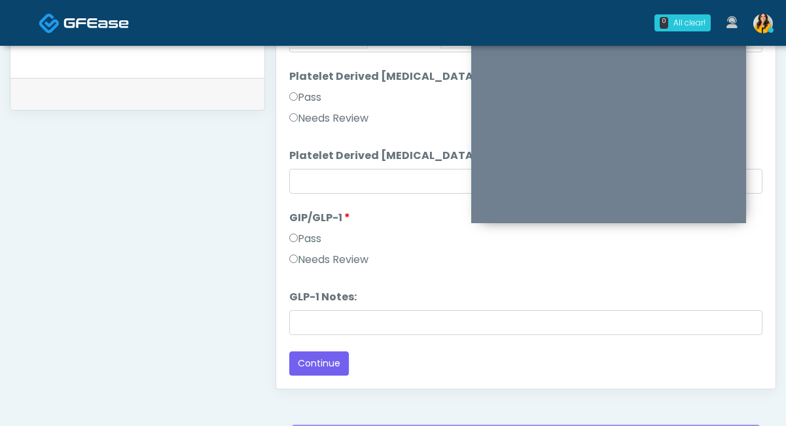
scroll to position [749, 0]
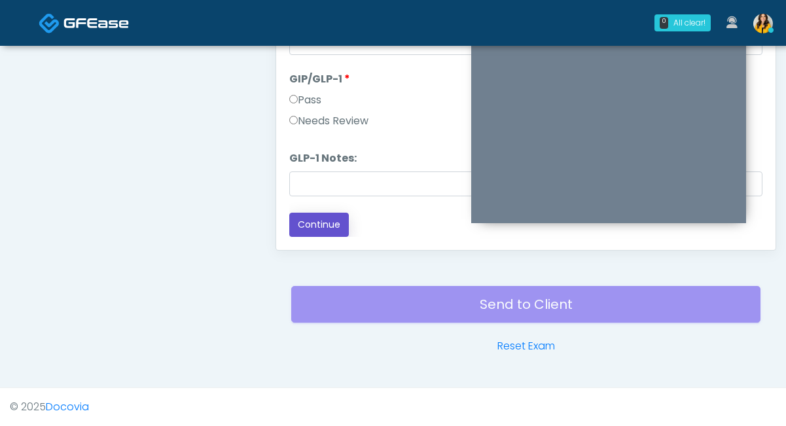
click at [318, 228] on button "Continue" at bounding box center [319, 225] width 60 height 24
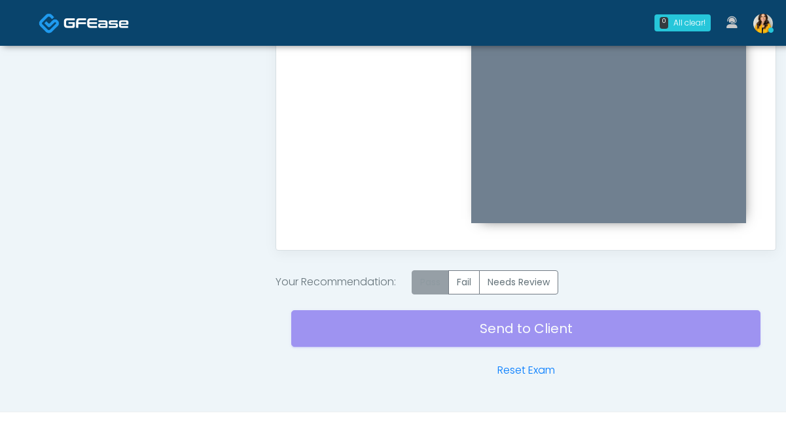
click at [436, 285] on label "Pass" at bounding box center [430, 282] width 37 height 24
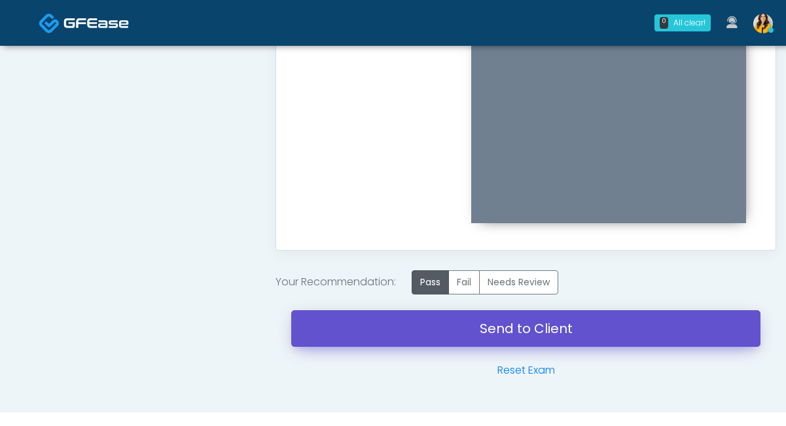
click at [525, 320] on link "Send to Client" at bounding box center [525, 328] width 469 height 37
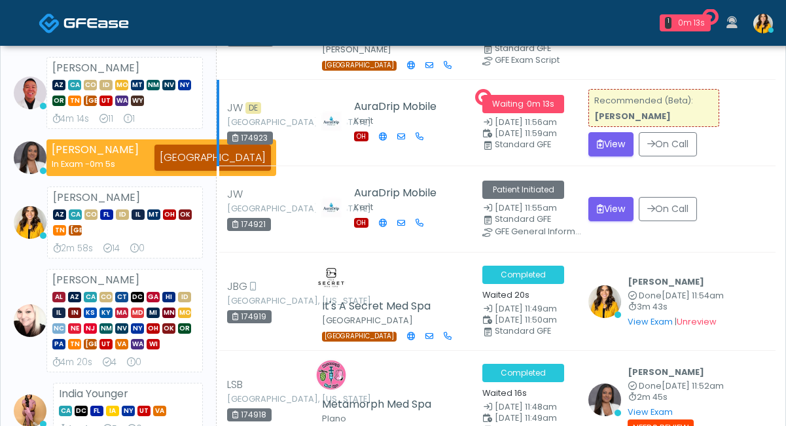
scroll to position [121, 0]
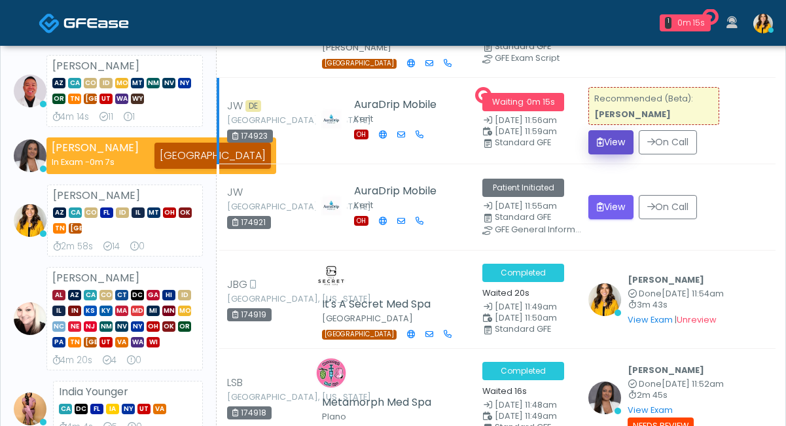
click at [613, 145] on button "View" at bounding box center [610, 142] width 45 height 24
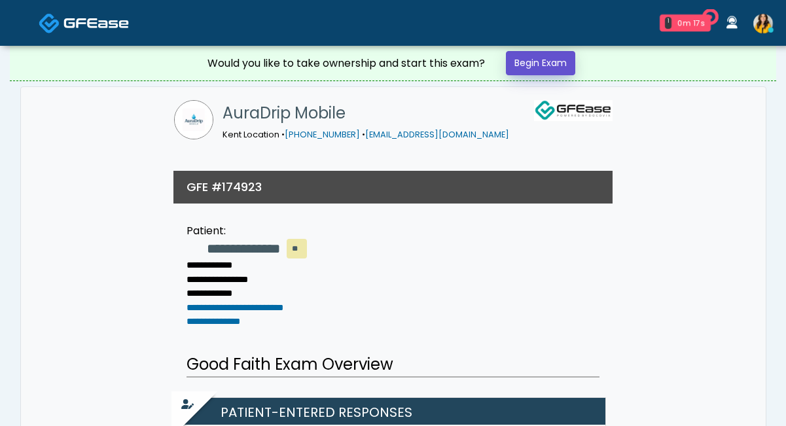
click at [524, 65] on link "Begin Exam" at bounding box center [540, 63] width 69 height 24
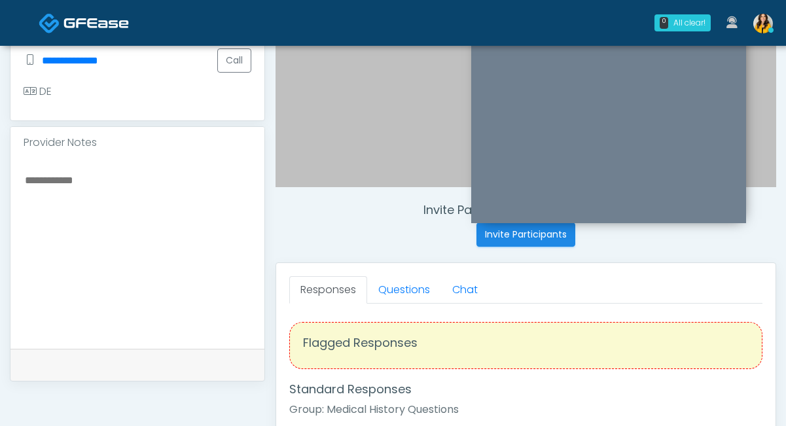
scroll to position [22, 0]
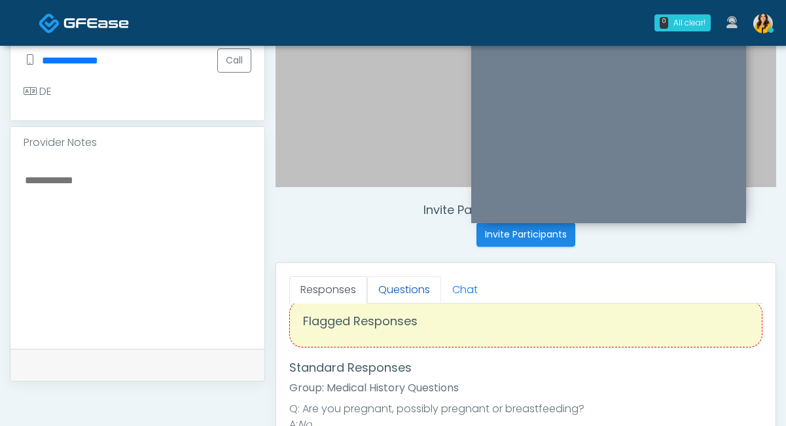
click at [412, 292] on link "Questions" at bounding box center [404, 289] width 74 height 27
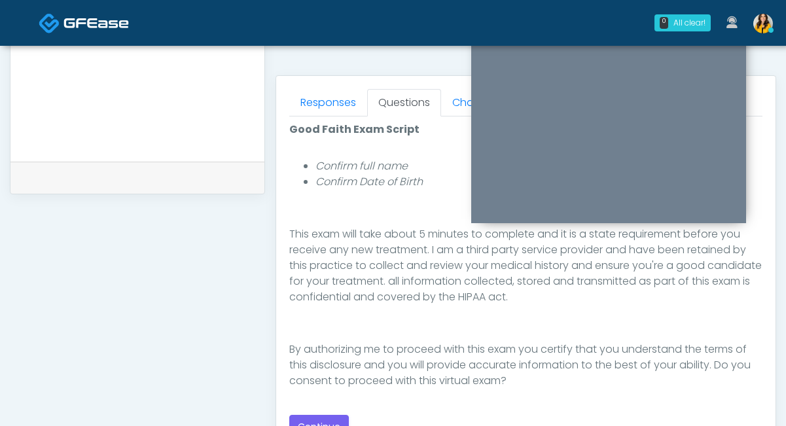
scroll to position [559, 0]
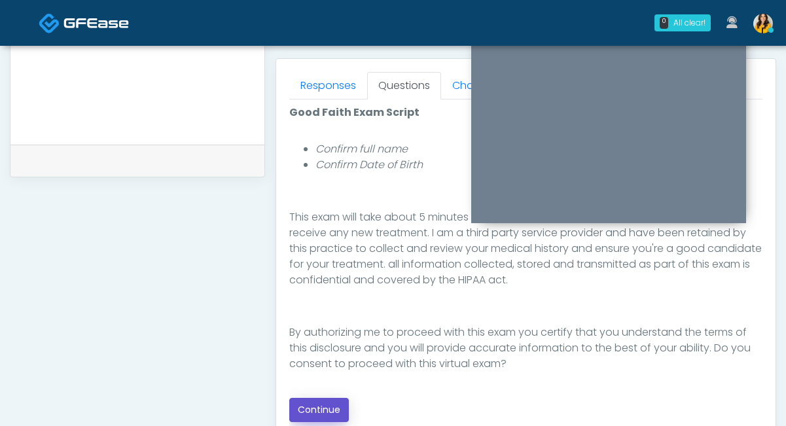
click at [322, 402] on button "Continue" at bounding box center [319, 410] width 60 height 24
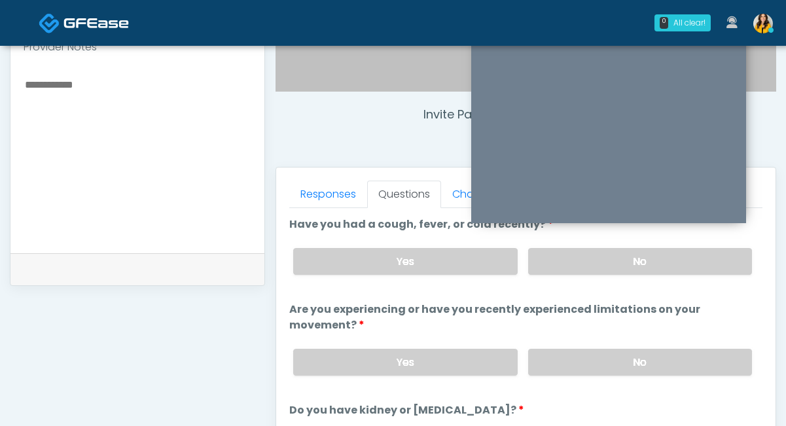
scroll to position [439, 0]
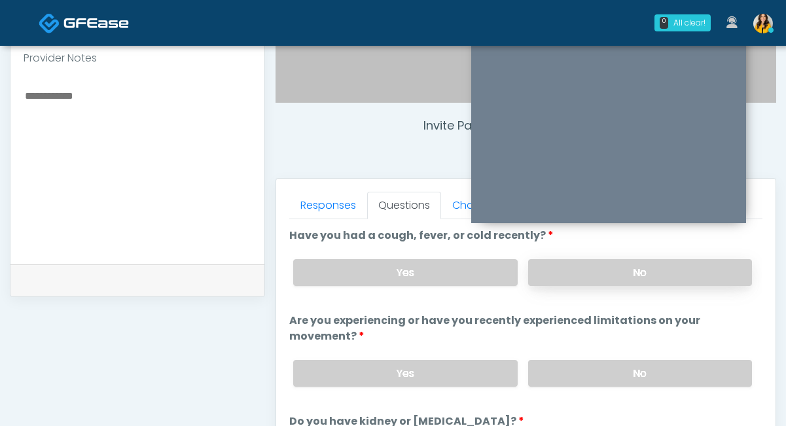
click at [556, 274] on label "No" at bounding box center [640, 272] width 224 height 27
click at [551, 372] on label "No" at bounding box center [640, 373] width 224 height 27
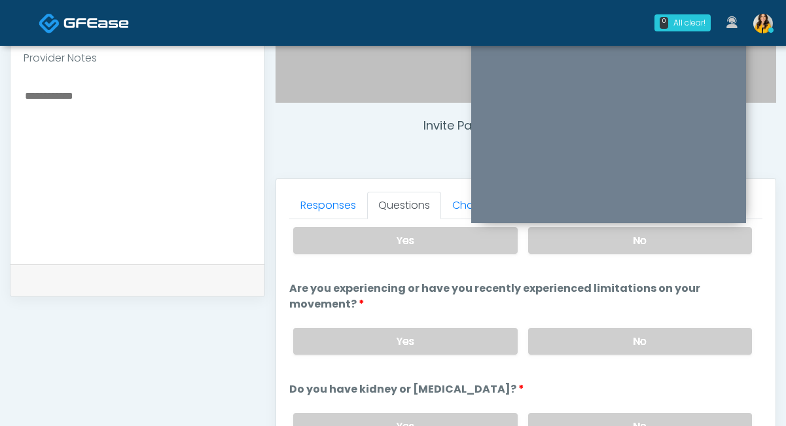
scroll to position [80, 0]
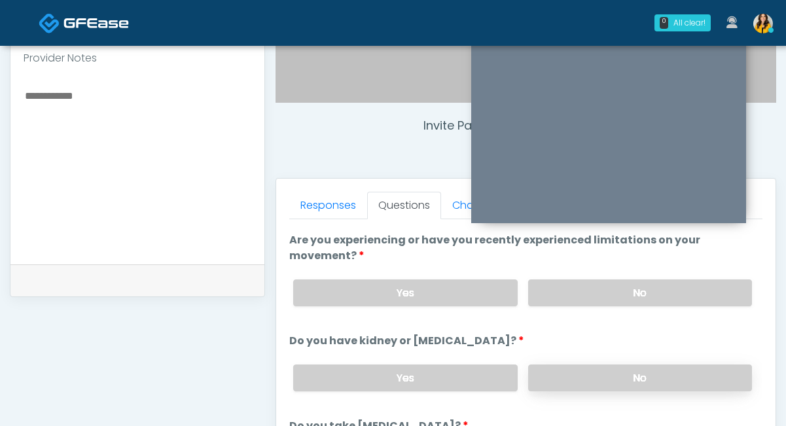
click at [561, 381] on label "No" at bounding box center [640, 377] width 224 height 27
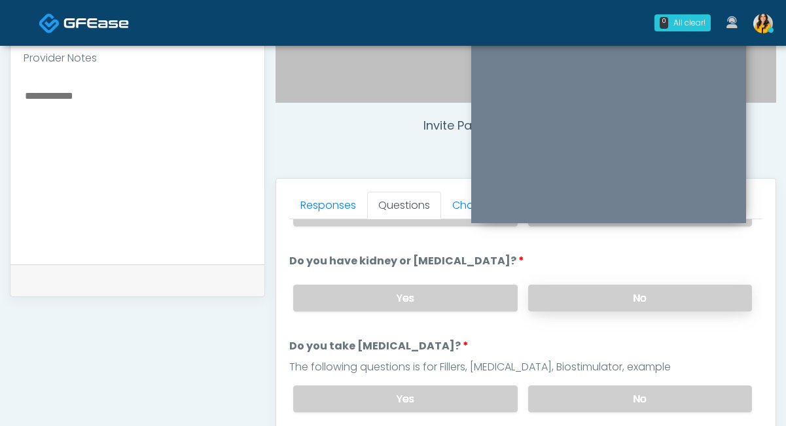
scroll to position [169, 0]
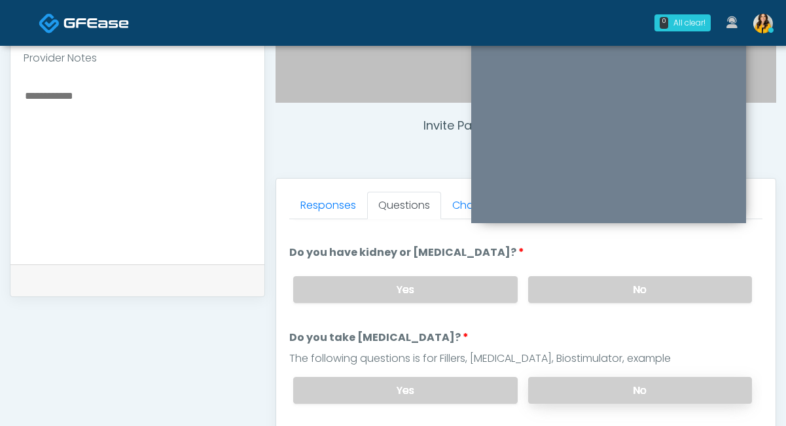
click at [560, 381] on label "No" at bounding box center [640, 390] width 224 height 27
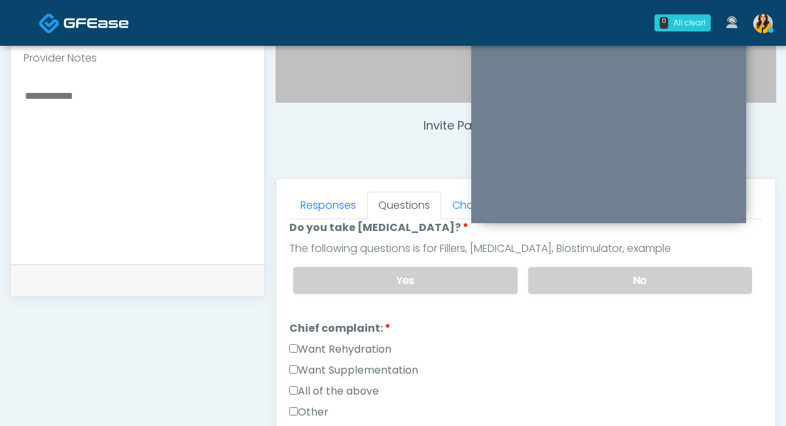
scroll to position [301, 0]
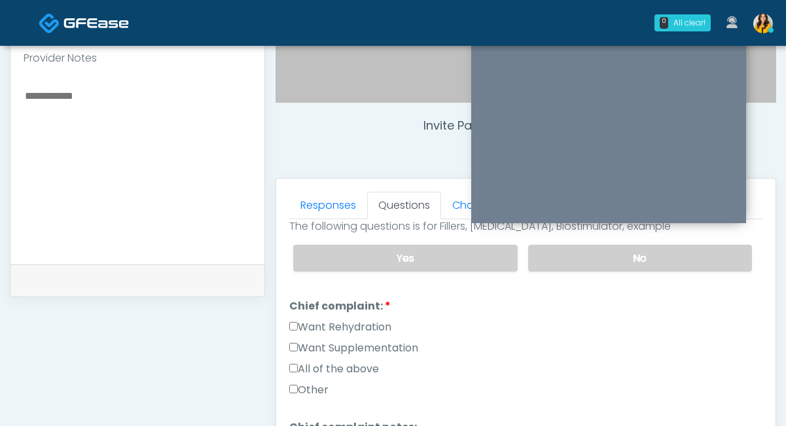
click at [355, 326] on label "Want Rehydration" at bounding box center [340, 327] width 102 height 16
click at [363, 349] on label "Want Supplementation" at bounding box center [353, 348] width 129 height 16
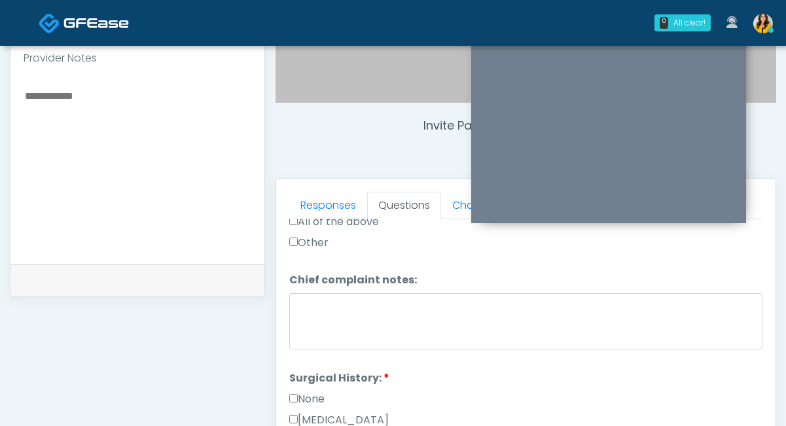
scroll to position [501, 0]
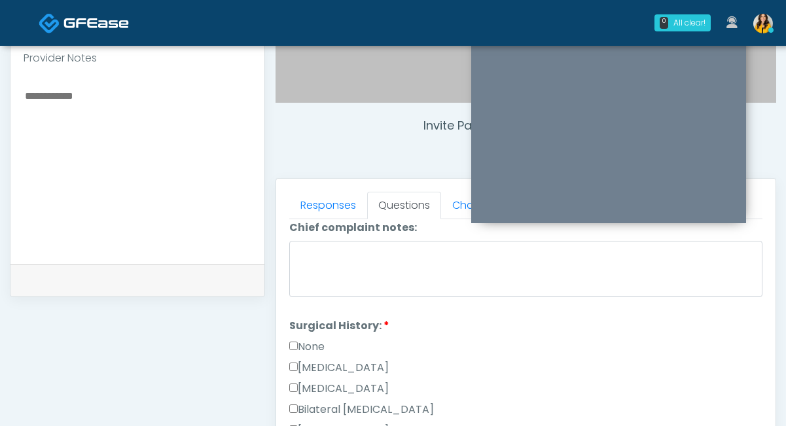
click at [315, 344] on label "None" at bounding box center [306, 347] width 35 height 16
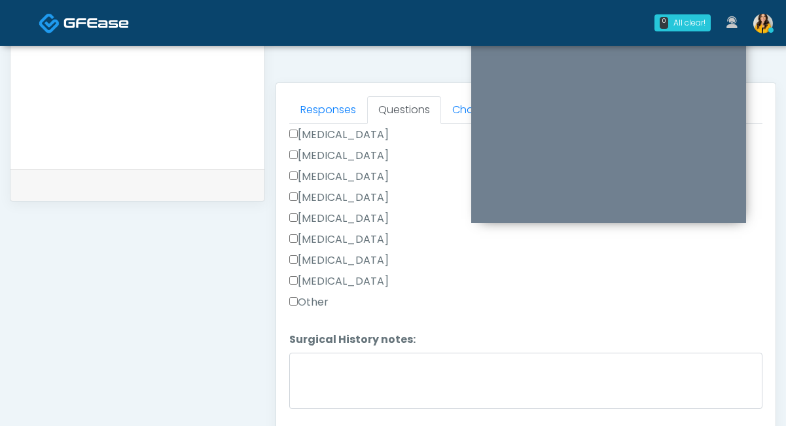
scroll to position [559, 0]
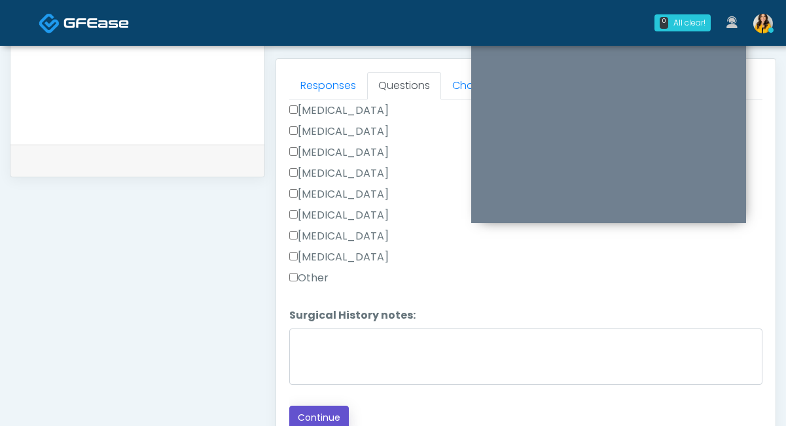
click at [313, 406] on button "Continue" at bounding box center [319, 418] width 60 height 24
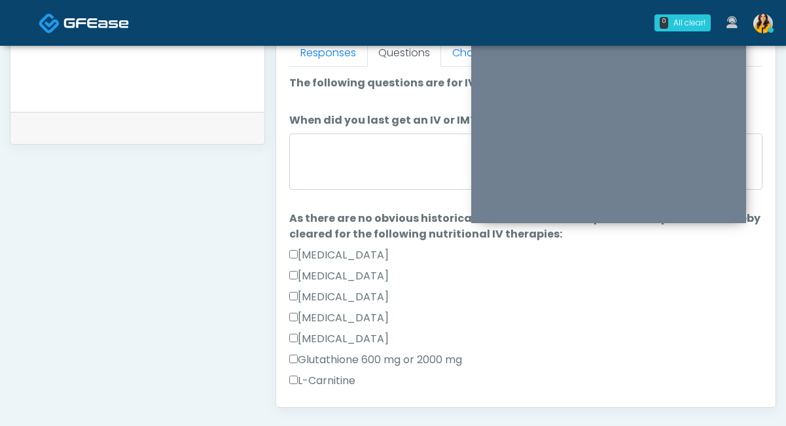
scroll to position [564, 0]
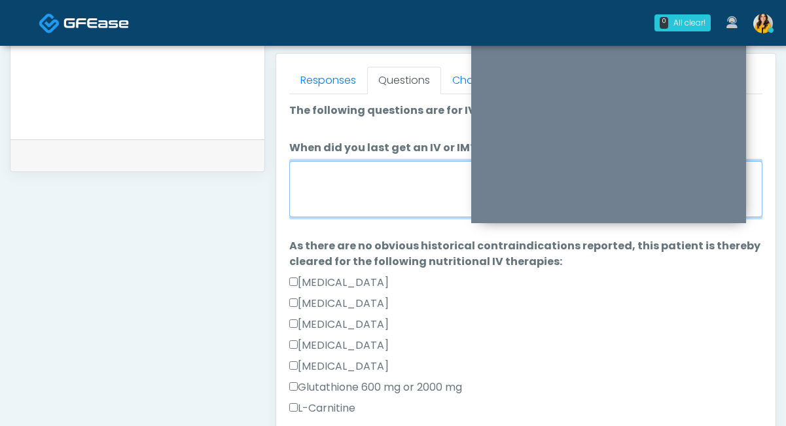
click at [349, 203] on textarea "When did you last get an IV or IM?" at bounding box center [525, 189] width 473 height 56
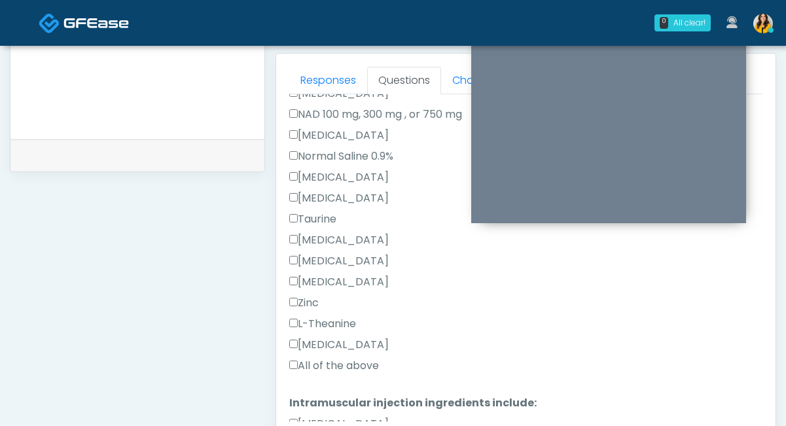
scroll to position [364, 0]
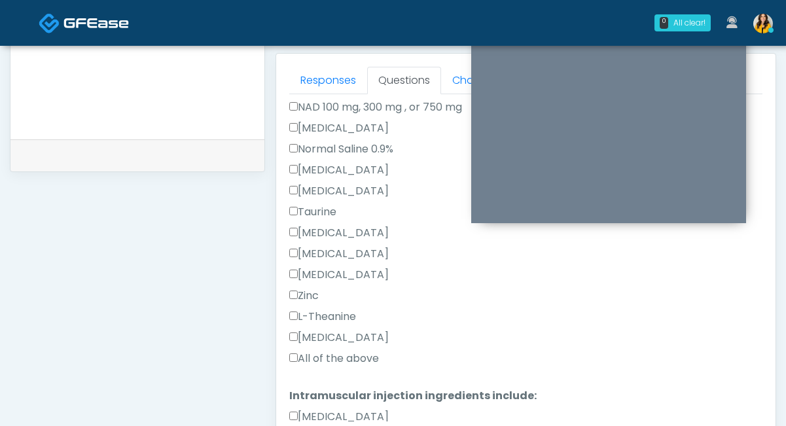
type textarea "**********"
click at [326, 357] on label "All of the above" at bounding box center [334, 359] width 90 height 16
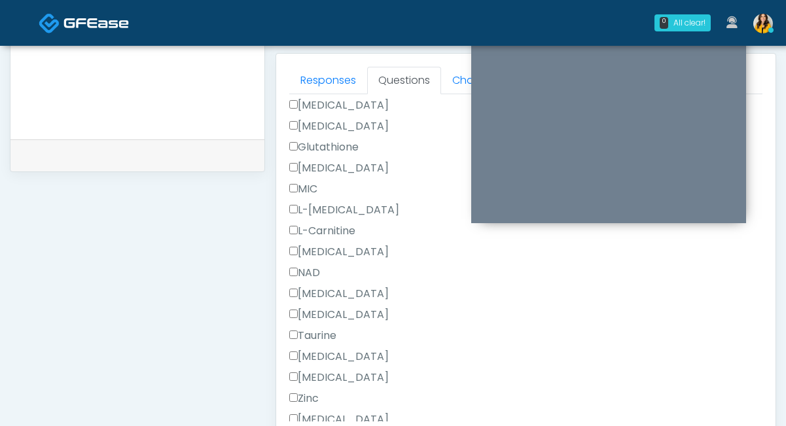
scroll to position [845, 0]
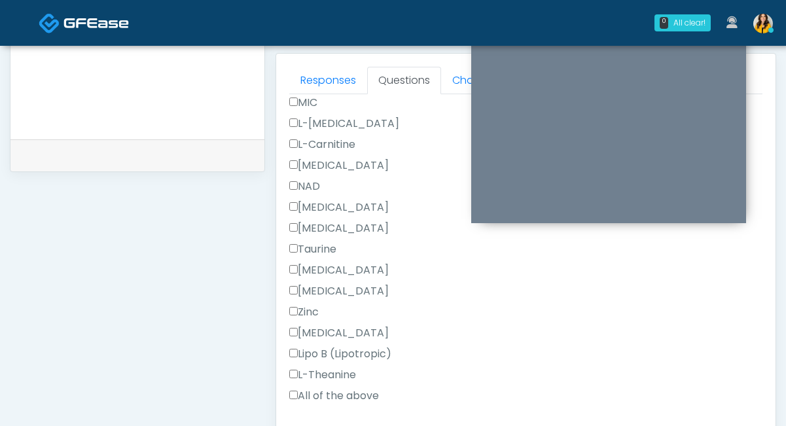
click at [321, 395] on label "All of the above" at bounding box center [334, 396] width 90 height 16
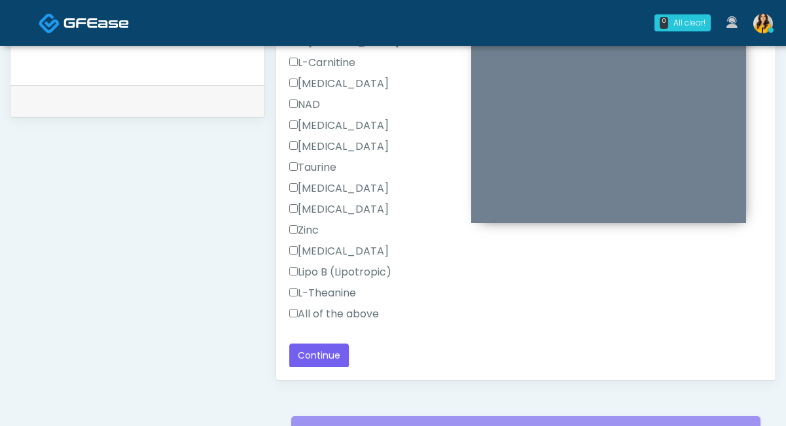
scroll to position [661, 0]
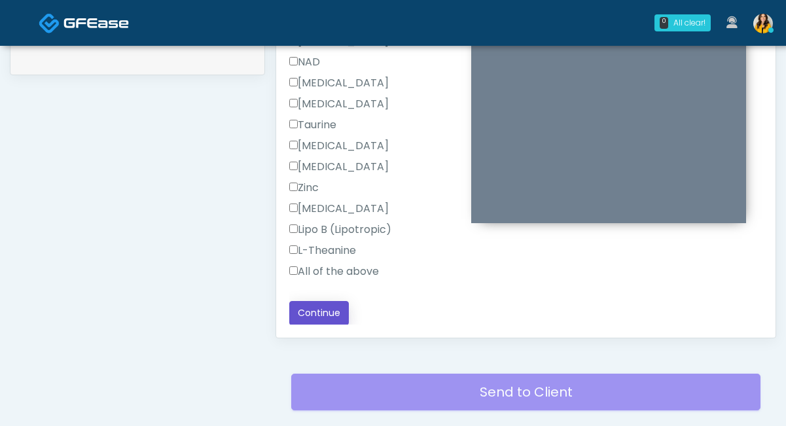
click at [317, 315] on button "Continue" at bounding box center [319, 313] width 60 height 24
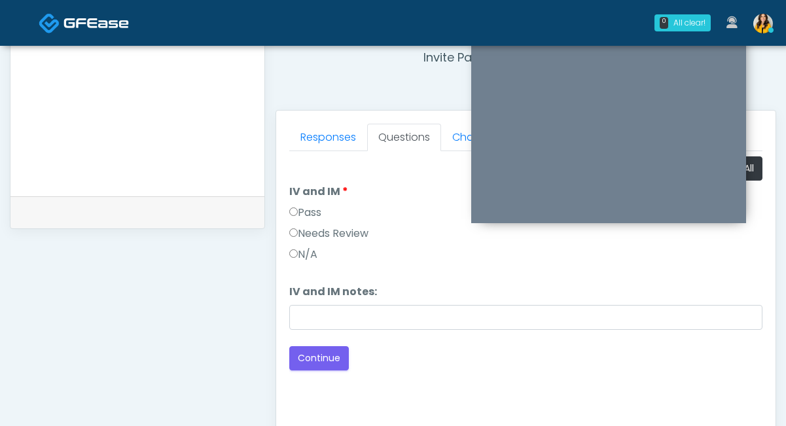
scroll to position [496, 0]
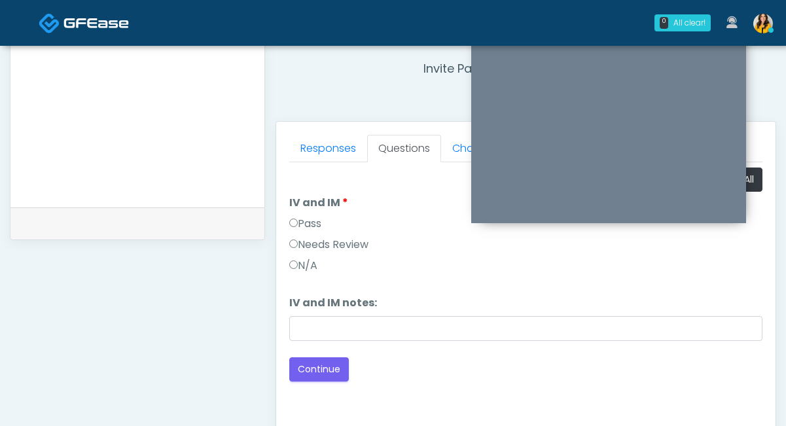
click at [311, 231] on label "Pass" at bounding box center [305, 224] width 32 height 16
click at [325, 372] on button "Continue" at bounding box center [319, 369] width 60 height 24
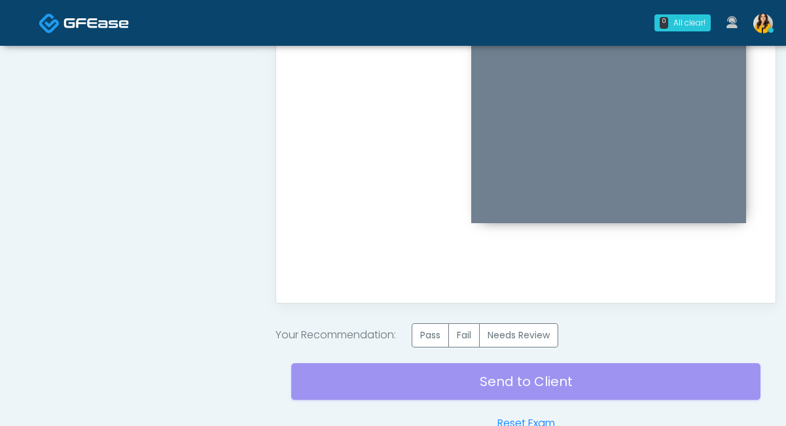
scroll to position [743, 0]
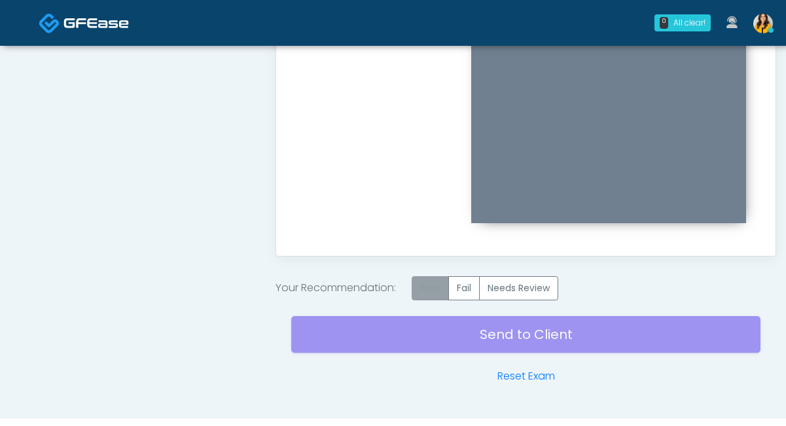
click at [429, 292] on label "Pass" at bounding box center [430, 288] width 37 height 24
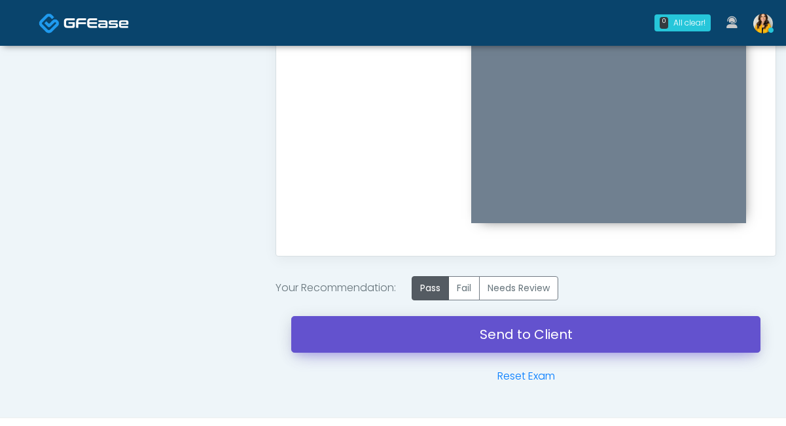
click at [453, 317] on link "Send to Client" at bounding box center [525, 334] width 469 height 37
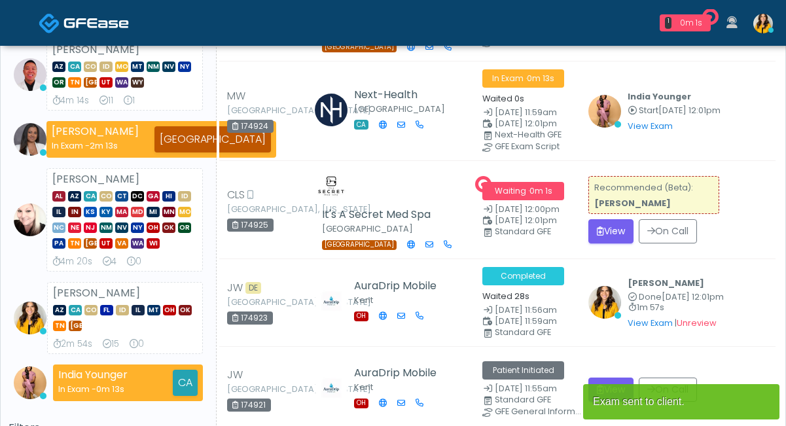
scroll to position [142, 0]
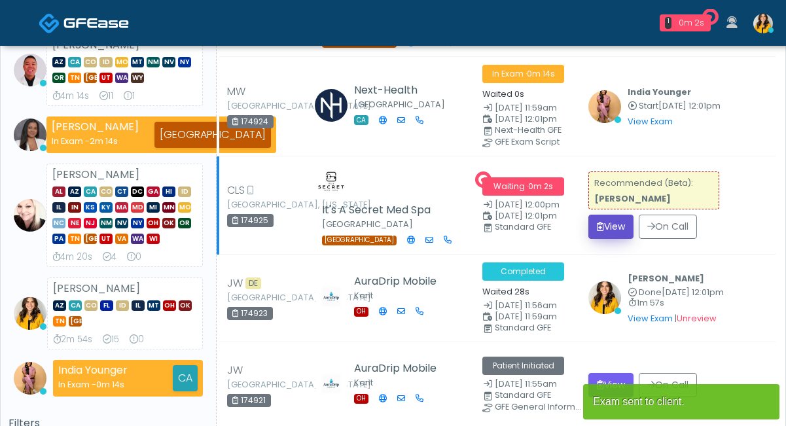
click at [605, 229] on button "View" at bounding box center [610, 227] width 45 height 24
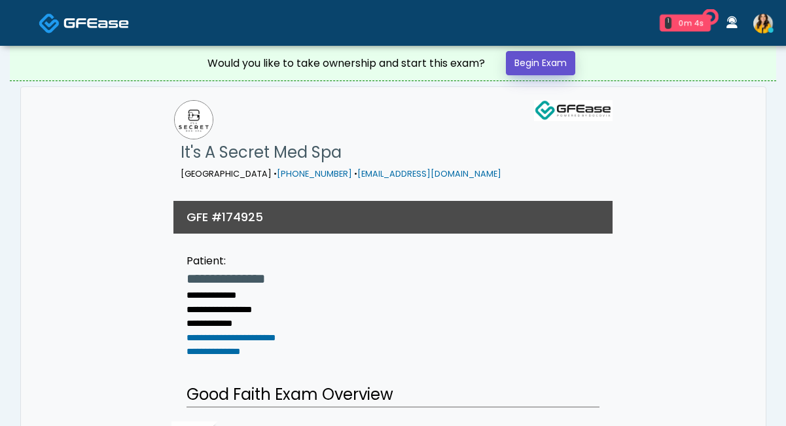
click at [559, 62] on link "Begin Exam" at bounding box center [540, 63] width 69 height 24
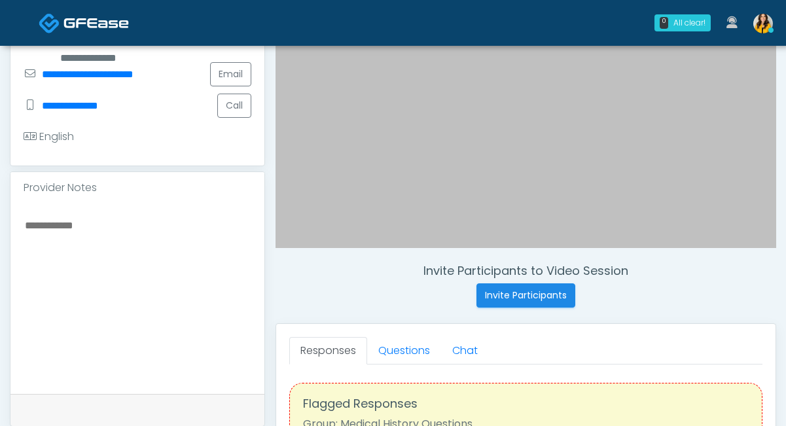
scroll to position [395, 0]
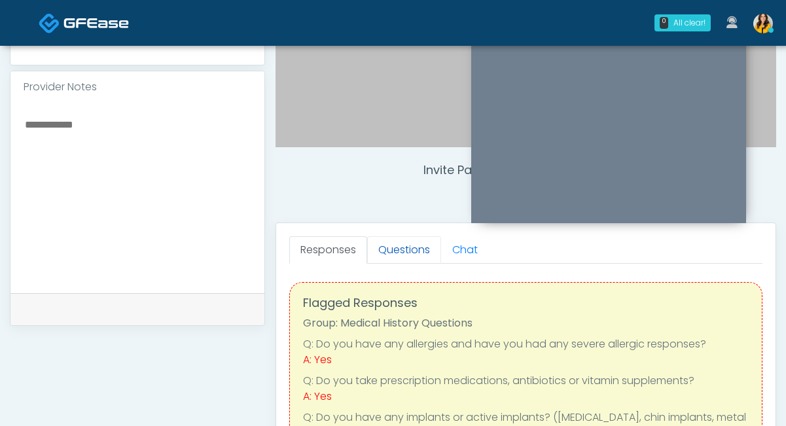
click at [394, 262] on link "Questions" at bounding box center [404, 249] width 74 height 27
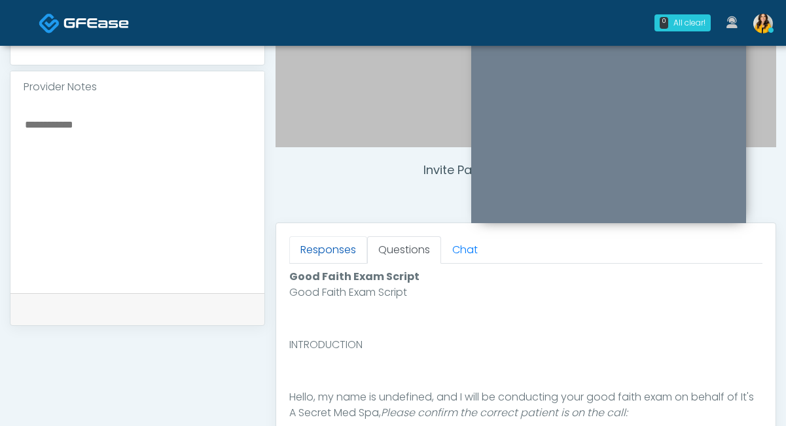
click at [342, 247] on link "Responses" at bounding box center [328, 249] width 78 height 27
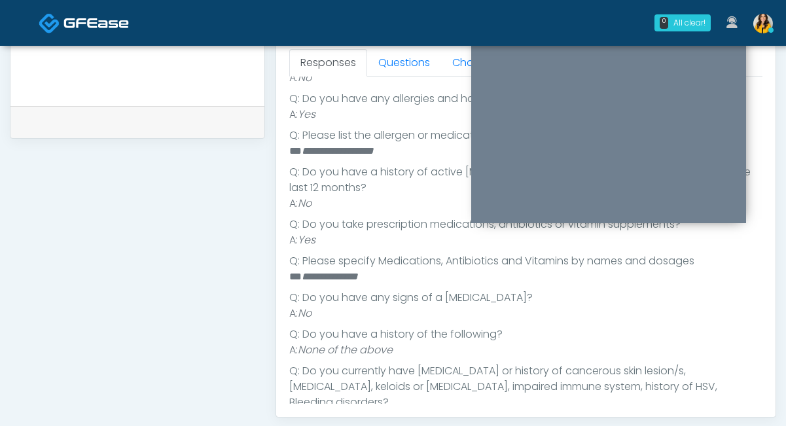
scroll to position [0, 0]
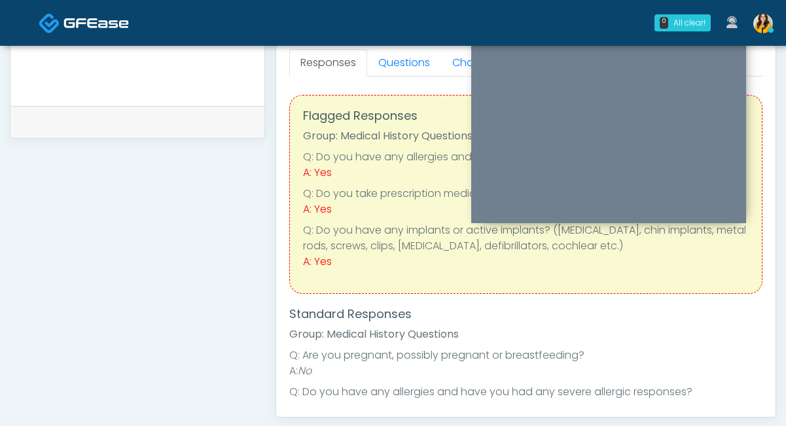
click at [395, 67] on link "Questions" at bounding box center [404, 62] width 74 height 27
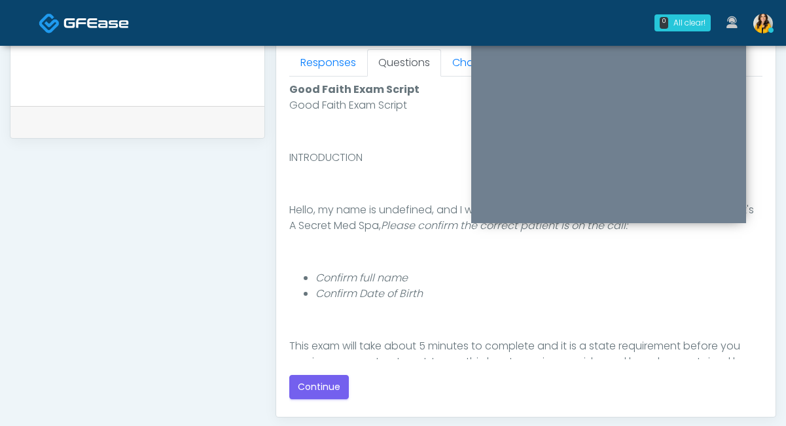
scroll to position [152, 0]
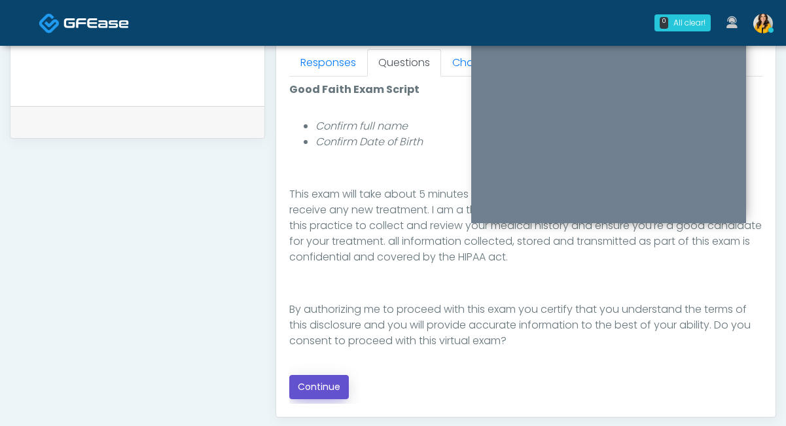
click at [313, 394] on button "Continue" at bounding box center [319, 387] width 60 height 24
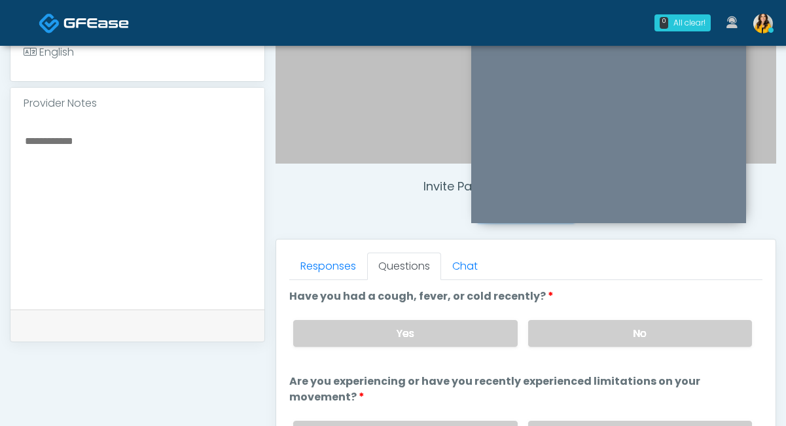
scroll to position [361, 0]
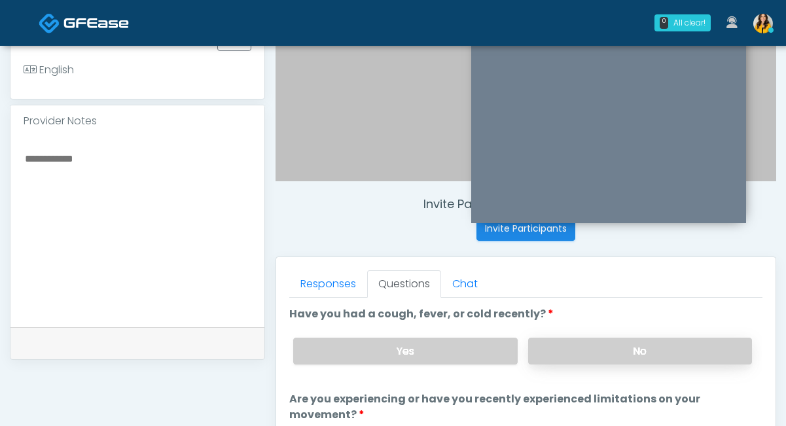
click at [564, 351] on label "No" at bounding box center [640, 351] width 224 height 27
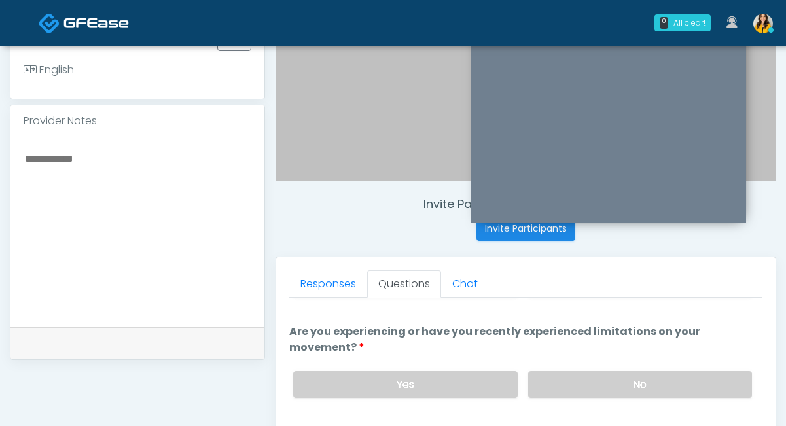
scroll to position [99, 0]
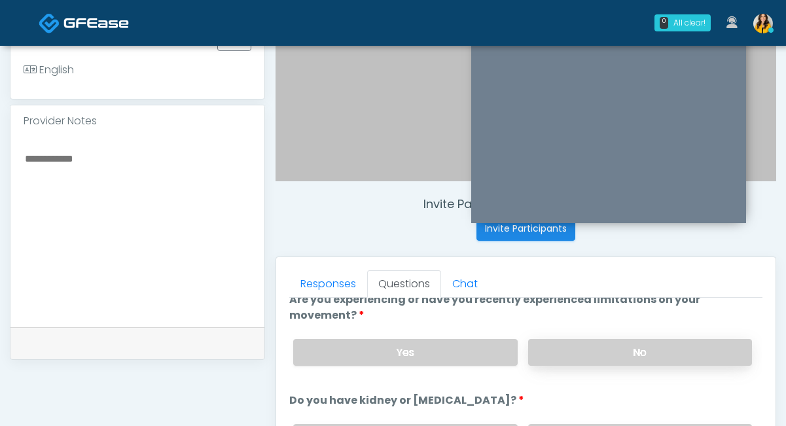
click at [550, 352] on label "No" at bounding box center [640, 352] width 224 height 27
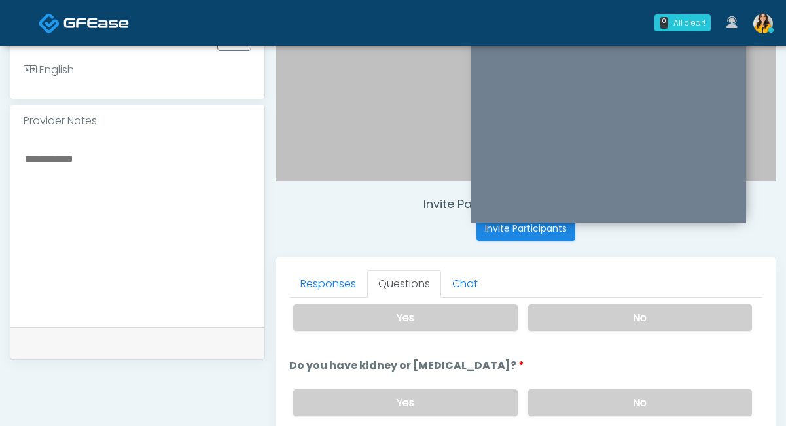
scroll to position [152, 0]
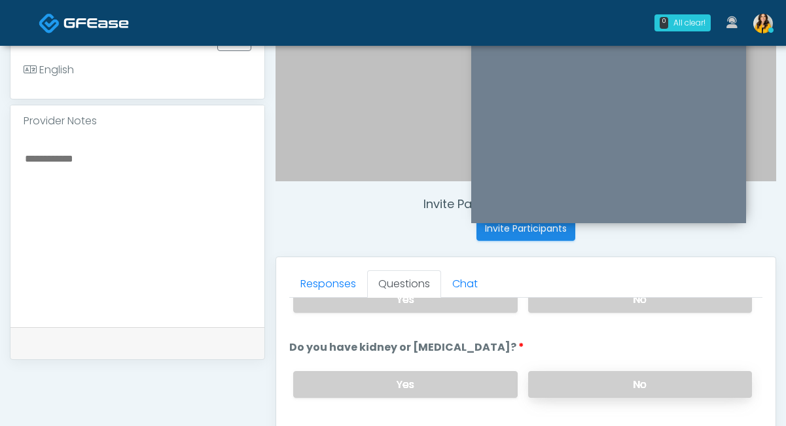
click at [558, 391] on label "No" at bounding box center [640, 384] width 224 height 27
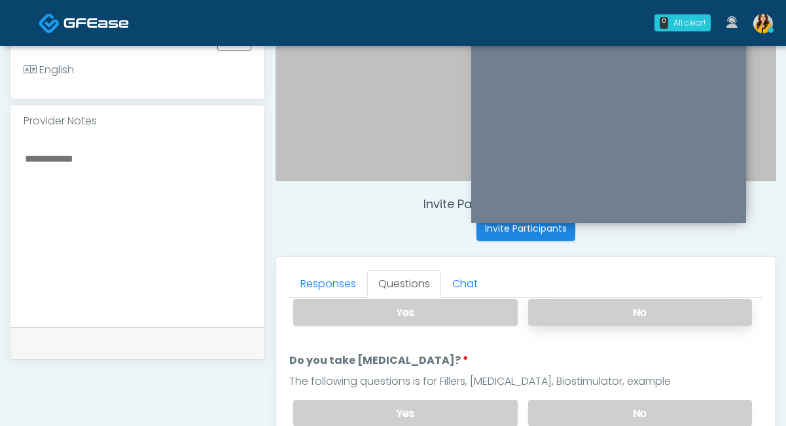
scroll to position [234, 0]
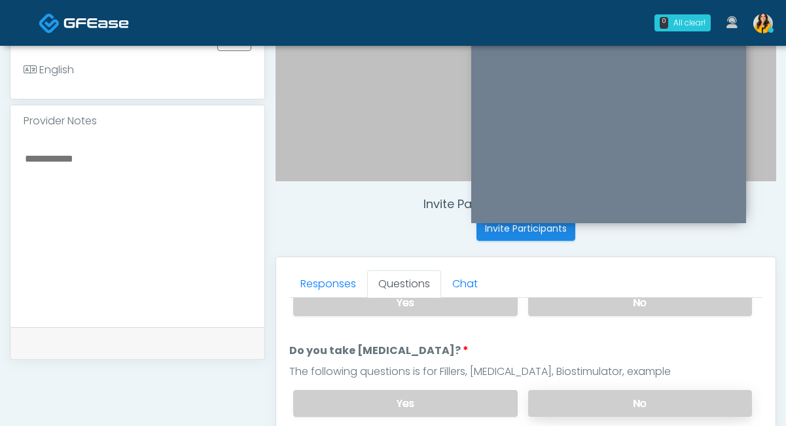
click at [552, 409] on label "No" at bounding box center [640, 403] width 224 height 27
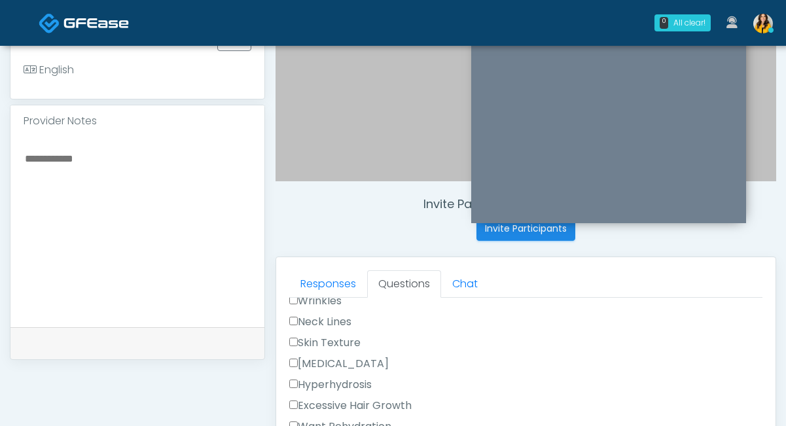
scroll to position [428, 0]
click at [334, 342] on label "Skin Texture" at bounding box center [324, 342] width 71 height 16
click at [359, 366] on label "[MEDICAL_DATA]" at bounding box center [338, 363] width 99 height 16
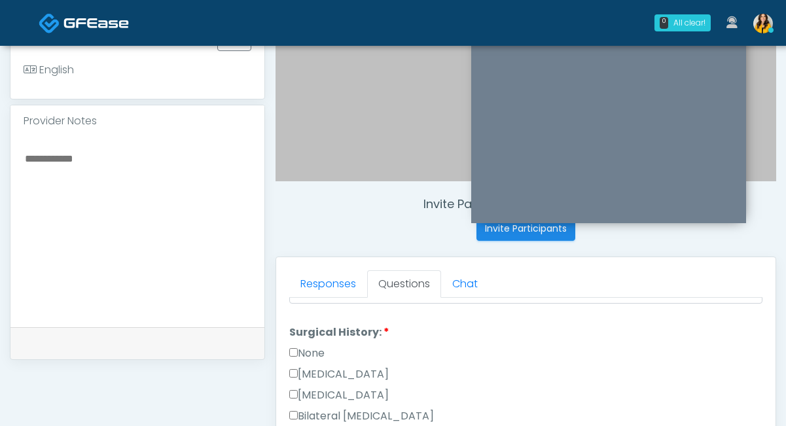
scroll to position [752, 0]
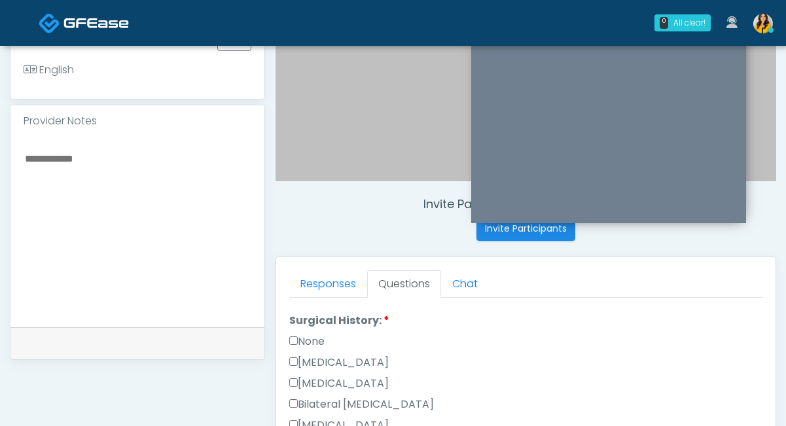
click at [313, 336] on label "None" at bounding box center [306, 342] width 35 height 16
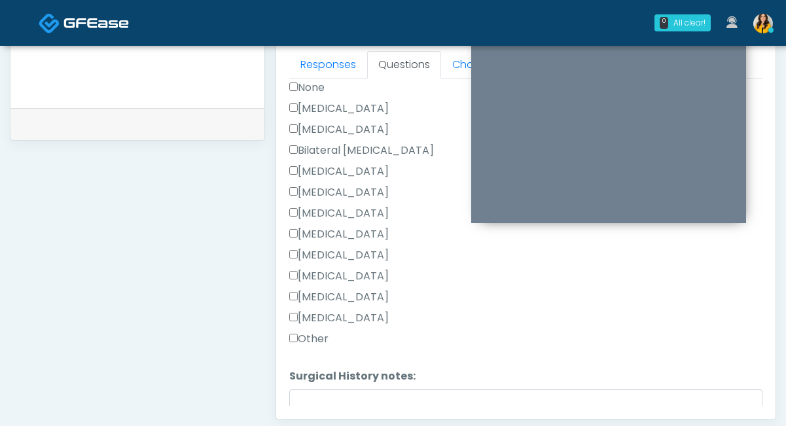
scroll to position [773, 0]
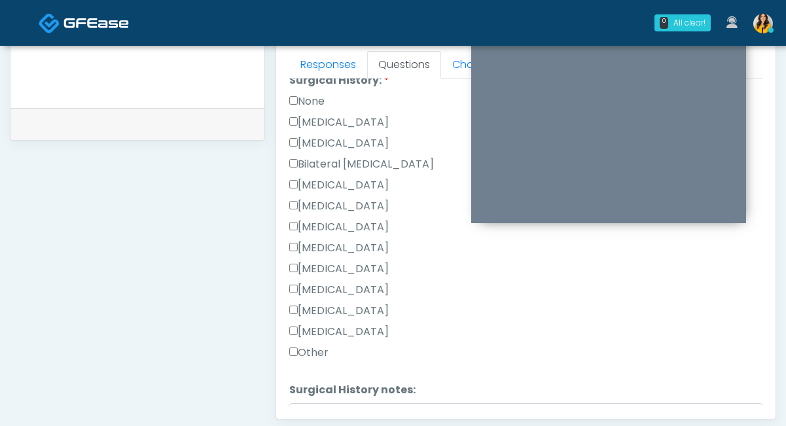
click at [317, 96] on label "None" at bounding box center [306, 102] width 35 height 16
click at [382, 179] on label "[MEDICAL_DATA]" at bounding box center [338, 185] width 99 height 16
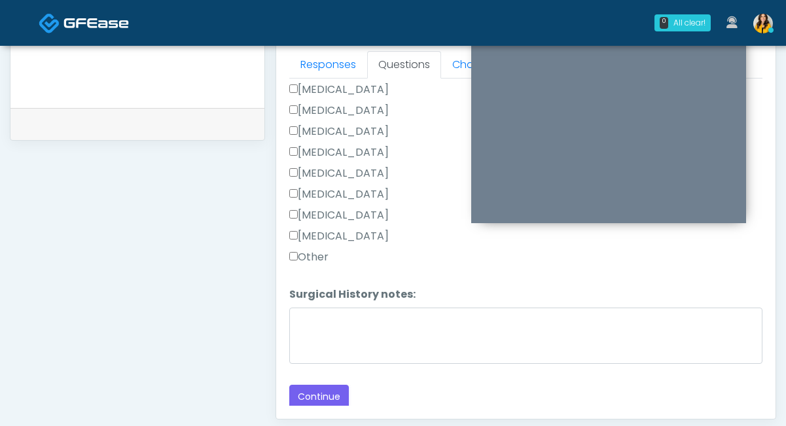
scroll to position [868, 0]
click at [308, 402] on button "Continue" at bounding box center [319, 397] width 60 height 24
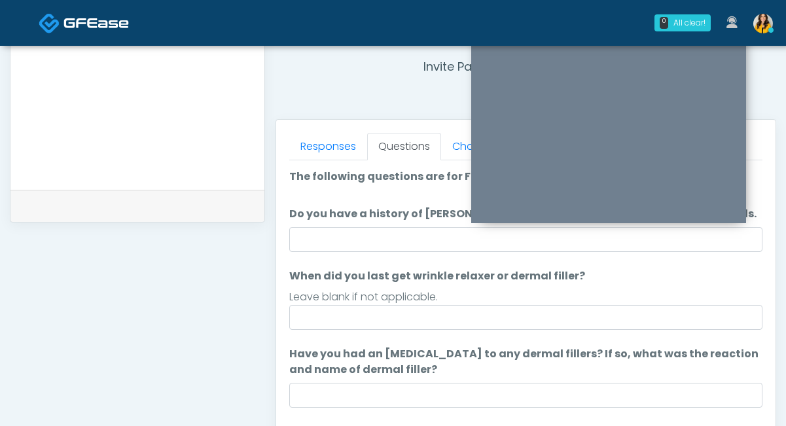
scroll to position [482, 0]
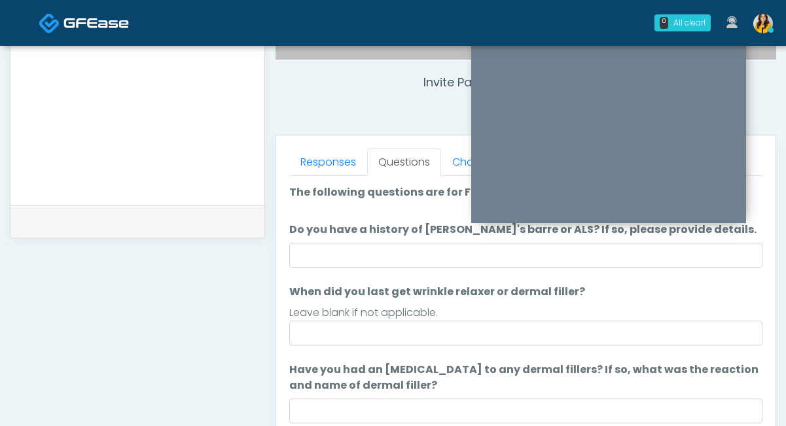
click at [406, 220] on ol "The following questions are for Filler, Wrinkle relaxers, PRP, and Lasers The f…" at bounding box center [525, 394] width 473 height 418
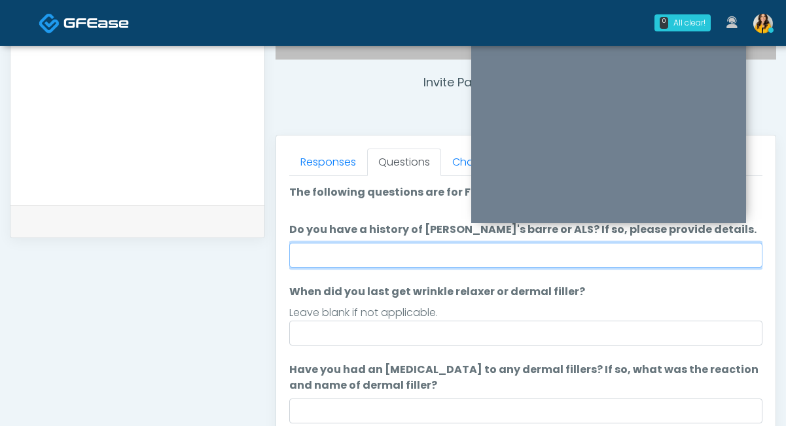
click at [402, 245] on input "Do you have a history of [PERSON_NAME]'s barre or ALS? If so, please provide de…" at bounding box center [525, 255] width 473 height 25
type input "**"
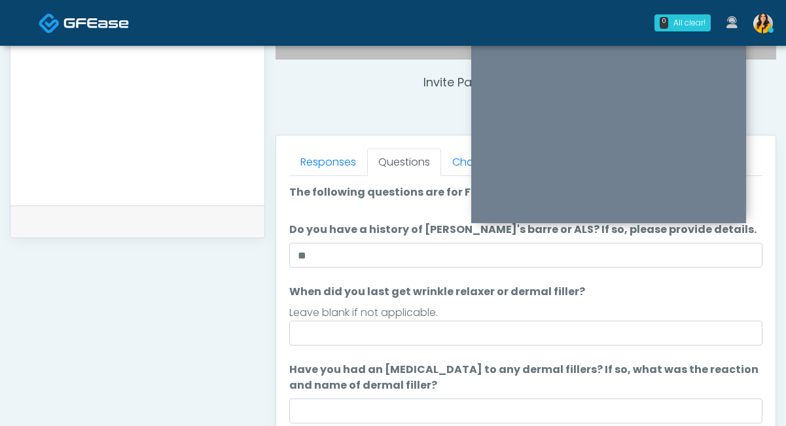
click at [284, 296] on div "Responses Questions Chat Good Faith Exam Script Good Faith Exam Script INTRODUC…" at bounding box center [525, 325] width 499 height 381
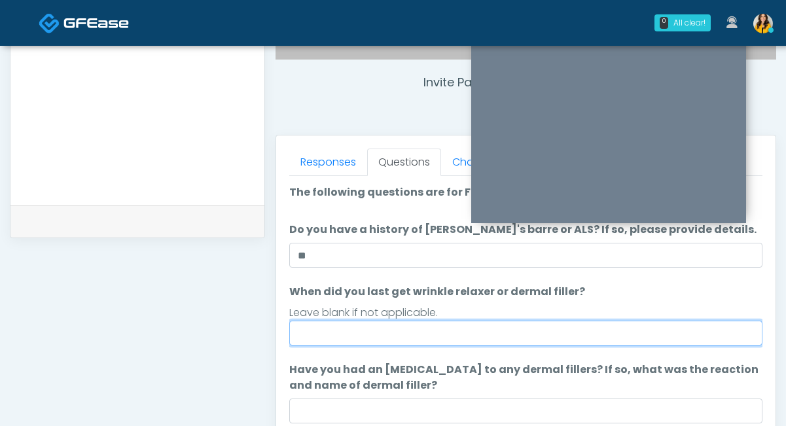
click at [321, 339] on input "When did you last get wrinkle relaxer or dermal filler?" at bounding box center [525, 333] width 473 height 25
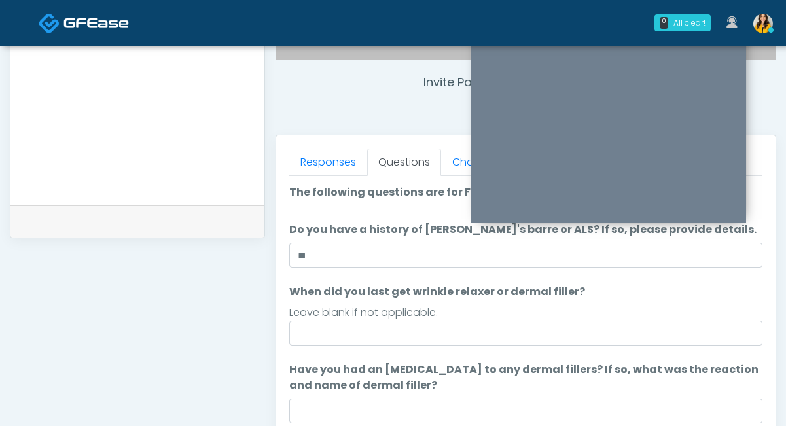
click at [313, 296] on label "When did you last get wrinkle relaxer or dermal filler?" at bounding box center [437, 292] width 296 height 16
click at [313, 321] on input "When did you last get wrinkle relaxer or dermal filler?" at bounding box center [525, 333] width 473 height 25
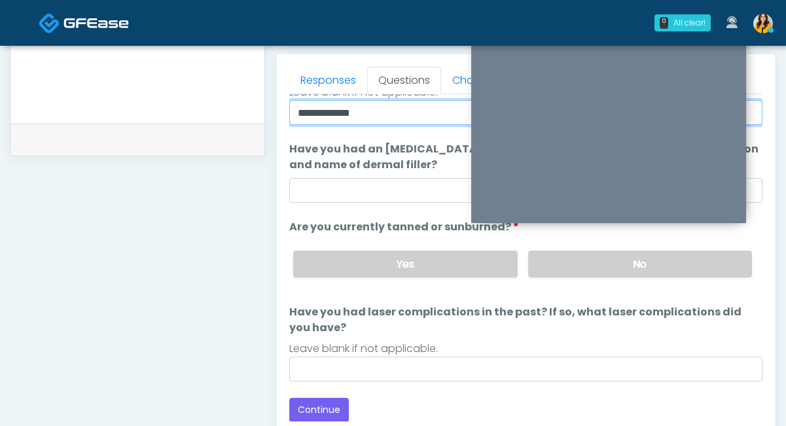
scroll to position [582, 0]
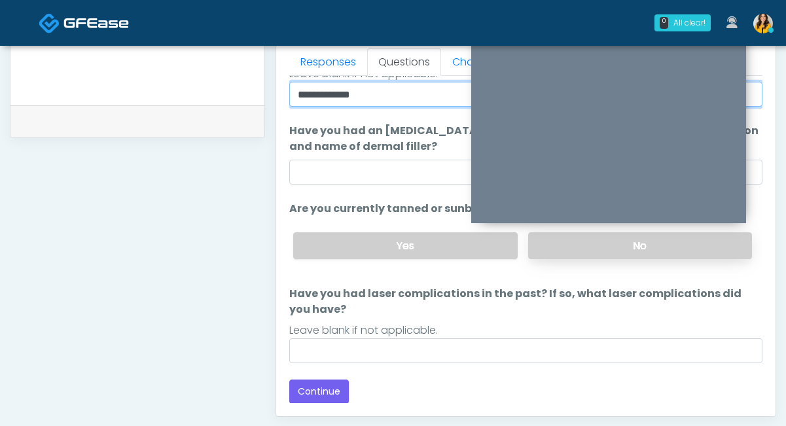
type input "**********"
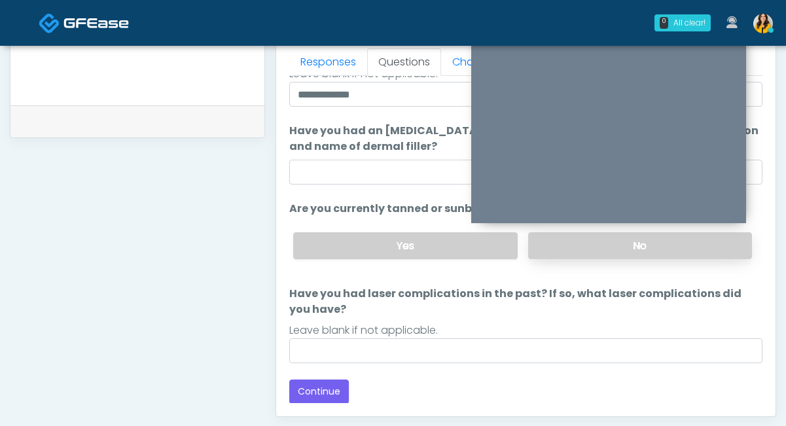
click at [574, 247] on label "No" at bounding box center [640, 245] width 224 height 27
click at [334, 385] on button "Continue" at bounding box center [319, 392] width 60 height 24
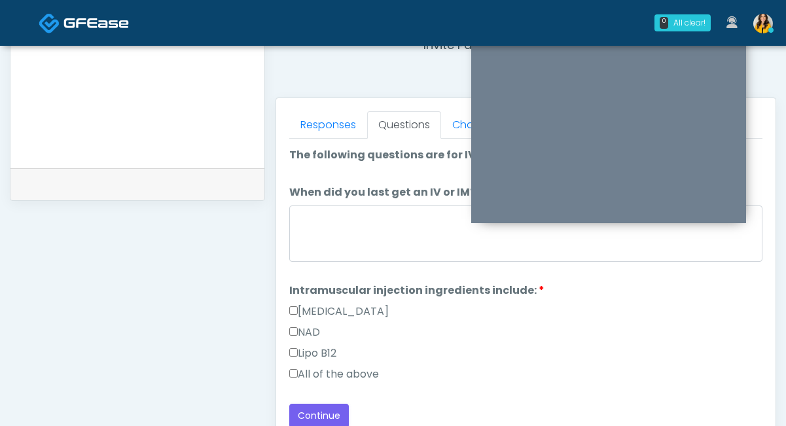
scroll to position [517, 0]
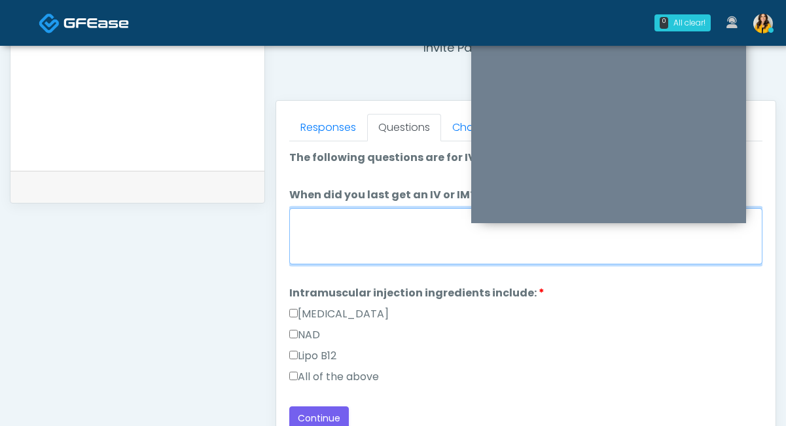
click at [414, 224] on textarea "When did you last get an IV or IM?" at bounding box center [525, 236] width 473 height 56
type textarea "*****"
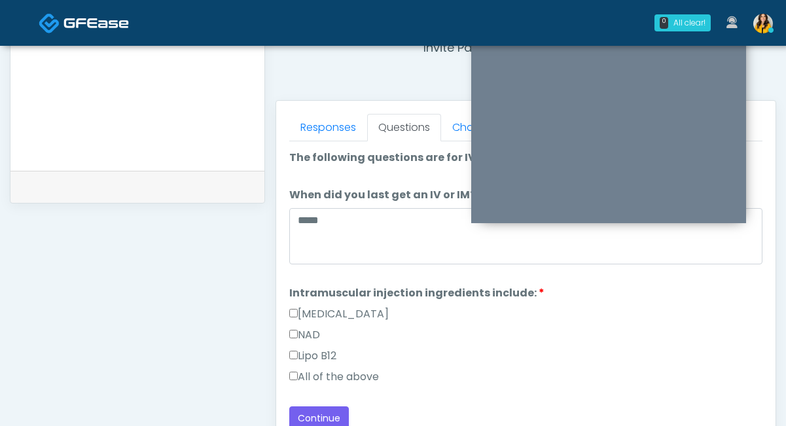
click at [348, 378] on label "All of the above" at bounding box center [334, 377] width 90 height 16
click at [317, 408] on button "Continue" at bounding box center [319, 418] width 60 height 24
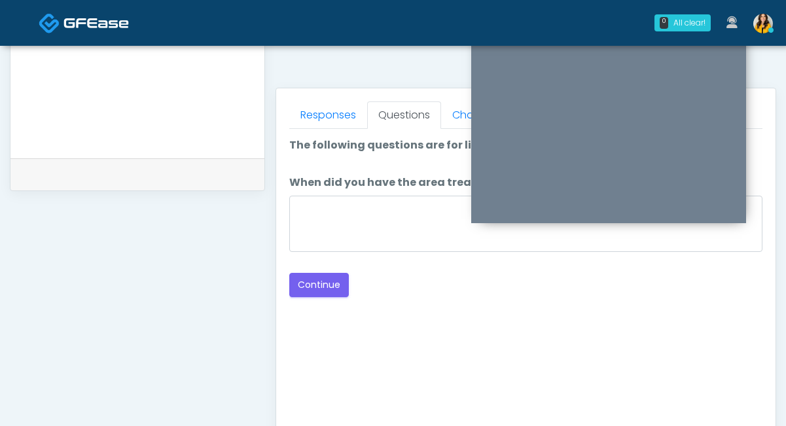
scroll to position [528, 0]
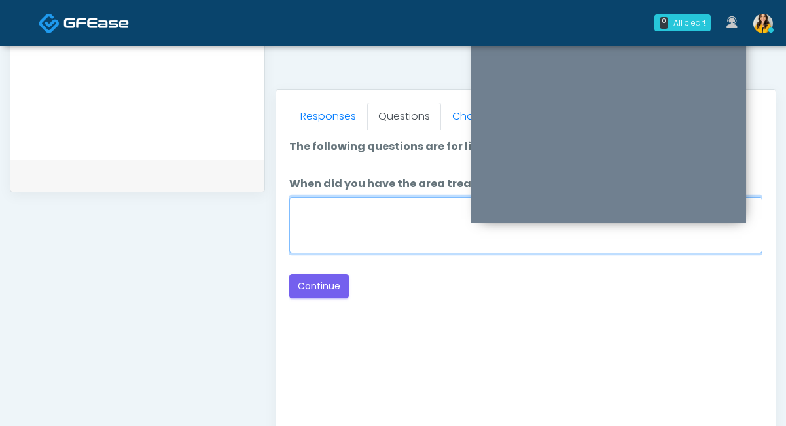
click at [383, 218] on textarea "When did you have the area treated with a previous lipolysis treatment?" at bounding box center [525, 225] width 473 height 56
type textarea "*****"
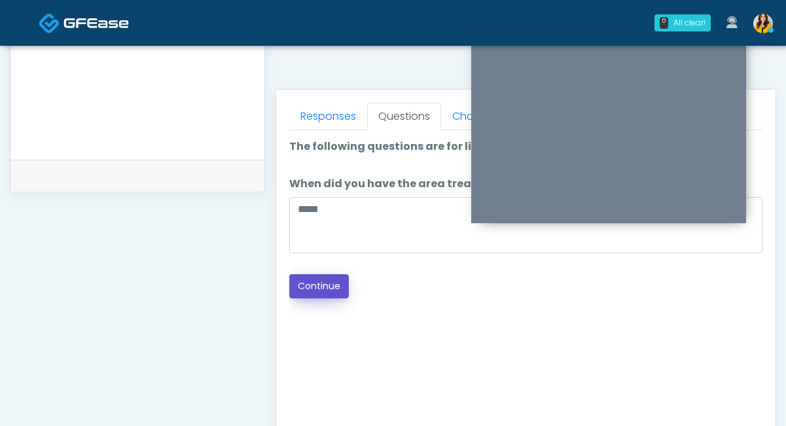
click at [339, 283] on button "Continue" at bounding box center [319, 286] width 60 height 24
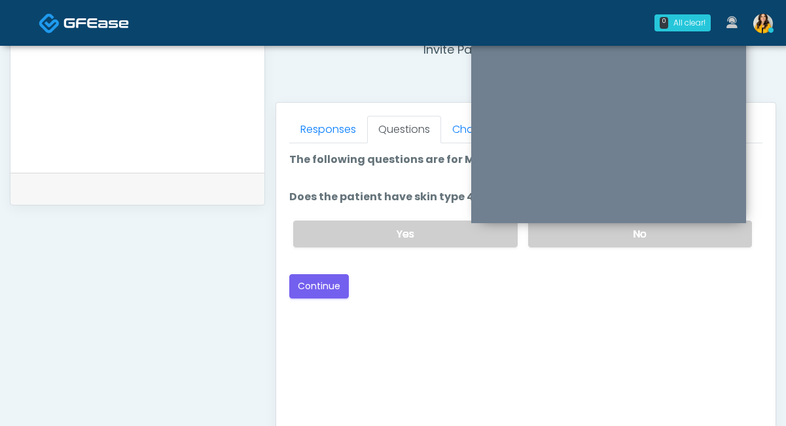
scroll to position [511, 0]
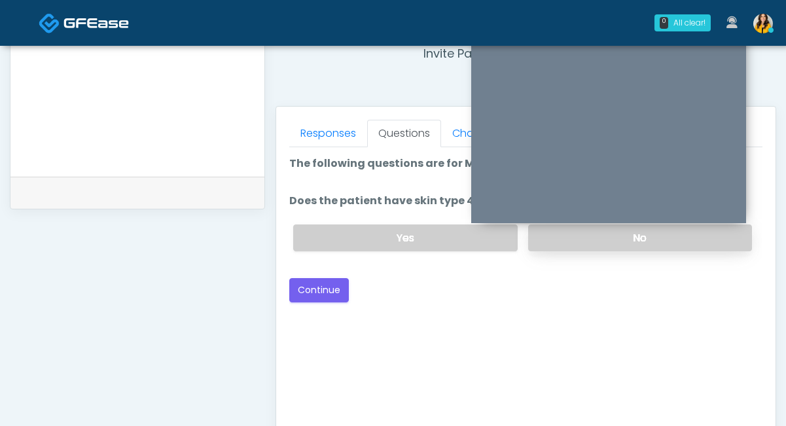
click at [599, 243] on label "No" at bounding box center [640, 237] width 224 height 27
click at [327, 292] on button "Continue" at bounding box center [319, 290] width 60 height 24
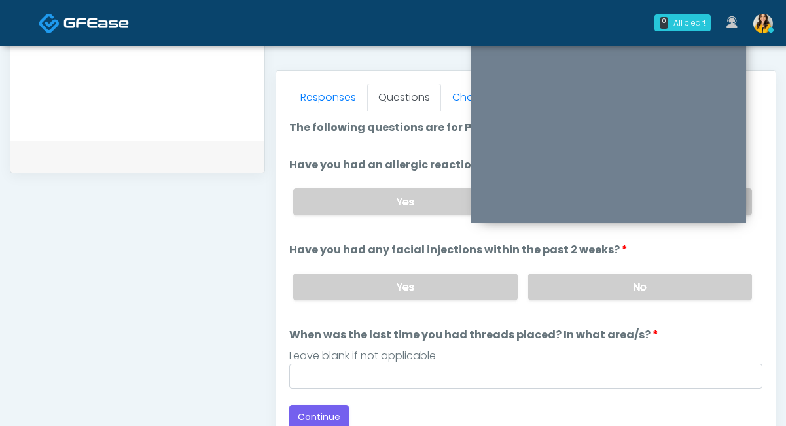
scroll to position [515, 0]
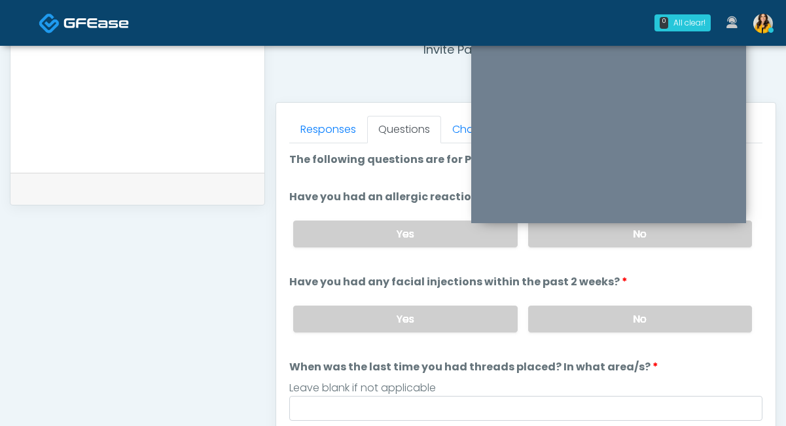
click at [578, 336] on div "Yes No" at bounding box center [523, 319] width 480 height 48
click at [572, 317] on label "No" at bounding box center [640, 319] width 224 height 27
click at [560, 243] on label "No" at bounding box center [640, 234] width 224 height 27
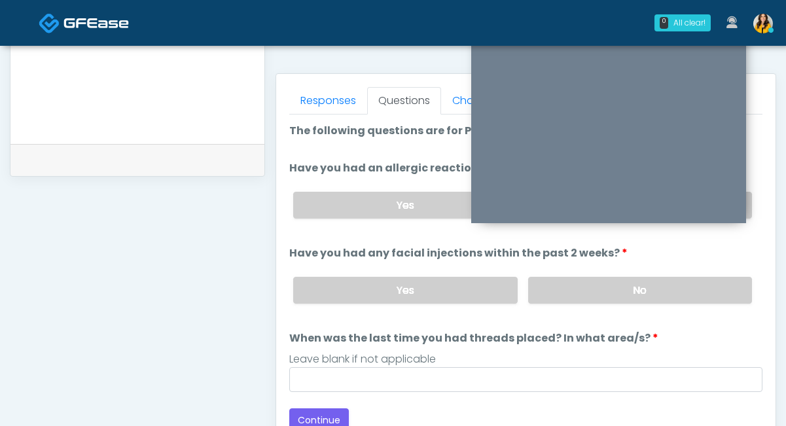
scroll to position [553, 0]
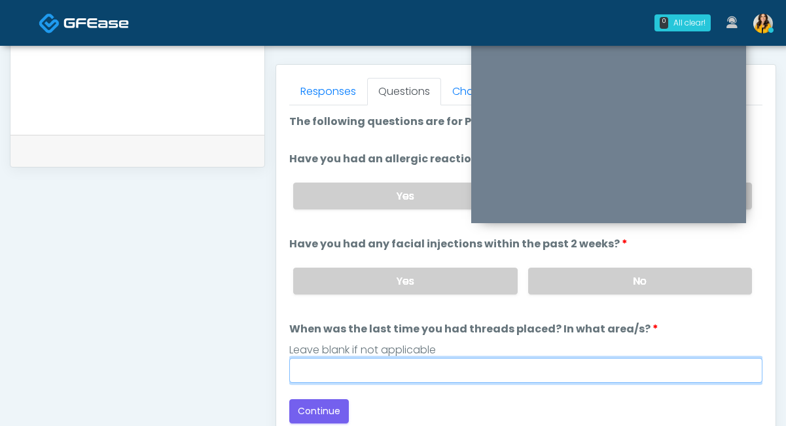
click at [437, 361] on input "When was the last time you had threads placed? In what area/s?" at bounding box center [525, 370] width 473 height 25
type input "*****"
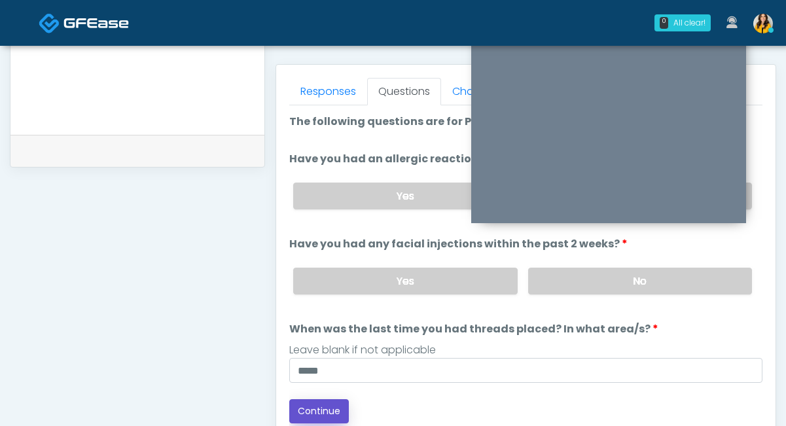
click at [316, 411] on button "Continue" at bounding box center [319, 411] width 60 height 24
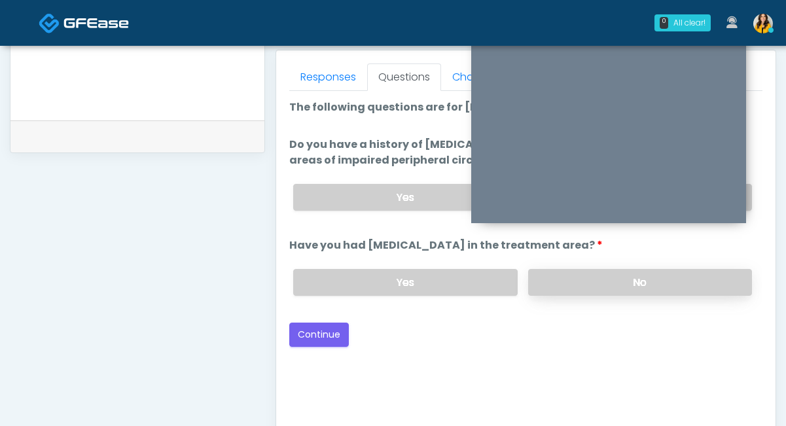
click at [561, 289] on label "No" at bounding box center [640, 282] width 224 height 27
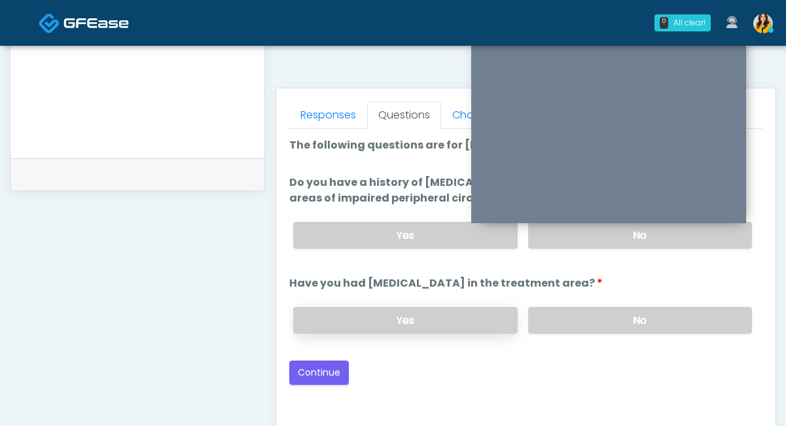
scroll to position [503, 0]
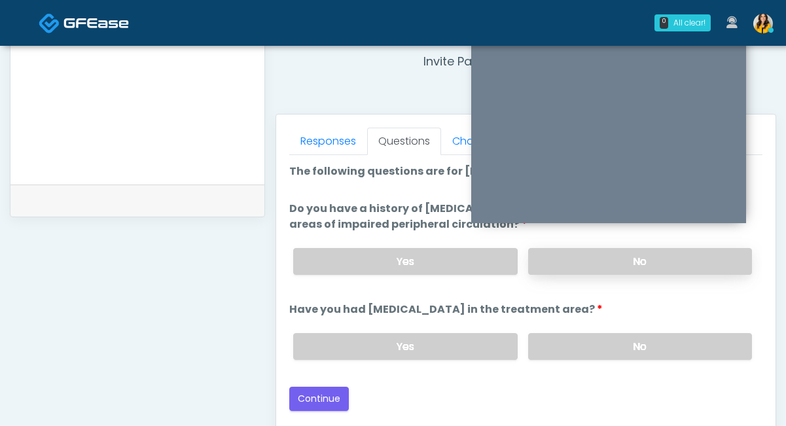
click at [554, 261] on label "No" at bounding box center [640, 261] width 224 height 27
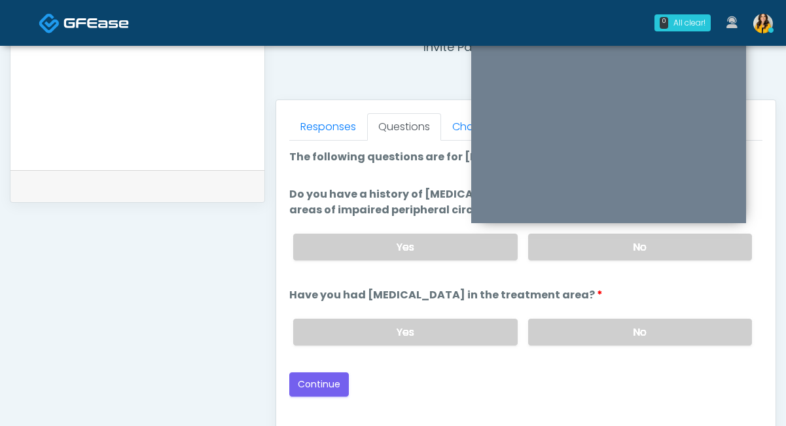
scroll to position [518, 0]
click at [298, 380] on button "Continue" at bounding box center [319, 384] width 60 height 24
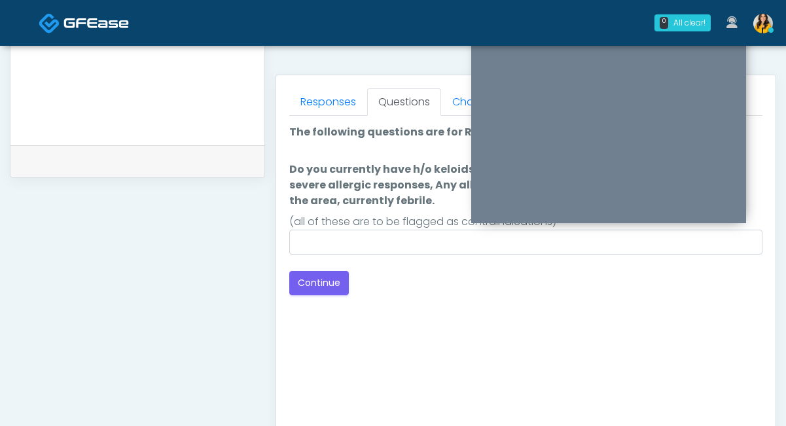
scroll to position [542, 0]
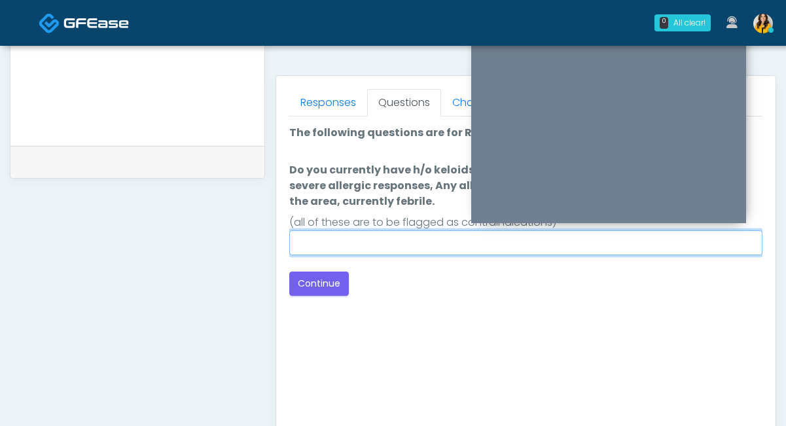
click at [453, 249] on input "Do you currently have h/o keloids, skin infection in the treatment area, h/o se…" at bounding box center [525, 242] width 473 height 25
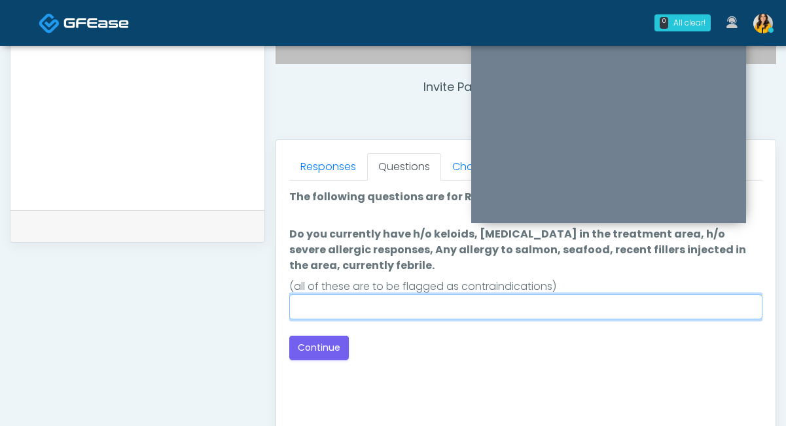
scroll to position [472, 0]
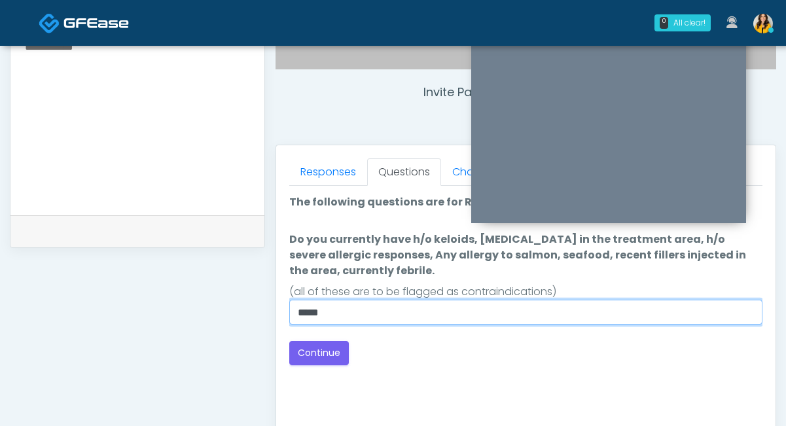
type input "**********"
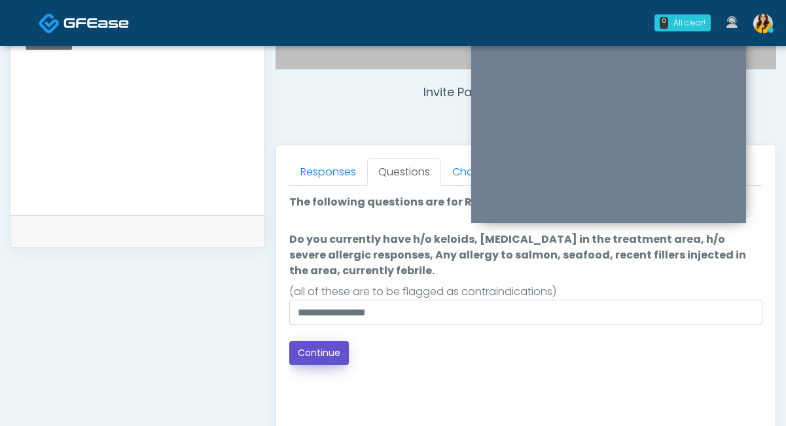
click at [343, 351] on button "Continue" at bounding box center [319, 353] width 60 height 24
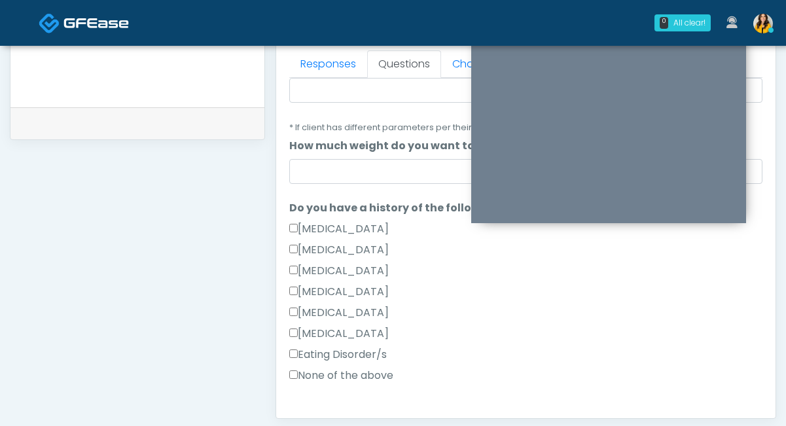
scroll to position [192, 0]
click at [358, 377] on label "None of the above" at bounding box center [341, 375] width 104 height 16
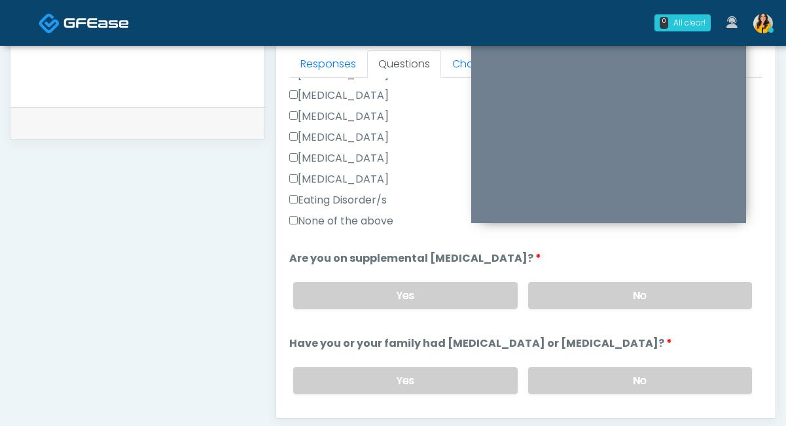
scroll to position [357, 0]
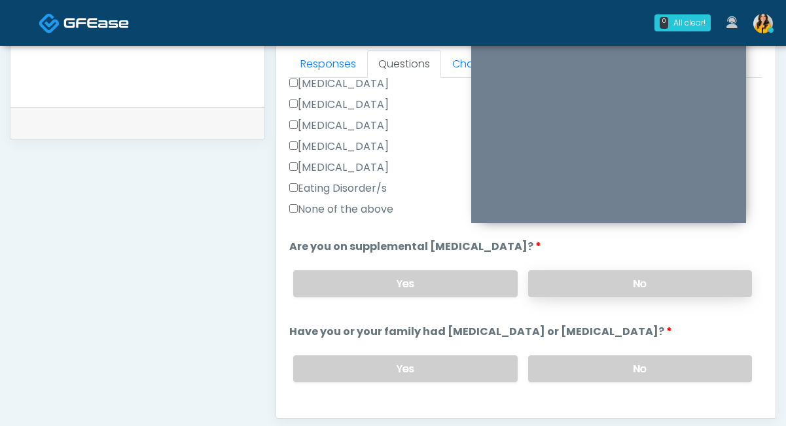
click at [583, 289] on label "No" at bounding box center [640, 283] width 224 height 27
click at [565, 361] on label "No" at bounding box center [640, 368] width 224 height 27
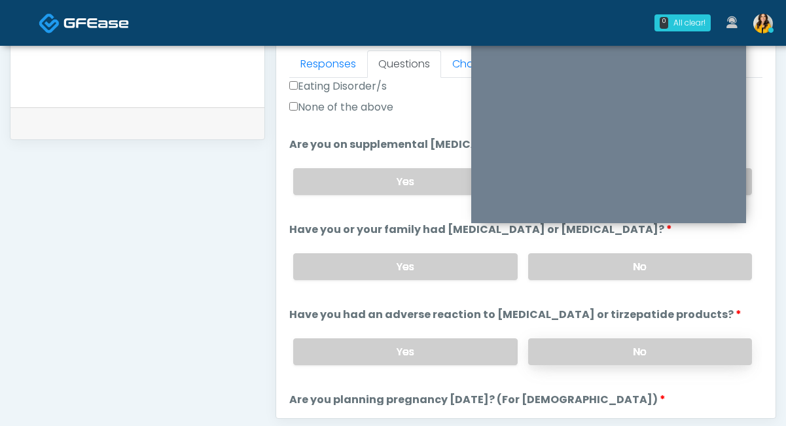
click at [578, 344] on label "No" at bounding box center [640, 351] width 224 height 27
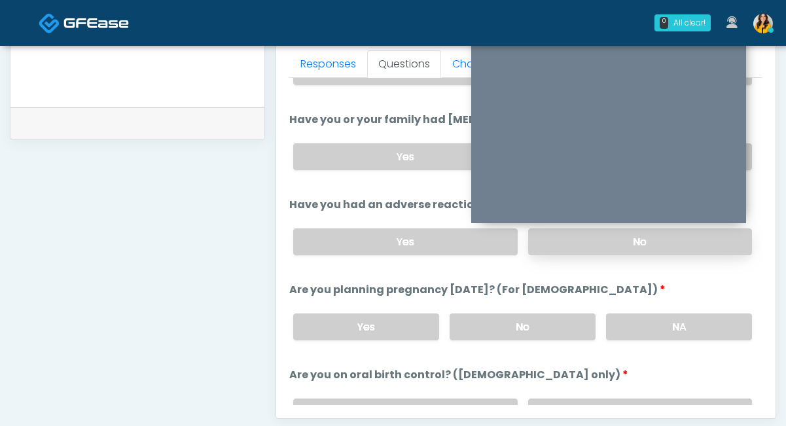
scroll to position [582, 0]
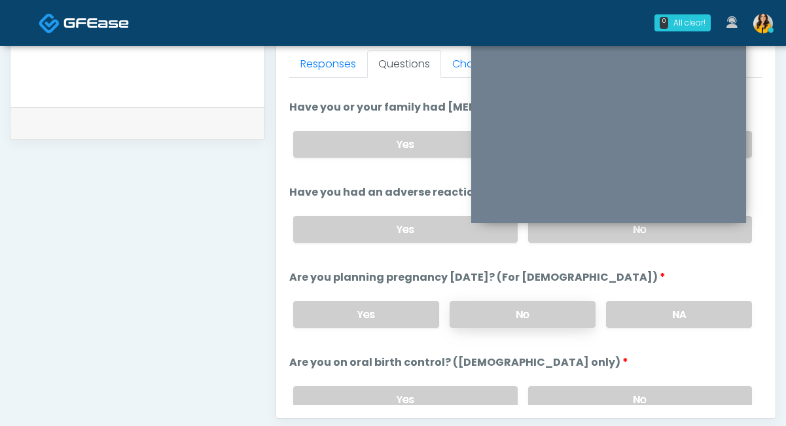
click at [552, 313] on label "No" at bounding box center [523, 314] width 146 height 27
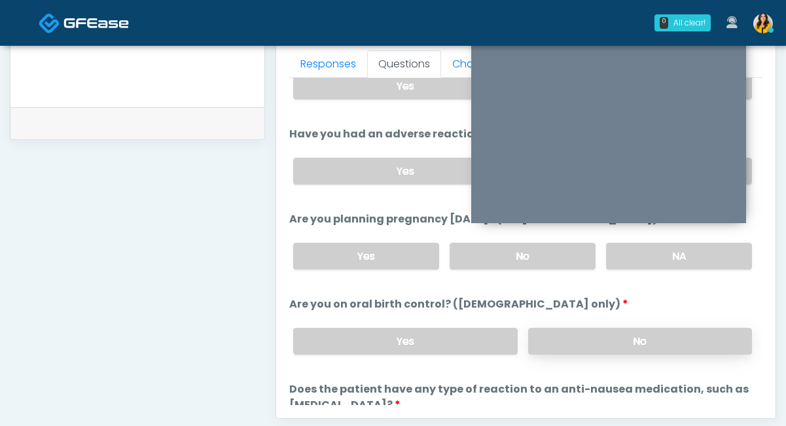
click at [543, 336] on label "No" at bounding box center [640, 341] width 224 height 27
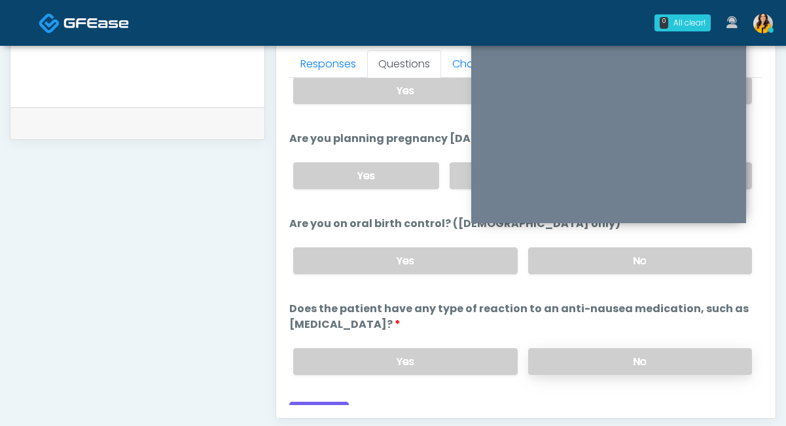
click at [540, 351] on label "No" at bounding box center [640, 361] width 224 height 27
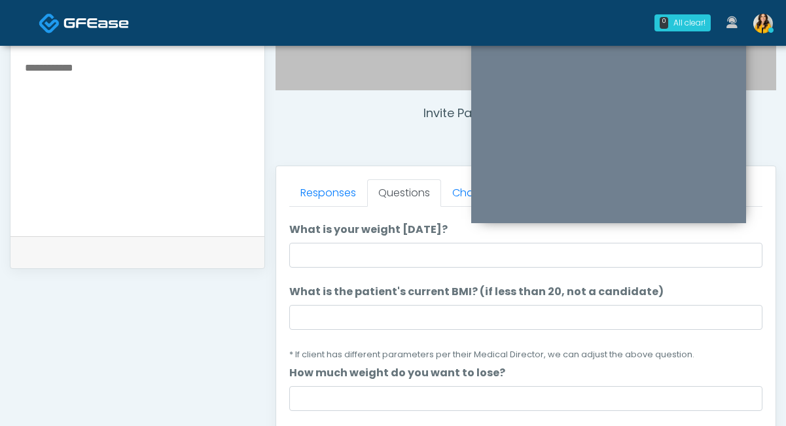
scroll to position [50, 0]
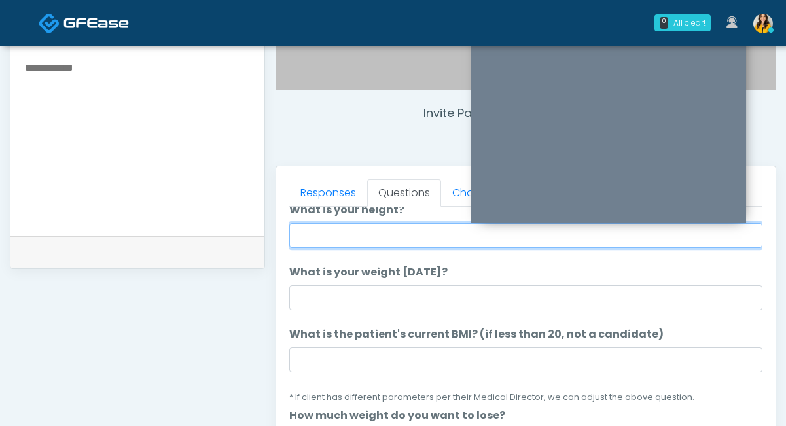
click at [344, 228] on input "What is your height?" at bounding box center [525, 235] width 473 height 25
type input "****"
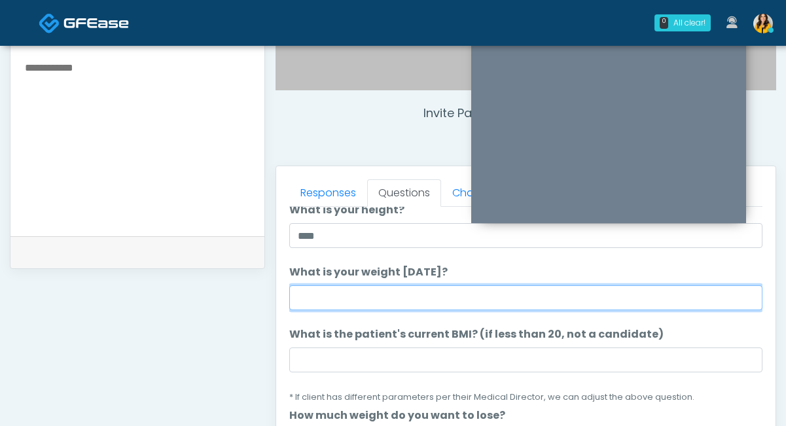
click at [325, 285] on input "What is your weight today?" at bounding box center [525, 297] width 473 height 25
type input "***"
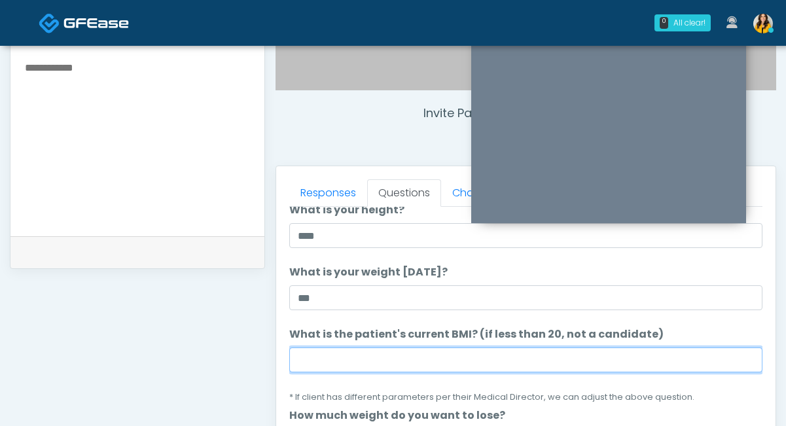
click at [368, 364] on input "What is the patient's current BMI? (if less than 20, not a candidate)" at bounding box center [525, 359] width 473 height 25
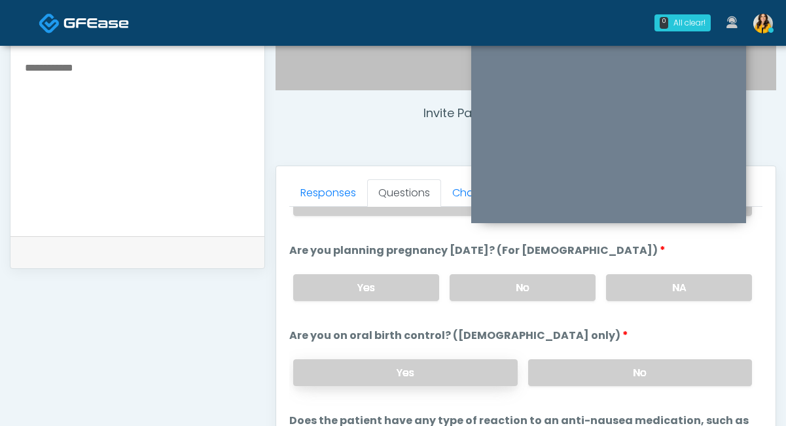
scroll to position [749, 0]
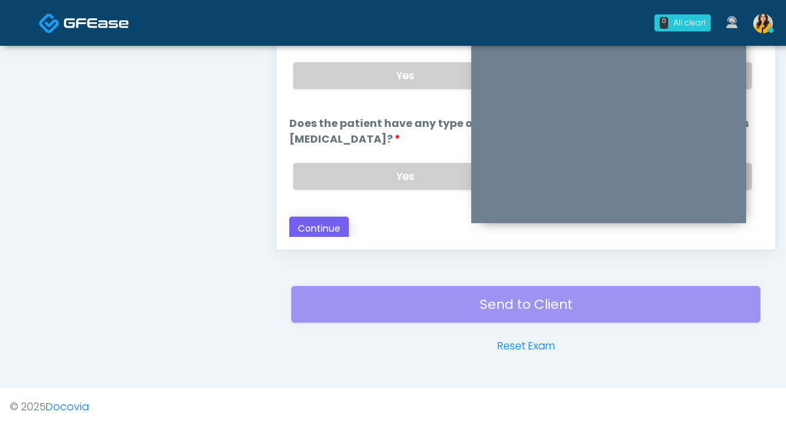
type input "****"
click at [332, 230] on button "Continue" at bounding box center [319, 229] width 60 height 24
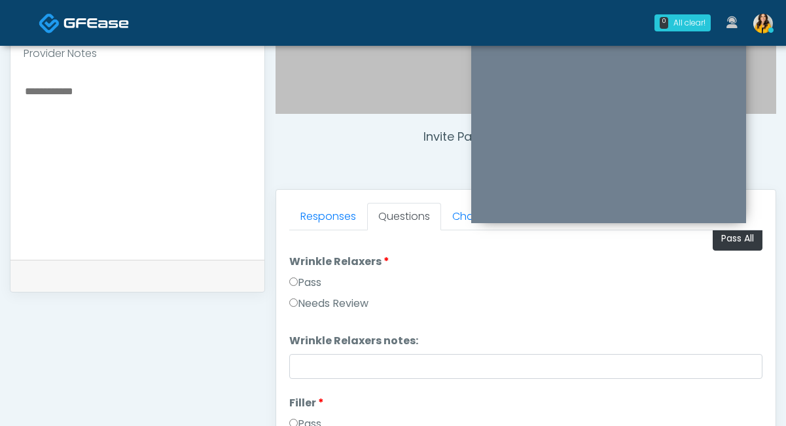
scroll to position [0, 0]
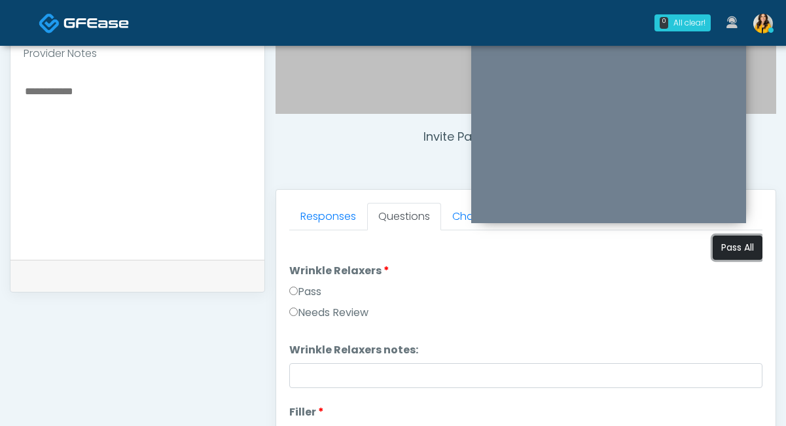
click at [740, 245] on button "Pass All" at bounding box center [738, 248] width 50 height 24
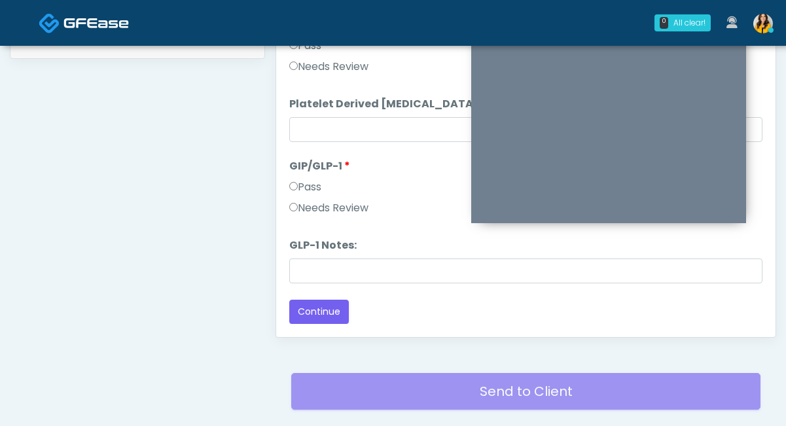
scroll to position [681, 0]
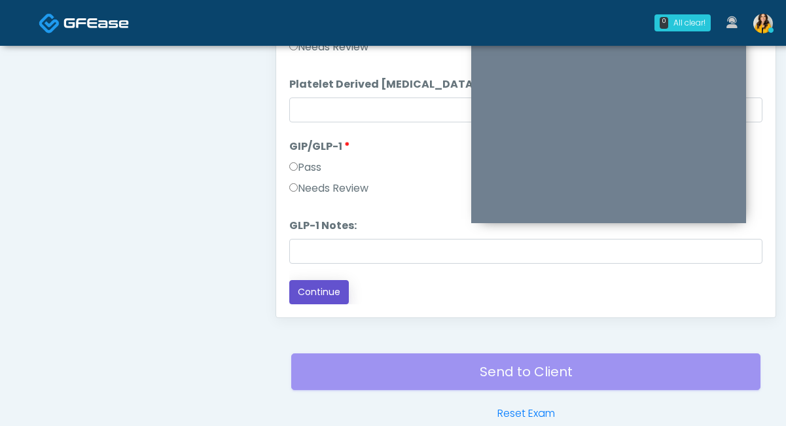
click at [310, 299] on button "Continue" at bounding box center [319, 292] width 60 height 24
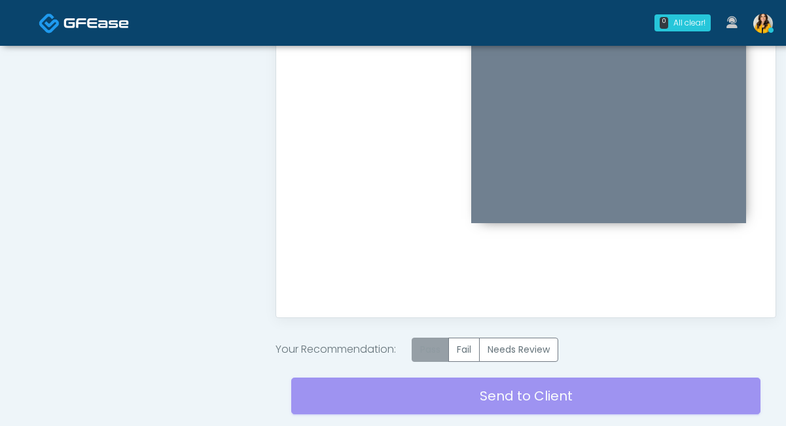
click at [444, 350] on label "Pass" at bounding box center [430, 350] width 37 height 24
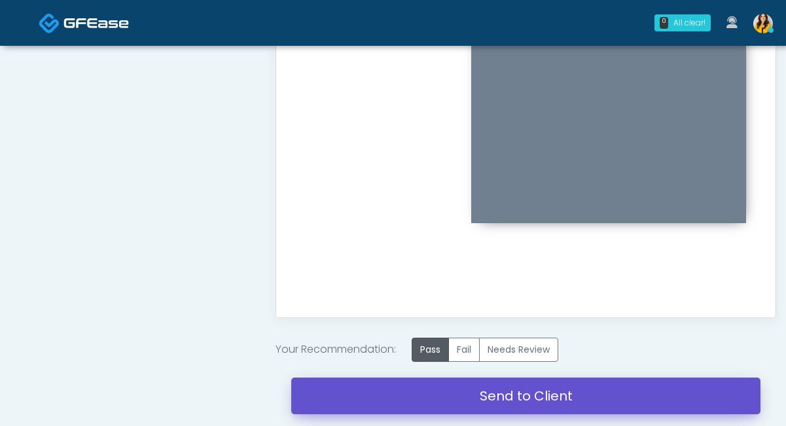
click at [484, 386] on link "Send to Client" at bounding box center [525, 396] width 469 height 37
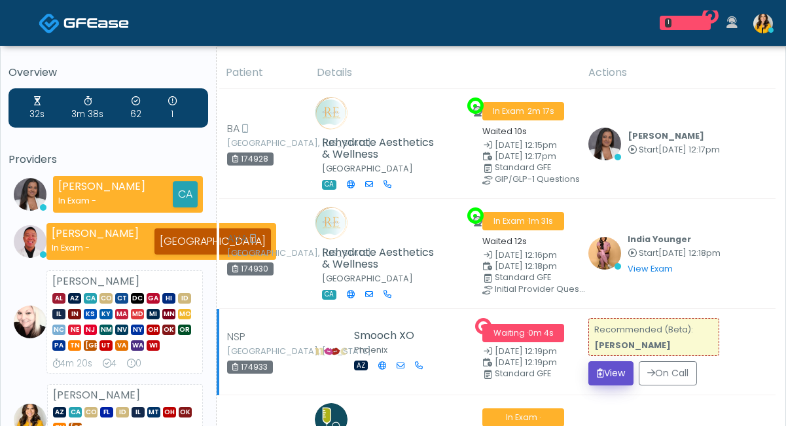
click at [606, 370] on button "View" at bounding box center [610, 373] width 45 height 24
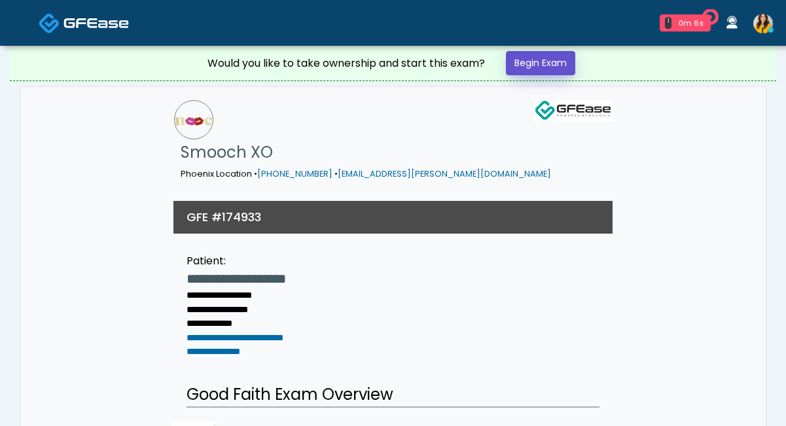
click at [556, 58] on link "Begin Exam" at bounding box center [540, 63] width 69 height 24
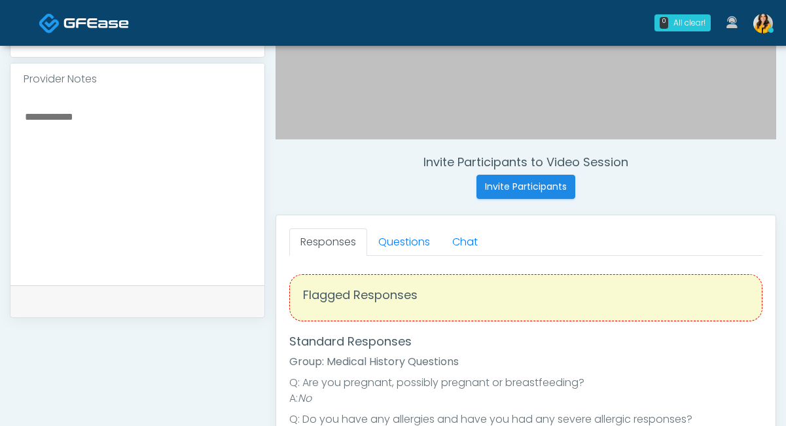
scroll to position [405, 0]
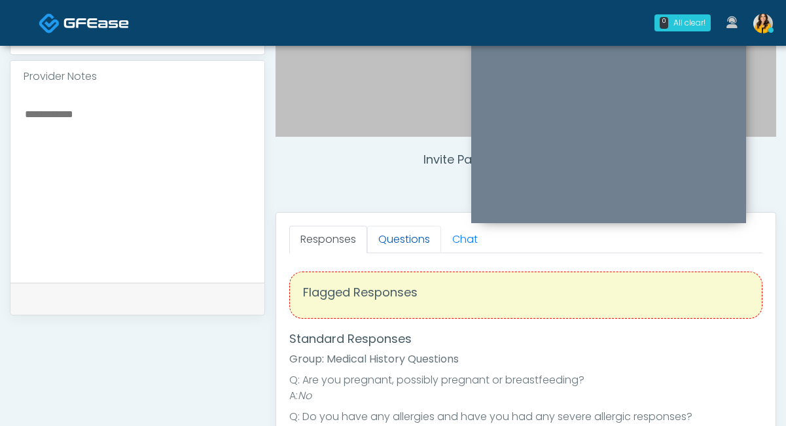
click at [392, 249] on link "Questions" at bounding box center [404, 239] width 74 height 27
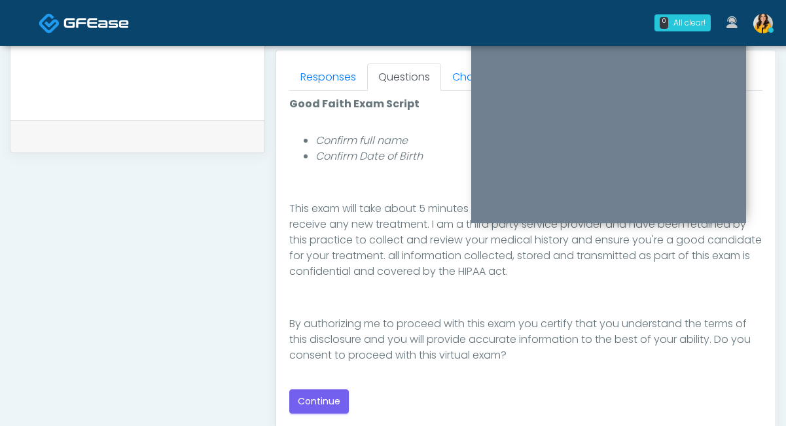
scroll to position [570, 0]
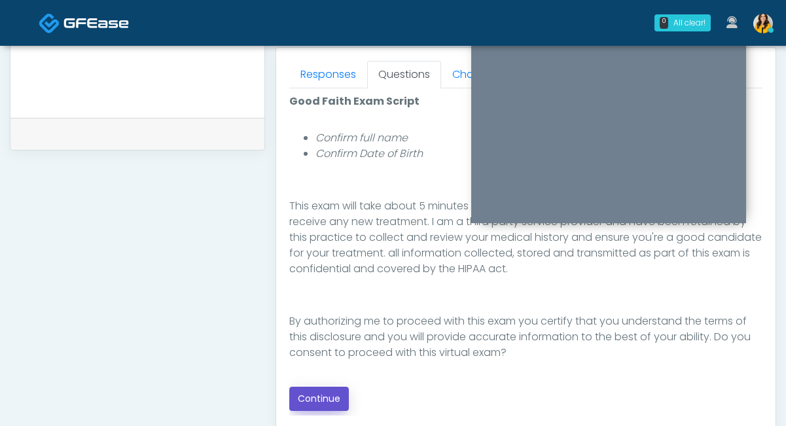
click at [314, 397] on button "Continue" at bounding box center [319, 399] width 60 height 24
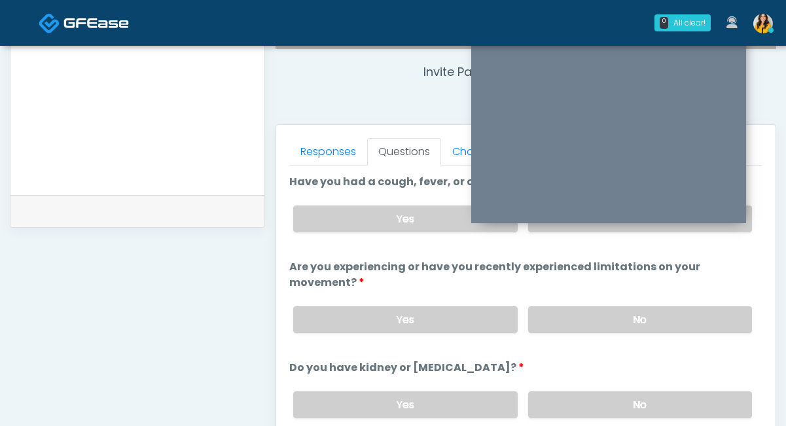
scroll to position [436, 0]
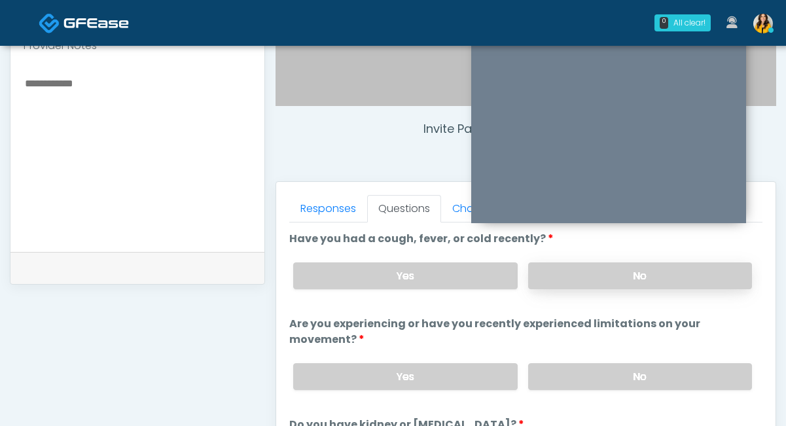
click at [553, 272] on label "No" at bounding box center [640, 275] width 224 height 27
click at [562, 383] on label "No" at bounding box center [640, 376] width 224 height 27
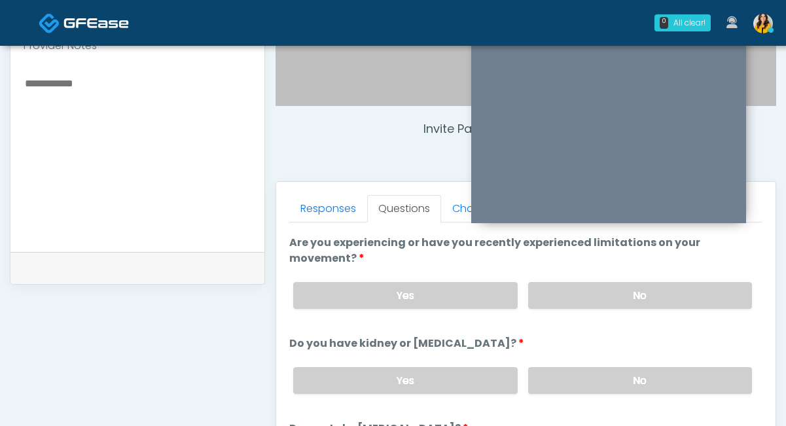
scroll to position [82, 0]
click at [543, 384] on label "No" at bounding box center [640, 379] width 224 height 27
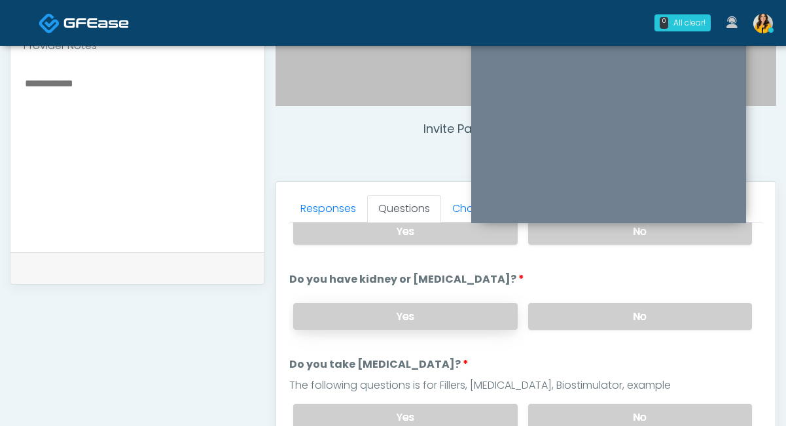
scroll to position [169, 0]
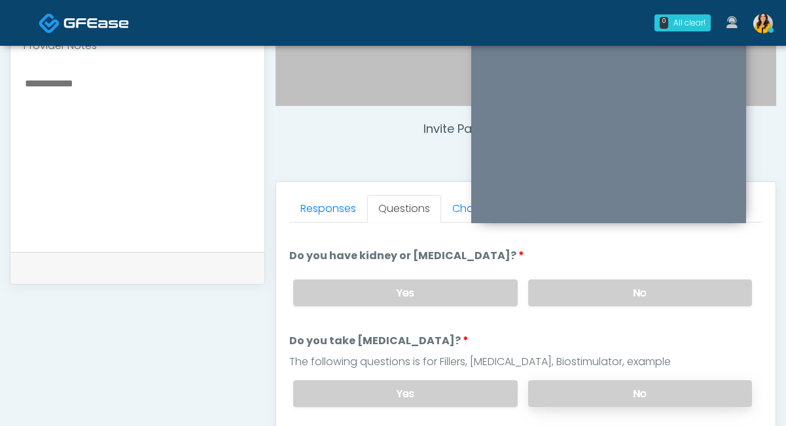
click at [546, 384] on label "No" at bounding box center [640, 393] width 224 height 27
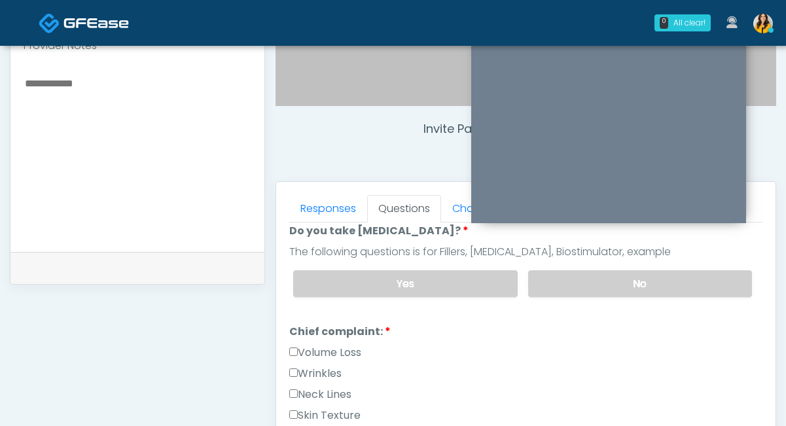
scroll to position [282, 0]
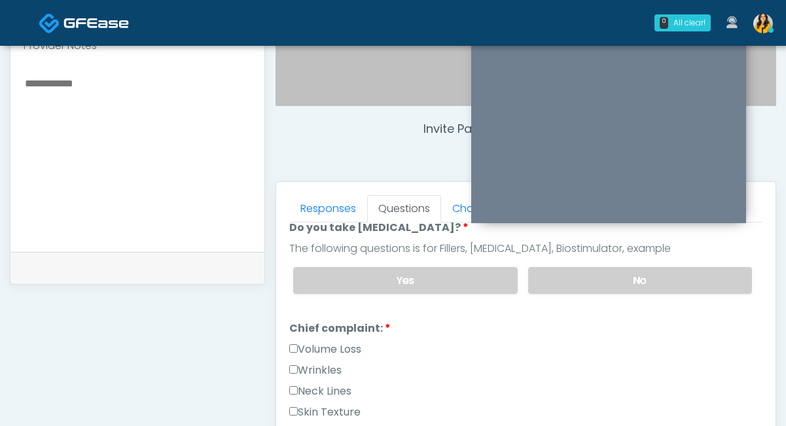
click at [321, 350] on label "Volume Loss" at bounding box center [325, 350] width 72 height 16
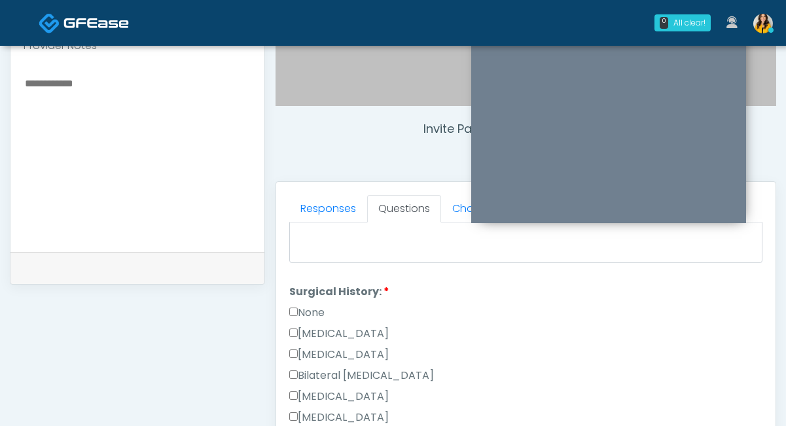
scroll to position [594, 0]
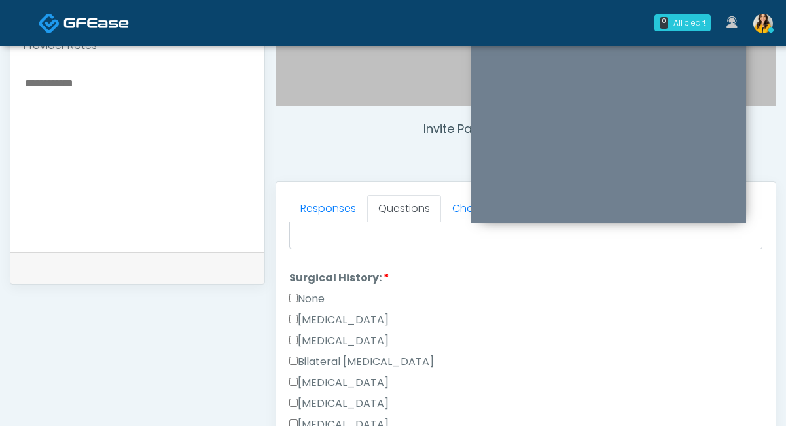
click at [315, 300] on label "None" at bounding box center [306, 299] width 35 height 16
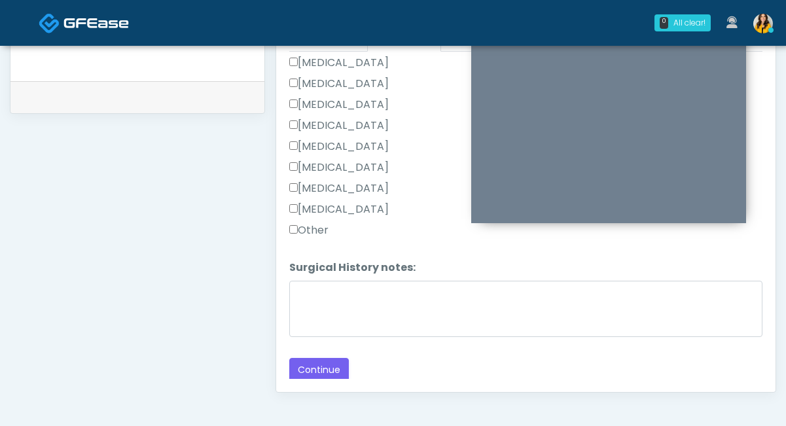
scroll to position [614, 0]
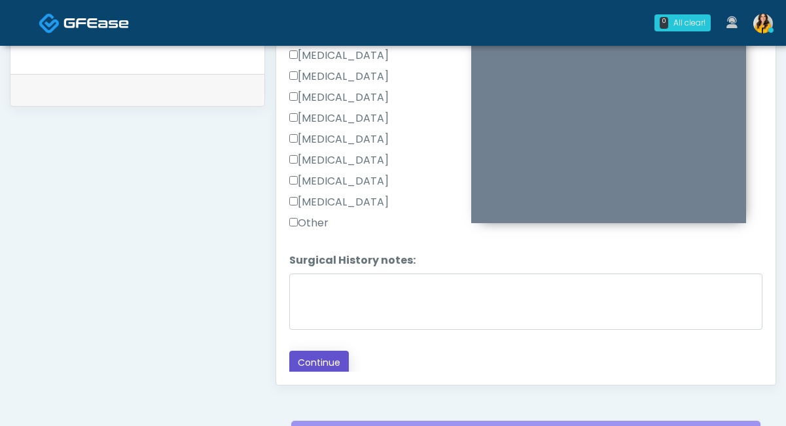
click at [328, 368] on button "Continue" at bounding box center [319, 363] width 60 height 24
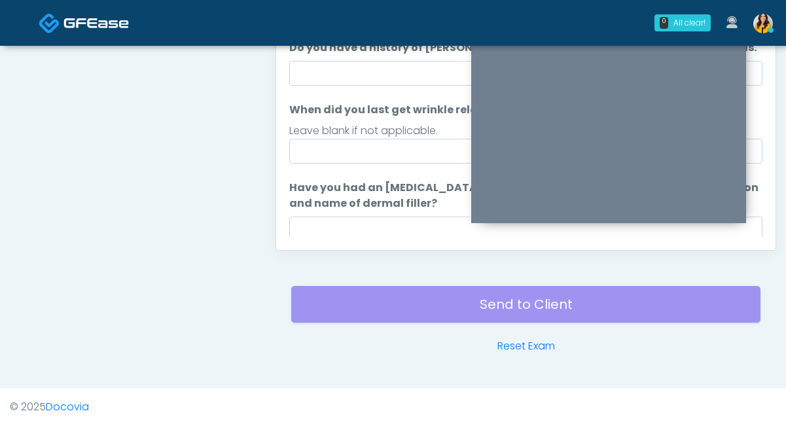
scroll to position [0, 0]
click at [356, 67] on input "Do you have a history of [PERSON_NAME]'s barre or ALS? If so, please provide de…" at bounding box center [525, 74] width 473 height 25
type input "**"
click at [321, 128] on div "Leave blank if not applicable." at bounding box center [525, 132] width 473 height 16
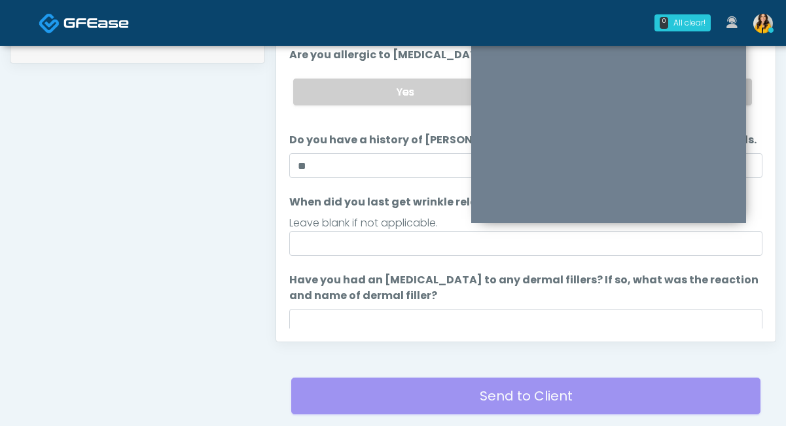
scroll to position [600, 0]
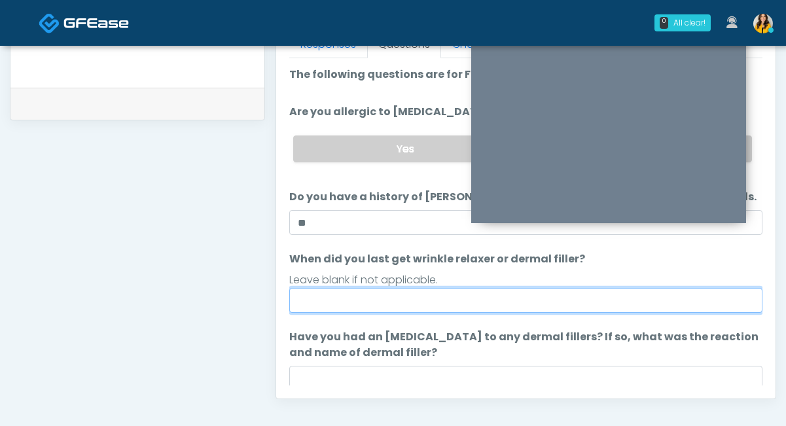
click at [401, 304] on input "When did you last get wrinkle relaxer or dermal filler?" at bounding box center [525, 300] width 473 height 25
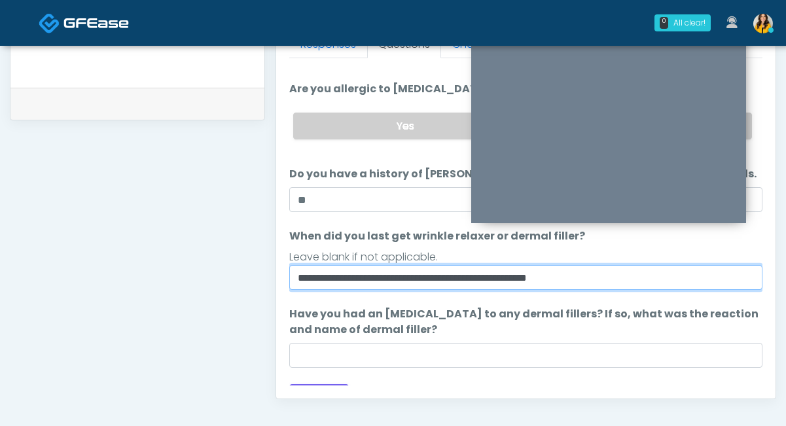
scroll to position [27, 0]
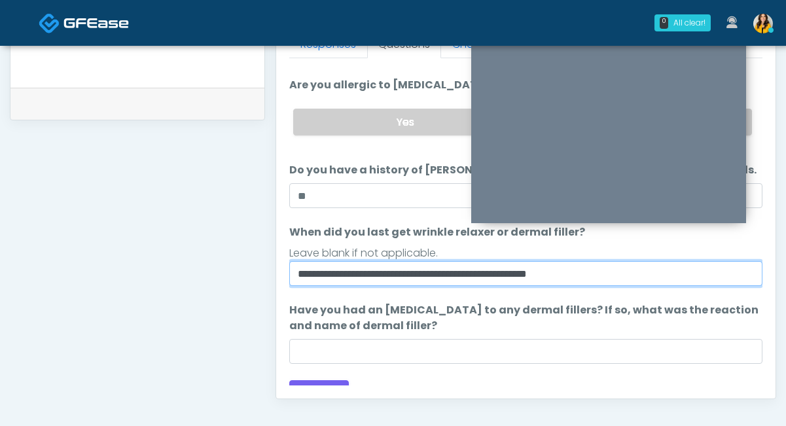
type input "**********"
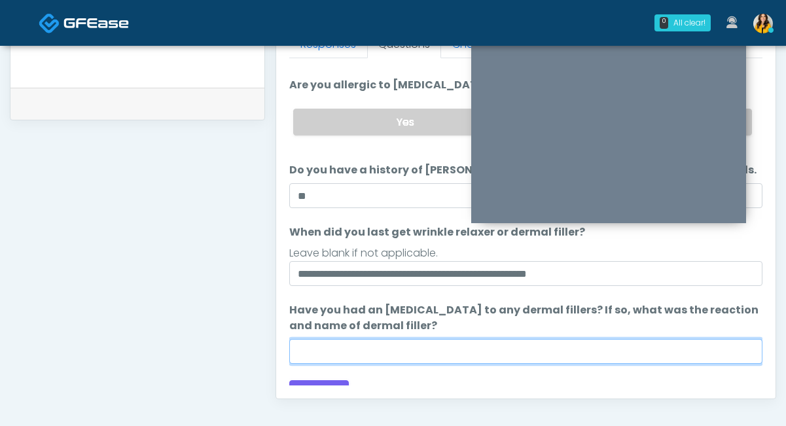
click at [359, 351] on input "Have you had an [MEDICAL_DATA] to any dermal fillers? If so, what was the react…" at bounding box center [525, 351] width 473 height 25
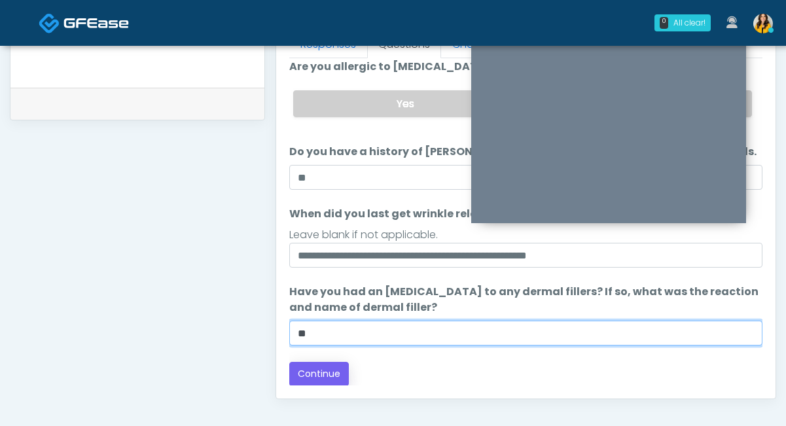
type input "**"
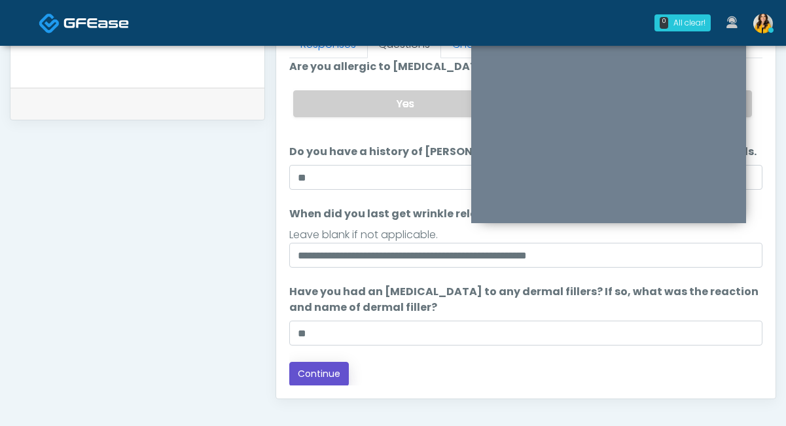
click at [329, 365] on button "Continue" at bounding box center [319, 374] width 60 height 24
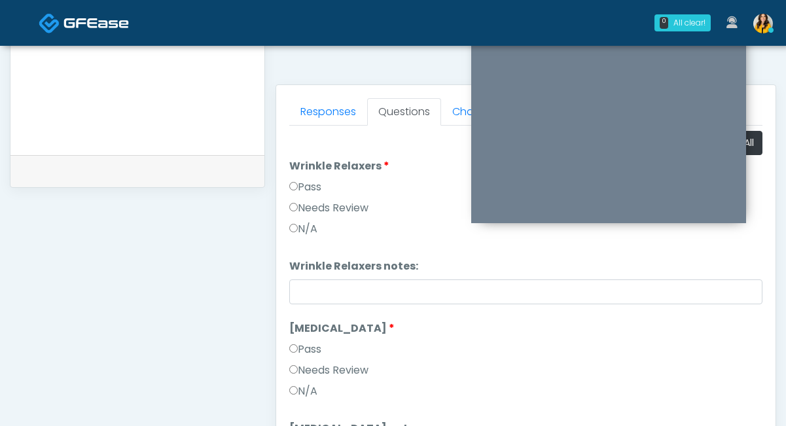
scroll to position [485, 0]
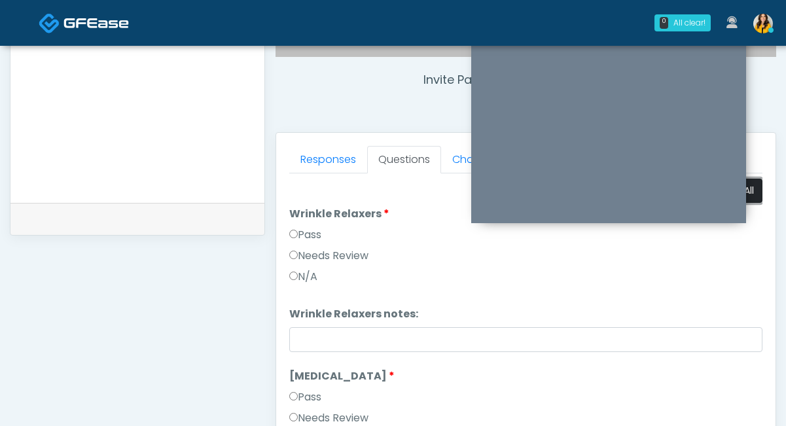
click at [757, 197] on button "Pass All" at bounding box center [738, 191] width 50 height 24
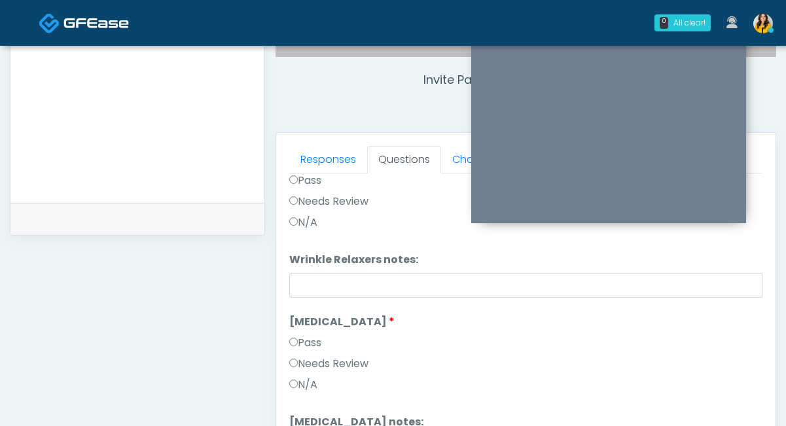
scroll to position [609, 0]
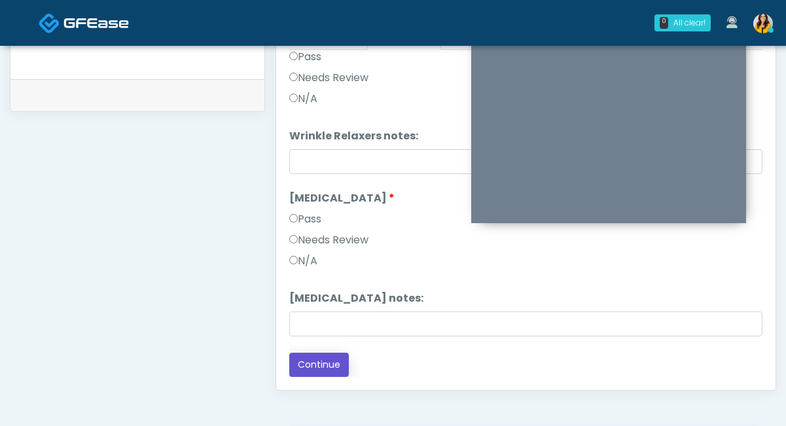
click at [317, 371] on button "Continue" at bounding box center [319, 365] width 60 height 24
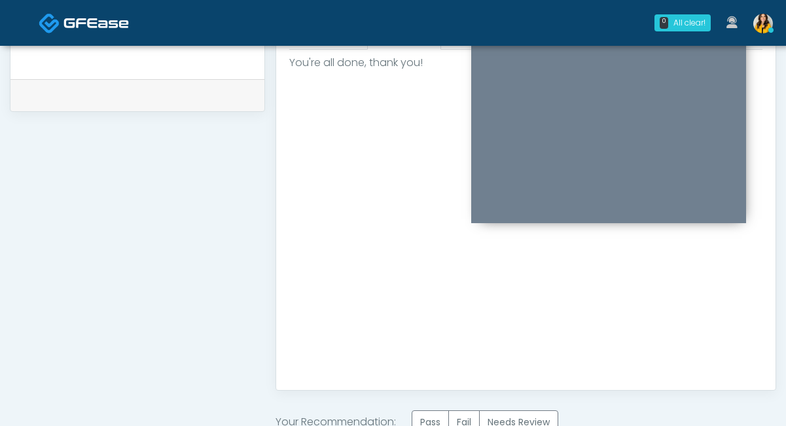
scroll to position [0, 0]
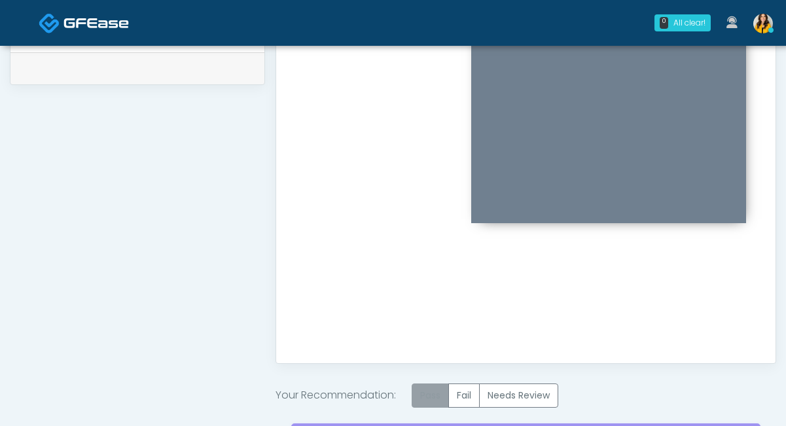
click at [429, 389] on label "Pass" at bounding box center [430, 395] width 37 height 24
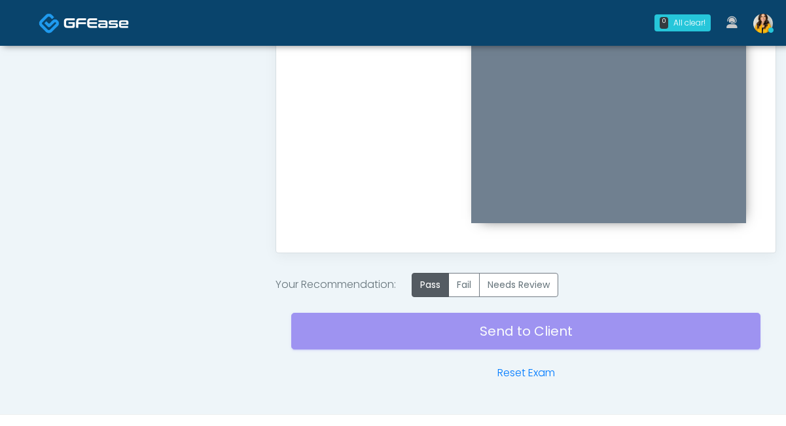
scroll to position [755, 0]
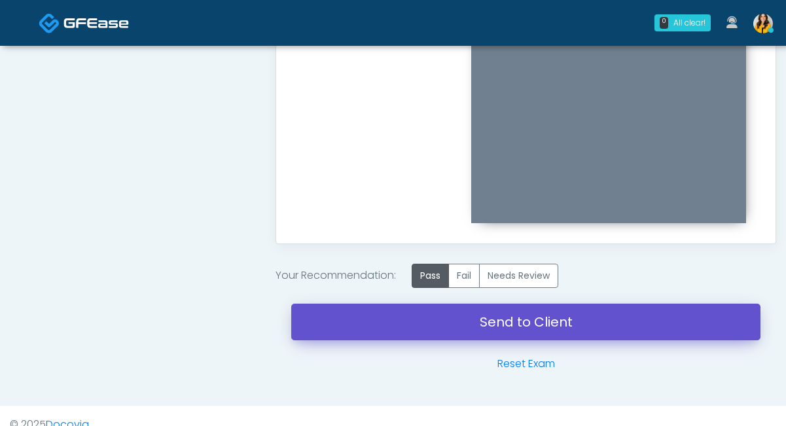
click at [436, 319] on link "Send to Client" at bounding box center [525, 322] width 469 height 37
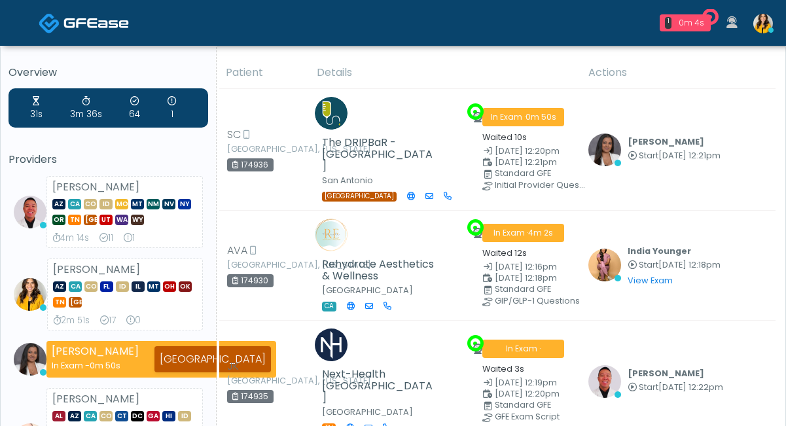
click at [625, 380] on td "Gerald Dungo Start Sep 28, 12:22pm View Exam | Unreview" at bounding box center [677, 382] width 195 height 122
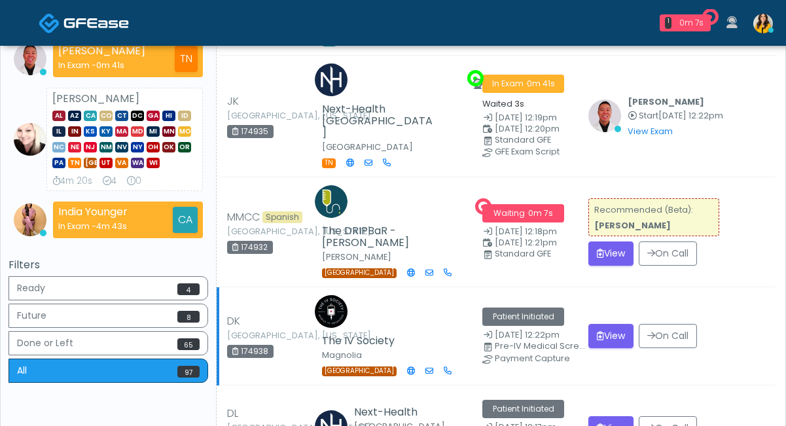
scroll to position [267, 0]
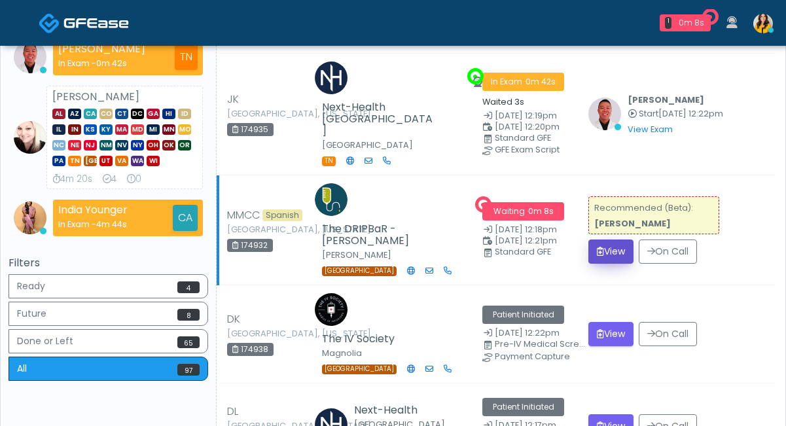
click at [597, 247] on icon "submit" at bounding box center [600, 251] width 7 height 9
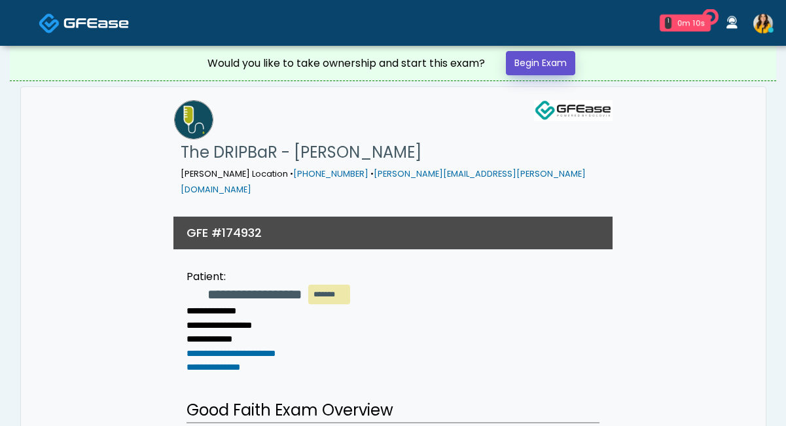
click at [533, 71] on link "Begin Exam" at bounding box center [540, 63] width 69 height 24
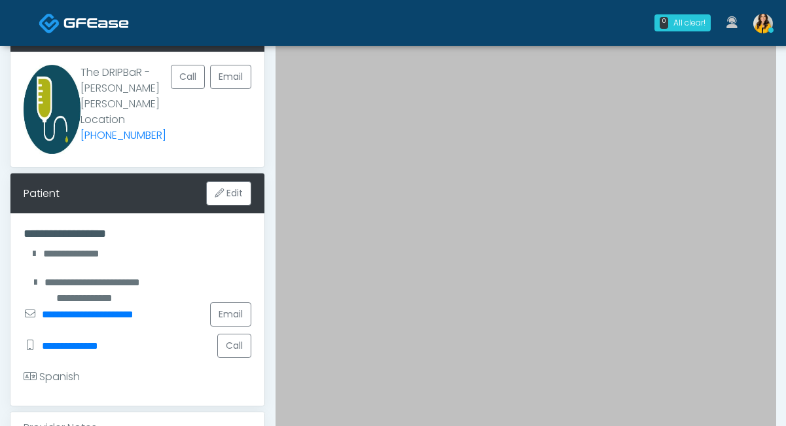
scroll to position [82, 0]
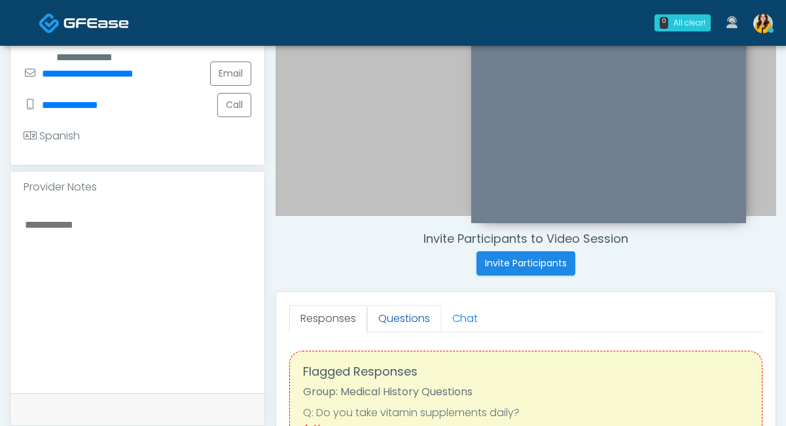
click at [406, 313] on link "Questions" at bounding box center [404, 318] width 74 height 27
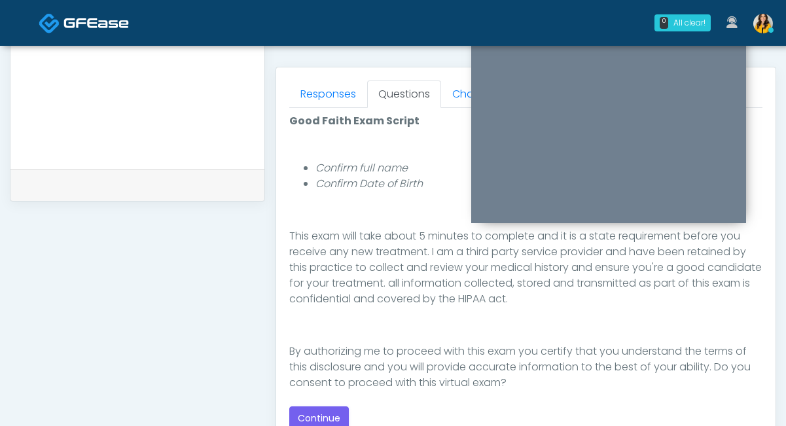
scroll to position [152, 0]
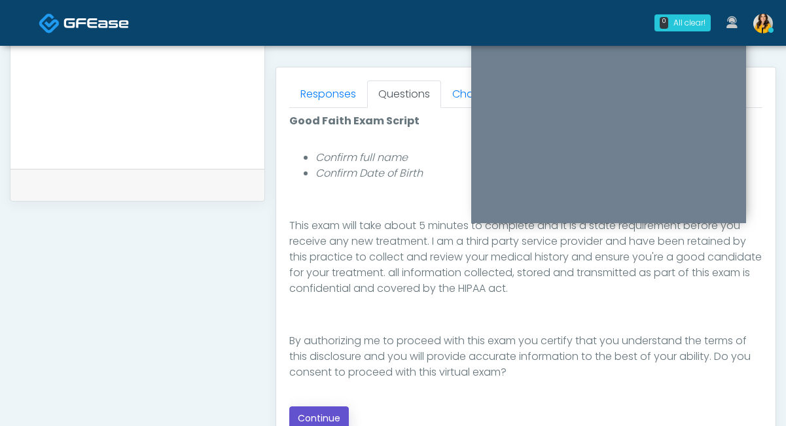
click at [321, 408] on button "Continue" at bounding box center [319, 418] width 60 height 24
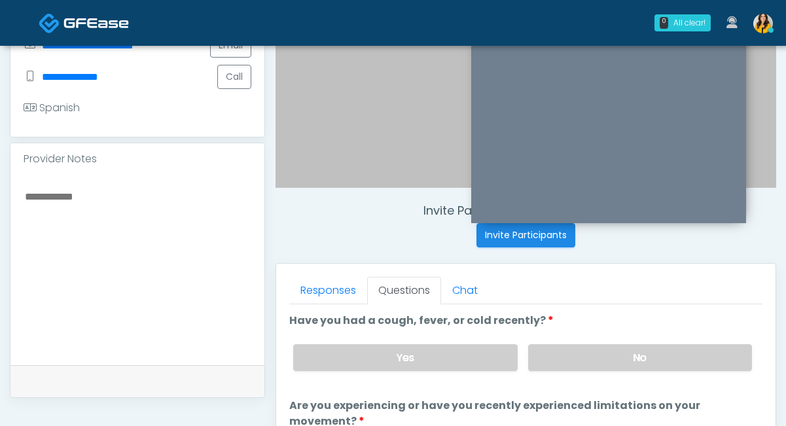
scroll to position [345, 0]
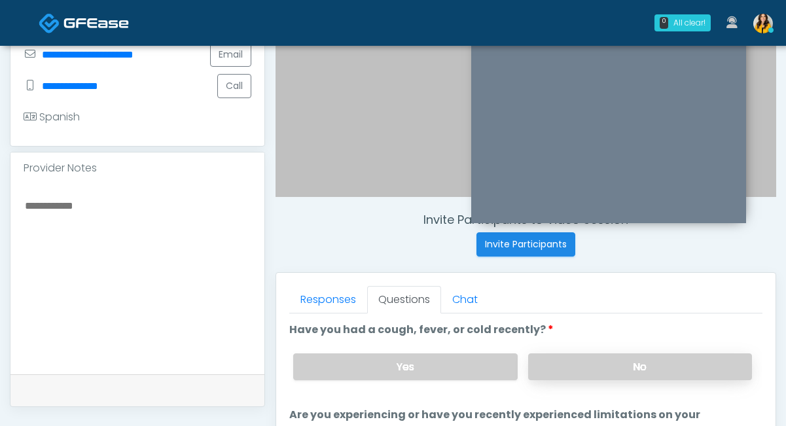
click at [556, 365] on label "No" at bounding box center [640, 366] width 224 height 27
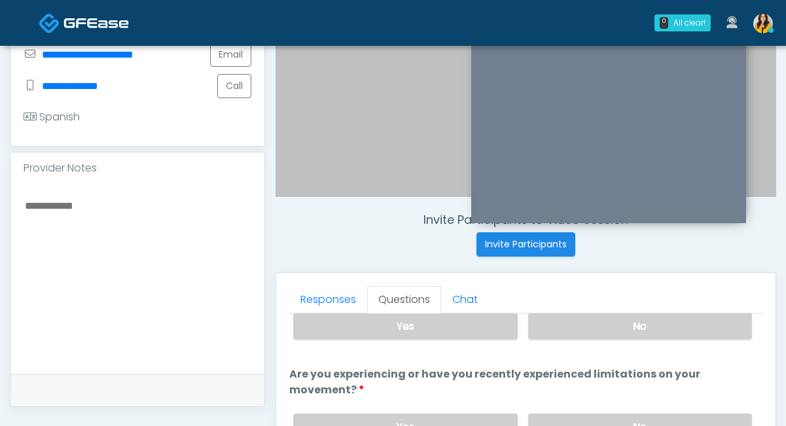
scroll to position [58, 0]
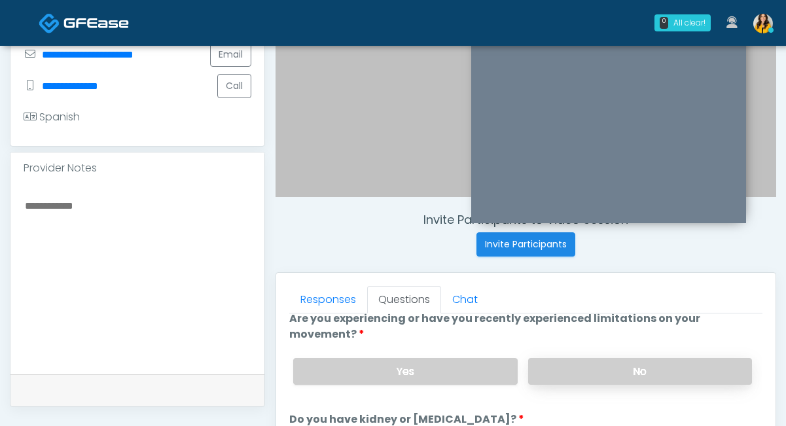
click at [567, 376] on label "No" at bounding box center [640, 371] width 224 height 27
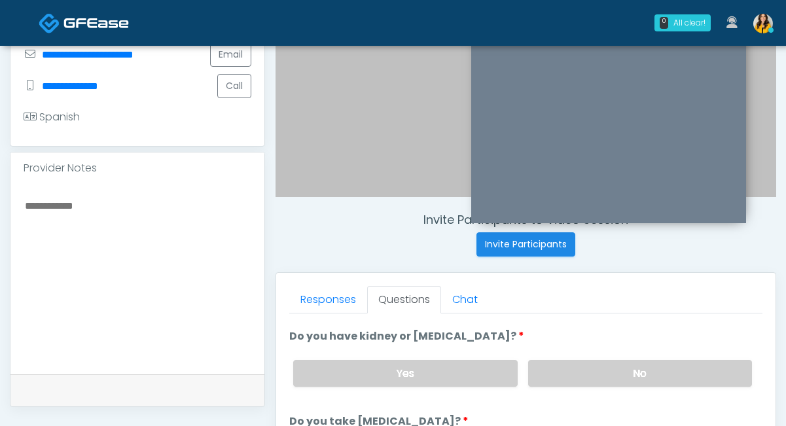
scroll to position [194, 0]
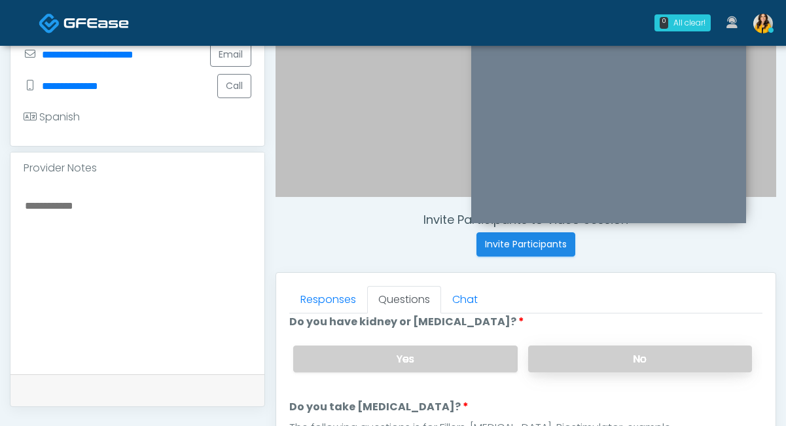
click at [547, 360] on label "No" at bounding box center [640, 359] width 224 height 27
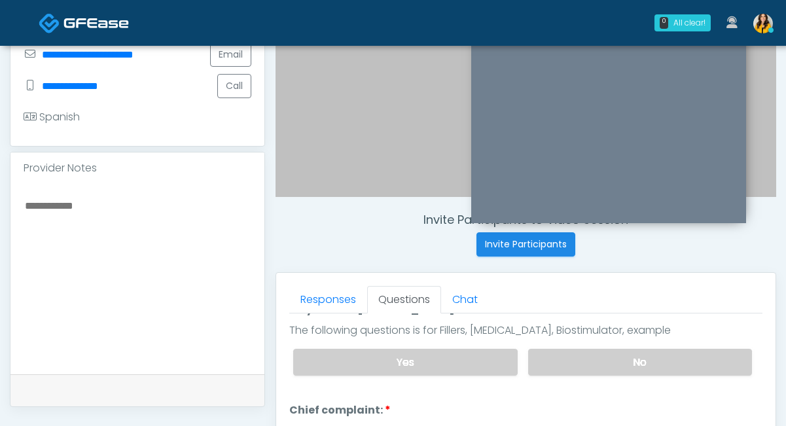
scroll to position [311, 0]
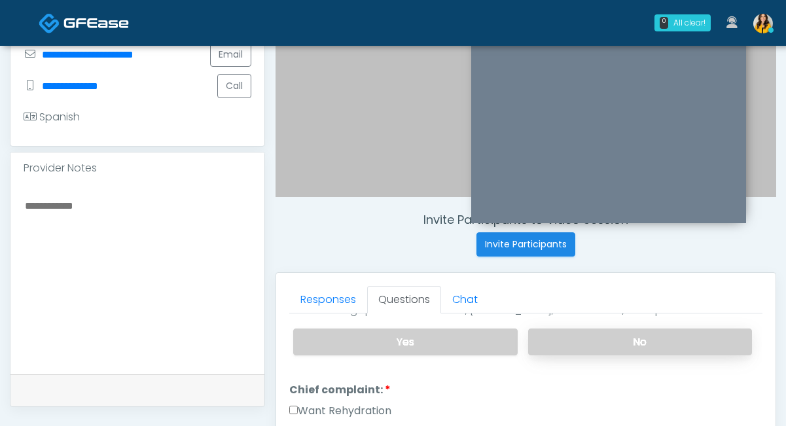
click at [561, 339] on label "No" at bounding box center [640, 342] width 224 height 27
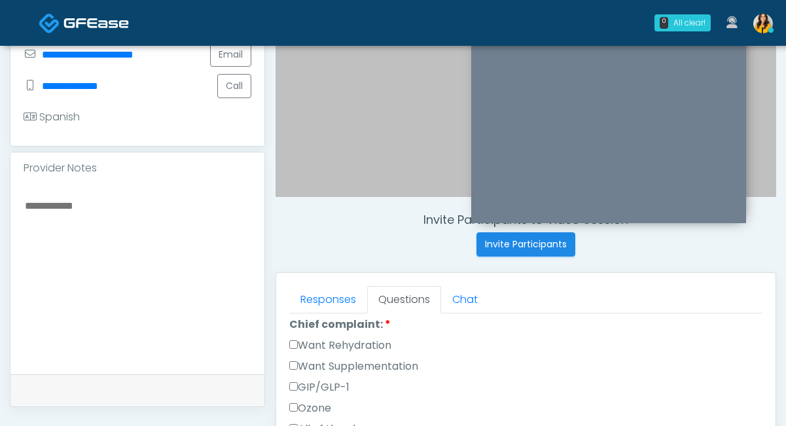
click at [361, 345] on label "Want Rehydration" at bounding box center [340, 346] width 102 height 16
click at [361, 361] on label "Want Supplementation" at bounding box center [353, 367] width 129 height 16
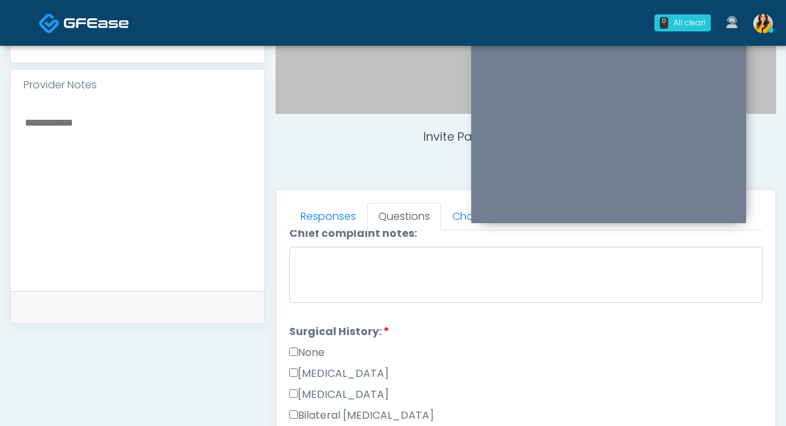
scroll to position [551, 0]
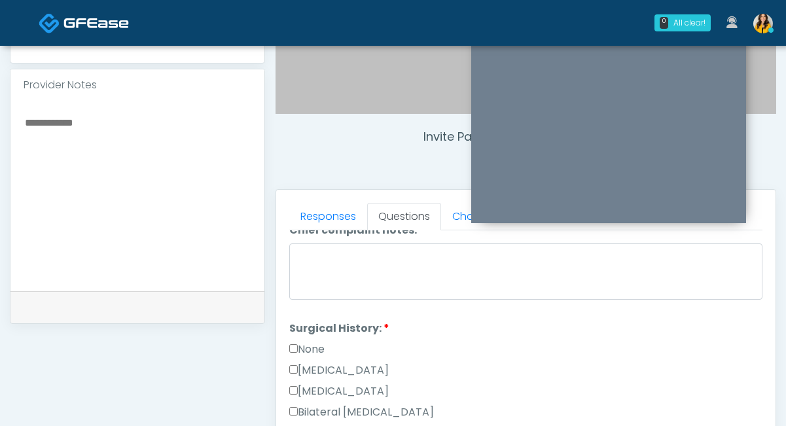
click at [312, 344] on label "None" at bounding box center [306, 350] width 35 height 16
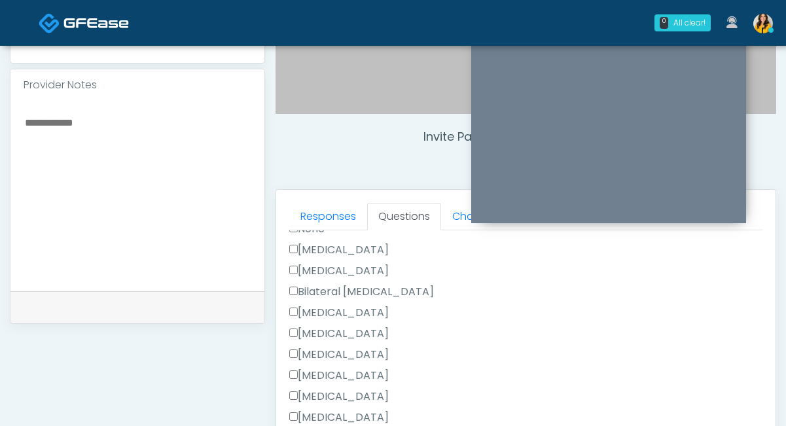
scroll to position [654, 0]
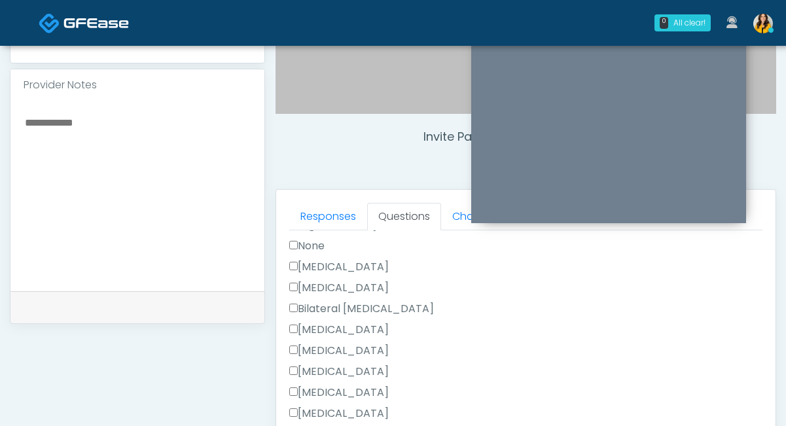
click at [313, 249] on label "None" at bounding box center [306, 246] width 35 height 16
click at [317, 261] on label "Cesarean Section" at bounding box center [338, 267] width 99 height 16
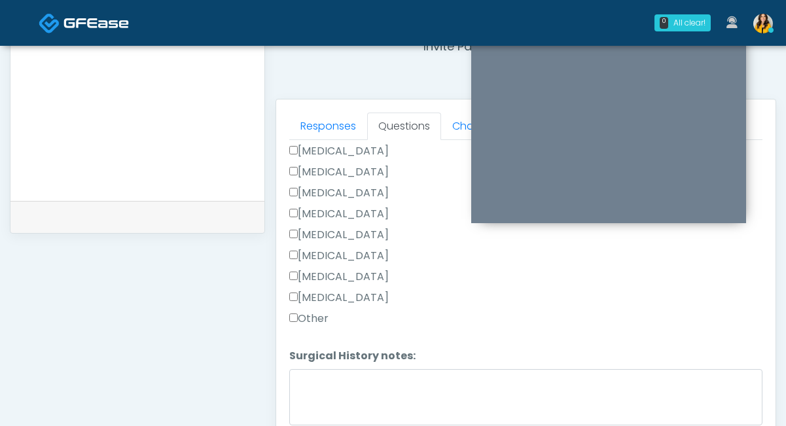
scroll to position [558, 0]
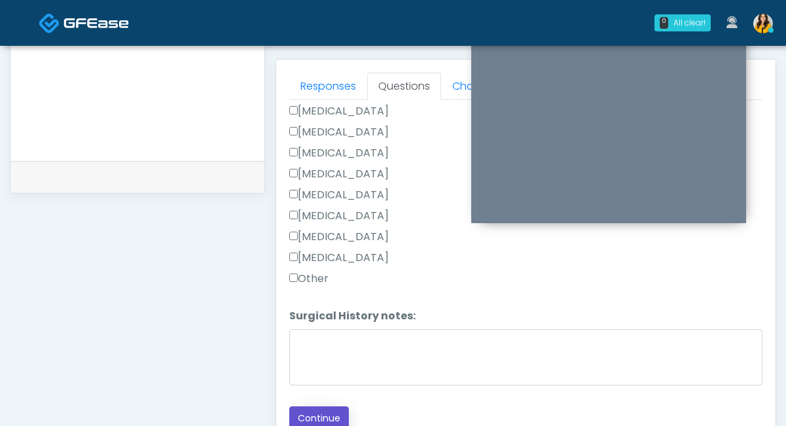
click at [317, 407] on button "Continue" at bounding box center [319, 418] width 60 height 24
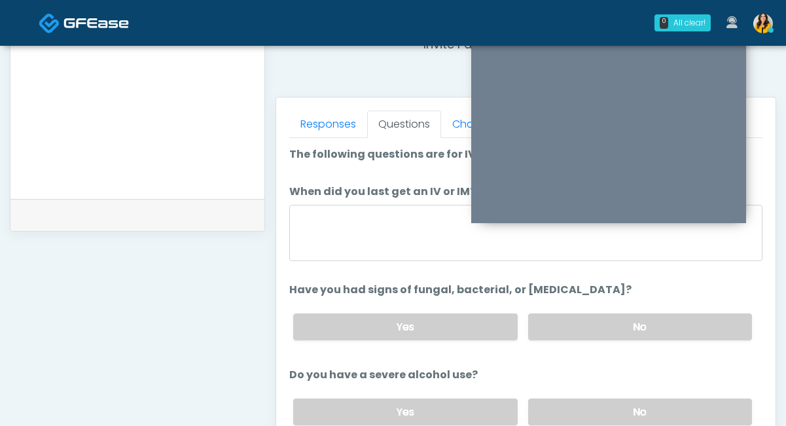
scroll to position [520, 0]
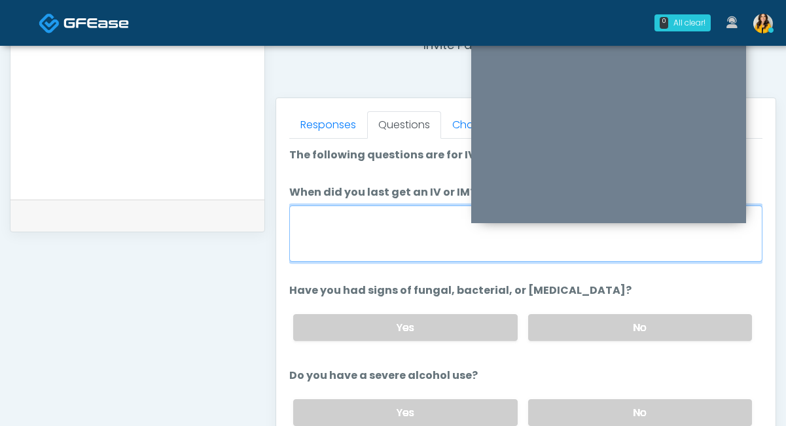
click at [356, 236] on textarea "When did you last get an IV or IM?" at bounding box center [525, 233] width 473 height 56
type textarea "**********"
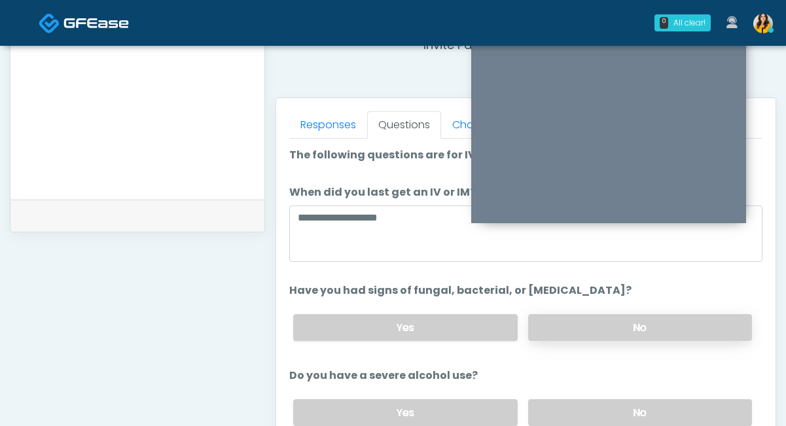
click at [529, 317] on label "No" at bounding box center [640, 327] width 224 height 27
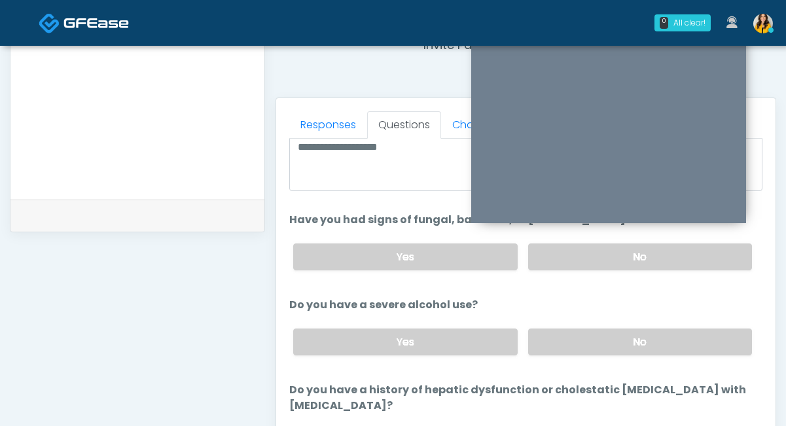
click at [557, 353] on div "Yes No" at bounding box center [523, 342] width 480 height 48
click at [550, 342] on label "No" at bounding box center [640, 340] width 224 height 27
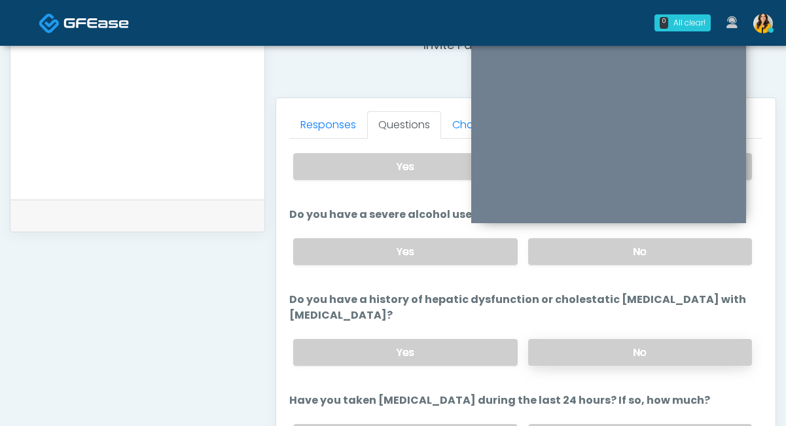
click at [532, 339] on label "No" at bounding box center [640, 352] width 224 height 27
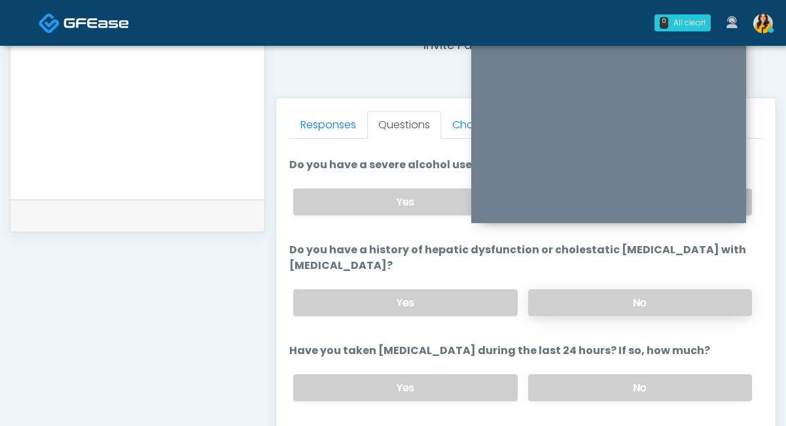
scroll to position [214, 0]
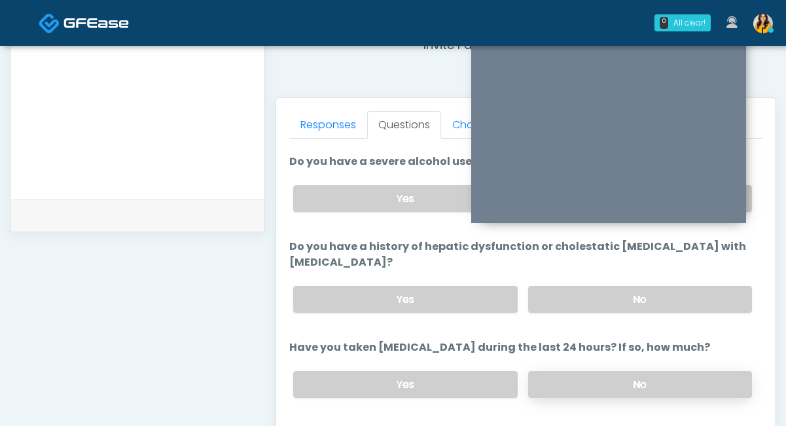
click at [542, 371] on label "No" at bounding box center [640, 384] width 224 height 27
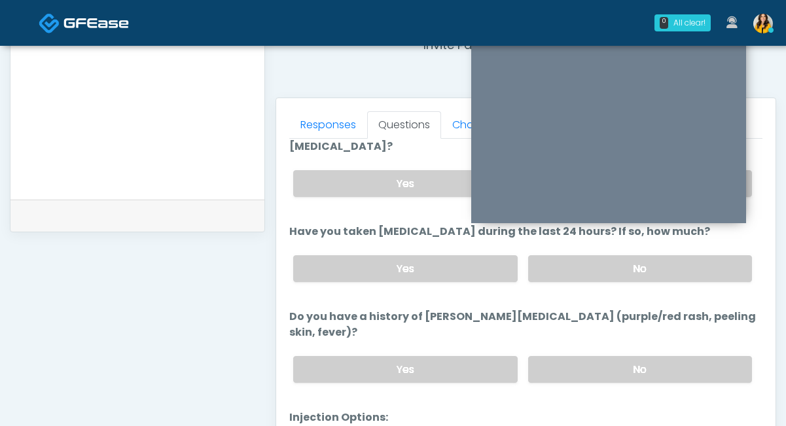
scroll to position [339, 0]
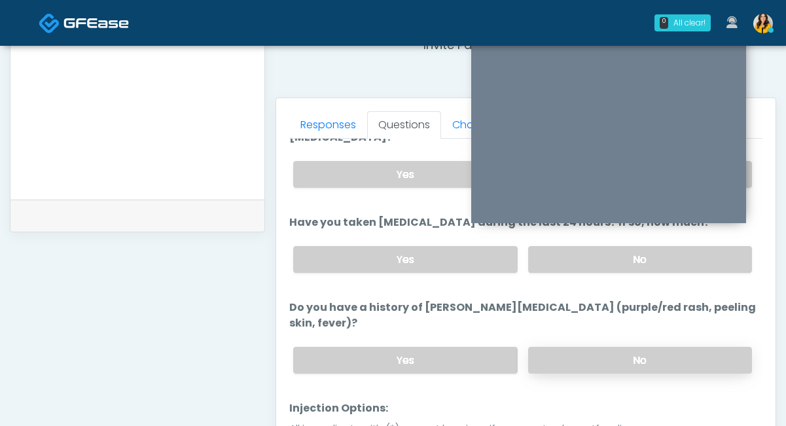
click at [569, 347] on label "No" at bounding box center [640, 360] width 224 height 27
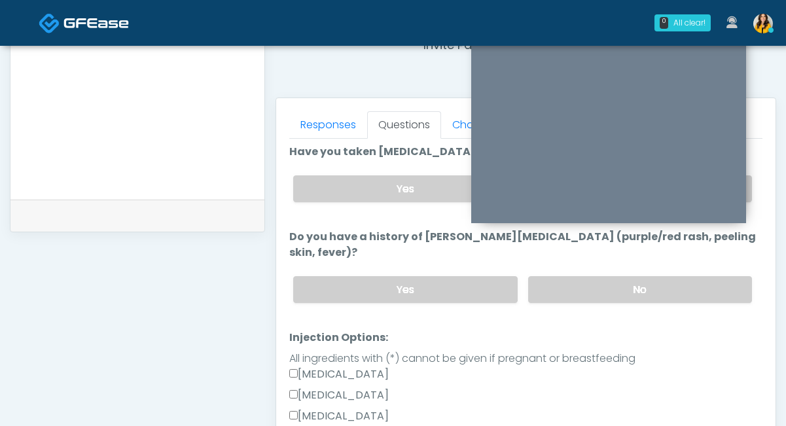
scroll to position [429, 0]
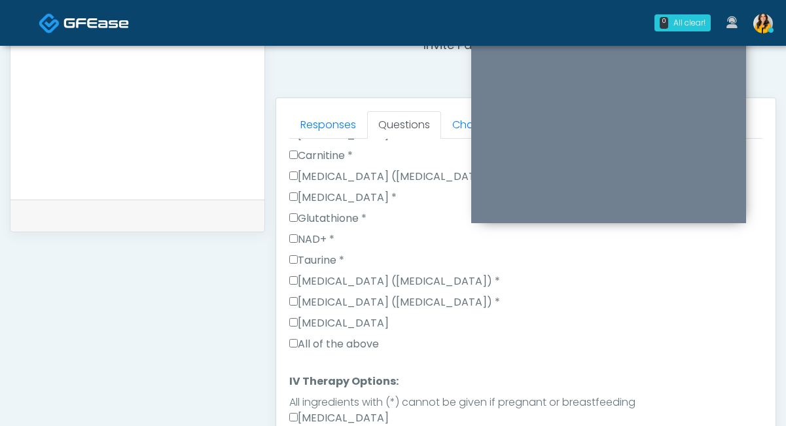
click at [337, 336] on label "All of the above" at bounding box center [334, 344] width 90 height 16
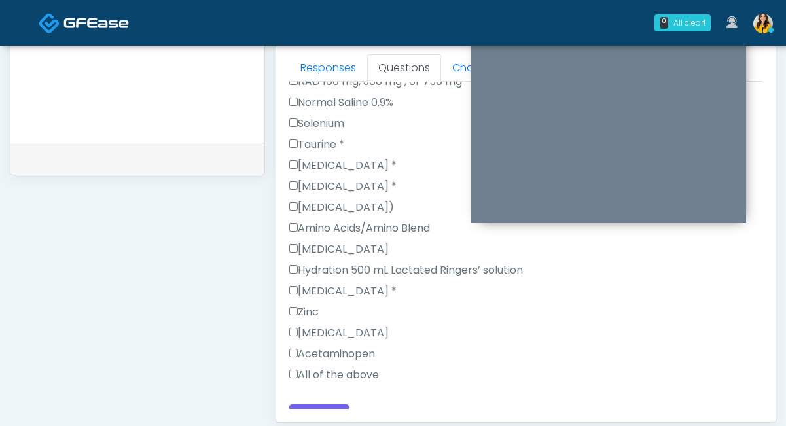
scroll to position [586, 0]
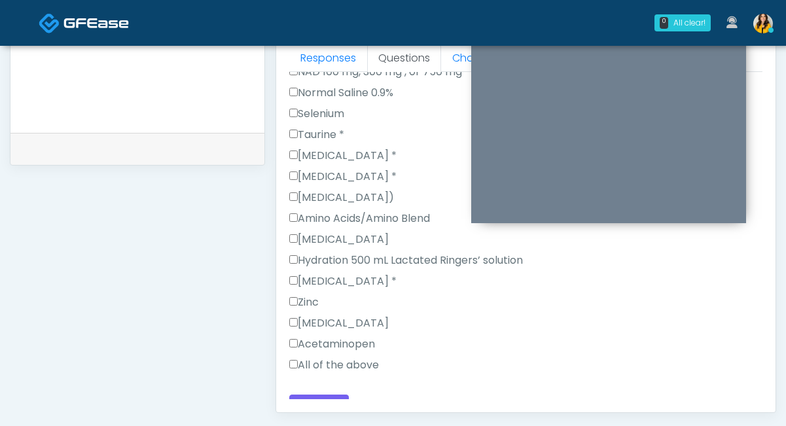
click at [323, 357] on label "All of the above" at bounding box center [334, 365] width 90 height 16
click at [321, 395] on button "Continue" at bounding box center [319, 407] width 60 height 24
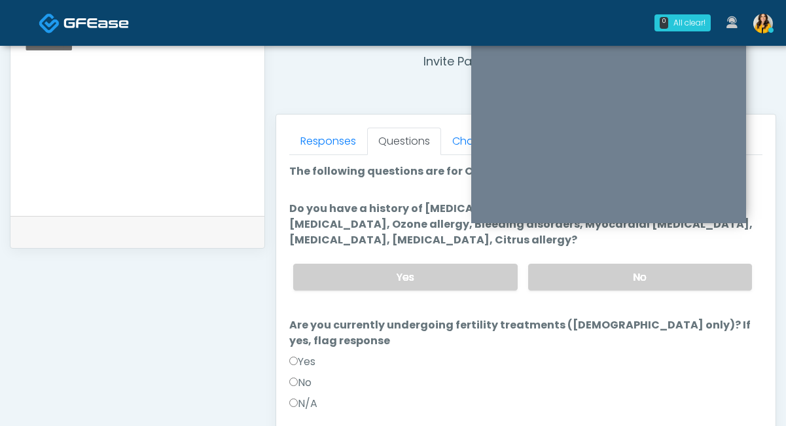
scroll to position [463, 0]
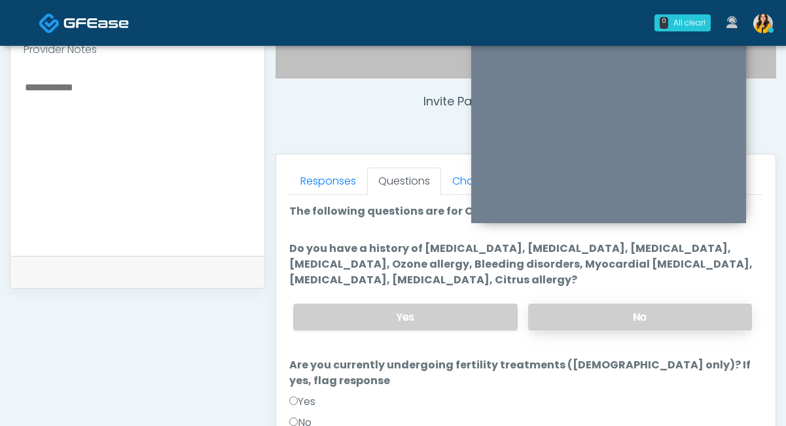
click at [575, 315] on label "No" at bounding box center [640, 317] width 224 height 27
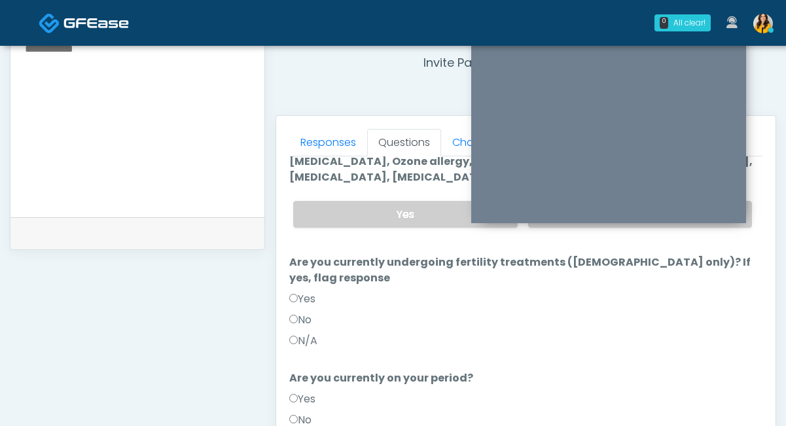
scroll to position [506, 0]
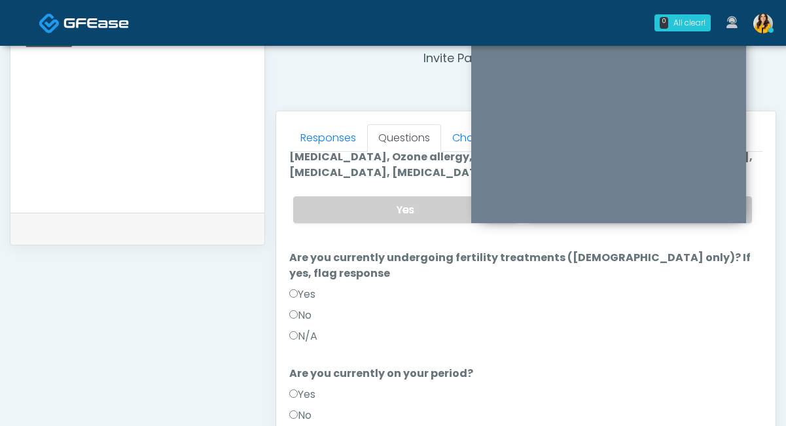
click at [296, 308] on label "No" at bounding box center [300, 316] width 22 height 16
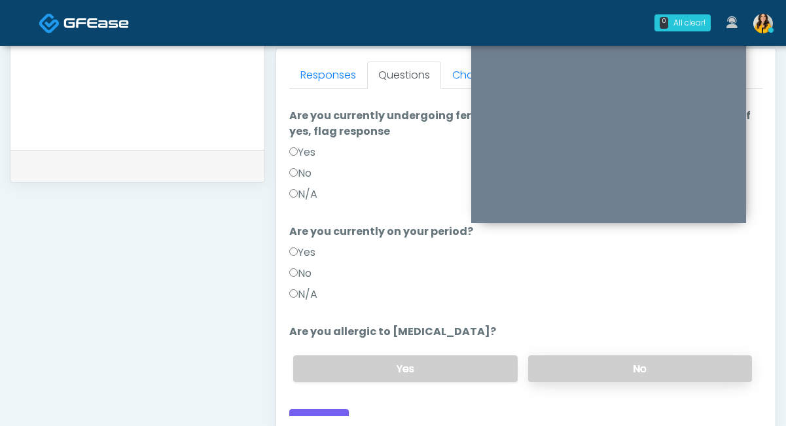
scroll to position [573, 0]
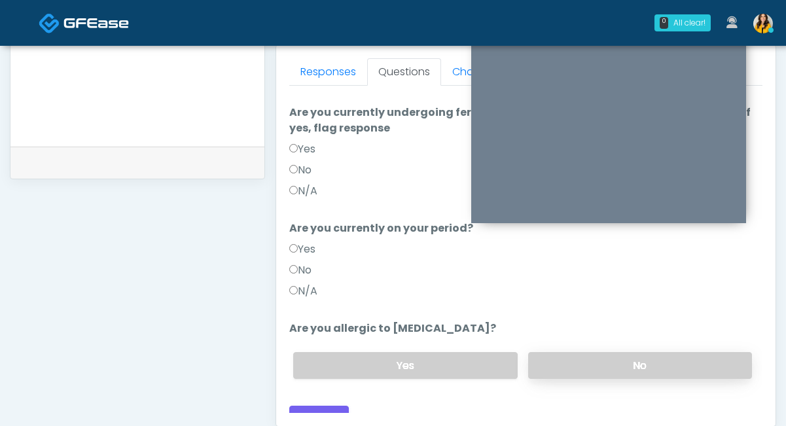
click at [598, 352] on label "No" at bounding box center [640, 365] width 224 height 27
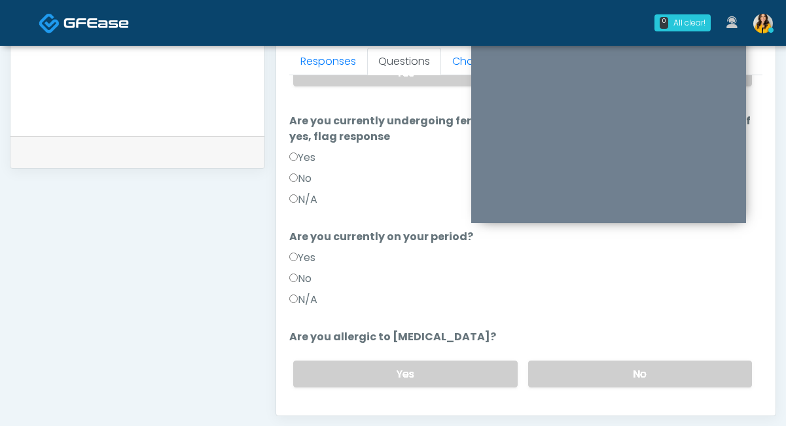
scroll to position [143, 0]
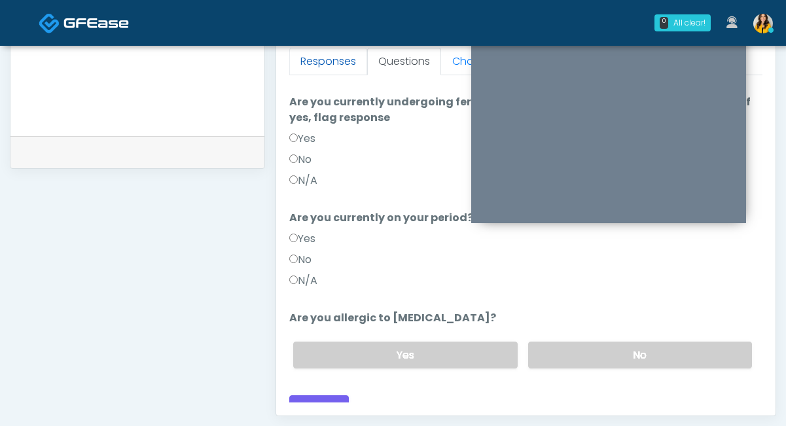
click at [325, 64] on link "Responses" at bounding box center [328, 61] width 78 height 27
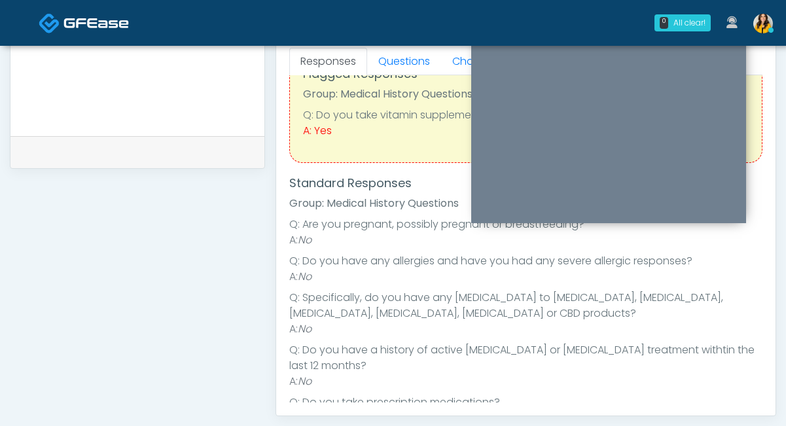
scroll to position [0, 0]
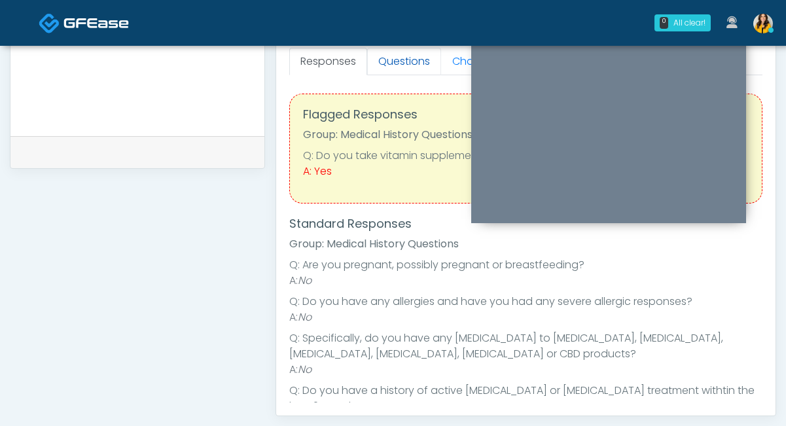
click at [401, 62] on link "Questions" at bounding box center [404, 61] width 74 height 27
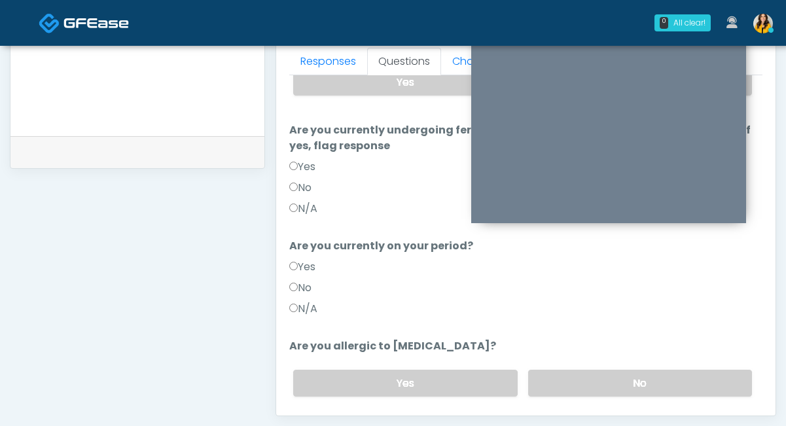
scroll to position [143, 0]
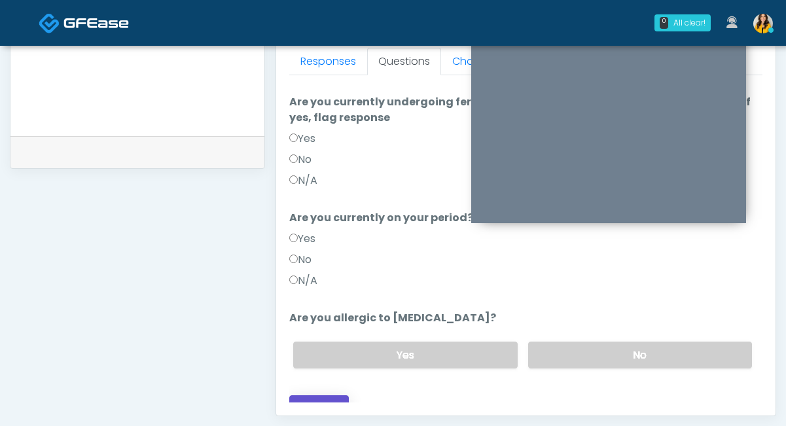
click at [316, 395] on button "Continue" at bounding box center [319, 407] width 60 height 24
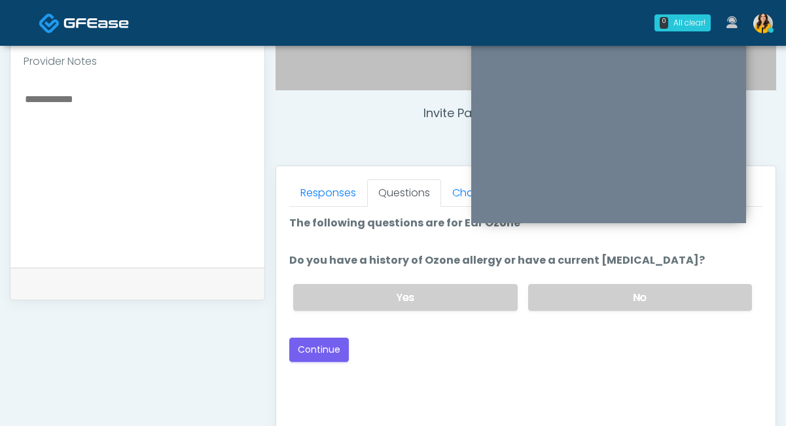
scroll to position [450, 0]
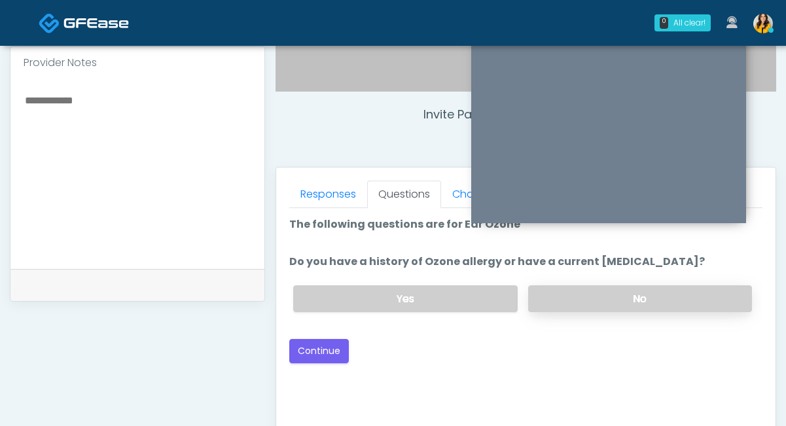
click at [588, 299] on label "No" at bounding box center [640, 298] width 224 height 27
click at [342, 340] on button "Continue" at bounding box center [319, 351] width 60 height 24
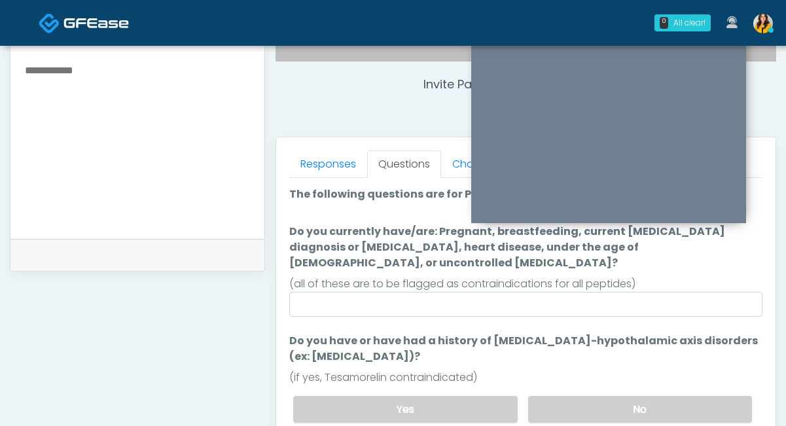
scroll to position [468, 0]
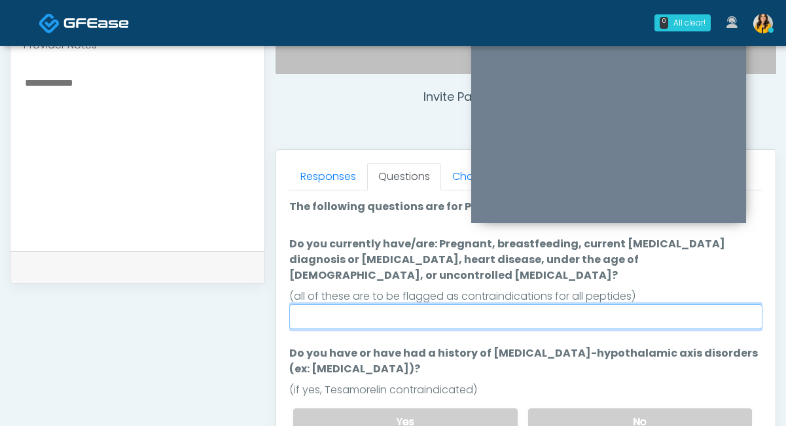
click at [393, 304] on input "Do you currently have/are: Pregnant, breastfeeding, current cancer diagnosis or…" at bounding box center [525, 316] width 473 height 25
type input "**"
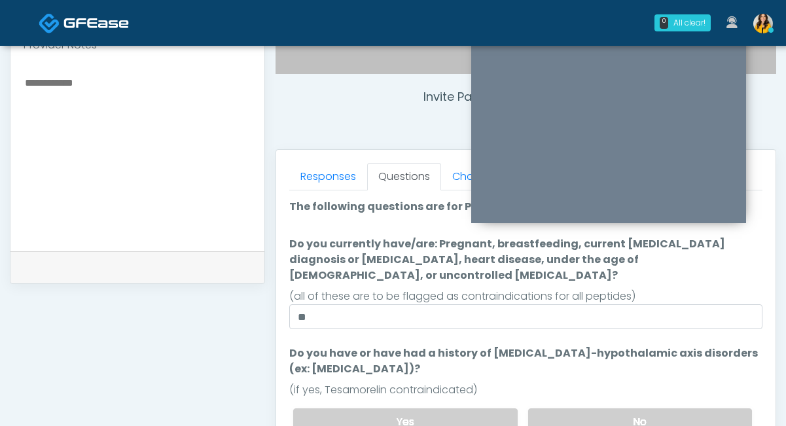
click at [521, 351] on label "Do you have or have had a history of Pituitary-hypothalamic axis disorders (ex:…" at bounding box center [525, 361] width 473 height 31
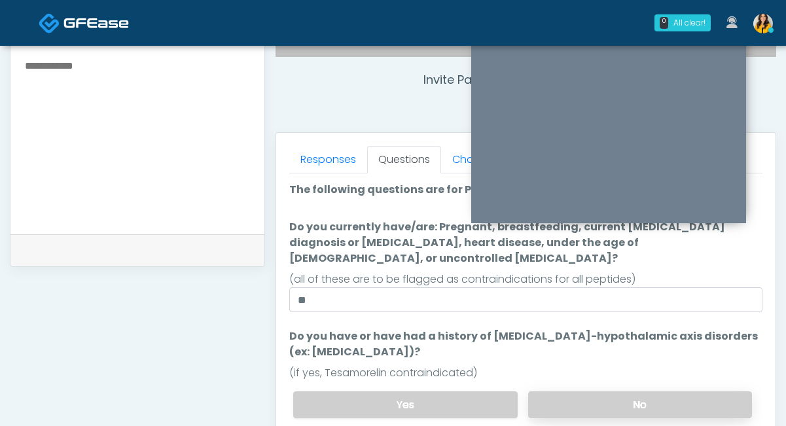
click at [544, 392] on label "No" at bounding box center [640, 404] width 224 height 27
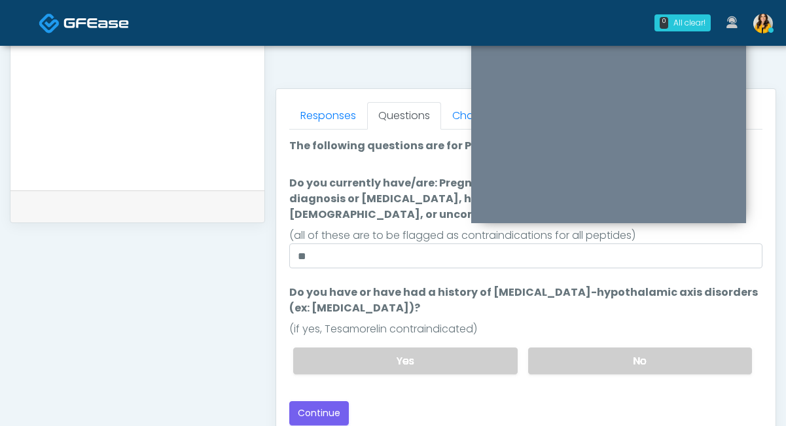
scroll to position [541, 0]
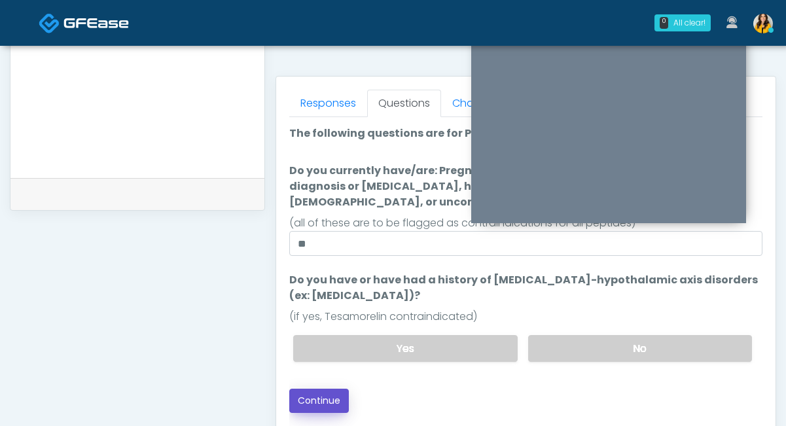
click at [332, 389] on button "Continue" at bounding box center [319, 401] width 60 height 24
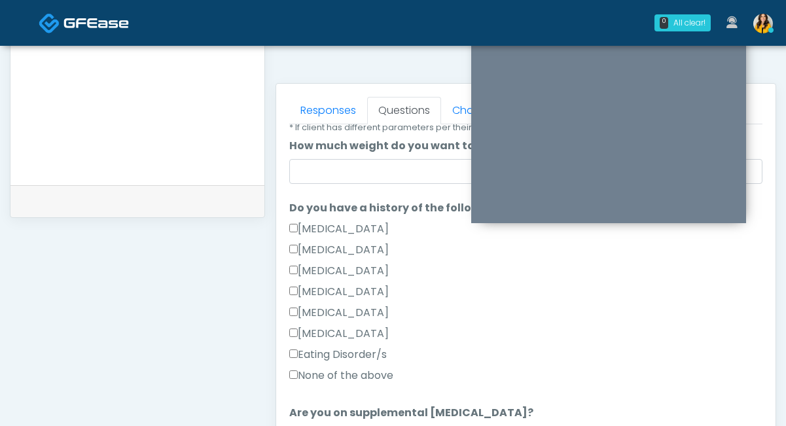
scroll to position [259, 0]
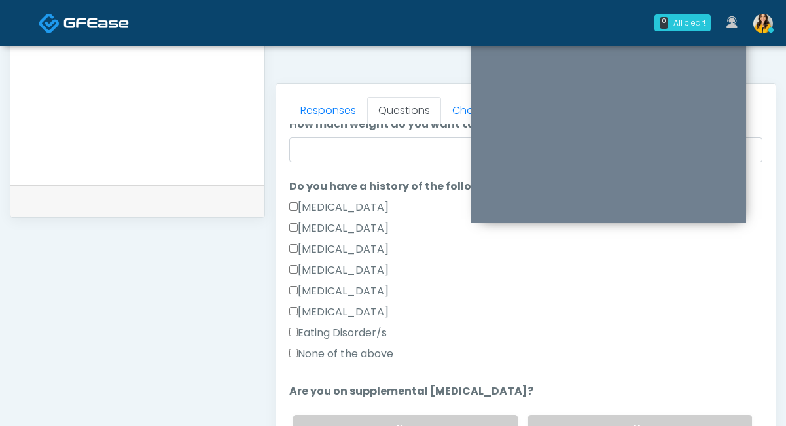
click at [335, 353] on label "None of the above" at bounding box center [341, 354] width 104 height 16
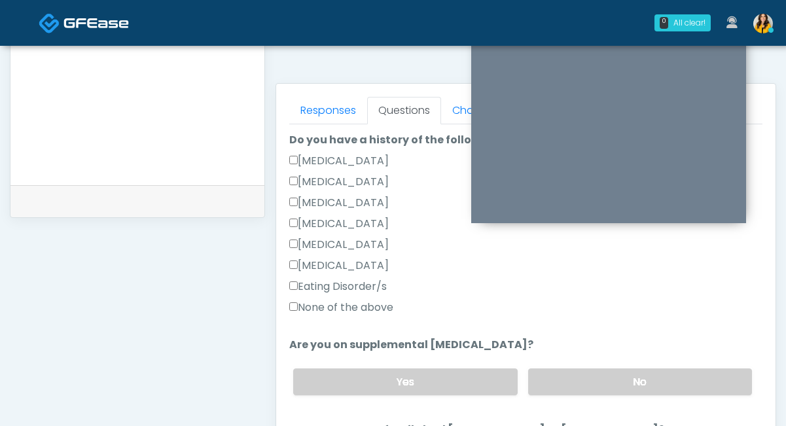
scroll to position [308, 0]
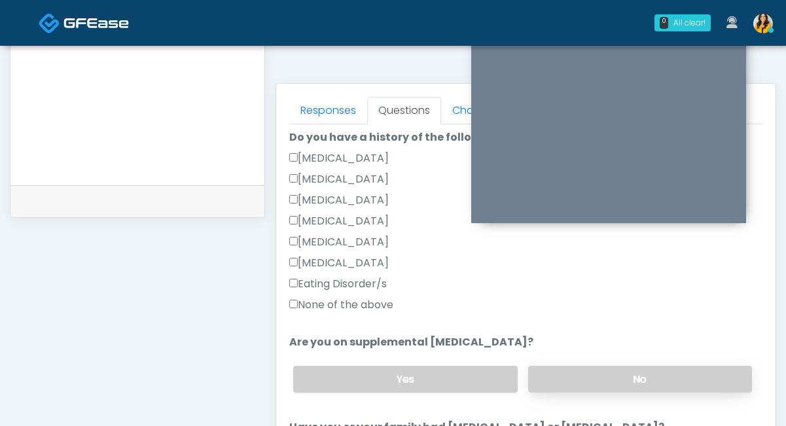
click at [543, 384] on label "No" at bounding box center [640, 379] width 224 height 27
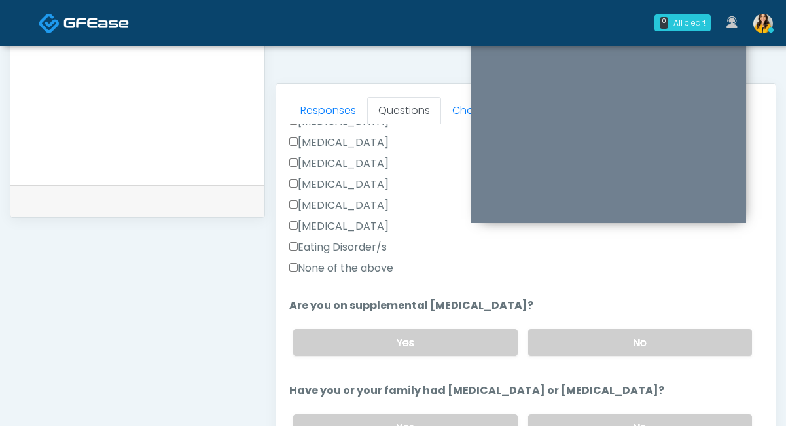
scroll to position [382, 0]
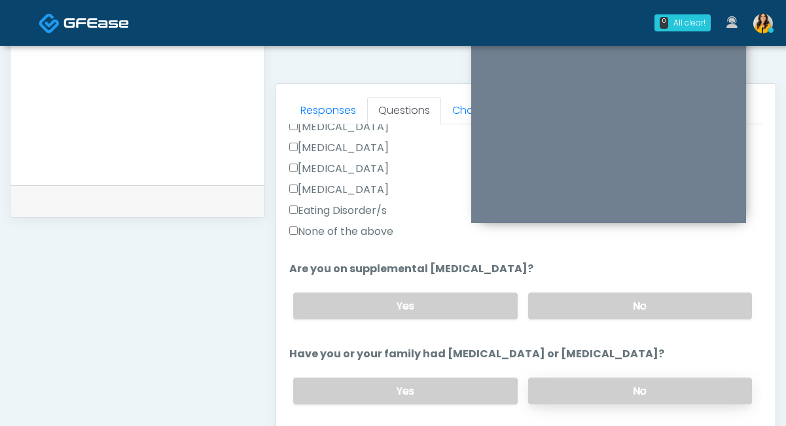
click at [554, 390] on label "No" at bounding box center [640, 391] width 224 height 27
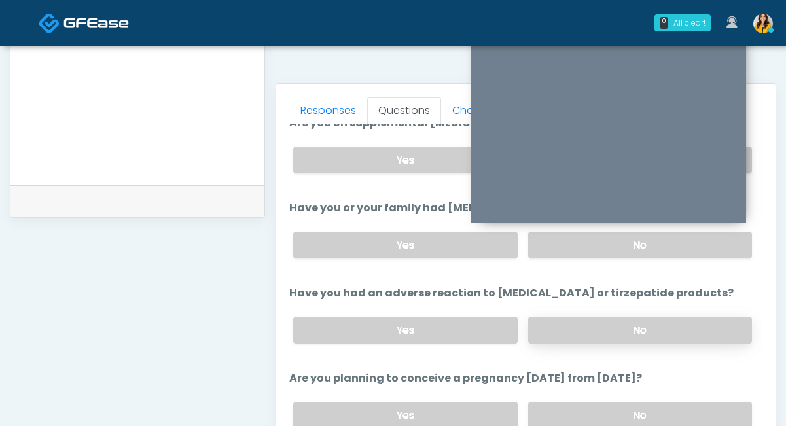
click at [554, 330] on label "No" at bounding box center [640, 330] width 224 height 27
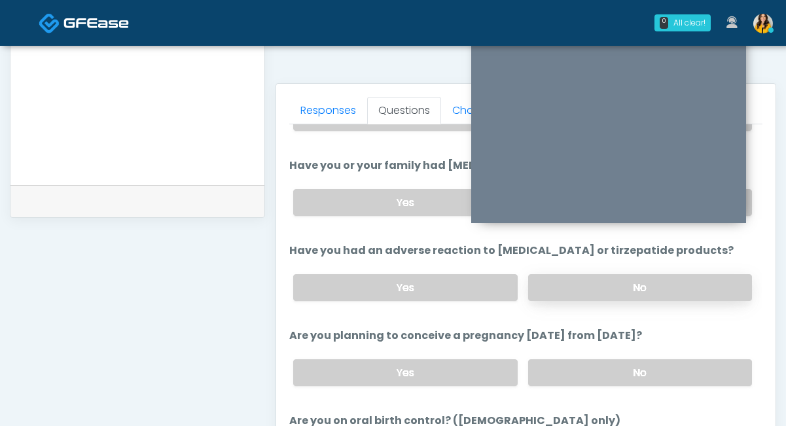
scroll to position [575, 0]
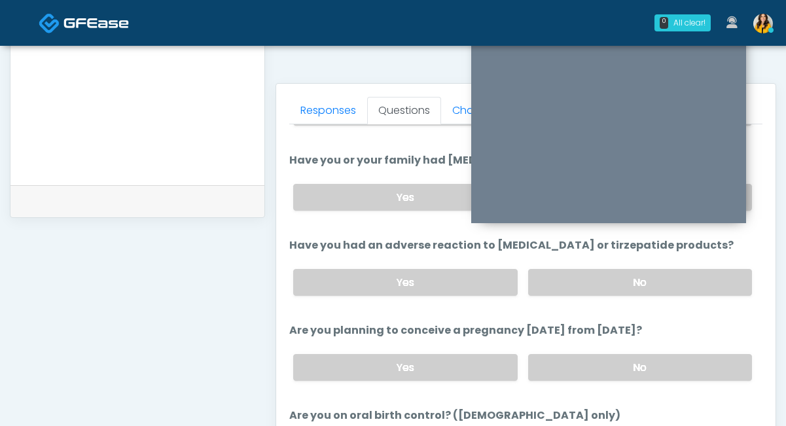
click at [542, 347] on div "Yes No" at bounding box center [523, 368] width 480 height 48
click at [546, 369] on label "No" at bounding box center [640, 367] width 224 height 27
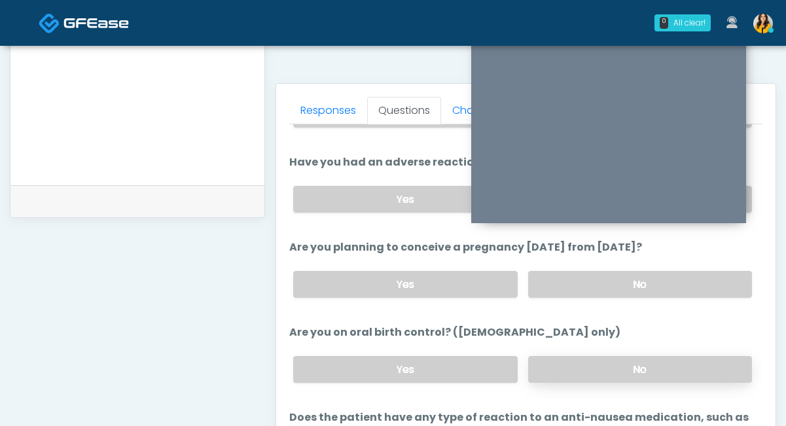
click at [561, 363] on label "No" at bounding box center [640, 369] width 224 height 27
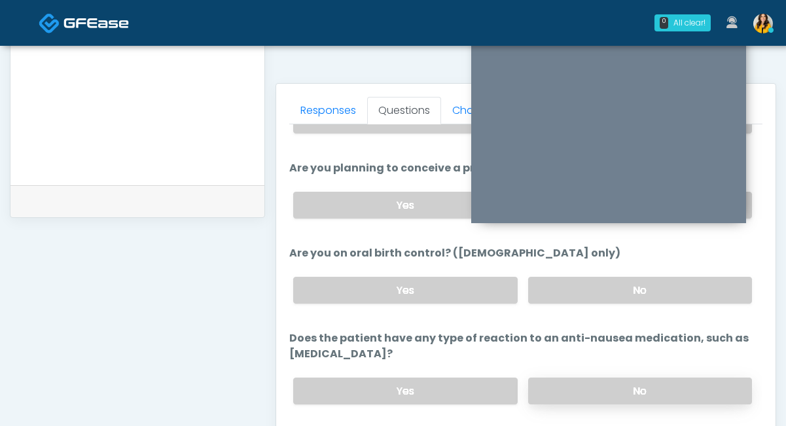
click at [551, 390] on label "No" at bounding box center [640, 391] width 224 height 27
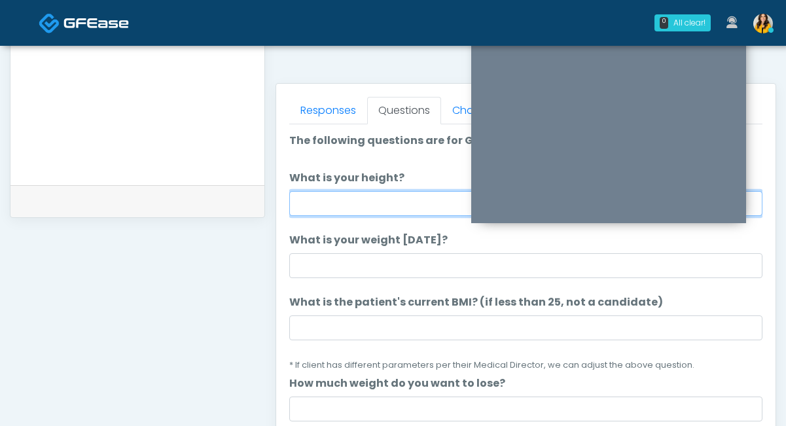
click at [362, 208] on input "What is your height?" at bounding box center [525, 203] width 473 height 25
type input "***"
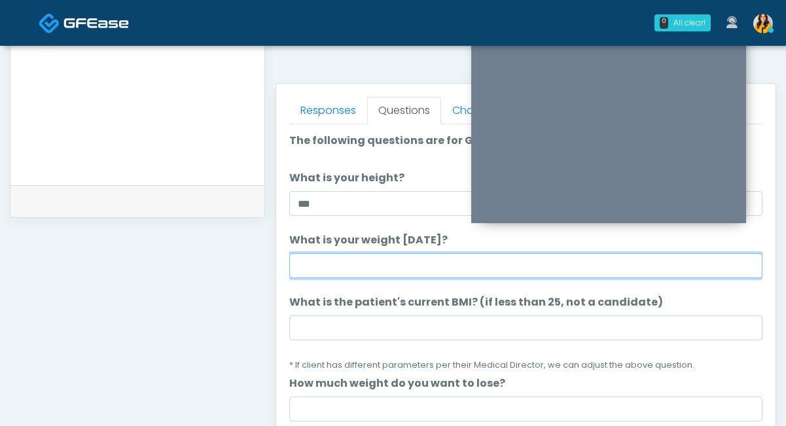
click at [346, 268] on input "What is your weight today?" at bounding box center [525, 265] width 473 height 25
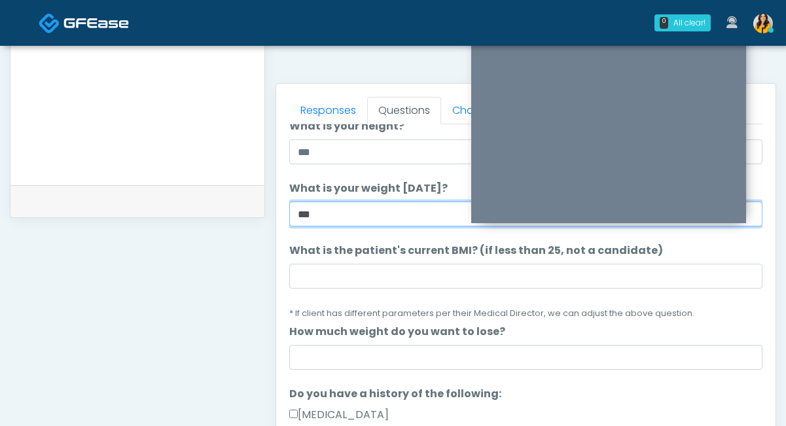
type input "***"
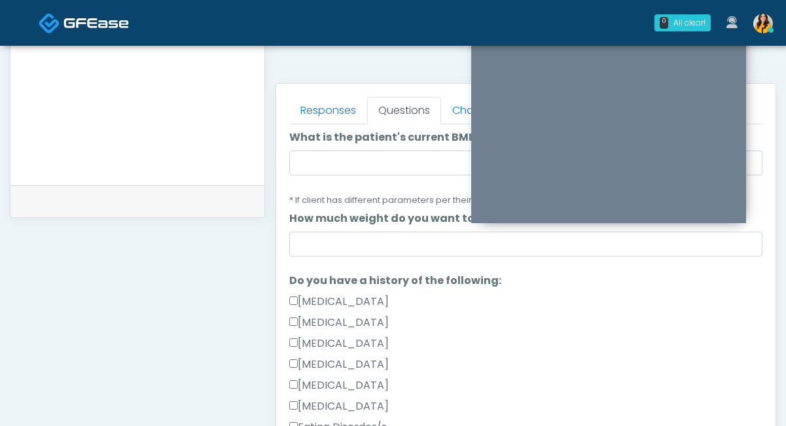
scroll to position [42, 0]
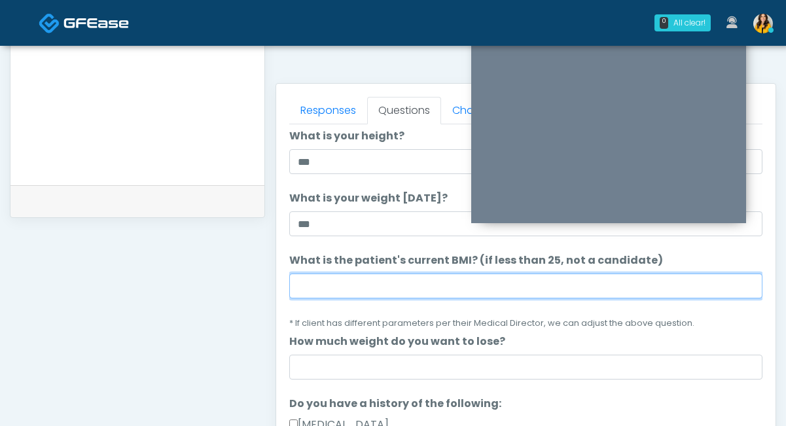
click at [404, 279] on input "What is the patient's current BMI? (if less than 25, not a candidate)" at bounding box center [525, 286] width 473 height 25
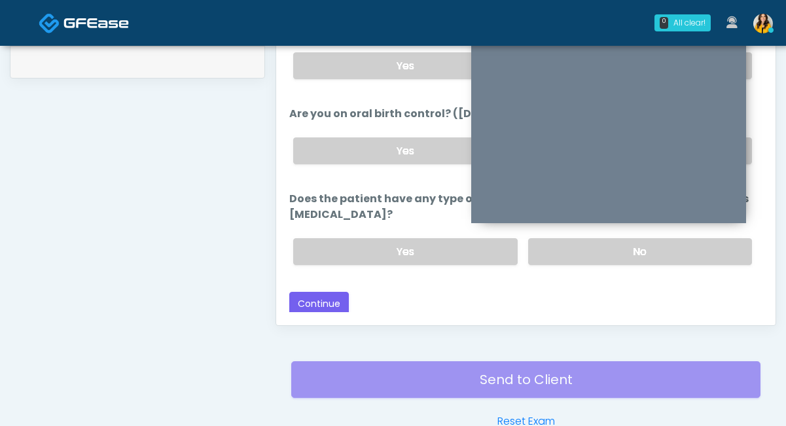
scroll to position [685, 0]
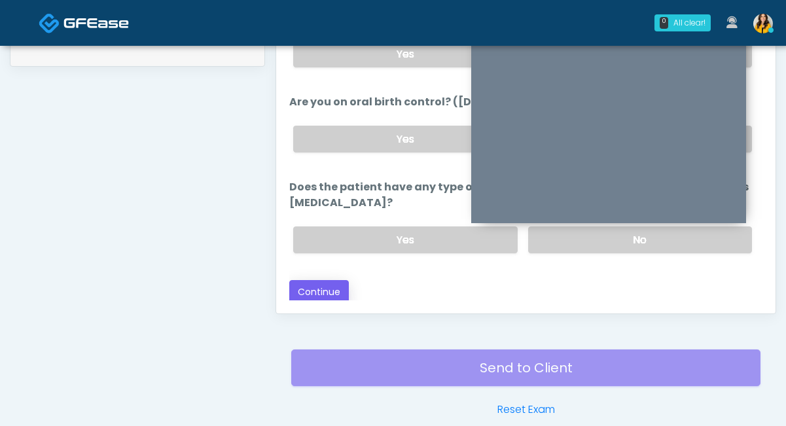
type input "****"
click at [325, 290] on button "Continue" at bounding box center [319, 292] width 60 height 24
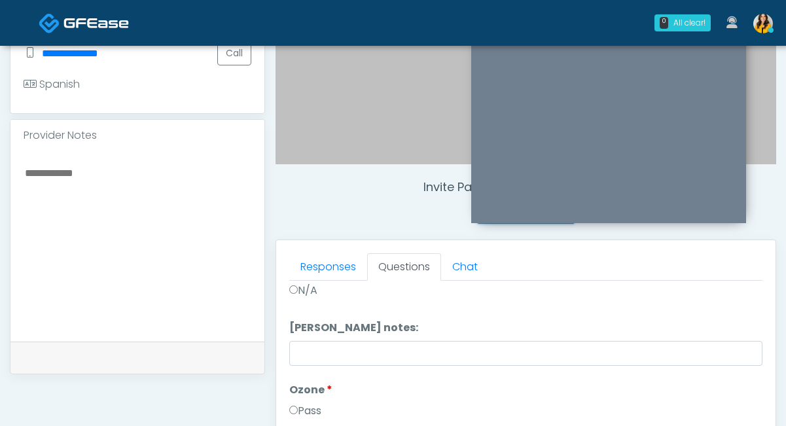
scroll to position [0, 0]
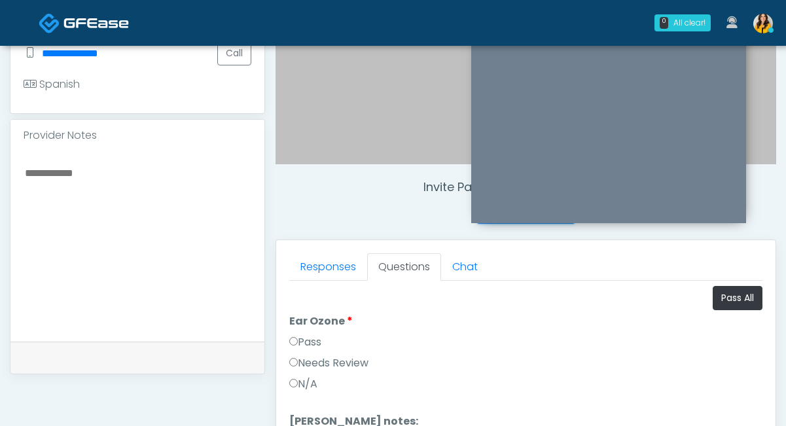
click at [726, 313] on li "Ear Ozone Ear Ozone Pass Needs Review N/A" at bounding box center [525, 355] width 473 height 84
click at [727, 303] on button "Pass All" at bounding box center [738, 298] width 50 height 24
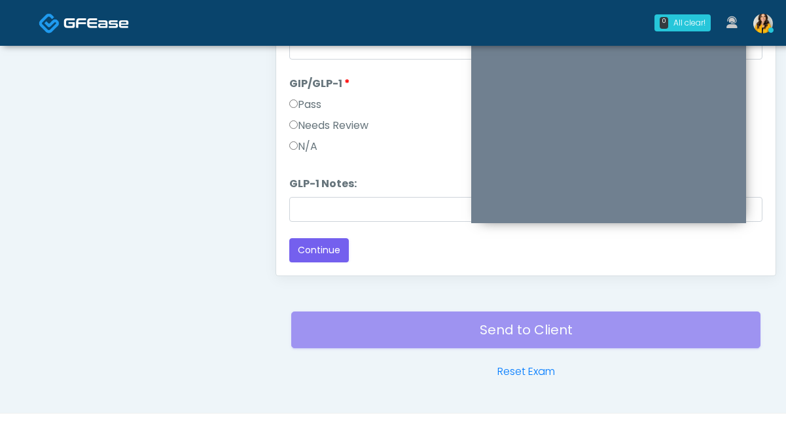
scroll to position [749, 0]
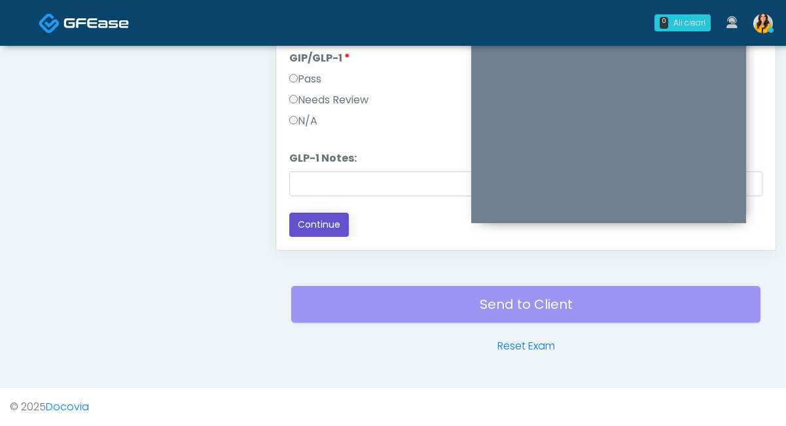
click at [325, 217] on button "Continue" at bounding box center [319, 225] width 60 height 24
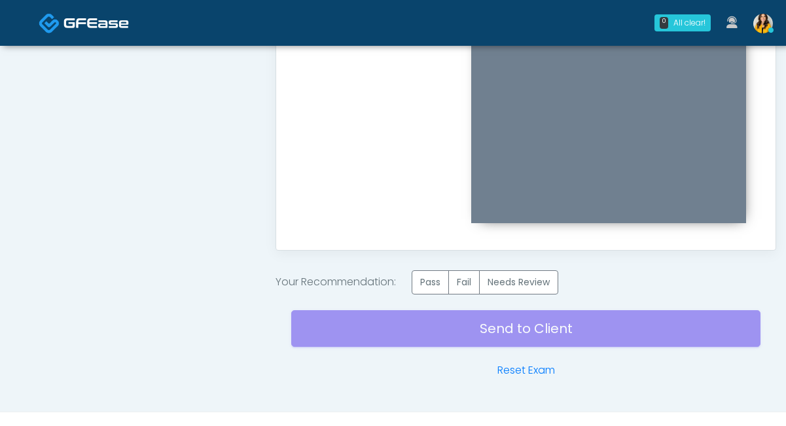
scroll to position [0, 0]
click at [437, 287] on label "Pass" at bounding box center [430, 282] width 37 height 24
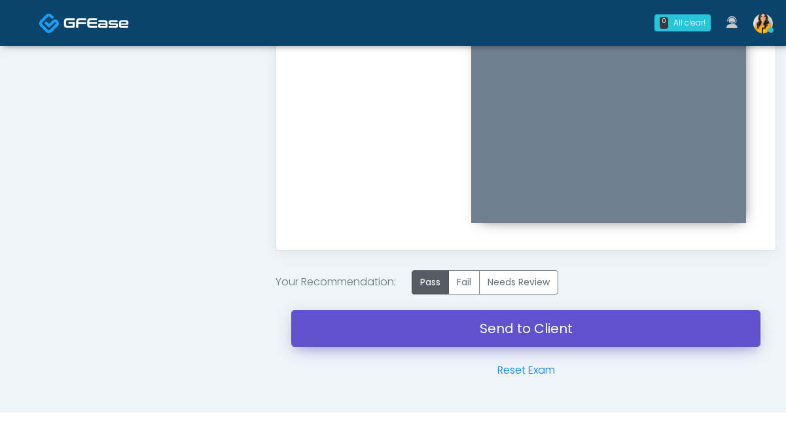
click at [469, 343] on link "Send to Client" at bounding box center [525, 328] width 469 height 37
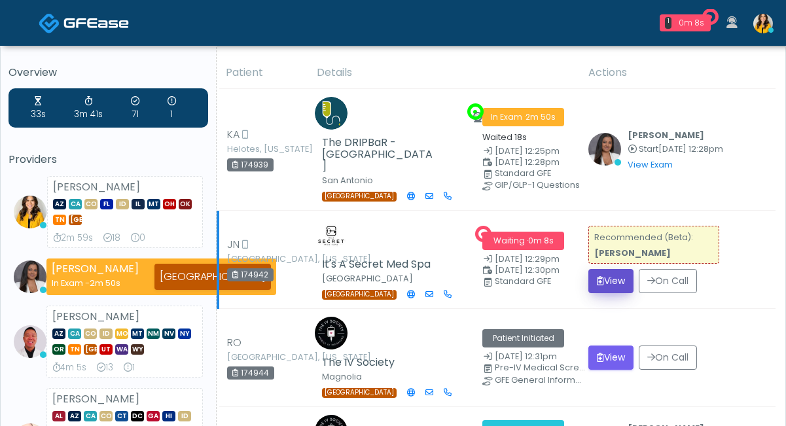
click at [610, 275] on button "View" at bounding box center [610, 281] width 45 height 24
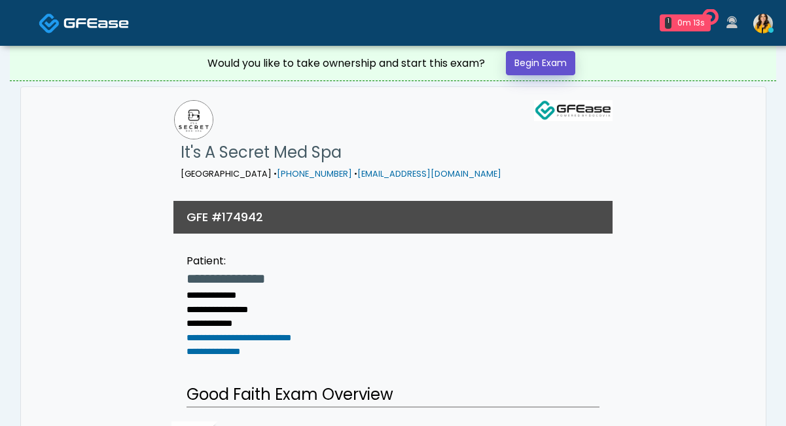
click at [559, 59] on link "Begin Exam" at bounding box center [540, 63] width 69 height 24
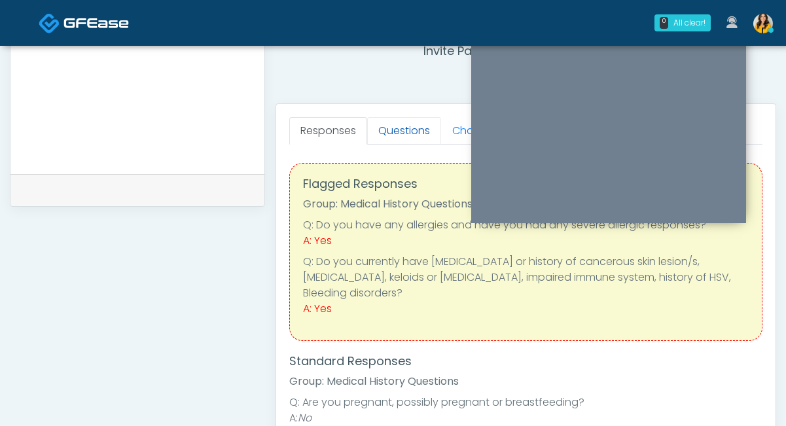
scroll to position [510, 0]
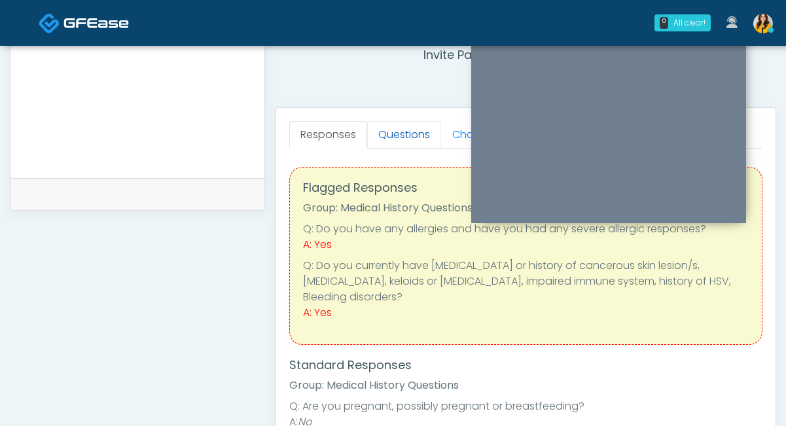
click at [397, 132] on link "Questions" at bounding box center [404, 134] width 74 height 27
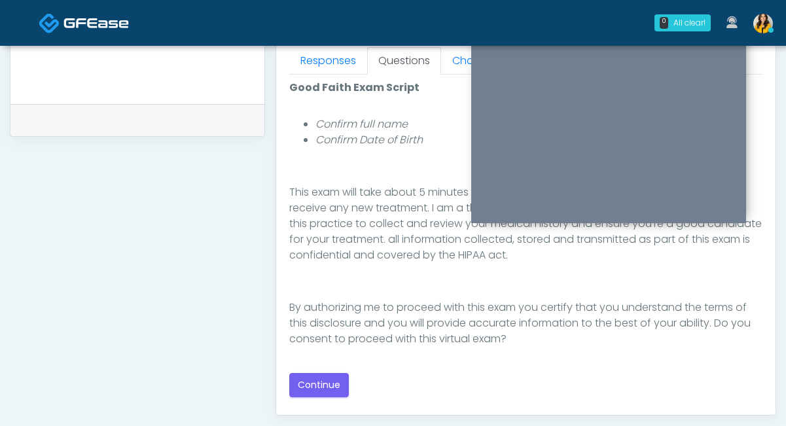
scroll to position [613, 0]
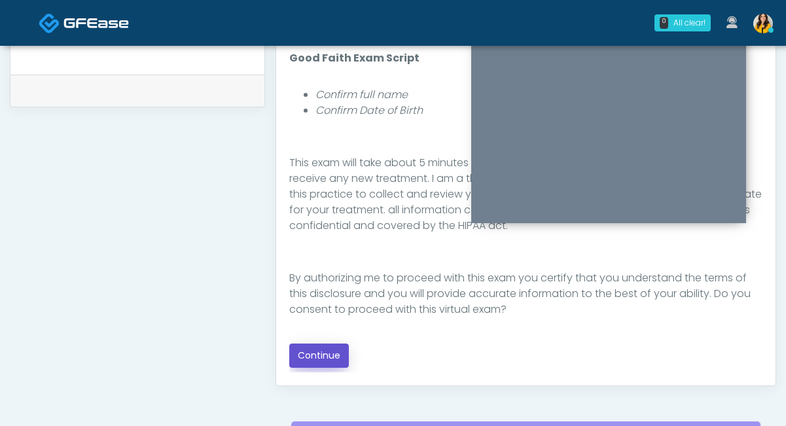
click at [319, 348] on button "Continue" at bounding box center [319, 356] width 60 height 24
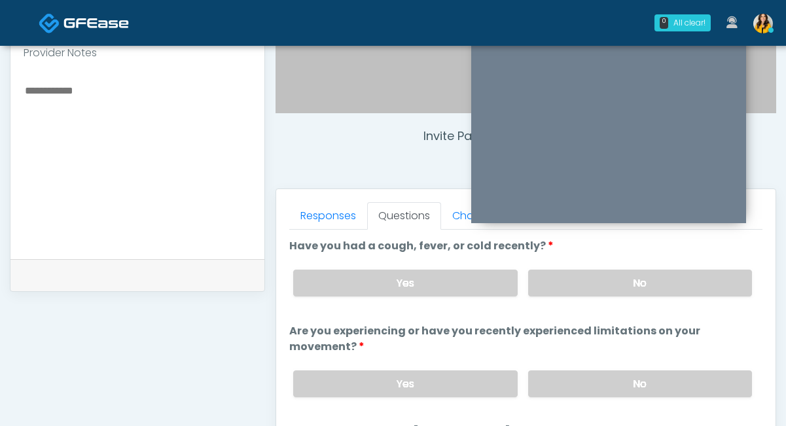
scroll to position [416, 0]
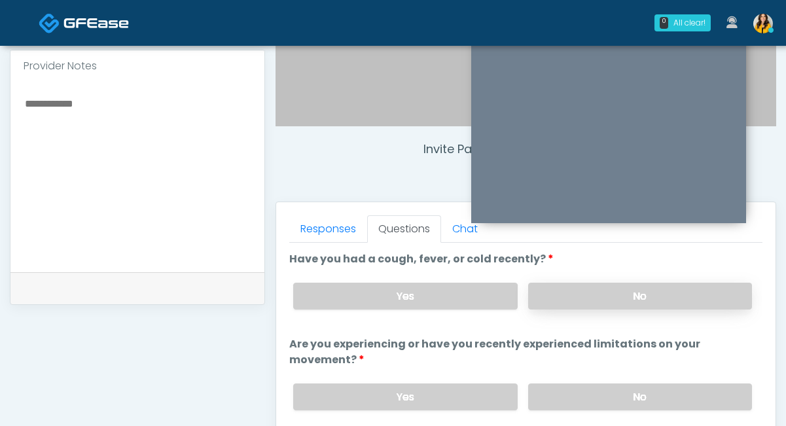
click at [563, 289] on label "No" at bounding box center [640, 296] width 224 height 27
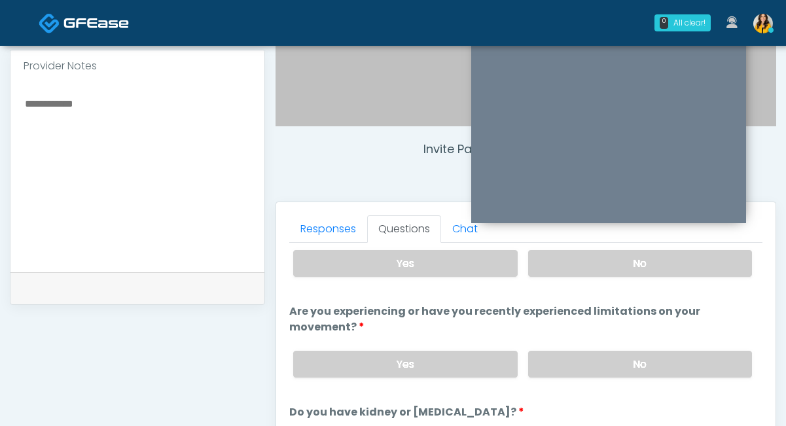
scroll to position [36, 0]
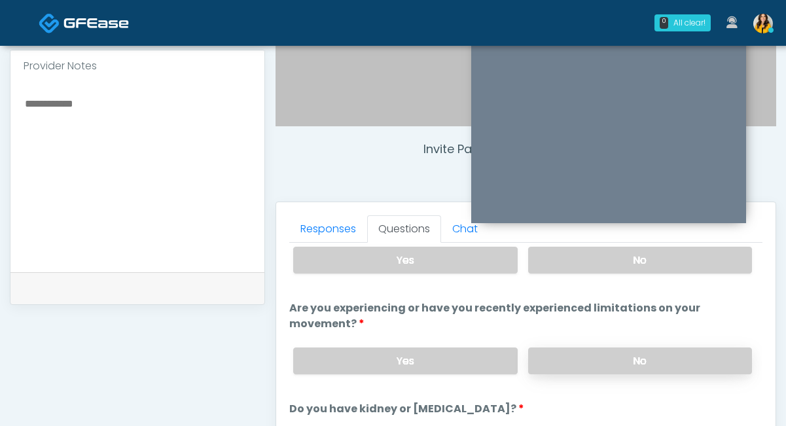
click at [553, 355] on label "No" at bounding box center [640, 360] width 224 height 27
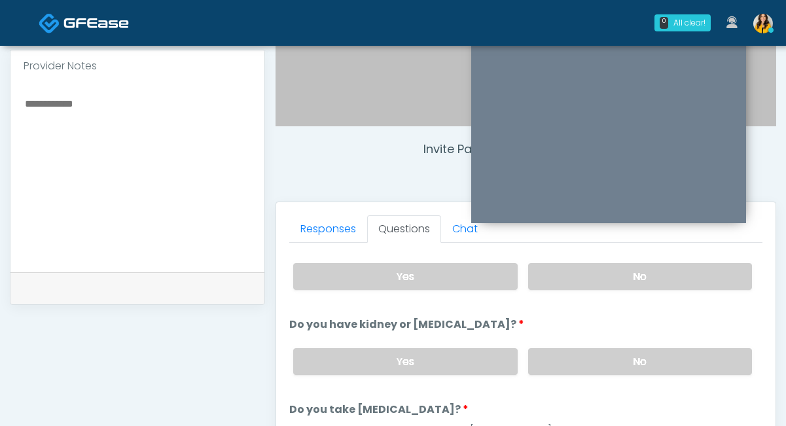
scroll to position [121, 0]
click at [563, 356] on label "No" at bounding box center [640, 360] width 224 height 27
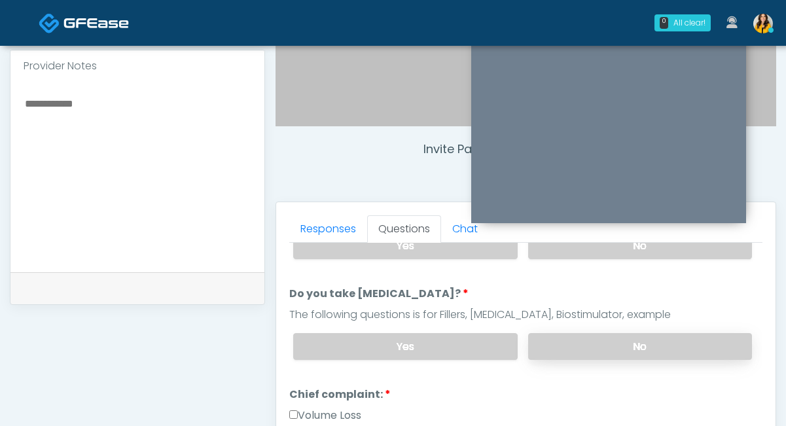
click at [556, 350] on label "No" at bounding box center [640, 346] width 224 height 27
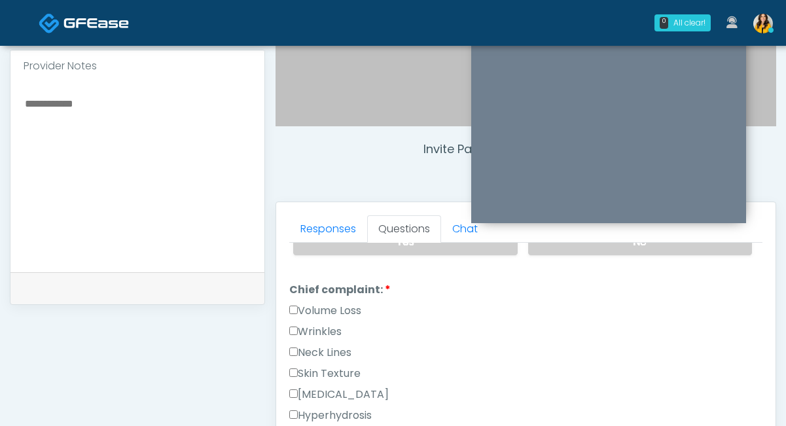
scroll to position [351, 0]
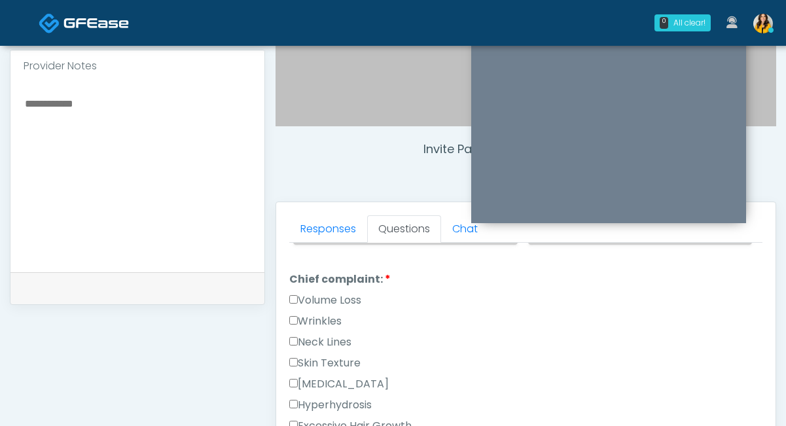
click at [340, 296] on label "Volume Loss" at bounding box center [325, 301] width 72 height 16
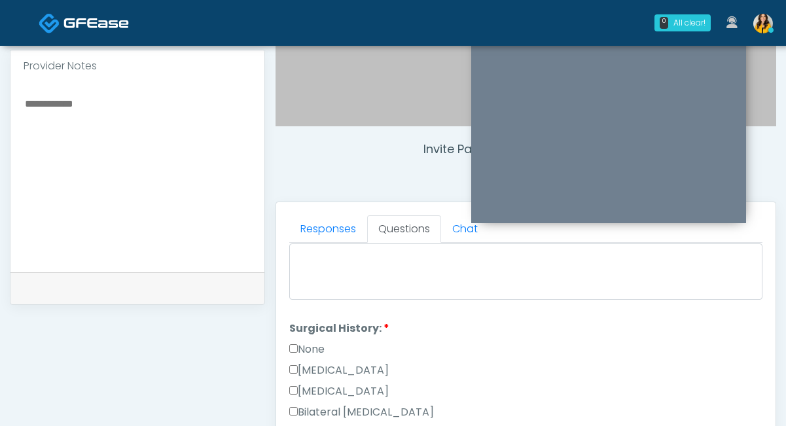
scroll to position [698, 0]
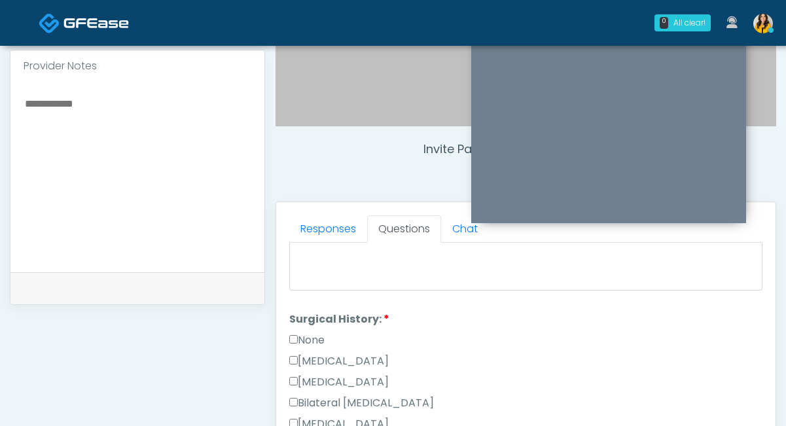
click at [319, 345] on label "None" at bounding box center [306, 340] width 35 height 16
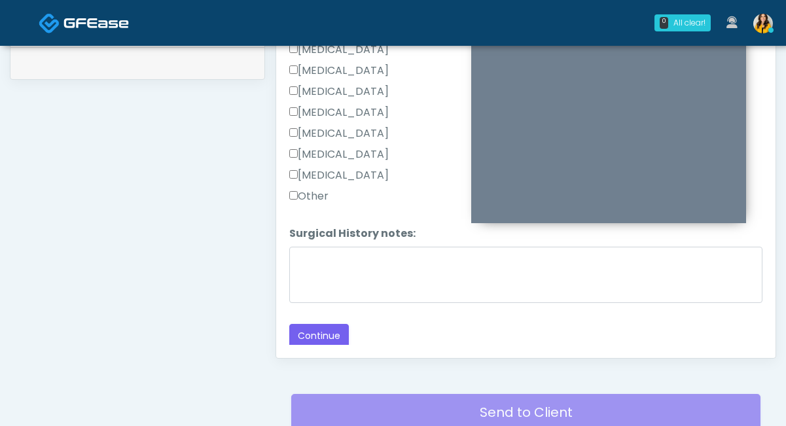
scroll to position [643, 0]
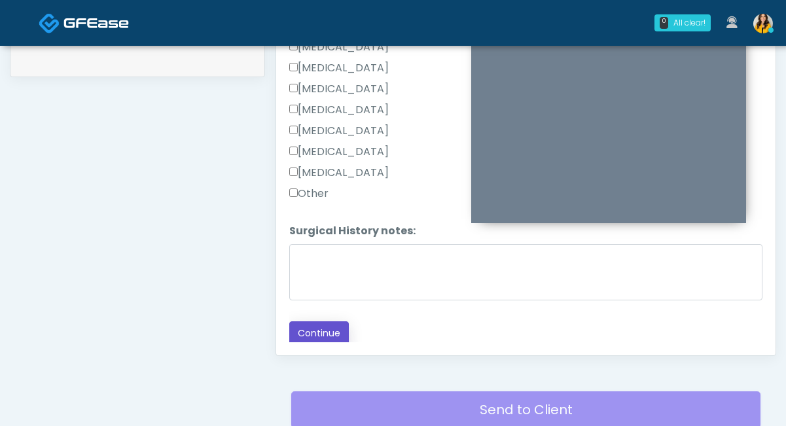
click at [321, 330] on button "Continue" at bounding box center [319, 333] width 60 height 24
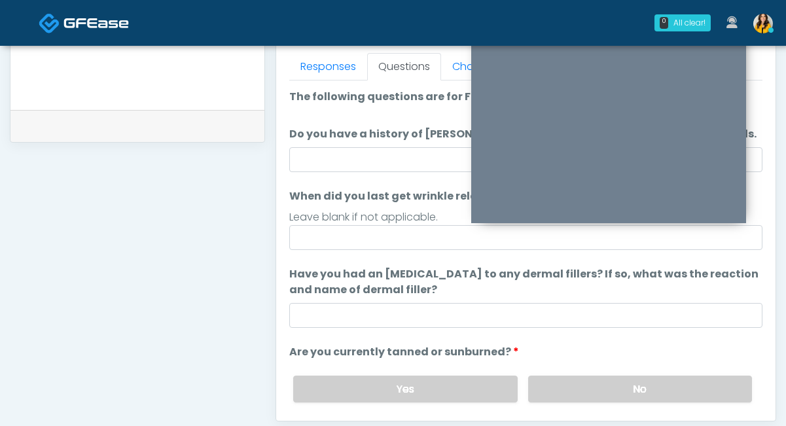
scroll to position [577, 0]
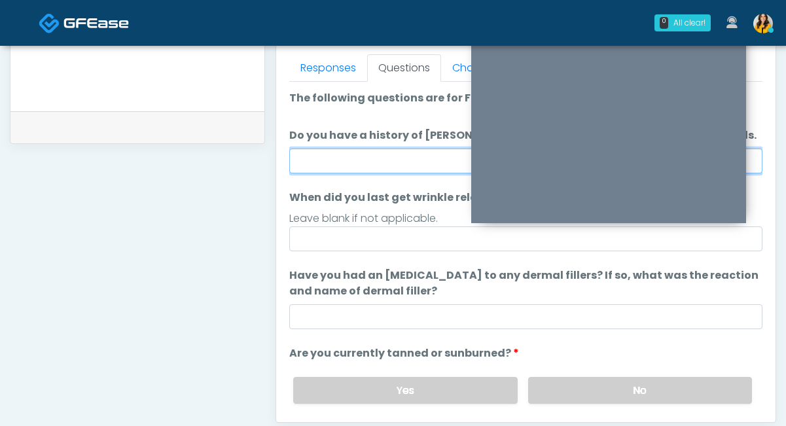
click at [344, 171] on input "Do you have a history of Guillain's barre or ALS? If so, please provide details." at bounding box center [525, 161] width 473 height 25
type input "**"
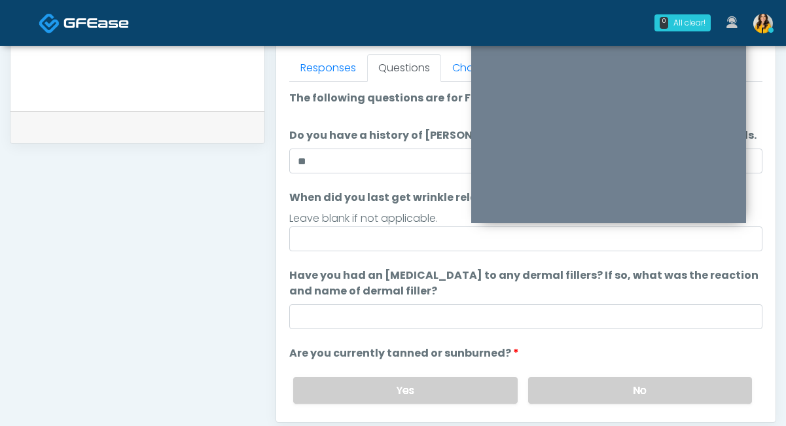
click at [308, 201] on label "When did you last get wrinkle relaxer or dermal filler?" at bounding box center [437, 198] width 296 height 16
click at [308, 226] on input "When did you last get wrinkle relaxer or dermal filler?" at bounding box center [525, 238] width 473 height 25
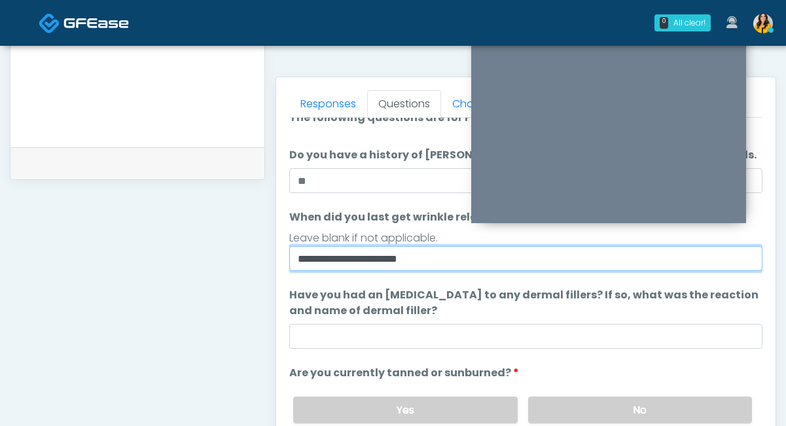
scroll to position [18, 0]
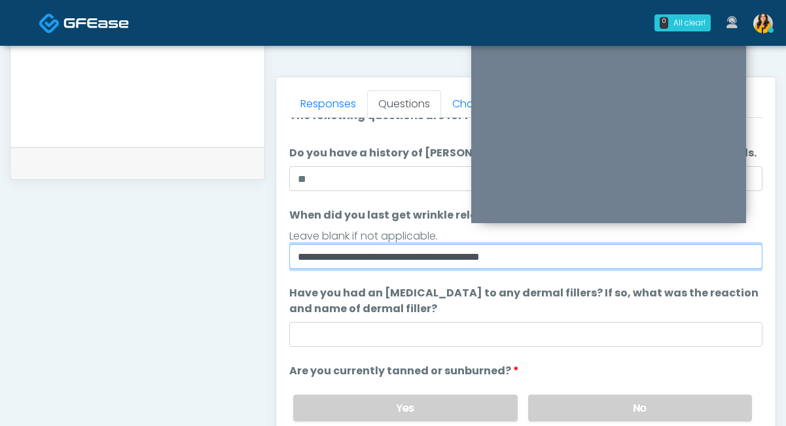
type input "**********"
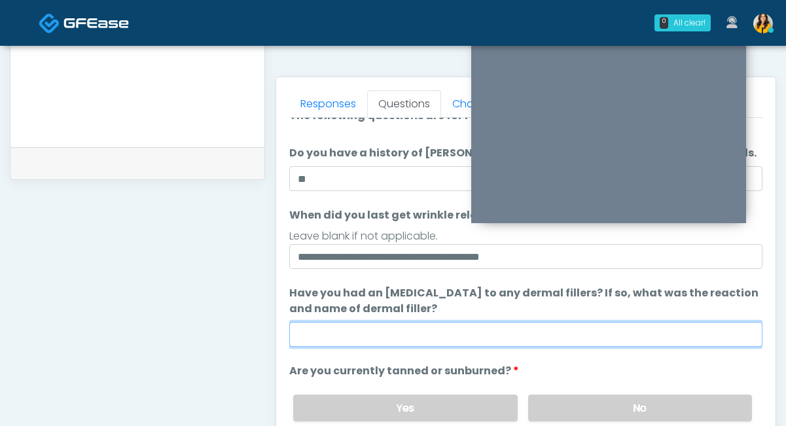
click at [408, 334] on input "Have you had an allergic response to any dermal fillers? If so, what was the re…" at bounding box center [525, 334] width 473 height 25
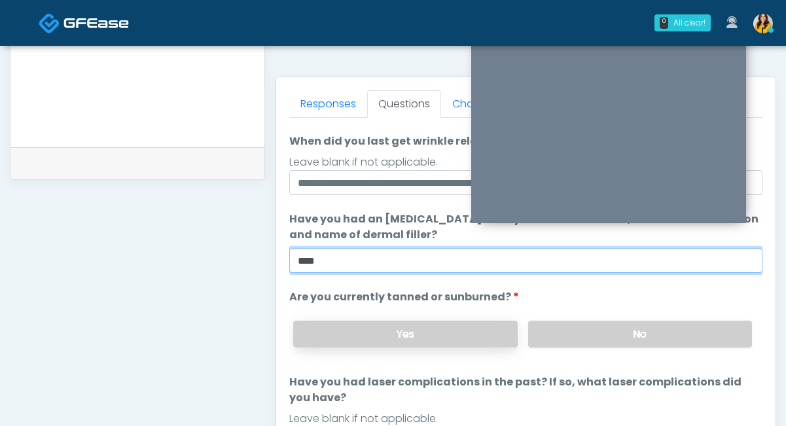
type input "****"
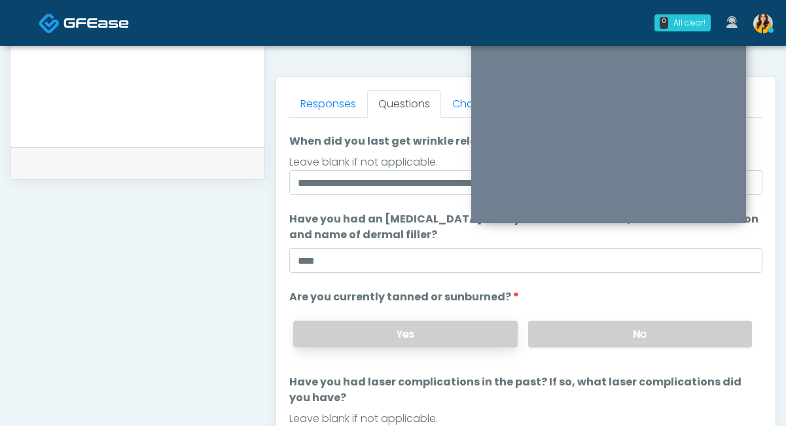
click at [427, 343] on label "Yes" at bounding box center [405, 334] width 224 height 27
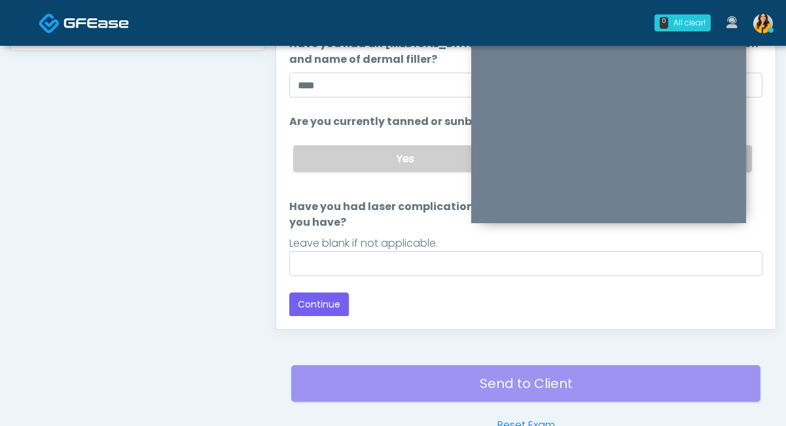
scroll to position [684, 0]
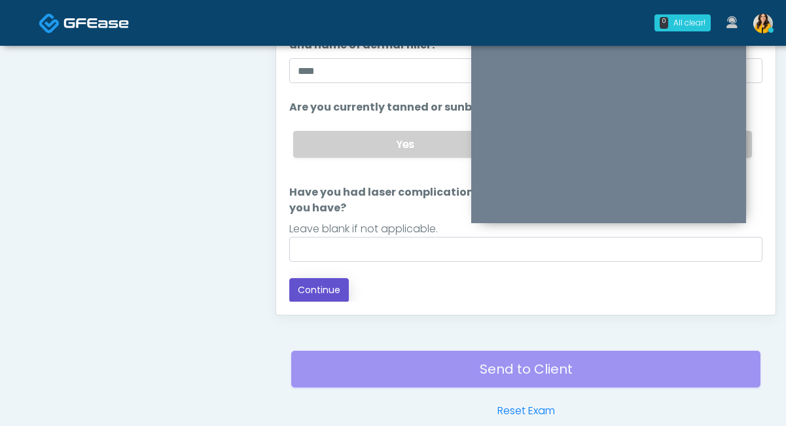
click at [327, 288] on button "Continue" at bounding box center [319, 290] width 60 height 24
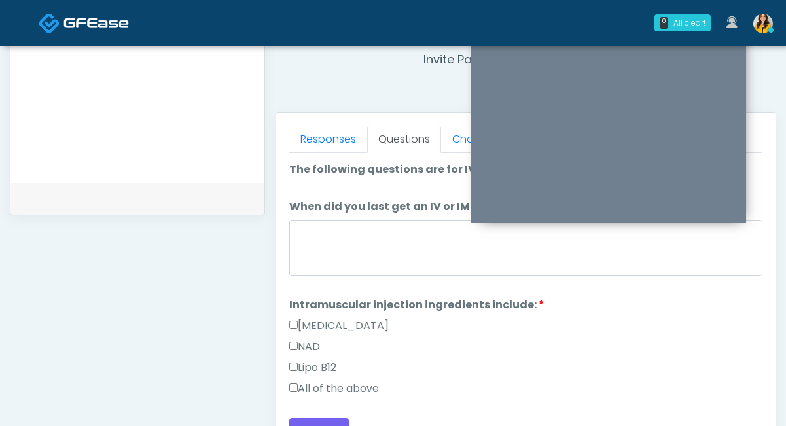
scroll to position [497, 0]
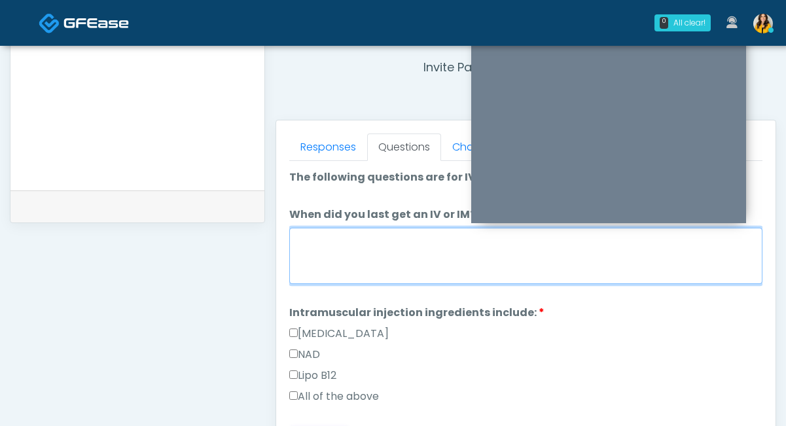
click at [367, 257] on textarea "When did you last get an IV or IM?" at bounding box center [525, 256] width 473 height 56
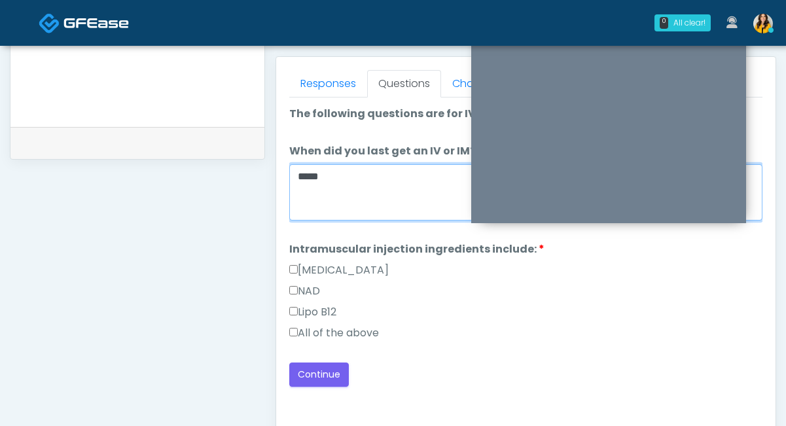
scroll to position [570, 0]
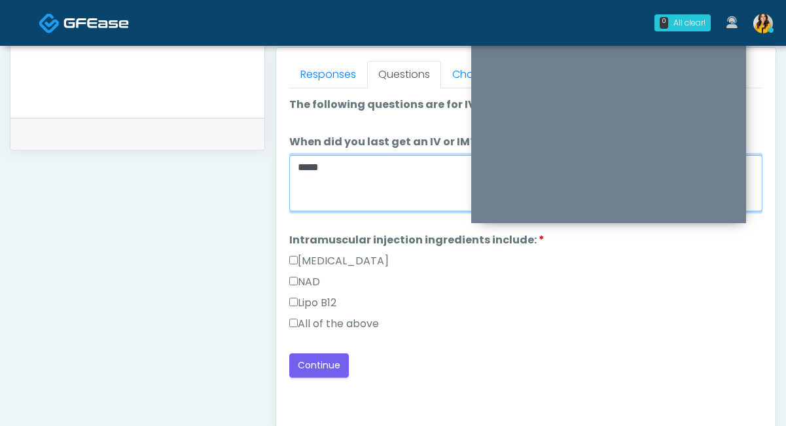
type textarea "*****"
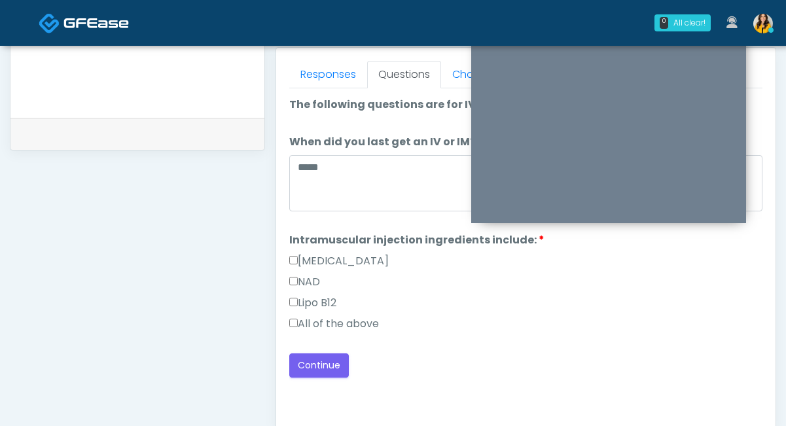
click at [333, 321] on label "All of the above" at bounding box center [334, 324] width 90 height 16
click at [332, 368] on button "Continue" at bounding box center [319, 365] width 60 height 24
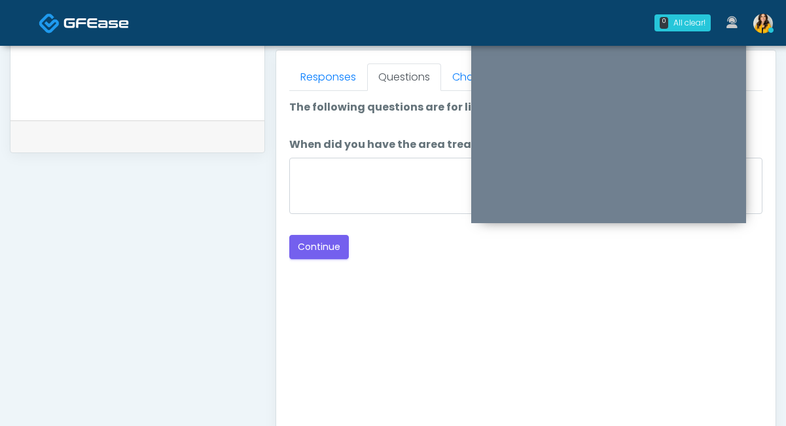
scroll to position [566, 0]
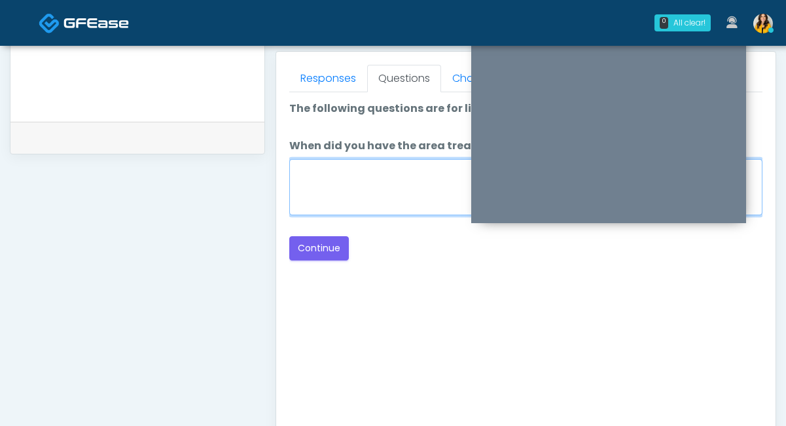
click at [429, 202] on textarea "When did you have the area treated with a previous lipolysis treatment?" at bounding box center [525, 187] width 473 height 56
type textarea "*****"
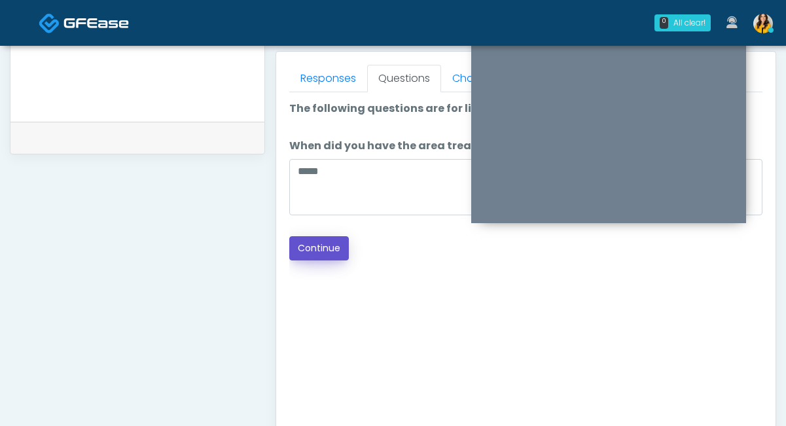
click at [330, 249] on button "Continue" at bounding box center [319, 248] width 60 height 24
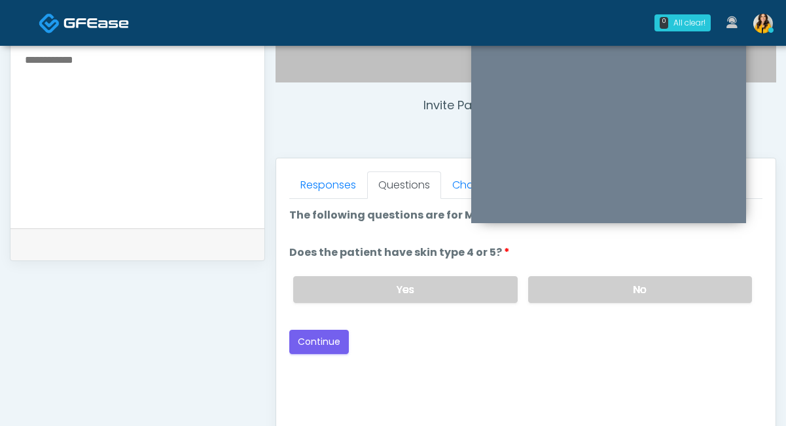
scroll to position [455, 0]
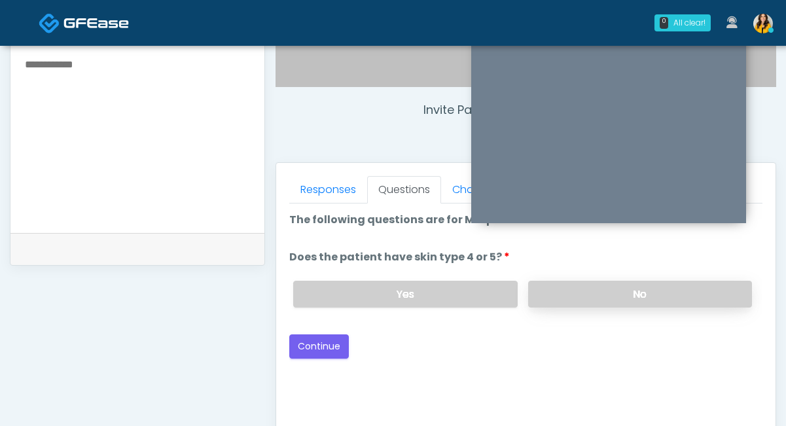
click at [552, 294] on label "No" at bounding box center [640, 294] width 224 height 27
click at [346, 340] on button "Continue" at bounding box center [319, 346] width 60 height 24
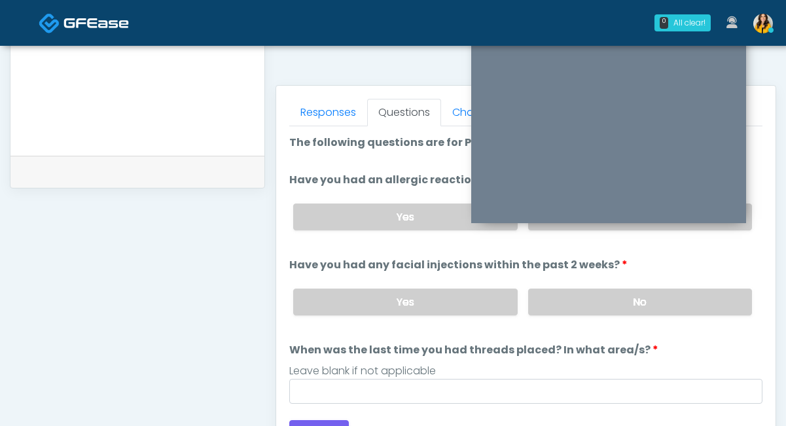
scroll to position [518, 0]
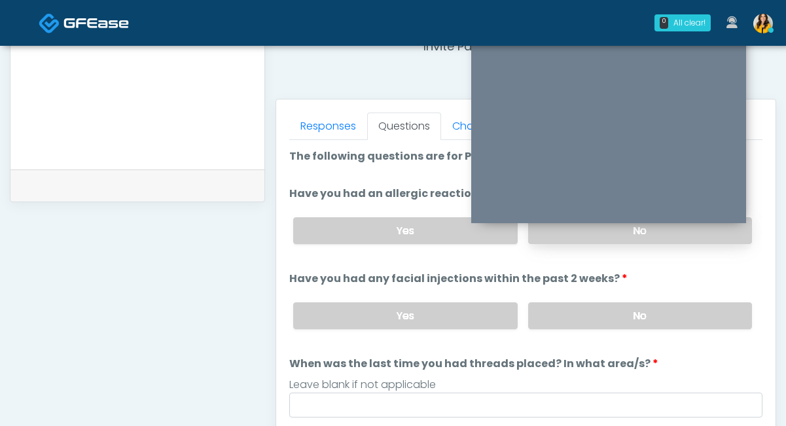
click at [560, 239] on label "No" at bounding box center [640, 230] width 224 height 27
click at [560, 323] on label "No" at bounding box center [640, 315] width 224 height 27
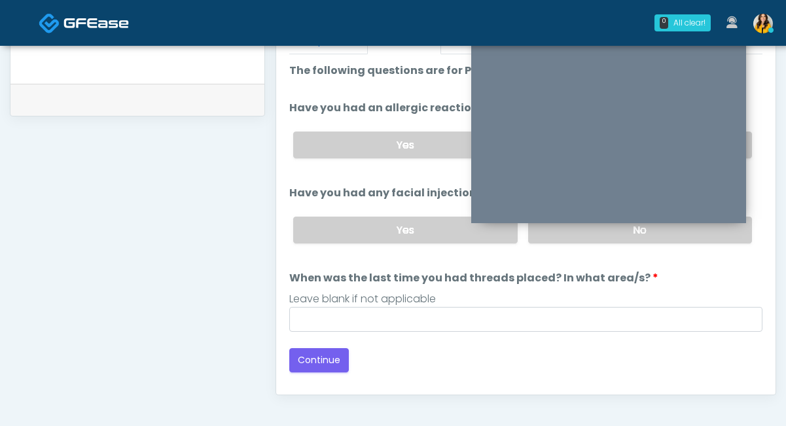
scroll to position [611, 0]
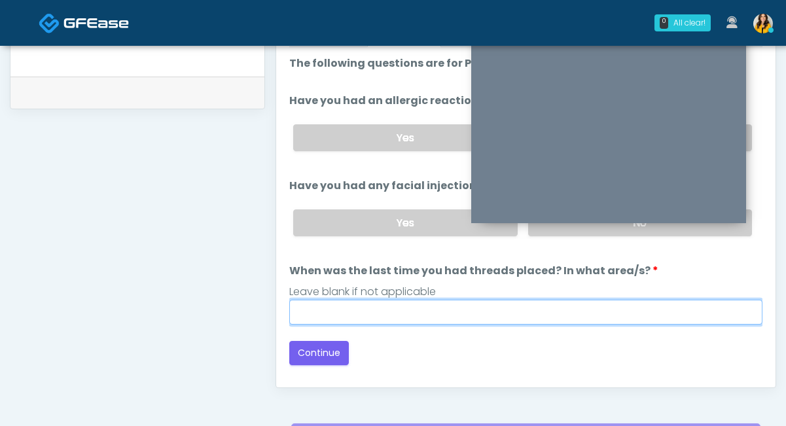
click at [497, 317] on input "When was the last time you had threads placed? In what area/s?" at bounding box center [525, 312] width 473 height 25
type input "*****"
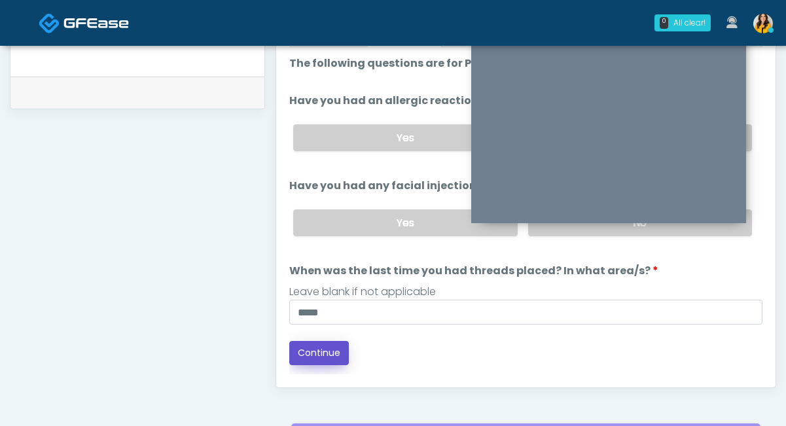
click at [331, 354] on button "Continue" at bounding box center [319, 353] width 60 height 24
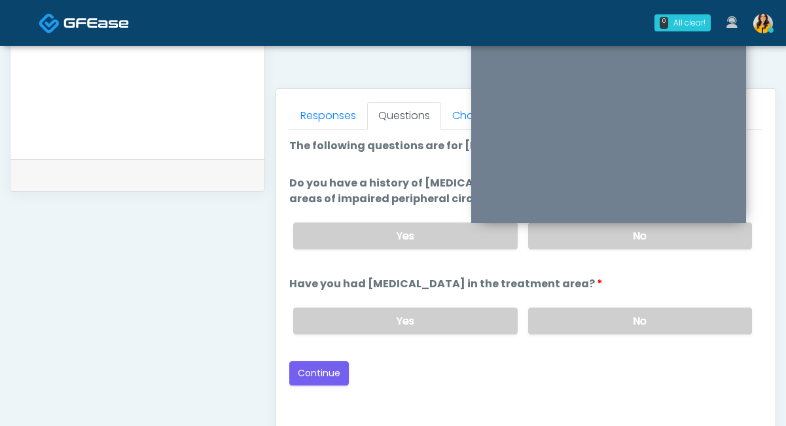
scroll to position [509, 0]
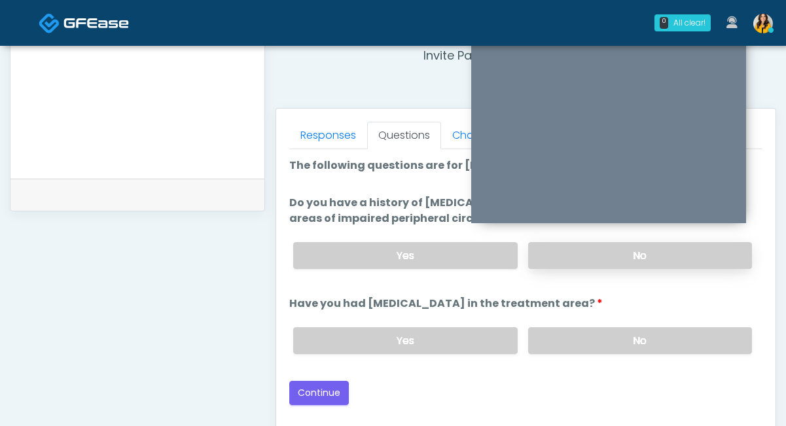
click at [554, 258] on label "No" at bounding box center [640, 255] width 224 height 27
click at [551, 344] on label "No" at bounding box center [640, 340] width 224 height 27
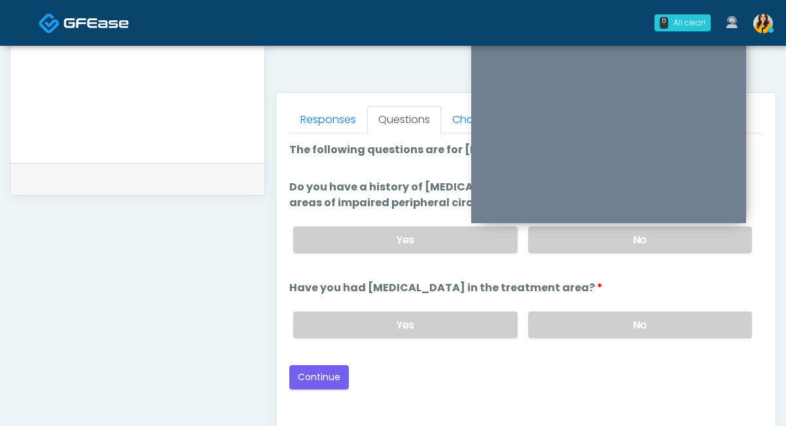
scroll to position [529, 0]
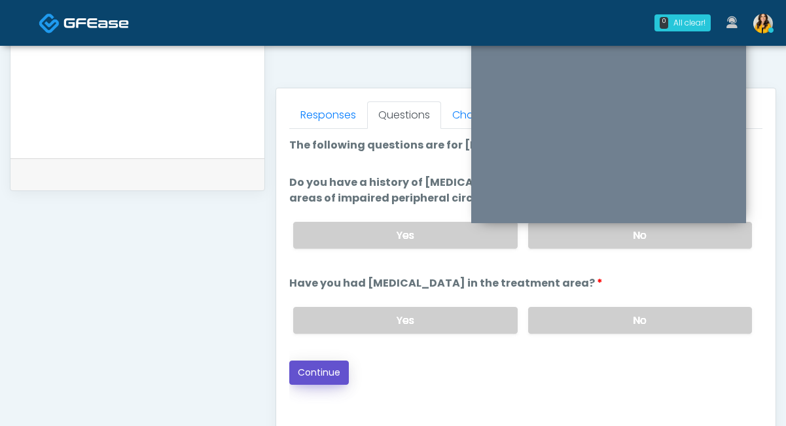
click at [327, 362] on button "Continue" at bounding box center [319, 373] width 60 height 24
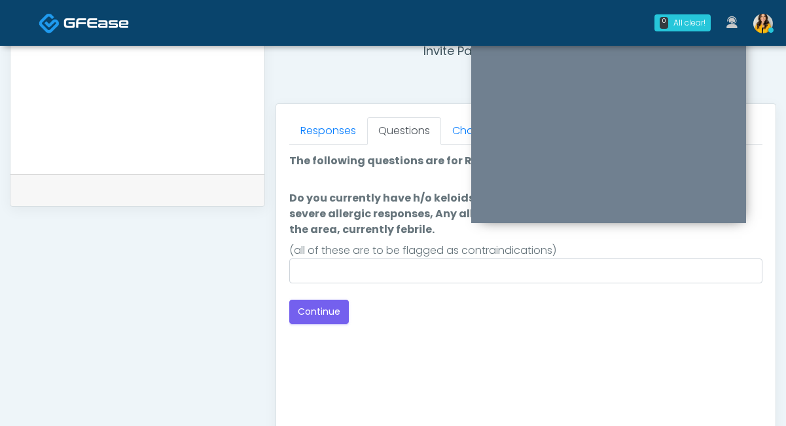
scroll to position [512, 0]
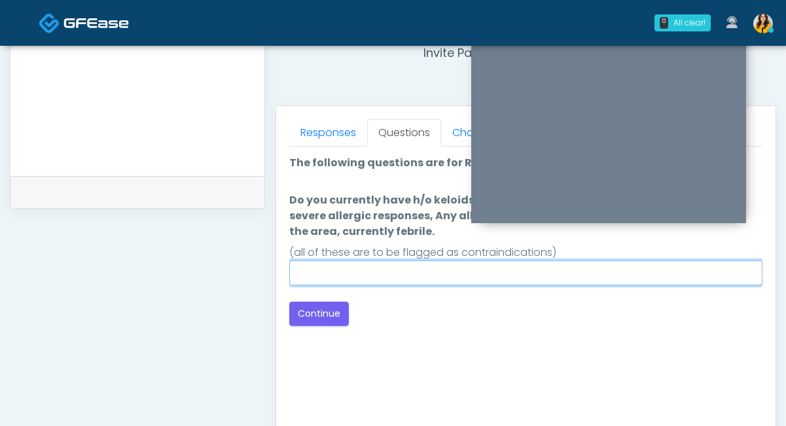
click at [383, 274] on input "Do you currently have h/o keloids, skin infection in the treatment area, h/o se…" at bounding box center [525, 272] width 473 height 25
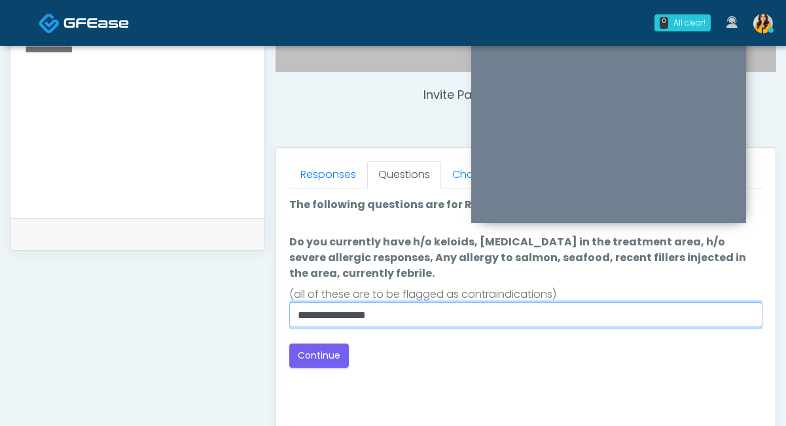
scroll to position [446, 0]
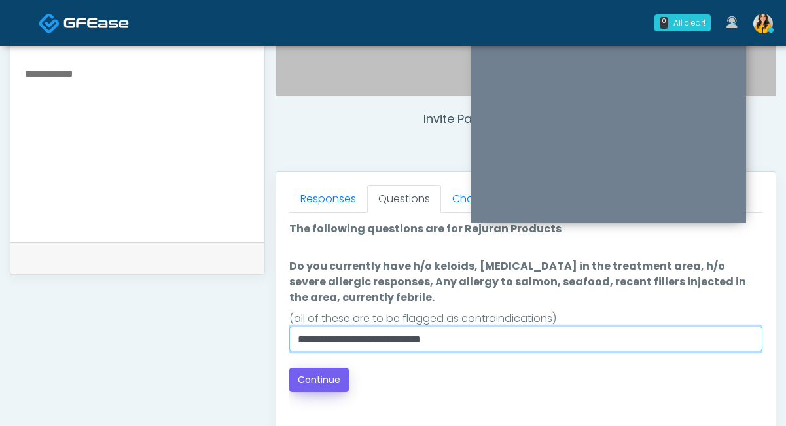
type input "**********"
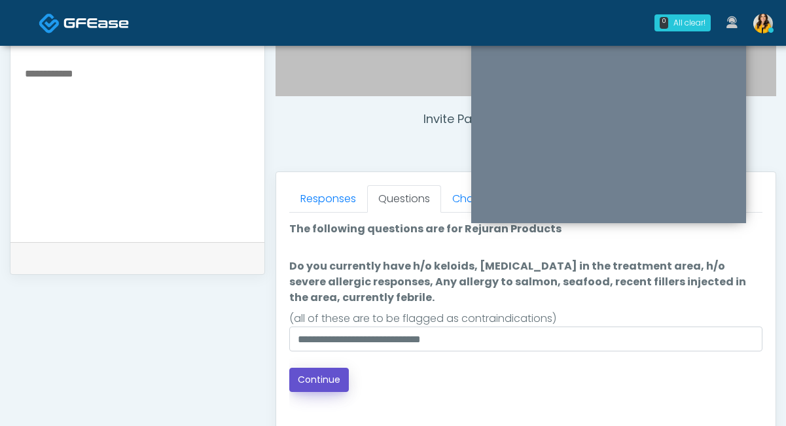
click at [325, 375] on button "Continue" at bounding box center [319, 380] width 60 height 24
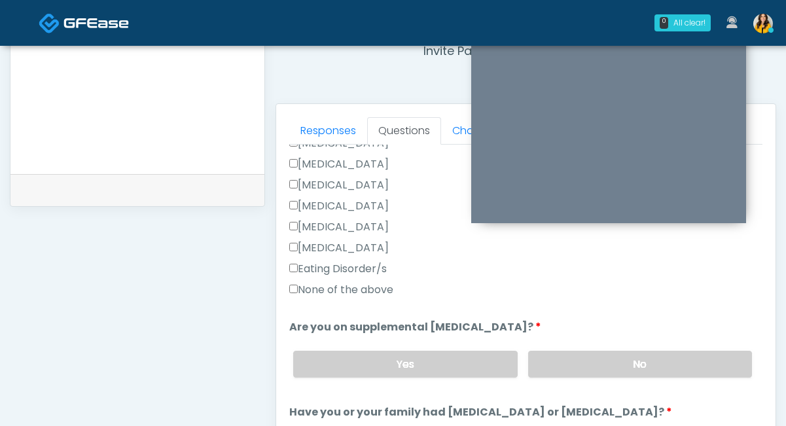
scroll to position [363, 0]
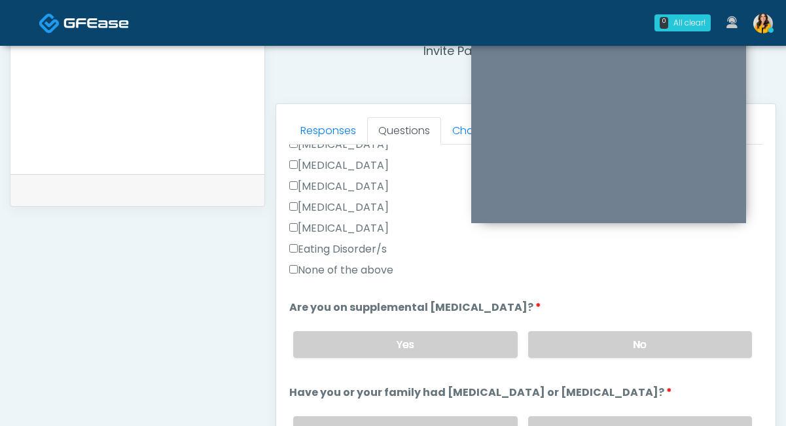
click at [386, 271] on label "None of the above" at bounding box center [341, 270] width 104 height 16
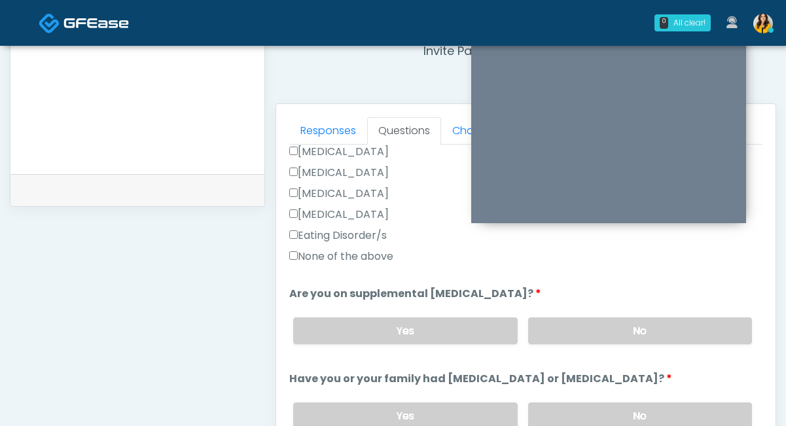
scroll to position [400, 0]
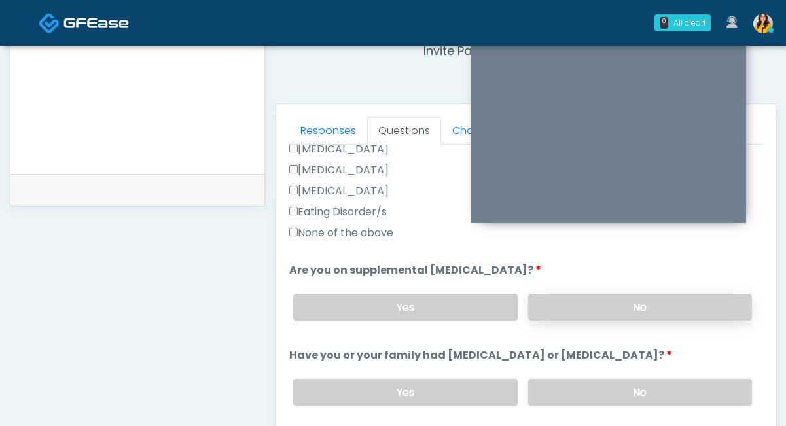
click at [561, 295] on label "No" at bounding box center [640, 307] width 224 height 27
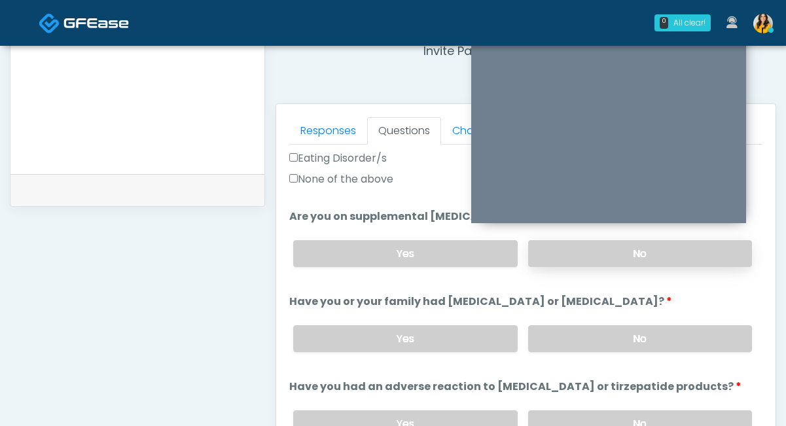
scroll to position [463, 0]
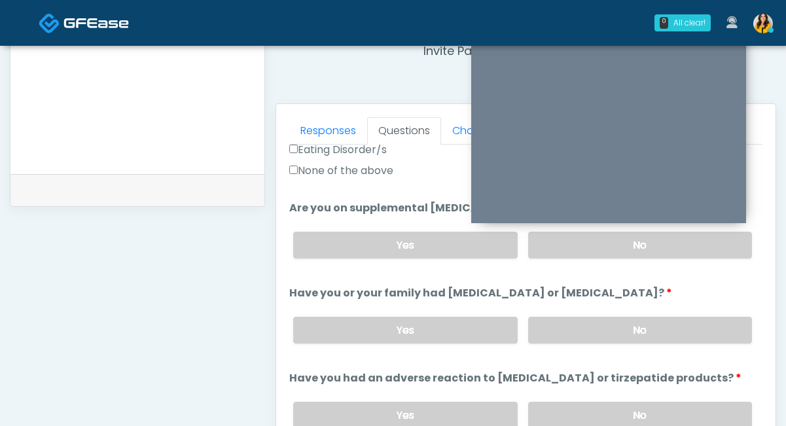
click at [550, 315] on div "Yes No" at bounding box center [523, 330] width 480 height 48
click at [541, 328] on label "No" at bounding box center [640, 330] width 224 height 27
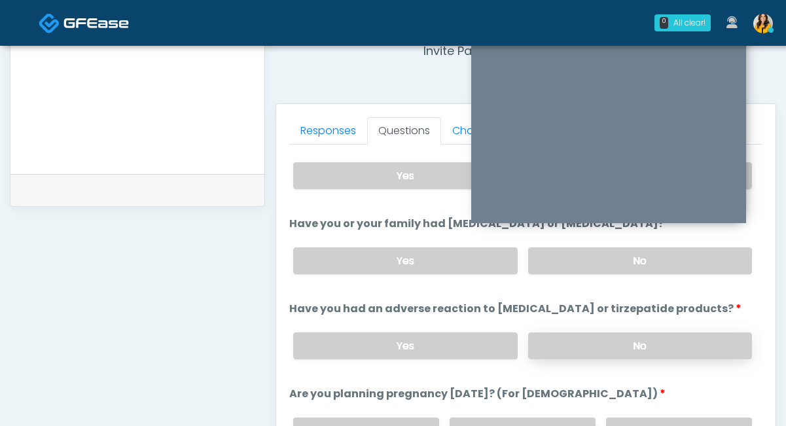
click at [545, 340] on label "No" at bounding box center [640, 345] width 224 height 27
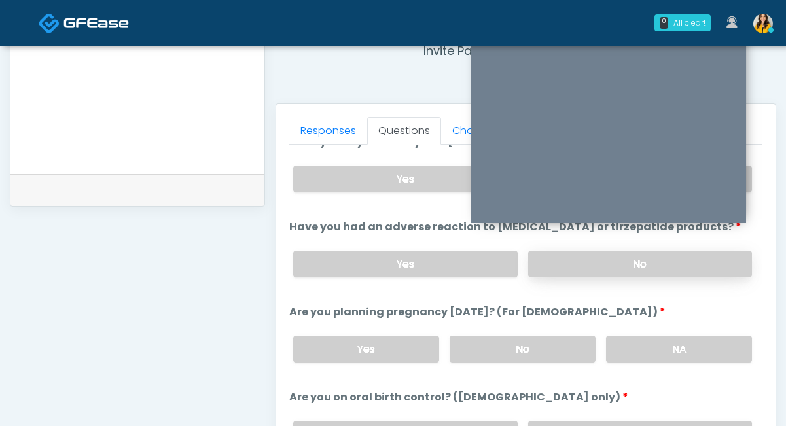
scroll to position [626, 0]
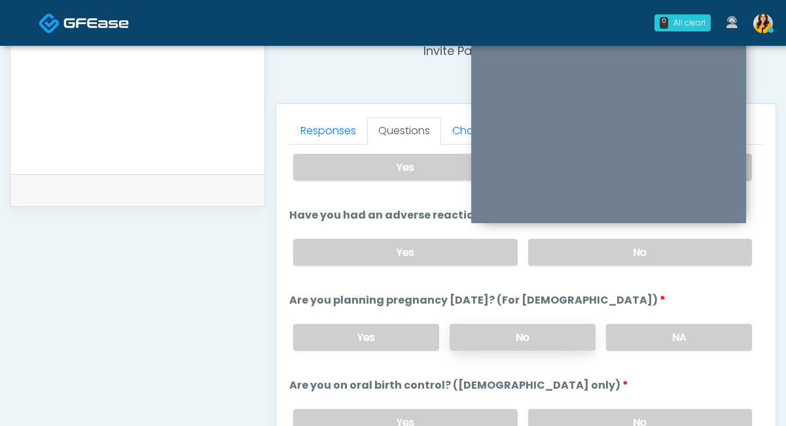
click at [561, 329] on label "No" at bounding box center [523, 337] width 146 height 27
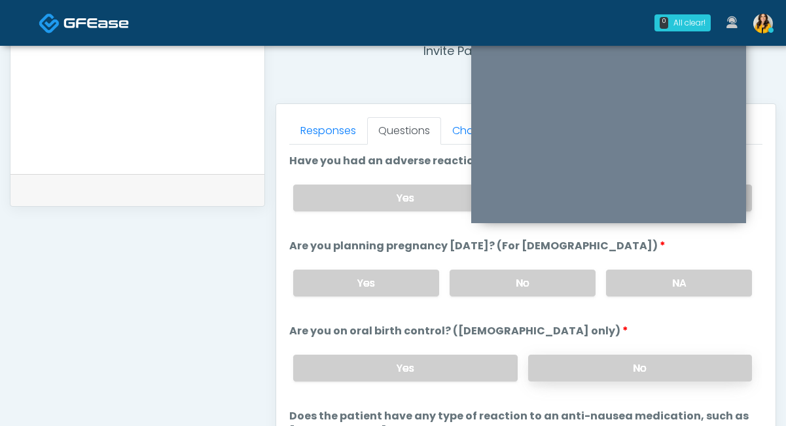
click at [550, 365] on label "No" at bounding box center [640, 368] width 224 height 27
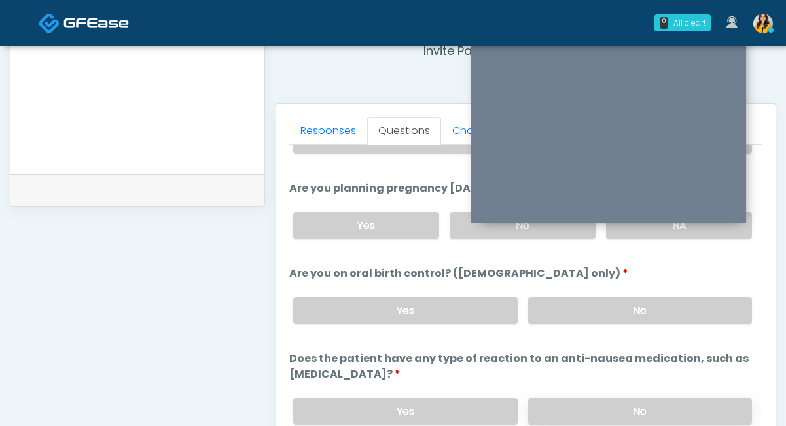
click at [572, 410] on label "No" at bounding box center [640, 411] width 224 height 27
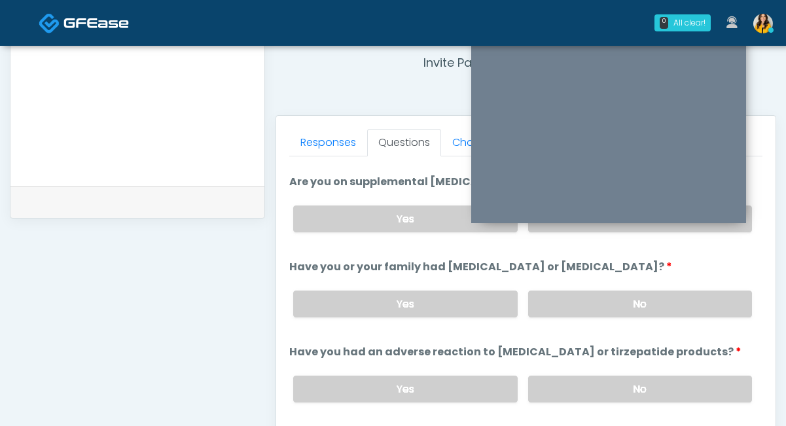
scroll to position [510, 0]
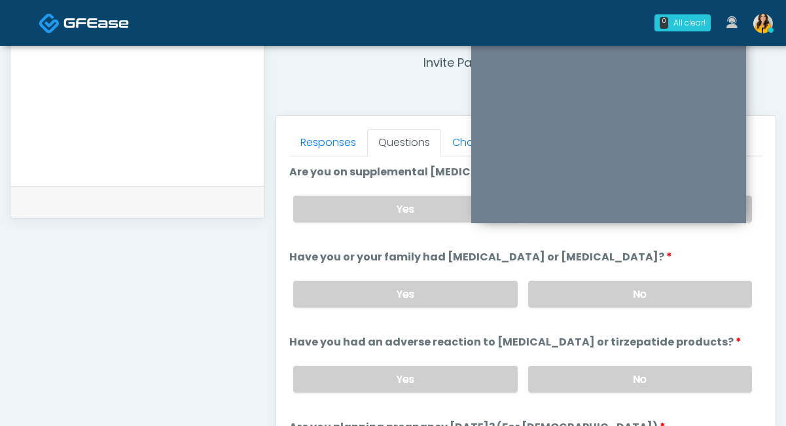
click at [452, 312] on div "Yes No" at bounding box center [523, 294] width 480 height 48
click at [432, 302] on label "Yes" at bounding box center [405, 294] width 224 height 27
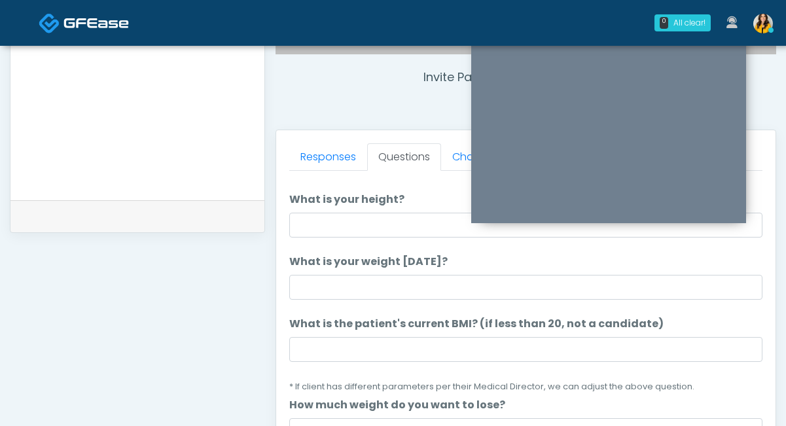
scroll to position [0, 0]
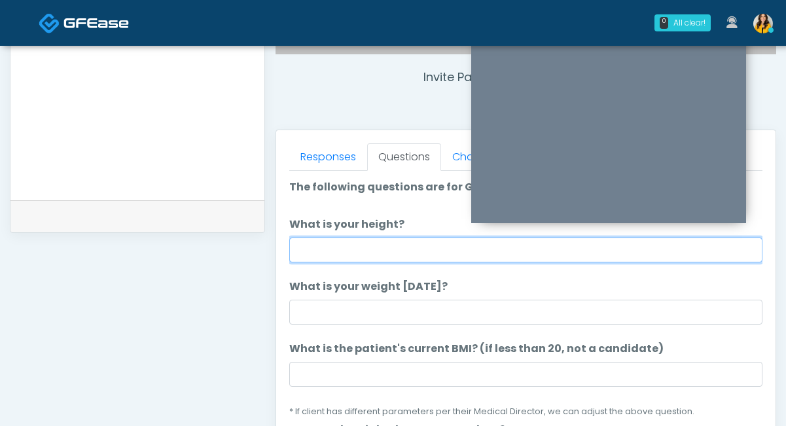
click at [333, 251] on input "What is your height?" at bounding box center [525, 250] width 473 height 25
type input "****"
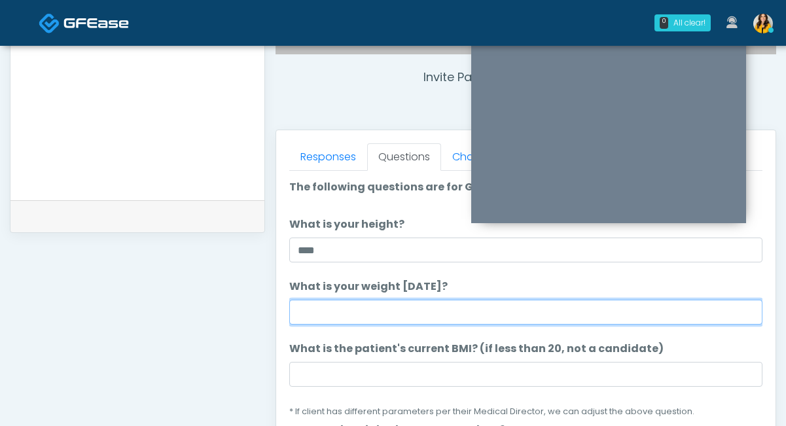
click at [319, 308] on input "What is your weight today?" at bounding box center [525, 312] width 473 height 25
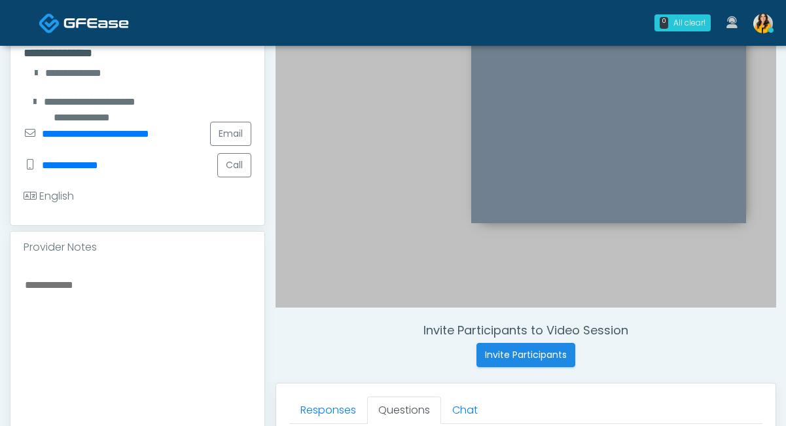
scroll to position [304, 0]
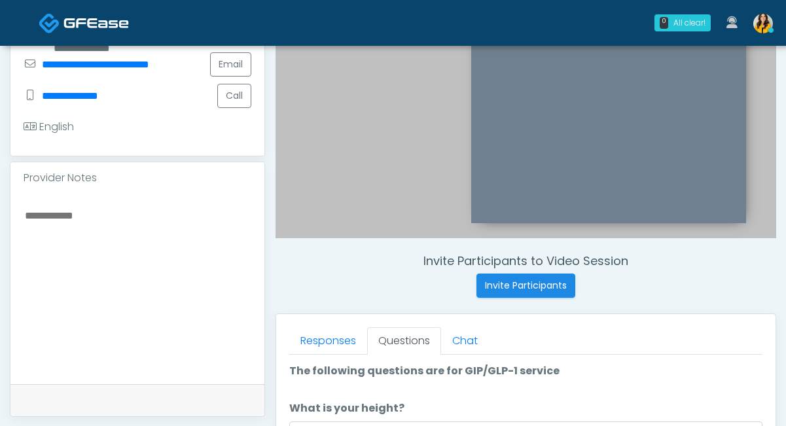
type input "***"
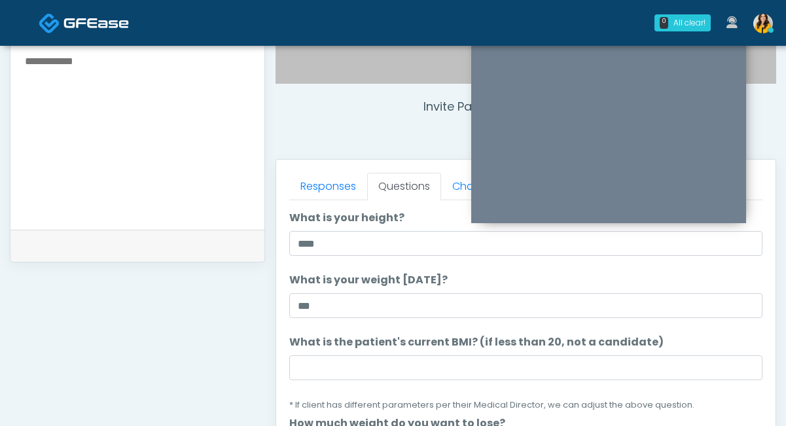
scroll to position [39, 0]
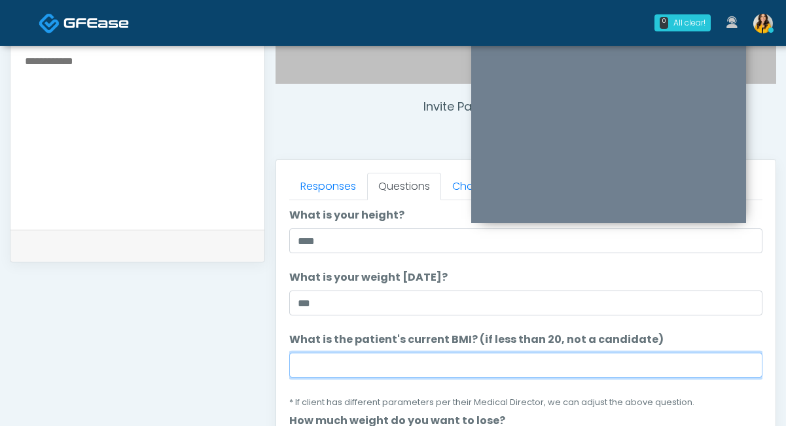
click at [334, 365] on input "What is the patient's current BMI? (if less than 20, not a candidate)" at bounding box center [525, 365] width 473 height 25
type input "****"
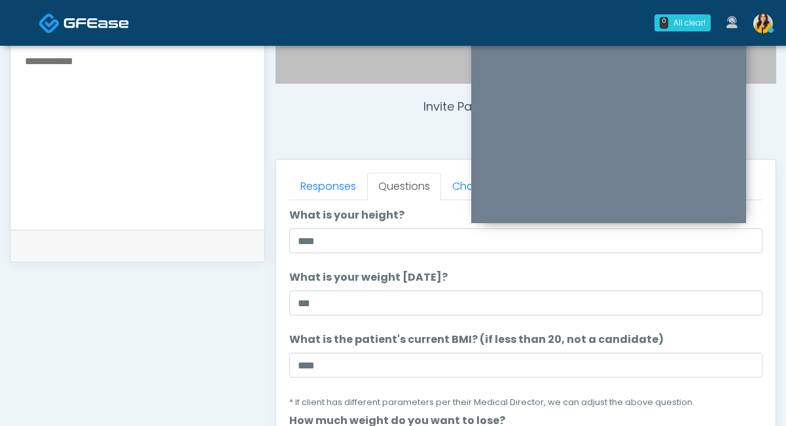
click at [208, 176] on textarea at bounding box center [138, 132] width 228 height 160
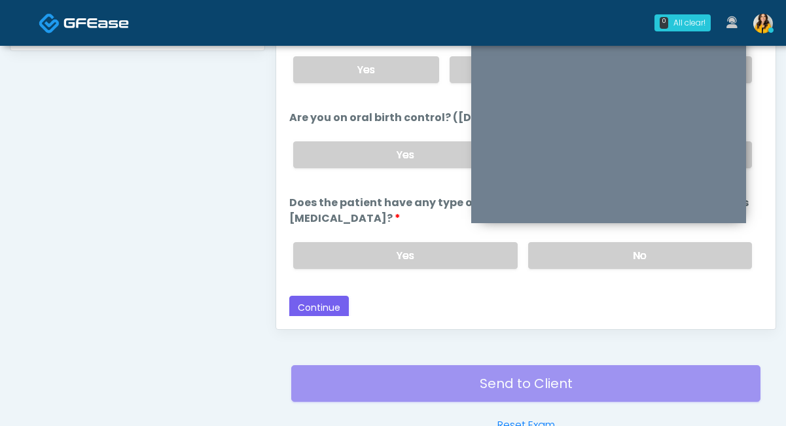
scroll to position [676, 0]
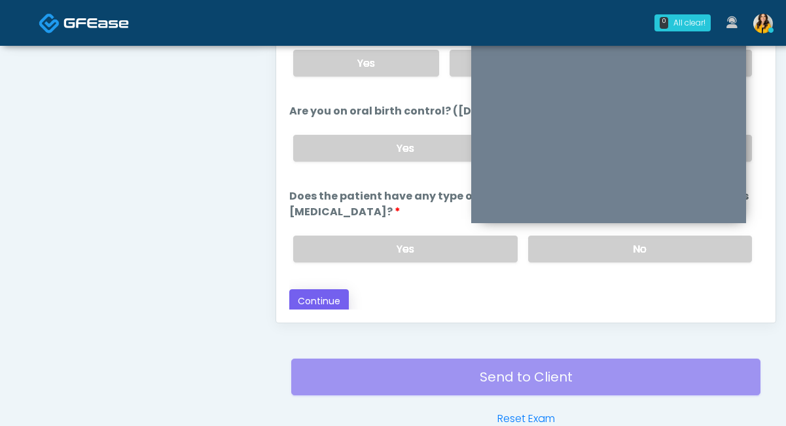
type textarea "**********"
click at [334, 298] on button "Continue" at bounding box center [319, 301] width 60 height 24
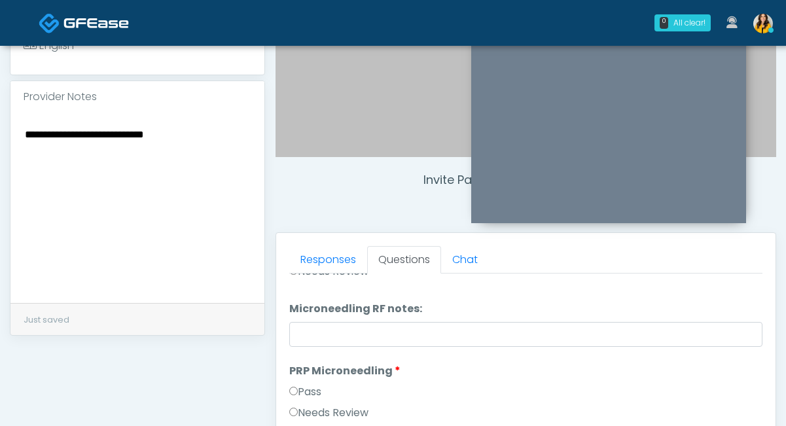
scroll to position [0, 0]
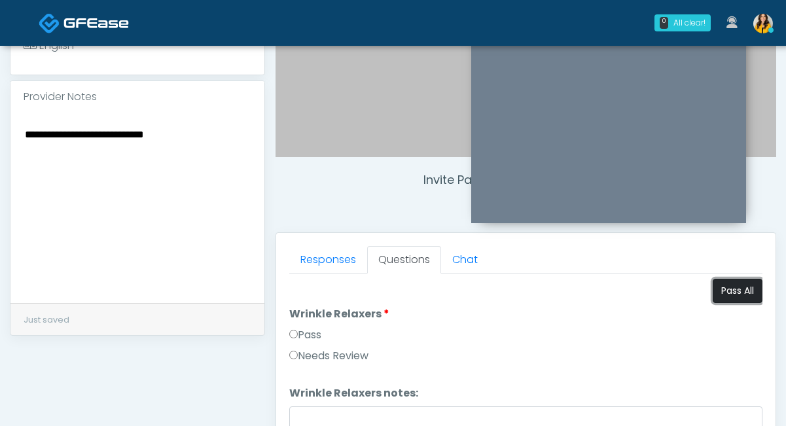
click at [739, 296] on button "Pass All" at bounding box center [738, 291] width 50 height 24
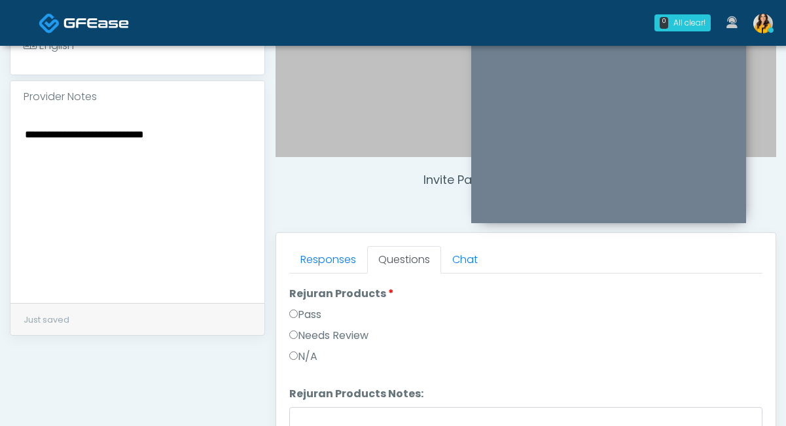
scroll to position [1028, 0]
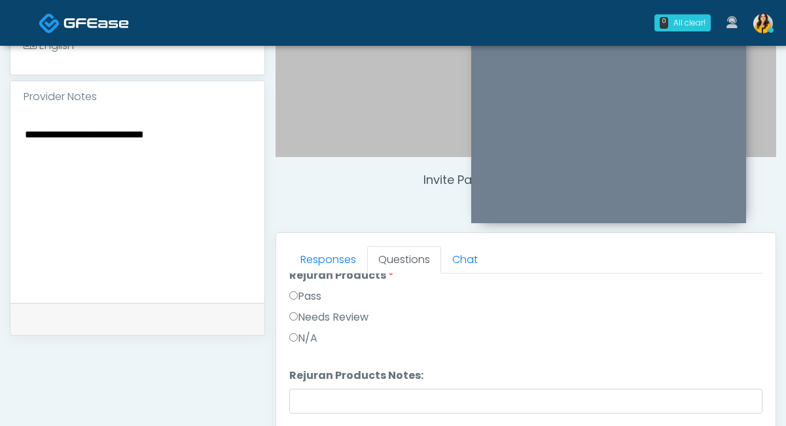
click at [330, 325] on div "Needs Review" at bounding box center [525, 320] width 473 height 21
click at [330, 318] on label "Needs Review" at bounding box center [328, 318] width 79 height 16
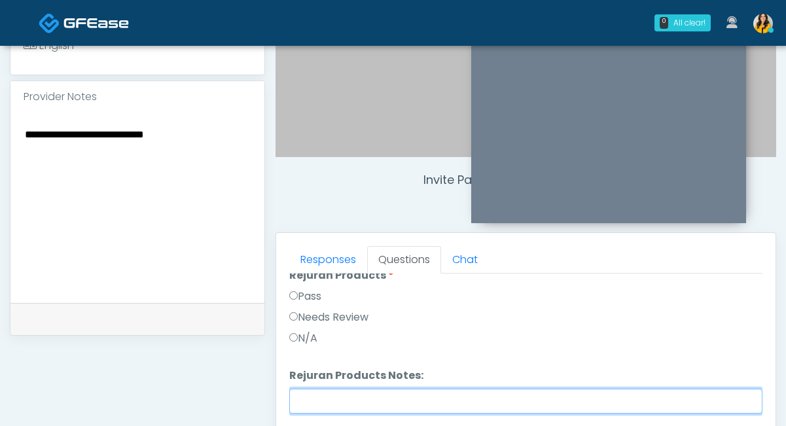
click at [336, 399] on input "Rejuran Products Notes:" at bounding box center [525, 401] width 473 height 25
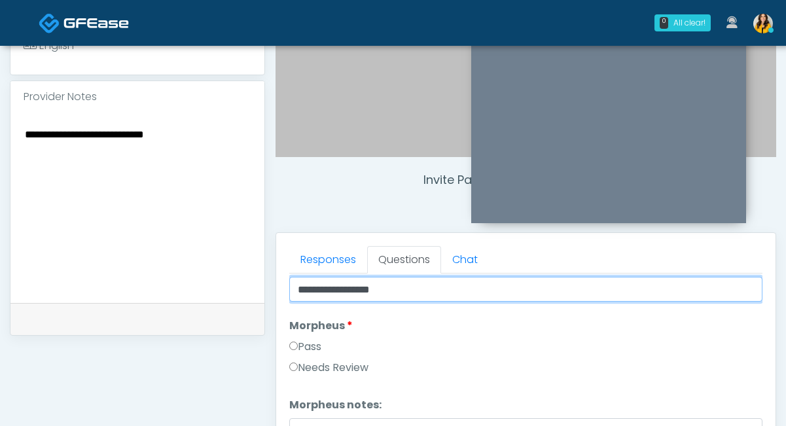
scroll to position [1139, 0]
click at [383, 295] on input "**********" at bounding box center [525, 290] width 473 height 25
type input "**********"
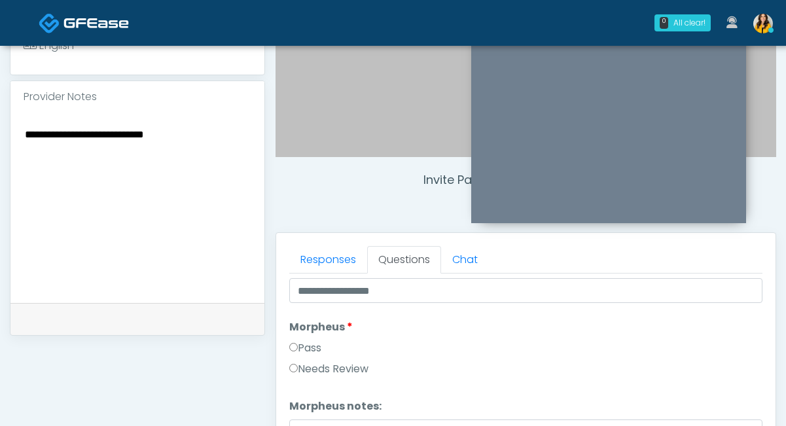
click at [217, 152] on textarea "**********" at bounding box center [138, 206] width 228 height 160
paste textarea "**********"
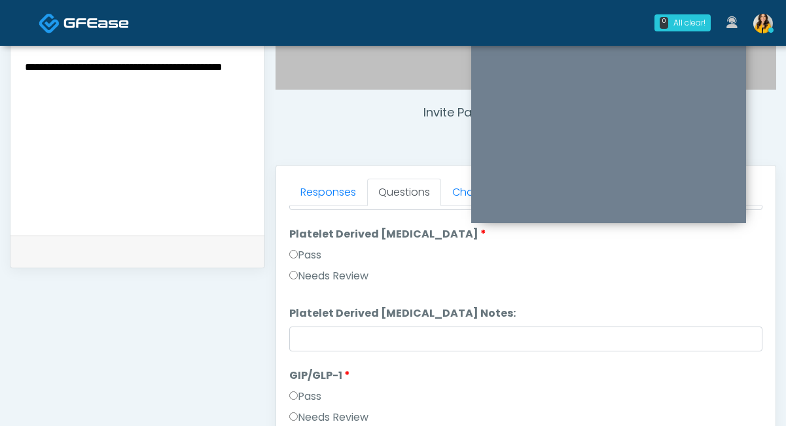
scroll to position [461, 0]
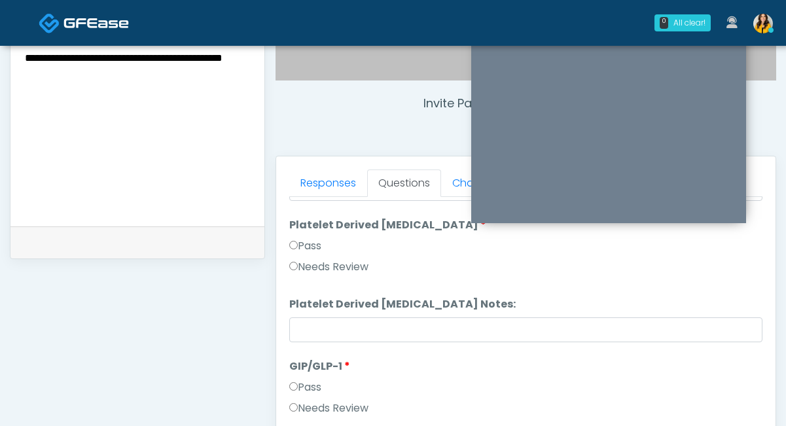
type textarea "**********"
click at [315, 408] on label "Needs Review" at bounding box center [328, 408] width 79 height 16
drag, startPoint x: 200, startPoint y: 74, endPoint x: 25, endPoint y: 77, distance: 174.7
click at [25, 77] on textarea "**********" at bounding box center [138, 129] width 228 height 160
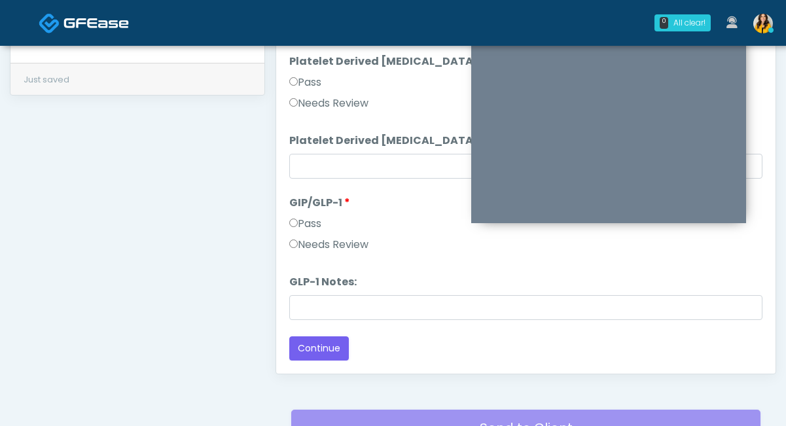
scroll to position [634, 0]
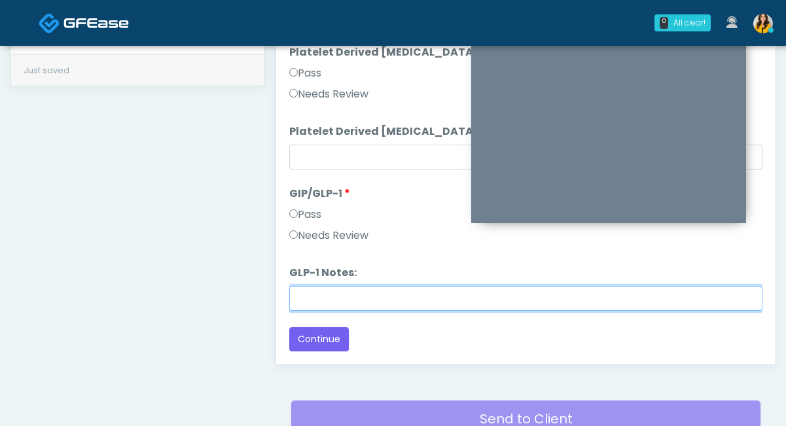
click at [332, 293] on input "GLP-1 Notes:" at bounding box center [525, 298] width 473 height 25
paste input "**********"
type input "**********"
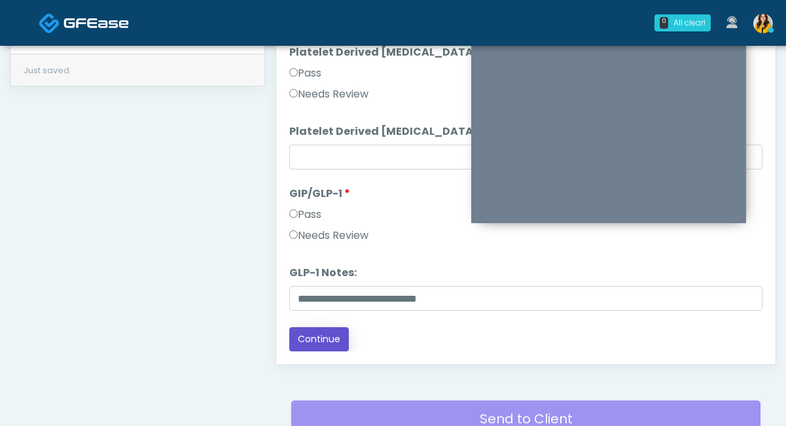
click at [334, 336] on button "Continue" at bounding box center [319, 339] width 60 height 24
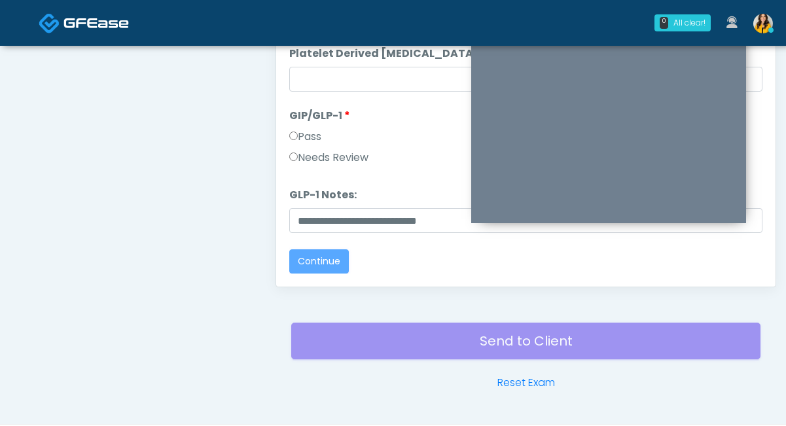
scroll to position [0, 0]
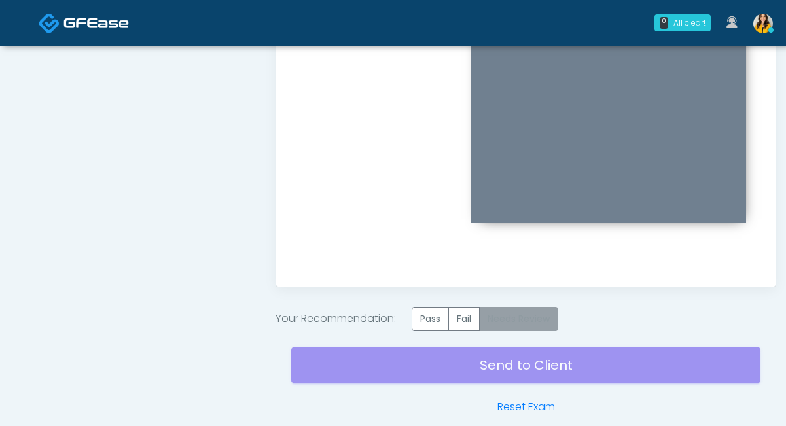
click at [527, 322] on label "Needs Review" at bounding box center [518, 319] width 79 height 24
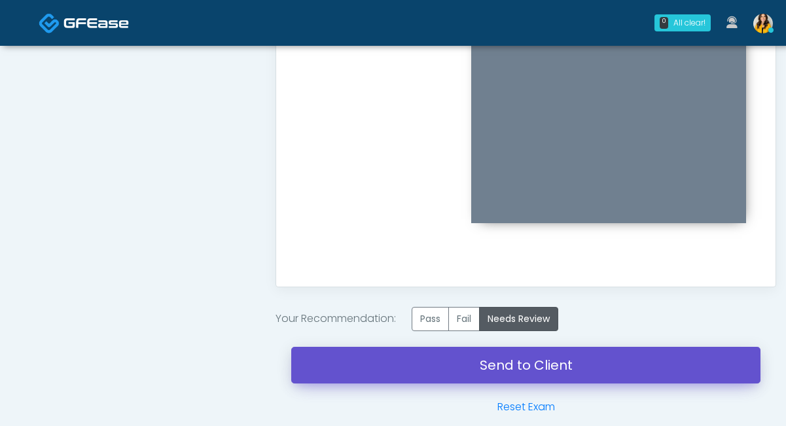
click at [512, 370] on link "Send to Client" at bounding box center [525, 365] width 469 height 37
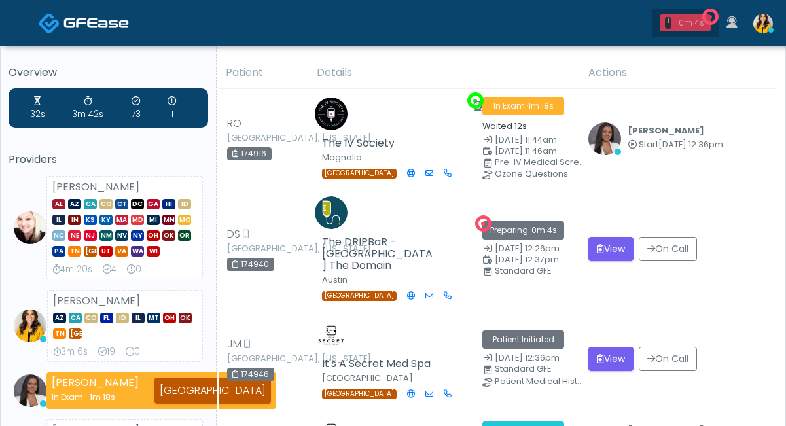
click at [689, 22] on div "0m 4s" at bounding box center [691, 23] width 29 height 12
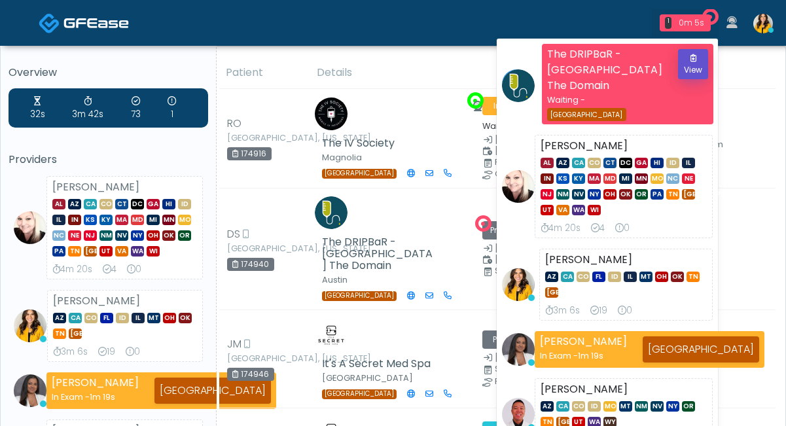
click at [700, 60] on button "View" at bounding box center [693, 64] width 30 height 30
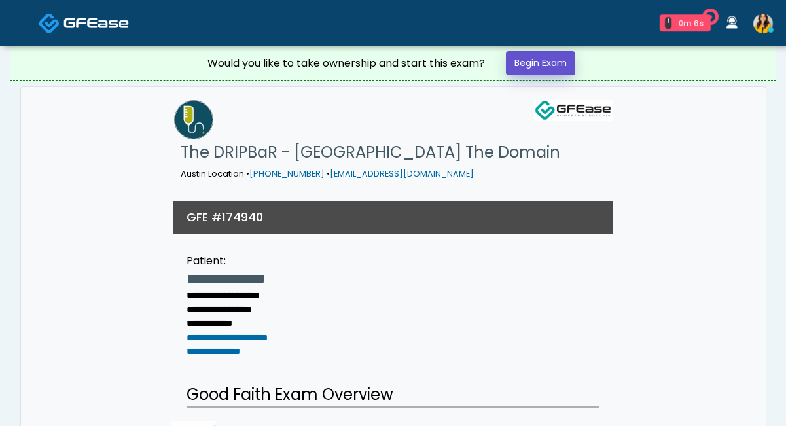
click at [542, 64] on link "Begin Exam" at bounding box center [540, 63] width 69 height 24
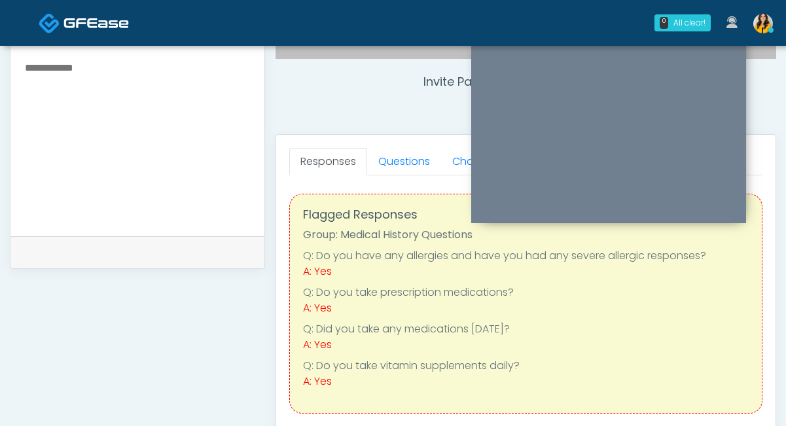
scroll to position [482, 0]
click at [397, 166] on link "Questions" at bounding box center [404, 162] width 74 height 27
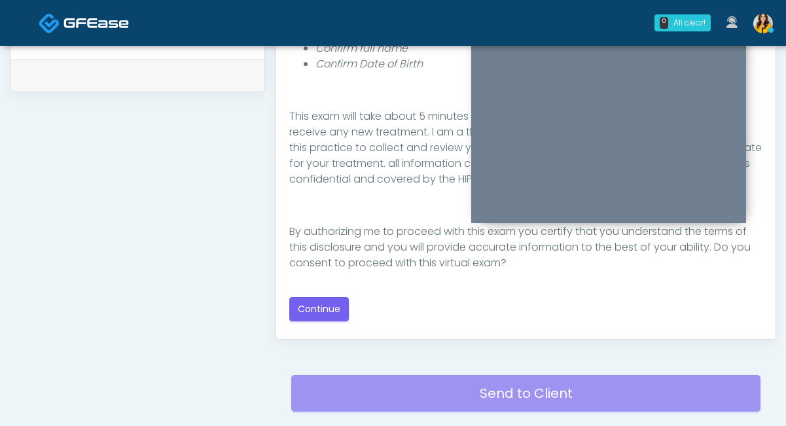
scroll to position [667, 0]
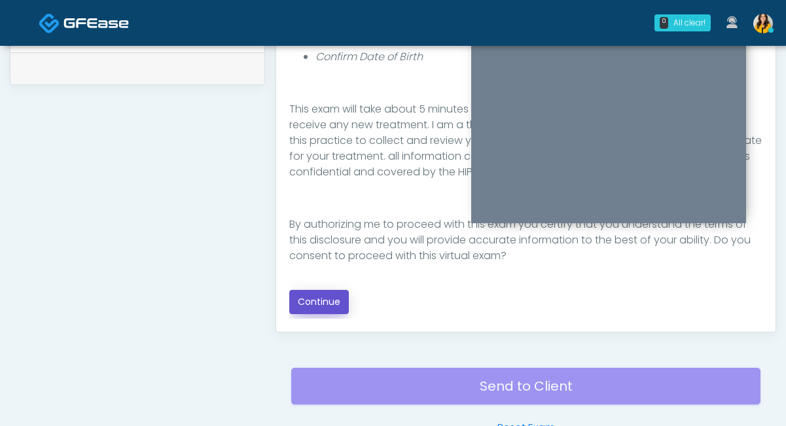
click at [331, 305] on button "Continue" at bounding box center [319, 302] width 60 height 24
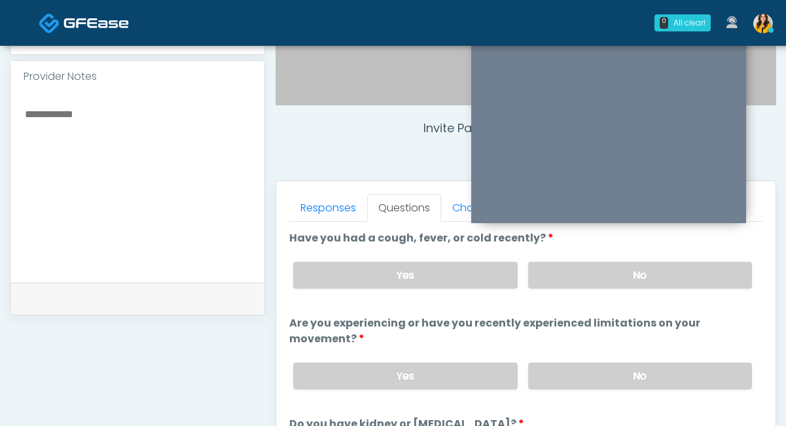
scroll to position [424, 0]
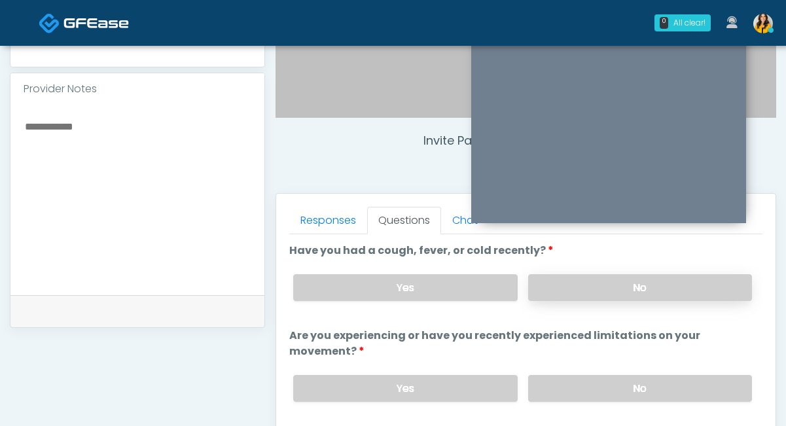
click at [554, 285] on label "No" at bounding box center [640, 287] width 224 height 27
click at [558, 395] on label "No" at bounding box center [640, 388] width 224 height 27
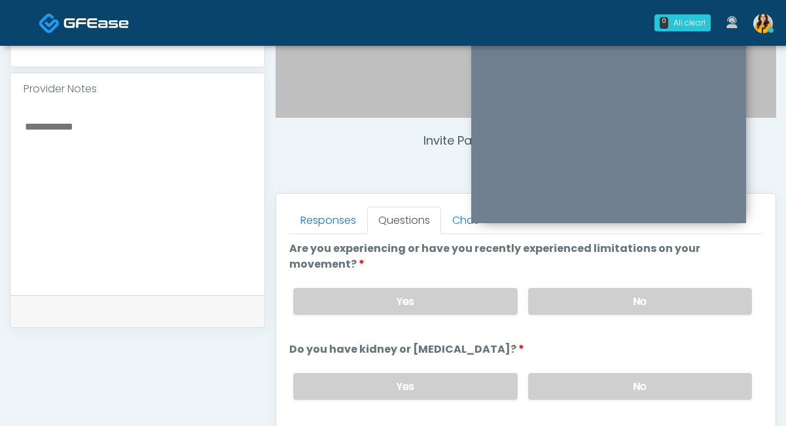
scroll to position [103, 0]
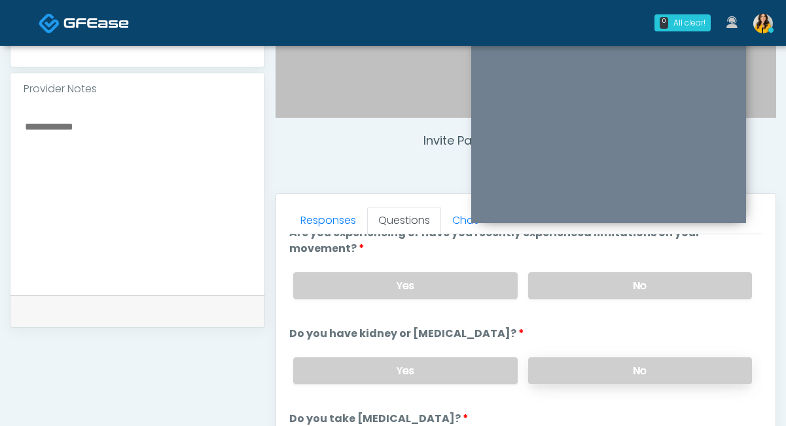
click at [561, 372] on label "No" at bounding box center [640, 370] width 224 height 27
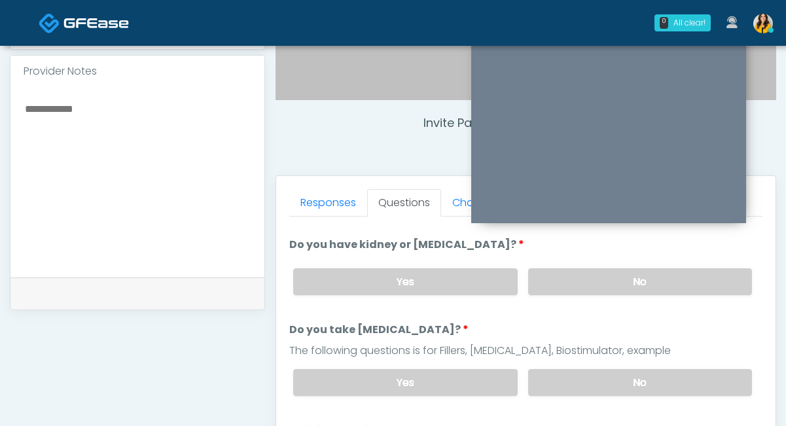
scroll to position [191, 0]
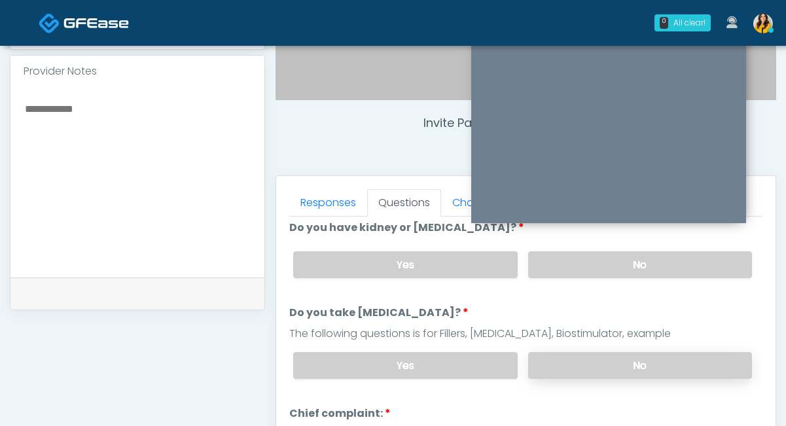
click at [554, 363] on label "No" at bounding box center [640, 365] width 224 height 27
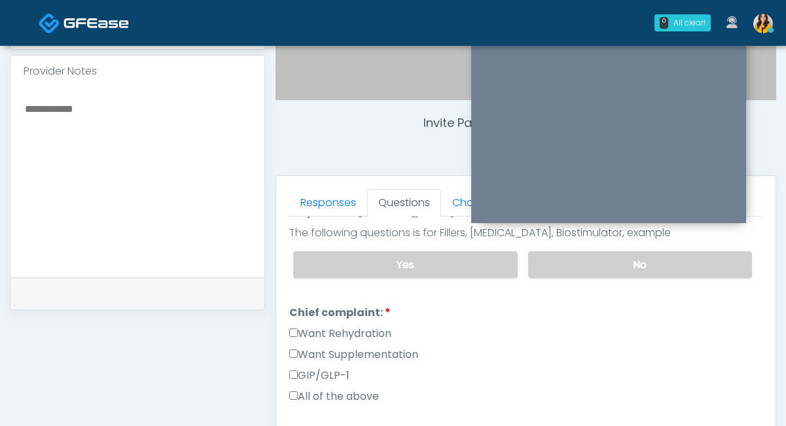
scroll to position [315, 0]
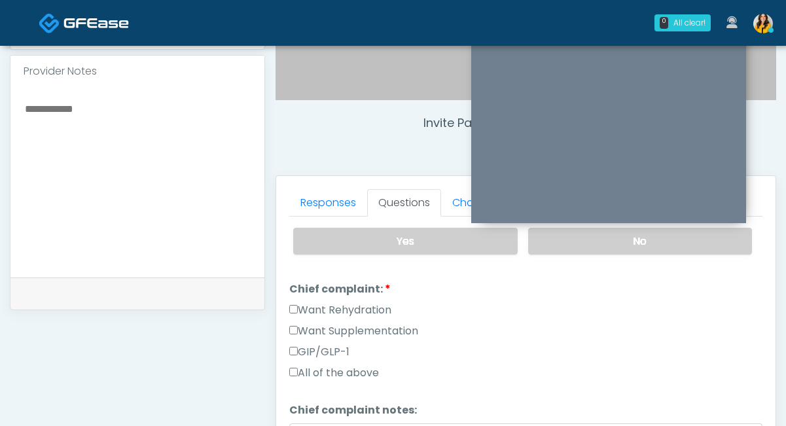
click at [380, 329] on label "Want Supplementation" at bounding box center [353, 331] width 129 height 16
click at [349, 309] on label "Want Rehydration" at bounding box center [340, 310] width 102 height 16
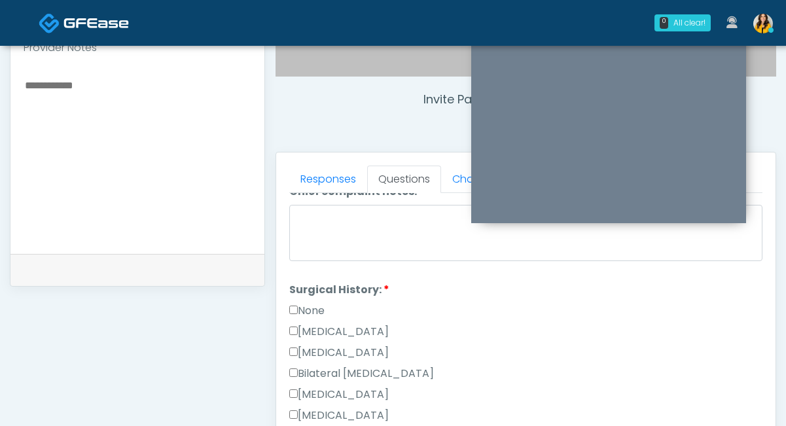
scroll to position [510, 0]
click at [321, 310] on label "None" at bounding box center [306, 312] width 35 height 16
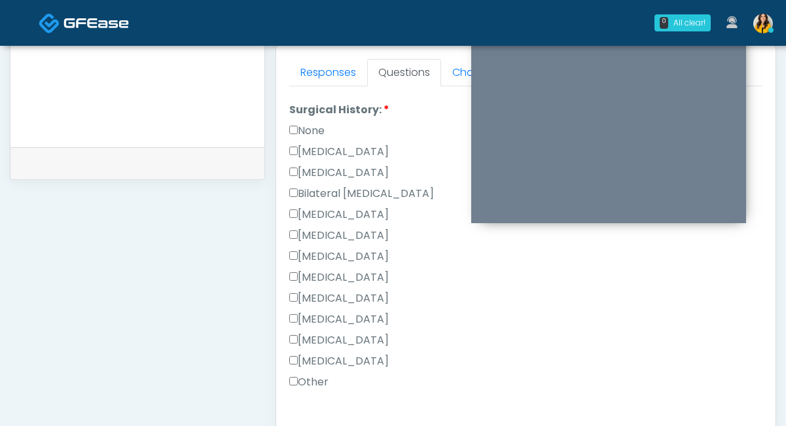
scroll to position [588, 0]
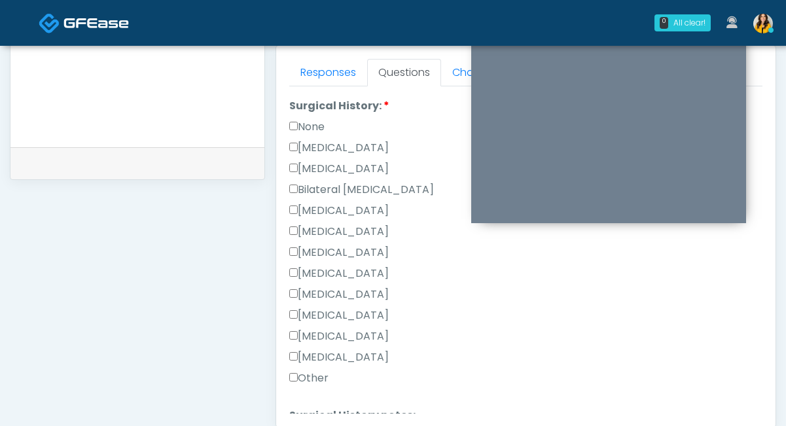
click at [309, 124] on label "None" at bounding box center [306, 127] width 35 height 16
click at [314, 378] on label "Other" at bounding box center [308, 378] width 39 height 16
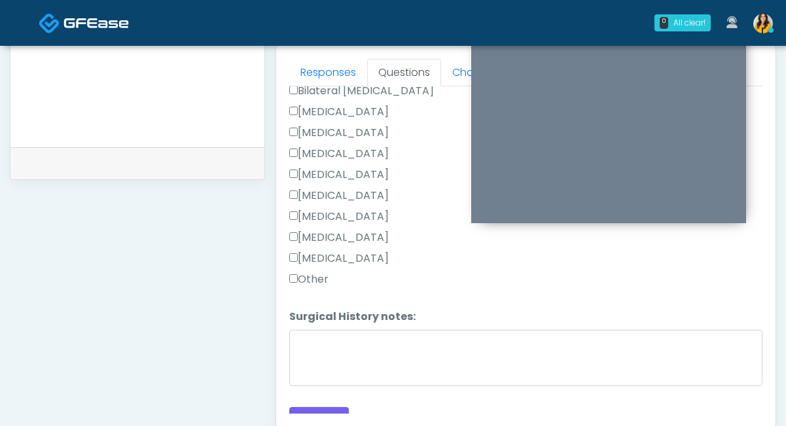
scroll to position [698, 0]
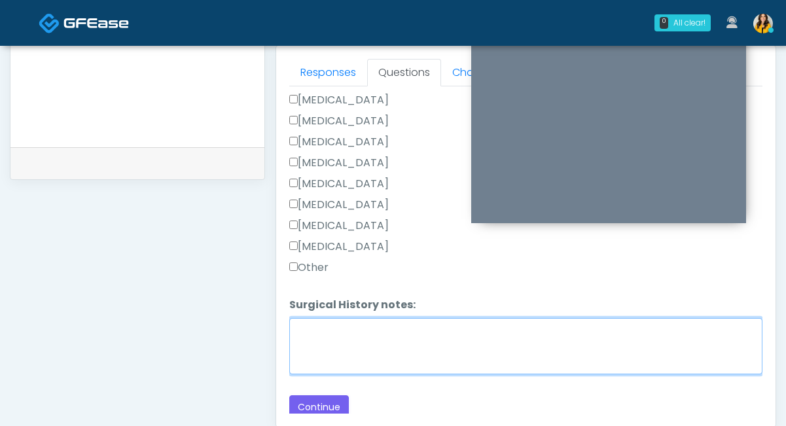
click at [317, 349] on textarea "Surgical History notes:" at bounding box center [525, 346] width 473 height 56
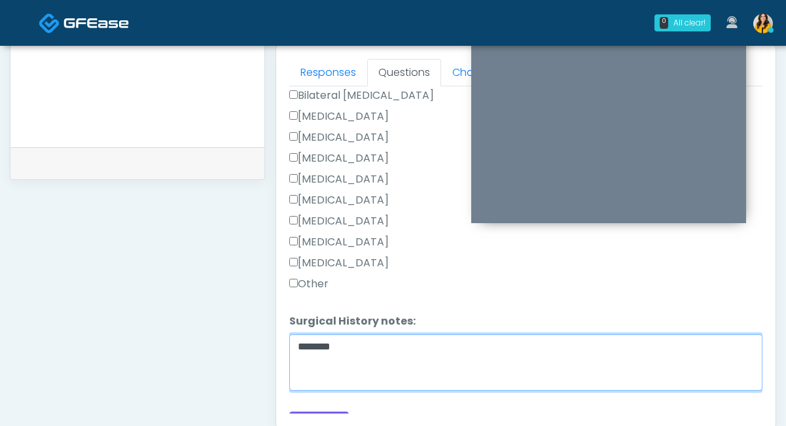
scroll to position [701, 0]
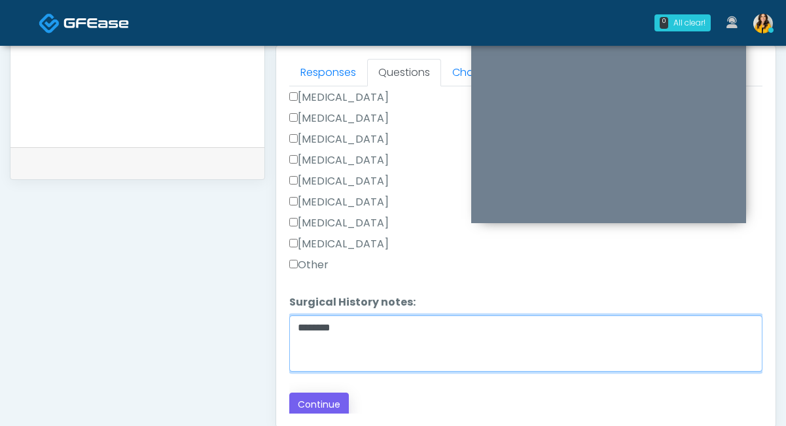
type textarea "********"
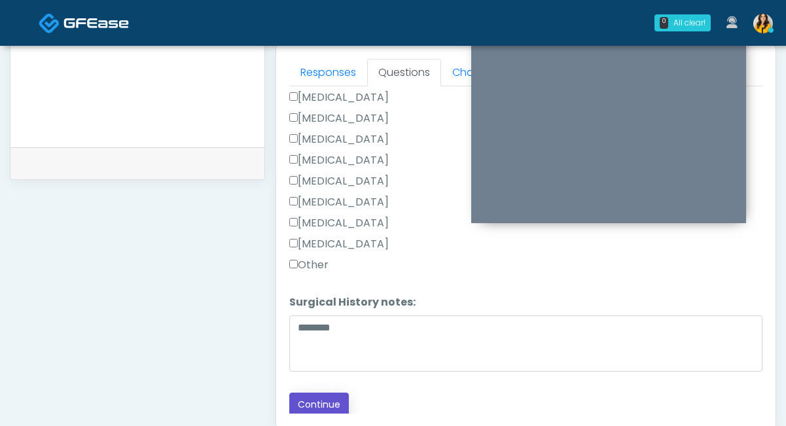
click at [324, 400] on button "Continue" at bounding box center [319, 405] width 60 height 24
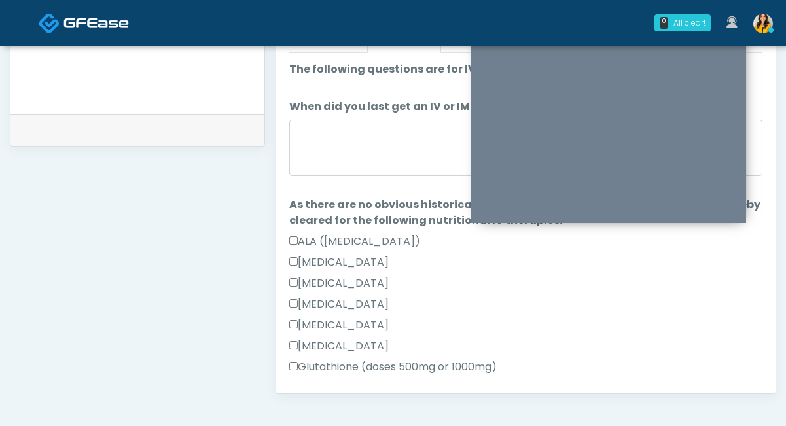
scroll to position [600, 0]
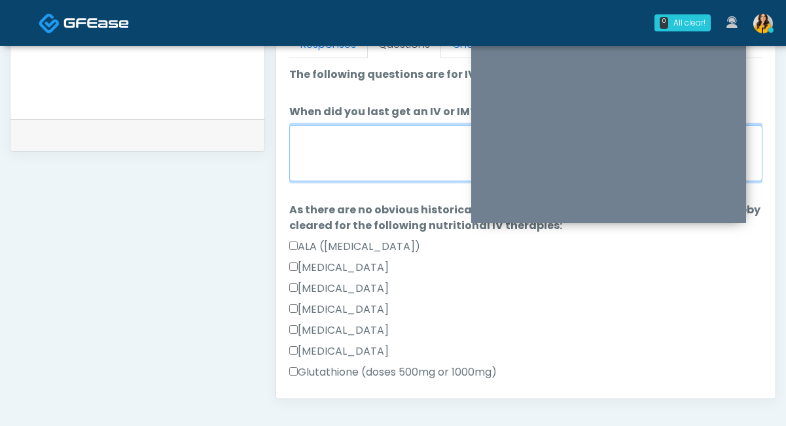
click at [341, 156] on textarea "When did you last get an IV or IM?" at bounding box center [525, 153] width 473 height 56
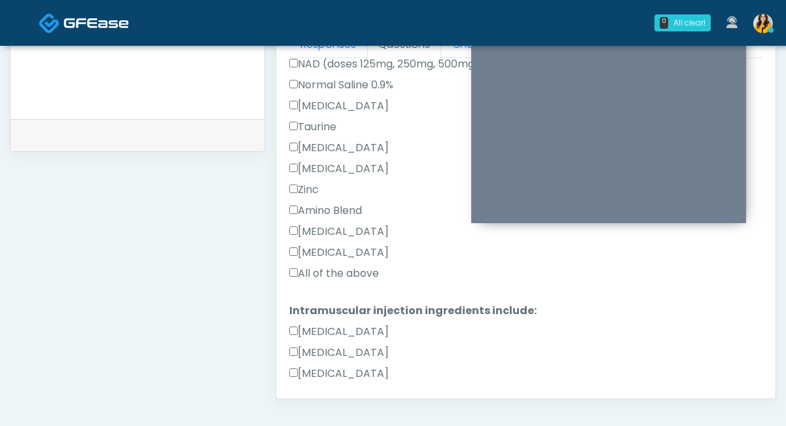
type textarea "*****"
click at [321, 271] on label "All of the above" at bounding box center [334, 274] width 90 height 16
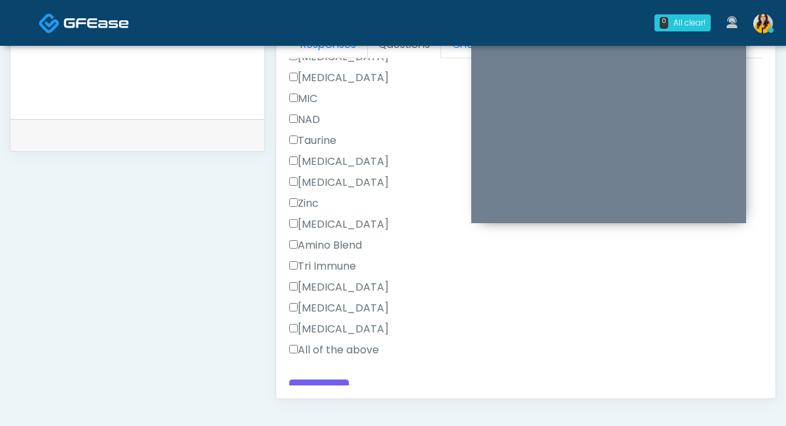
scroll to position [873, 0]
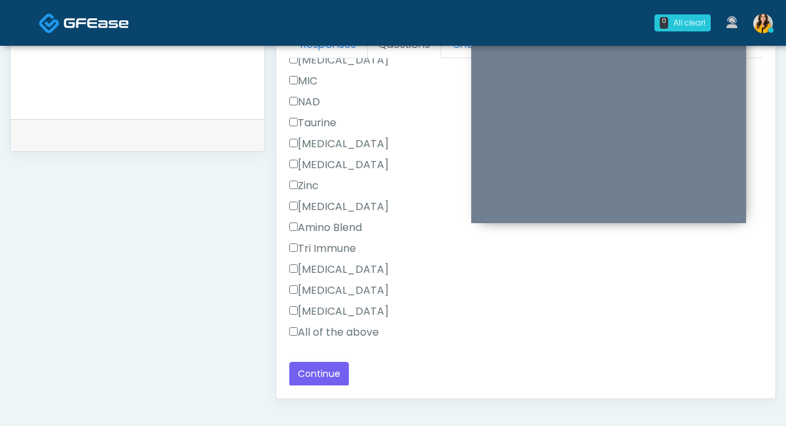
click at [319, 334] on label "All of the above" at bounding box center [334, 333] width 90 height 16
click at [319, 380] on button "Continue" at bounding box center [319, 374] width 60 height 24
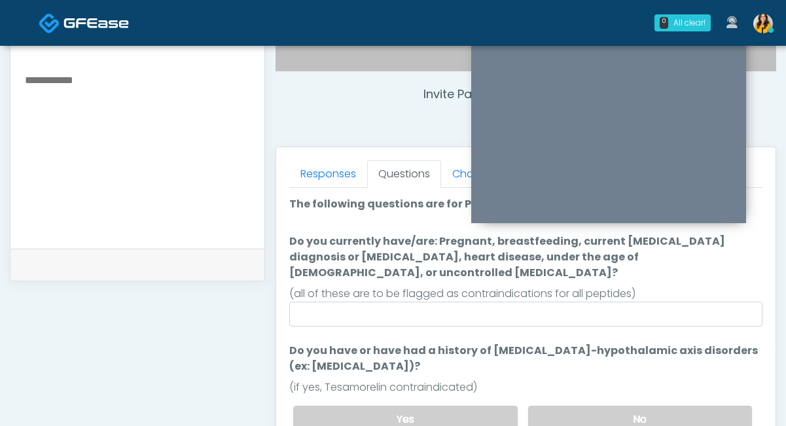
scroll to position [456, 0]
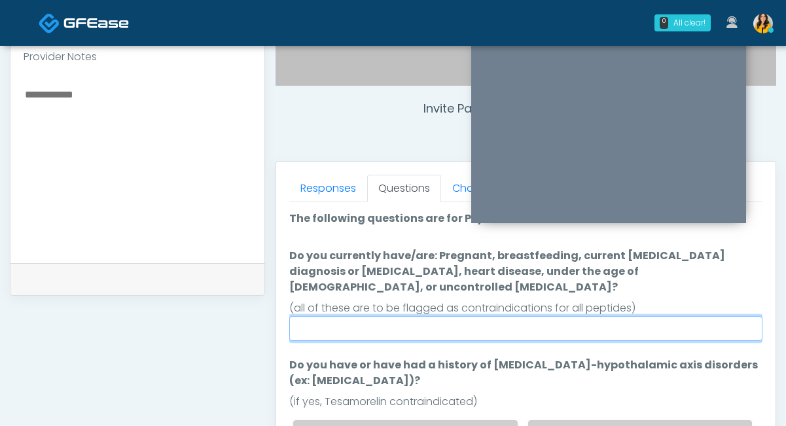
click at [394, 316] on input "Do you currently have/are: Pregnant, breastfeeding, current cancer diagnosis or…" at bounding box center [525, 328] width 473 height 25
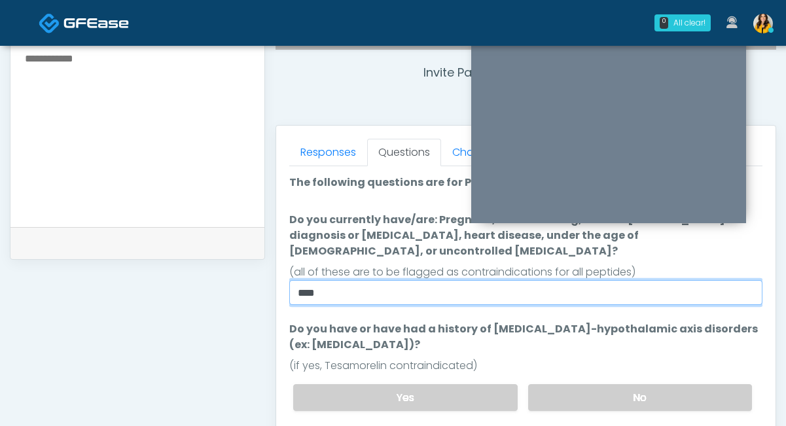
scroll to position [506, 0]
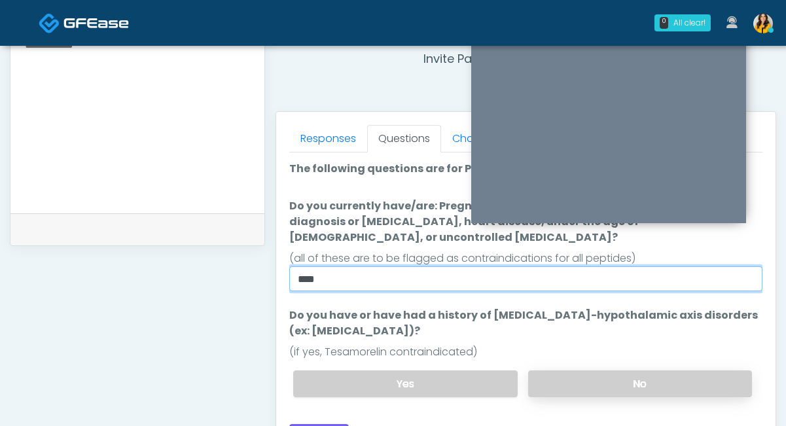
type input "****"
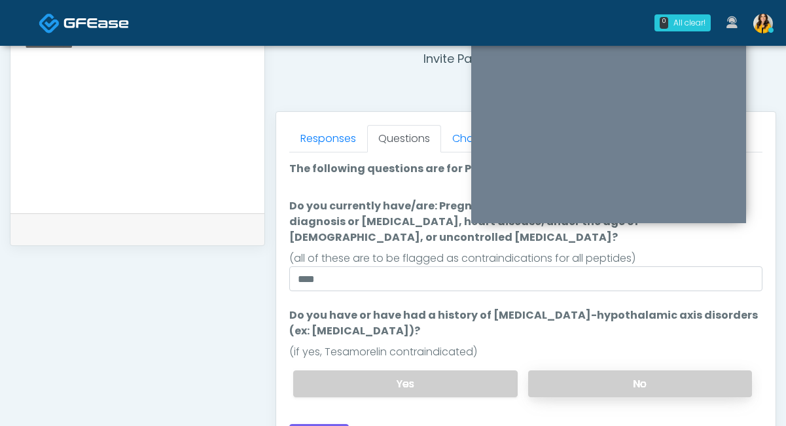
click at [552, 370] on label "No" at bounding box center [640, 383] width 224 height 27
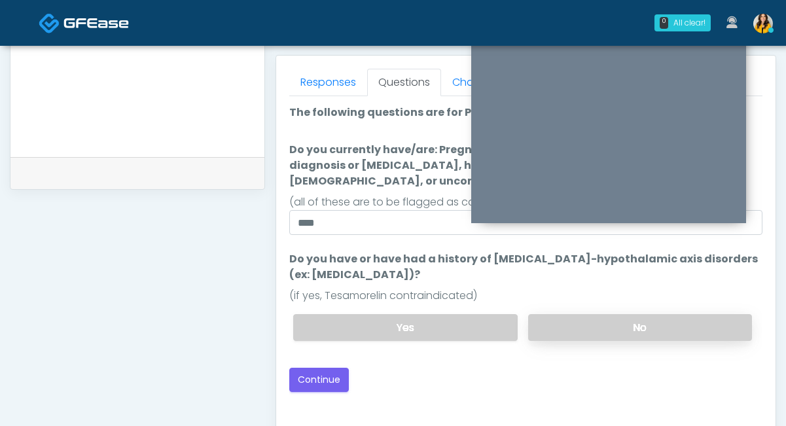
scroll to position [563, 0]
click at [321, 368] on button "Continue" at bounding box center [319, 379] width 60 height 24
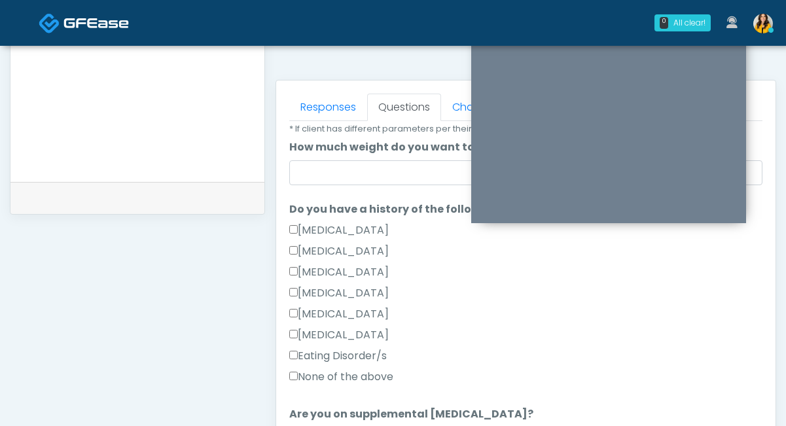
scroll to position [260, 0]
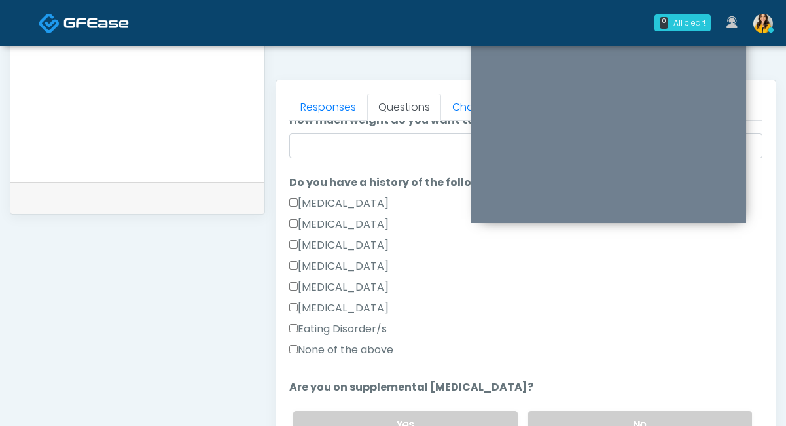
click at [385, 344] on label "None of the above" at bounding box center [341, 350] width 104 height 16
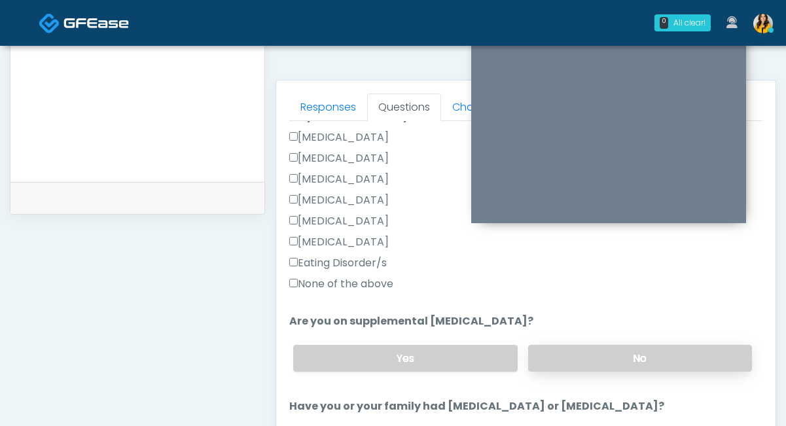
click at [554, 366] on label "No" at bounding box center [640, 358] width 224 height 27
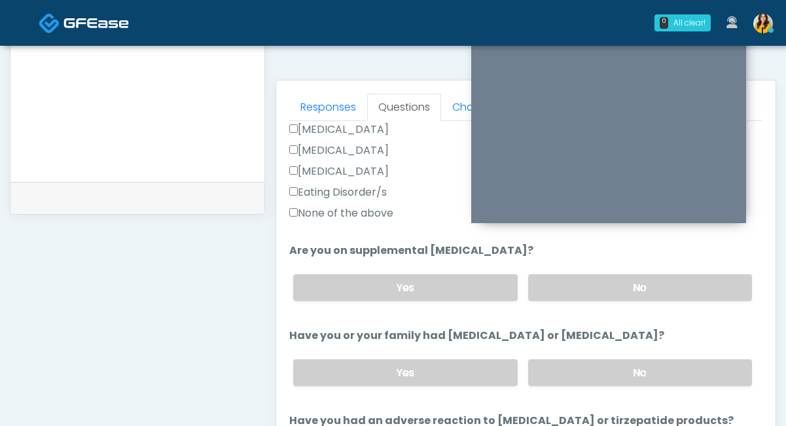
scroll to position [412, 0]
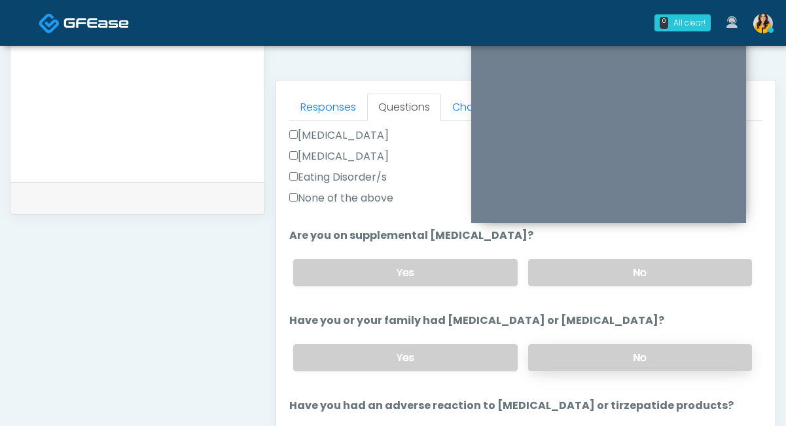
click at [553, 366] on label "No" at bounding box center [640, 357] width 224 height 27
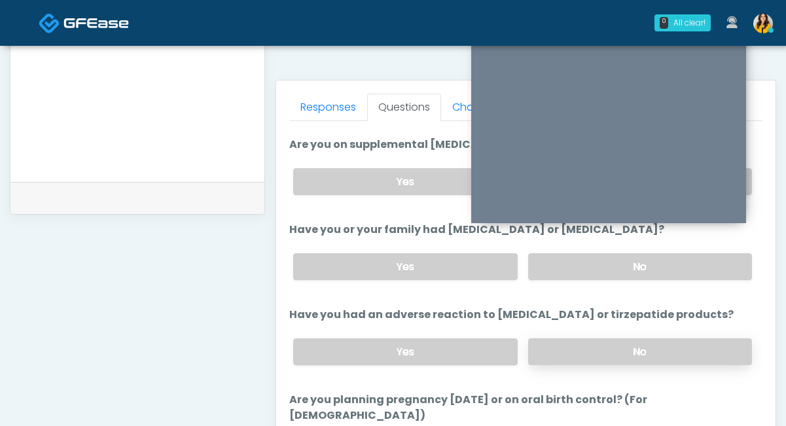
click at [539, 350] on label "No" at bounding box center [640, 351] width 224 height 27
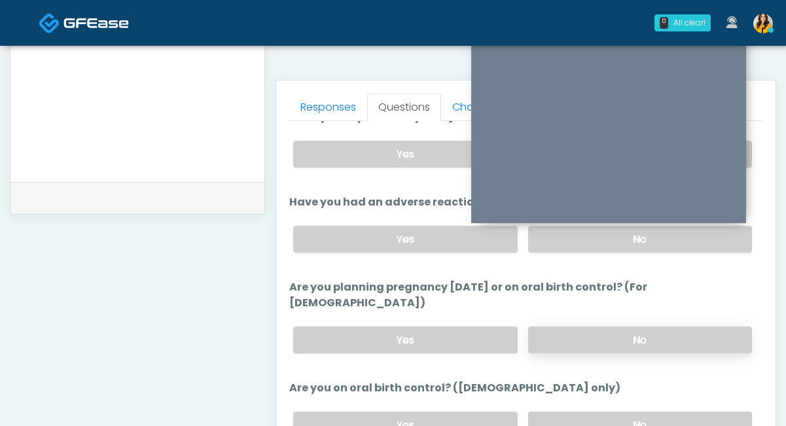
click at [560, 327] on label "No" at bounding box center [640, 340] width 224 height 27
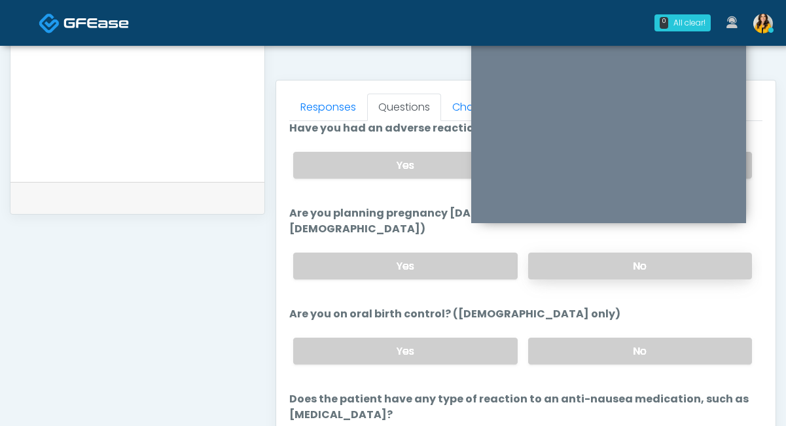
scroll to position [701, 0]
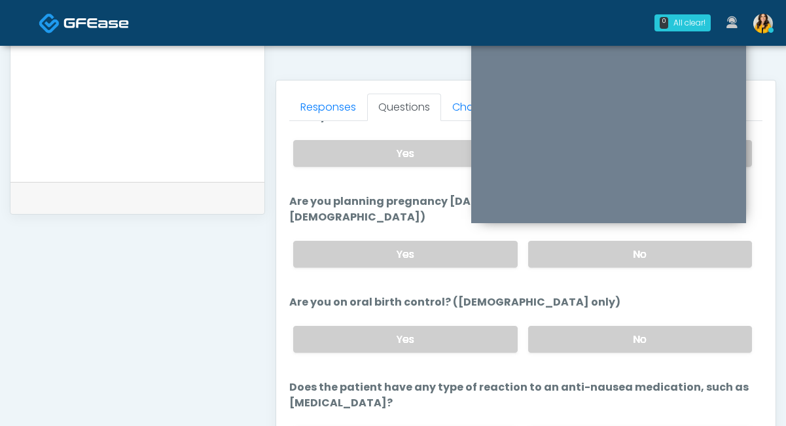
click at [538, 342] on div "Yes No" at bounding box center [523, 339] width 480 height 48
click at [550, 326] on label "No" at bounding box center [640, 339] width 224 height 27
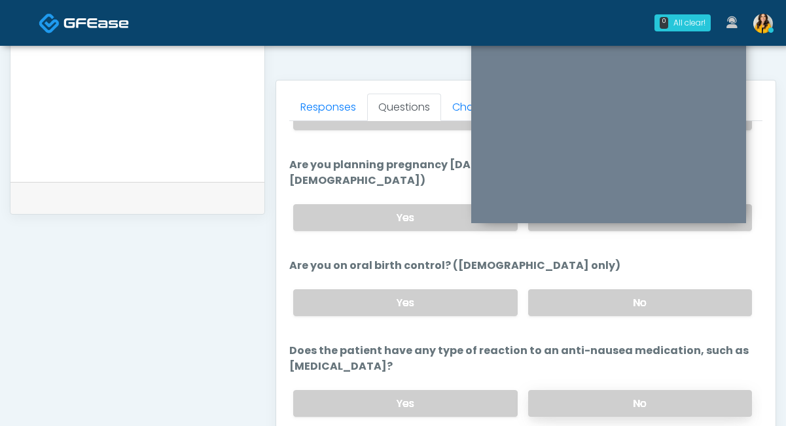
click at [539, 390] on label "No" at bounding box center [640, 403] width 224 height 27
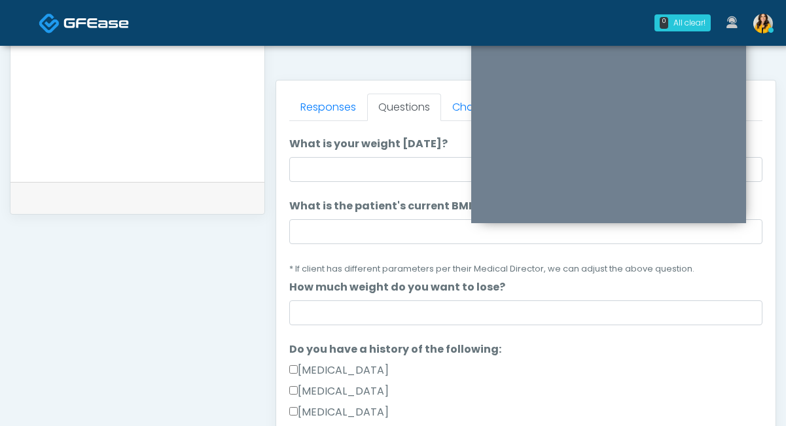
scroll to position [0, 0]
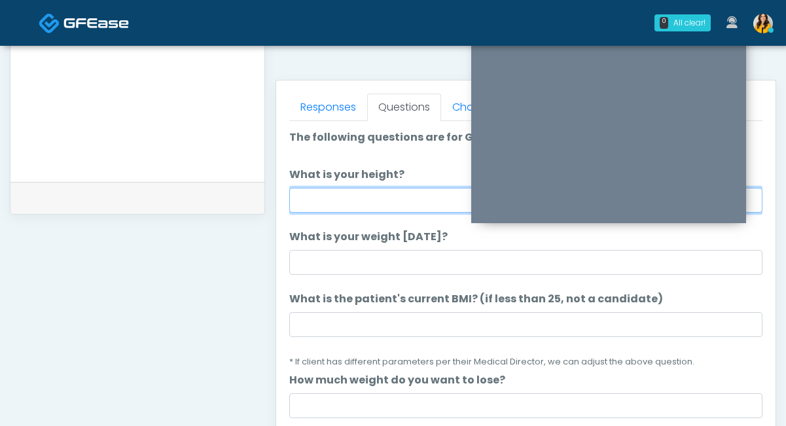
click at [374, 189] on input "What is your height?" at bounding box center [525, 200] width 473 height 25
type input "****"
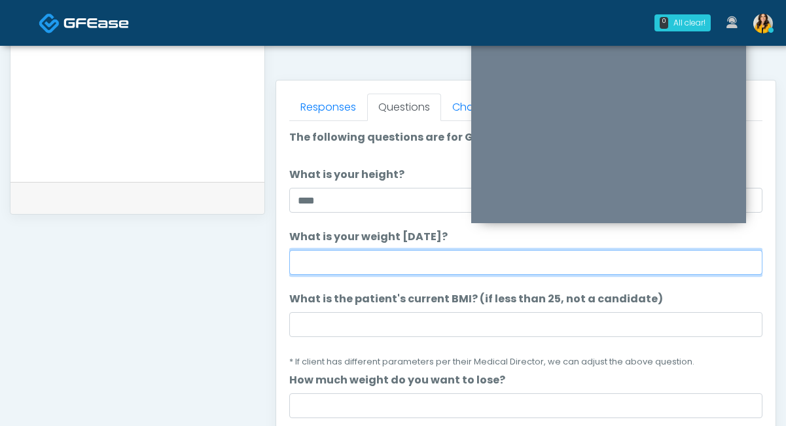
click at [374, 270] on input "What is your weight today?" at bounding box center [525, 262] width 473 height 25
type input "***"
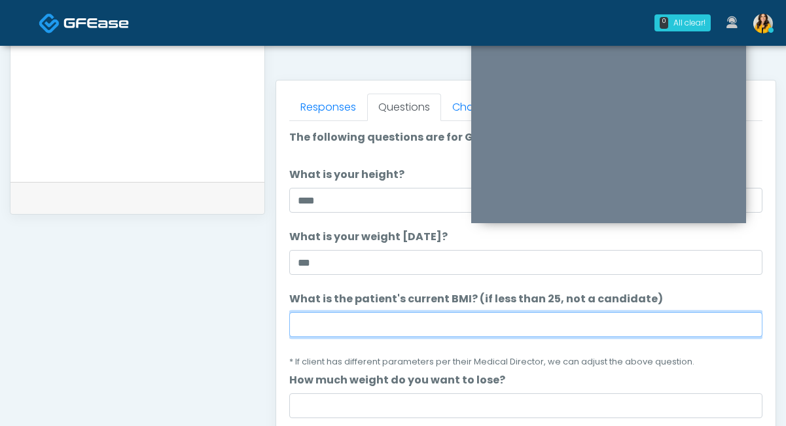
click at [429, 326] on input "What is the patient's current BMI? (if less than 25, not a candidate)" at bounding box center [525, 324] width 473 height 25
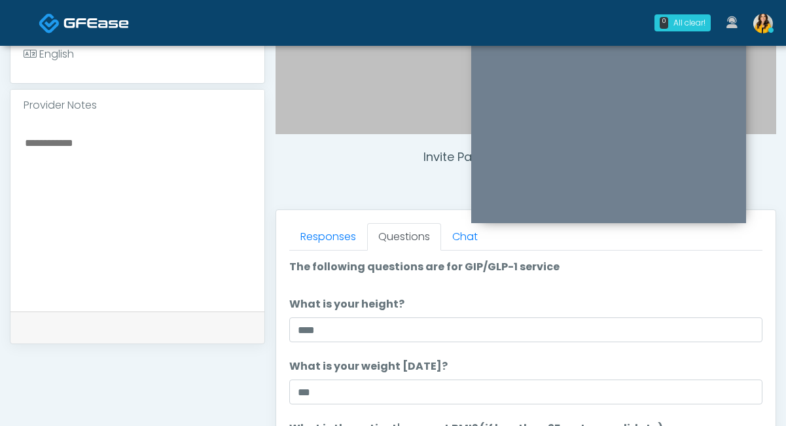
scroll to position [376, 0]
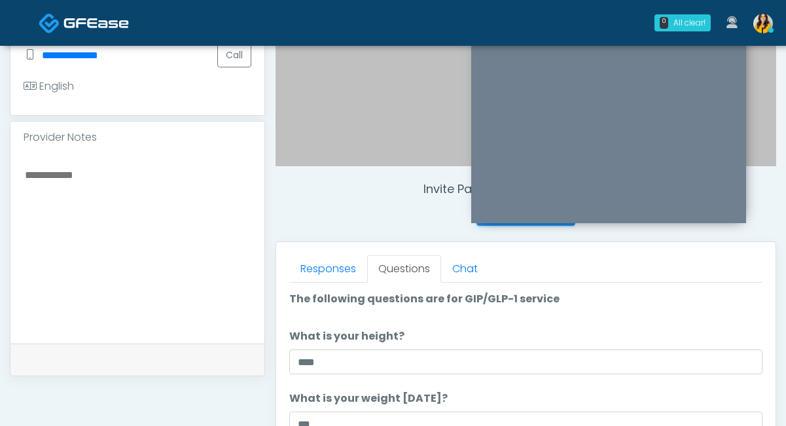
type input "****"
click at [166, 203] on textarea at bounding box center [138, 246] width 228 height 160
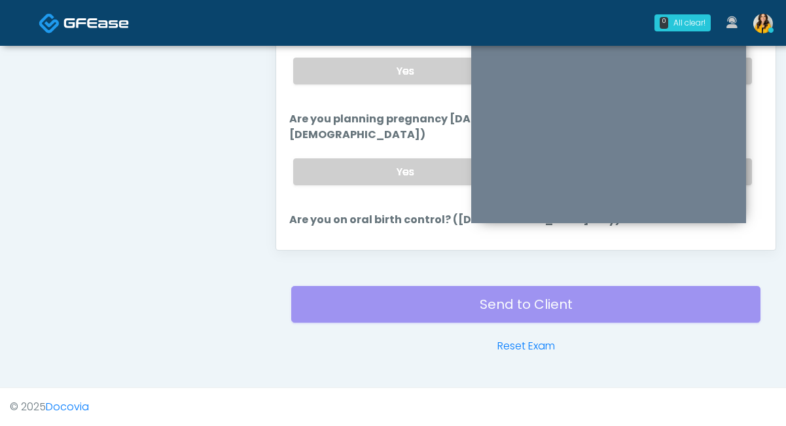
scroll to position [737, 0]
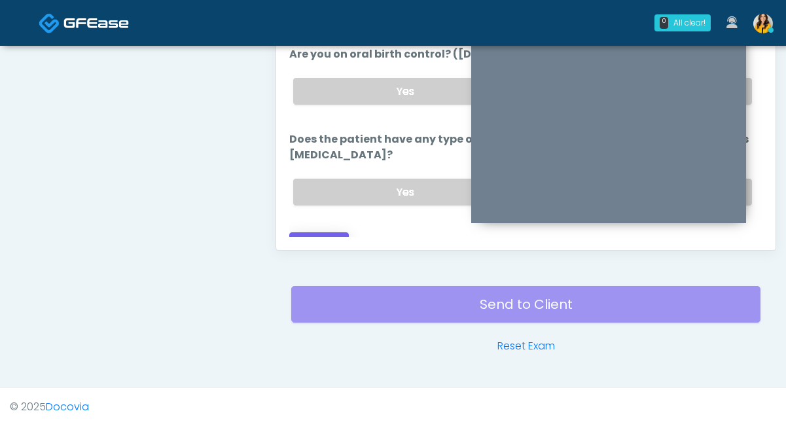
type textarea "**********"
click at [319, 232] on button "Continue" at bounding box center [319, 244] width 60 height 24
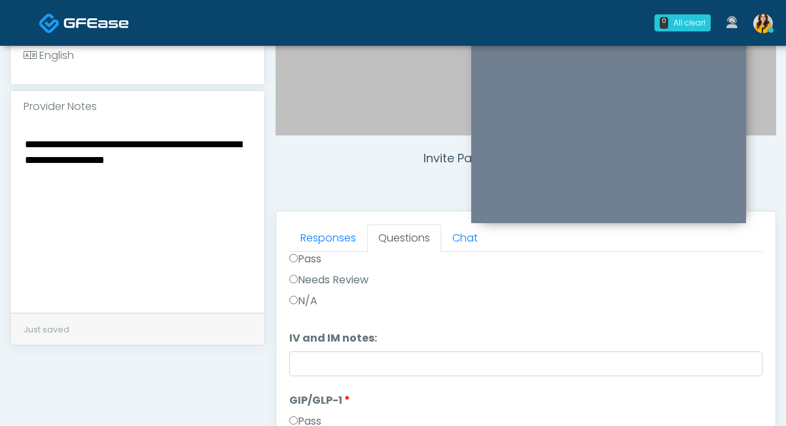
scroll to position [0, 0]
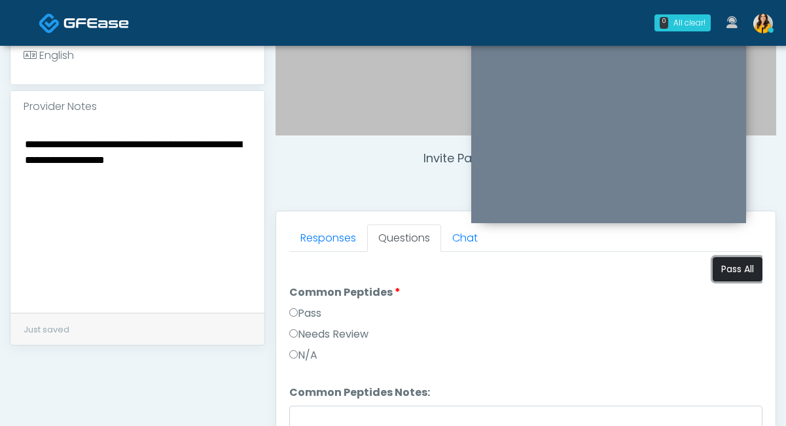
click at [728, 266] on button "Pass All" at bounding box center [738, 269] width 50 height 24
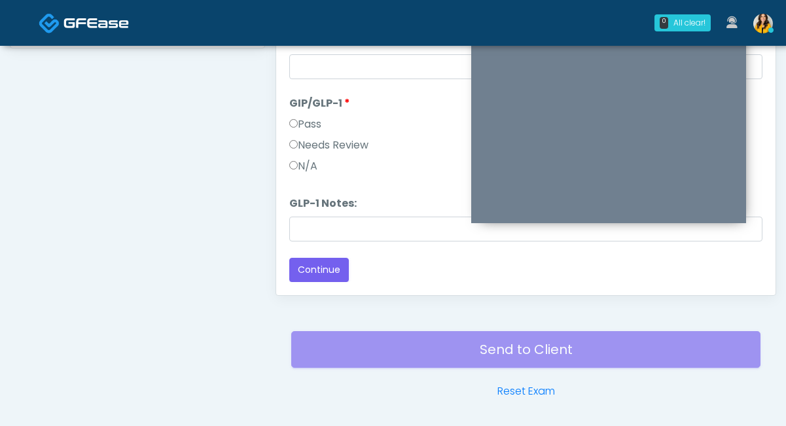
scroll to position [705, 0]
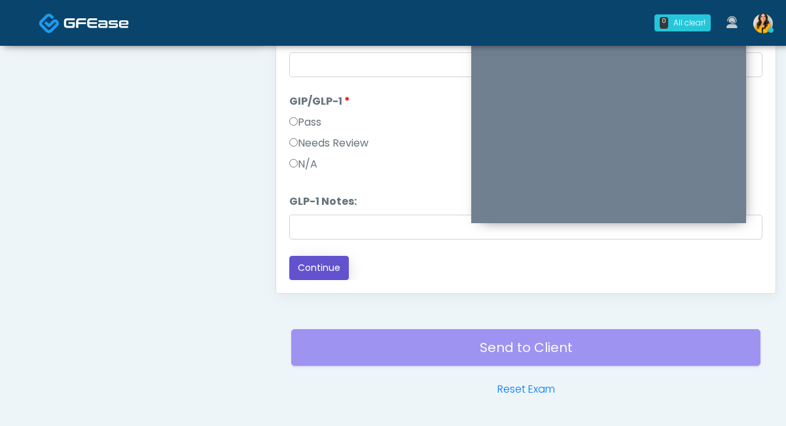
click at [331, 260] on button "Continue" at bounding box center [319, 268] width 60 height 24
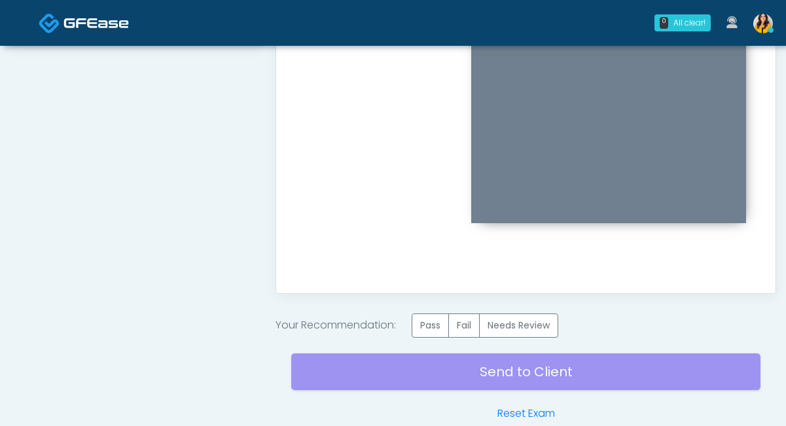
scroll to position [0, 0]
click at [427, 325] on label "Pass" at bounding box center [430, 325] width 37 height 24
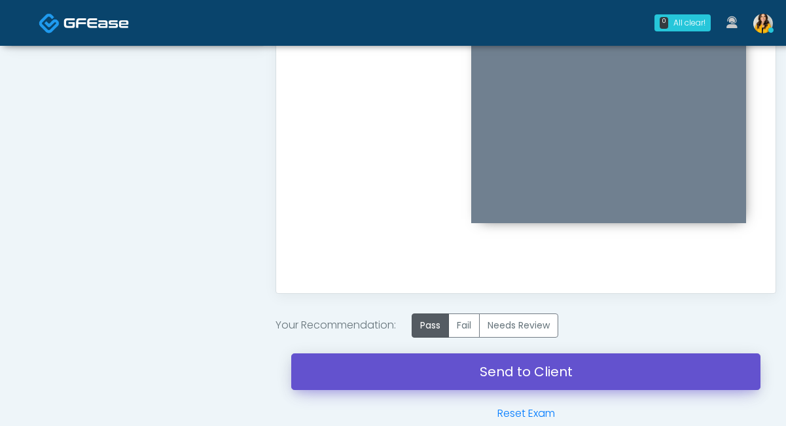
click at [569, 368] on link "Send to Client" at bounding box center [525, 371] width 469 height 37
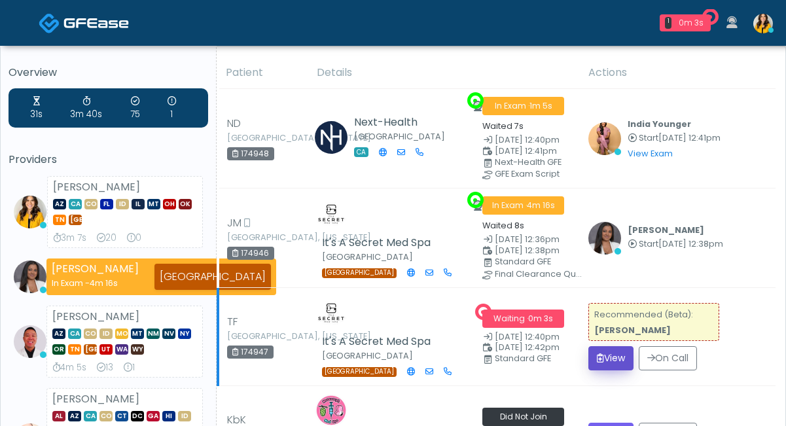
click at [608, 355] on button "View" at bounding box center [610, 358] width 45 height 24
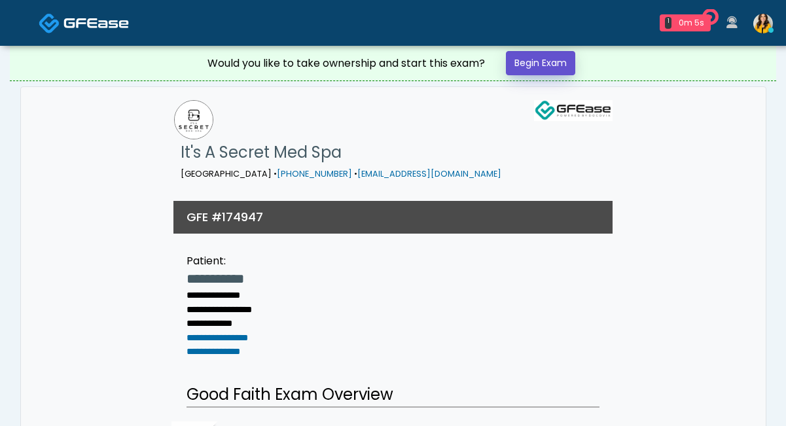
click at [548, 67] on link "Begin Exam" at bounding box center [540, 63] width 69 height 24
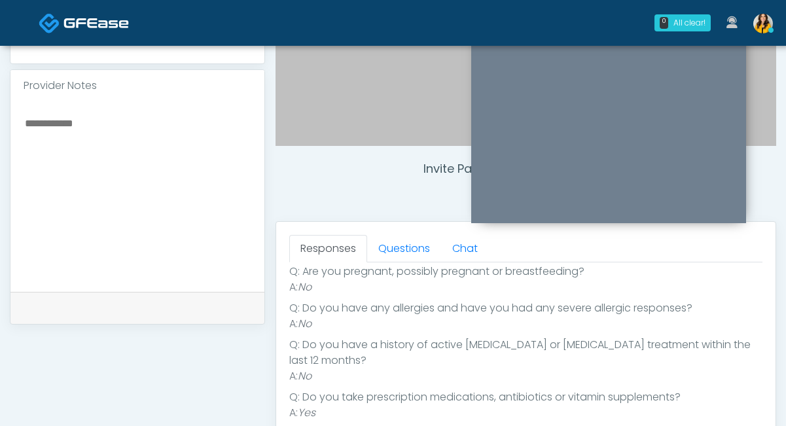
scroll to position [258, 0]
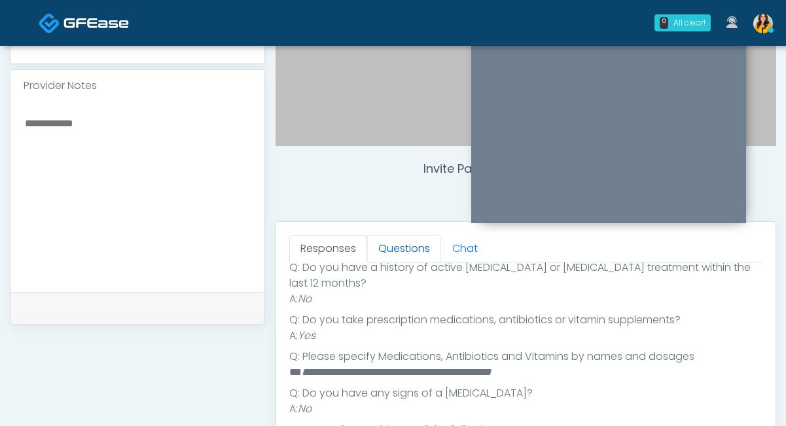
click at [410, 251] on link "Questions" at bounding box center [404, 248] width 74 height 27
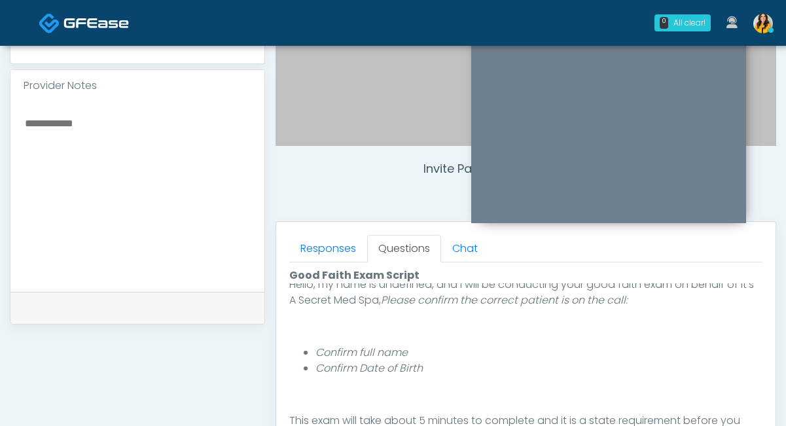
scroll to position [152, 0]
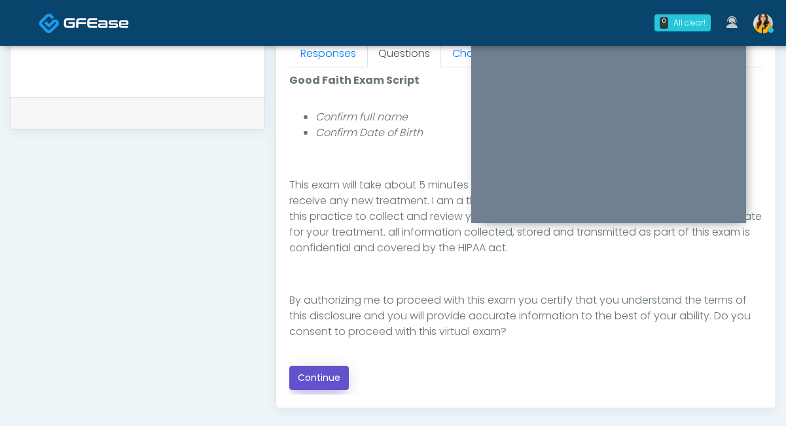
click at [335, 377] on button "Continue" at bounding box center [319, 378] width 60 height 24
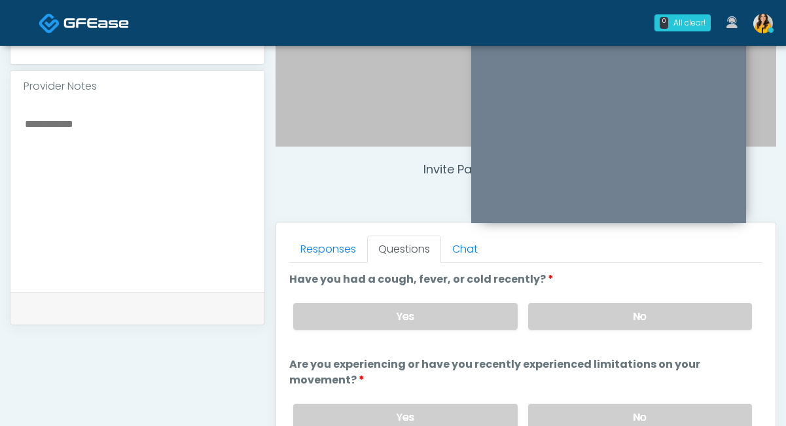
scroll to position [393, 0]
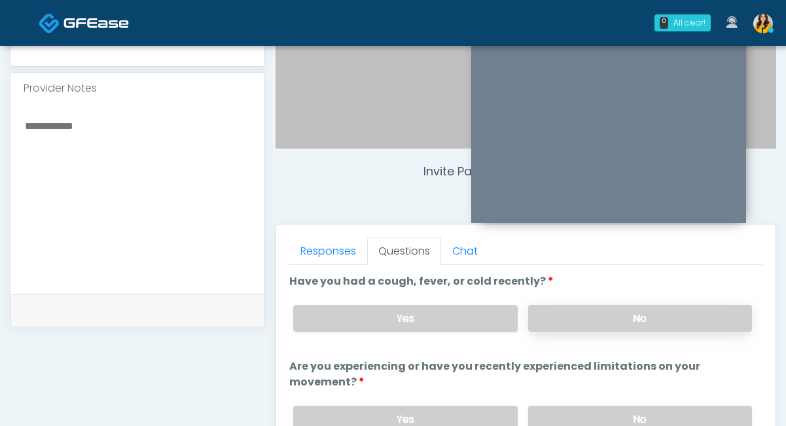
click at [552, 314] on label "No" at bounding box center [640, 318] width 224 height 27
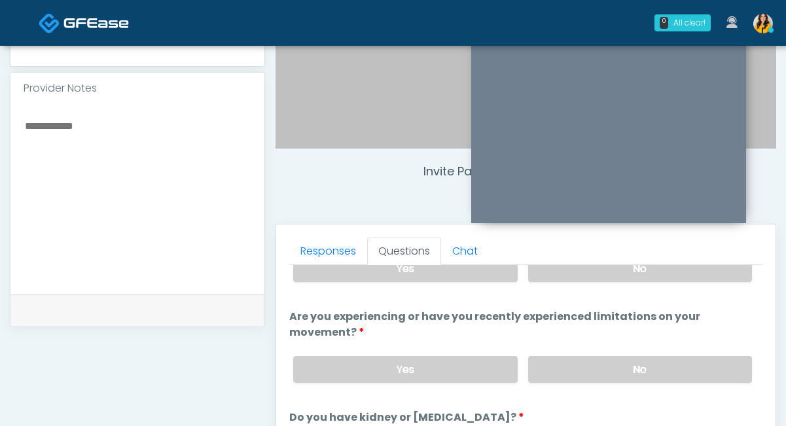
scroll to position [58, 0]
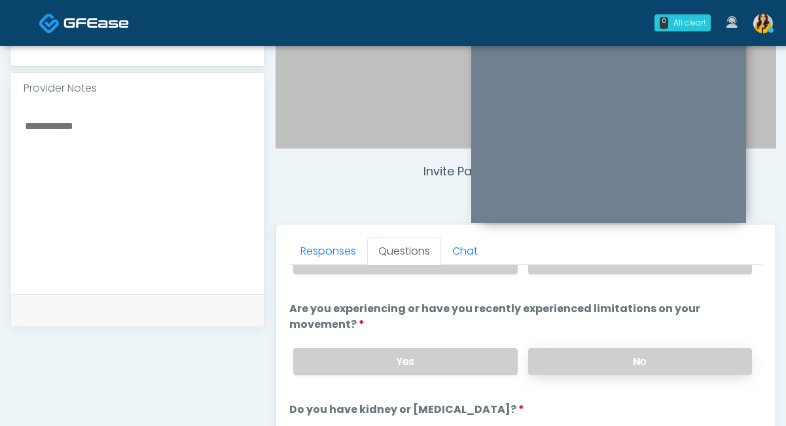
click at [546, 360] on label "No" at bounding box center [640, 361] width 224 height 27
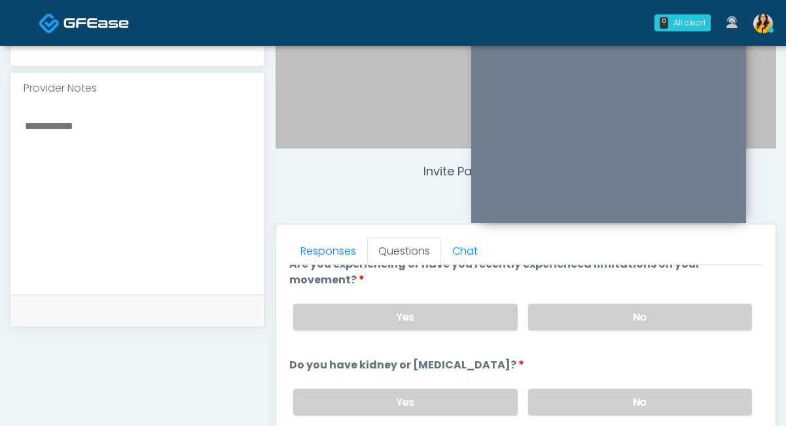
scroll to position [107, 0]
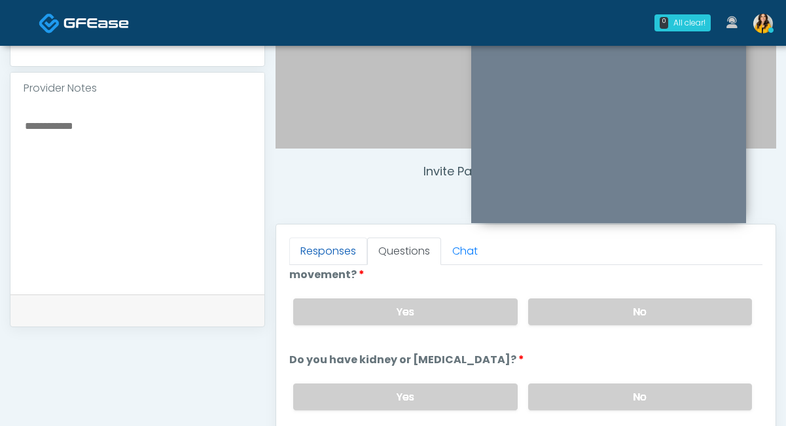
click at [343, 258] on link "Responses" at bounding box center [328, 251] width 78 height 27
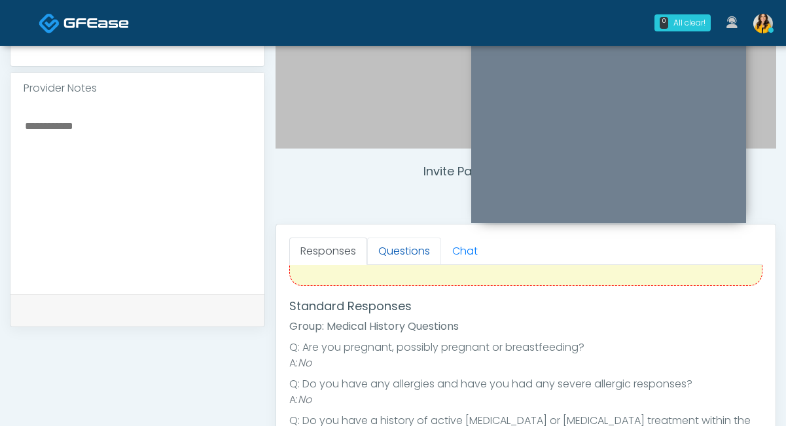
click at [404, 250] on link "Questions" at bounding box center [404, 251] width 74 height 27
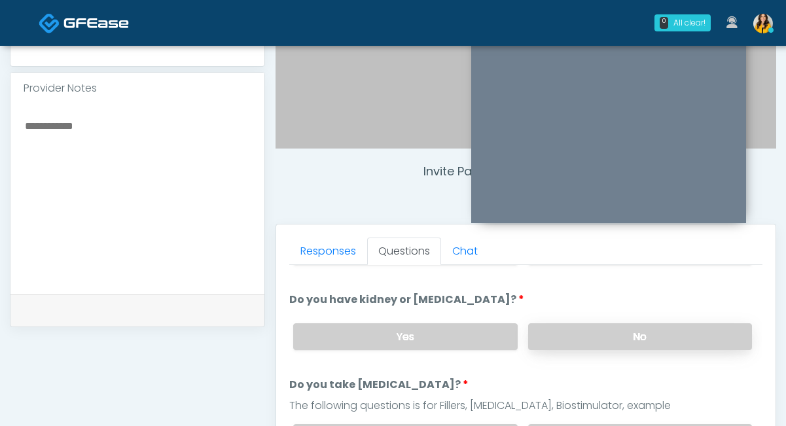
click at [546, 334] on label "No" at bounding box center [640, 336] width 224 height 27
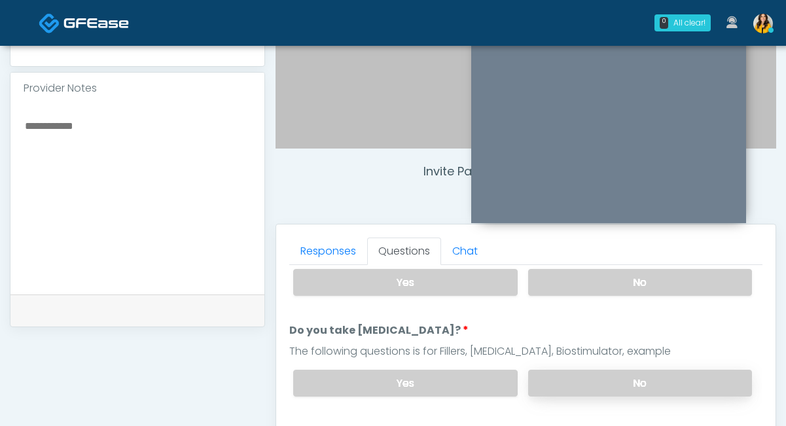
click at [569, 374] on label "No" at bounding box center [640, 383] width 224 height 27
click at [342, 255] on link "Responses" at bounding box center [328, 251] width 78 height 27
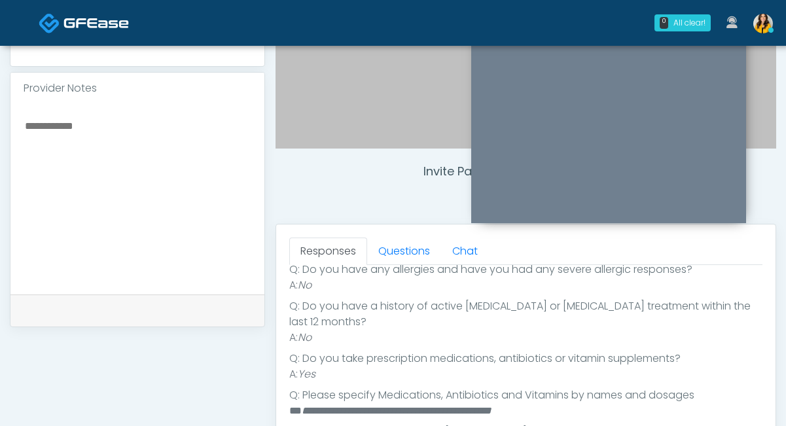
scroll to position [258, 0]
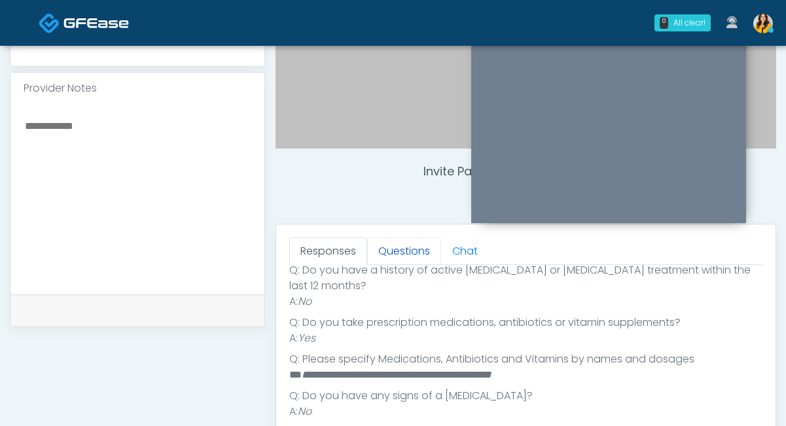
click at [399, 252] on link "Questions" at bounding box center [404, 251] width 74 height 27
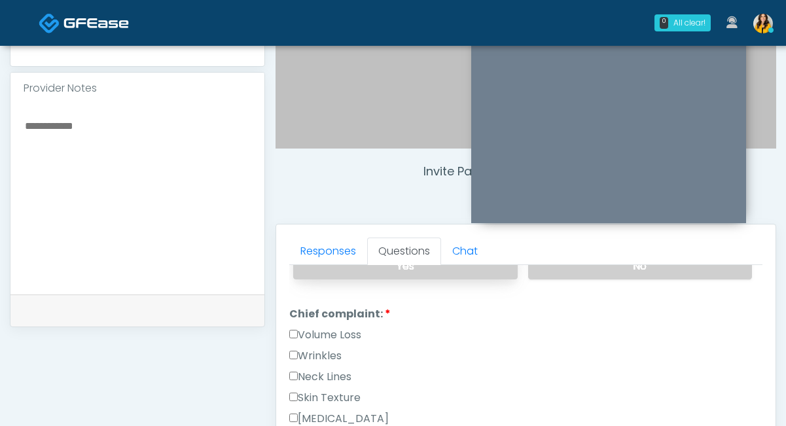
scroll to position [372, 0]
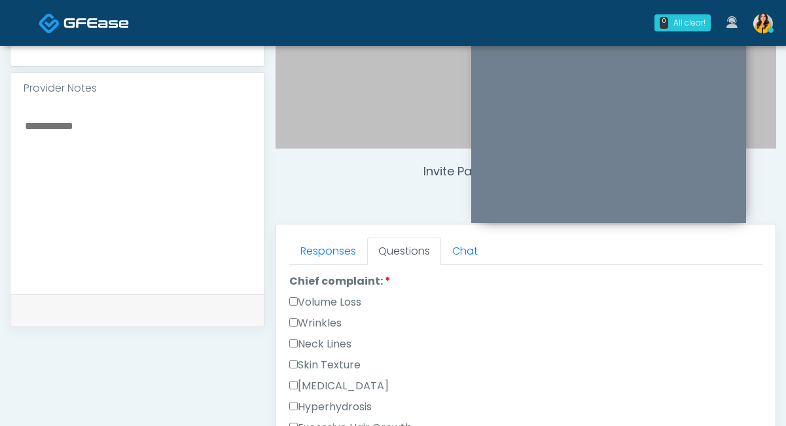
click at [329, 294] on label "Volume Loss" at bounding box center [325, 302] width 72 height 16
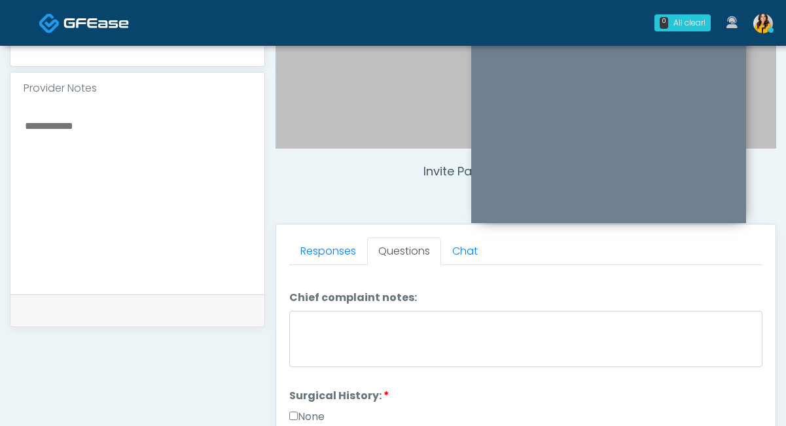
scroll to position [738, 0]
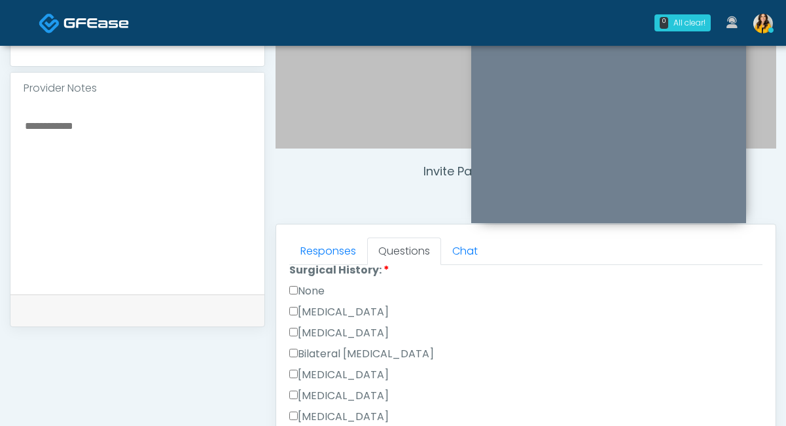
click at [311, 284] on label "None" at bounding box center [306, 291] width 35 height 16
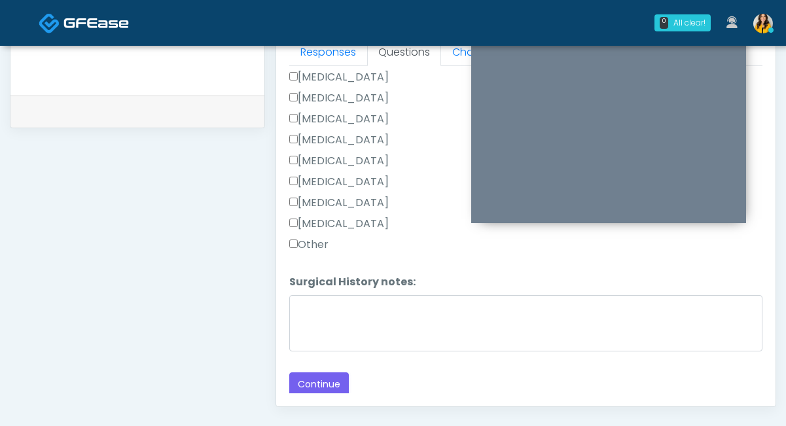
scroll to position [614, 0]
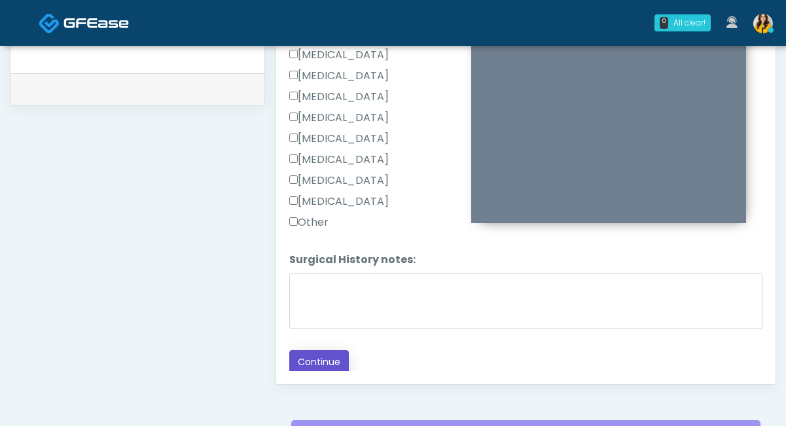
click at [332, 351] on button "Continue" at bounding box center [319, 362] width 60 height 24
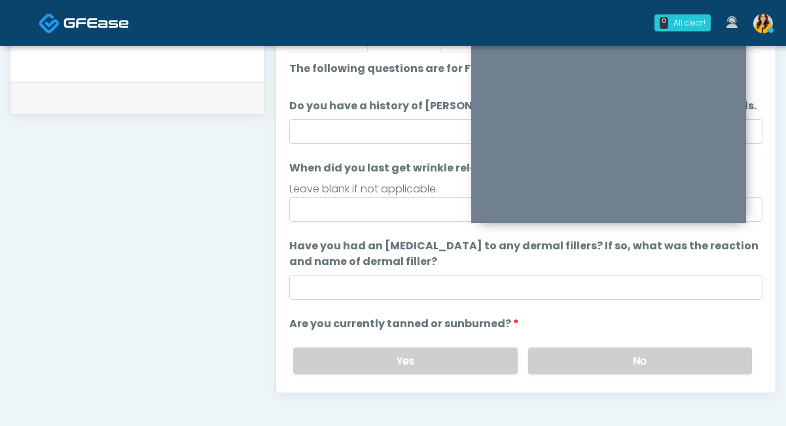
scroll to position [576, 0]
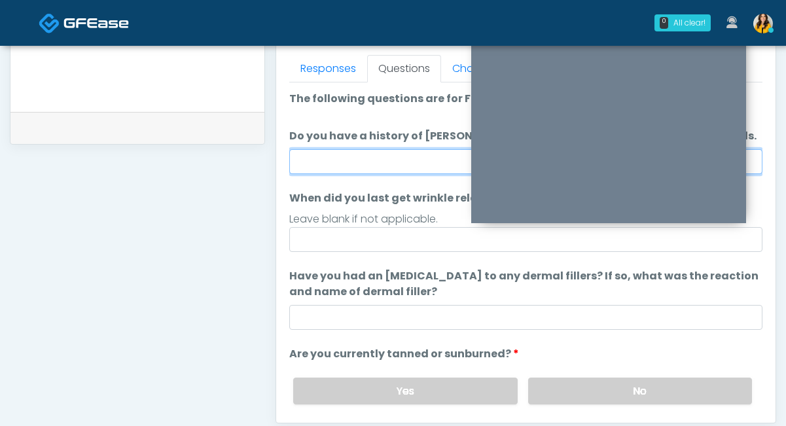
click at [387, 164] on input "Do you have a history of Guillain's barre or ALS? If so, please provide details." at bounding box center [525, 161] width 473 height 25
type input "**"
click at [310, 200] on label "When did you last get wrinkle relaxer or dermal filler?" at bounding box center [437, 198] width 296 height 16
click at [310, 227] on input "When did you last get wrinkle relaxer or dermal filler?" at bounding box center [525, 239] width 473 height 25
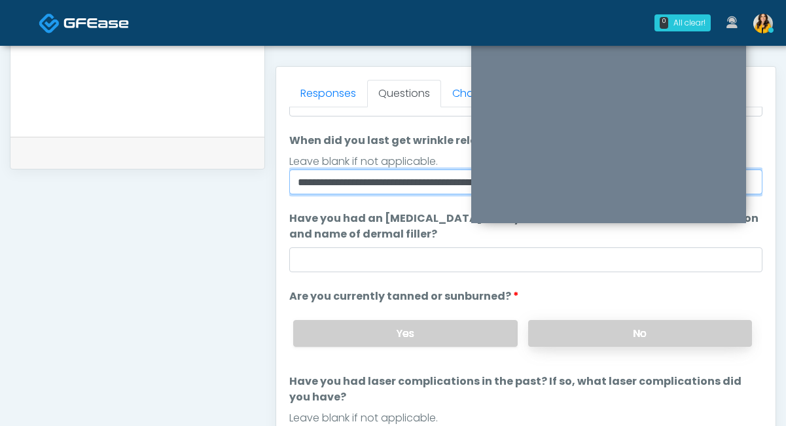
scroll to position [87, 0]
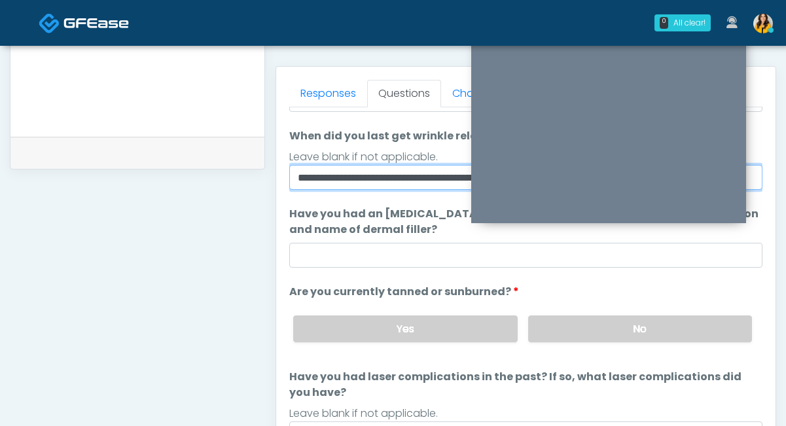
type input "**********"
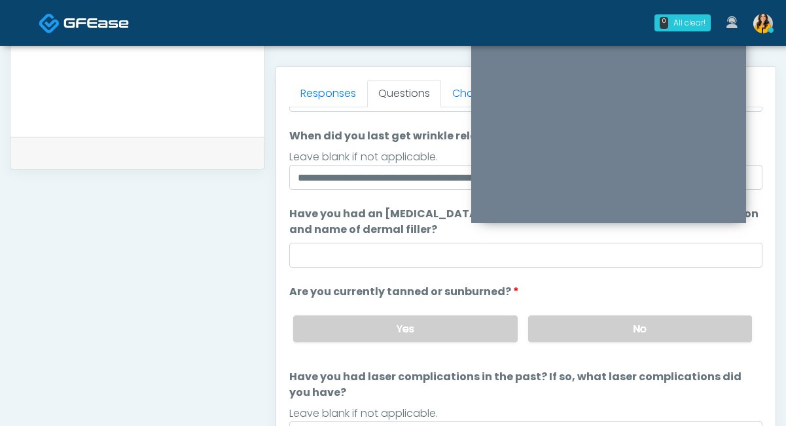
click at [565, 344] on div "Yes No" at bounding box center [523, 329] width 480 height 48
click at [544, 330] on label "No" at bounding box center [640, 328] width 224 height 27
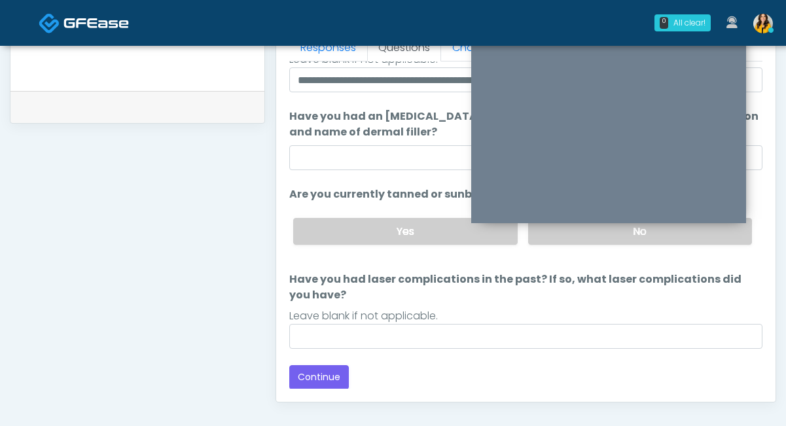
scroll to position [120, 0]
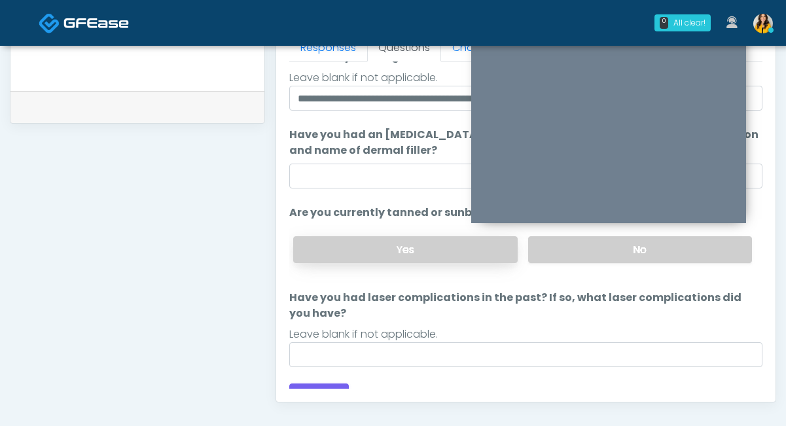
click at [405, 257] on label "Yes" at bounding box center [405, 249] width 224 height 27
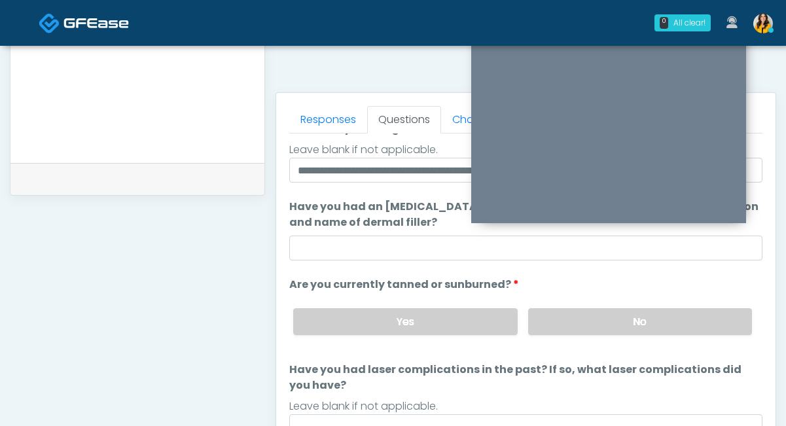
scroll to position [501, 0]
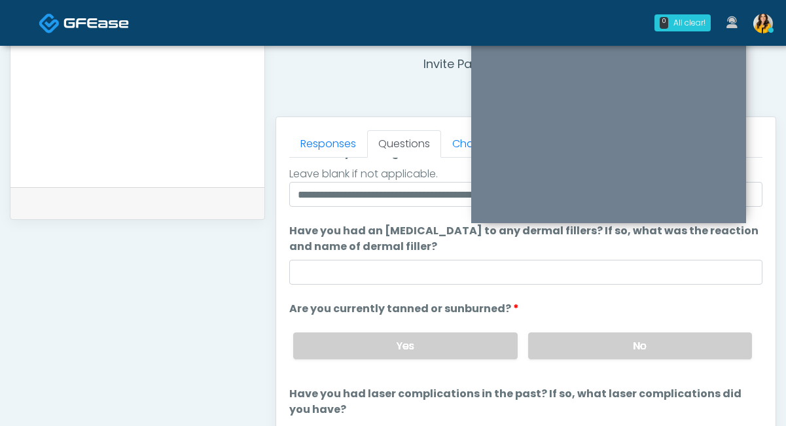
click at [146, 141] on textarea at bounding box center [138, 90] width 228 height 160
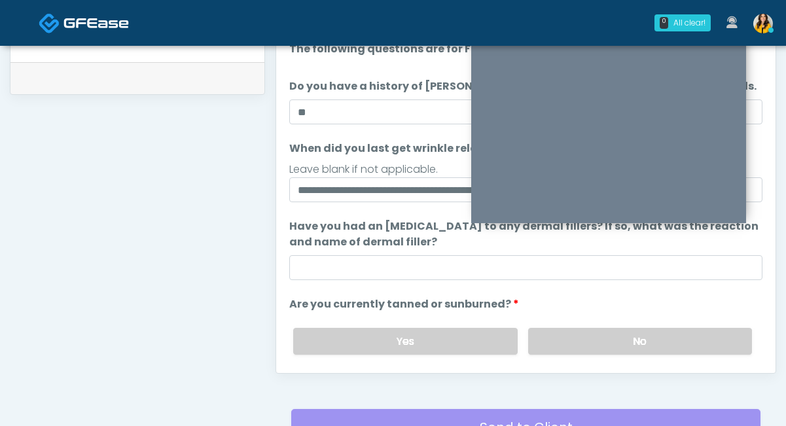
scroll to position [624, 0]
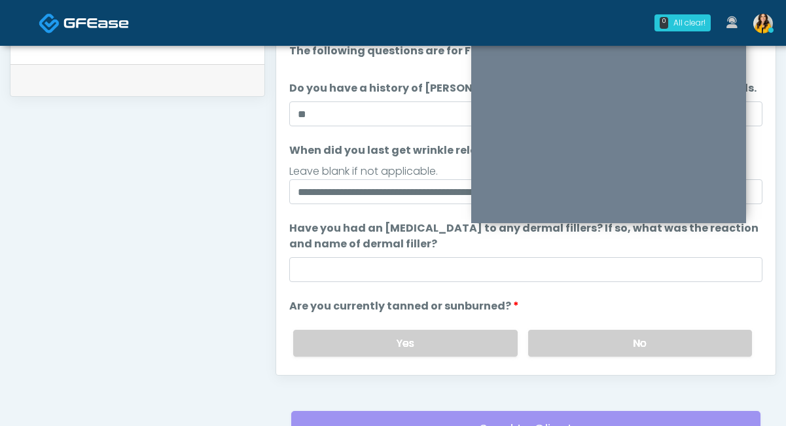
type textarea "******"
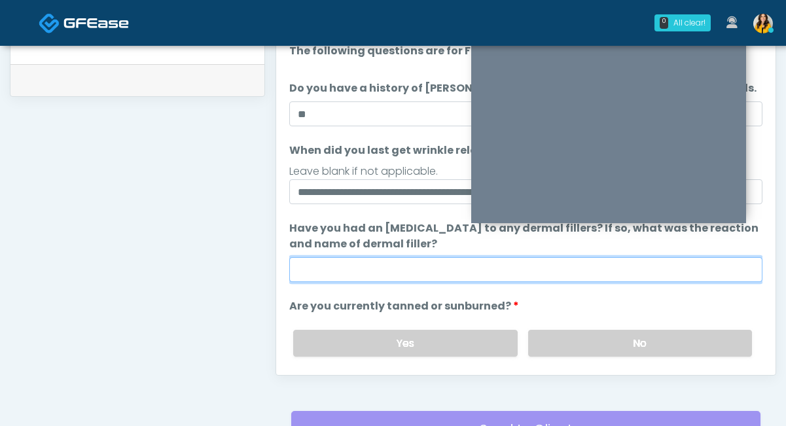
click at [400, 258] on input "Have you had an allergic response to any dermal fillers? If so, what was the re…" at bounding box center [525, 269] width 473 height 25
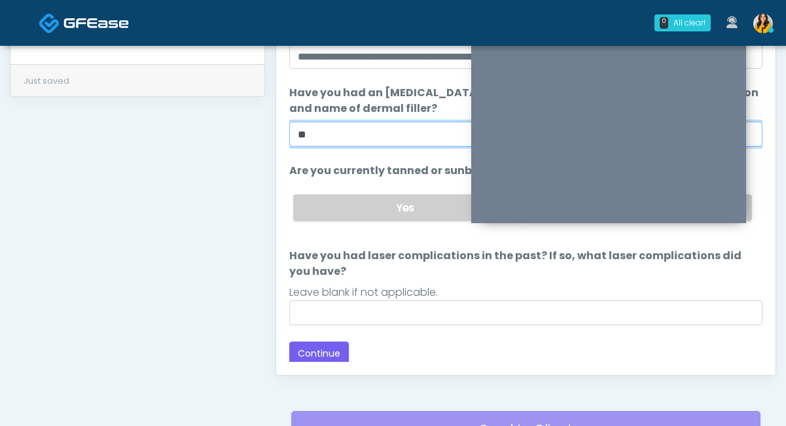
scroll to position [138, 0]
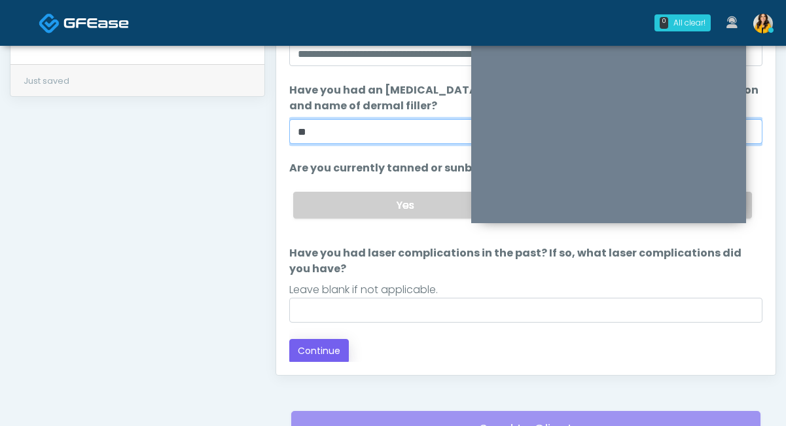
type input "**"
click at [307, 343] on button "Continue" at bounding box center [319, 351] width 60 height 24
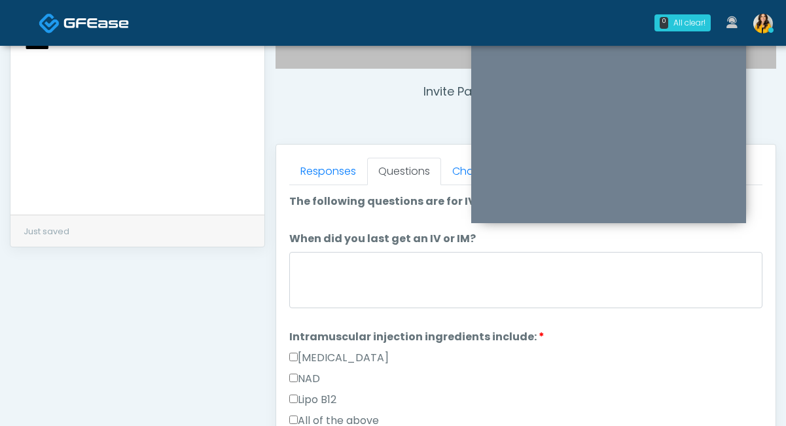
scroll to position [467, 0]
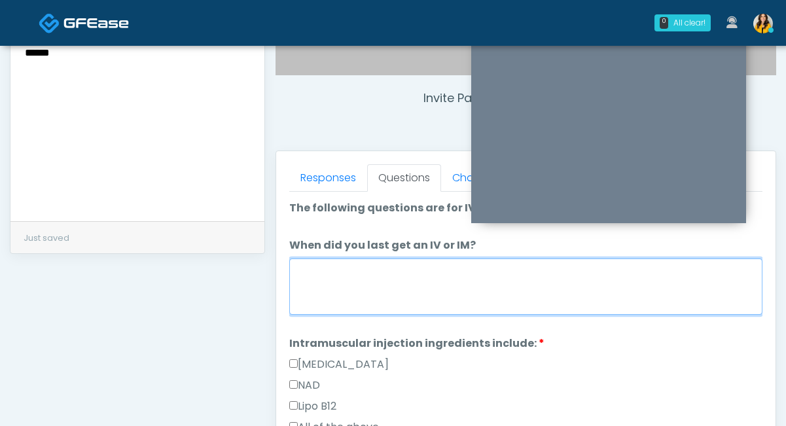
click at [346, 289] on textarea "When did you last get an IV or IM?" at bounding box center [525, 286] width 473 height 56
type textarea "*"
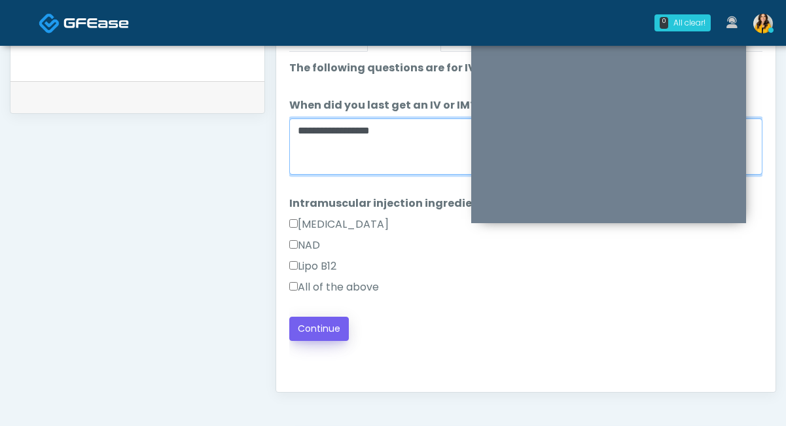
scroll to position [617, 0]
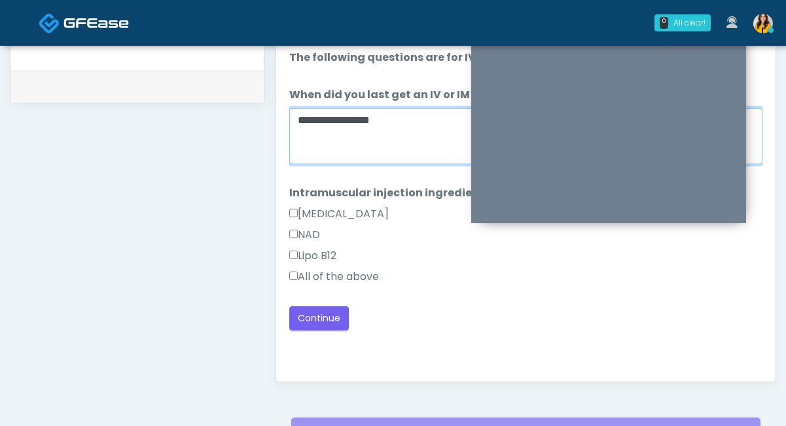
type textarea "**********"
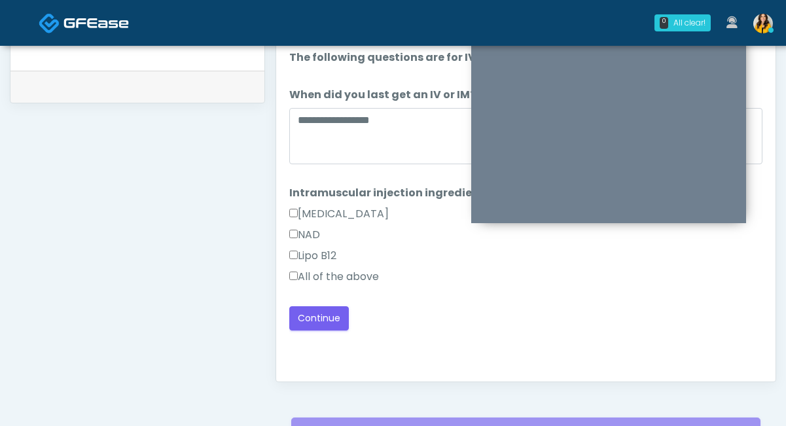
click at [312, 281] on label "All of the above" at bounding box center [334, 277] width 90 height 16
click at [316, 330] on div "Good Faith Exam Script Good Faith Exam Script INTRODUCTION Hello, my name is un…" at bounding box center [525, 204] width 473 height 327
click at [325, 322] on button "Continue" at bounding box center [319, 318] width 60 height 24
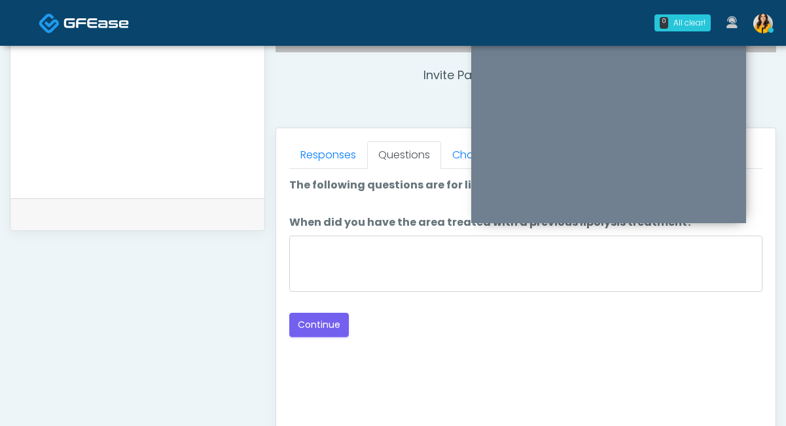
scroll to position [485, 0]
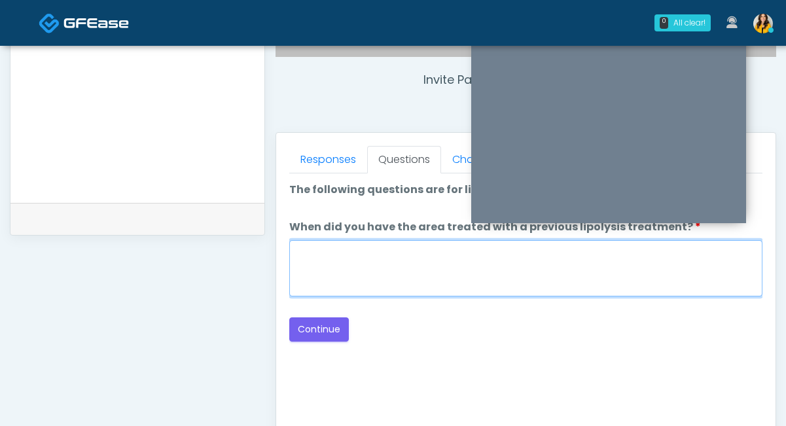
click at [339, 271] on textarea "When did you have the area treated with a previous lipolysis treatment?" at bounding box center [525, 268] width 473 height 56
type textarea "*****"
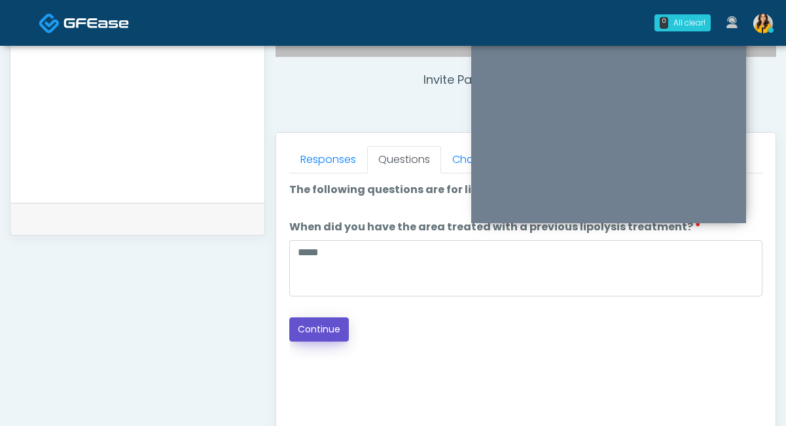
click at [311, 327] on button "Continue" at bounding box center [319, 329] width 60 height 24
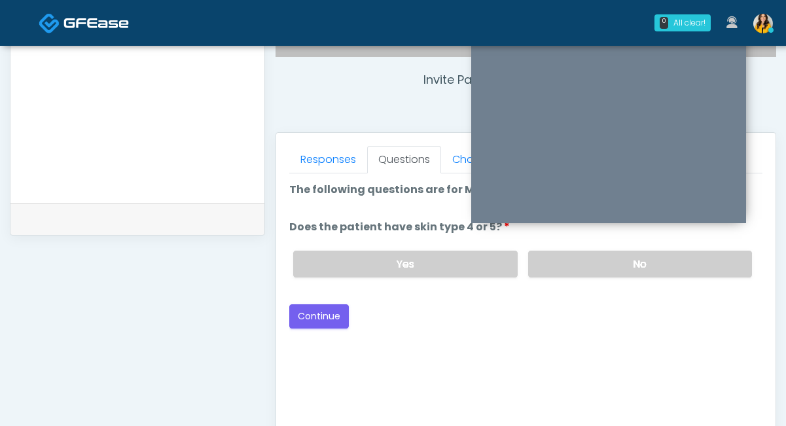
scroll to position [465, 0]
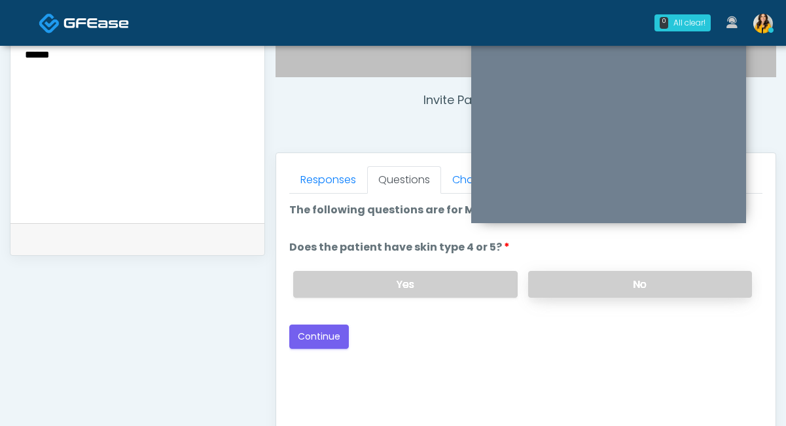
click at [544, 285] on label "No" at bounding box center [640, 284] width 224 height 27
click at [323, 340] on button "Continue" at bounding box center [319, 337] width 60 height 24
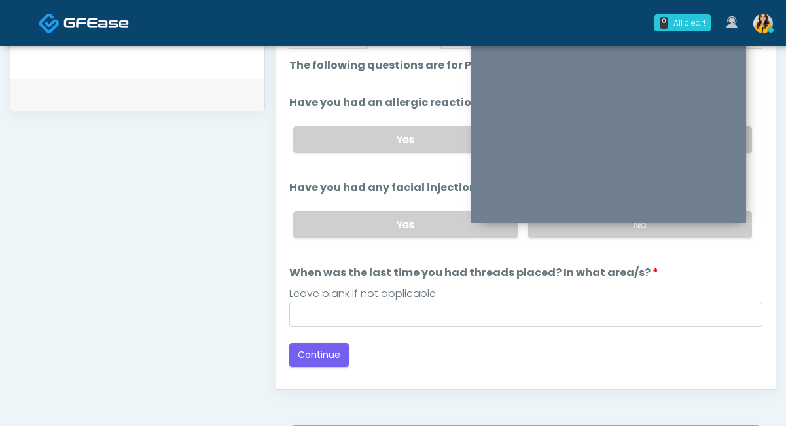
scroll to position [569, 0]
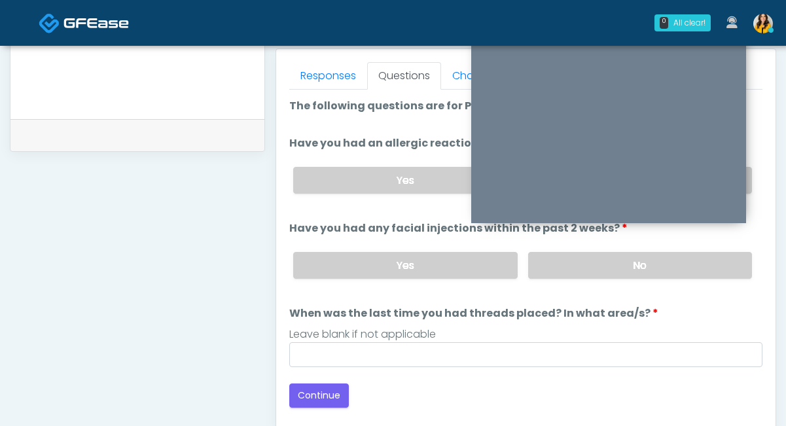
click at [546, 282] on div "Yes No" at bounding box center [523, 265] width 480 height 48
click at [556, 261] on label "No" at bounding box center [640, 265] width 224 height 27
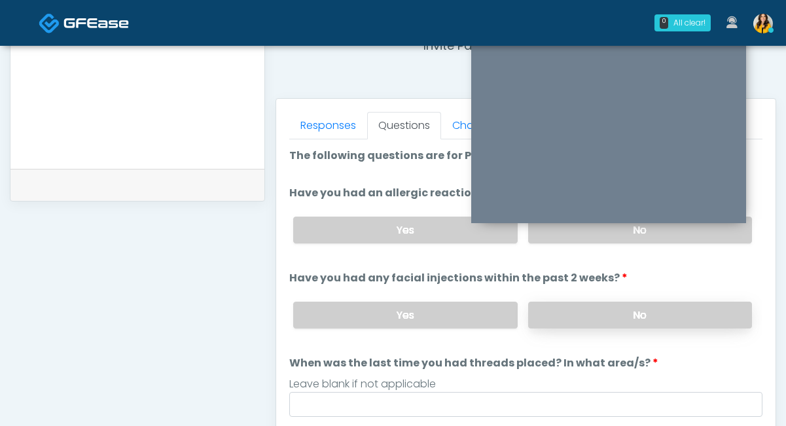
scroll to position [513, 0]
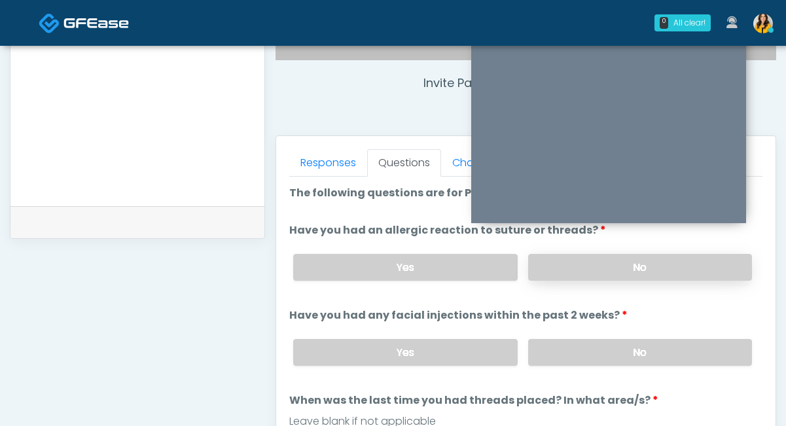
click at [558, 265] on label "No" at bounding box center [640, 267] width 224 height 27
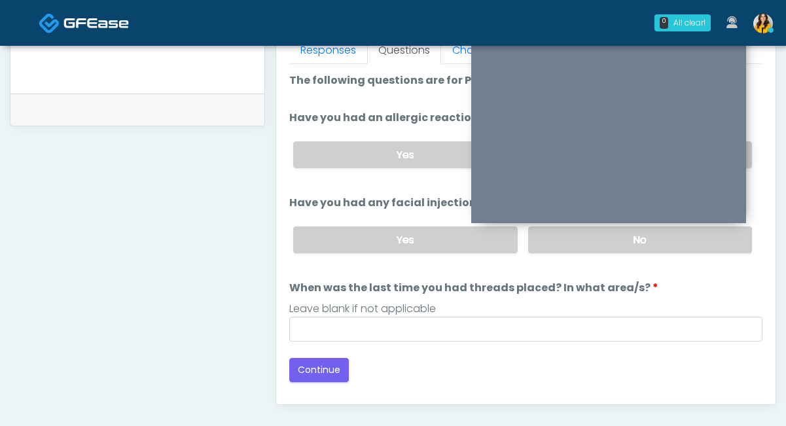
scroll to position [603, 0]
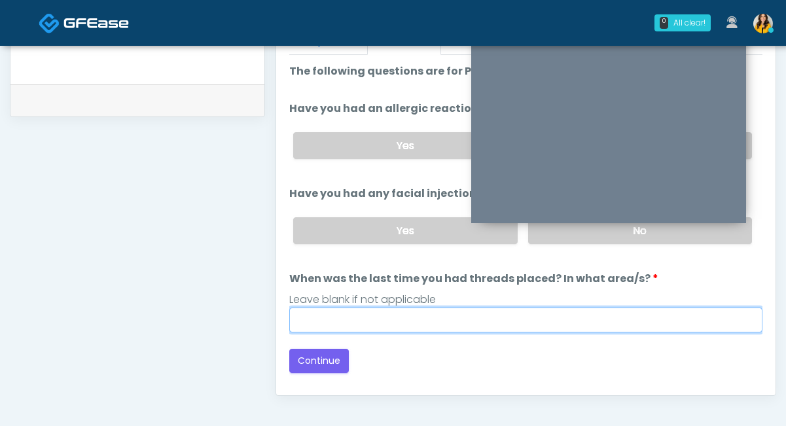
click at [385, 321] on input "When was the last time you had threads placed? In what area/s?" at bounding box center [525, 320] width 473 height 25
type input "**********"
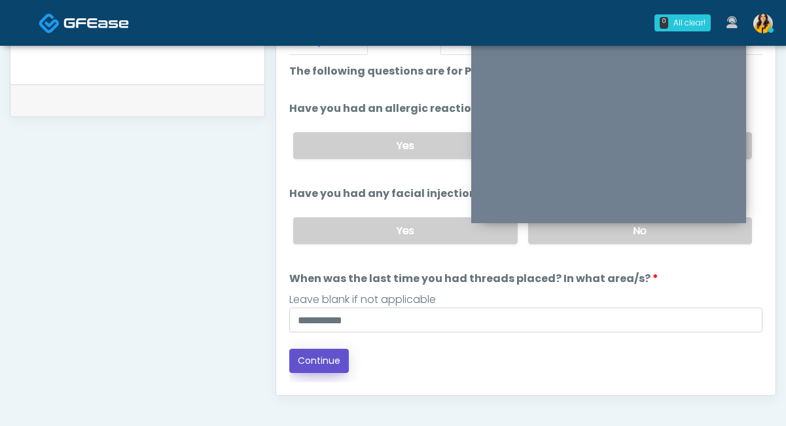
click at [324, 364] on button "Continue" at bounding box center [319, 361] width 60 height 24
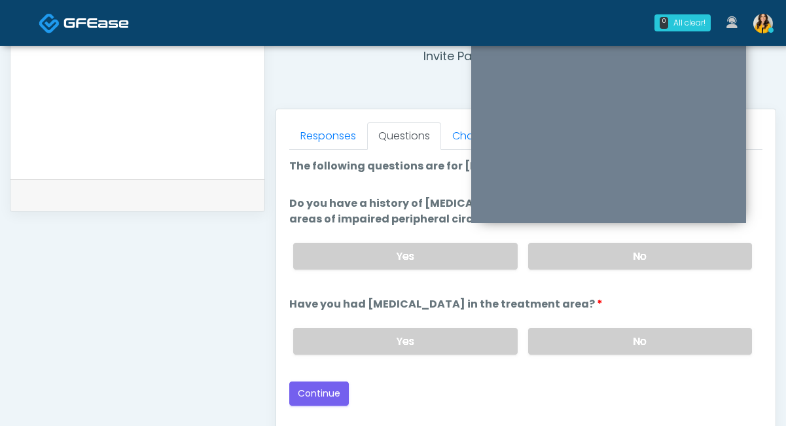
scroll to position [507, 0]
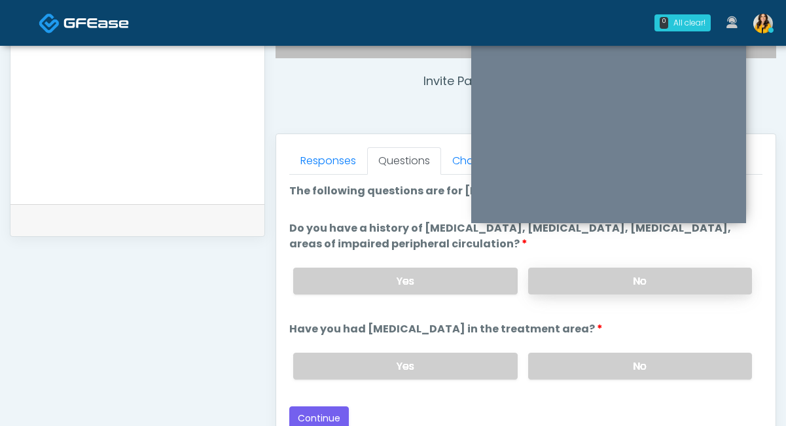
click at [556, 281] on label "No" at bounding box center [640, 281] width 224 height 27
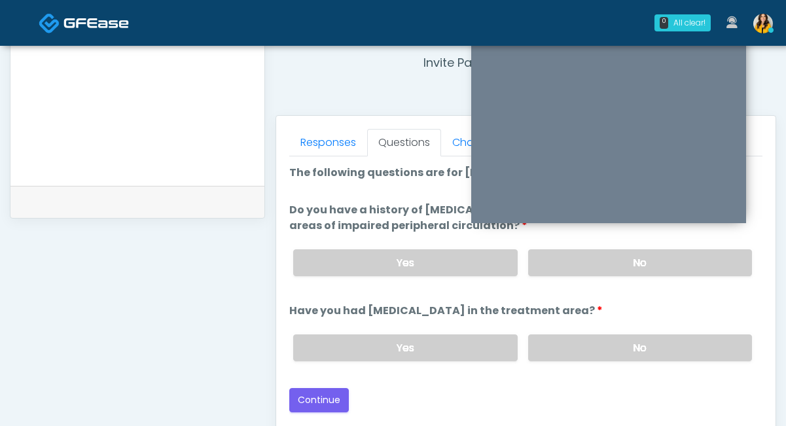
scroll to position [503, 0]
click at [560, 334] on label "No" at bounding box center [640, 347] width 224 height 27
click at [332, 397] on button "Continue" at bounding box center [319, 399] width 60 height 24
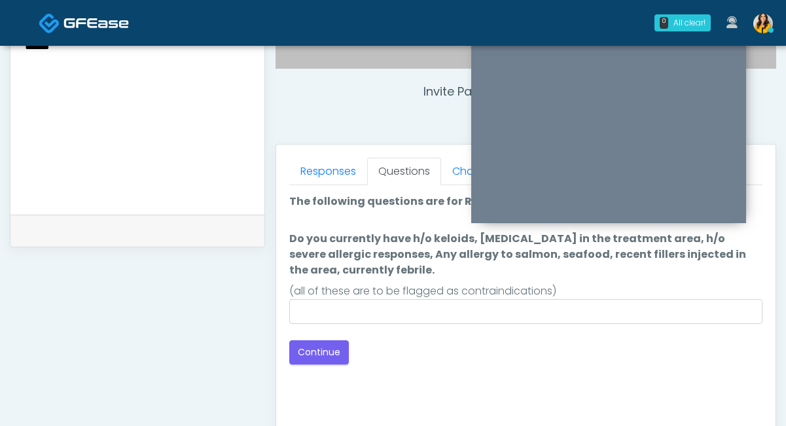
scroll to position [456, 0]
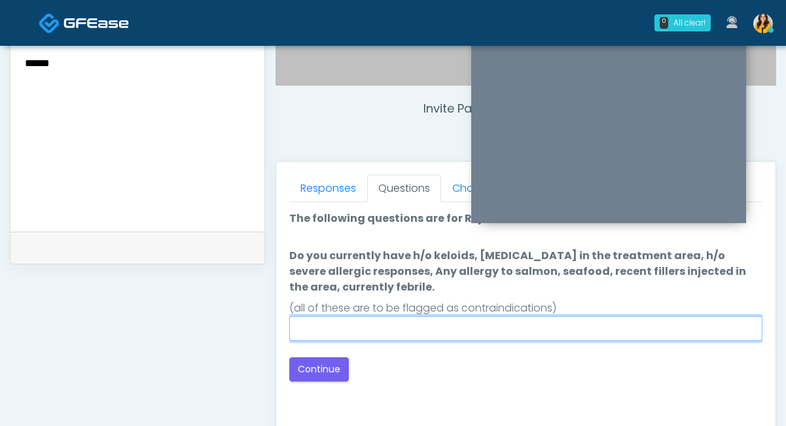
click at [383, 332] on input "Do you currently have h/o keloids, skin infection in the treatment area, h/o se…" at bounding box center [525, 328] width 473 height 25
type input "*"
type input "**********"
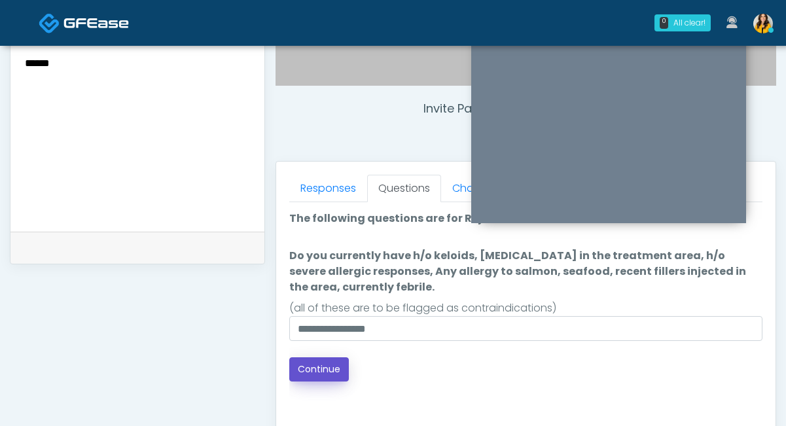
click at [323, 364] on button "Continue" at bounding box center [319, 369] width 60 height 24
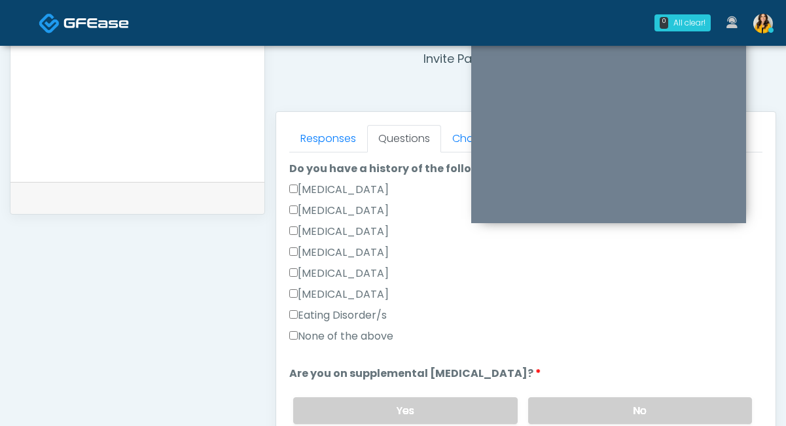
scroll to position [308, 0]
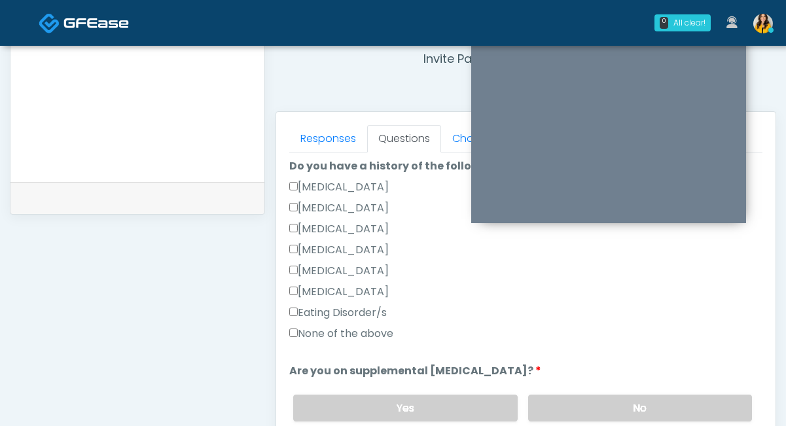
click at [372, 335] on label "None of the above" at bounding box center [341, 334] width 104 height 16
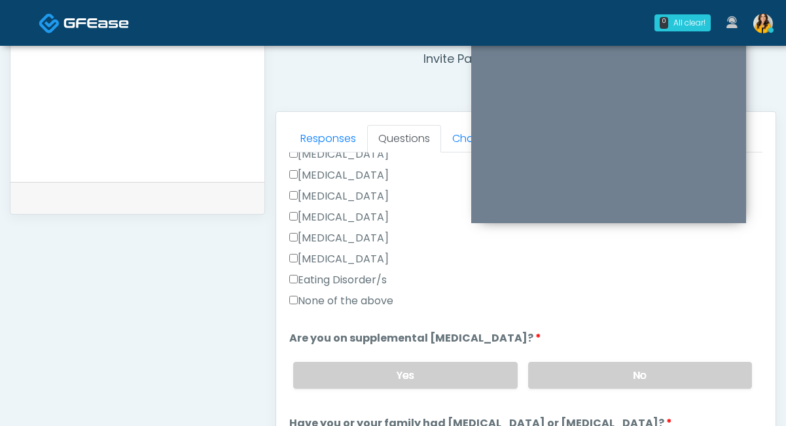
scroll to position [343, 0]
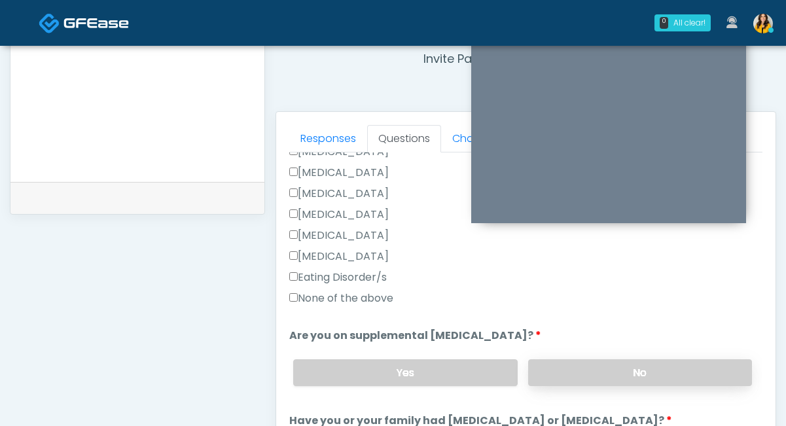
click at [545, 371] on label "No" at bounding box center [640, 372] width 224 height 27
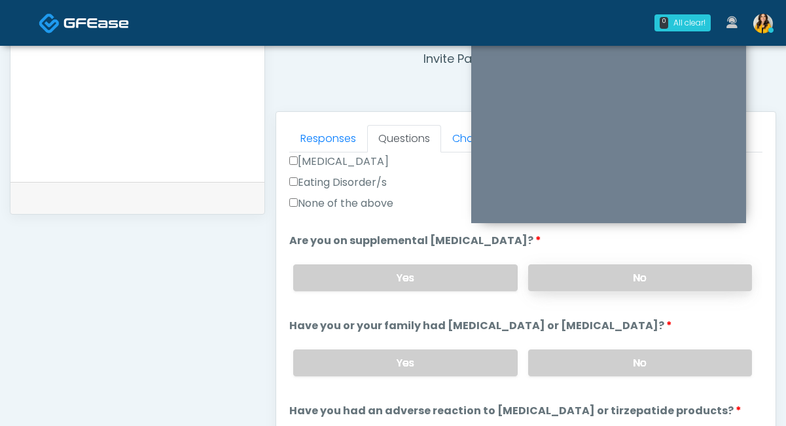
scroll to position [440, 0]
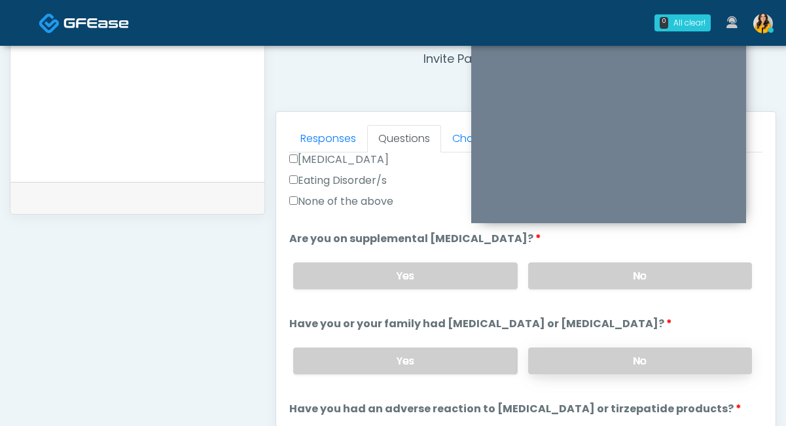
click at [542, 369] on label "No" at bounding box center [640, 360] width 224 height 27
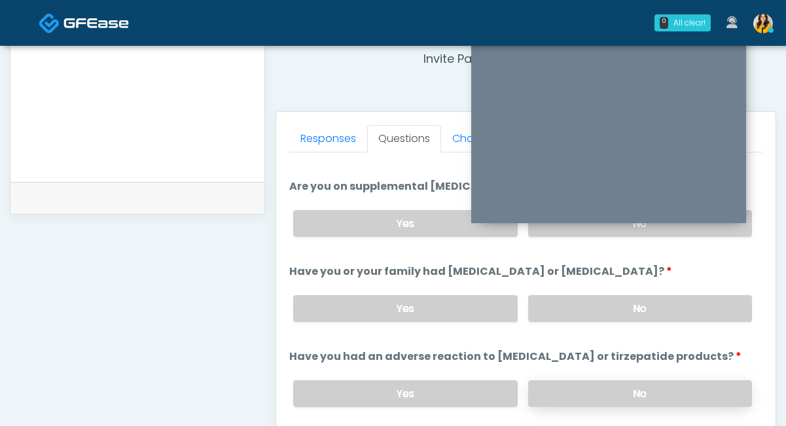
click at [543, 383] on label "No" at bounding box center [640, 393] width 224 height 27
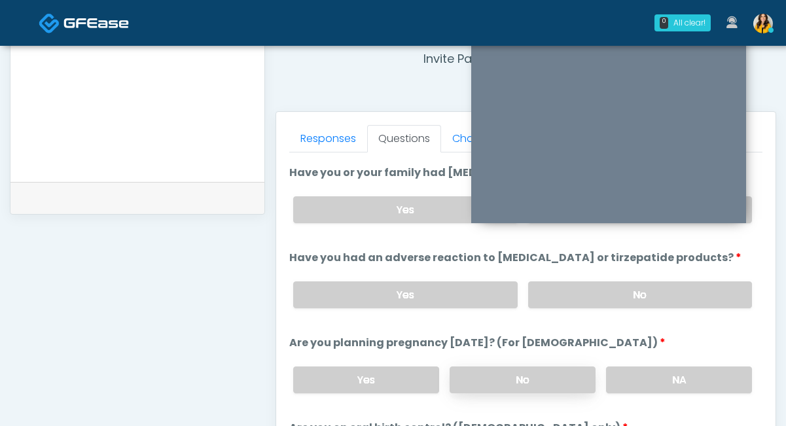
click at [551, 375] on label "No" at bounding box center [523, 379] width 146 height 27
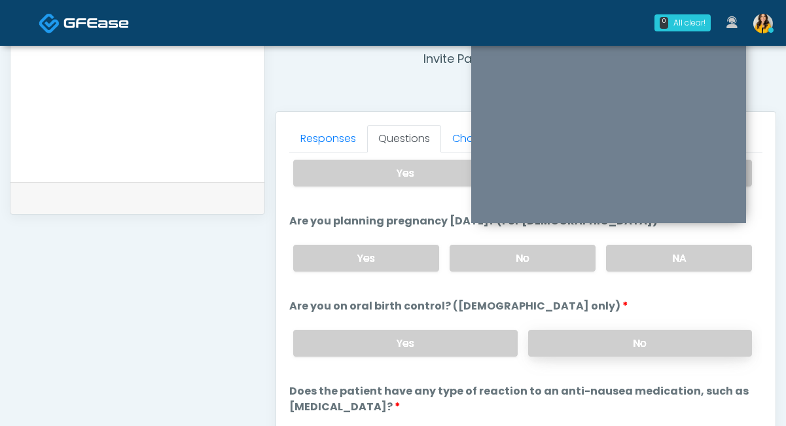
click at [591, 350] on label "No" at bounding box center [640, 343] width 224 height 27
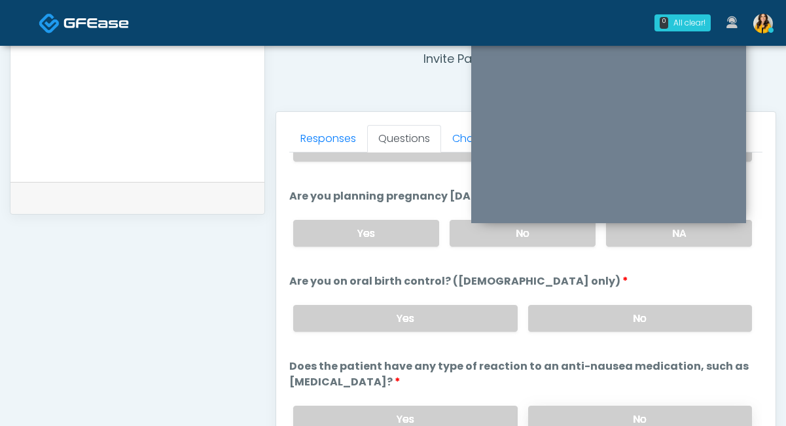
click at [548, 414] on label "No" at bounding box center [640, 419] width 224 height 27
click at [334, 147] on link "Responses" at bounding box center [328, 138] width 78 height 27
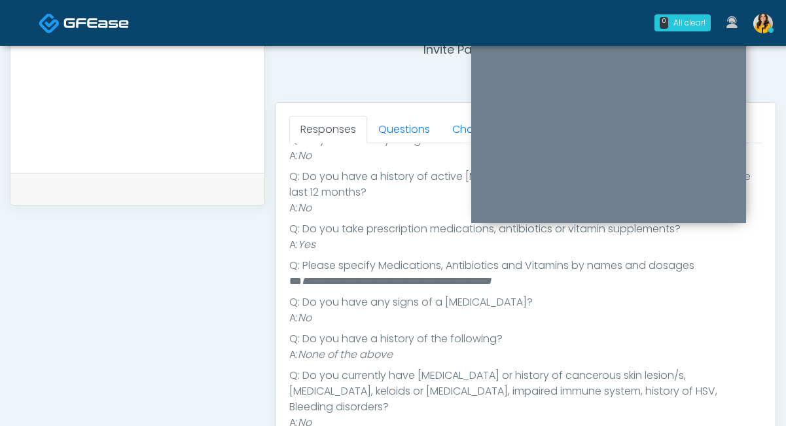
scroll to position [226, 0]
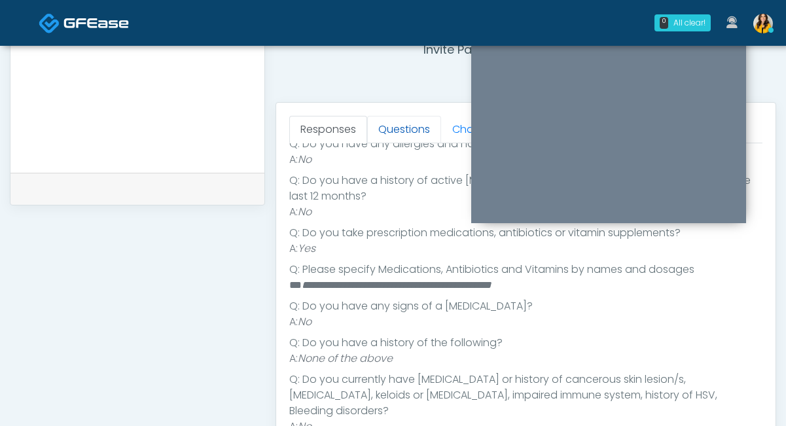
click at [407, 126] on link "Questions" at bounding box center [404, 129] width 74 height 27
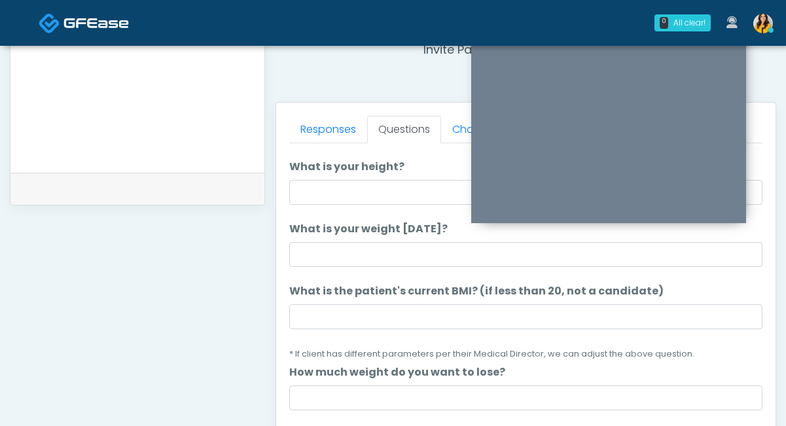
scroll to position [0, 0]
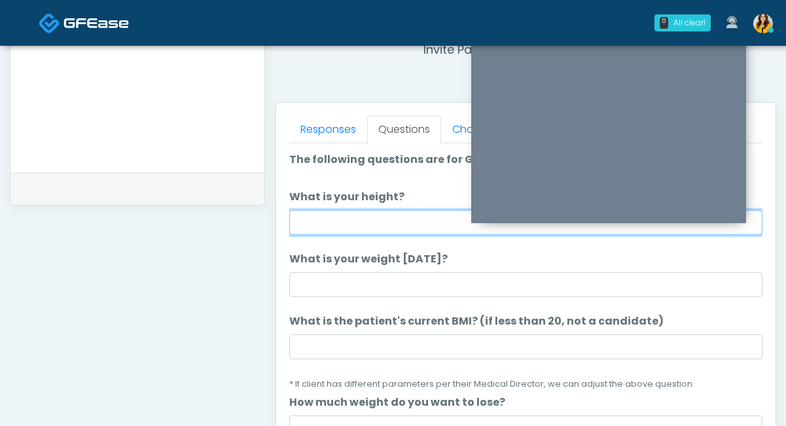
click at [367, 219] on input "What is your height?" at bounding box center [525, 222] width 473 height 25
type input "****"
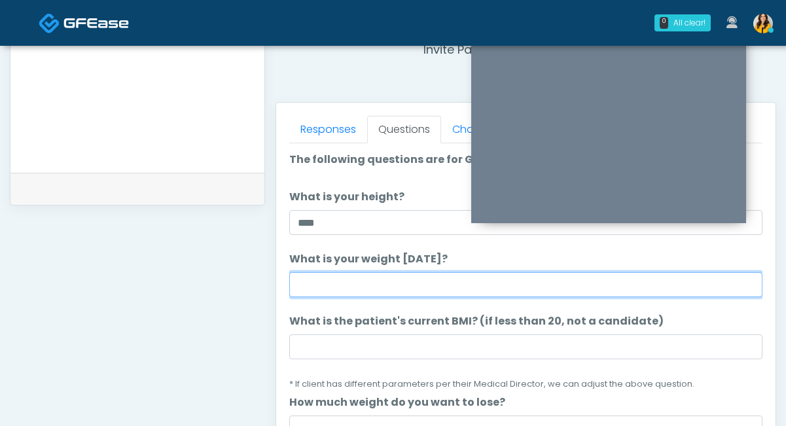
click at [350, 284] on input "What is your weight today?" at bounding box center [525, 284] width 473 height 25
type input "***"
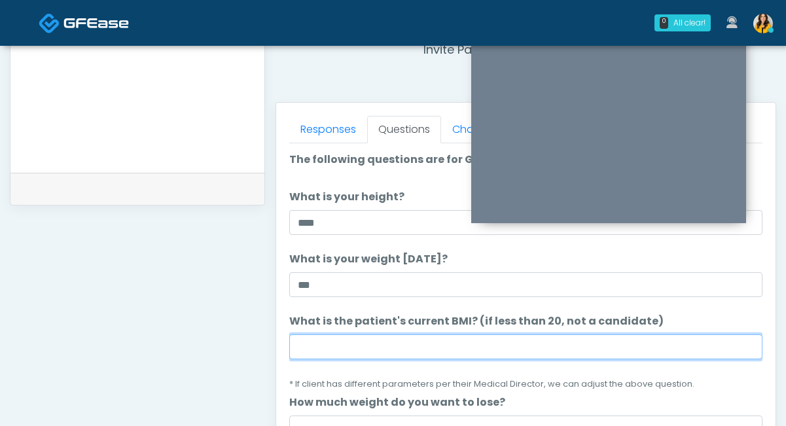
click at [342, 359] on input "What is the patient's current BMI? (if less than 20, not a candidate)" at bounding box center [525, 346] width 473 height 25
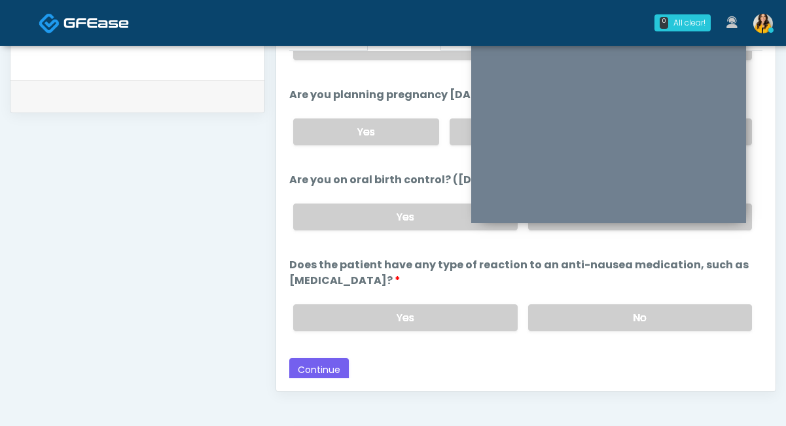
scroll to position [749, 0]
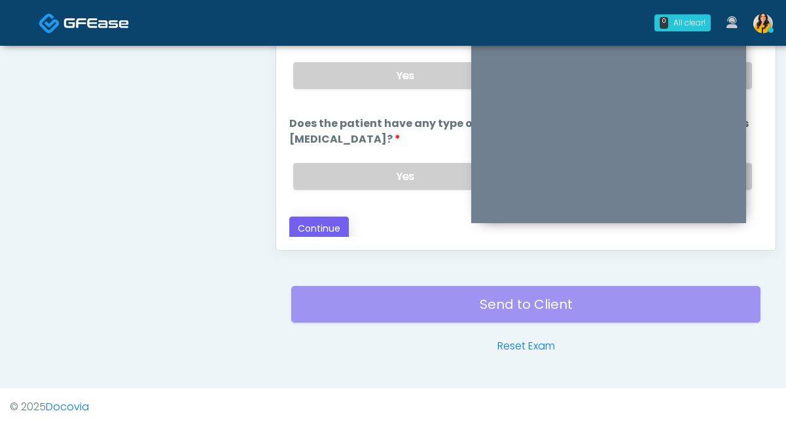
type input "****"
click at [334, 224] on button "Continue" at bounding box center [319, 229] width 60 height 24
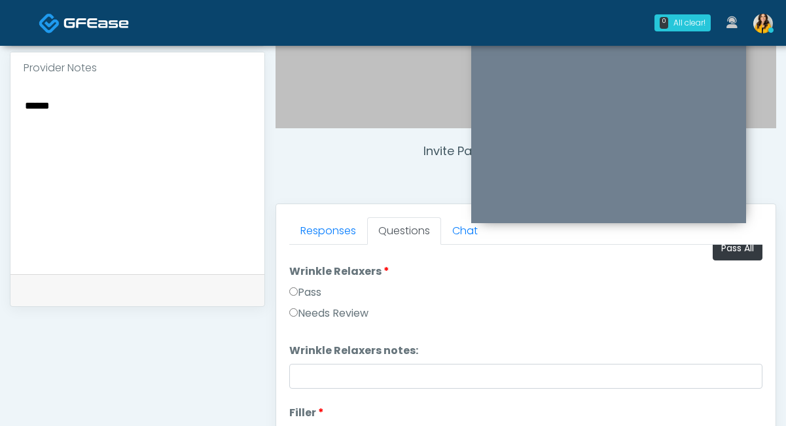
scroll to position [0, 0]
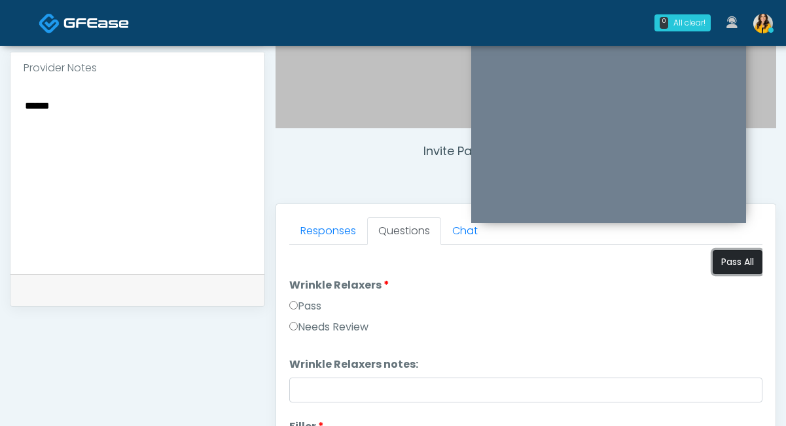
click at [744, 268] on button "Pass All" at bounding box center [738, 262] width 50 height 24
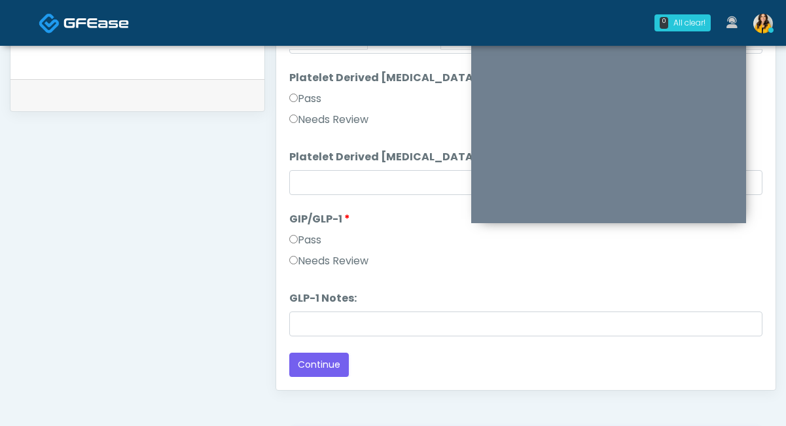
scroll to position [703, 0]
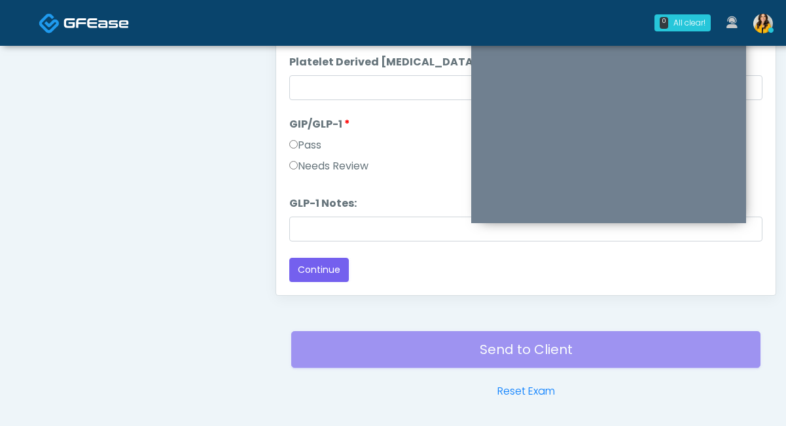
click at [342, 168] on label "Needs Review" at bounding box center [328, 166] width 79 height 16
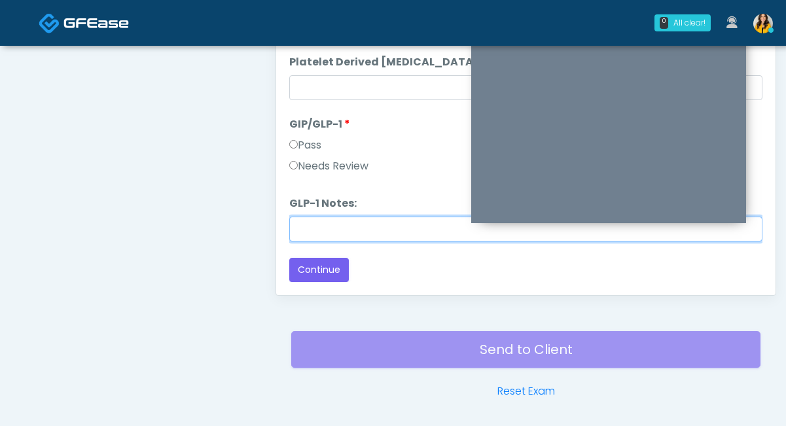
click at [336, 230] on input "GLP-1 Notes:" at bounding box center [525, 229] width 473 height 25
click at [435, 223] on input "**********" at bounding box center [525, 229] width 473 height 25
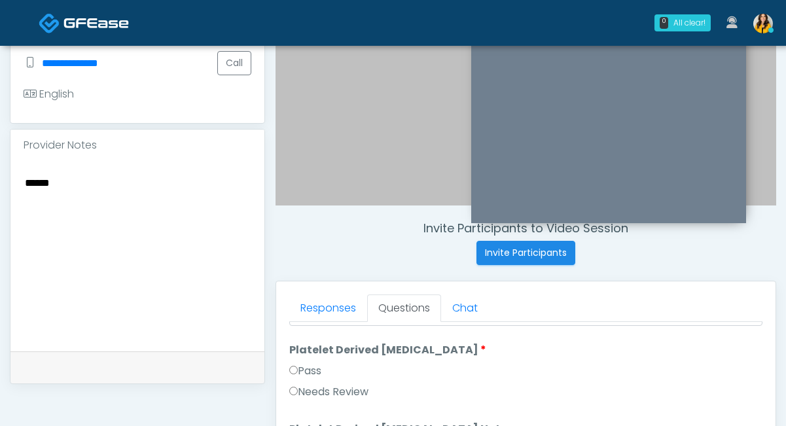
scroll to position [380, 0]
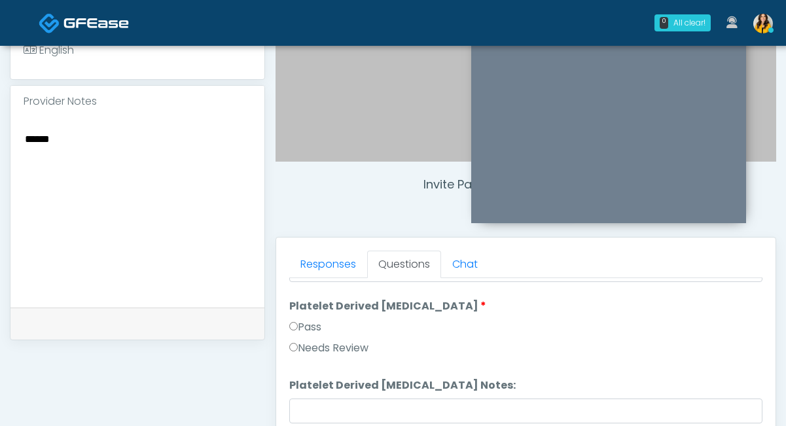
type input "**********"
click at [128, 173] on textarea "******" at bounding box center [138, 210] width 228 height 160
paste textarea "**********"
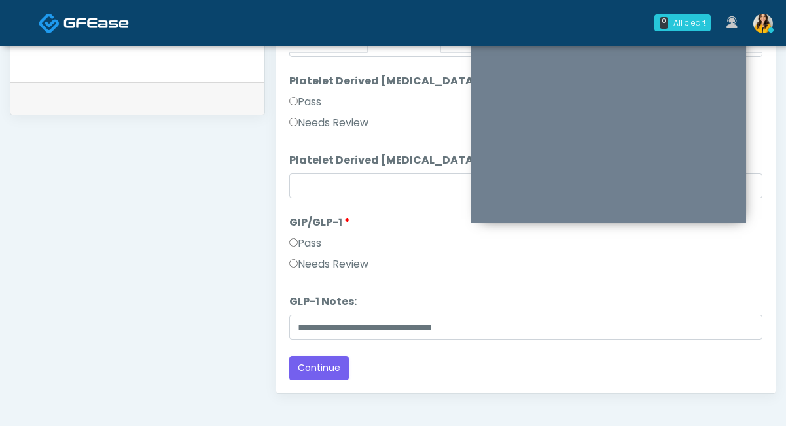
scroll to position [663, 0]
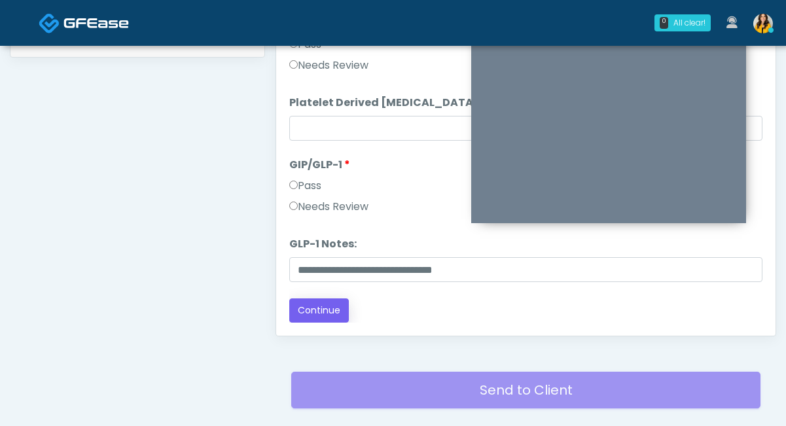
type textarea "**********"
click at [321, 304] on button "Continue" at bounding box center [319, 310] width 60 height 24
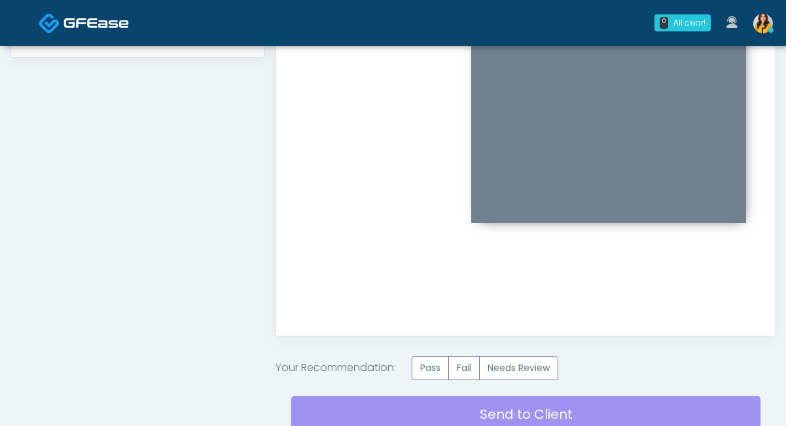
scroll to position [0, 0]
click at [517, 368] on label "Needs Review" at bounding box center [518, 368] width 79 height 24
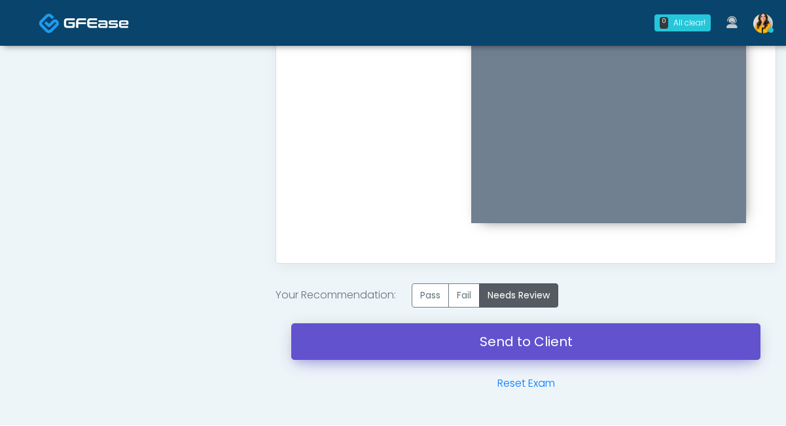
click at [479, 350] on link "Send to Client" at bounding box center [525, 341] width 469 height 37
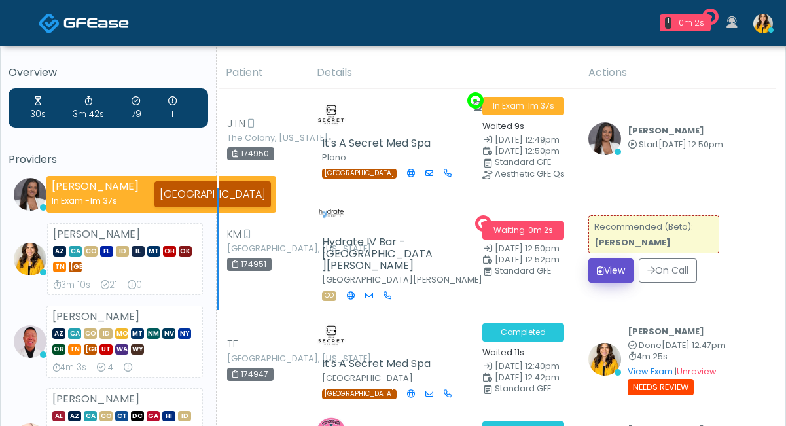
click at [608, 258] on button "View" at bounding box center [610, 270] width 45 height 24
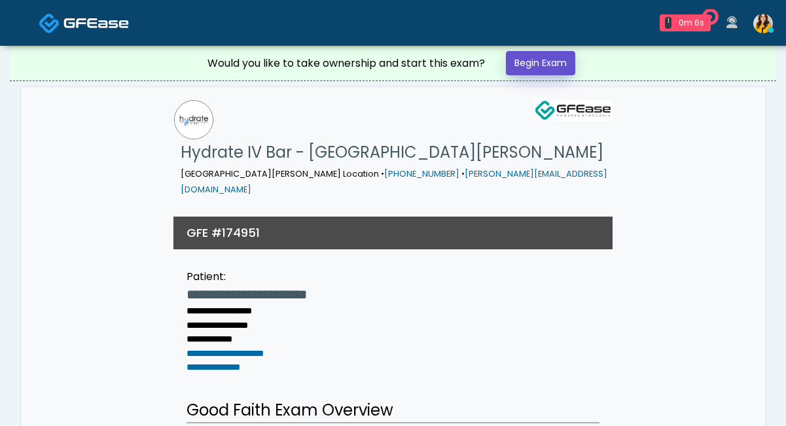
click at [559, 70] on link "Begin Exam" at bounding box center [540, 63] width 69 height 24
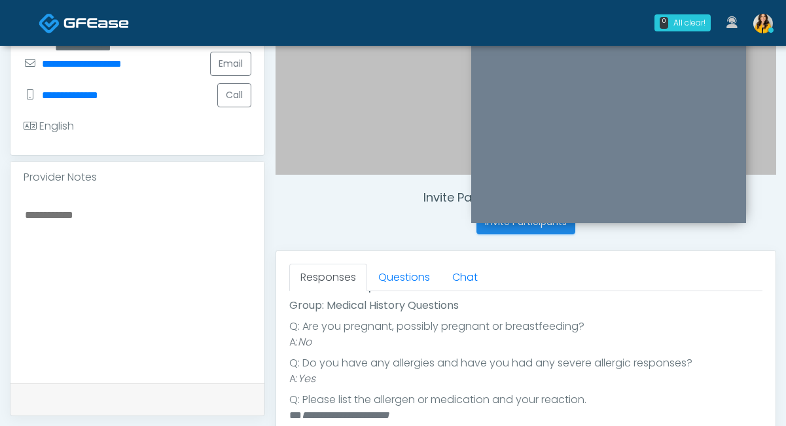
scroll to position [370, 0]
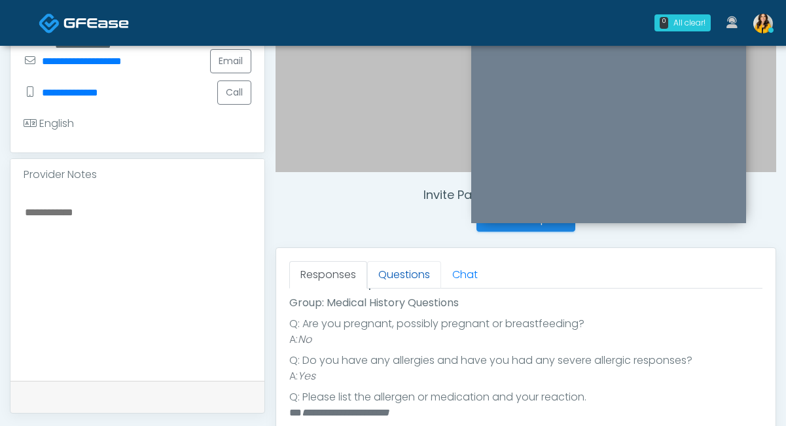
click at [399, 280] on link "Questions" at bounding box center [404, 274] width 74 height 27
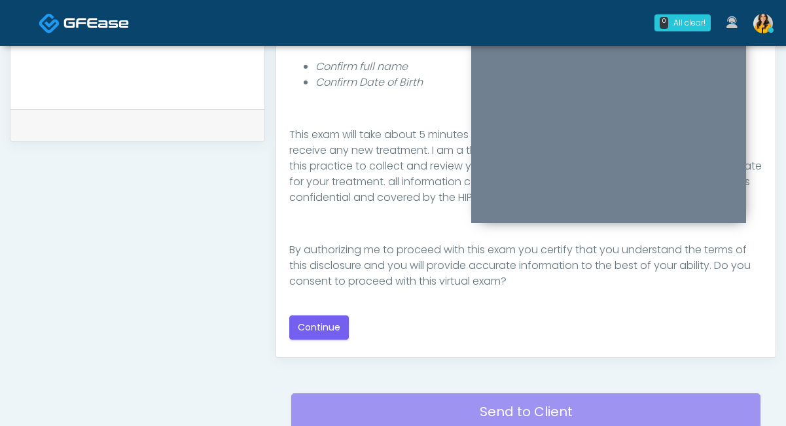
scroll to position [675, 0]
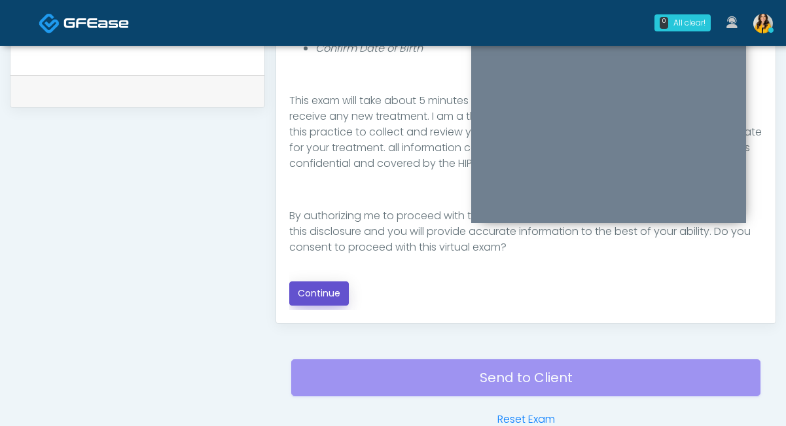
click at [310, 296] on button "Continue" at bounding box center [319, 293] width 60 height 24
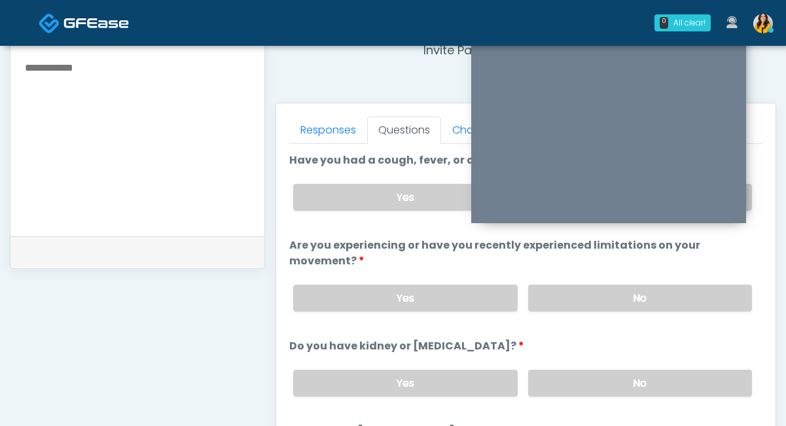
scroll to position [428, 0]
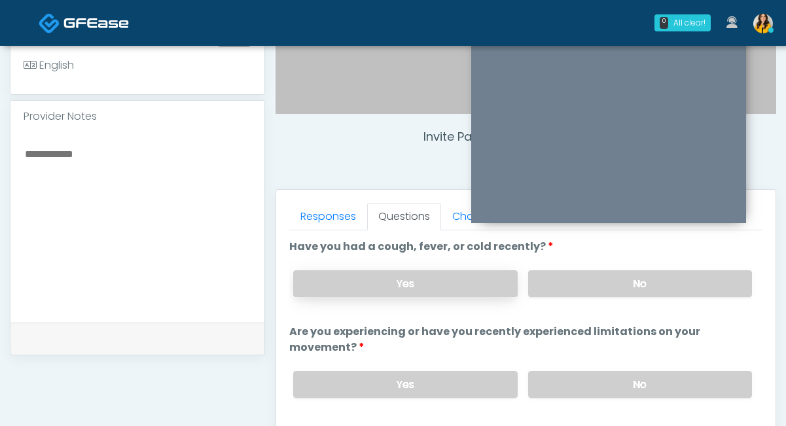
click at [430, 289] on label "Yes" at bounding box center [405, 283] width 224 height 27
click at [173, 183] on textarea at bounding box center [138, 225] width 228 height 160
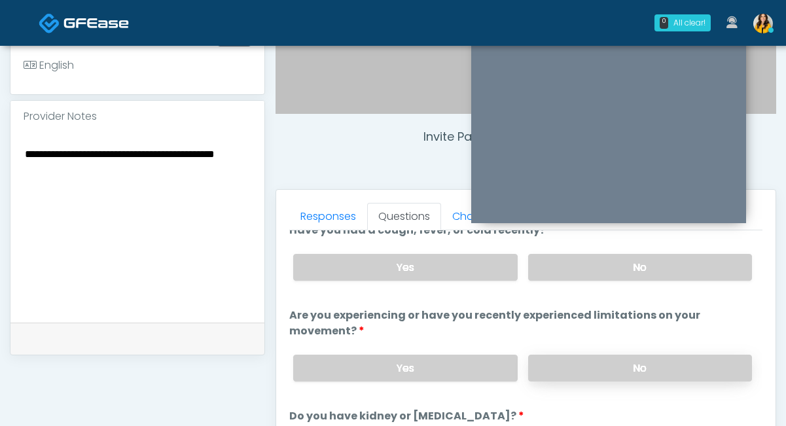
type textarea "**********"
click at [543, 363] on label "No" at bounding box center [640, 368] width 224 height 27
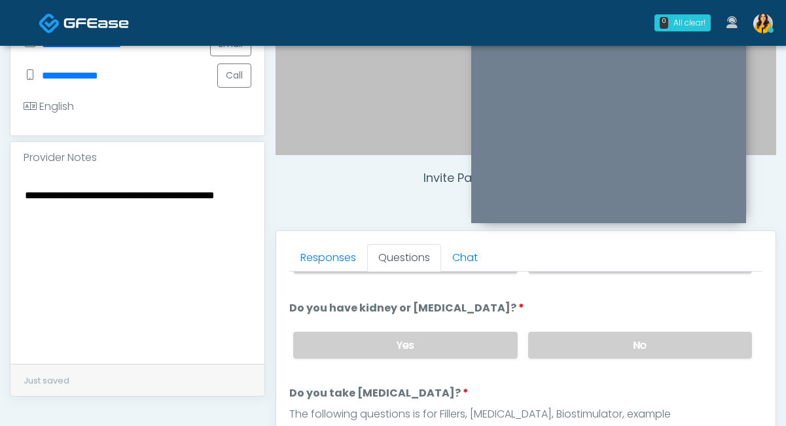
scroll to position [180, 0]
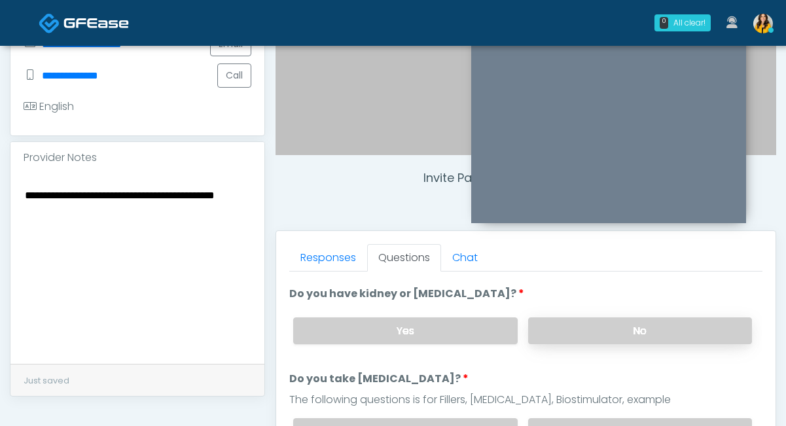
click at [567, 324] on label "No" at bounding box center [640, 330] width 224 height 27
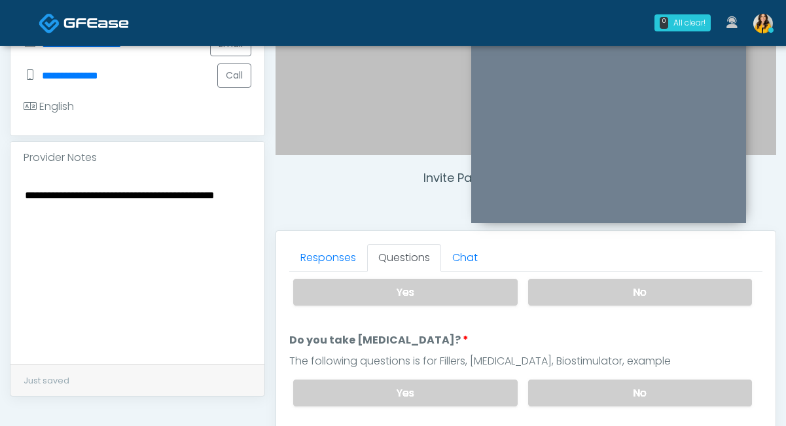
scroll to position [243, 0]
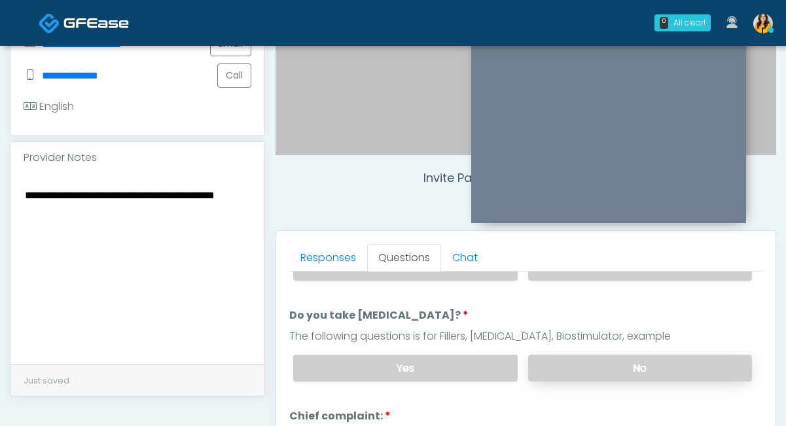
click at [544, 361] on label "No" at bounding box center [640, 368] width 224 height 27
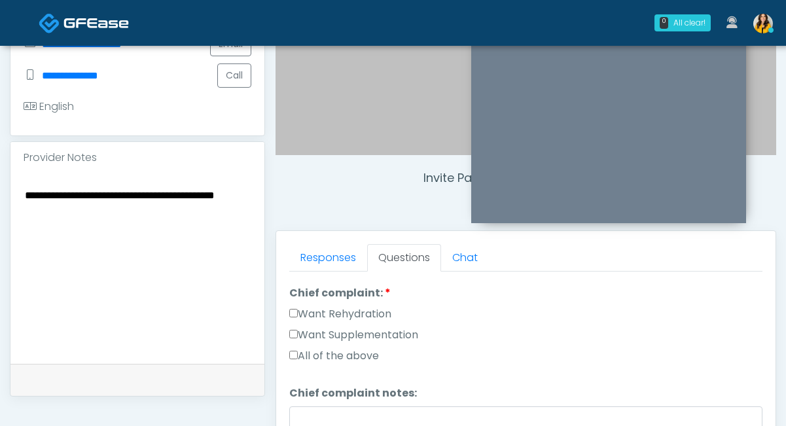
click at [365, 349] on label "All of the above" at bounding box center [334, 356] width 90 height 16
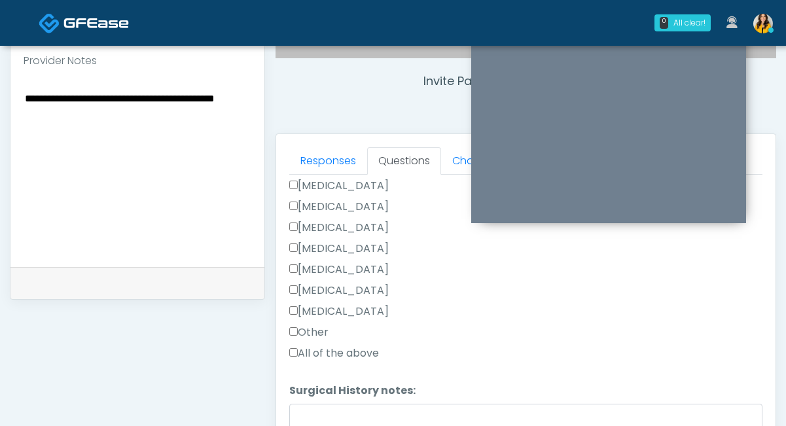
scroll to position [495, 0]
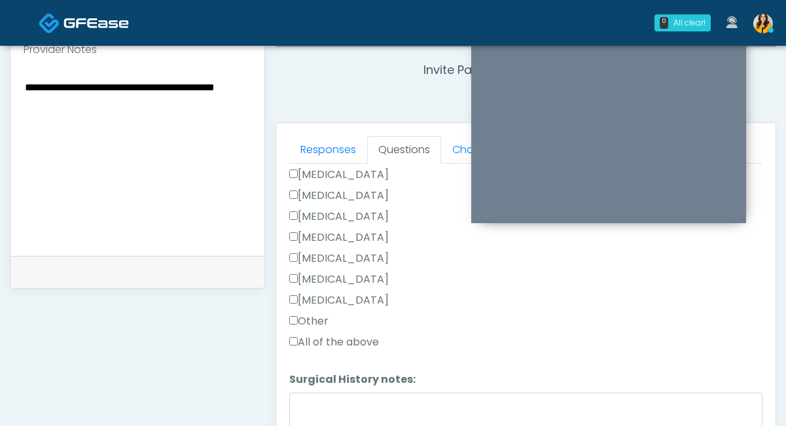
click at [316, 320] on label "Other" at bounding box center [308, 321] width 39 height 16
click at [317, 393] on textarea "Surgical History notes:" at bounding box center [525, 421] width 473 height 56
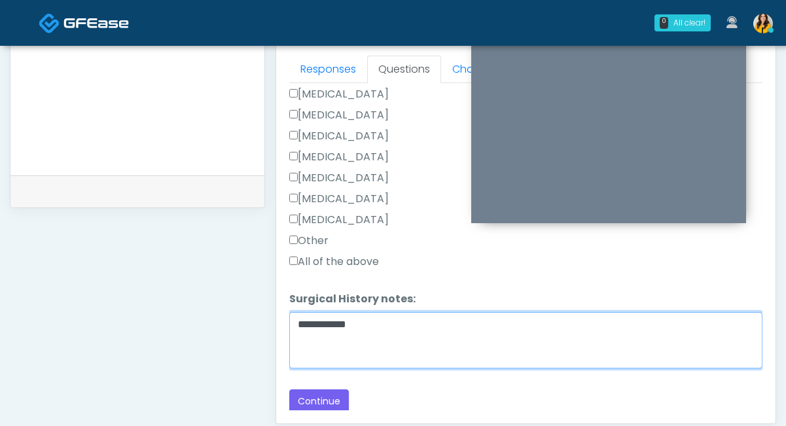
scroll to position [576, 0]
type textarea "**********"
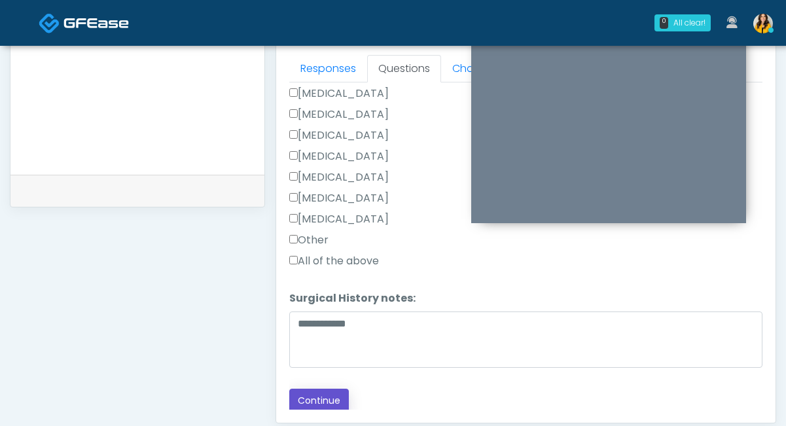
click at [311, 389] on button "Continue" at bounding box center [319, 401] width 60 height 24
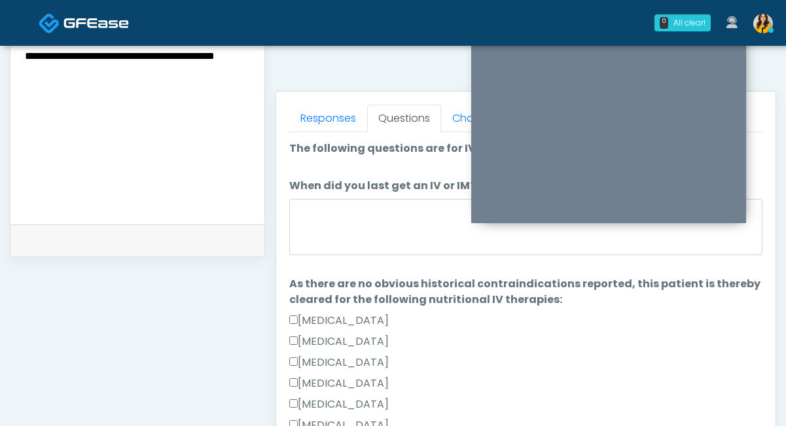
scroll to position [498, 0]
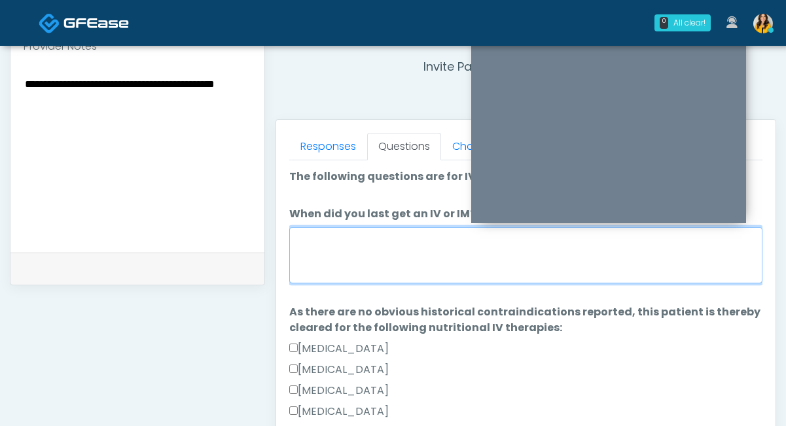
click at [357, 257] on textarea "When did you last get an IV or IM?" at bounding box center [525, 255] width 473 height 56
click at [337, 241] on textarea "**********" at bounding box center [525, 255] width 473 height 56
type textarea "**********"
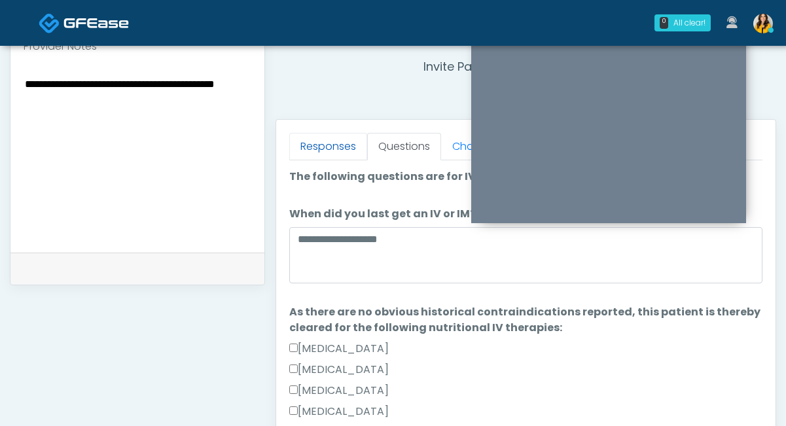
click at [316, 148] on link "Responses" at bounding box center [328, 146] width 78 height 27
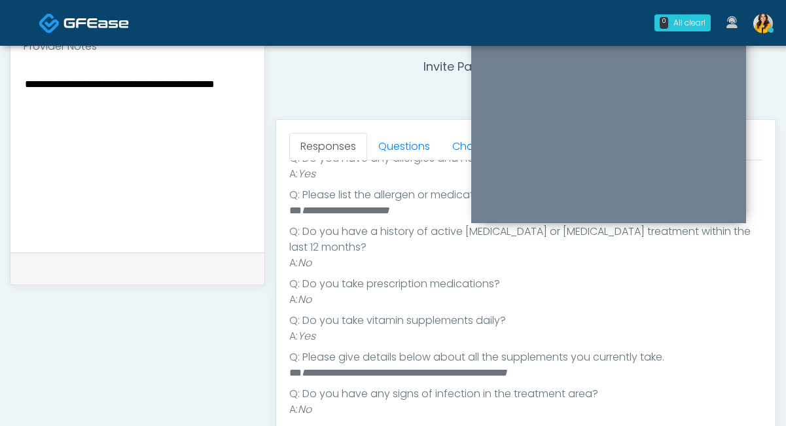
scroll to position [300, 0]
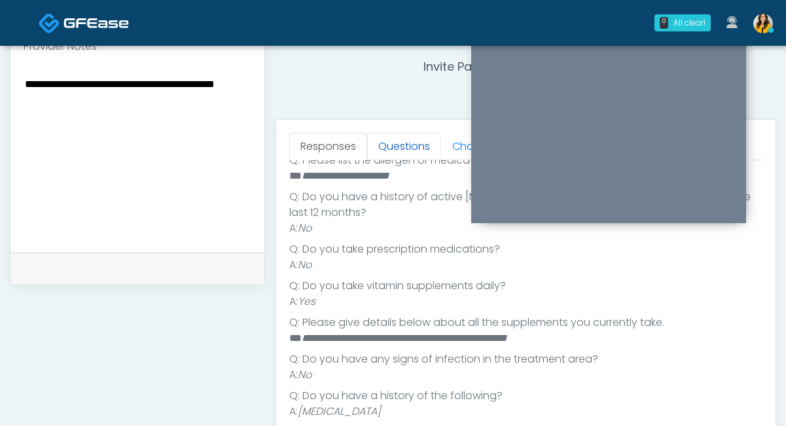
click at [402, 151] on link "Questions" at bounding box center [404, 146] width 74 height 27
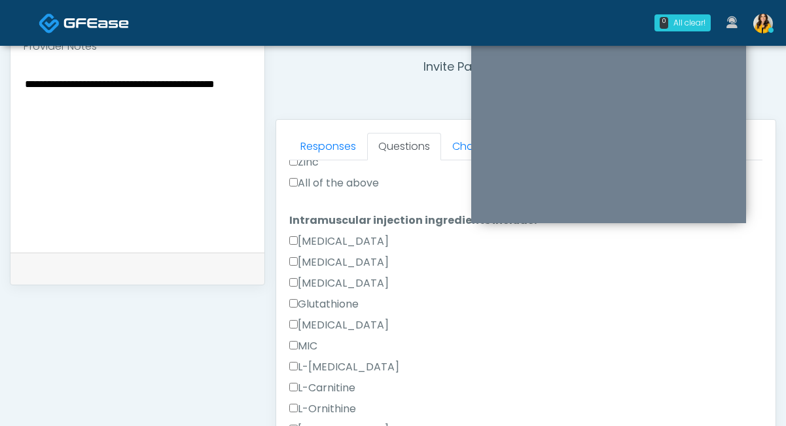
scroll to position [567, 0]
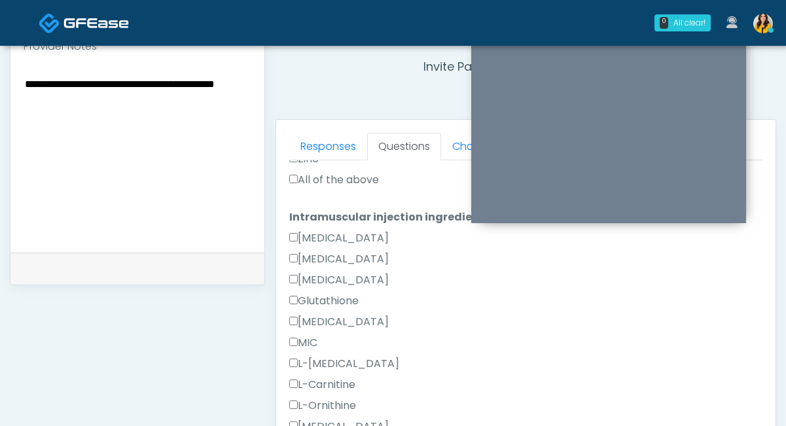
click at [343, 184] on label "All of the above" at bounding box center [334, 180] width 90 height 16
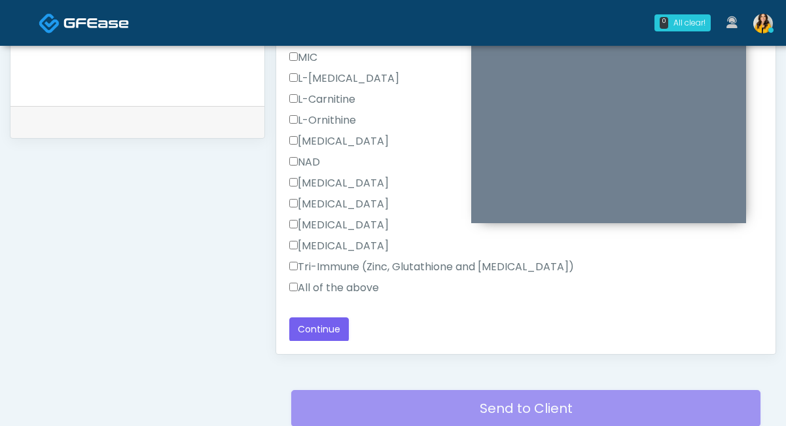
scroll to position [654, 0]
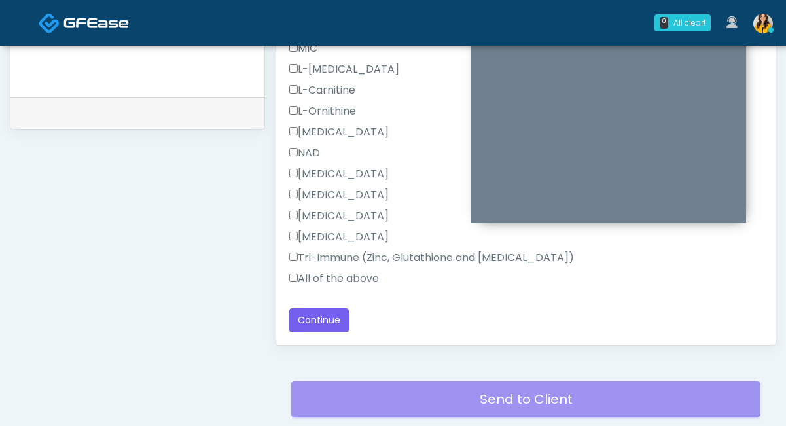
click at [325, 280] on label "All of the above" at bounding box center [334, 279] width 90 height 16
click at [325, 320] on button "Continue" at bounding box center [319, 320] width 60 height 24
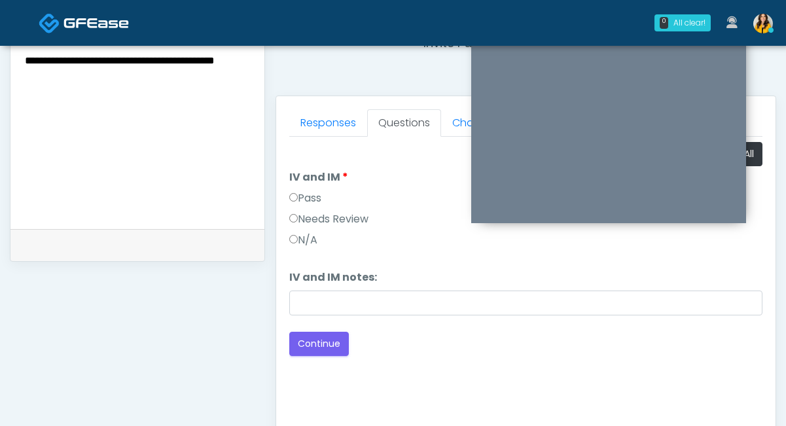
scroll to position [521, 0]
click at [312, 200] on label "Pass" at bounding box center [305, 199] width 32 height 16
click at [302, 360] on div "Good Faith Exam Script Good Faith Exam Script INTRODUCTION Hello, my name is un…" at bounding box center [525, 300] width 473 height 327
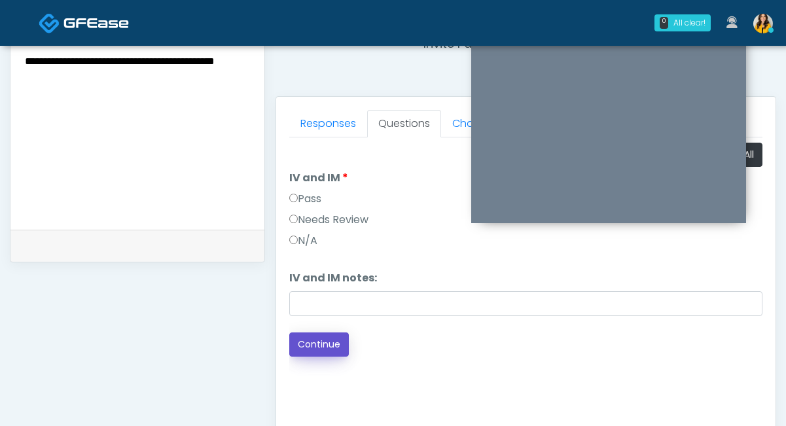
click at [334, 341] on button "Continue" at bounding box center [319, 344] width 60 height 24
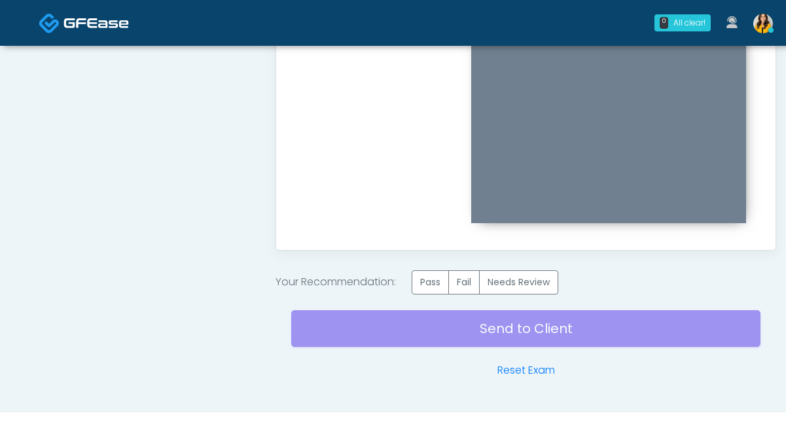
scroll to position [751, 0]
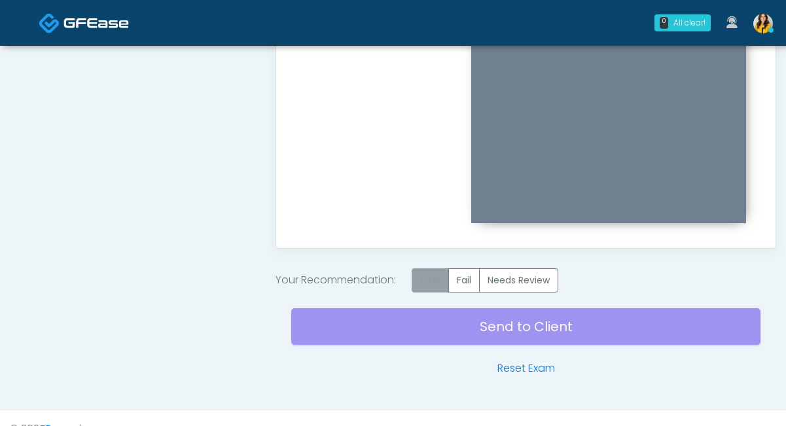
click at [421, 278] on label "Pass" at bounding box center [430, 280] width 37 height 24
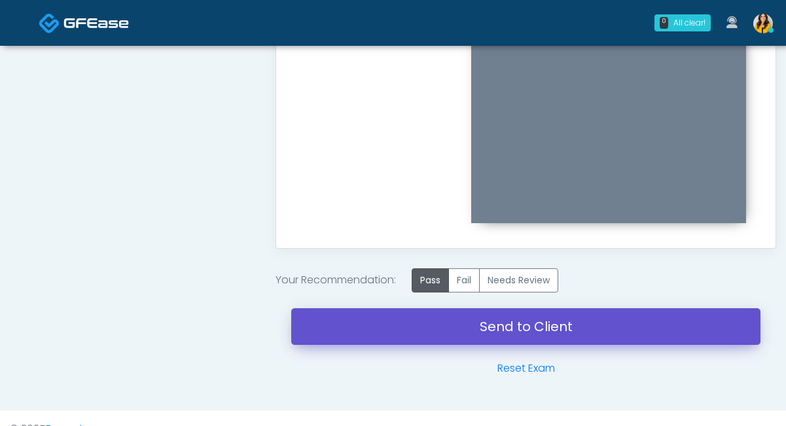
click at [521, 327] on link "Send to Client" at bounding box center [525, 326] width 469 height 37
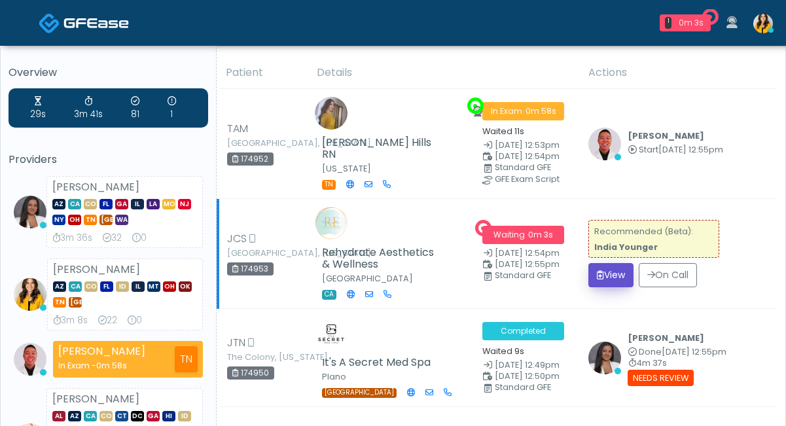
click at [605, 266] on button "View" at bounding box center [610, 275] width 45 height 24
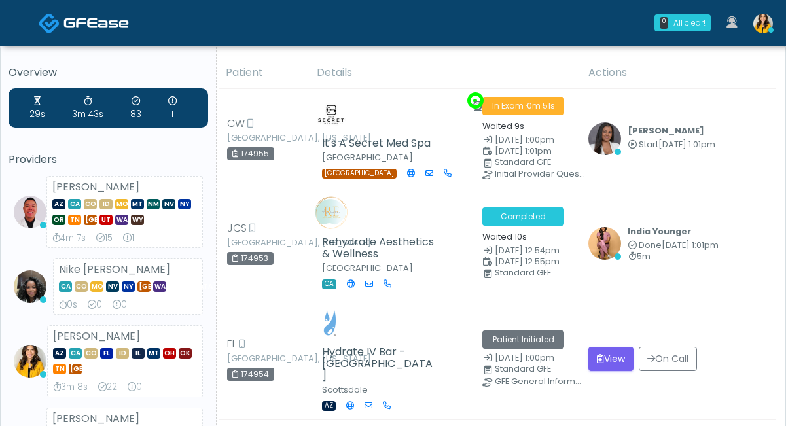
click at [753, 27] on link at bounding box center [762, 22] width 35 height 43
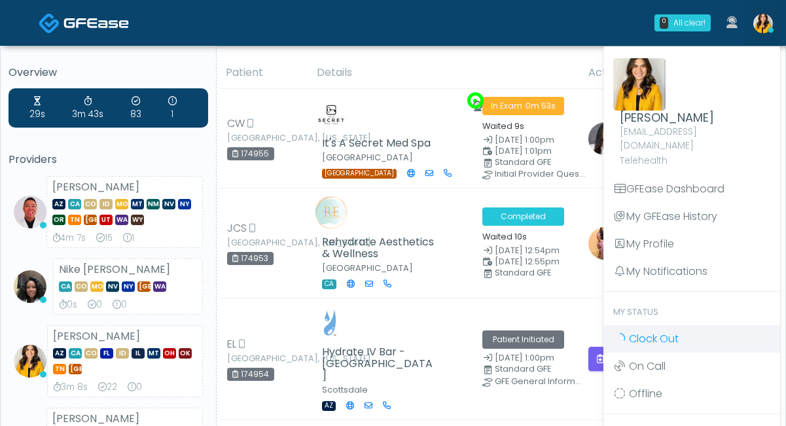
click at [620, 332] on icon at bounding box center [620, 337] width 14 height 11
